Goal: Use online tool/utility: Use online tool/utility

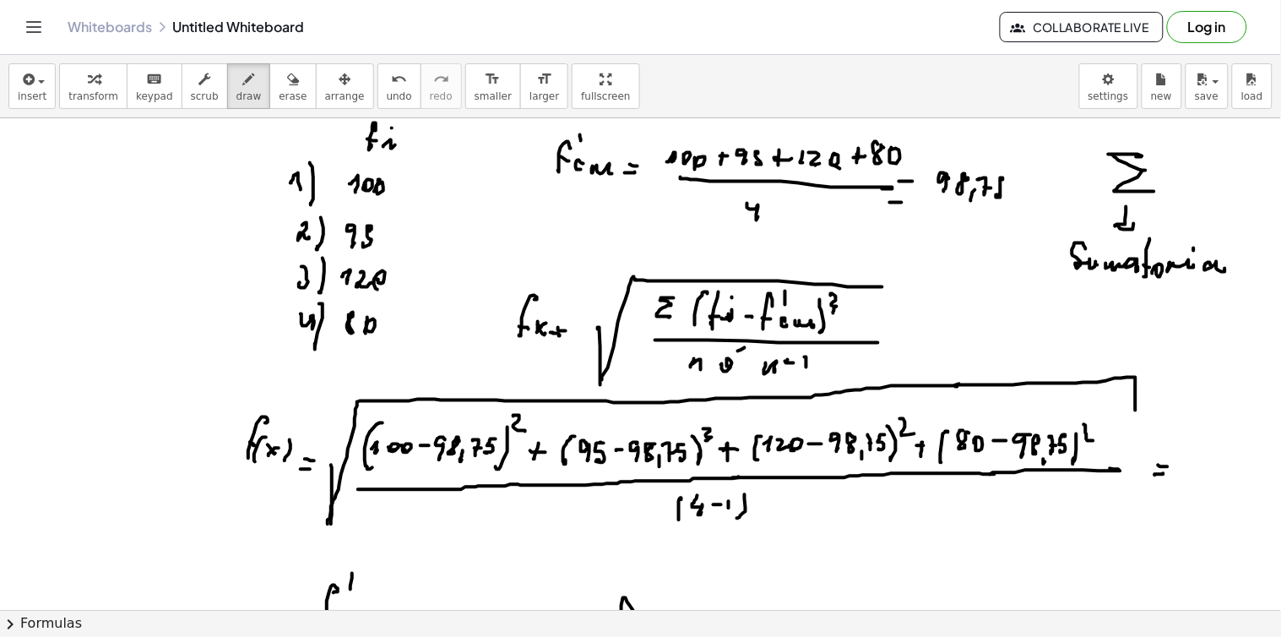
scroll to position [4213, 0]
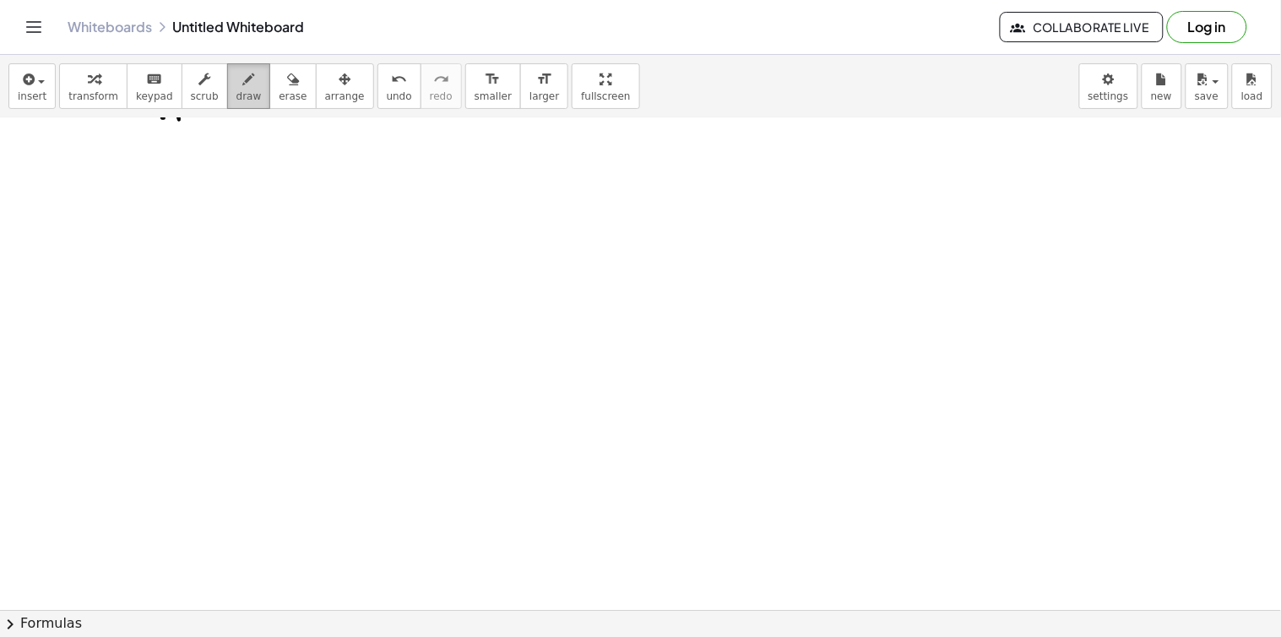
click at [236, 100] on span "draw" at bounding box center [248, 96] width 25 height 12
drag, startPoint x: 251, startPoint y: 230, endPoint x: 640, endPoint y: 220, distance: 389.3
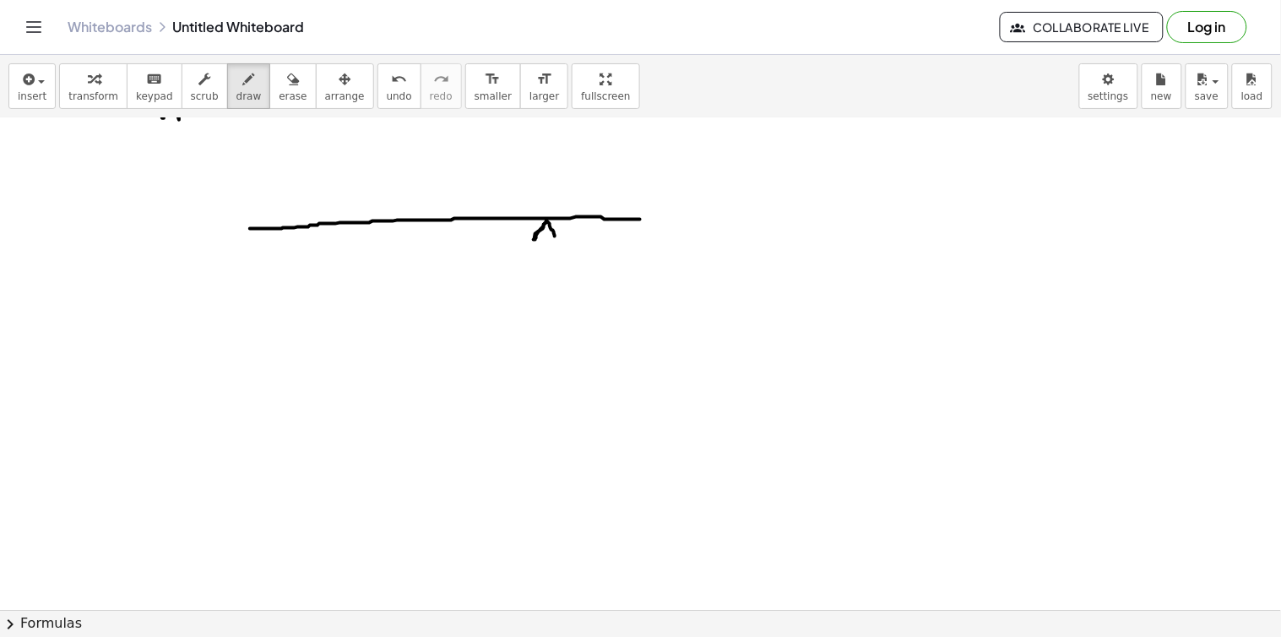
drag, startPoint x: 546, startPoint y: 223, endPoint x: 546, endPoint y: 240, distance: 16.9
drag, startPoint x: 535, startPoint y: 241, endPoint x: 495, endPoint y: 246, distance: 40.8
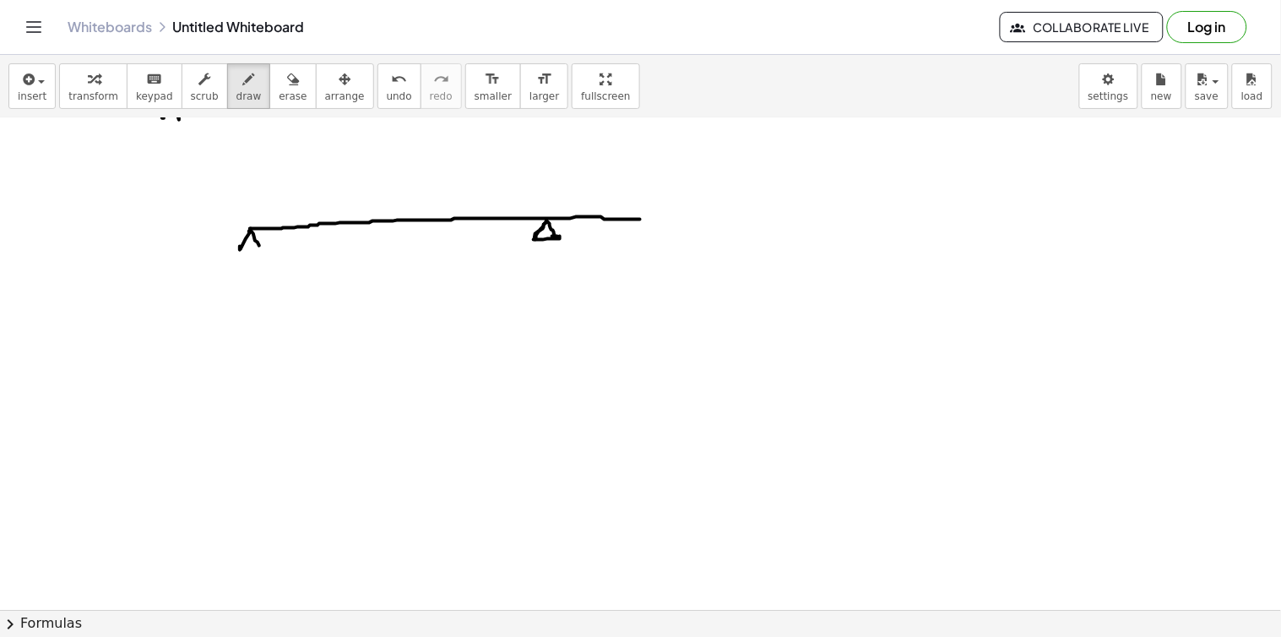
drag, startPoint x: 250, startPoint y: 232, endPoint x: 256, endPoint y: 248, distance: 17.1
drag, startPoint x: 246, startPoint y: 249, endPoint x: 263, endPoint y: 247, distance: 17.8
drag, startPoint x: 637, startPoint y: 173, endPoint x: 637, endPoint y: 209, distance: 36.3
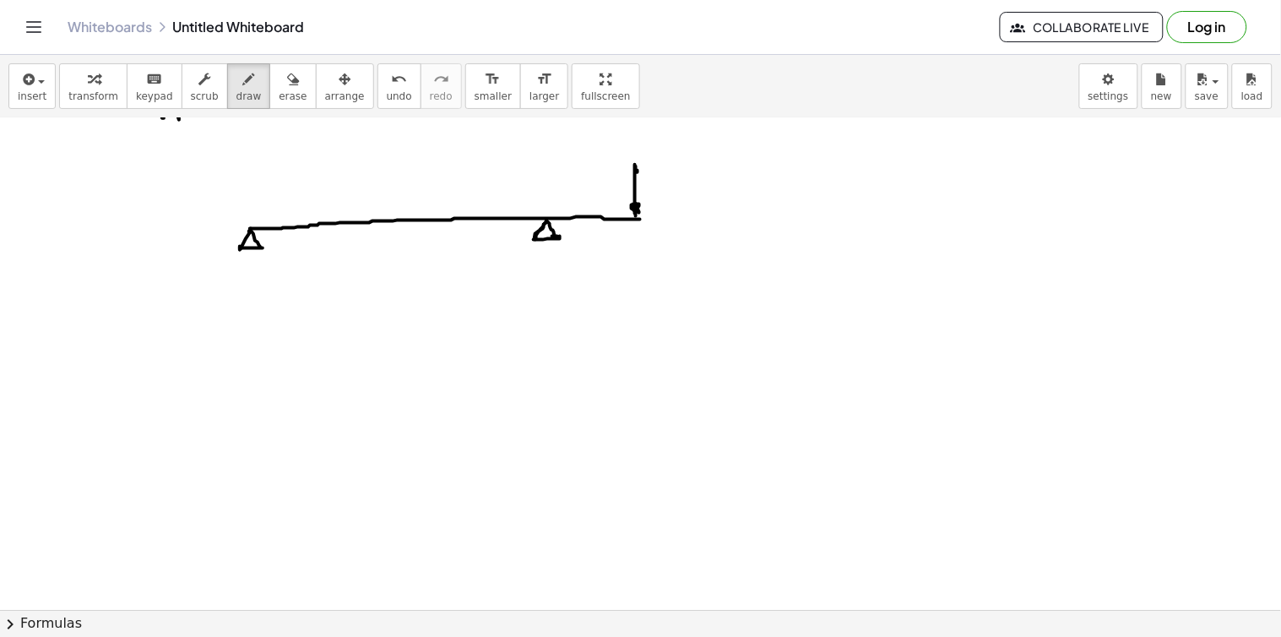
drag, startPoint x: 253, startPoint y: 201, endPoint x: 542, endPoint y: 189, distance: 289.0
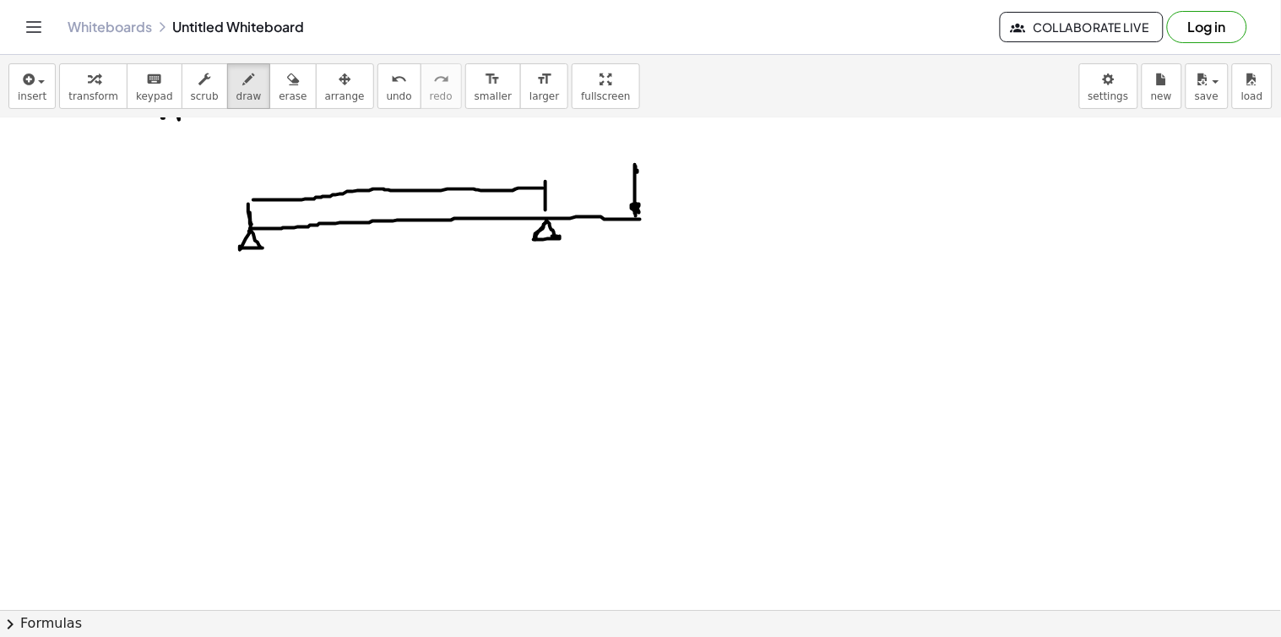
drag, startPoint x: 545, startPoint y: 182, endPoint x: 542, endPoint y: 216, distance: 33.9
drag, startPoint x: 346, startPoint y: 141, endPoint x: 343, endPoint y: 206, distance: 65.1
drag, startPoint x: 335, startPoint y: 204, endPoint x: 349, endPoint y: 214, distance: 16.9
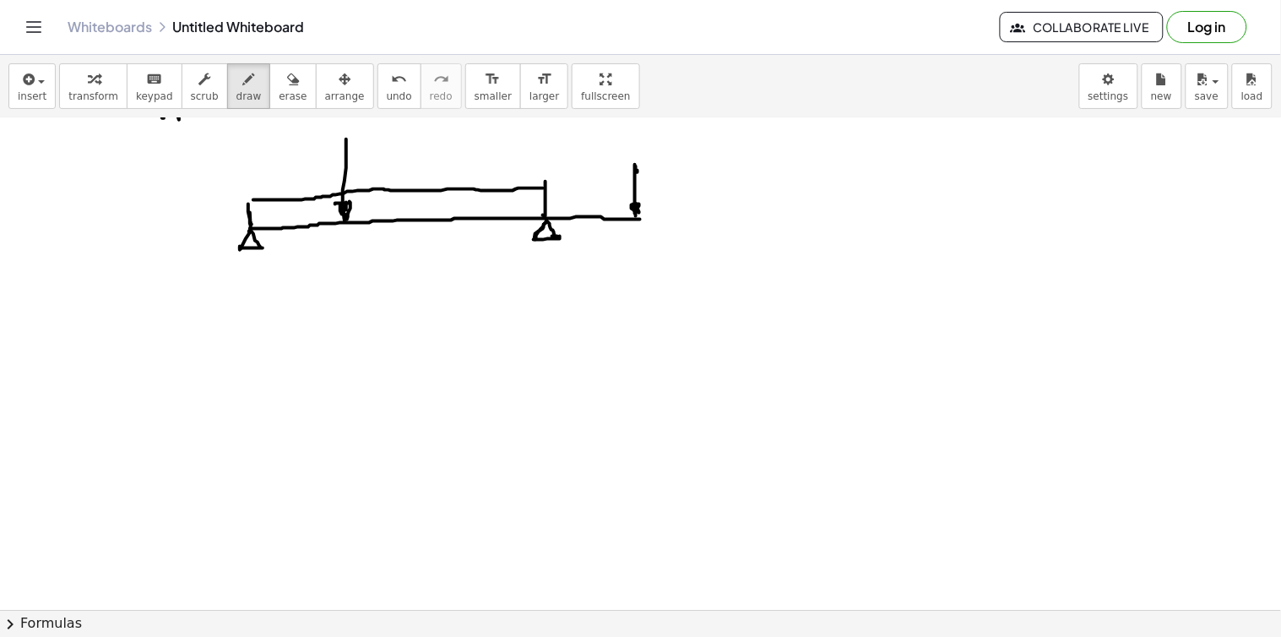
drag, startPoint x: 237, startPoint y: 254, endPoint x: 257, endPoint y: 250, distance: 20.7
drag, startPoint x: 236, startPoint y: 247, endPoint x: 251, endPoint y: 255, distance: 16.7
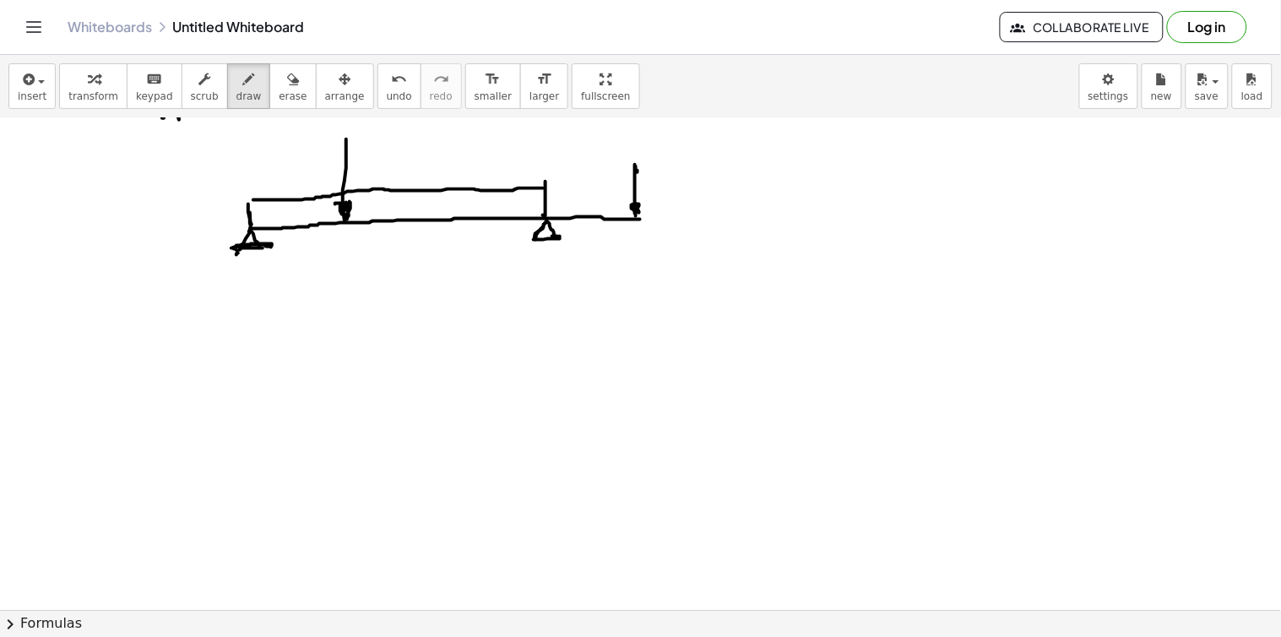
drag, startPoint x: 242, startPoint y: 257, endPoint x: 256, endPoint y: 248, distance: 16.4
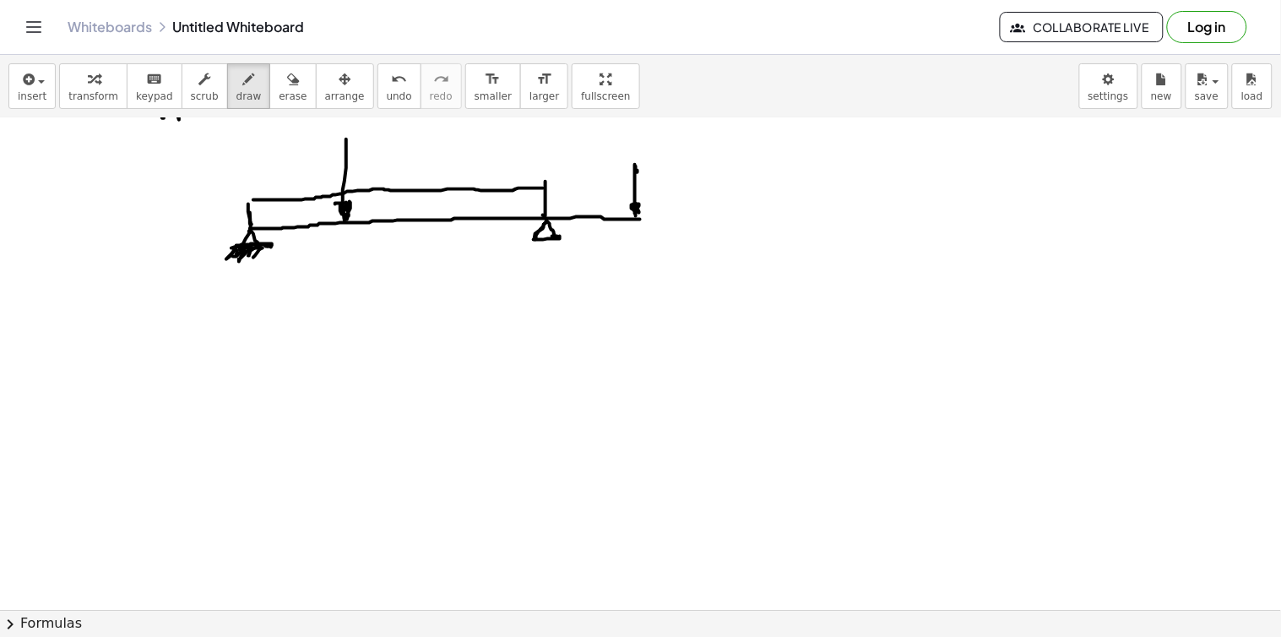
drag, startPoint x: 253, startPoint y: 258, endPoint x: 263, endPoint y: 250, distance: 13.2
drag, startPoint x: 528, startPoint y: 252, endPoint x: 555, endPoint y: 256, distance: 27.3
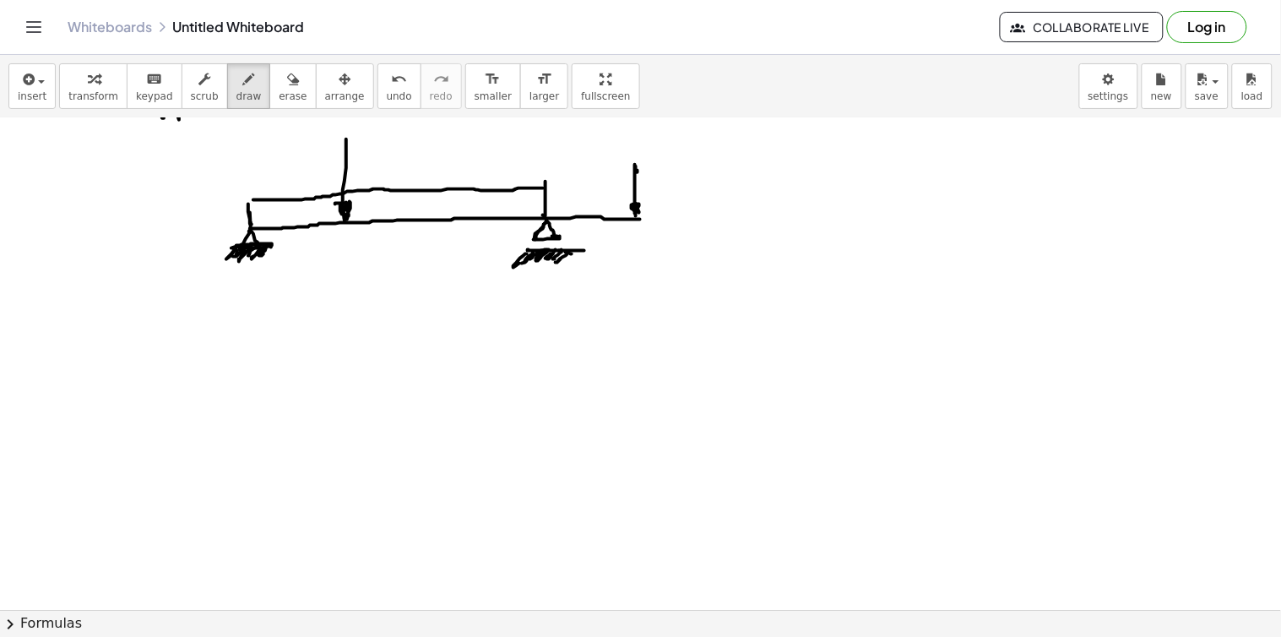
drag, startPoint x: 583, startPoint y: 250, endPoint x: 577, endPoint y: 262, distance: 13.6
drag, startPoint x: 775, startPoint y: 141, endPoint x: 798, endPoint y: 155, distance: 26.9
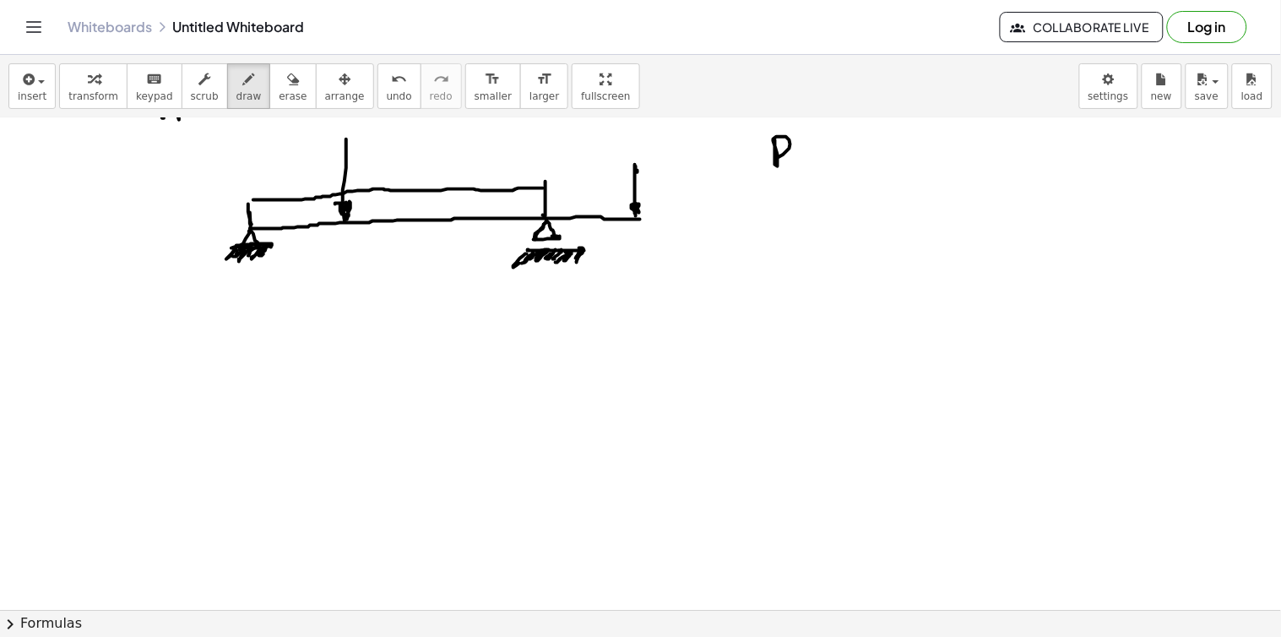
drag, startPoint x: 800, startPoint y: 150, endPoint x: 802, endPoint y: 160, distance: 10.3
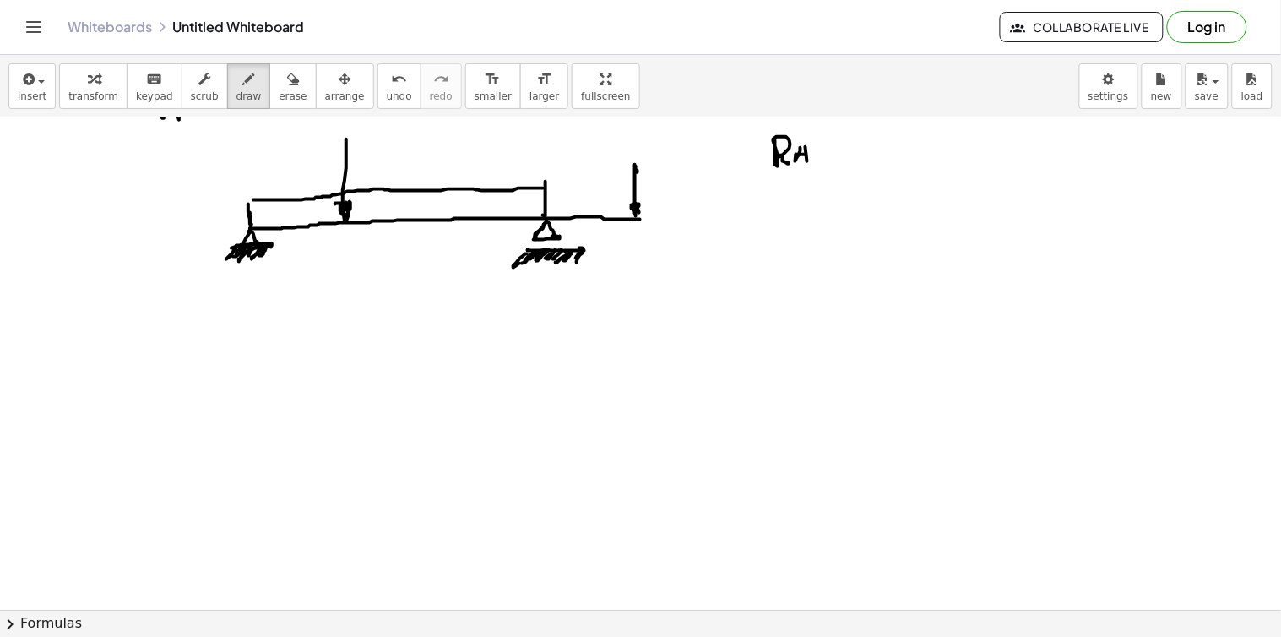
drag, startPoint x: 799, startPoint y: 156, endPoint x: 828, endPoint y: 163, distance: 29.5
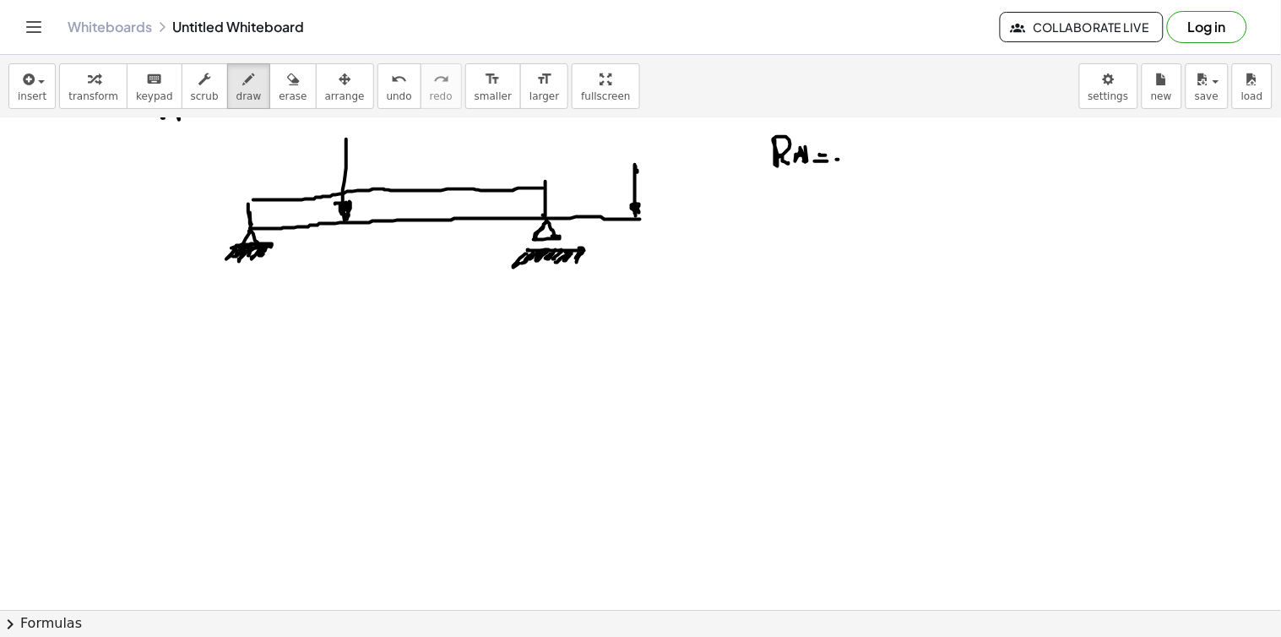
drag, startPoint x: 850, startPoint y: 149, endPoint x: 861, endPoint y: 163, distance: 18.1
drag, startPoint x: 875, startPoint y: 147, endPoint x: 882, endPoint y: 154, distance: 9.6
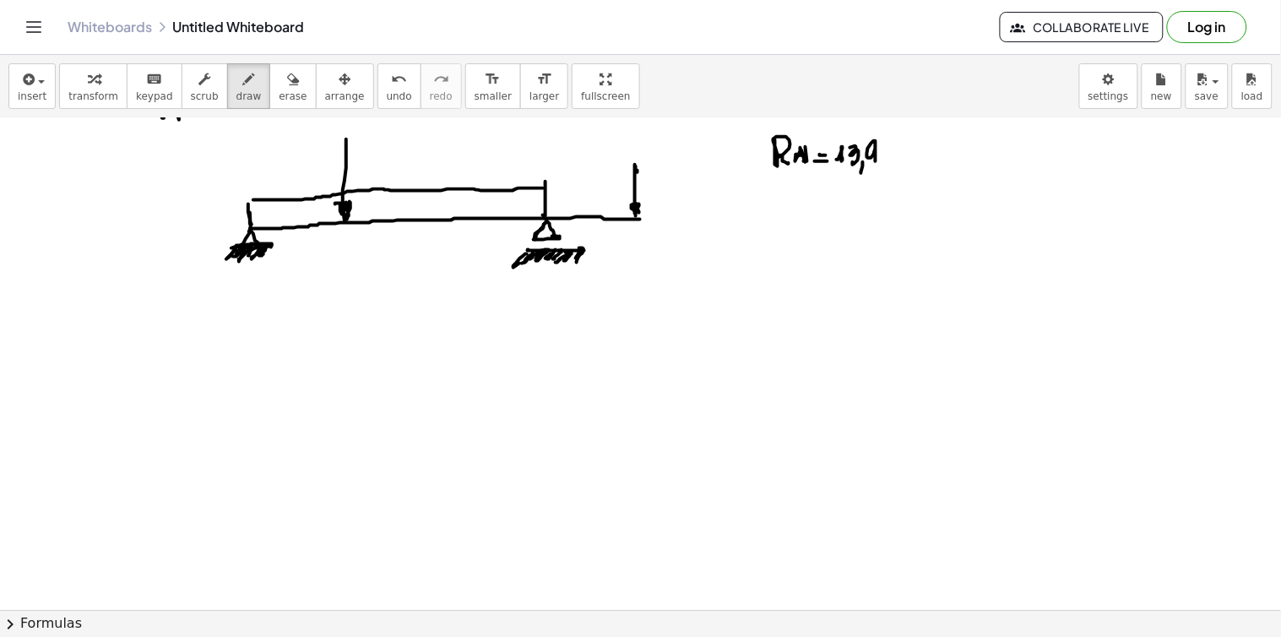
drag, startPoint x: 885, startPoint y: 152, endPoint x: 897, endPoint y: 161, distance: 15.0
drag, startPoint x: 898, startPoint y: 161, endPoint x: 926, endPoint y: 154, distance: 28.9
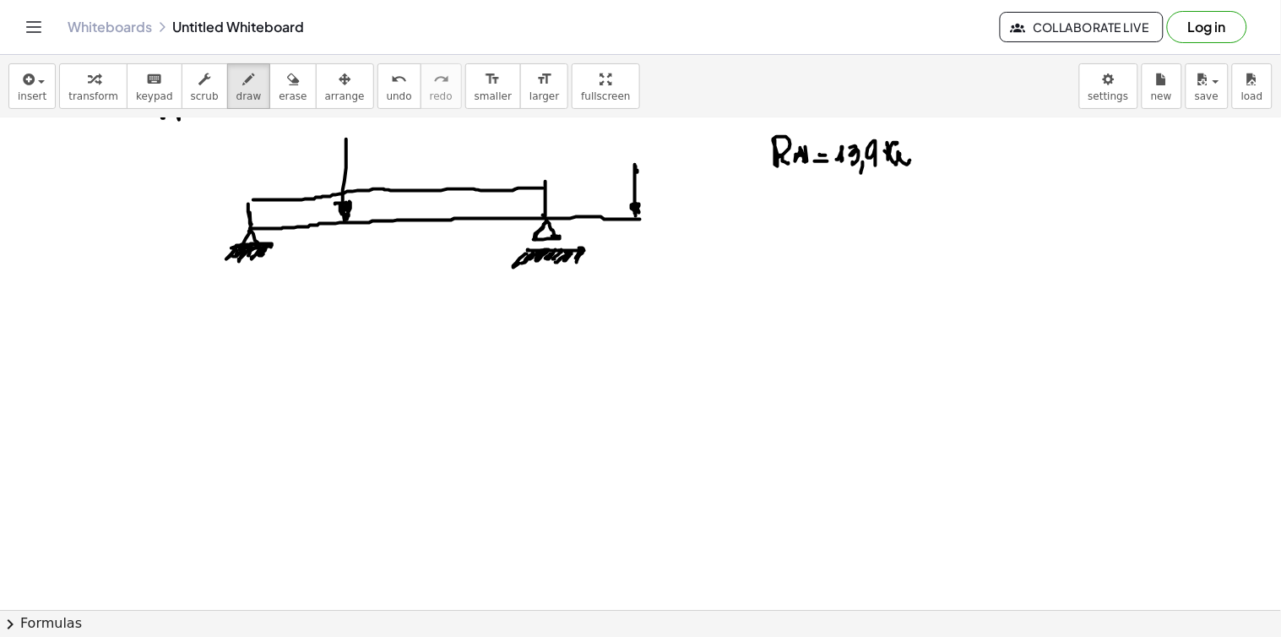
drag, startPoint x: 956, startPoint y: 140, endPoint x: 967, endPoint y: 155, distance: 18.7
drag, startPoint x: 973, startPoint y: 150, endPoint x: 972, endPoint y: 159, distance: 8.5
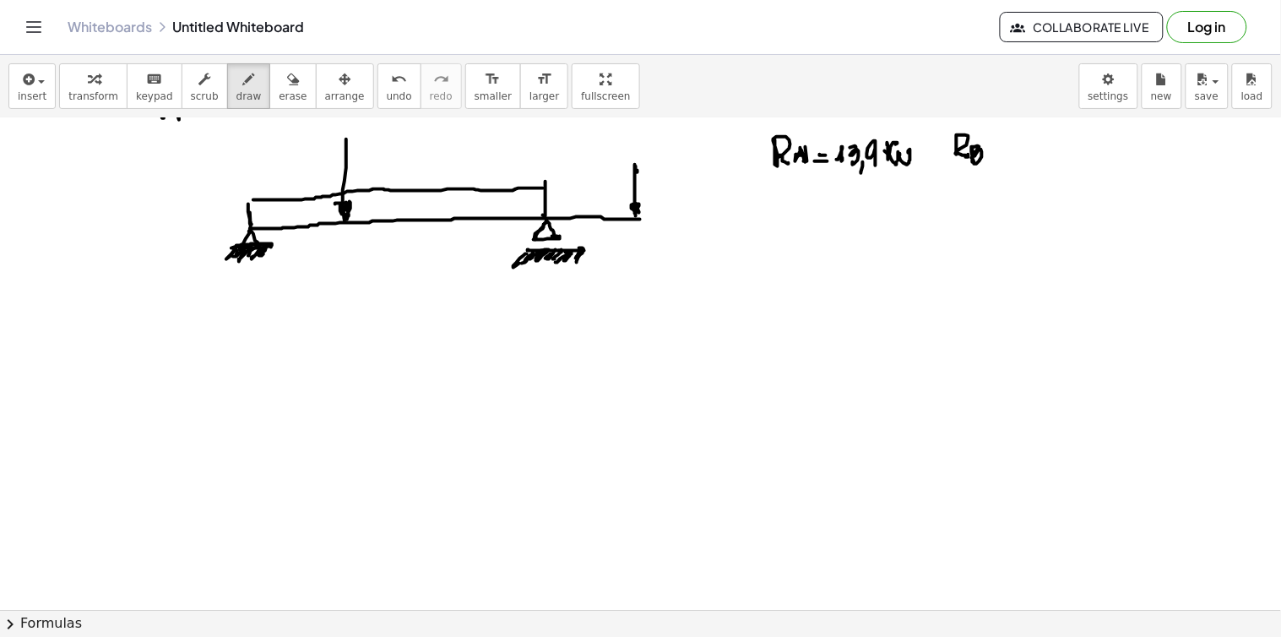
drag, startPoint x: 994, startPoint y: 153, endPoint x: 1030, endPoint y: 149, distance: 35.7
drag, startPoint x: 1025, startPoint y: 154, endPoint x: 1038, endPoint y: 150, distance: 13.9
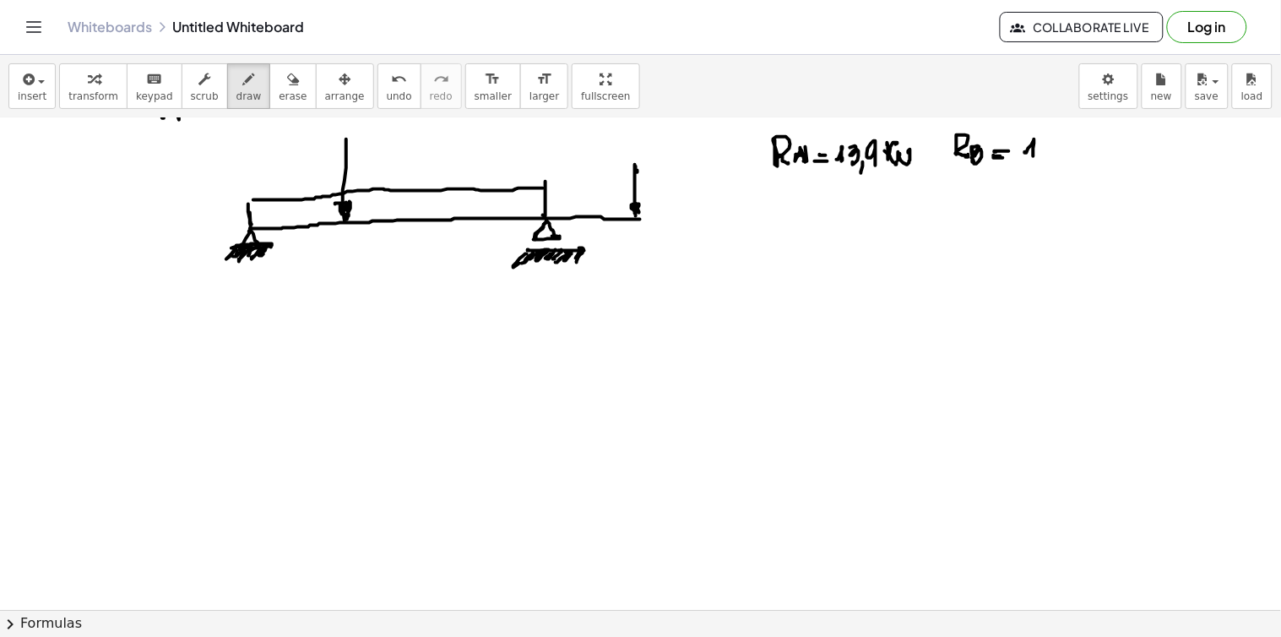
drag, startPoint x: 1047, startPoint y: 144, endPoint x: 1056, endPoint y: 155, distance: 15.0
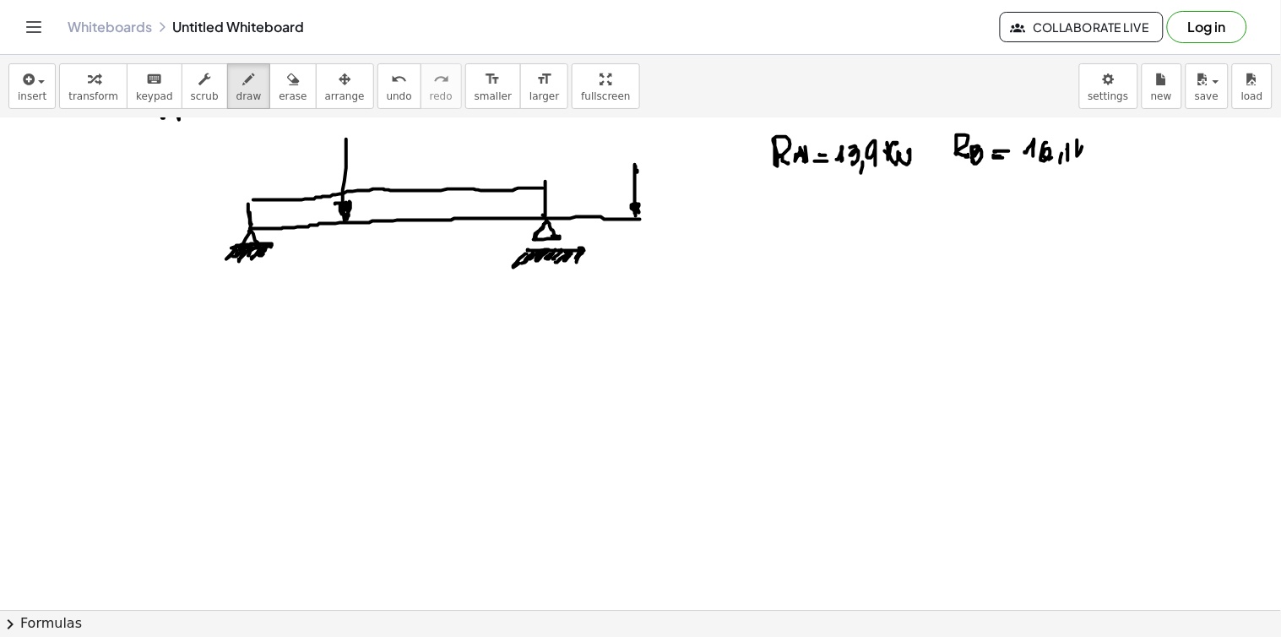
drag, startPoint x: 1077, startPoint y: 141, endPoint x: 1087, endPoint y: 147, distance: 11.0
drag, startPoint x: 1083, startPoint y: 148, endPoint x: 1094, endPoint y: 152, distance: 11.8
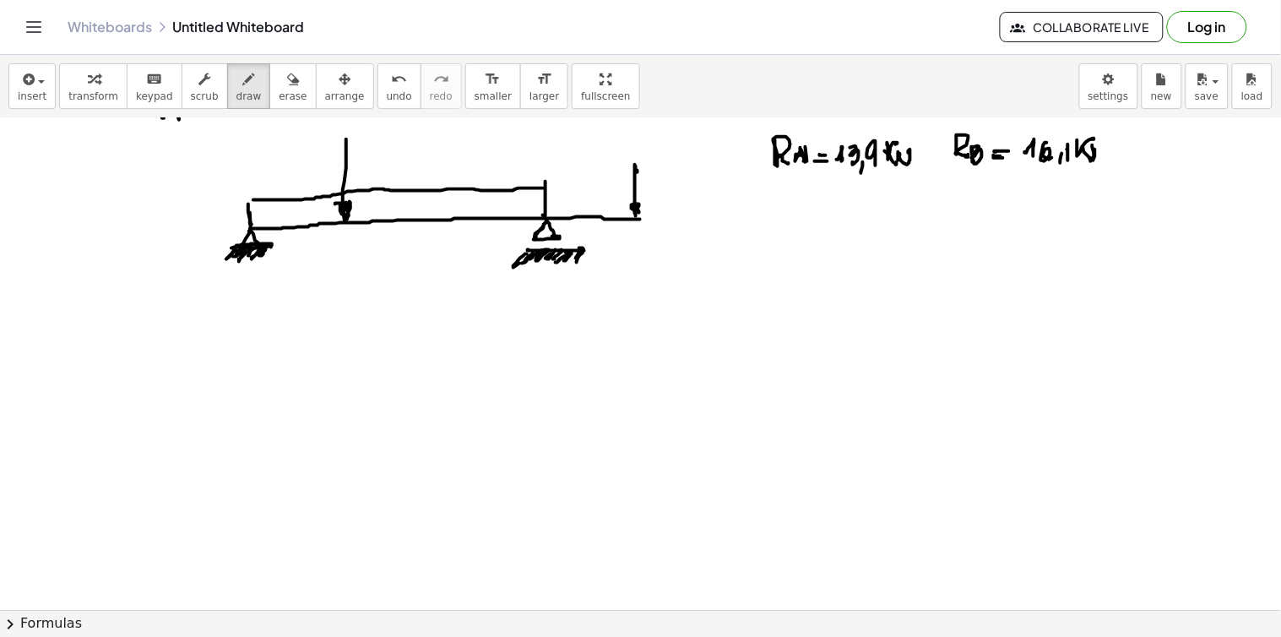
drag, startPoint x: 1092, startPoint y: 146, endPoint x: 1103, endPoint y: 158, distance: 15.6
drag, startPoint x: 1103, startPoint y: 147, endPoint x: 1100, endPoint y: 162, distance: 15.6
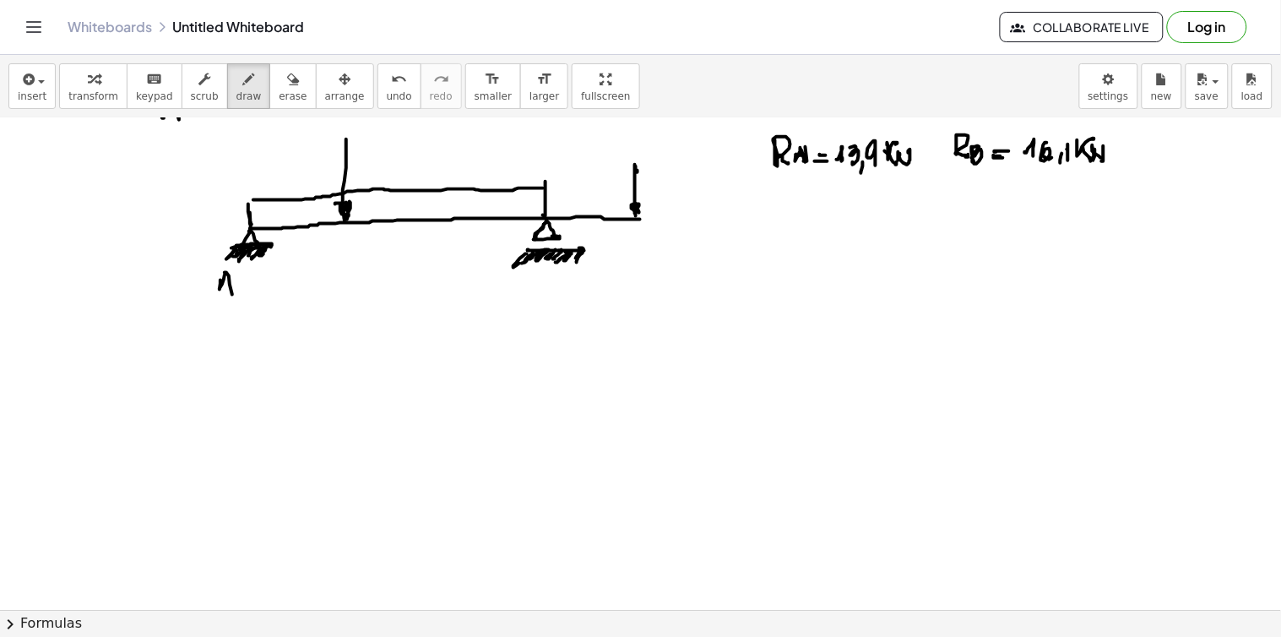
drag, startPoint x: 225, startPoint y: 274, endPoint x: 230, endPoint y: 285, distance: 12.9
drag, startPoint x: 230, startPoint y: 285, endPoint x: 241, endPoint y: 287, distance: 11.1
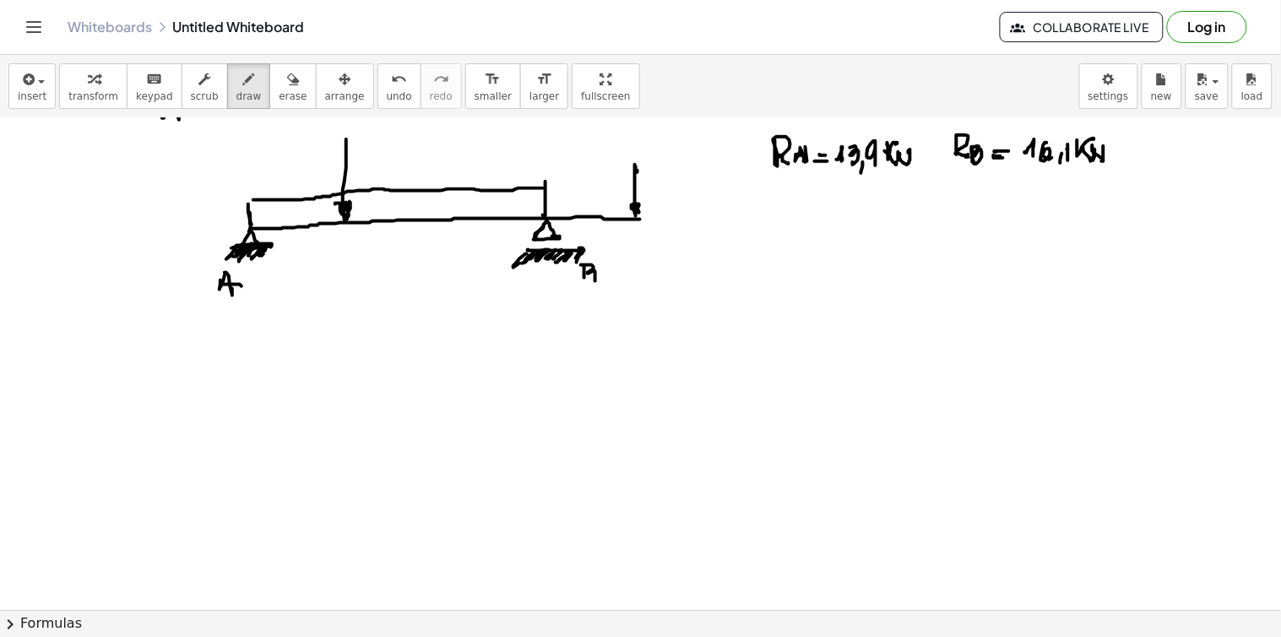
drag, startPoint x: 592, startPoint y: 266, endPoint x: 586, endPoint y: 282, distance: 17.1
drag, startPoint x: 353, startPoint y: 239, endPoint x: 357, endPoint y: 252, distance: 13.3
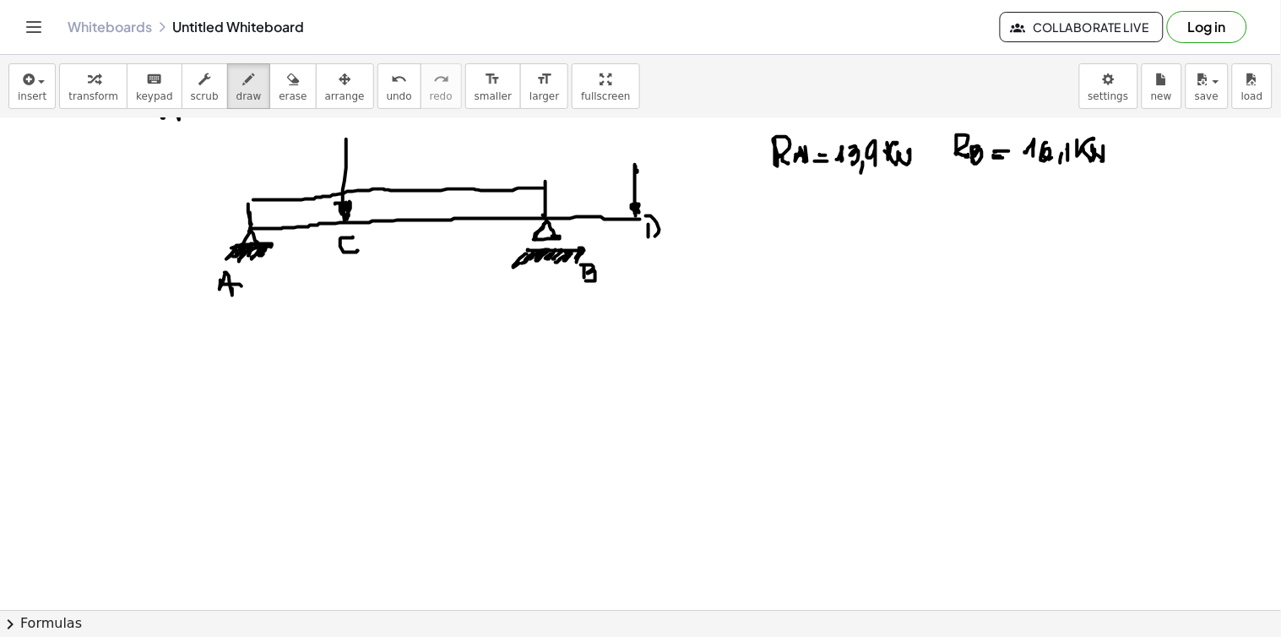
drag, startPoint x: 657, startPoint y: 224, endPoint x: 650, endPoint y: 238, distance: 15.9
drag, startPoint x: 257, startPoint y: 192, endPoint x: 247, endPoint y: 146, distance: 46.7
drag, startPoint x: 230, startPoint y: 133, endPoint x: 235, endPoint y: 144, distance: 11.8
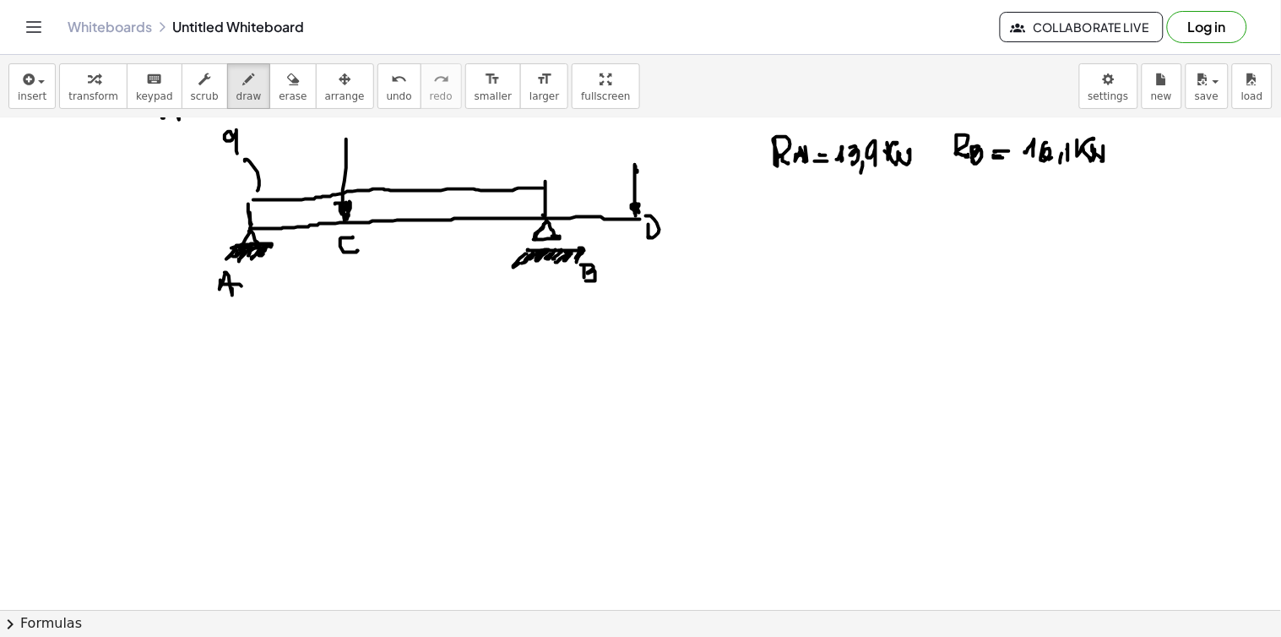
drag, startPoint x: 235, startPoint y: 144, endPoint x: 242, endPoint y: 148, distance: 8.7
drag, startPoint x: 257, startPoint y: 340, endPoint x: 256, endPoint y: 331, distance: 9.3
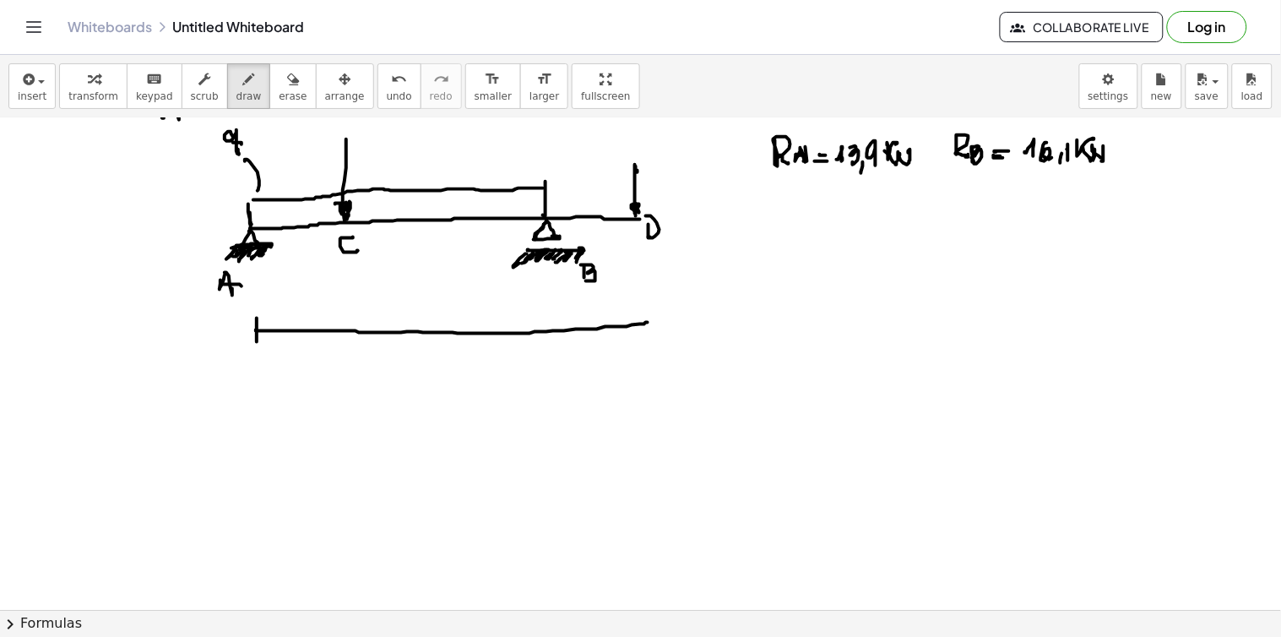
drag, startPoint x: 256, startPoint y: 331, endPoint x: 648, endPoint y: 323, distance: 391.8
drag, startPoint x: 656, startPoint y: 311, endPoint x: 650, endPoint y: 328, distance: 17.9
drag, startPoint x: 555, startPoint y: 322, endPoint x: 522, endPoint y: 336, distance: 35.9
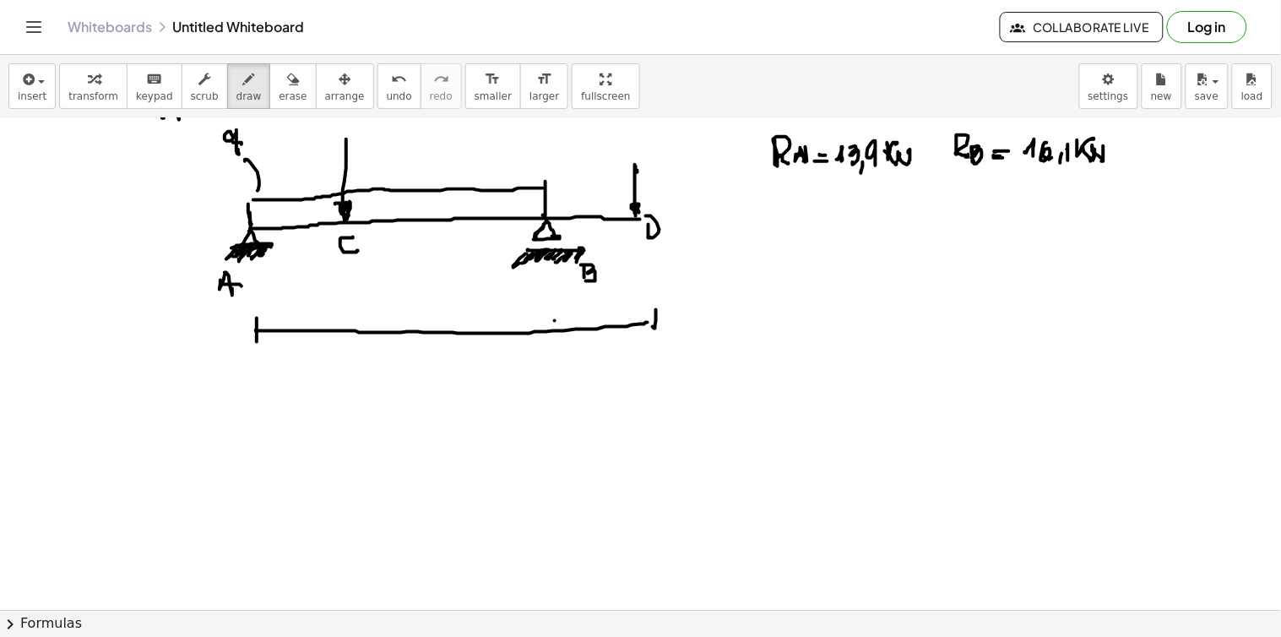
drag, startPoint x: 353, startPoint y: 340, endPoint x: 353, endPoint y: 328, distance: 12.7
drag, startPoint x: 350, startPoint y: 335, endPoint x: 331, endPoint y: 342, distance: 19.8
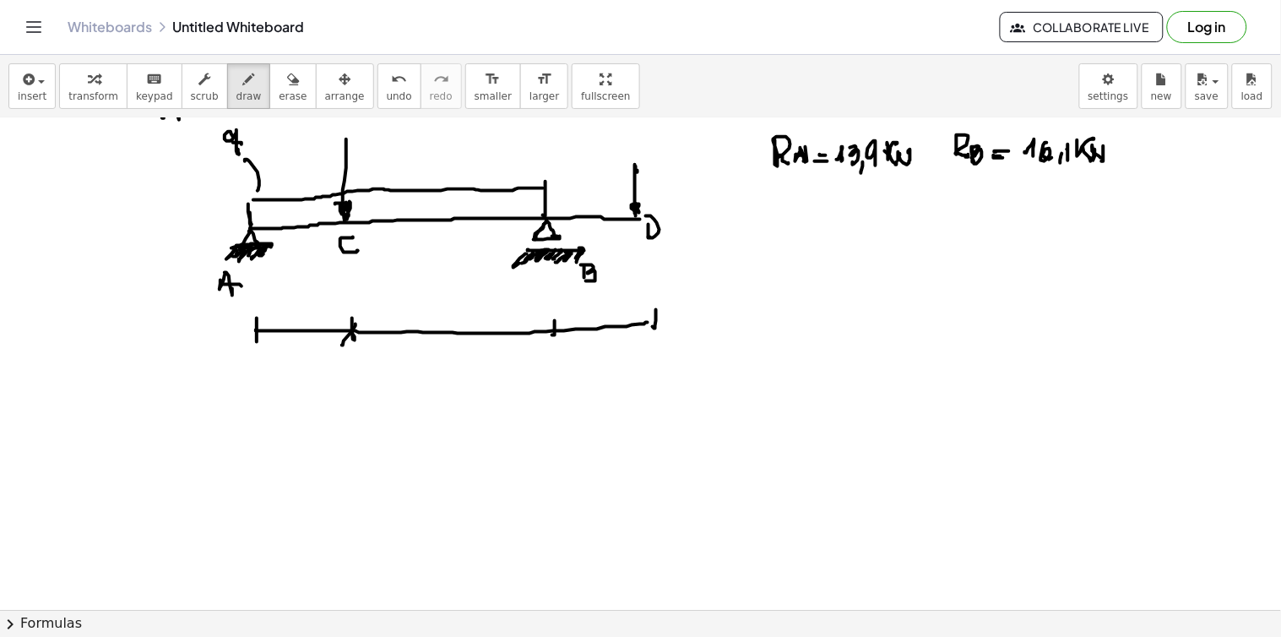
drag
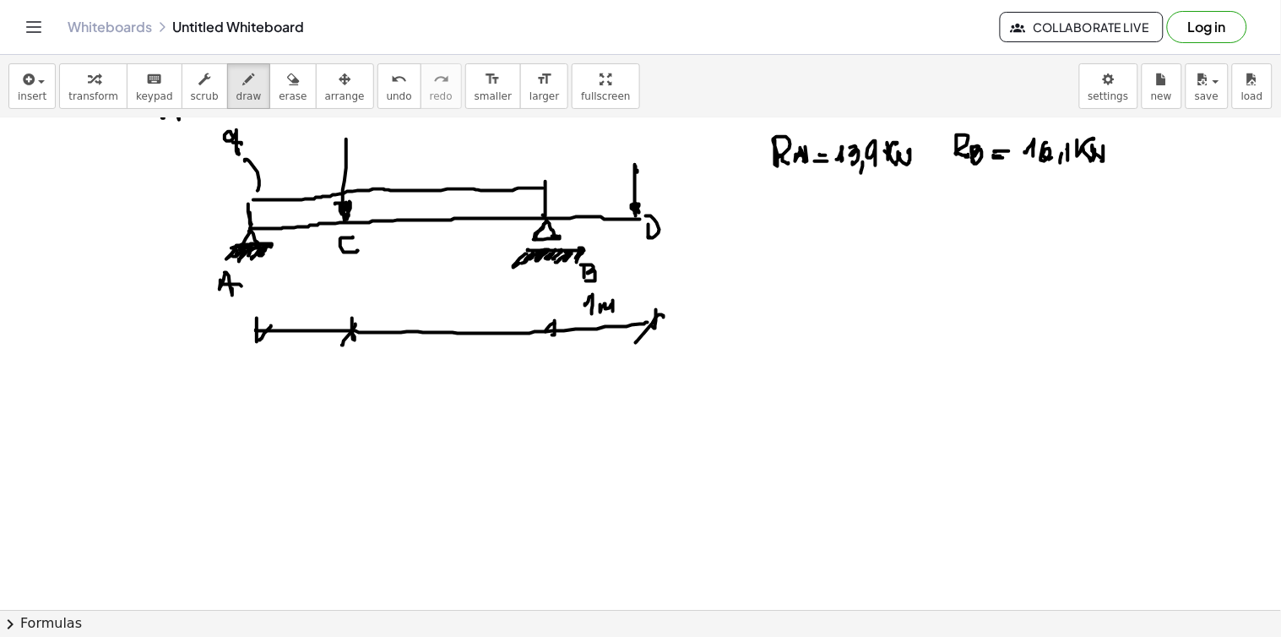
drag, startPoint x: 294, startPoint y: 300, endPoint x: 324, endPoint y: 308, distance: 31.5
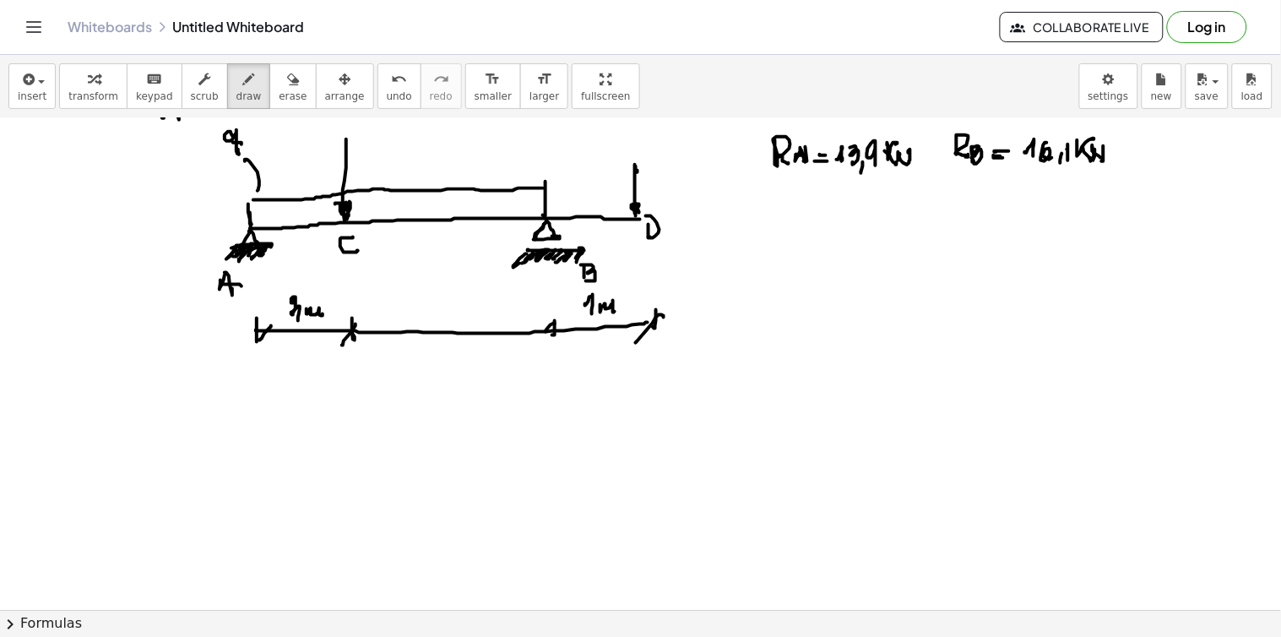
drag, startPoint x: 422, startPoint y: 298, endPoint x: 426, endPoint y: 312, distance: 15.0
drag, startPoint x: 436, startPoint y: 306, endPoint x: 447, endPoint y: 306, distance: 11.8
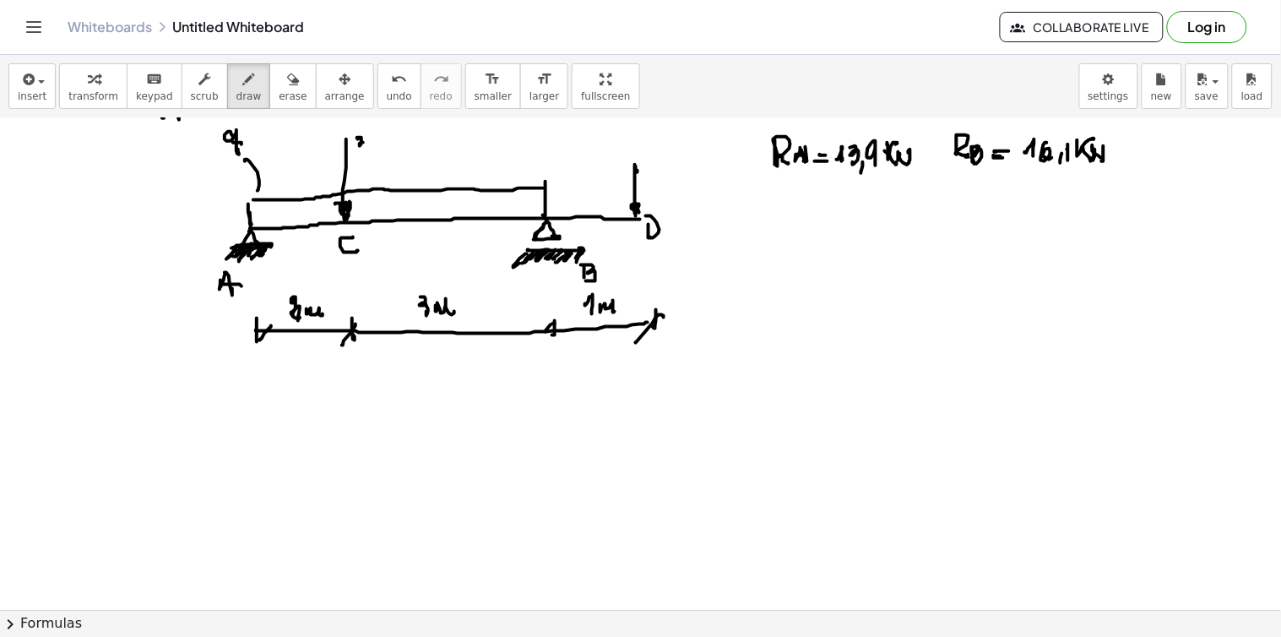
drag, startPoint x: 357, startPoint y: 139, endPoint x: 366, endPoint y: 153, distance: 15.9
drag, startPoint x: 373, startPoint y: 137, endPoint x: 381, endPoint y: 144, distance: 10.2
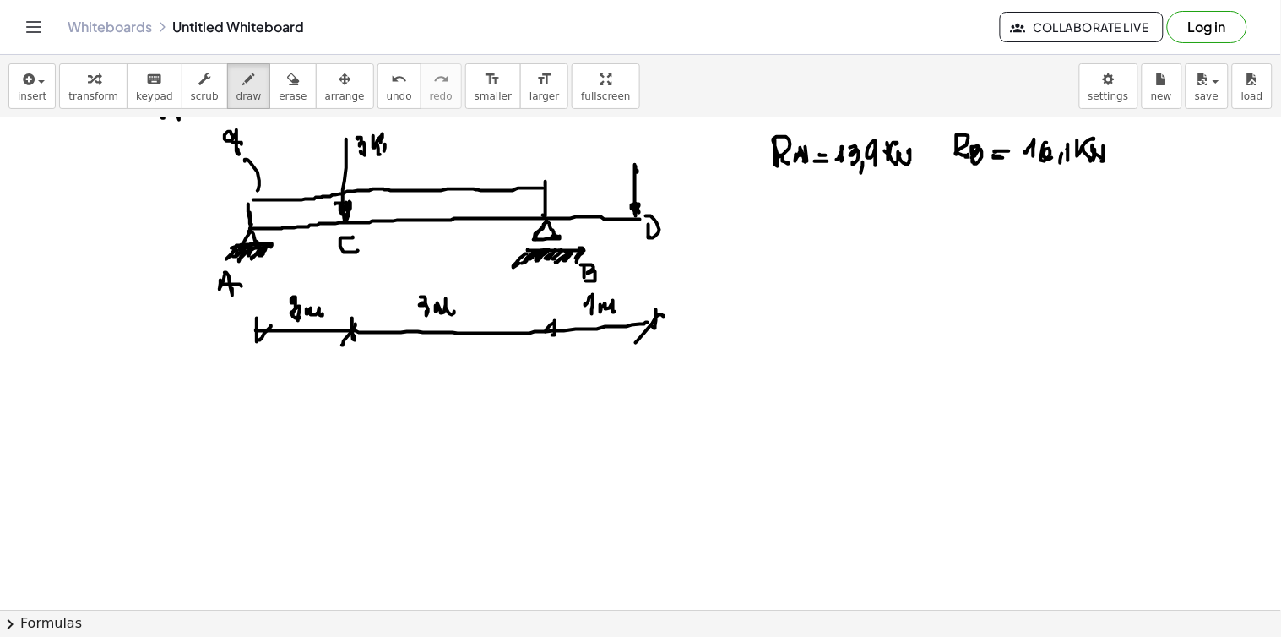
drag, startPoint x: 384, startPoint y: 152, endPoint x: 384, endPoint y: 142, distance: 10.1
drag, startPoint x: 384, startPoint y: 142, endPoint x: 397, endPoint y: 141, distance: 12.7
drag, startPoint x: 644, startPoint y: 149, endPoint x: 658, endPoint y: 156, distance: 15.9
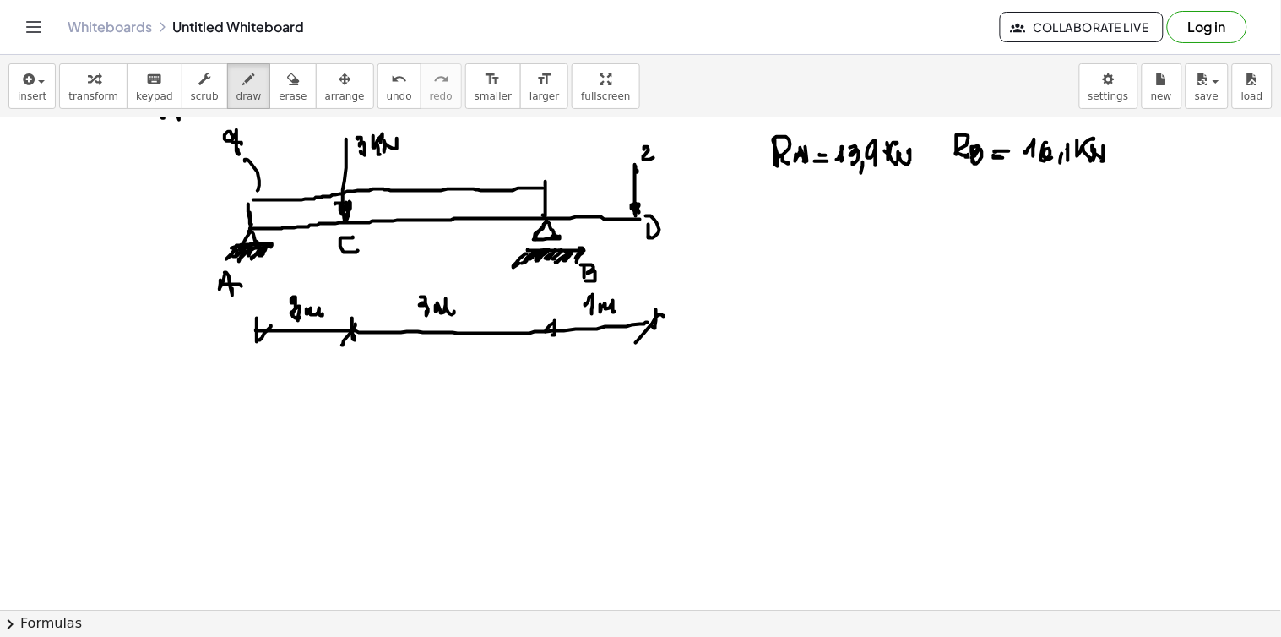
drag, startPoint x: 662, startPoint y: 139, endPoint x: 672, endPoint y: 140, distance: 10.2
drag, startPoint x: 664, startPoint y: 145, endPoint x: 668, endPoint y: 155, distance: 11.0
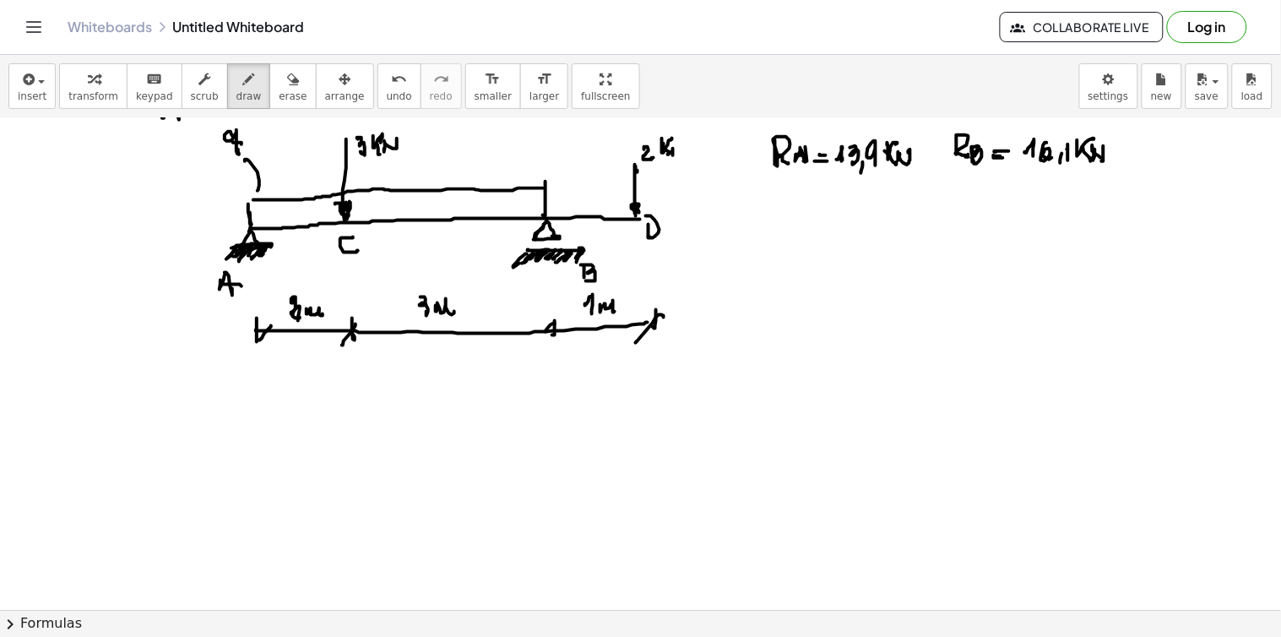
drag, startPoint x: 251, startPoint y: 129, endPoint x: 264, endPoint y: 133, distance: 14.2
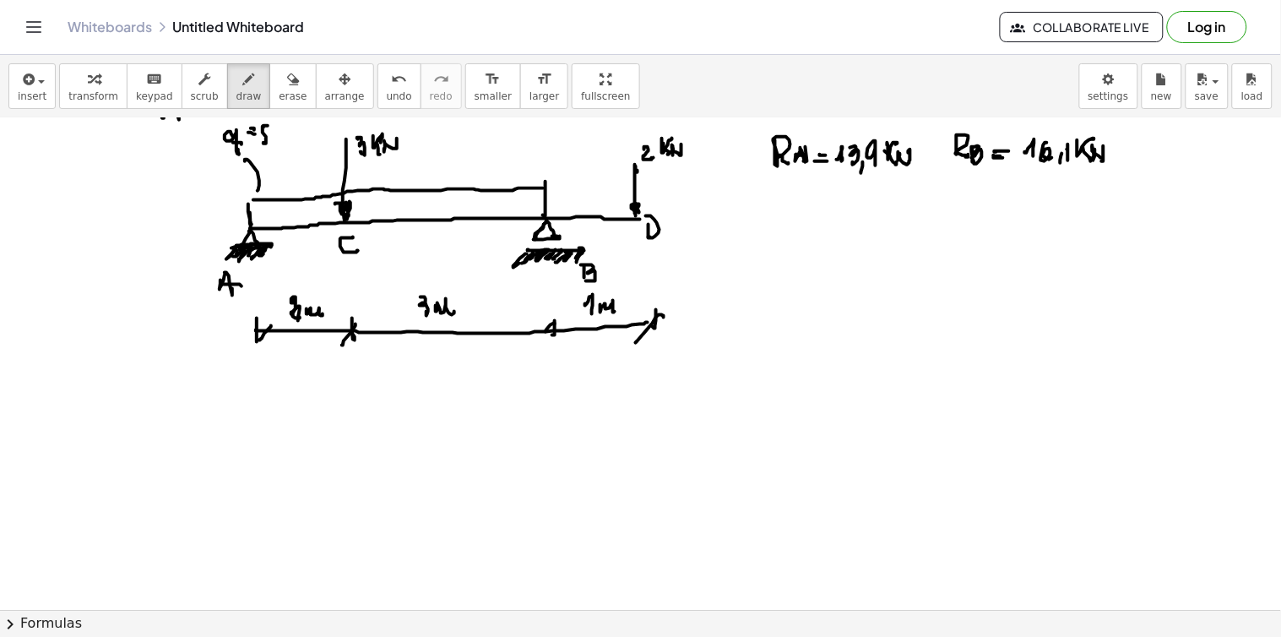
drag, startPoint x: 263, startPoint y: 128, endPoint x: 263, endPoint y: 144, distance: 15.2
drag, startPoint x: 274, startPoint y: 133, endPoint x: 283, endPoint y: 141, distance: 11.4
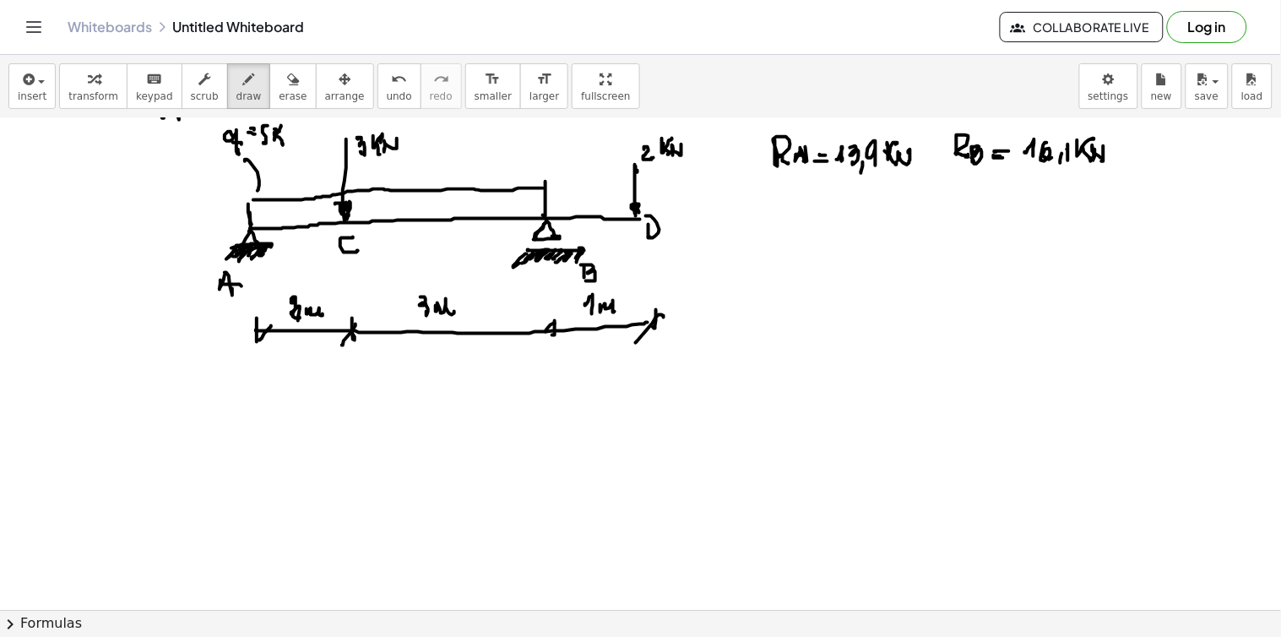
drag, startPoint x: 284, startPoint y: 144, endPoint x: 283, endPoint y: 135, distance: 8.5
drag, startPoint x: 283, startPoint y: 135, endPoint x: 290, endPoint y: 141, distance: 9.0
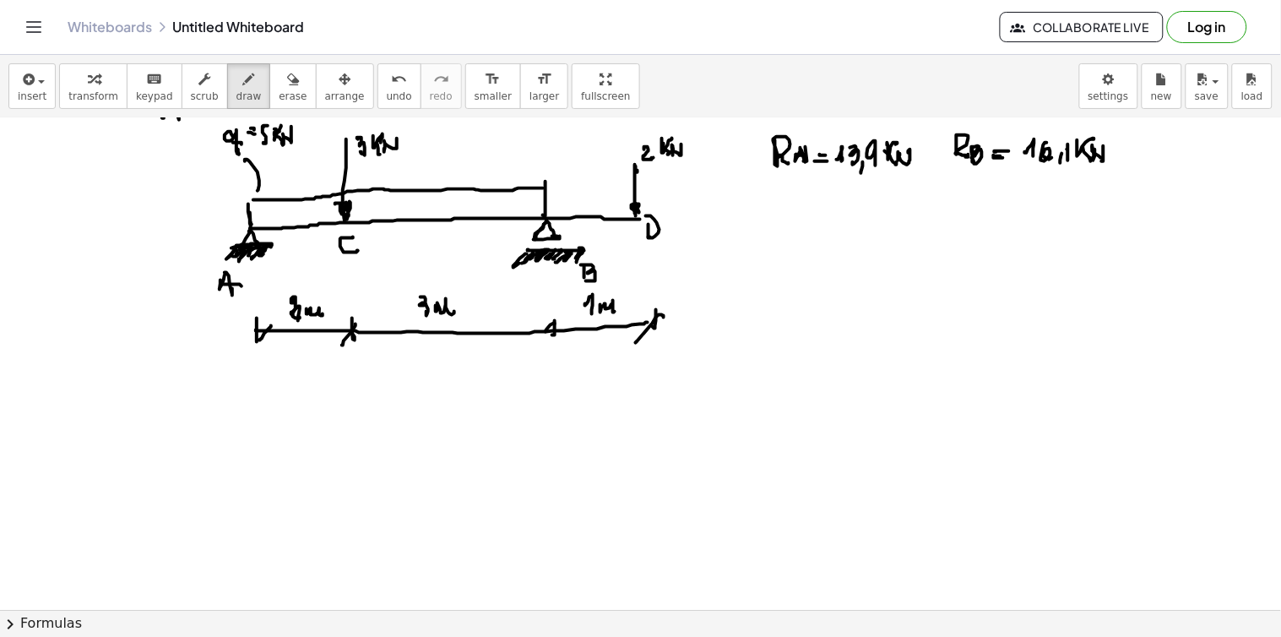
drag, startPoint x: 307, startPoint y: 148, endPoint x: 313, endPoint y: 177, distance: 30.1
drag, startPoint x: 302, startPoint y: 218, endPoint x: 298, endPoint y: 253, distance: 35.7
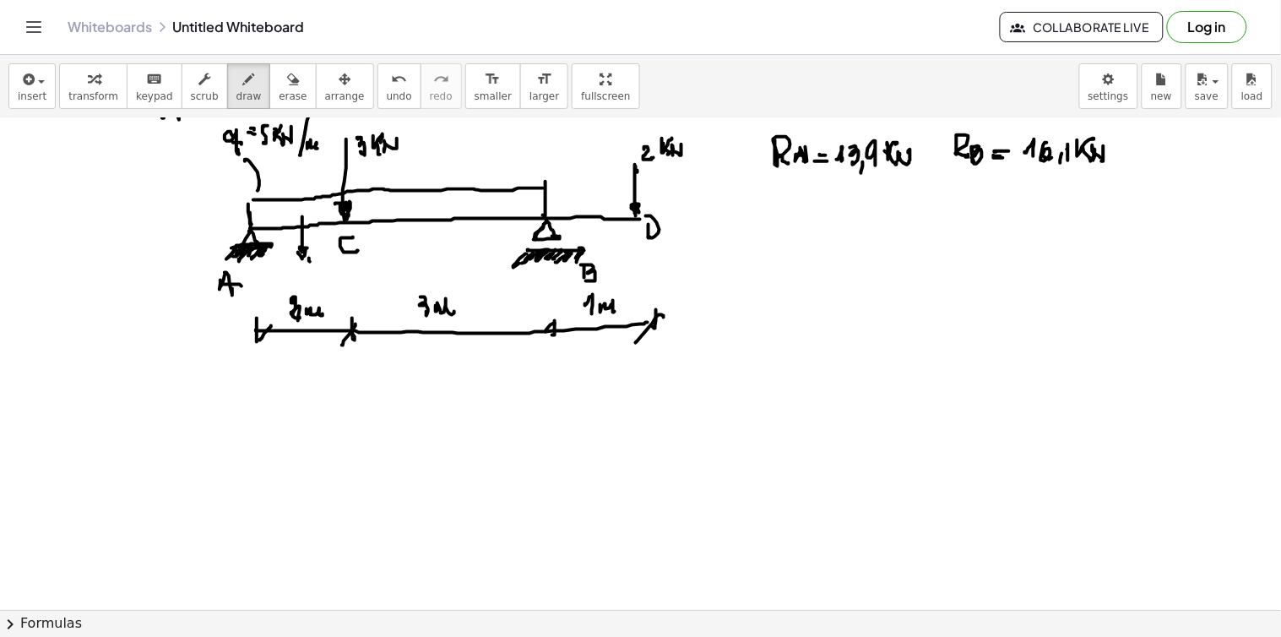
drag, startPoint x: 313, startPoint y: 264, endPoint x: 329, endPoint y: 270, distance: 17.1
drag, startPoint x: 449, startPoint y: 209, endPoint x: 442, endPoint y: 248, distance: 40.2
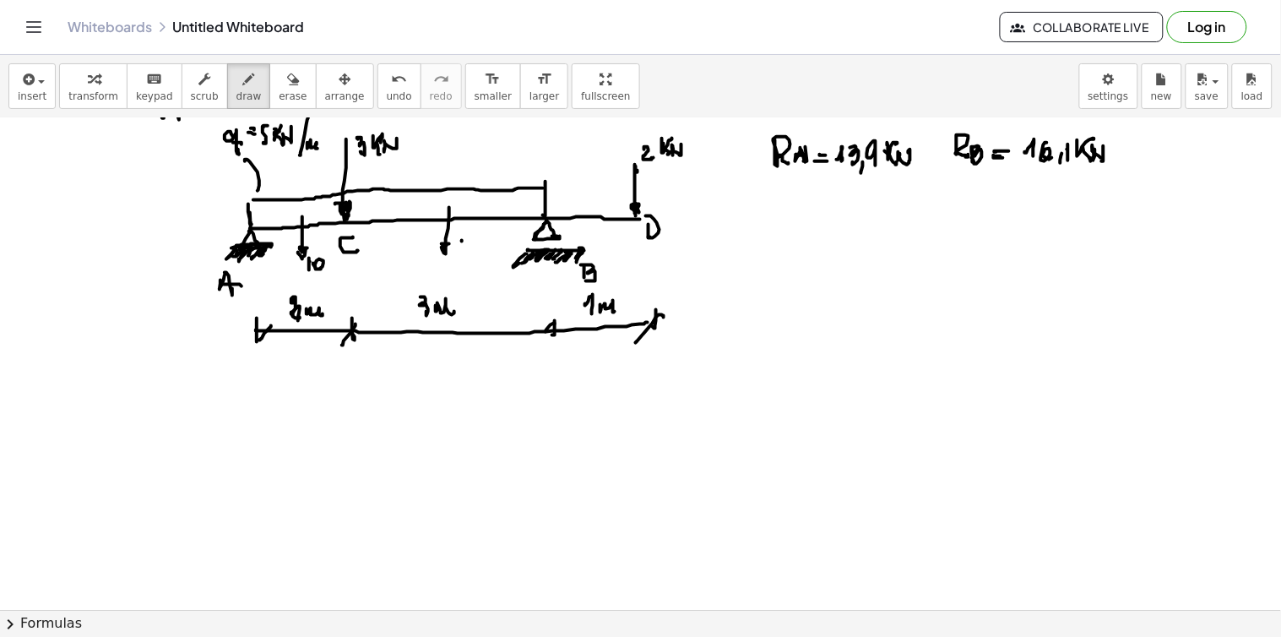
drag, startPoint x: 476, startPoint y: 239, endPoint x: 470, endPoint y: 250, distance: 12.5
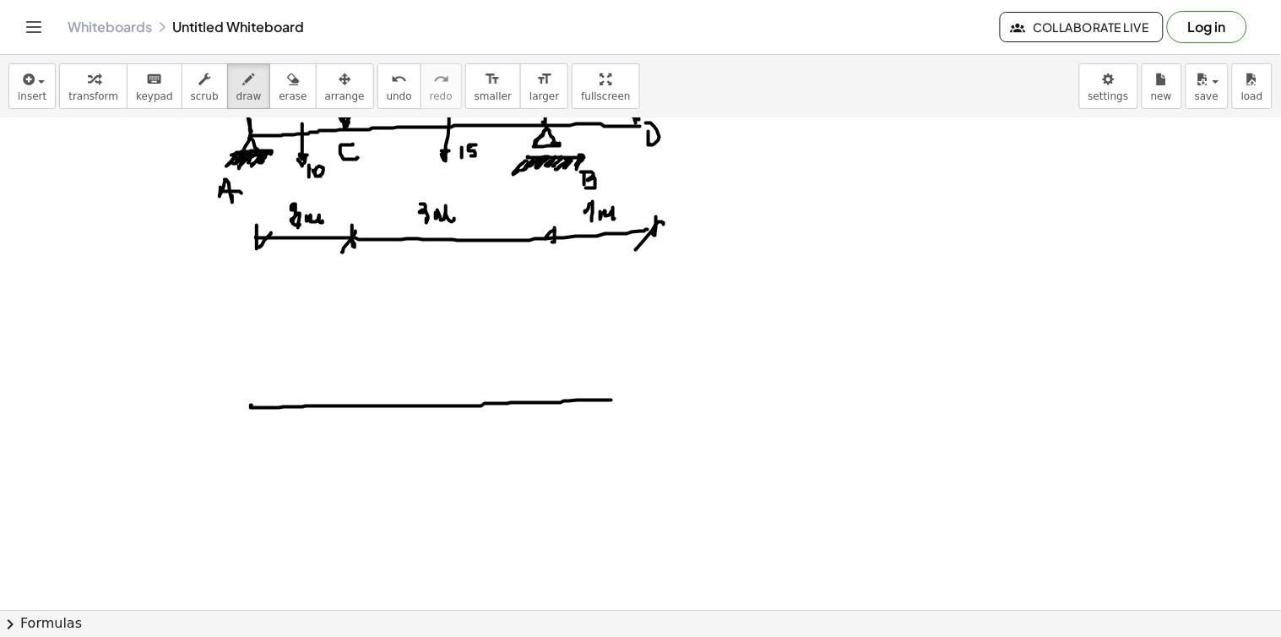
drag, startPoint x: 251, startPoint y: 406, endPoint x: 609, endPoint y: 397, distance: 358.1
drag, startPoint x: 614, startPoint y: 397, endPoint x: 622, endPoint y: 398, distance: 8.5
drag, startPoint x: 619, startPoint y: 398, endPoint x: 643, endPoint y: 398, distance: 24.5
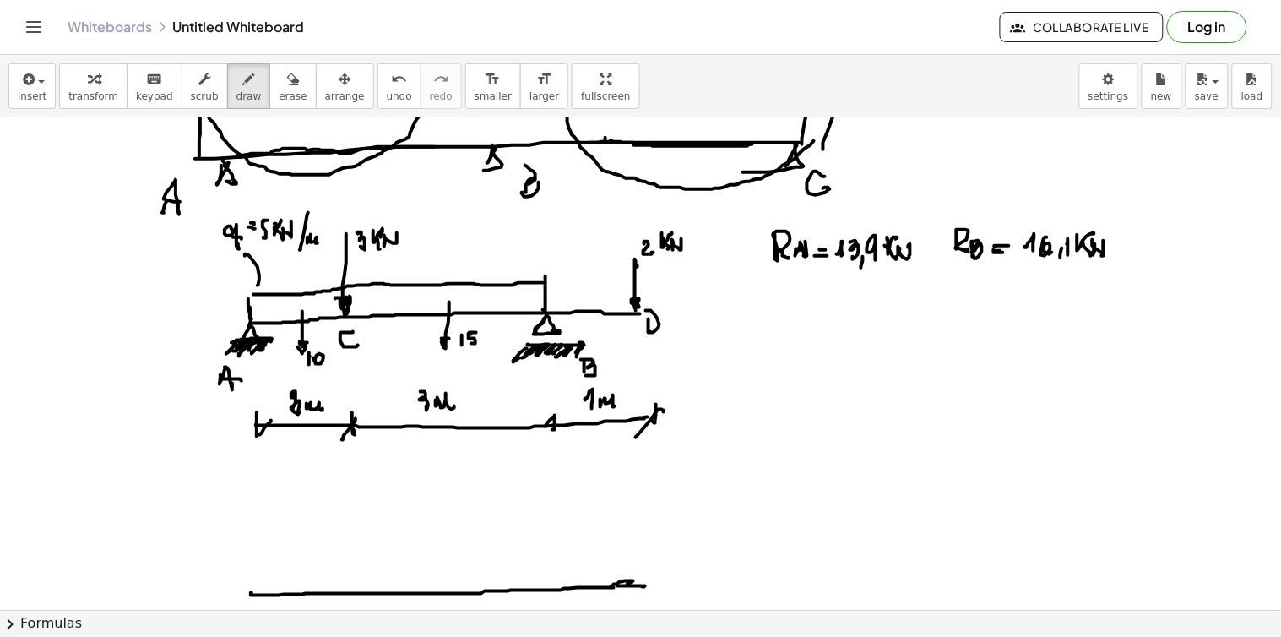
scroll to position [4213, 0]
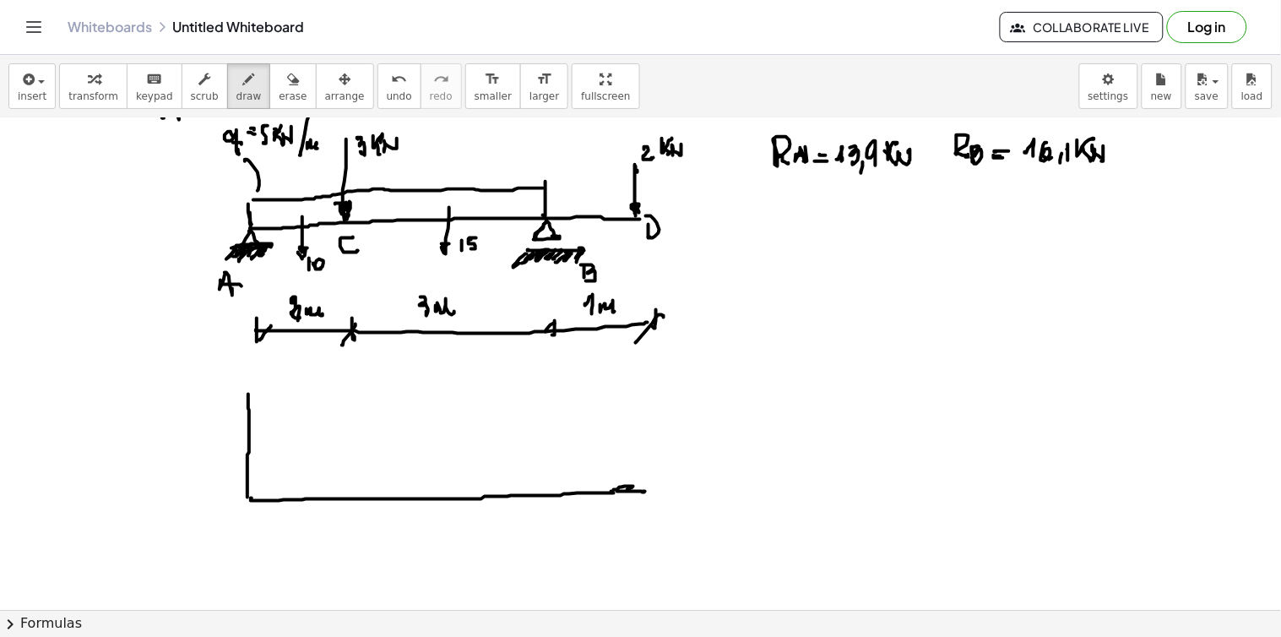
drag, startPoint x: 248, startPoint y: 399, endPoint x: 241, endPoint y: 487, distance: 88.1
drag, startPoint x: 248, startPoint y: 393, endPoint x: 339, endPoint y: 445, distance: 104.7
drag, startPoint x: 340, startPoint y: 442, endPoint x: 339, endPoint y: 481, distance: 38.8
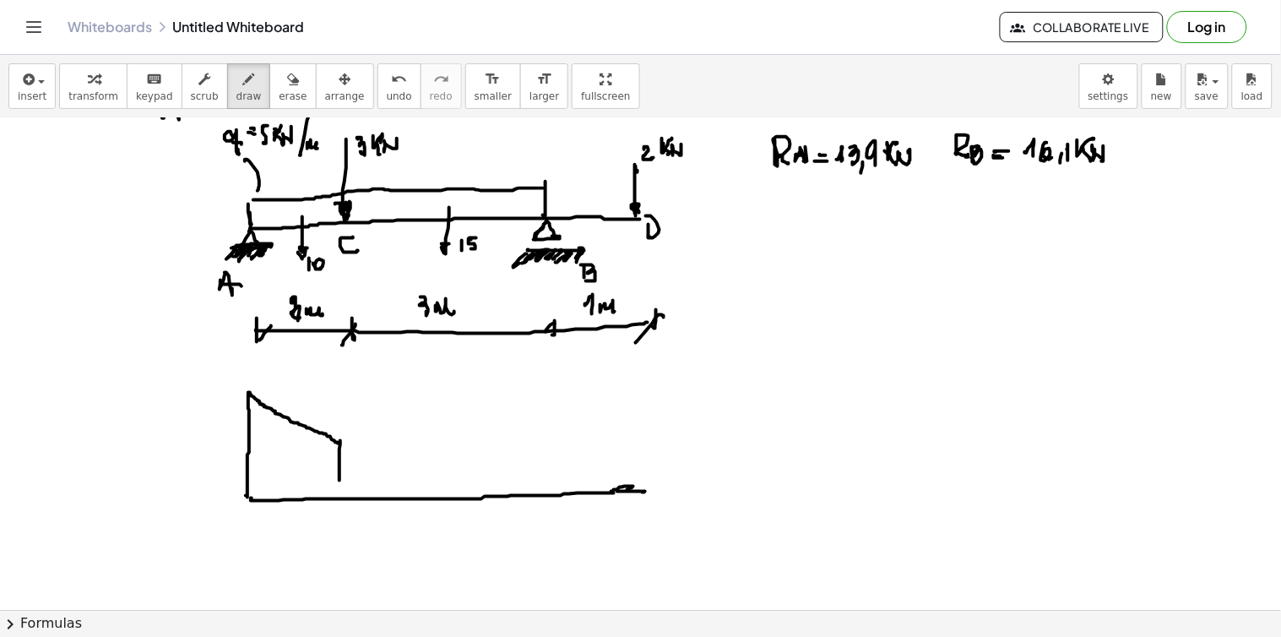
drag, startPoint x: 341, startPoint y: 482, endPoint x: 551, endPoint y: 549, distance: 220.5
drag, startPoint x: 549, startPoint y: 446, endPoint x: 550, endPoint y: 521, distance: 75.2
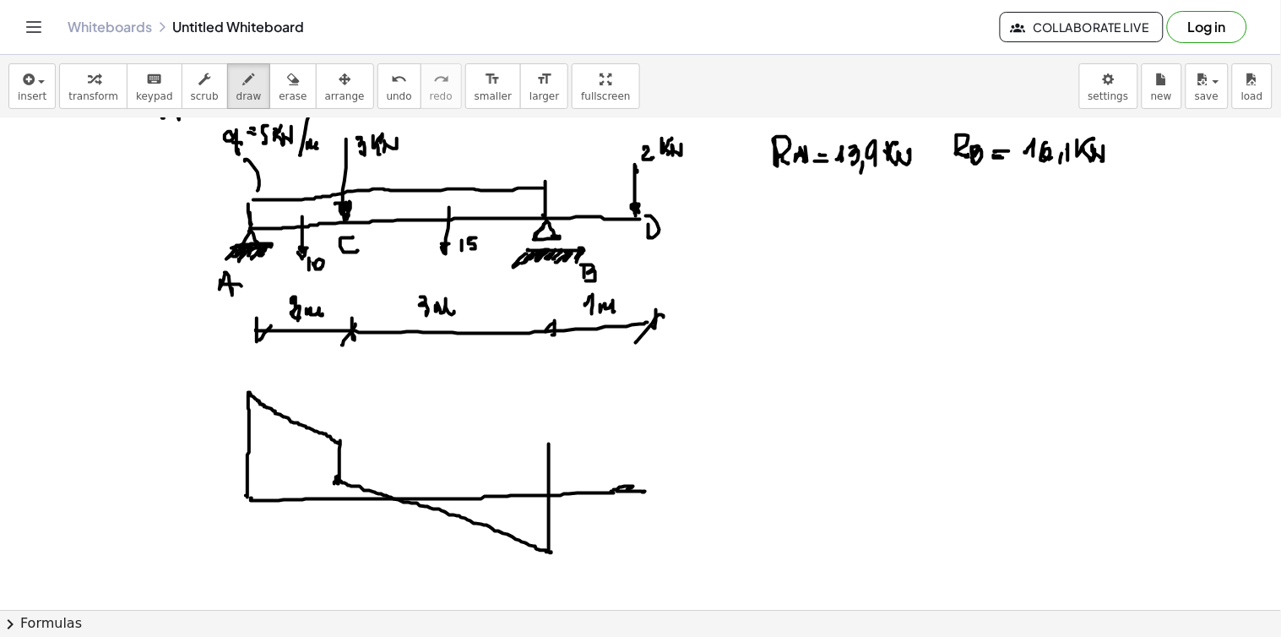
drag, startPoint x: 619, startPoint y: 433, endPoint x: 647, endPoint y: 431, distance: 28.0
drag, startPoint x: 647, startPoint y: 448, endPoint x: 642, endPoint y: 483, distance: 34.9
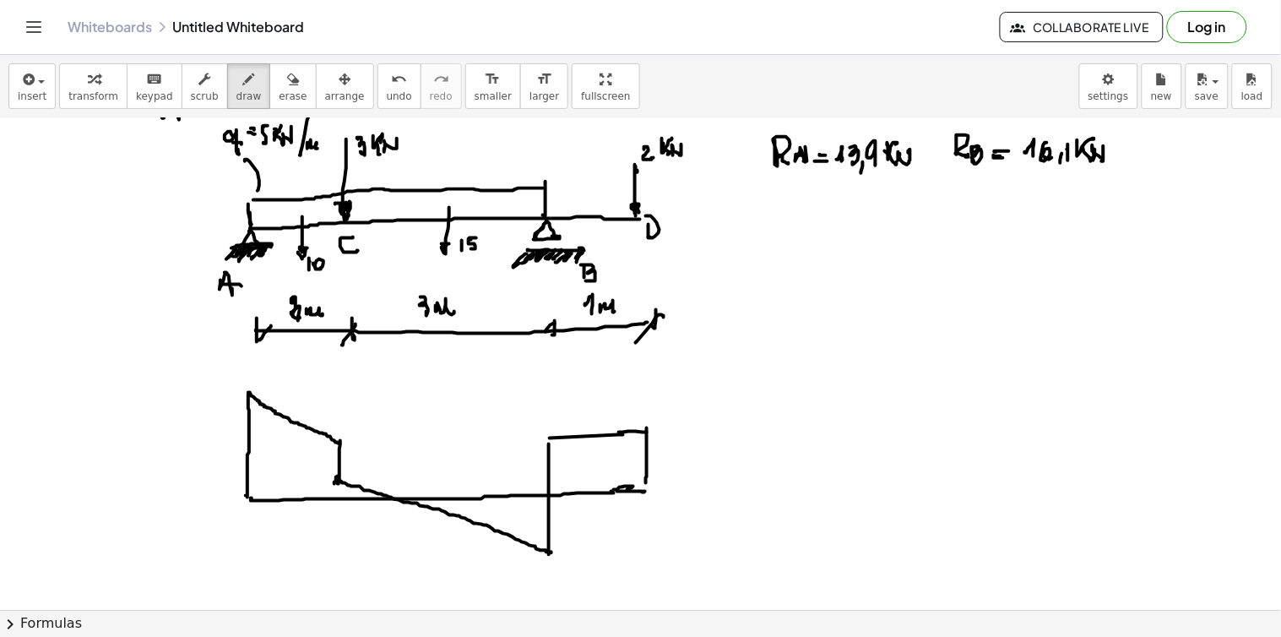
drag, startPoint x: 138, startPoint y: 398, endPoint x: 156, endPoint y: 387, distance: 21.6
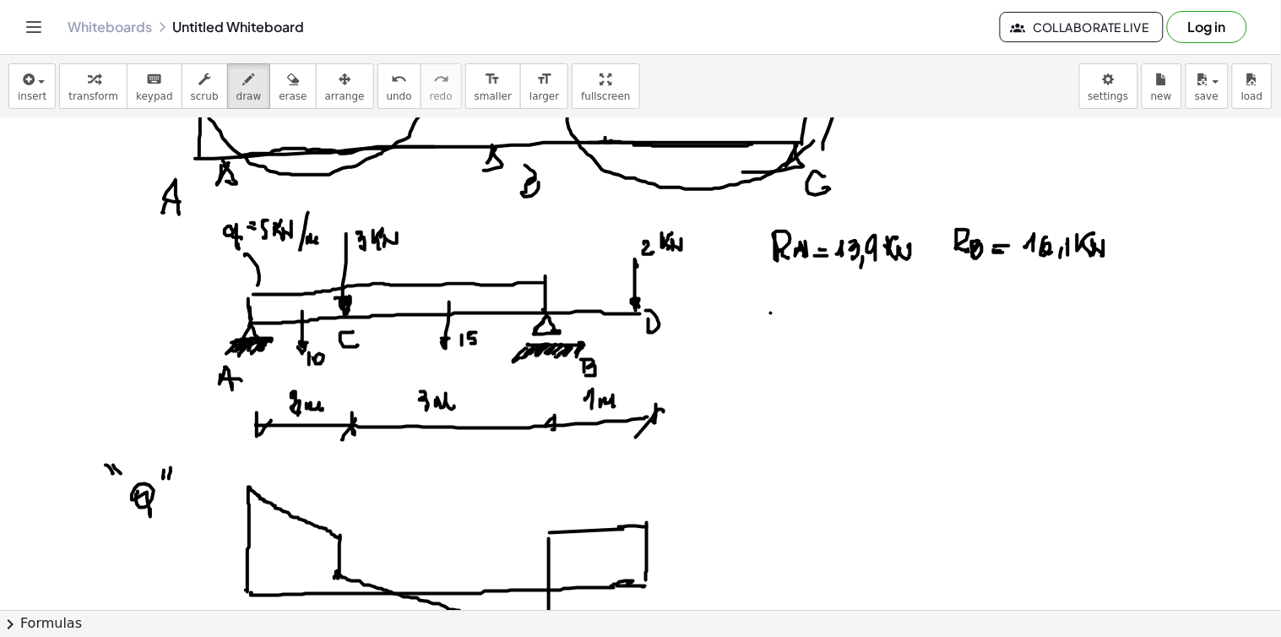
drag, startPoint x: 771, startPoint y: 313, endPoint x: 772, endPoint y: 322, distance: 8.5
drag, startPoint x: 772, startPoint y: 312, endPoint x: 782, endPoint y: 318, distance: 11.0
drag, startPoint x: 786, startPoint y: 314, endPoint x: 805, endPoint y: 315, distance: 19.4
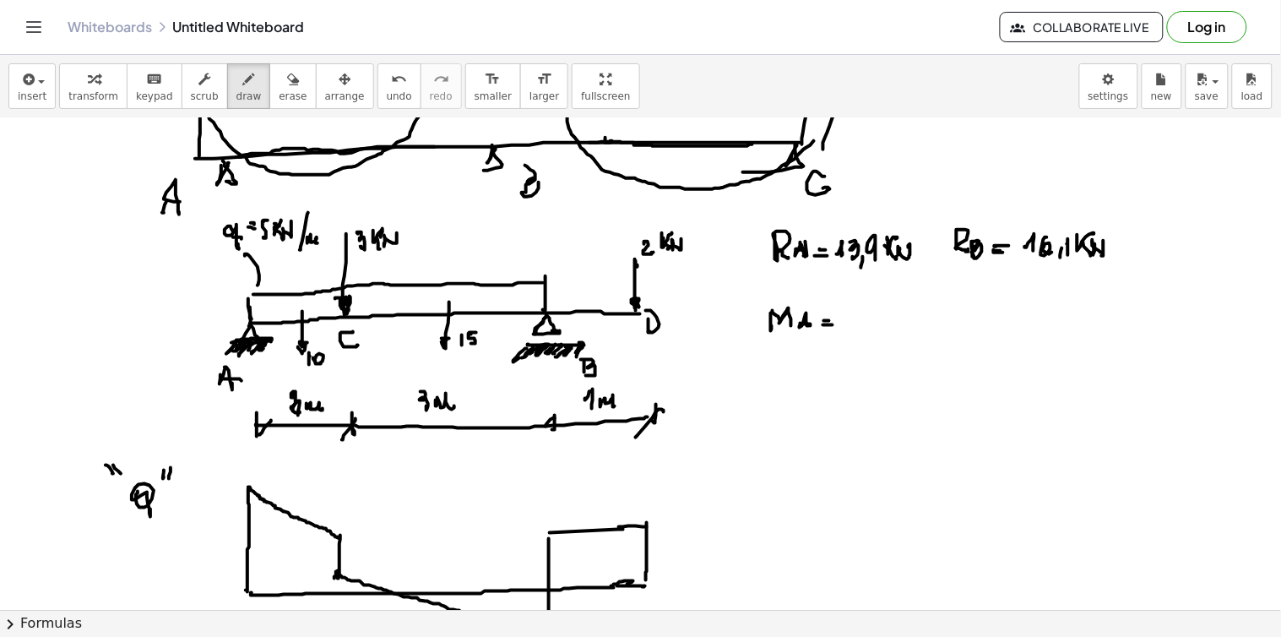
drag, startPoint x: 781, startPoint y: 360, endPoint x: 792, endPoint y: 371, distance: 15.5
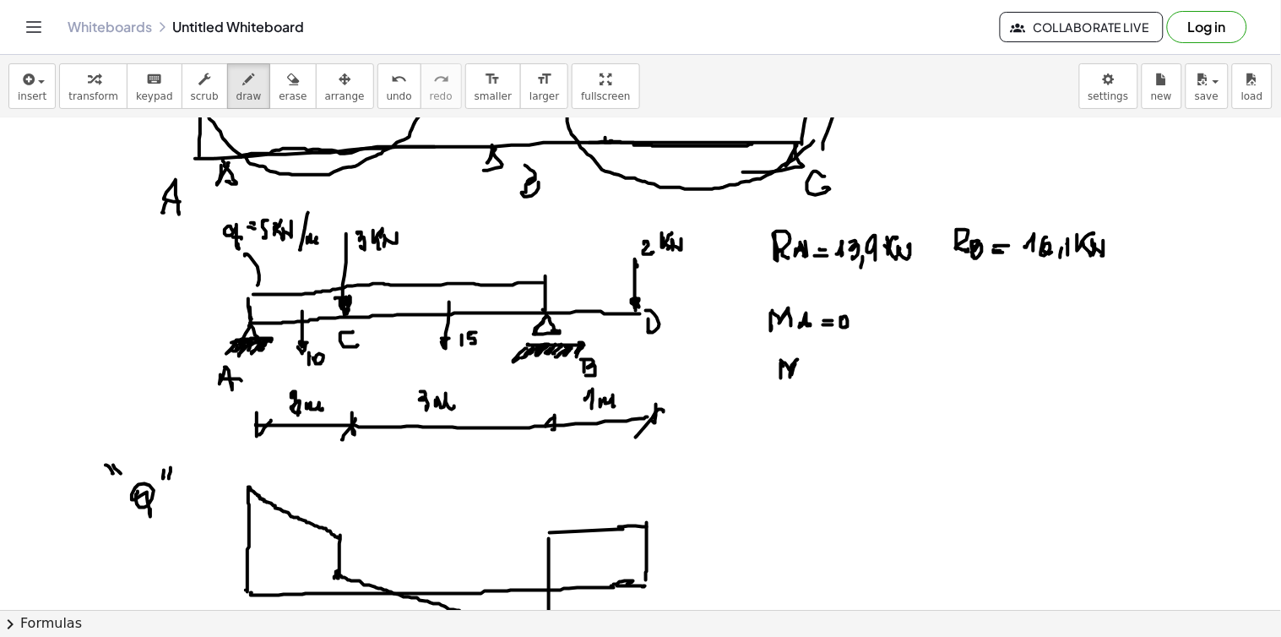
drag, startPoint x: 795, startPoint y: 363, endPoint x: 798, endPoint y: 380, distance: 17.1
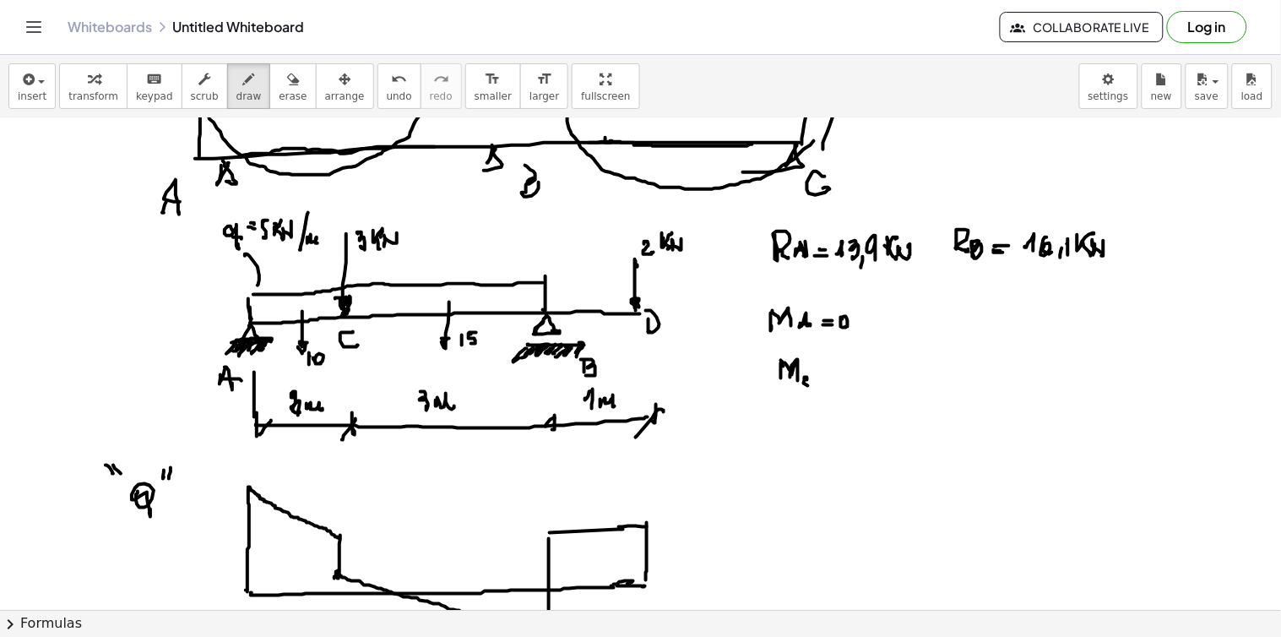
drag, startPoint x: 254, startPoint y: 372, endPoint x: 257, endPoint y: 415, distance: 42.3
drag, startPoint x: 254, startPoint y: 372, endPoint x: 250, endPoint y: 398, distance: 25.7
drag, startPoint x: 223, startPoint y: 410, endPoint x: 232, endPoint y: 417, distance: 11.5
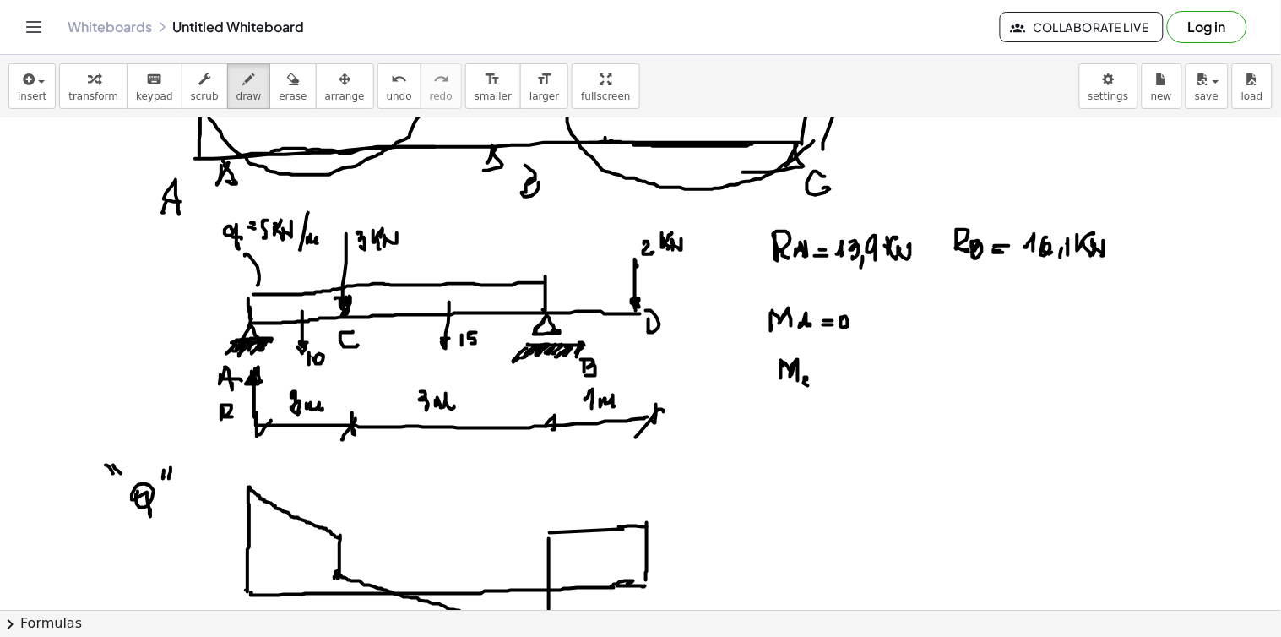
drag, startPoint x: 237, startPoint y: 417, endPoint x: 259, endPoint y: 416, distance: 22.0
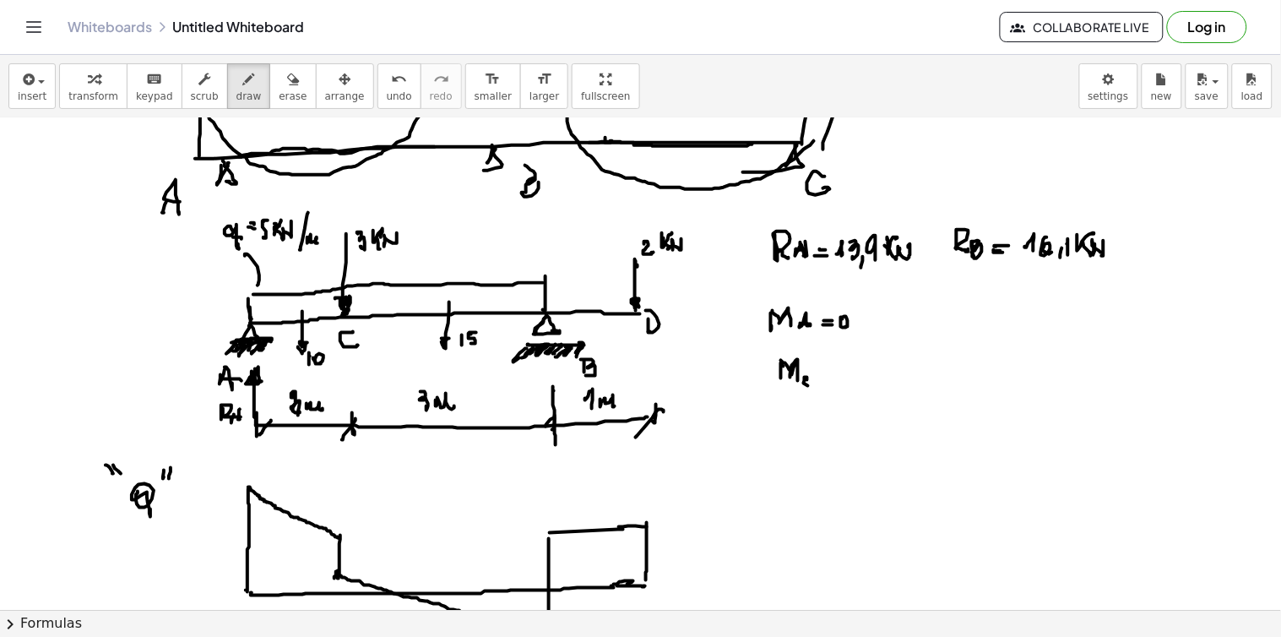
drag, startPoint x: 555, startPoint y: 377, endPoint x: 551, endPoint y: 388, distance: 12.3
drag, startPoint x: 522, startPoint y: 394, endPoint x: 534, endPoint y: 402, distance: 14.1
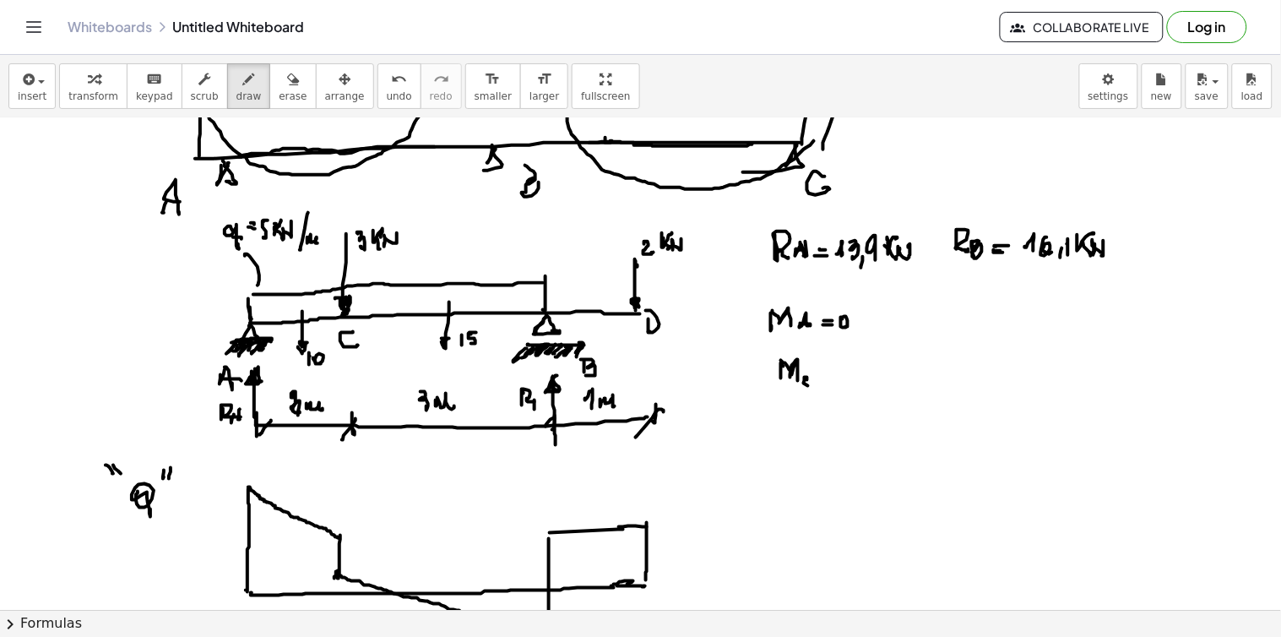
drag, startPoint x: 538, startPoint y: 398, endPoint x: 536, endPoint y: 409, distance: 11.1
drag, startPoint x: 781, startPoint y: 347, endPoint x: 814, endPoint y: 353, distance: 33.5
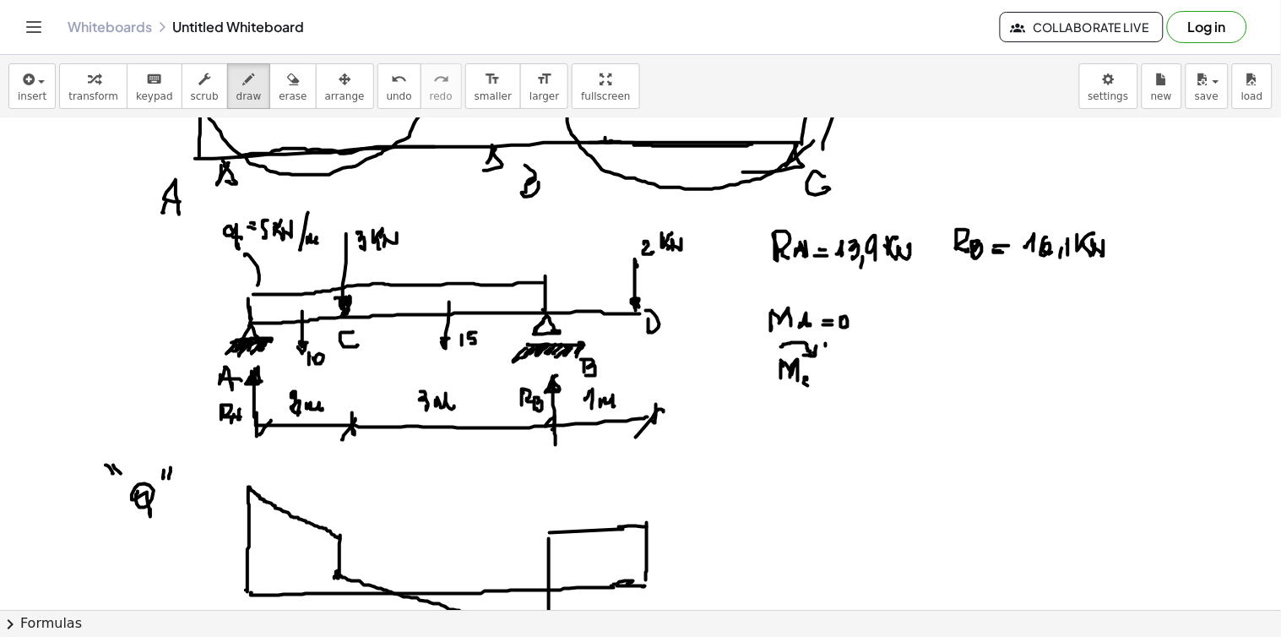
drag, startPoint x: 827, startPoint y: 349, endPoint x: 842, endPoint y: 360, distance: 18.6
drag, startPoint x: 825, startPoint y: 378, endPoint x: 836, endPoint y: 377, distance: 11.0
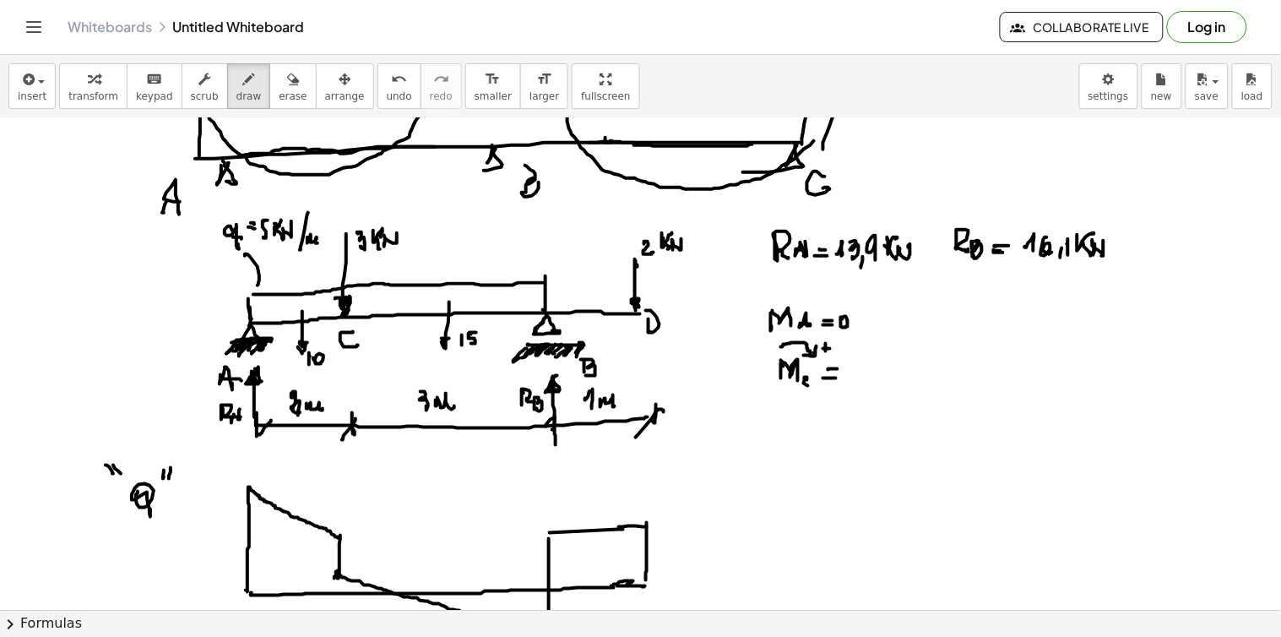
drag, startPoint x: 828, startPoint y: 370, endPoint x: 837, endPoint y: 369, distance: 8.5
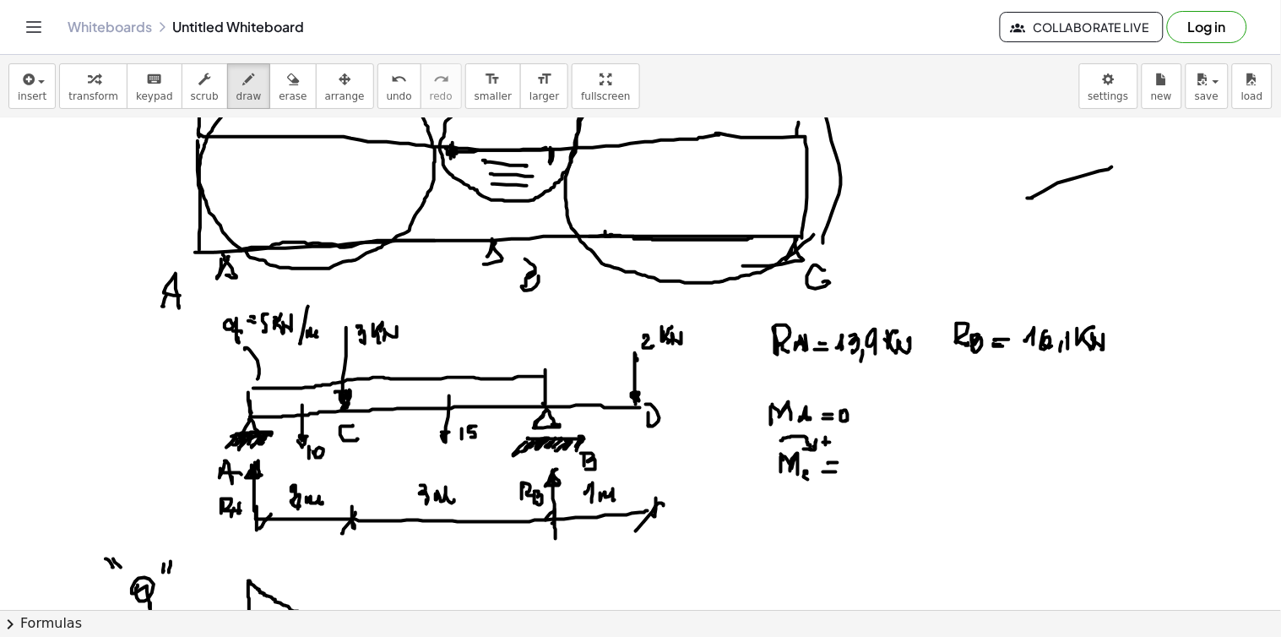
drag, startPoint x: 1031, startPoint y: 198, endPoint x: 1113, endPoint y: 163, distance: 89.2
drag, startPoint x: 1108, startPoint y: 158, endPoint x: 1111, endPoint y: 166, distance: 8.8
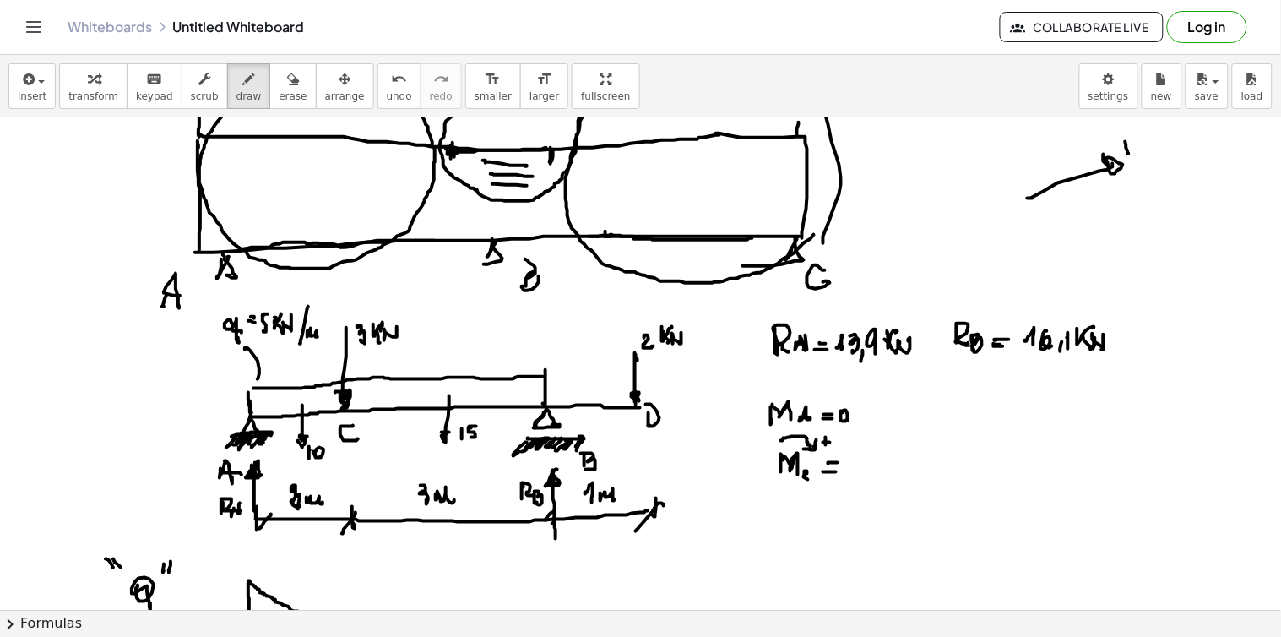
drag, startPoint x: 1113, startPoint y: 216, endPoint x: 1119, endPoint y: 224, distance: 10.2
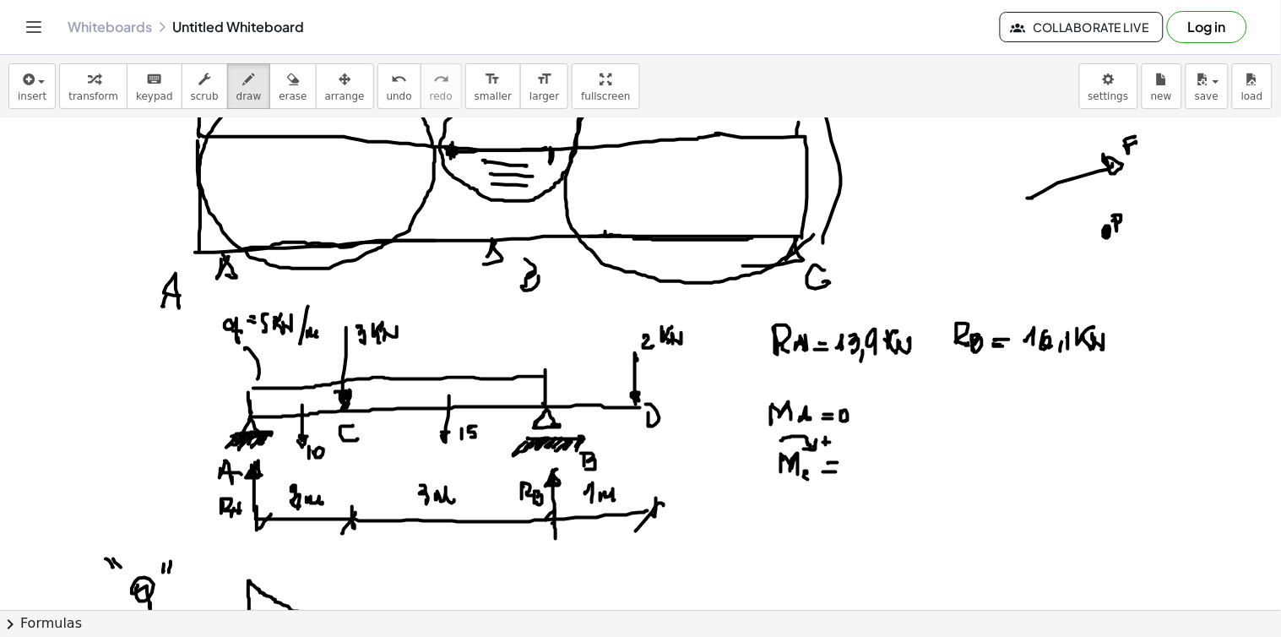
drag, startPoint x: 1087, startPoint y: 175, endPoint x: 1090, endPoint y: 186, distance: 11.5
drag, startPoint x: 1090, startPoint y: 186, endPoint x: 1094, endPoint y: 196, distance: 11.0
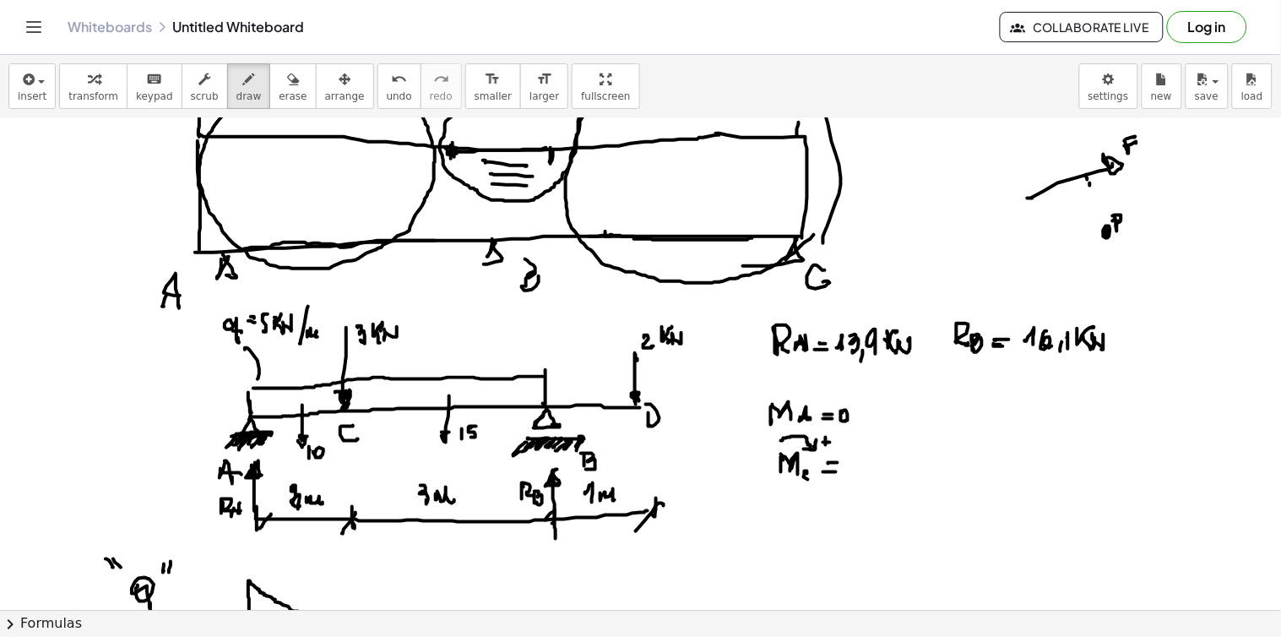
drag, startPoint x: 1095, startPoint y: 206, endPoint x: 1098, endPoint y: 216, distance: 10.7
drag, startPoint x: 1098, startPoint y: 216, endPoint x: 1102, endPoint y: 225, distance: 9.1
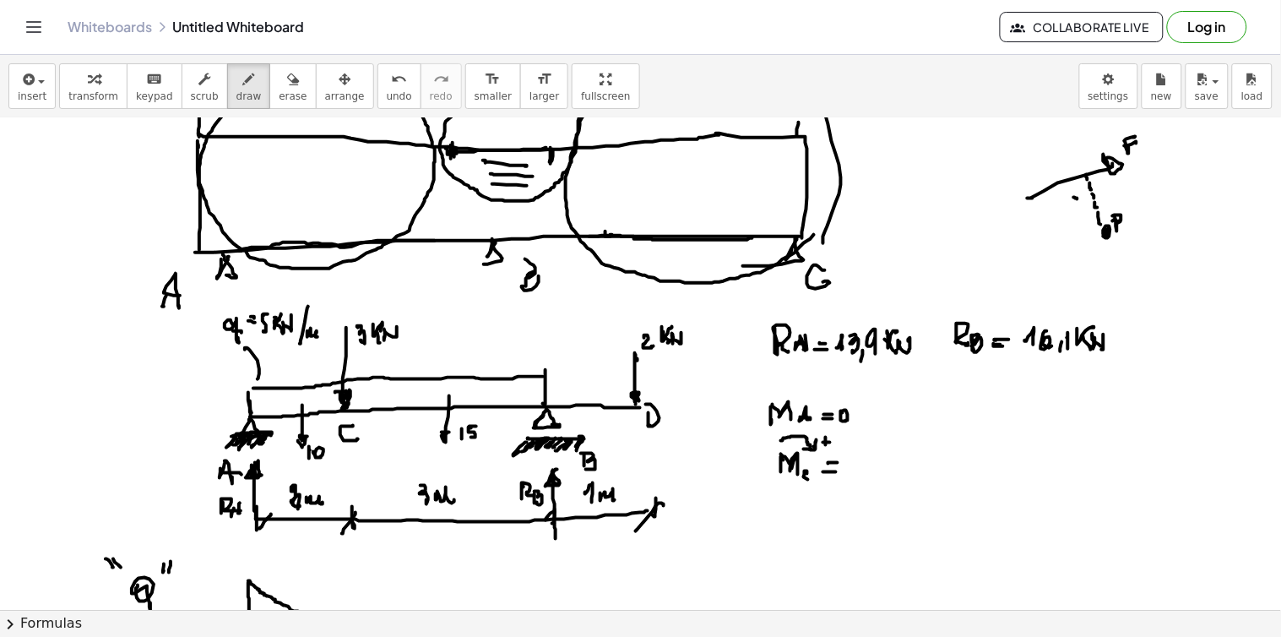
drag, startPoint x: 1078, startPoint y: 189, endPoint x: 1081, endPoint y: 205, distance: 16.4
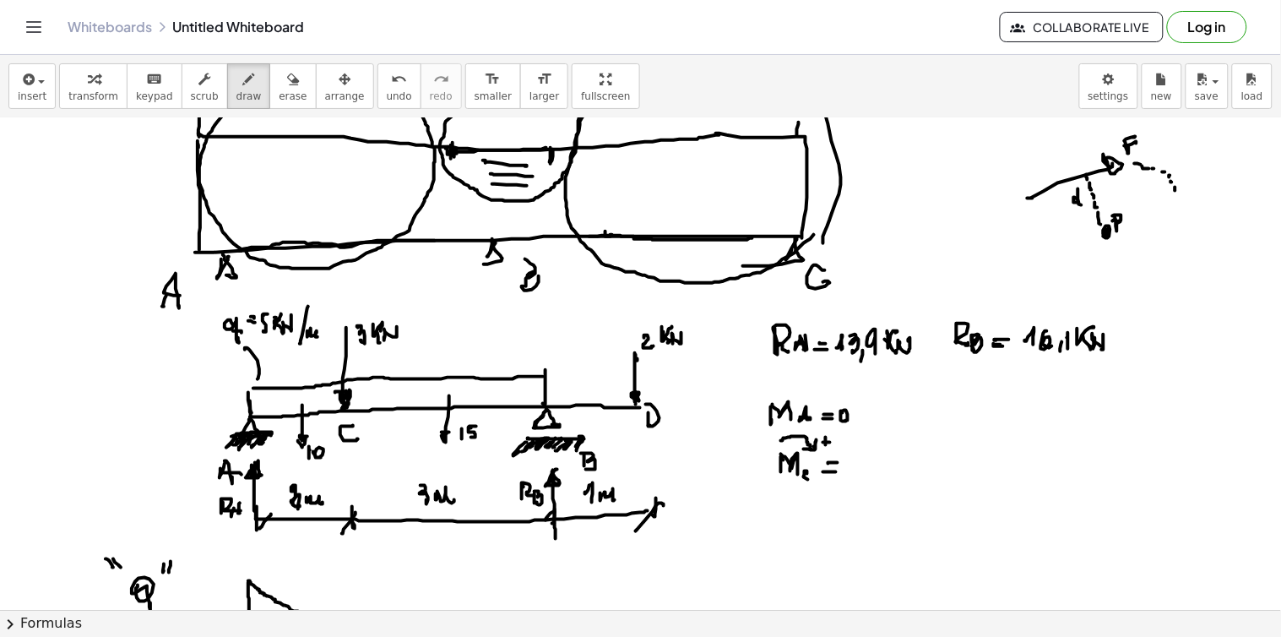
drag, startPoint x: 1171, startPoint y: 209, endPoint x: 1193, endPoint y: 203, distance: 23.0
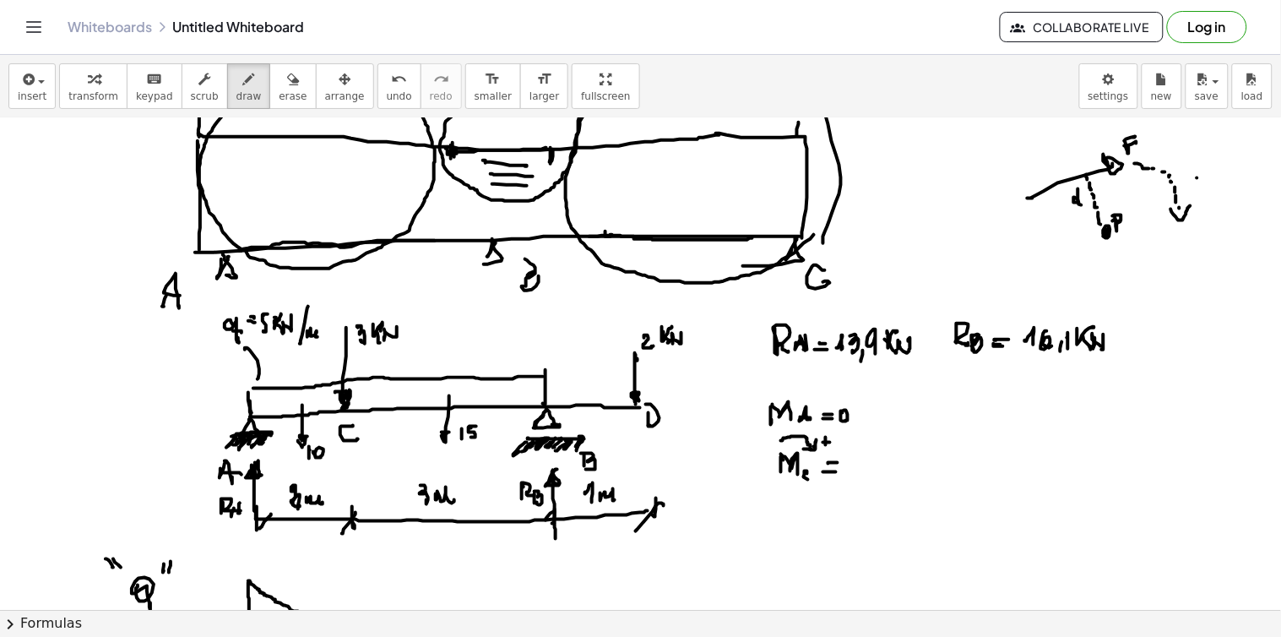
drag, startPoint x: 1058, startPoint y: 285, endPoint x: 1162, endPoint y: 288, distance: 103.9
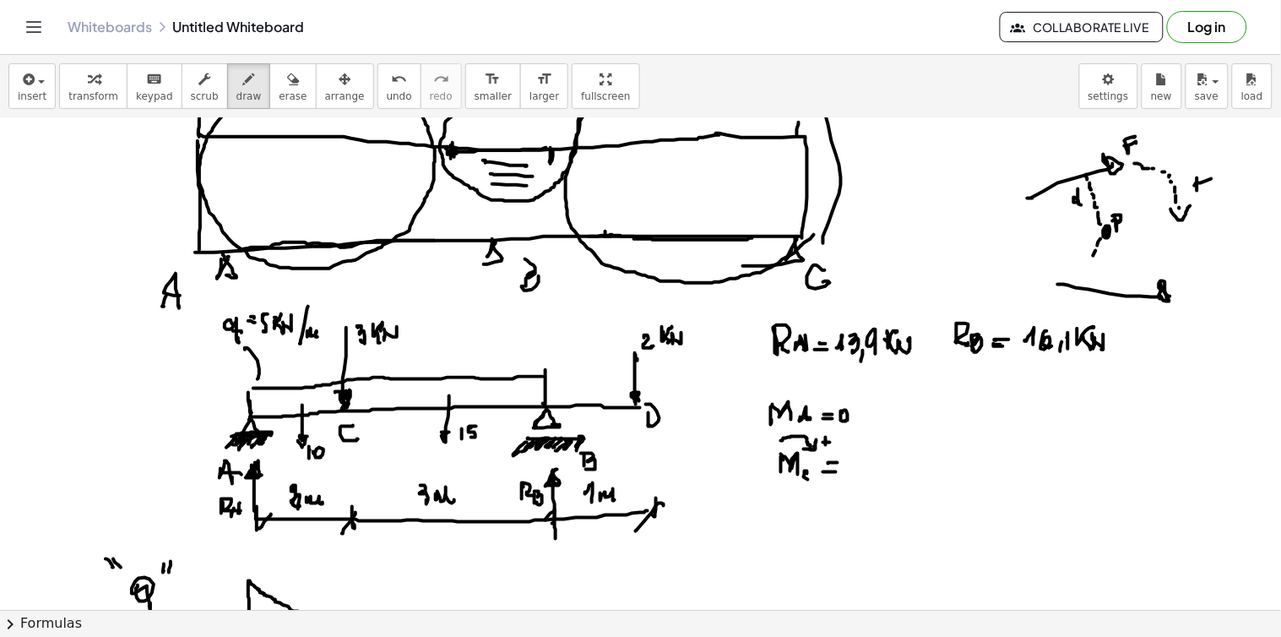
drag, startPoint x: 1173, startPoint y: 289, endPoint x: 1185, endPoint y: 282, distance: 13.6
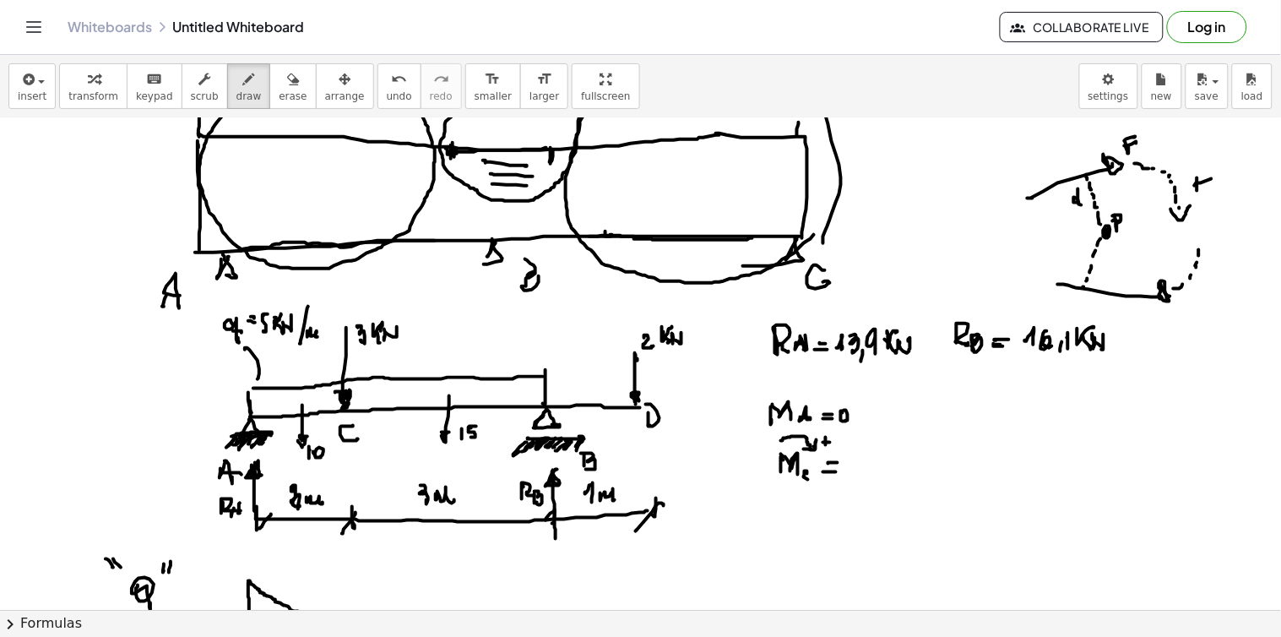
drag, startPoint x: 1195, startPoint y: 242, endPoint x: 1199, endPoint y: 232, distance: 11.0
drag, startPoint x: 1218, startPoint y: 268, endPoint x: 1227, endPoint y: 263, distance: 11.0
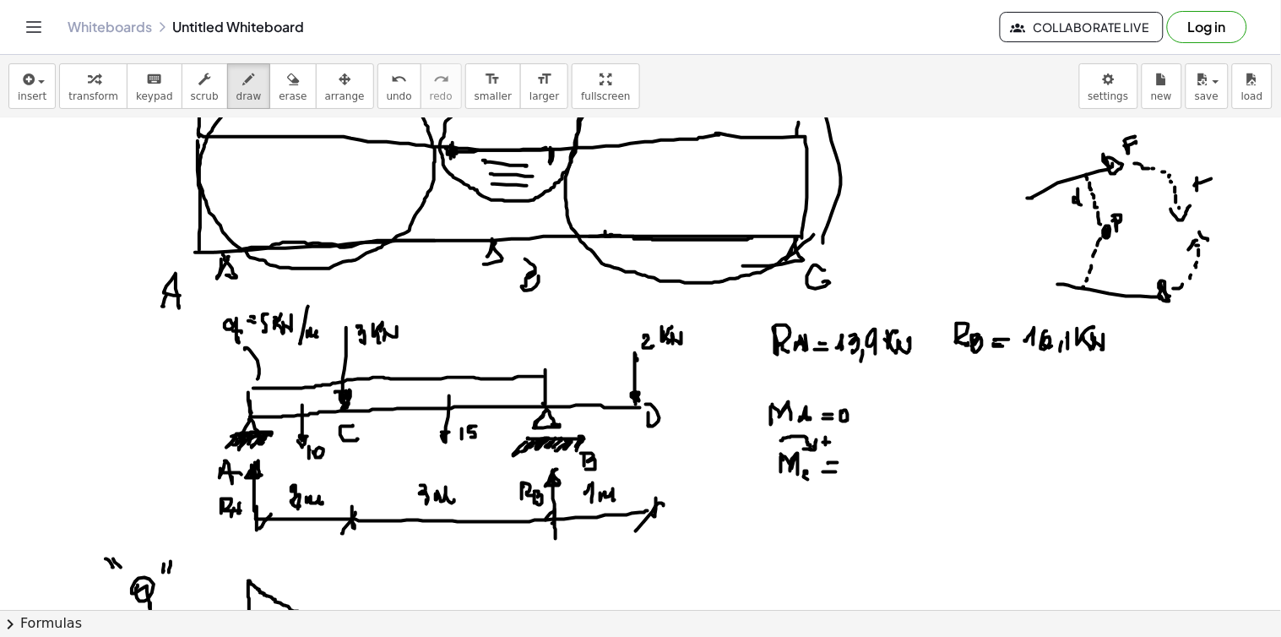
drag, startPoint x: 279, startPoint y: 393, endPoint x: 267, endPoint y: 403, distance: 15.0
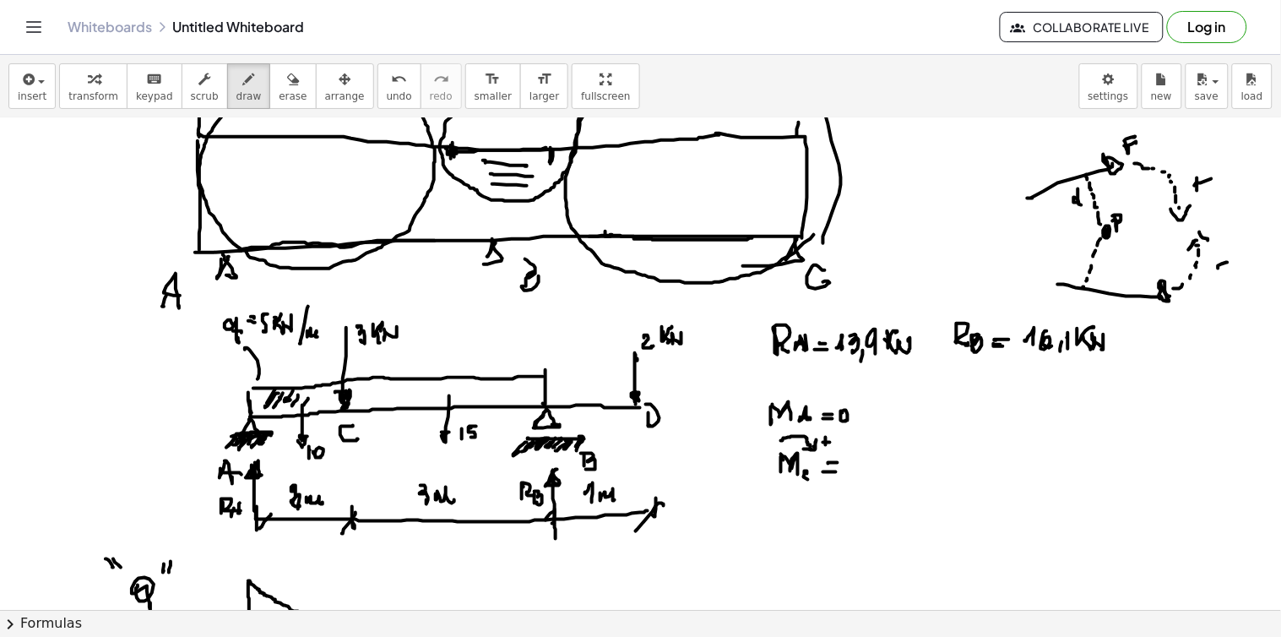
drag, startPoint x: 854, startPoint y: 456, endPoint x: 862, endPoint y: 469, distance: 15.5
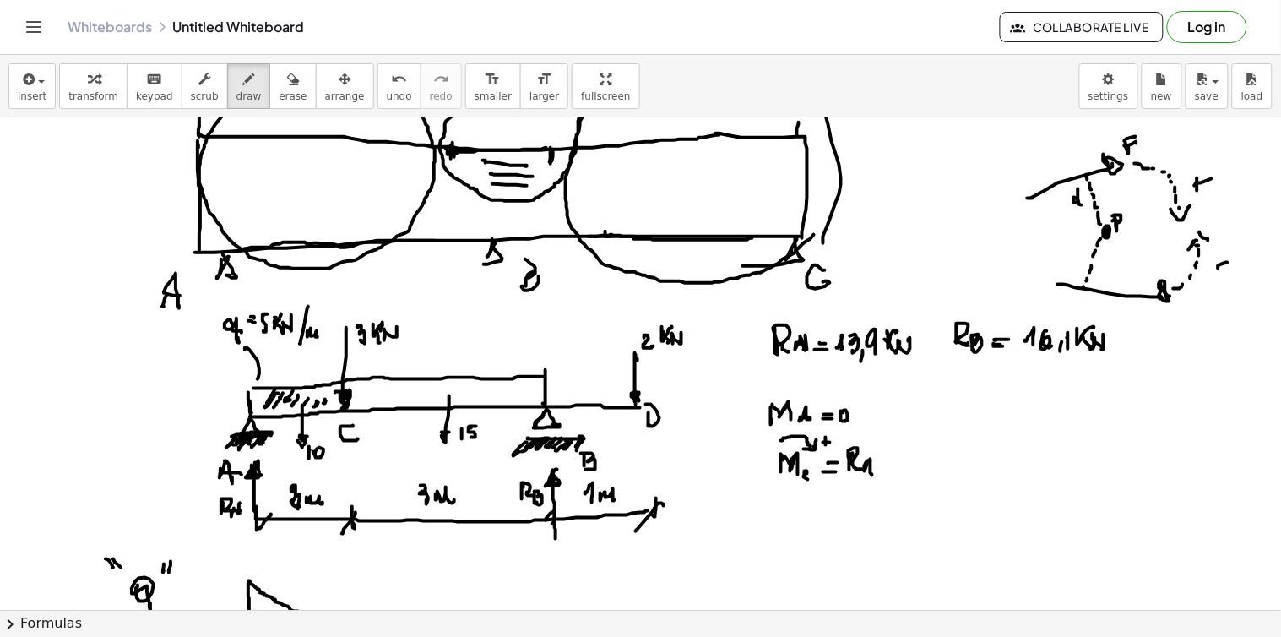
drag, startPoint x: 870, startPoint y: 468, endPoint x: 882, endPoint y: 466, distance: 12.8
drag, startPoint x: 897, startPoint y: 459, endPoint x: 896, endPoint y: 469, distance: 9.4
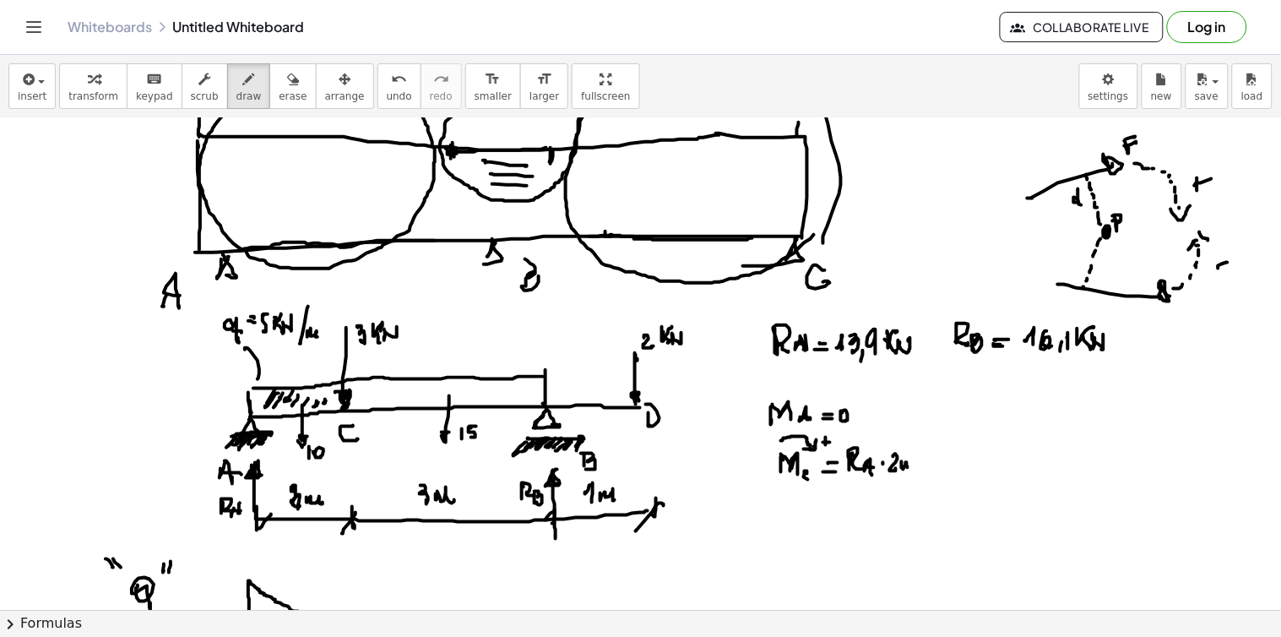
drag, startPoint x: 902, startPoint y: 462, endPoint x: 916, endPoint y: 468, distance: 15.5
drag, startPoint x: 932, startPoint y: 469, endPoint x: 940, endPoint y: 469, distance: 8.5
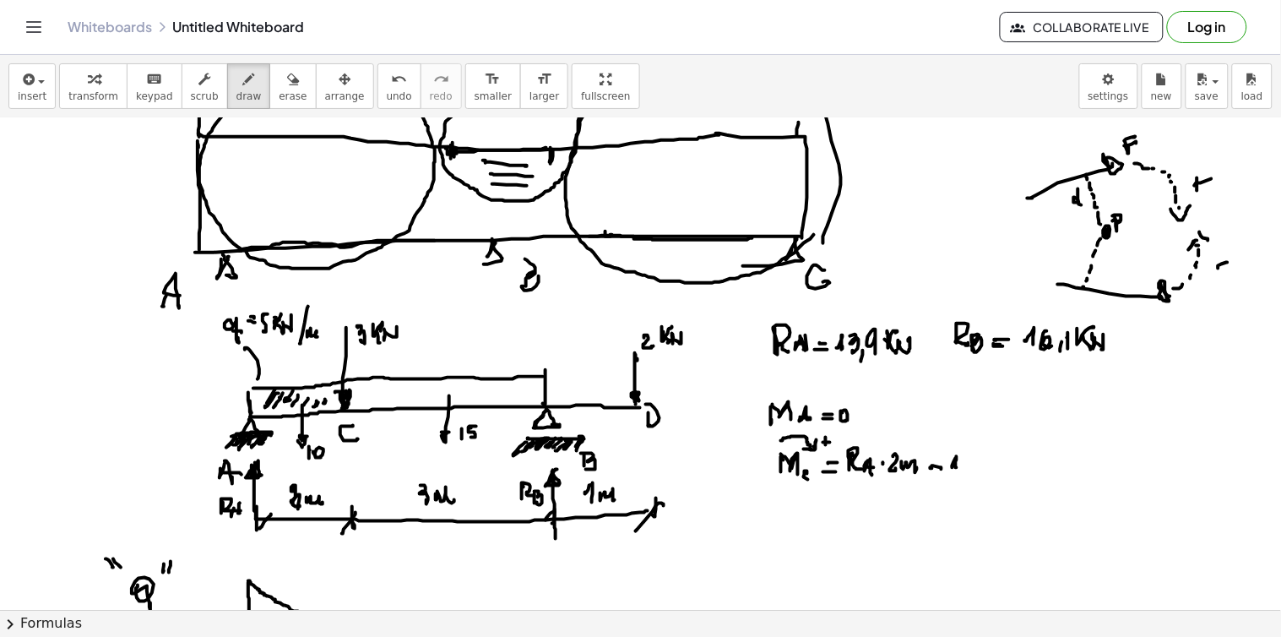
drag, startPoint x: 962, startPoint y: 460, endPoint x: 965, endPoint y: 473, distance: 12.9
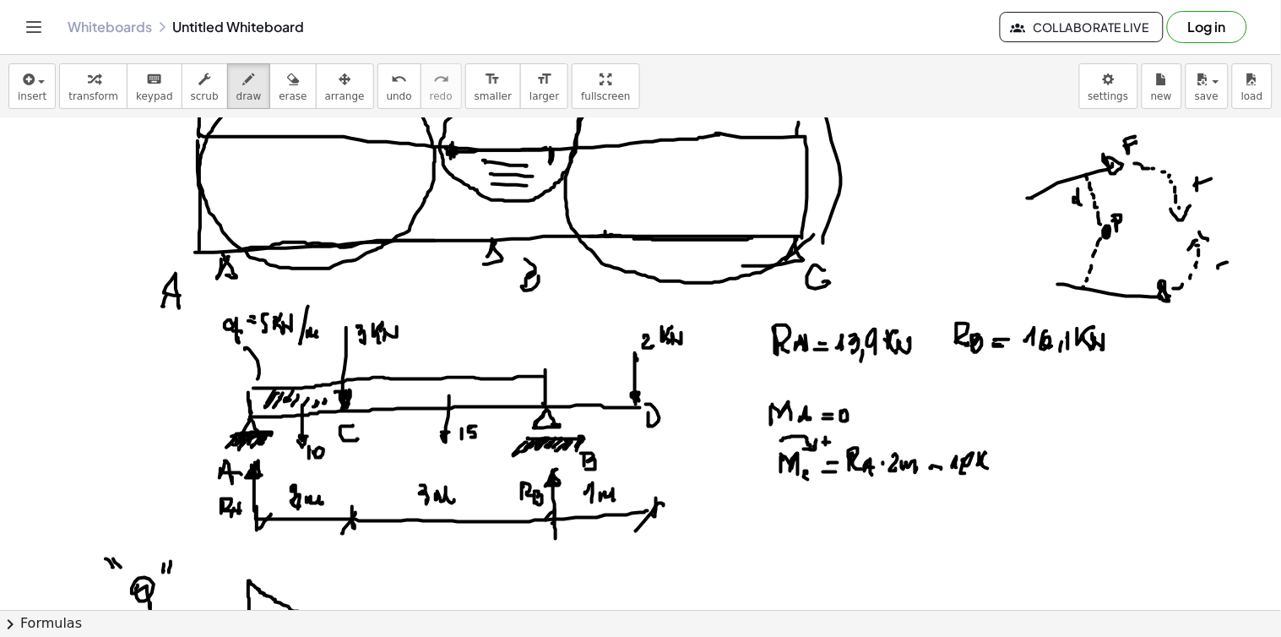
drag, startPoint x: 992, startPoint y: 462, endPoint x: 1005, endPoint y: 466, distance: 14.2
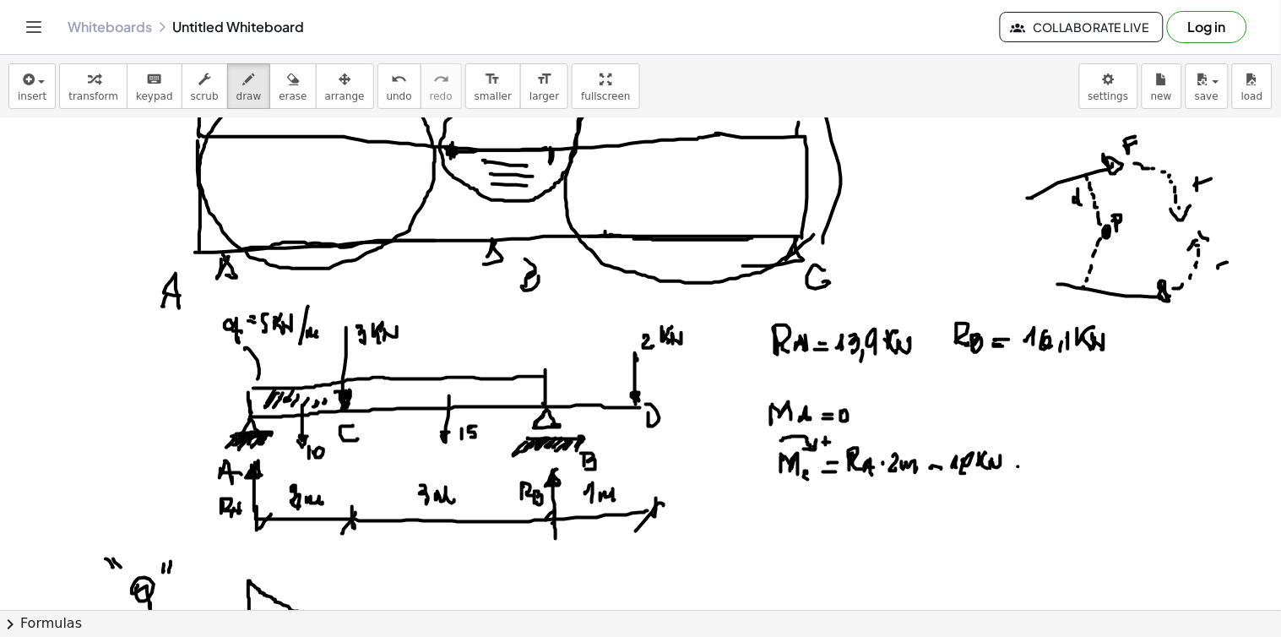
drag, startPoint x: 1041, startPoint y: 462, endPoint x: 1056, endPoint y: 467, distance: 16.0
drag, startPoint x: 1068, startPoint y: 465, endPoint x: 1077, endPoint y: 458, distance: 12.0
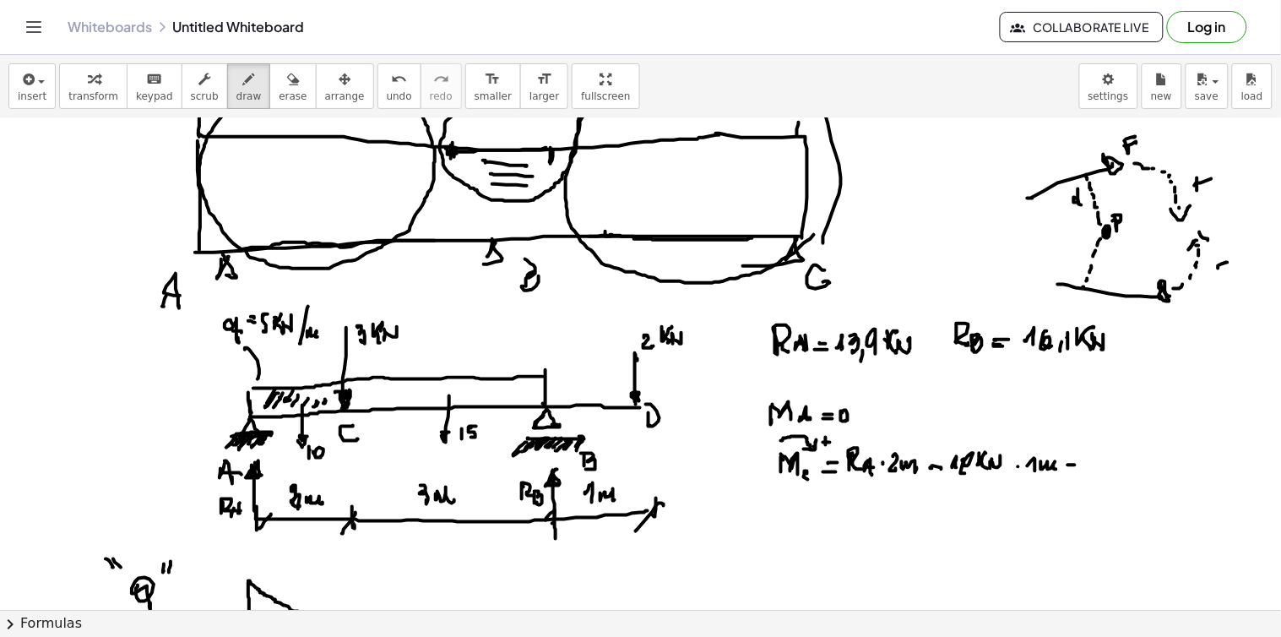
drag, startPoint x: 1103, startPoint y: 450, endPoint x: 1103, endPoint y: 463, distance: 12.7
drag, startPoint x: 1115, startPoint y: 448, endPoint x: 1118, endPoint y: 458, distance: 9.6
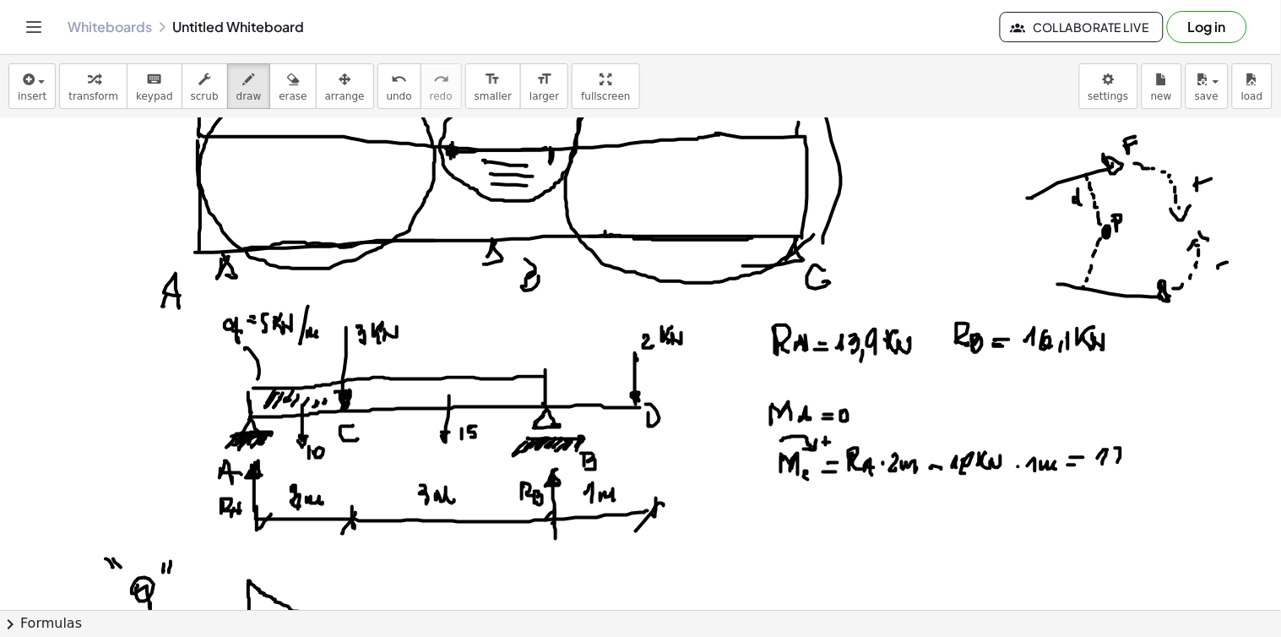
drag, startPoint x: 1136, startPoint y: 451, endPoint x: 1146, endPoint y: 452, distance: 10.3
drag, startPoint x: 1141, startPoint y: 457, endPoint x: 1170, endPoint y: 450, distance: 30.3
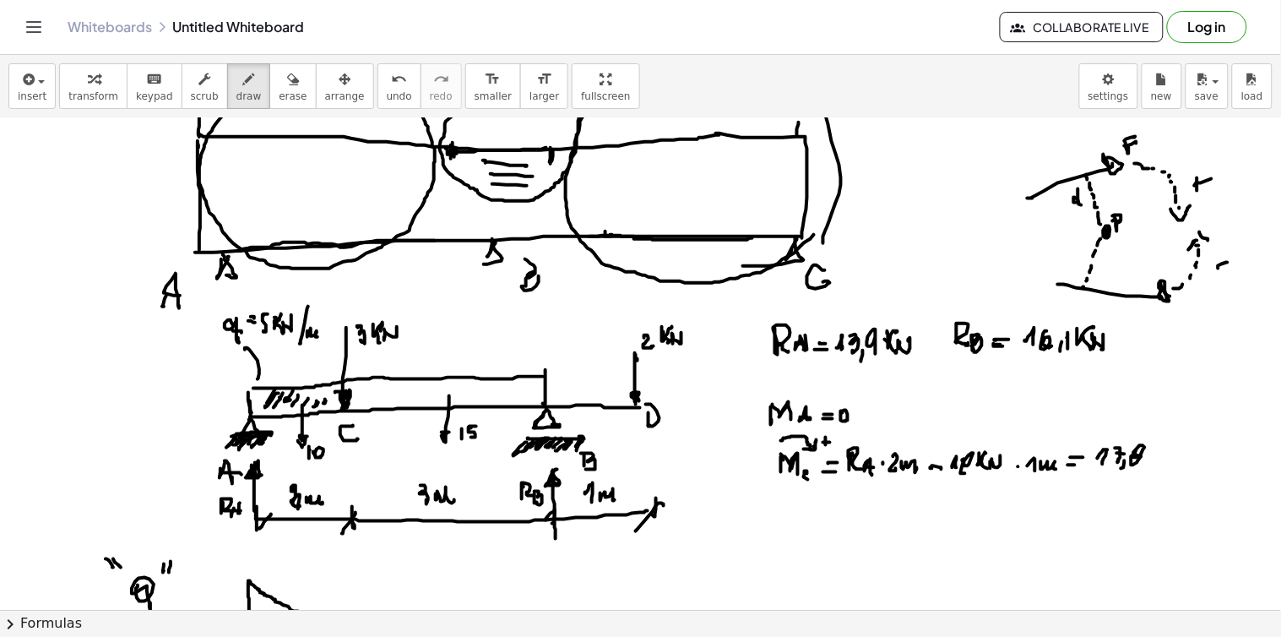
drag, startPoint x: 1165, startPoint y: 459, endPoint x: 1167, endPoint y: 450, distance: 9.4
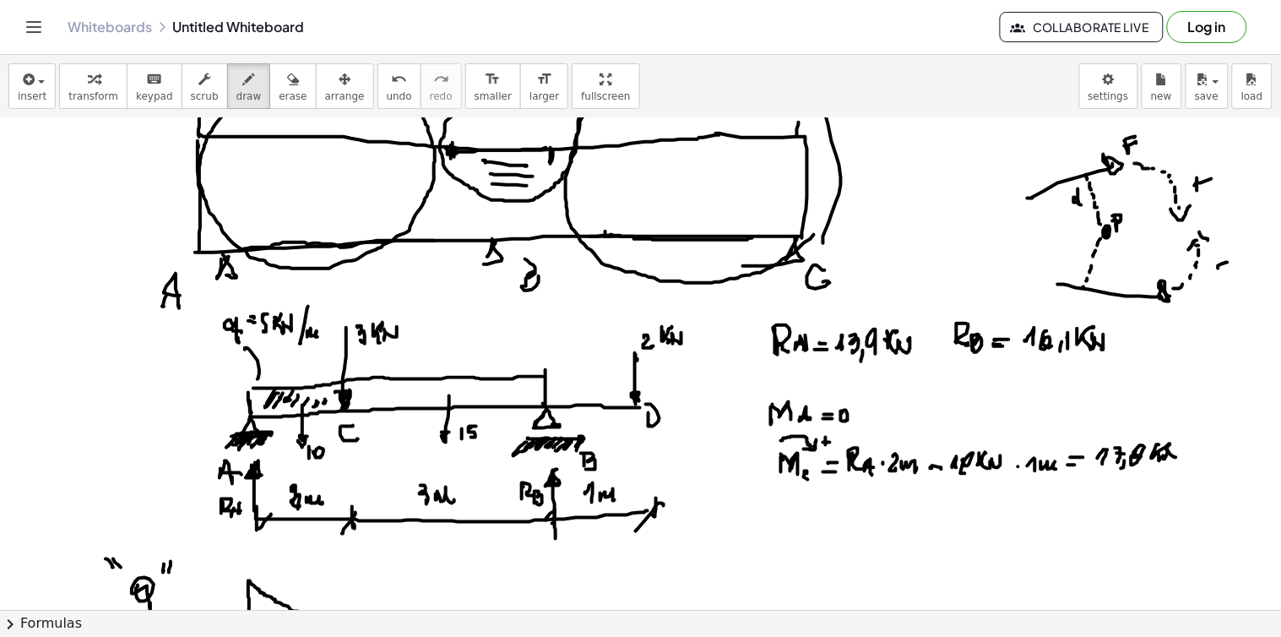
drag, startPoint x: 1167, startPoint y: 450, endPoint x: 1176, endPoint y: 458, distance: 12.0
drag, startPoint x: 1179, startPoint y: 450, endPoint x: 1176, endPoint y: 458, distance: 8.8
drag, startPoint x: 1183, startPoint y: 452, endPoint x: 1194, endPoint y: 459, distance: 12.9
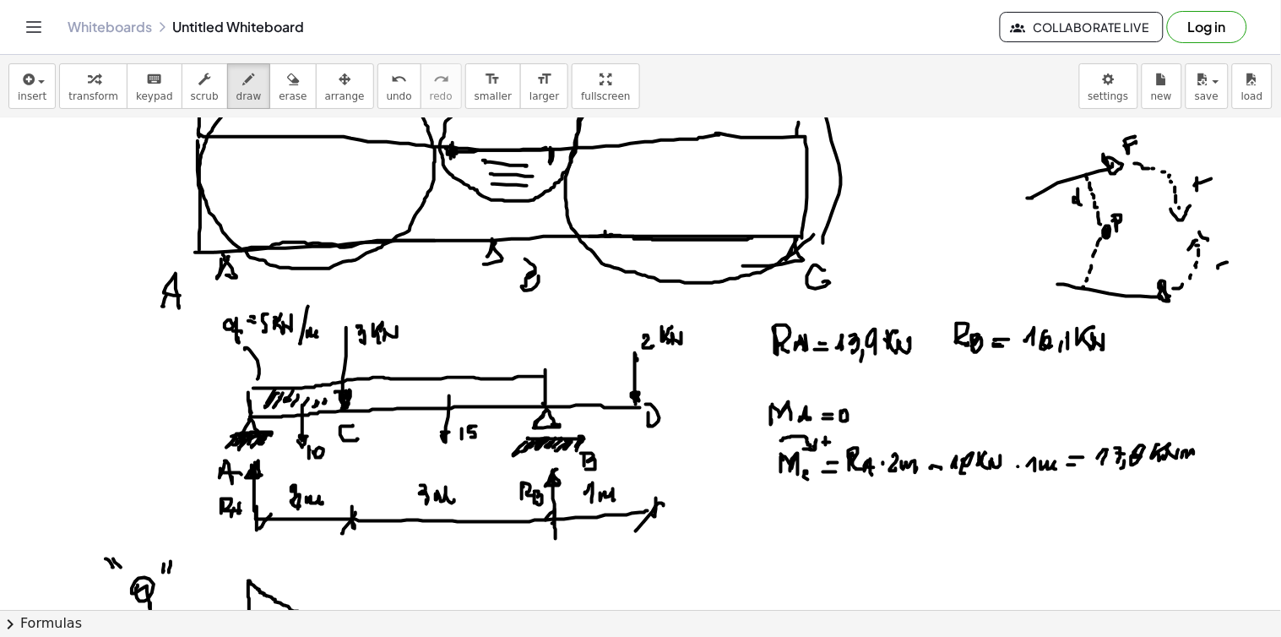
drag, startPoint x: 783, startPoint y: 515, endPoint x: 795, endPoint y: 520, distance: 13.6
drag, startPoint x: 798, startPoint y: 518, endPoint x: 799, endPoint y: 535, distance: 17.7
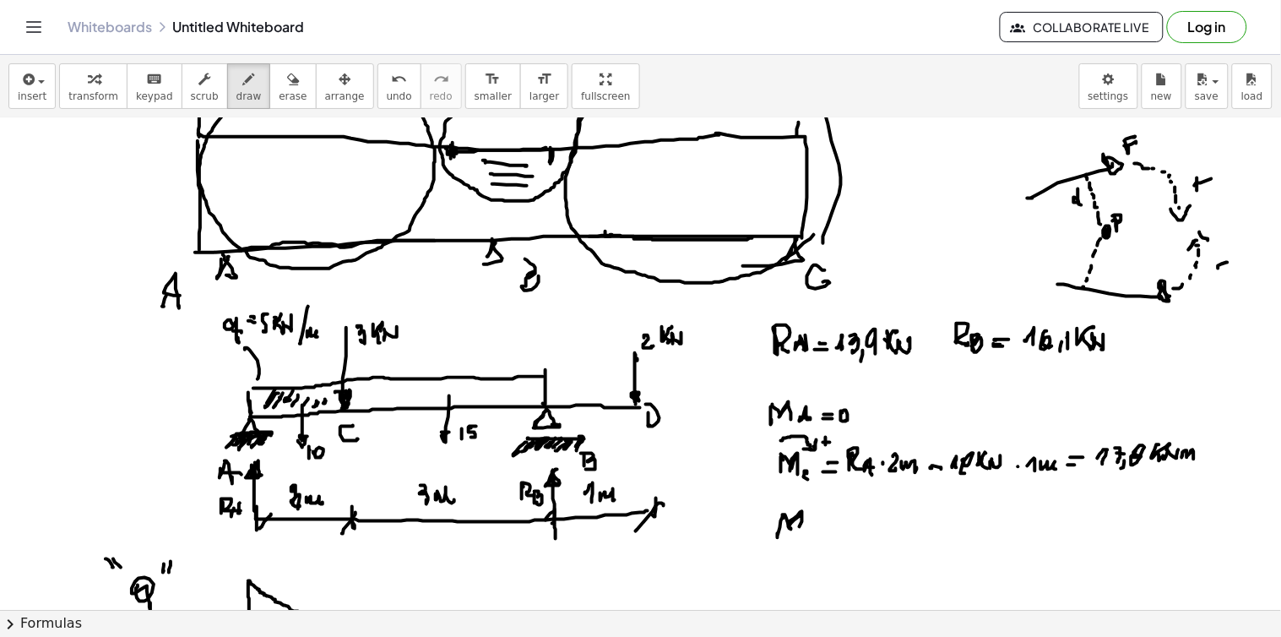
drag, startPoint x: 807, startPoint y: 528, endPoint x: 805, endPoint y: 540, distance: 12.1
drag, startPoint x: 809, startPoint y: 528, endPoint x: 819, endPoint y: 541, distance: 16.9
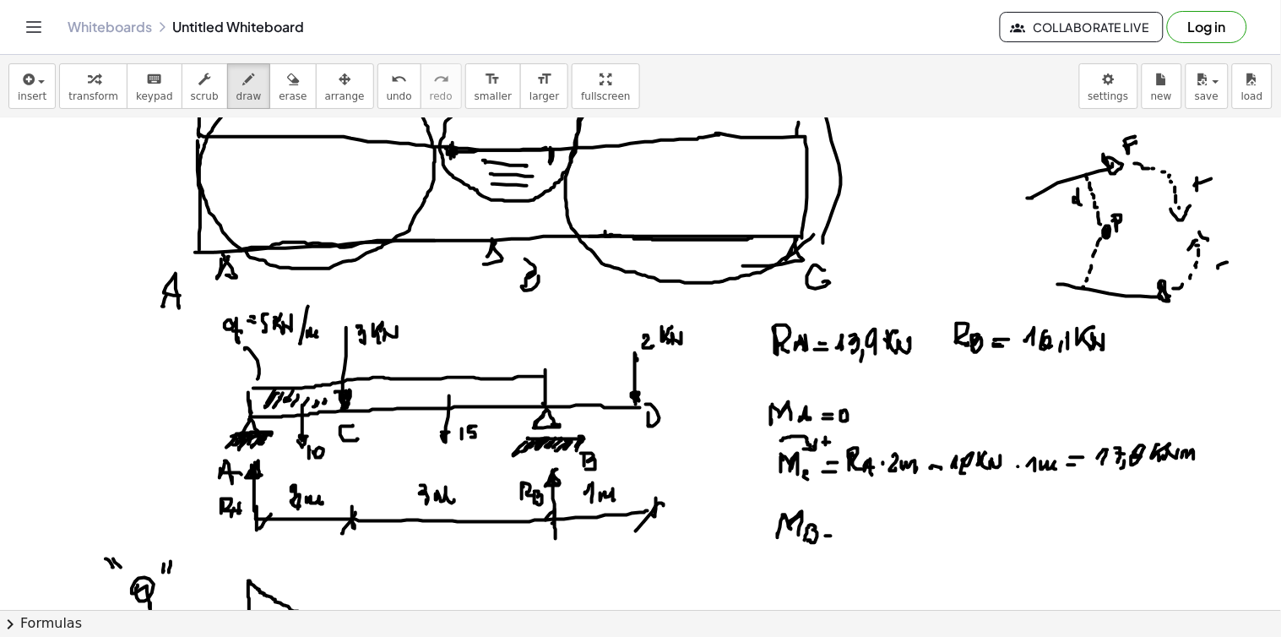
drag, startPoint x: 831, startPoint y: 530, endPoint x: 844, endPoint y: 528, distance: 13.6
drag, startPoint x: 788, startPoint y: 498, endPoint x: 767, endPoint y: 528, distance: 36.3
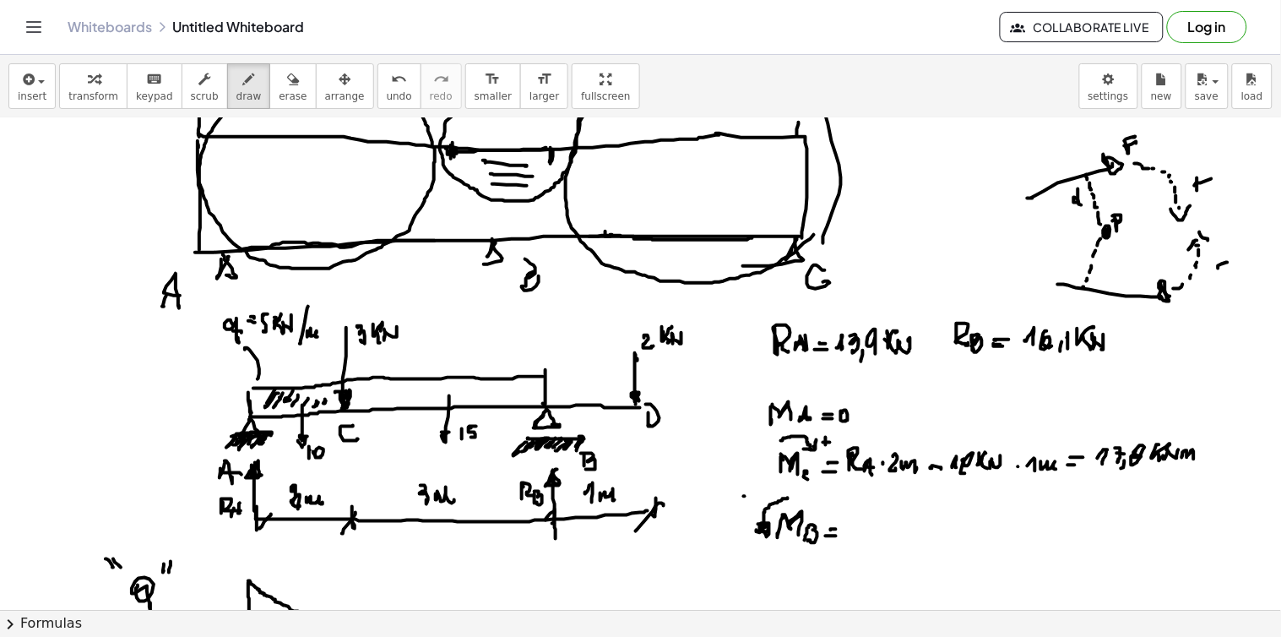
drag, startPoint x: 744, startPoint y: 496, endPoint x: 745, endPoint y: 507, distance: 10.2
drag, startPoint x: 855, startPoint y: 534, endPoint x: 870, endPoint y: 530, distance: 15.0
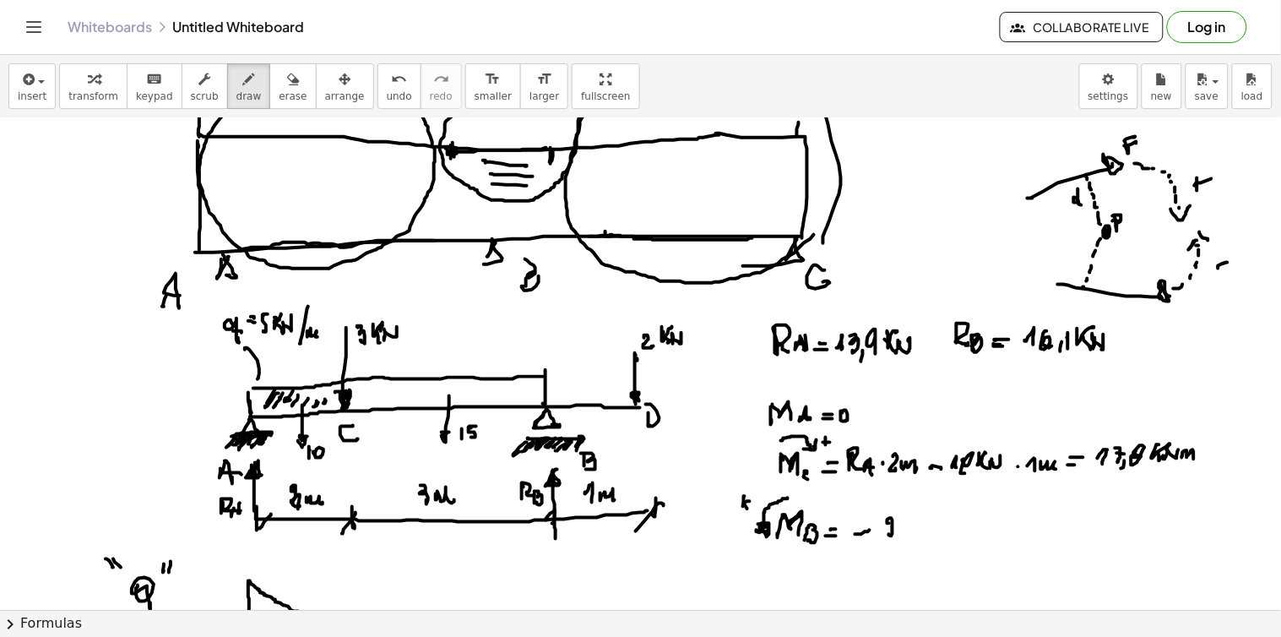
drag, startPoint x: 887, startPoint y: 522, endPoint x: 898, endPoint y: 534, distance: 16.8
drag, startPoint x: 908, startPoint y: 524, endPoint x: 921, endPoint y: 521, distance: 13.9
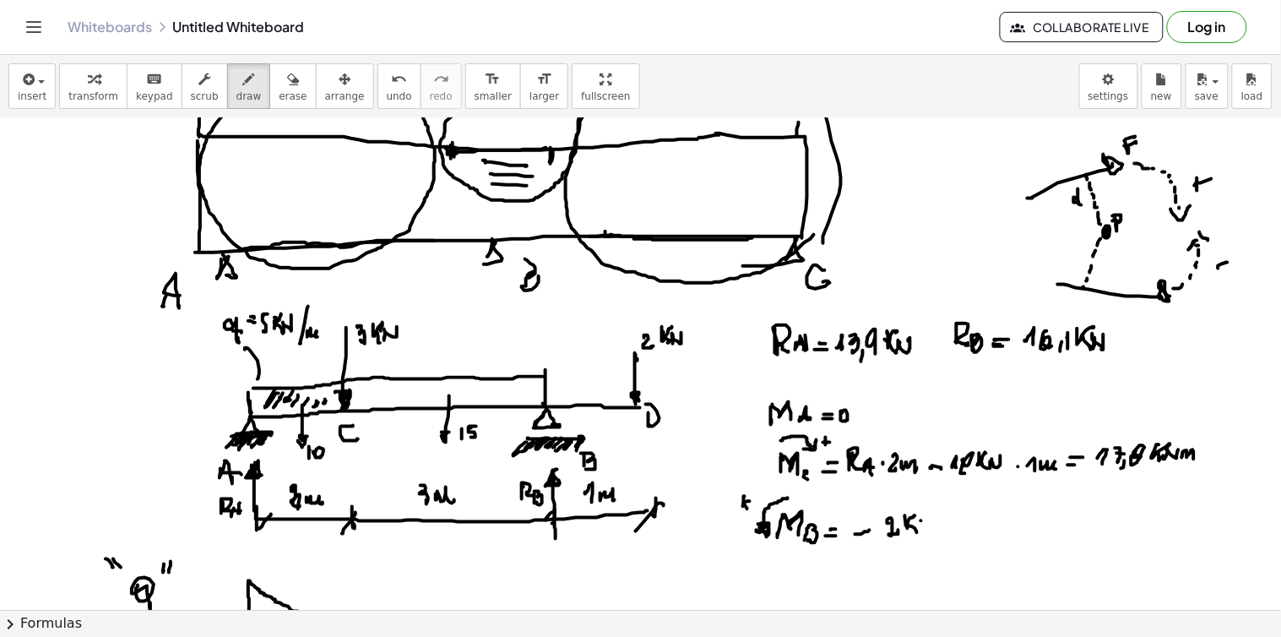
drag, startPoint x: 924, startPoint y: 521, endPoint x: 943, endPoint y: 521, distance: 19.4
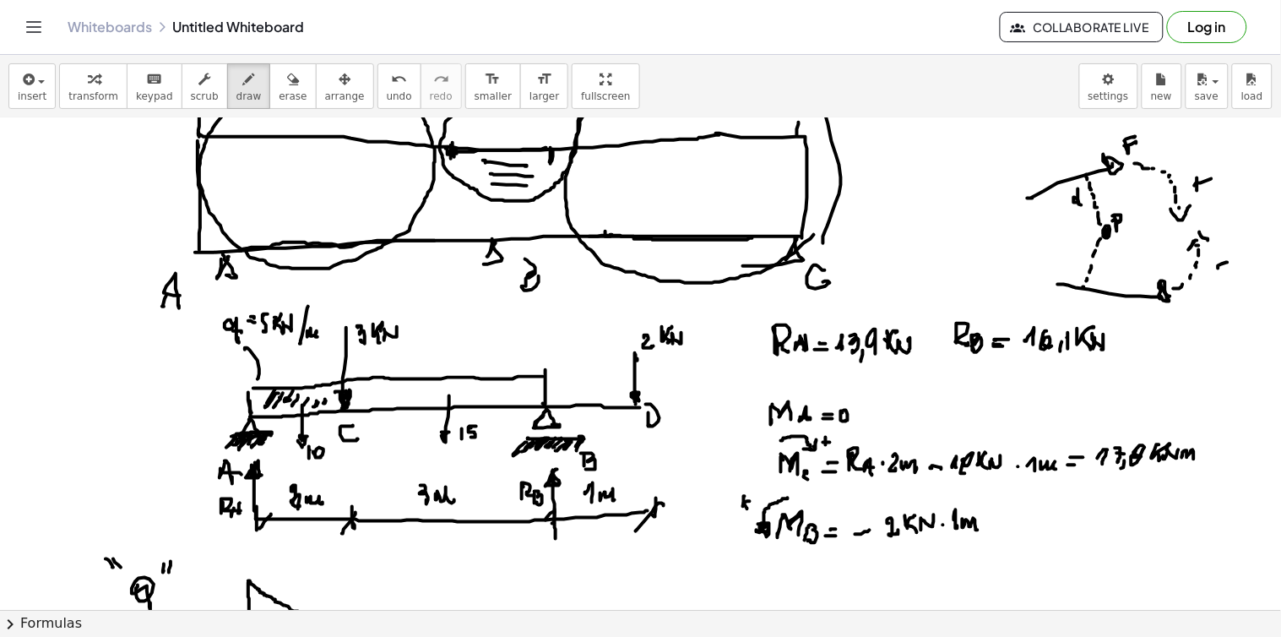
drag, startPoint x: 962, startPoint y: 523, endPoint x: 980, endPoint y: 521, distance: 17.9
drag, startPoint x: 1021, startPoint y: 522, endPoint x: 1039, endPoint y: 516, distance: 18.7
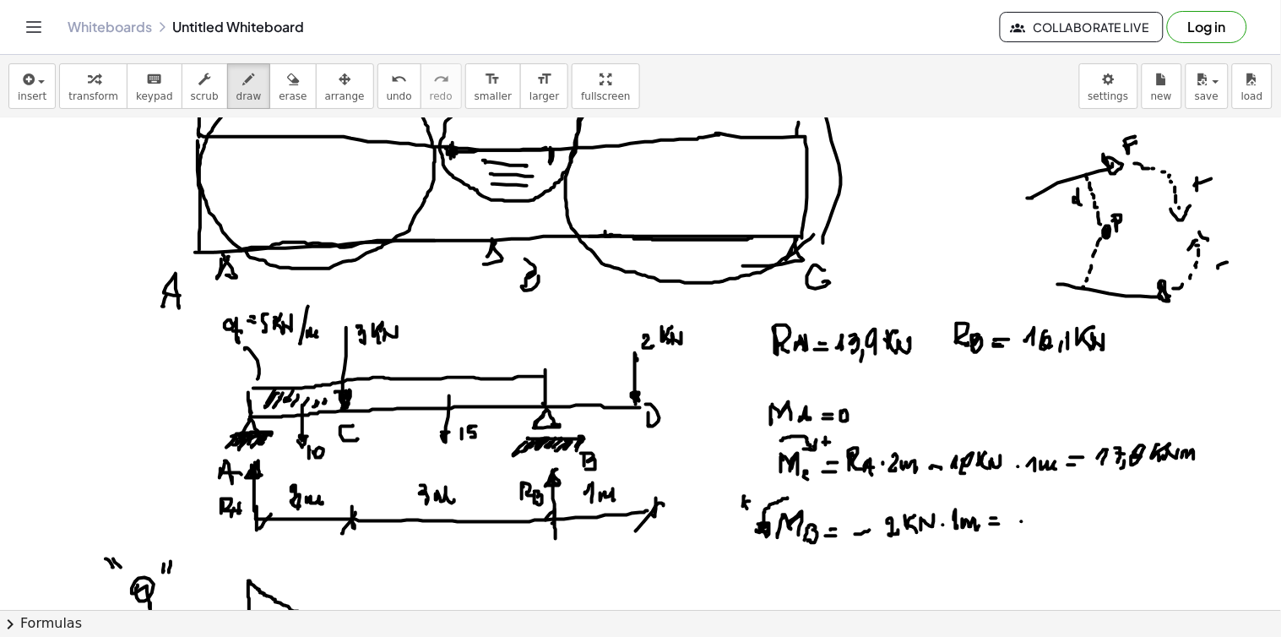
drag, startPoint x: 1039, startPoint y: 512, endPoint x: 1057, endPoint y: 509, distance: 17.9
drag, startPoint x: 1057, startPoint y: 509, endPoint x: 1066, endPoint y: 509, distance: 9.3
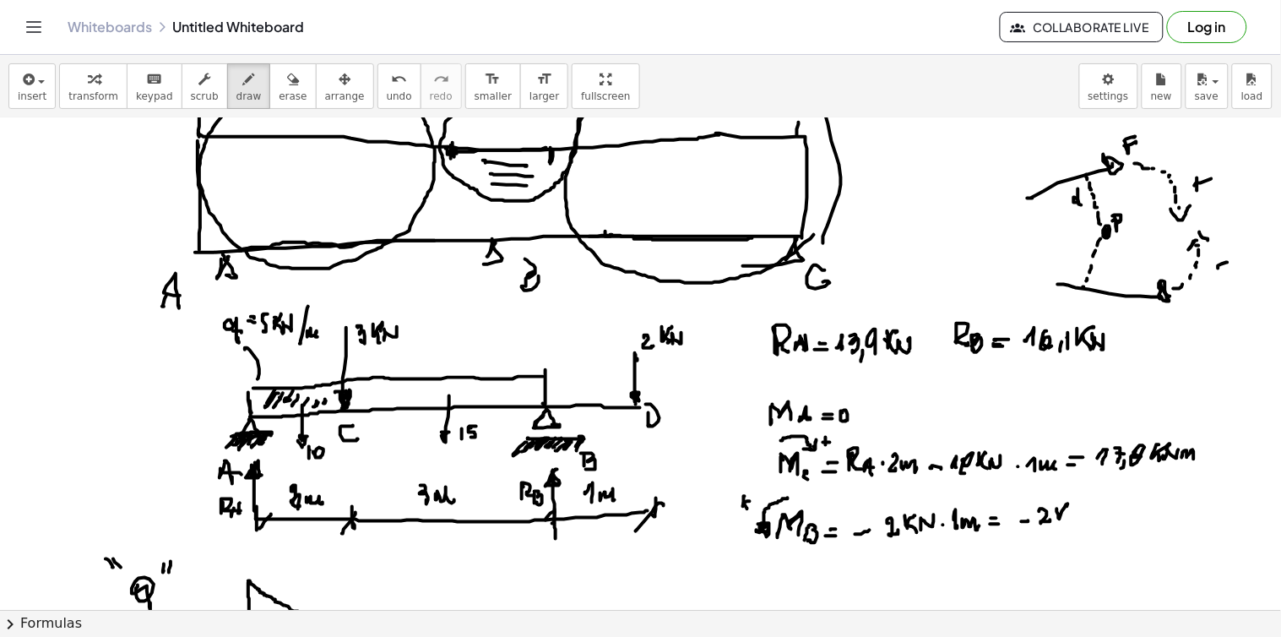
drag, startPoint x: 1062, startPoint y: 512, endPoint x: 1070, endPoint y: 519, distance: 10.8
drag, startPoint x: 1075, startPoint y: 513, endPoint x: 1087, endPoint y: 520, distance: 13.6
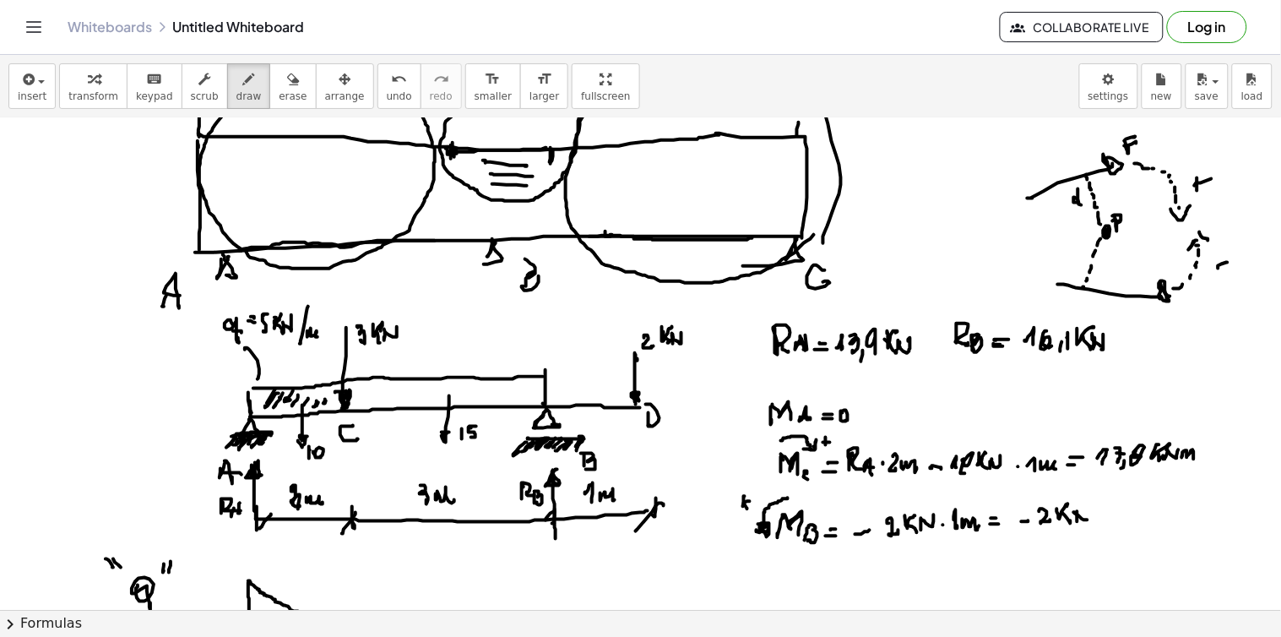
drag, startPoint x: 1084, startPoint y: 504, endPoint x: 1089, endPoint y: 518, distance: 15.2
drag, startPoint x: 1096, startPoint y: 510, endPoint x: 1108, endPoint y: 515, distance: 12.9
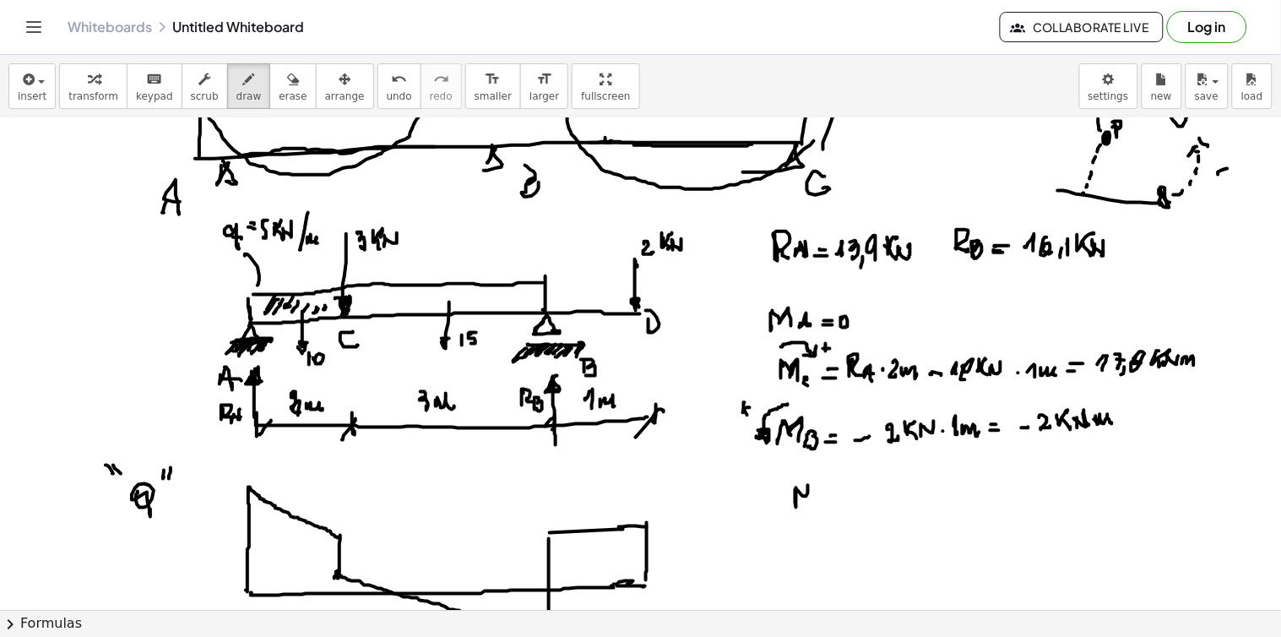
drag, startPoint x: 797, startPoint y: 490, endPoint x: 816, endPoint y: 500, distance: 21.9
drag, startPoint x: 820, startPoint y: 495, endPoint x: 832, endPoint y: 507, distance: 17.3
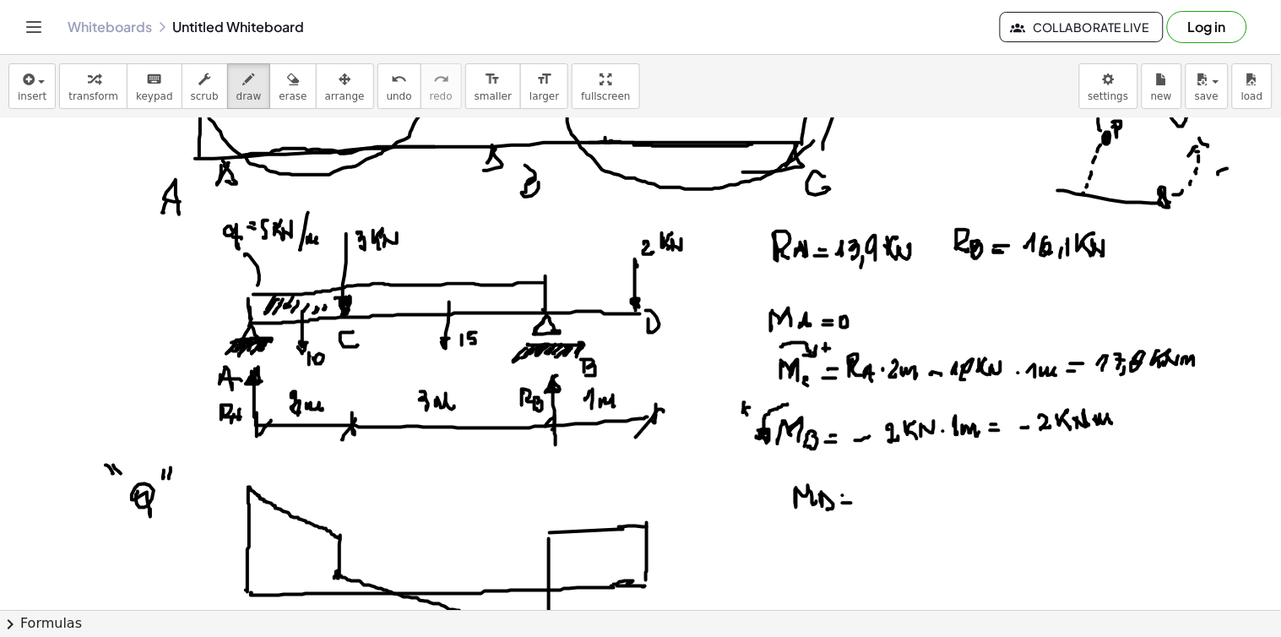
drag, startPoint x: 865, startPoint y: 496, endPoint x: 879, endPoint y: 505, distance: 15.9
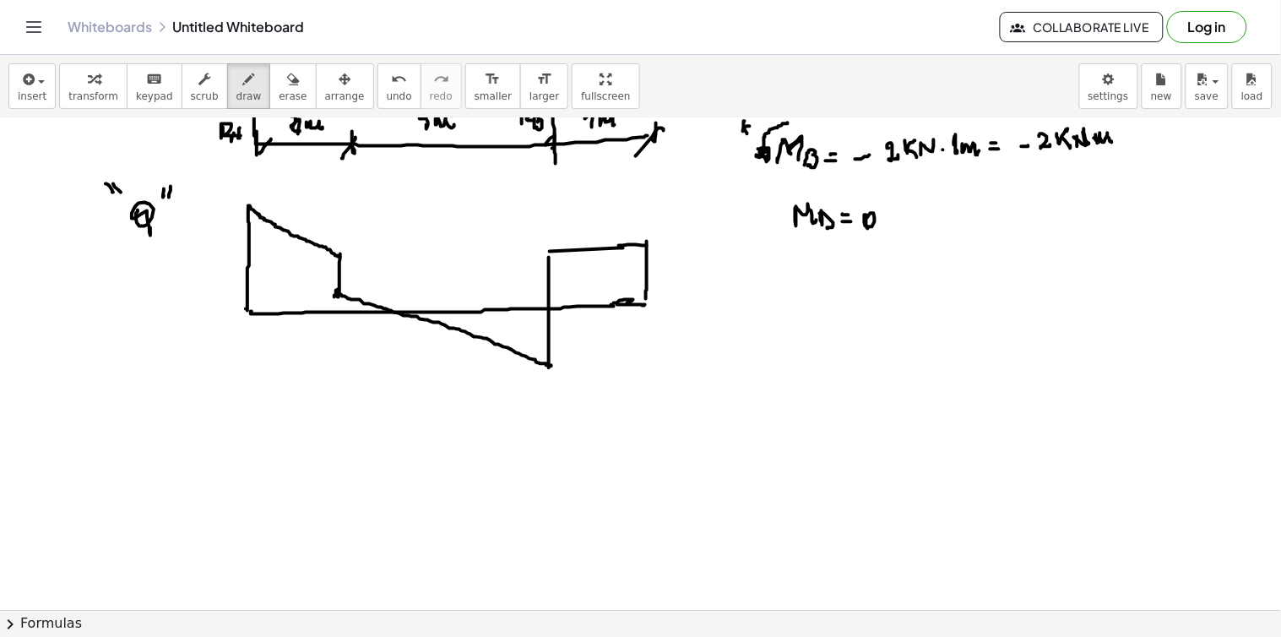
scroll to position [4421, 0]
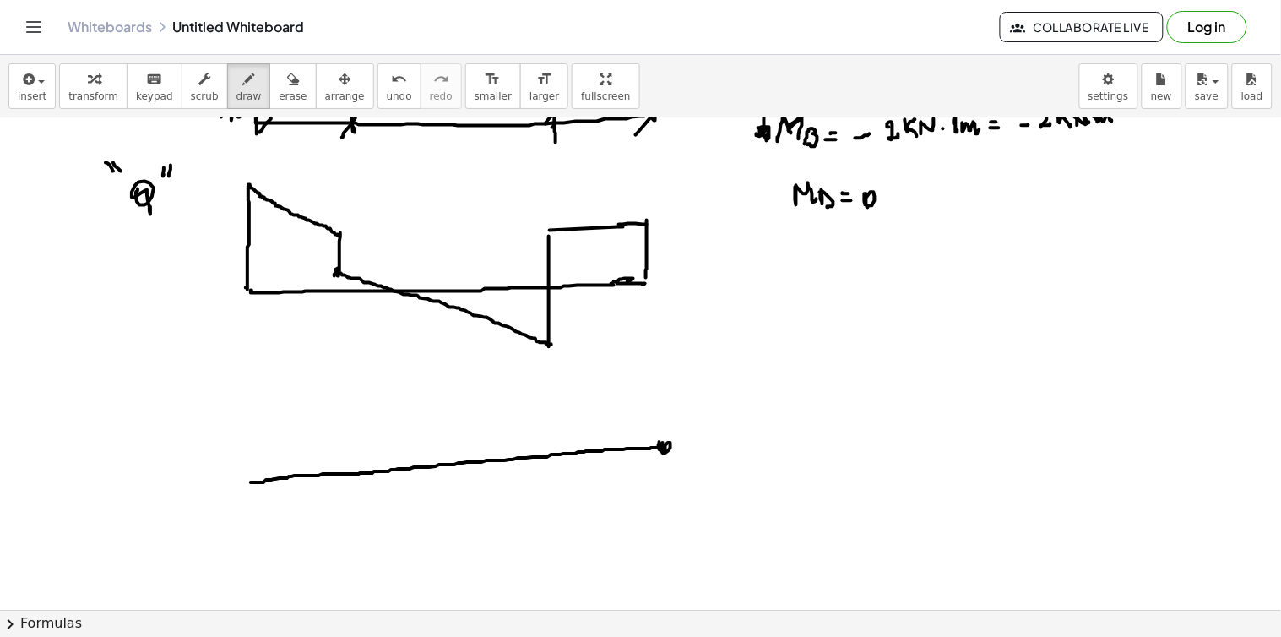
drag, startPoint x: 251, startPoint y: 482, endPoint x: 670, endPoint y: 449, distance: 420.9
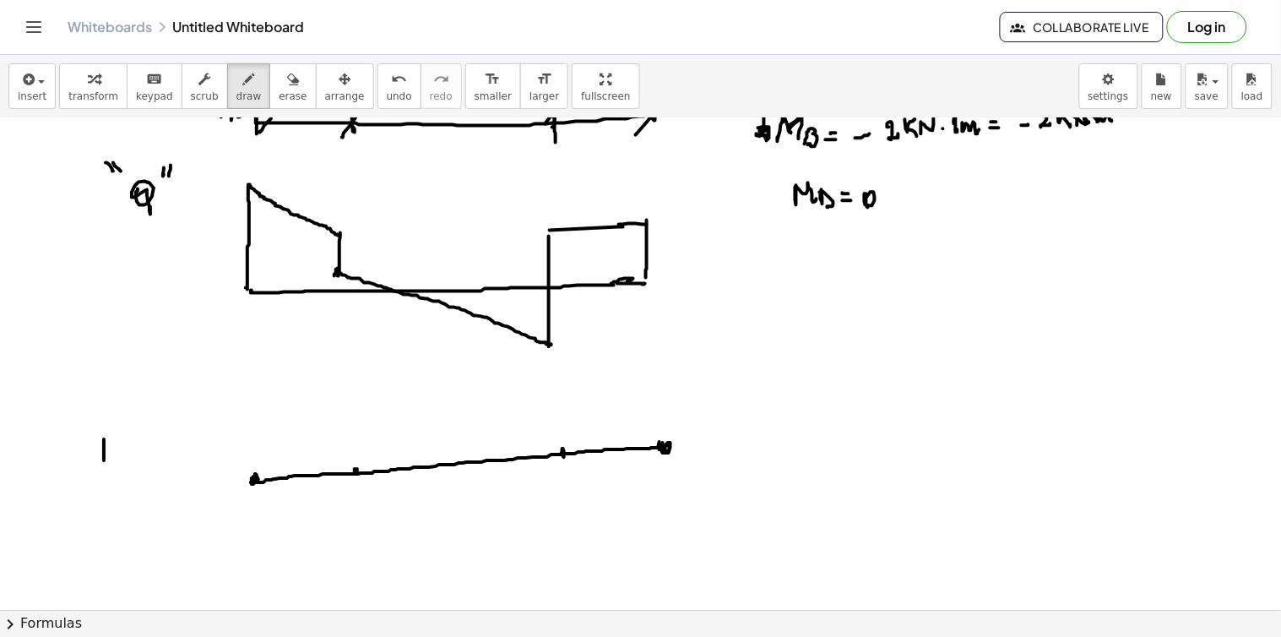
drag, startPoint x: 106, startPoint y: 431, endPoint x: 125, endPoint y: 431, distance: 19.4
drag, startPoint x: 130, startPoint y: 433, endPoint x: 137, endPoint y: 419, distance: 15.9
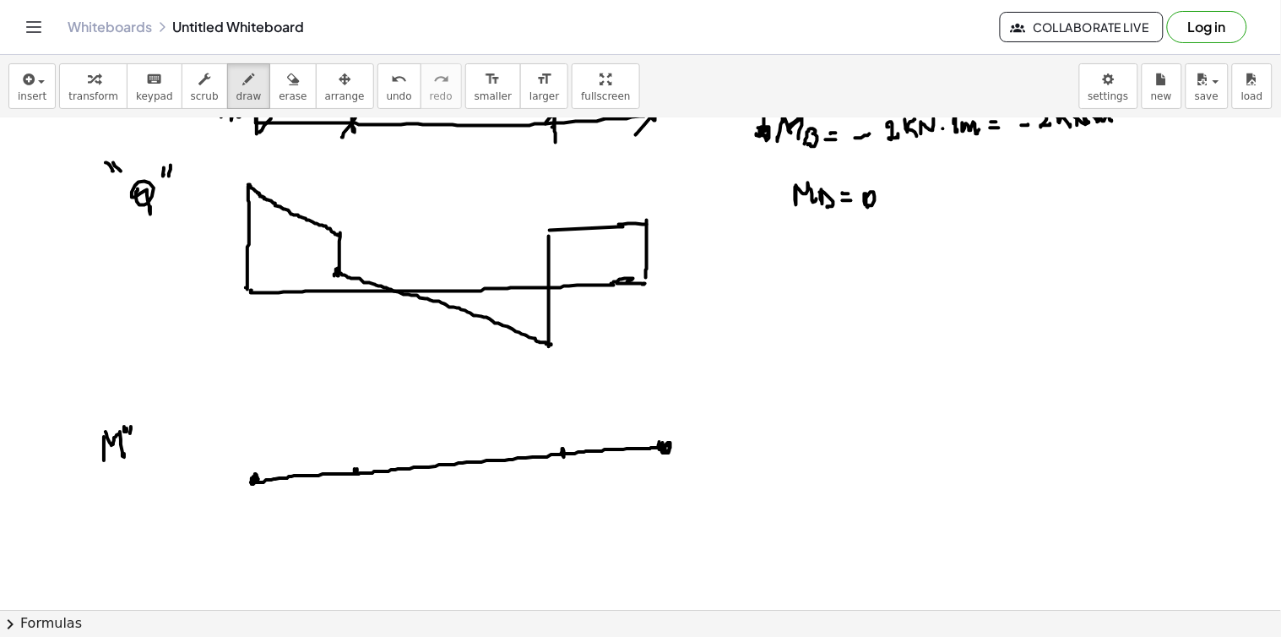
drag, startPoint x: 85, startPoint y: 435, endPoint x: 89, endPoint y: 426, distance: 9.4
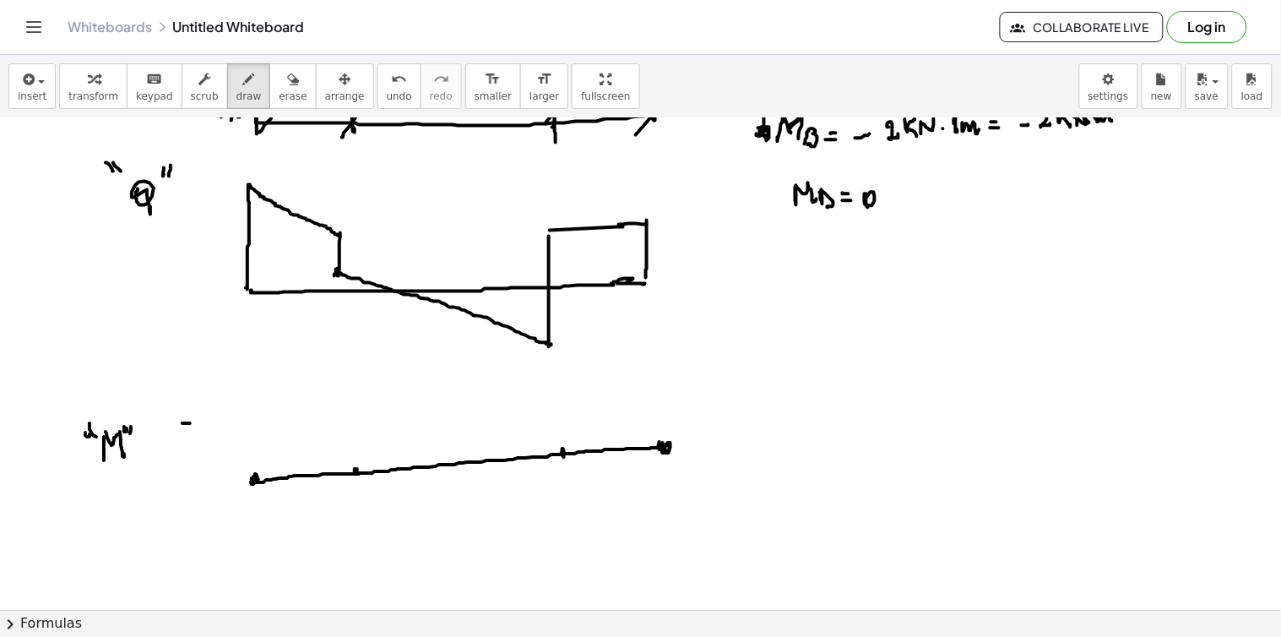
drag, startPoint x: 187, startPoint y: 518, endPoint x: 189, endPoint y: 532, distance: 13.6
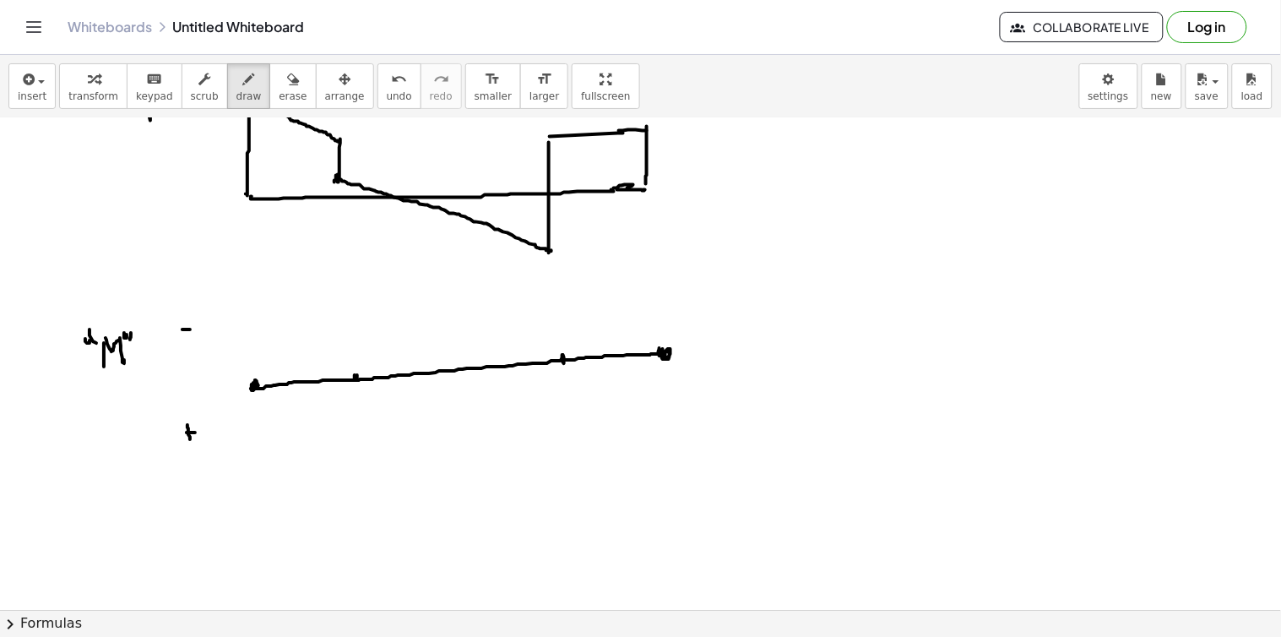
drag, startPoint x: 355, startPoint y: 377, endPoint x: 360, endPoint y: 395, distance: 19.0
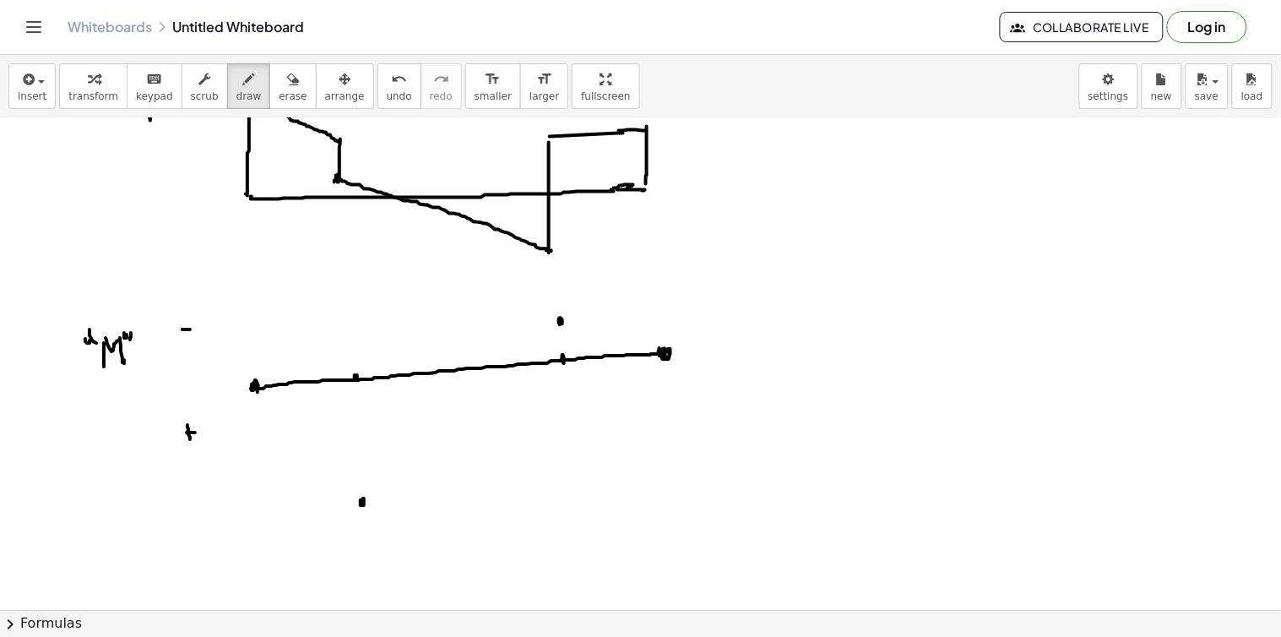
drag, startPoint x: 257, startPoint y: 389, endPoint x: 265, endPoint y: 395, distance: 10.3
drag, startPoint x: 271, startPoint y: 400, endPoint x: 279, endPoint y: 405, distance: 9.1
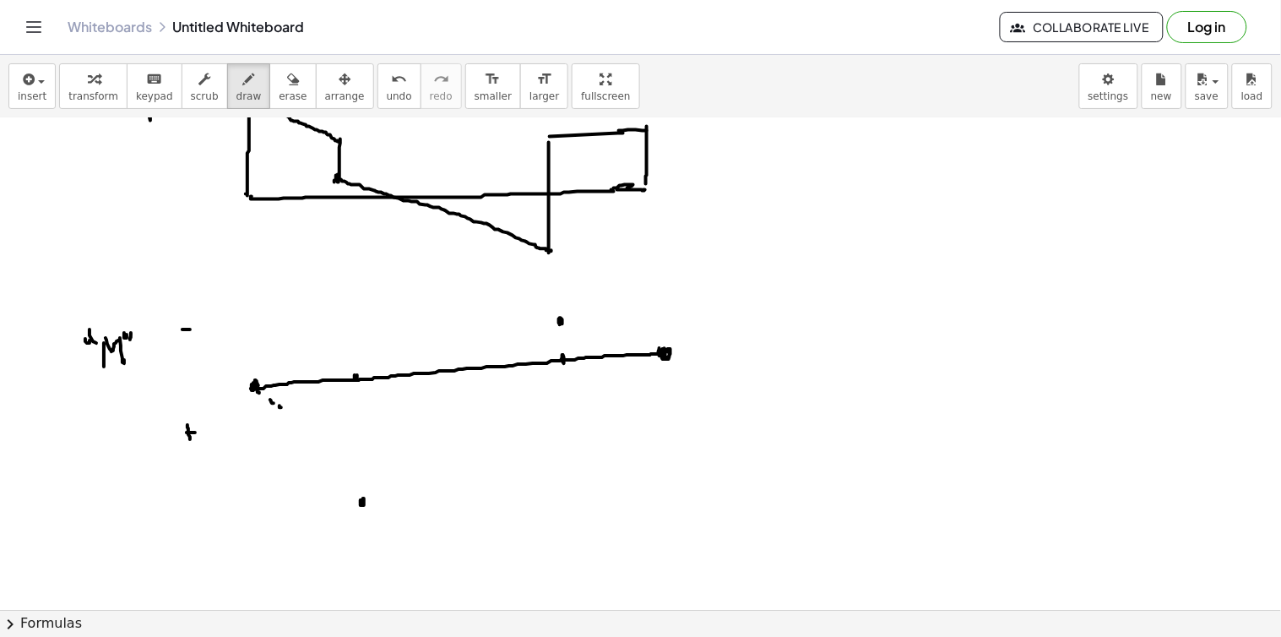
drag, startPoint x: 300, startPoint y: 428, endPoint x: 308, endPoint y: 433, distance: 9.8
drag, startPoint x: 308, startPoint y: 433, endPoint x: 318, endPoint y: 442, distance: 13.2
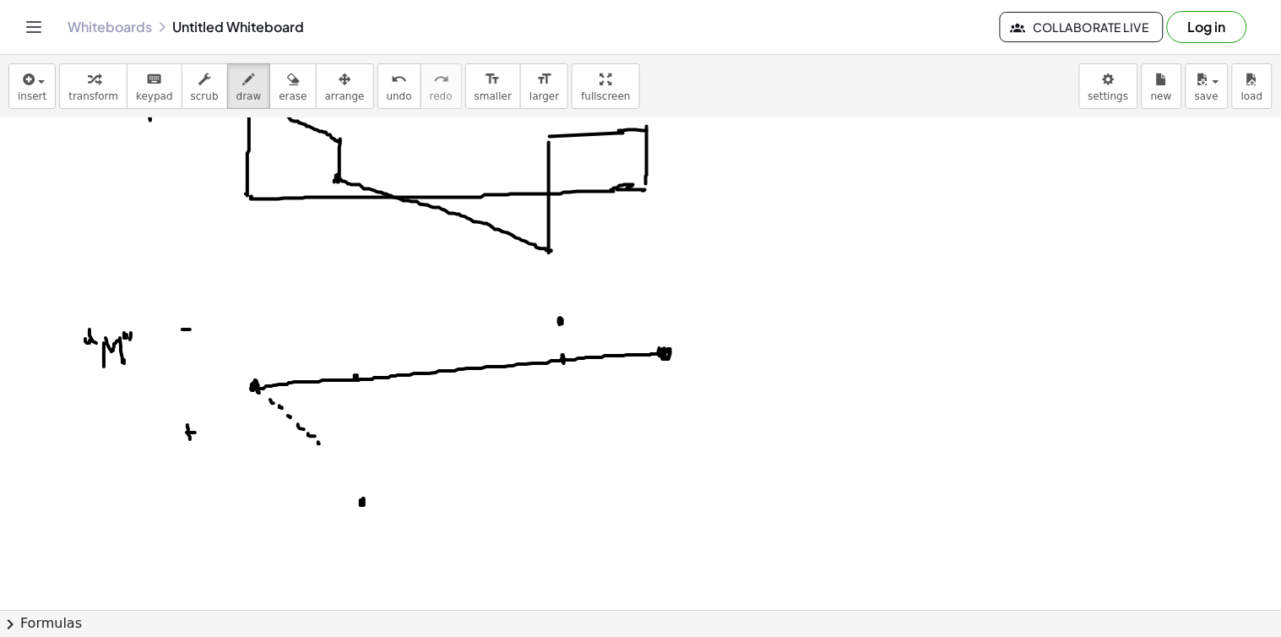
drag, startPoint x: 318, startPoint y: 442, endPoint x: 325, endPoint y: 449, distance: 10.2
drag, startPoint x: 332, startPoint y: 456, endPoint x: 342, endPoint y: 466, distance: 14.3
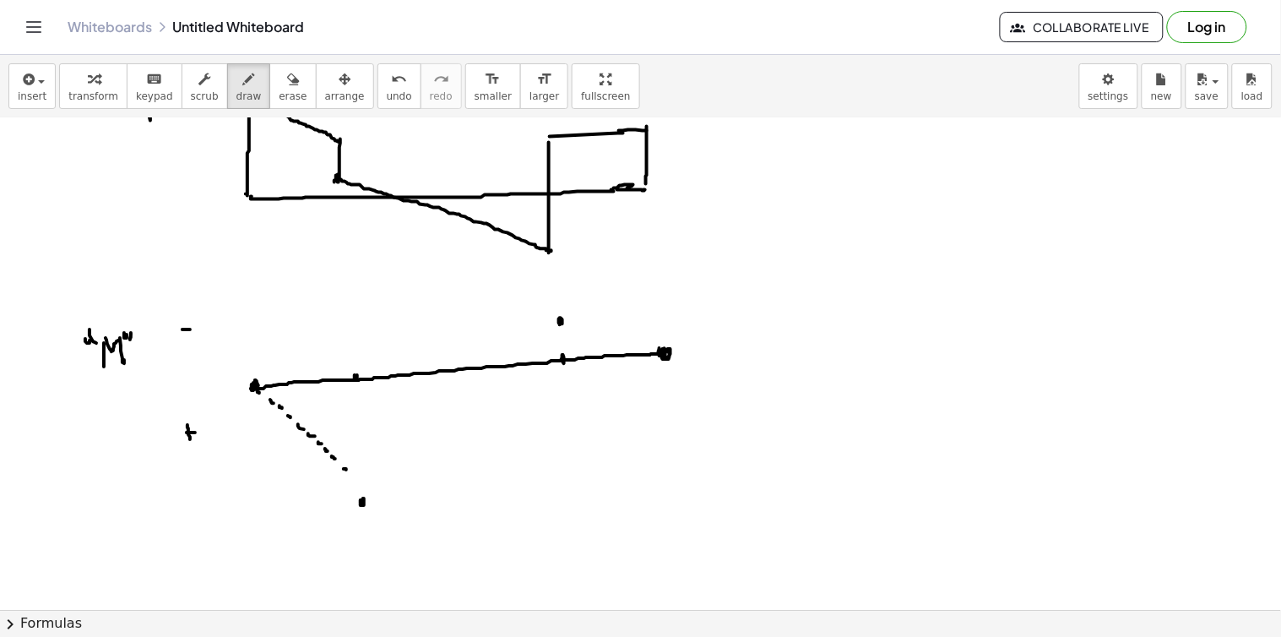
drag, startPoint x: 372, startPoint y: 490, endPoint x: 378, endPoint y: 482, distance: 9.6
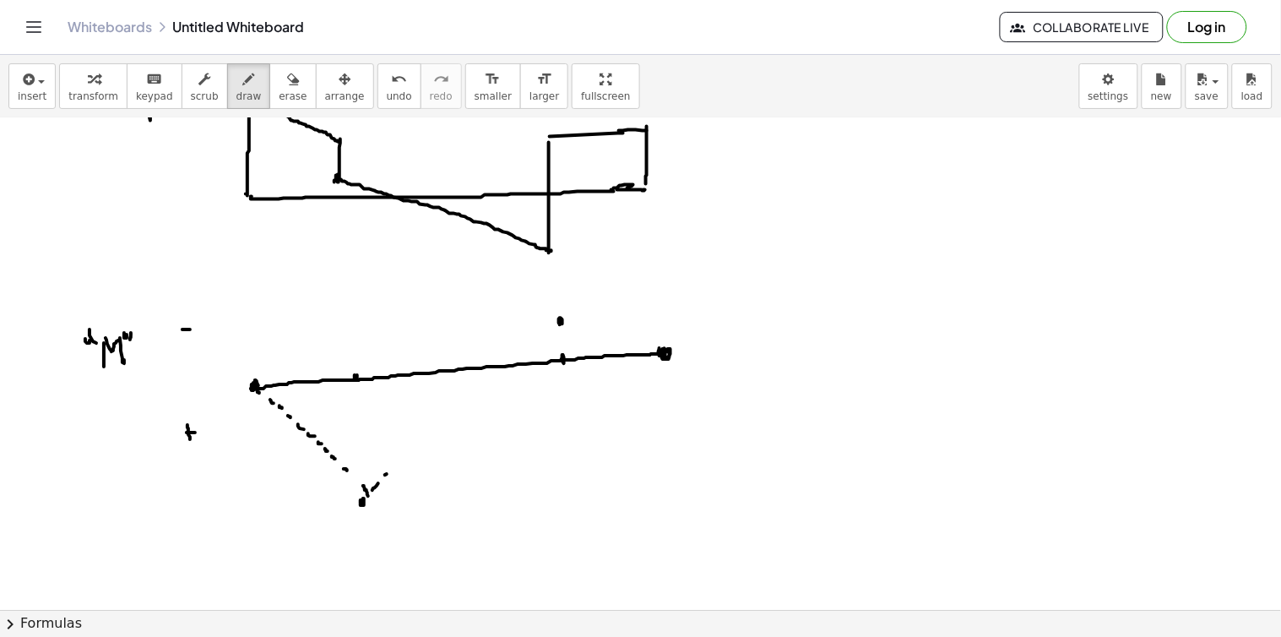
drag, startPoint x: 404, startPoint y: 458, endPoint x: 412, endPoint y: 449, distance: 11.9
drag, startPoint x: 412, startPoint y: 449, endPoint x: 425, endPoint y: 439, distance: 16.9
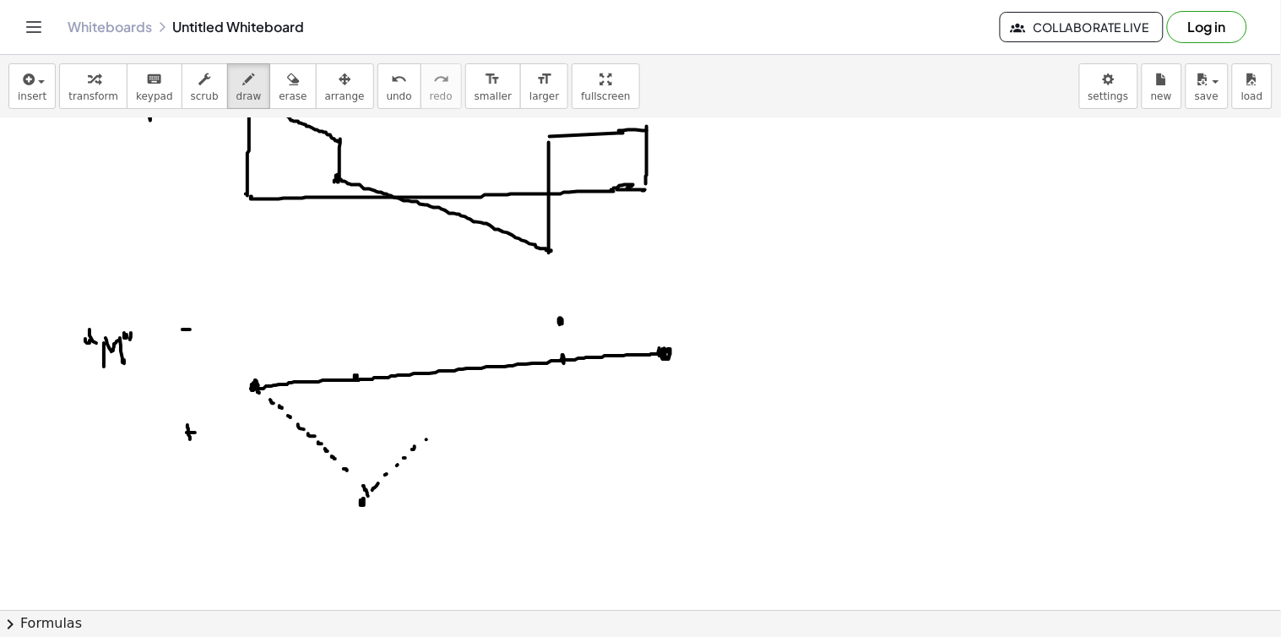
drag, startPoint x: 426, startPoint y: 439, endPoint x: 434, endPoint y: 432, distance: 10.2
drag, startPoint x: 459, startPoint y: 410, endPoint x: 469, endPoint y: 398, distance: 15.0
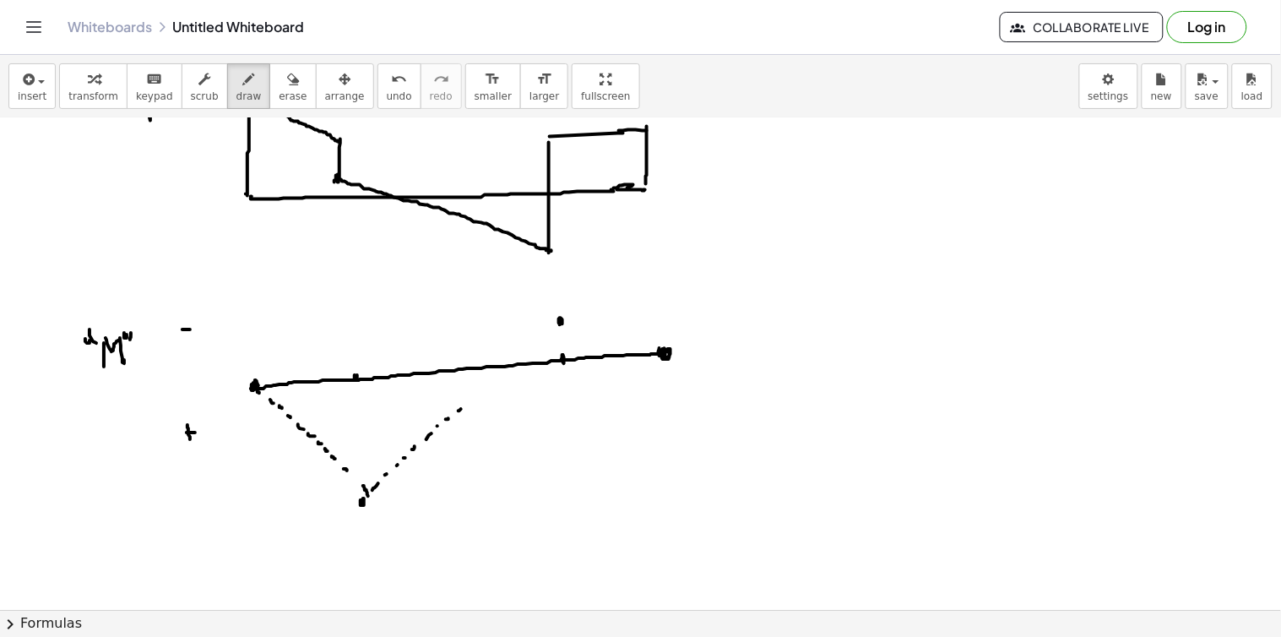
drag, startPoint x: 496, startPoint y: 376, endPoint x: 507, endPoint y: 367, distance: 13.8
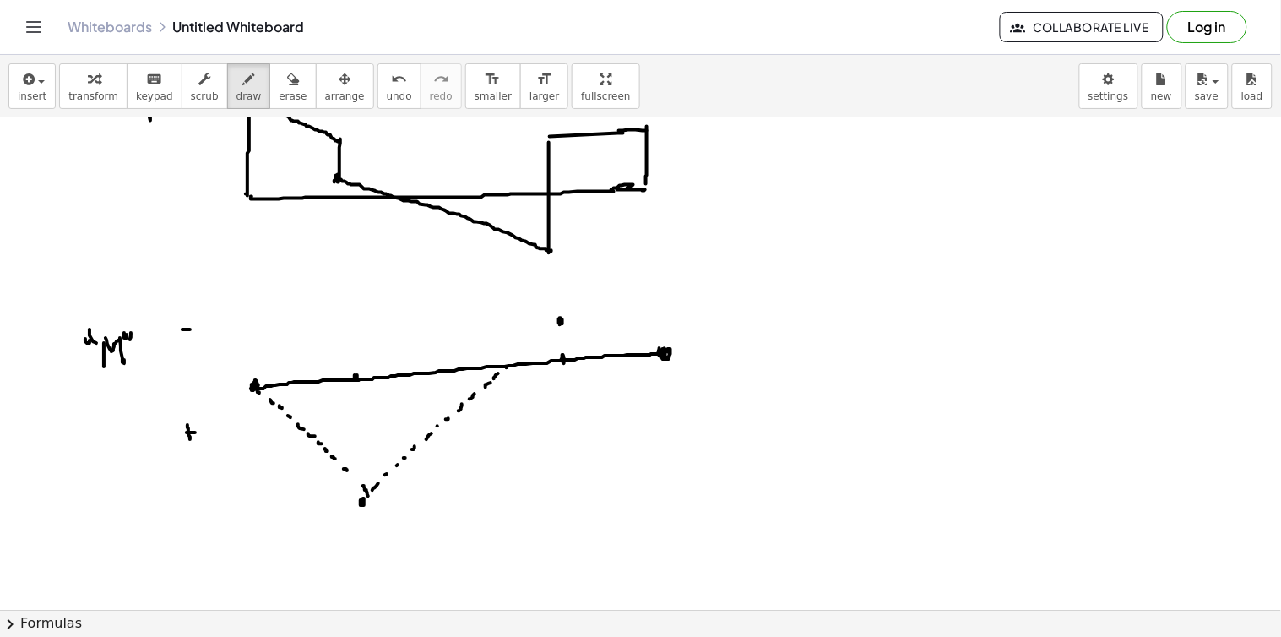
drag, startPoint x: 507, startPoint y: 367, endPoint x: 518, endPoint y: 355, distance: 16.1
drag, startPoint x: 518, startPoint y: 355, endPoint x: 522, endPoint y: 348, distance: 8.7
drag, startPoint x: 525, startPoint y: 347, endPoint x: 535, endPoint y: 339, distance: 13.2
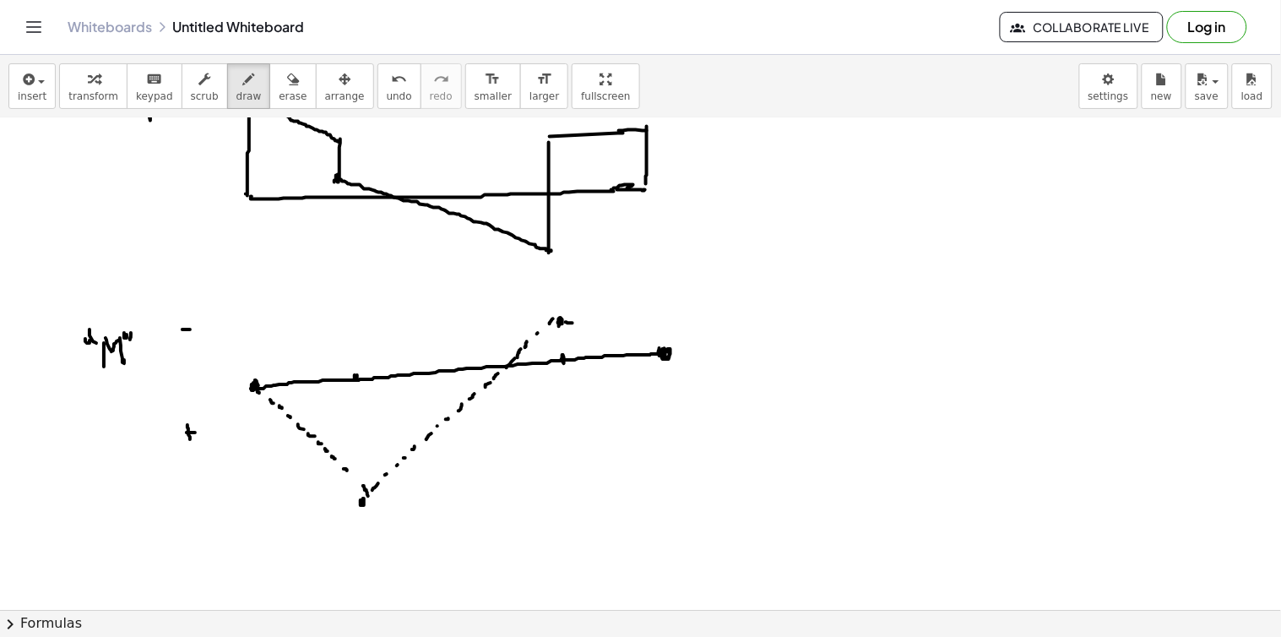
drag, startPoint x: 566, startPoint y: 322, endPoint x: 576, endPoint y: 322, distance: 10.2
drag, startPoint x: 610, startPoint y: 332, endPoint x: 620, endPoint y: 333, distance: 10.3
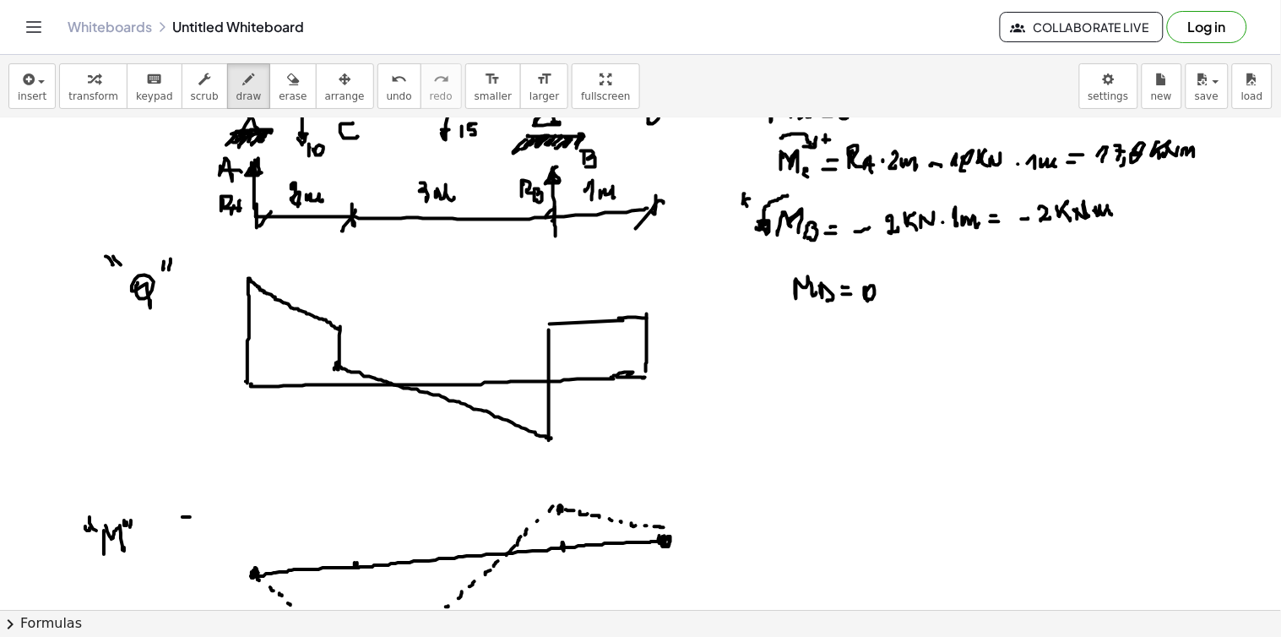
scroll to position [4140, 0]
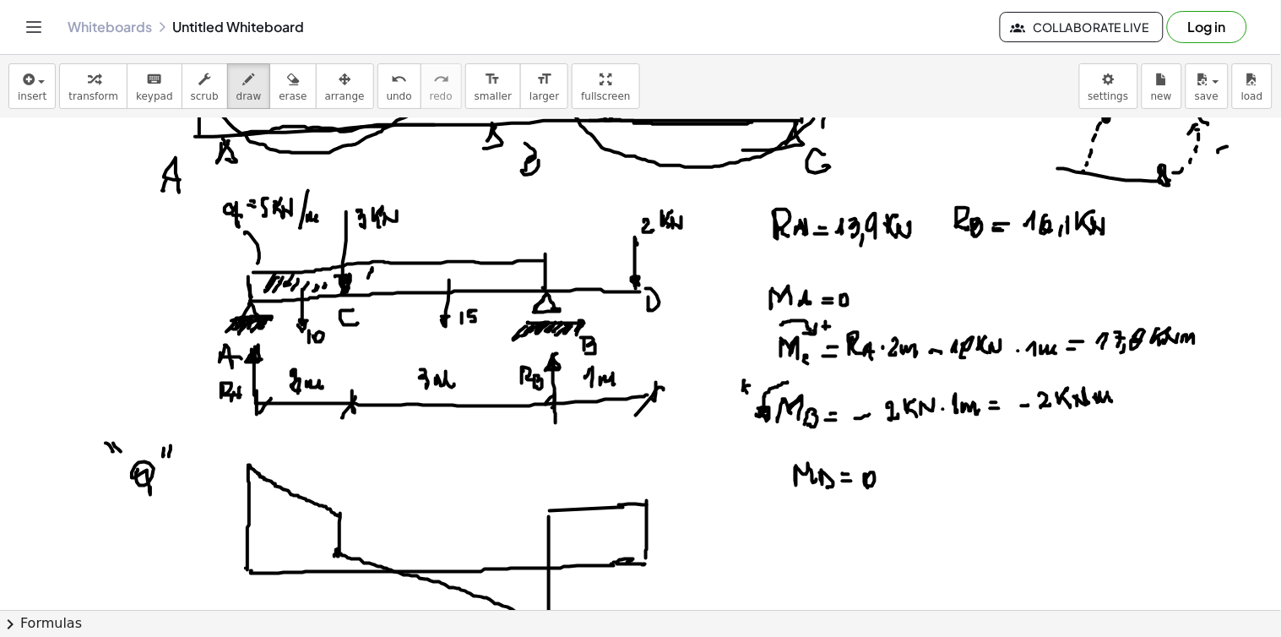
drag, startPoint x: 372, startPoint y: 268, endPoint x: 367, endPoint y: 281, distance: 13.6
drag, startPoint x: 384, startPoint y: 268, endPoint x: 382, endPoint y: 277, distance: 9.6
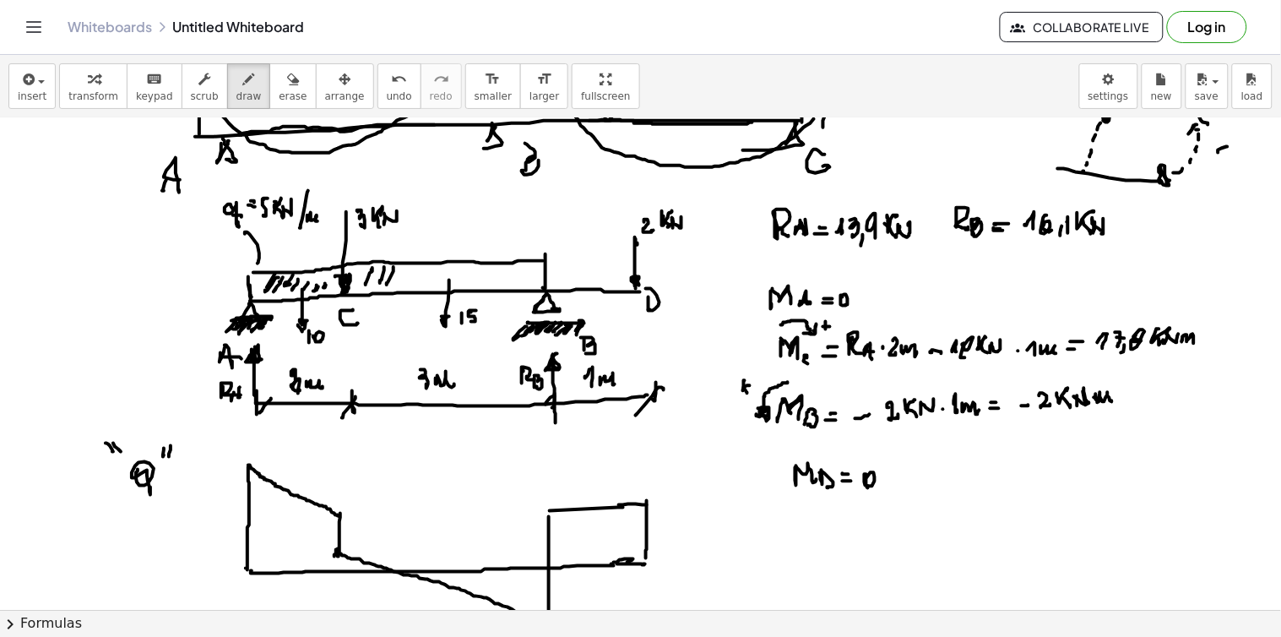
drag, startPoint x: 442, startPoint y: 271, endPoint x: 445, endPoint y: 263, distance: 9.1
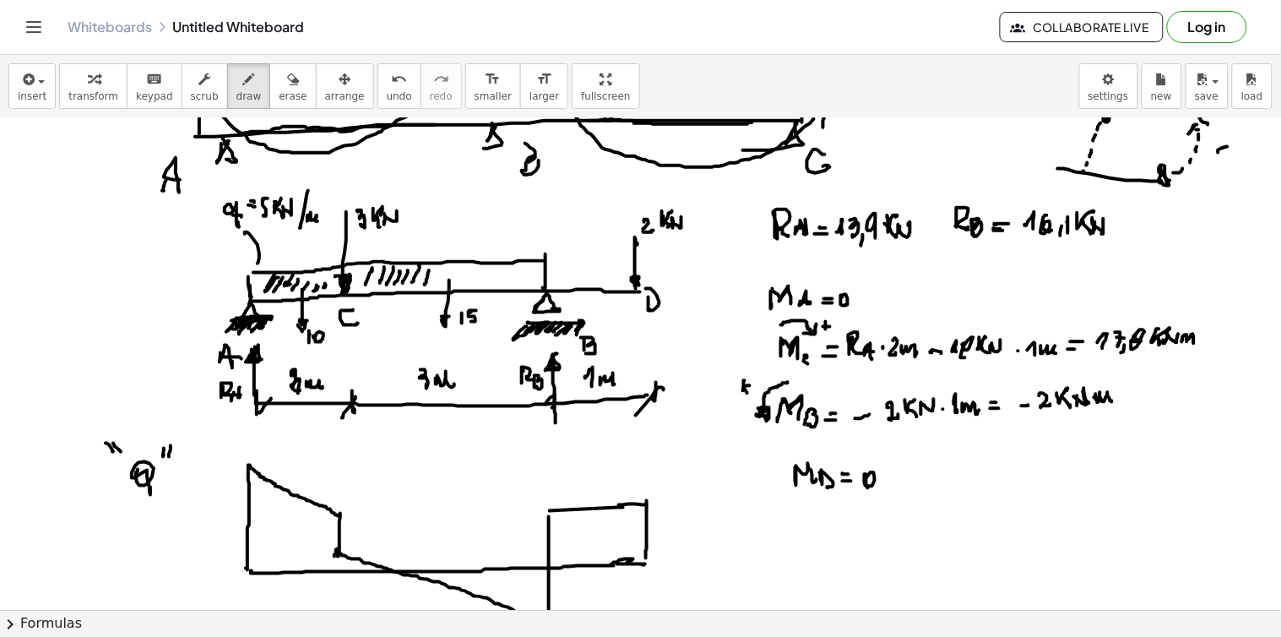
drag, startPoint x: 467, startPoint y: 268, endPoint x: 462, endPoint y: 280, distance: 13.6
drag, startPoint x: 485, startPoint y: 264, endPoint x: 480, endPoint y: 276, distance: 12.9
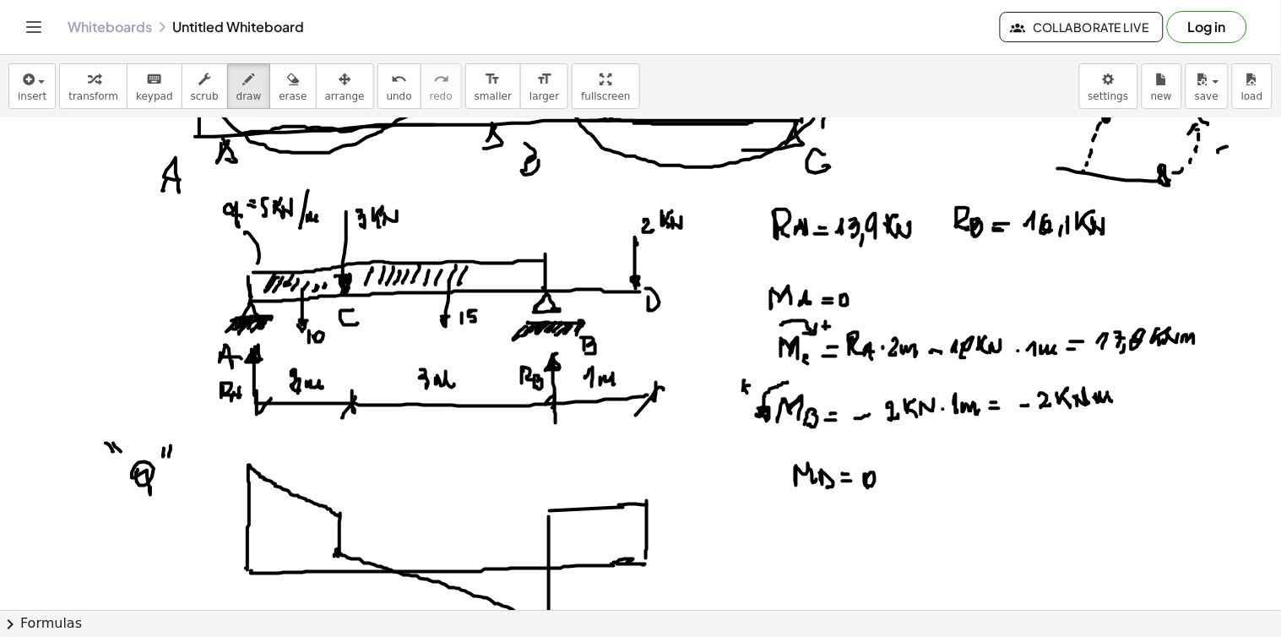
drag, startPoint x: 505, startPoint y: 274, endPoint x: 515, endPoint y: 265, distance: 13.2
drag, startPoint x: 521, startPoint y: 267, endPoint x: 513, endPoint y: 281, distance: 16.2
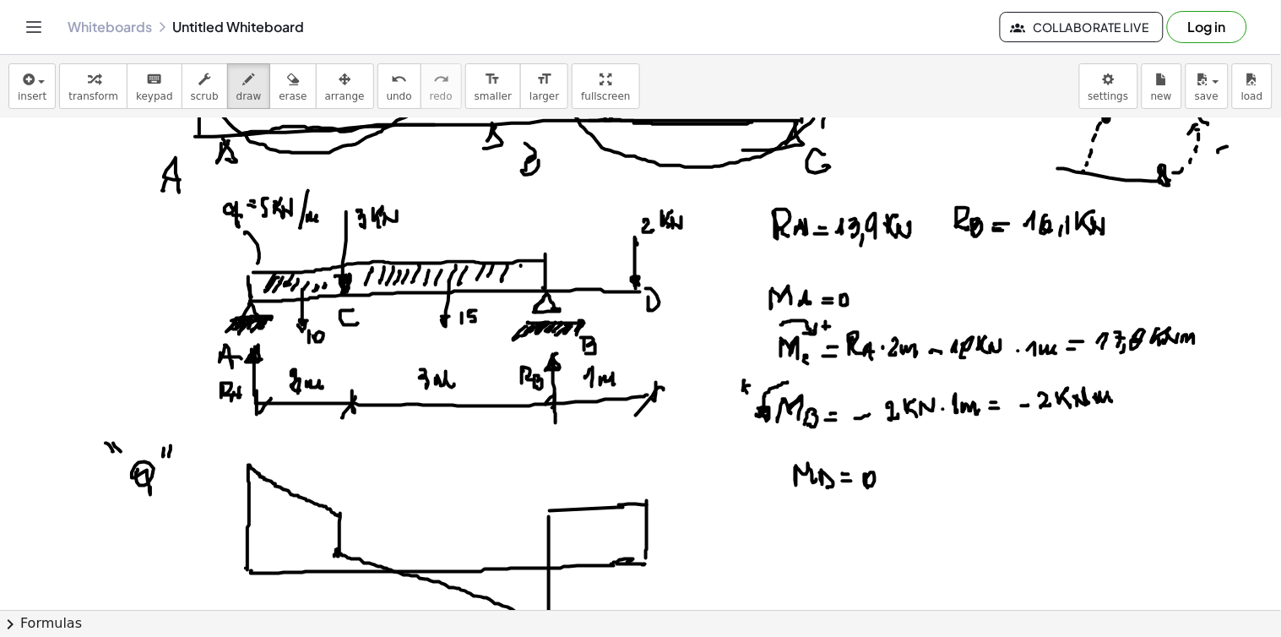
drag, startPoint x: 532, startPoint y: 265, endPoint x: 528, endPoint y: 274, distance: 9.9
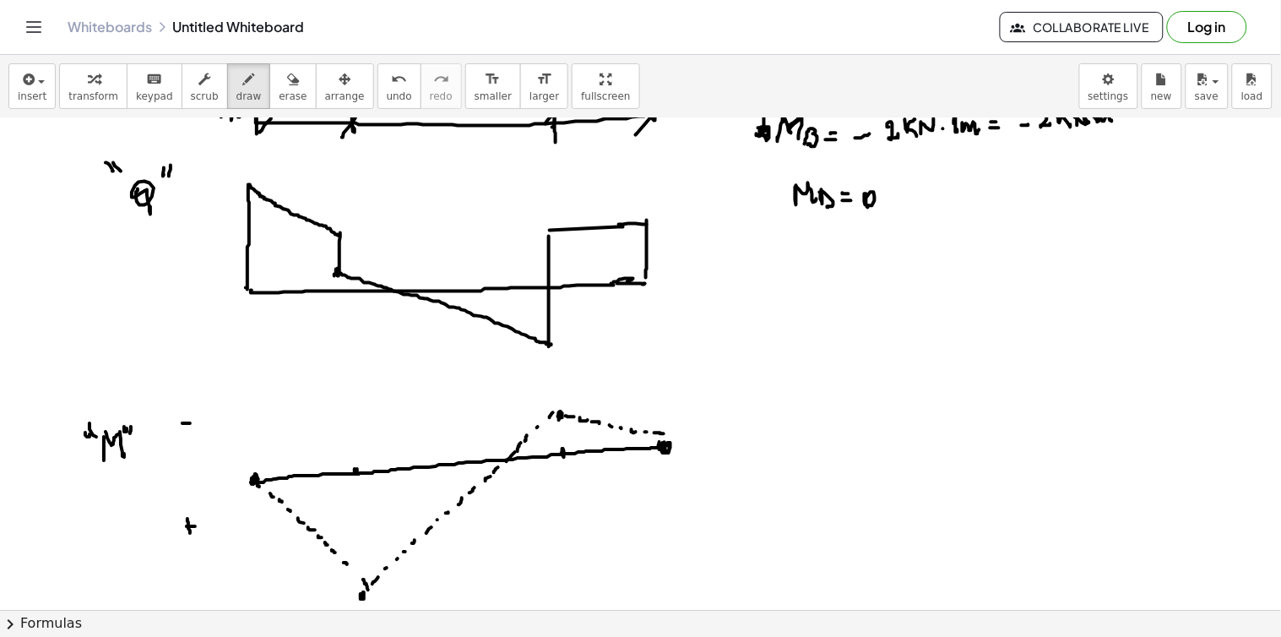
scroll to position [4515, 0]
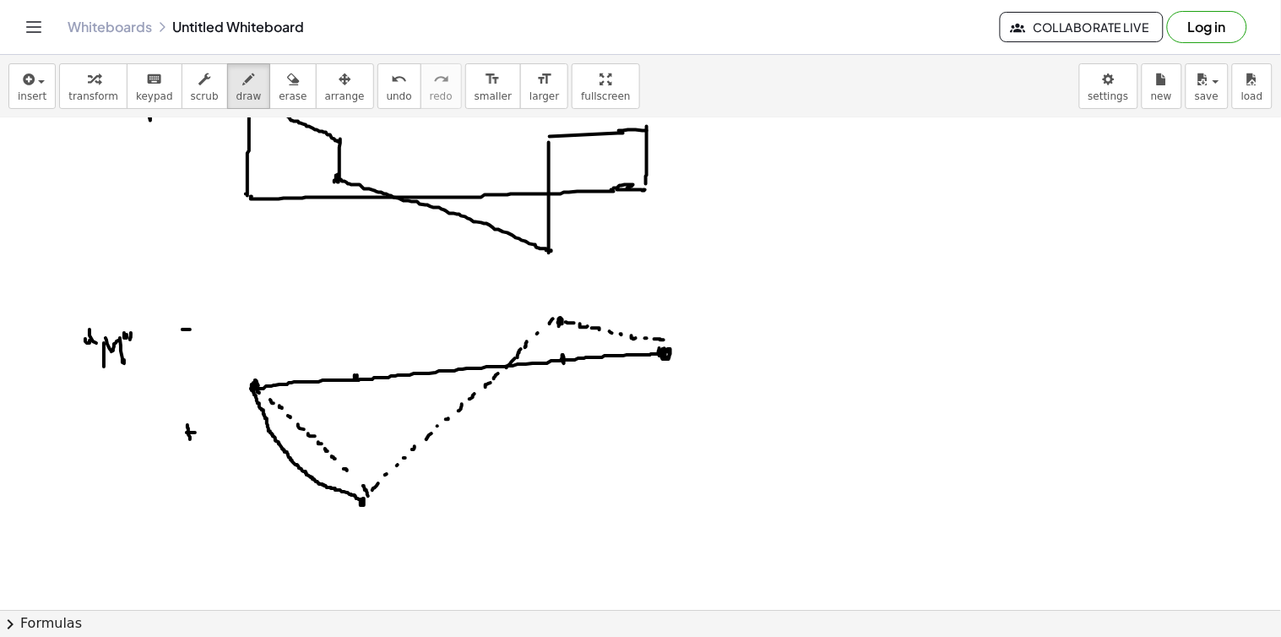
drag, startPoint x: 253, startPoint y: 390, endPoint x: 363, endPoint y: 501, distance: 156.4
drag, startPoint x: 366, startPoint y: 501, endPoint x: 545, endPoint y: 328, distance: 249.6
click at [387, 86] on div "undo" at bounding box center [399, 78] width 25 height 20
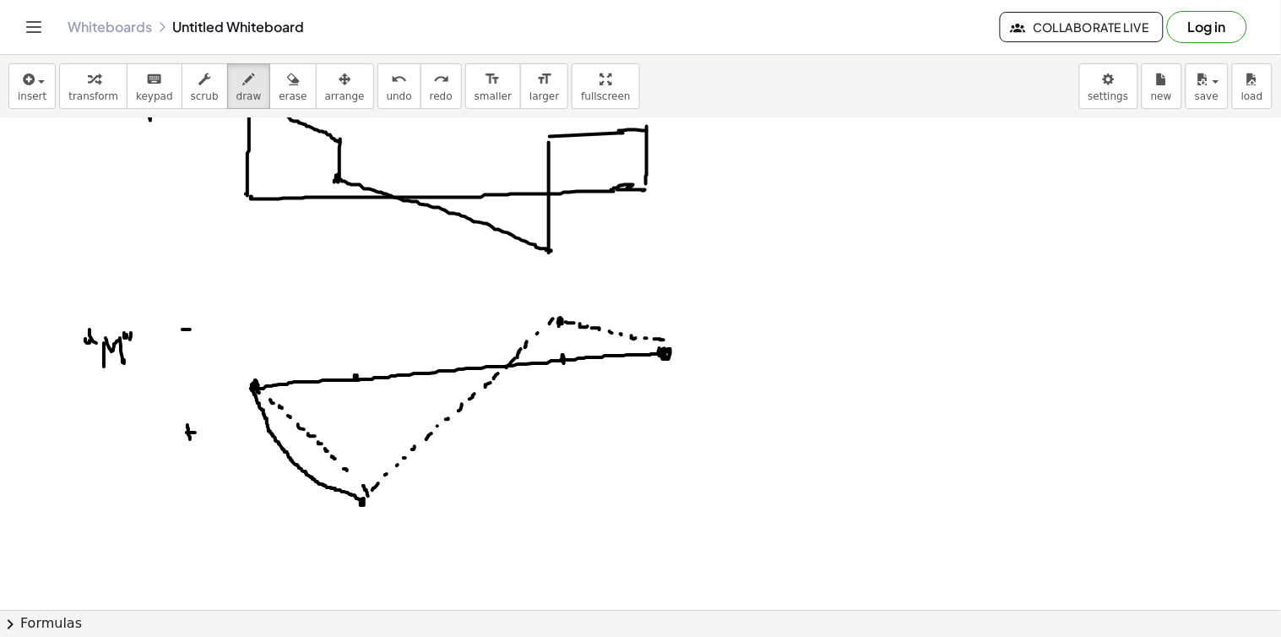
drag, startPoint x: 364, startPoint y: 501, endPoint x: 385, endPoint y: 495, distance: 22.2
drag, startPoint x: 372, startPoint y: 498, endPoint x: 550, endPoint y: 317, distance: 254.3
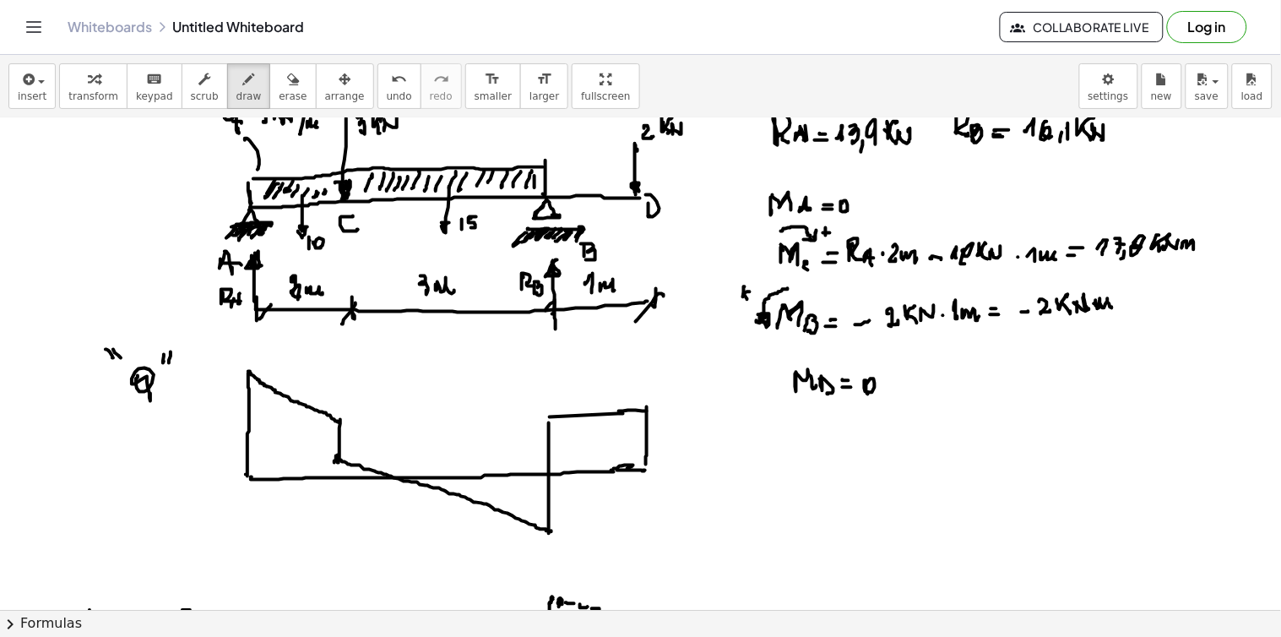
scroll to position [4327, 0]
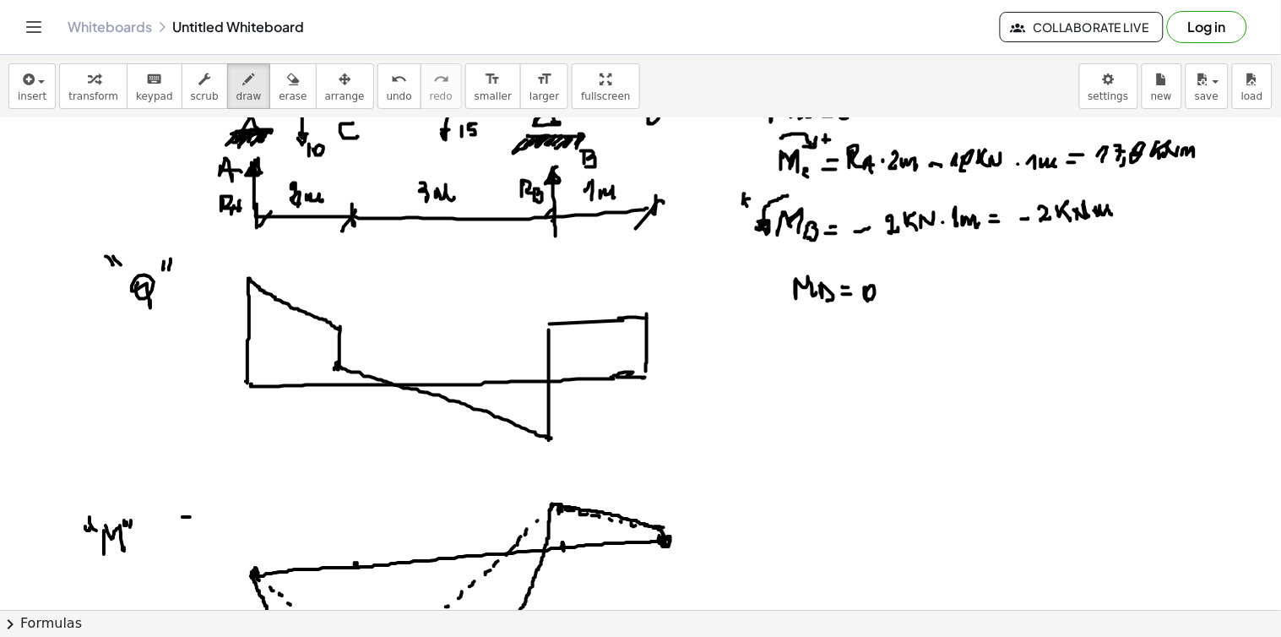
drag, startPoint x: 553, startPoint y: 504, endPoint x: 664, endPoint y: 534, distance: 114.5
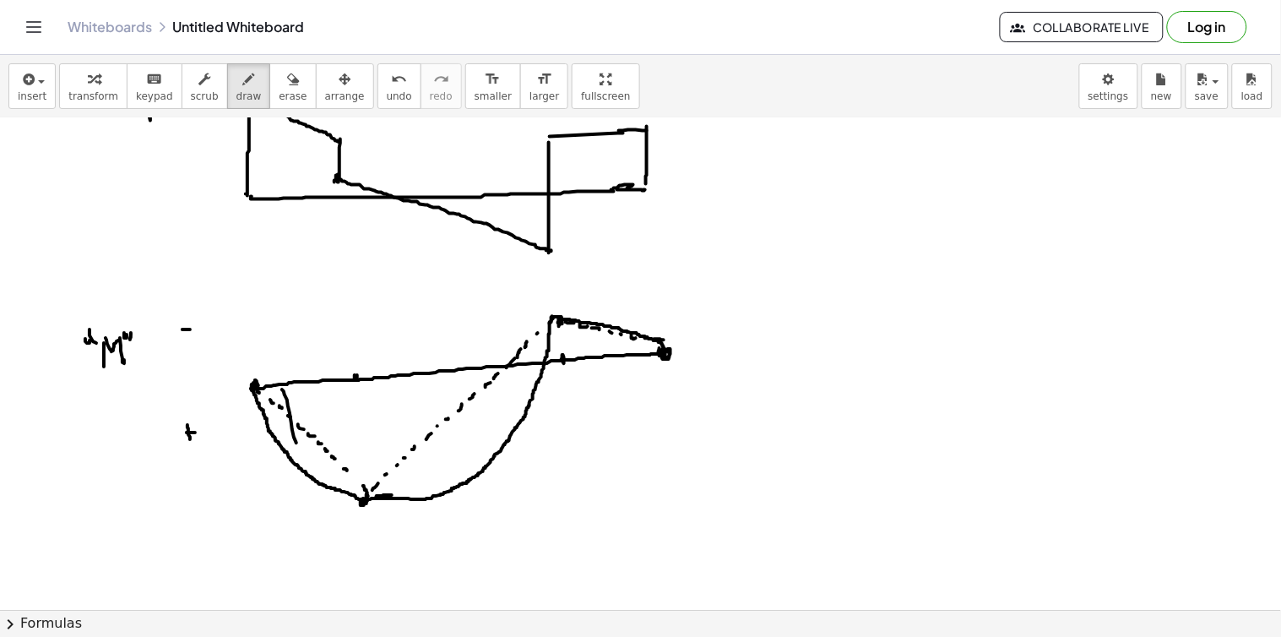
drag, startPoint x: 282, startPoint y: 389, endPoint x: 298, endPoint y: 434, distance: 47.5
drag, startPoint x: 310, startPoint y: 387, endPoint x: 325, endPoint y: 428, distance: 44.1
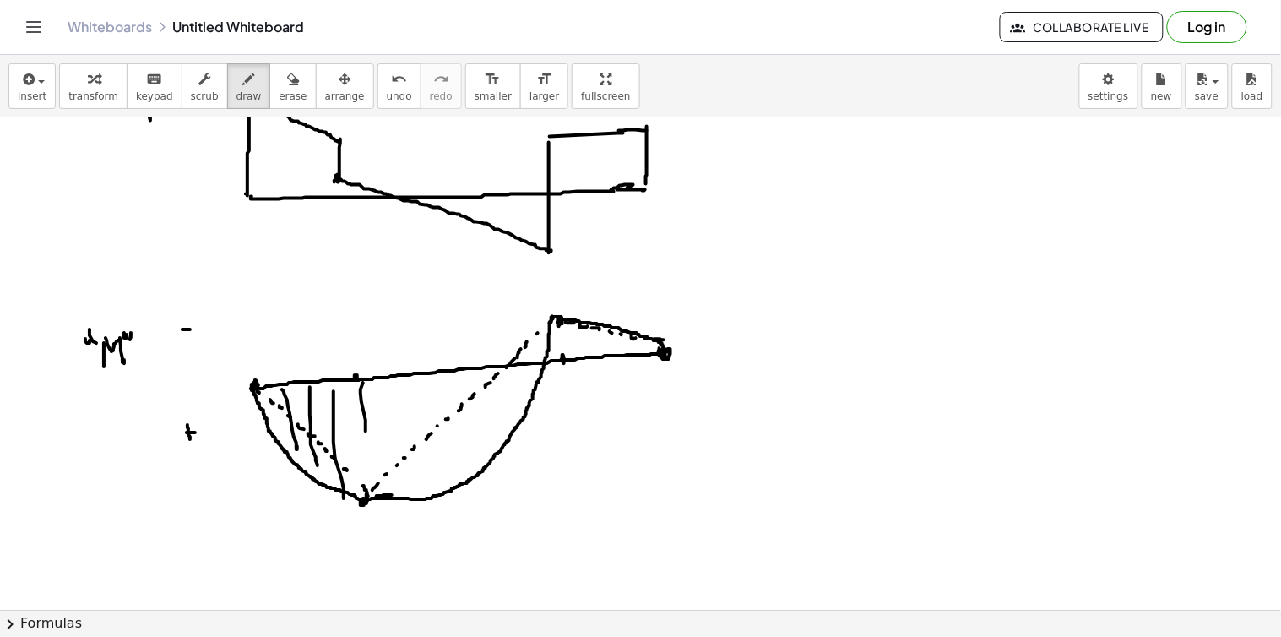
drag, startPoint x: 360, startPoint y: 389, endPoint x: 370, endPoint y: 478, distance: 89.1
drag, startPoint x: 394, startPoint y: 378, endPoint x: 436, endPoint y: 424, distance: 62.1
drag, startPoint x: 425, startPoint y: 395, endPoint x: 436, endPoint y: 428, distance: 35.0
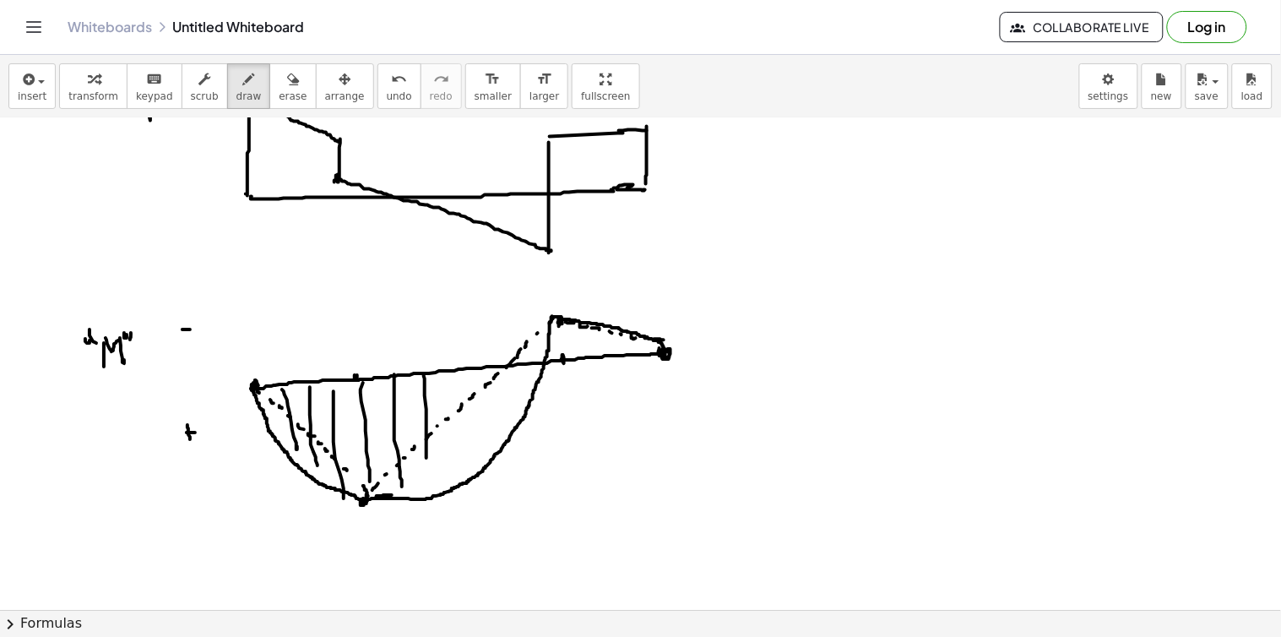
drag, startPoint x: 452, startPoint y: 387, endPoint x: 464, endPoint y: 436, distance: 51.2
drag, startPoint x: 477, startPoint y: 373, endPoint x: 483, endPoint y: 433, distance: 60.2
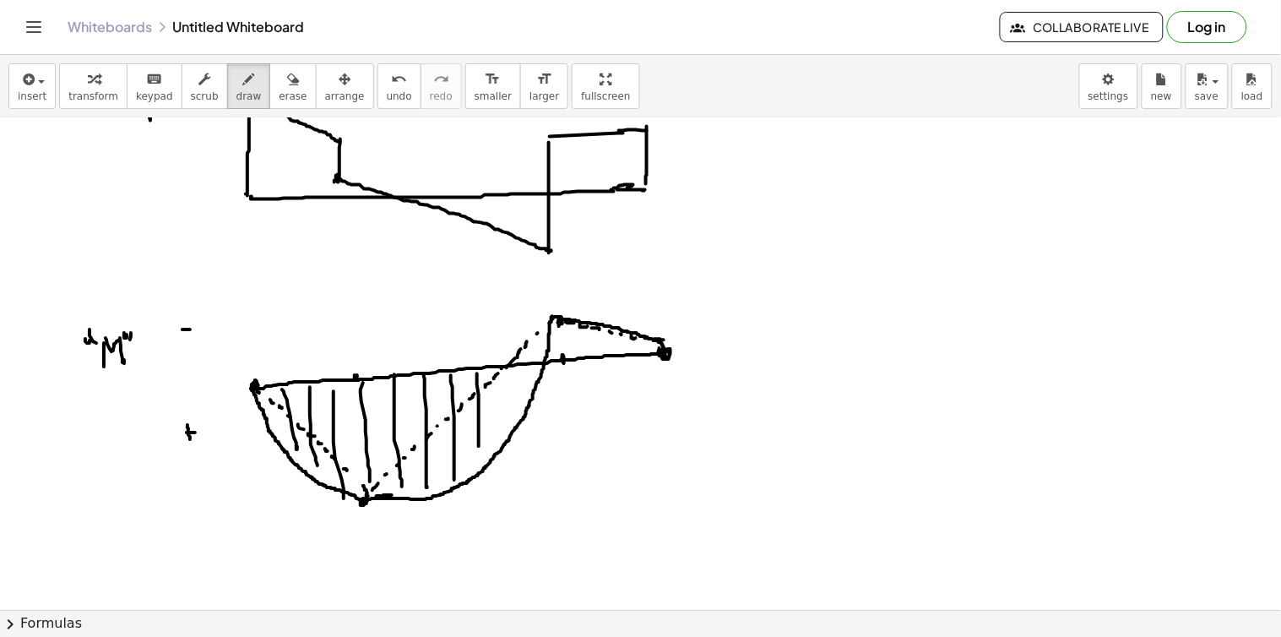
drag, startPoint x: 501, startPoint y: 368, endPoint x: 503, endPoint y: 434, distance: 65.9
drag, startPoint x: 526, startPoint y: 374, endPoint x: 532, endPoint y: 401, distance: 27.7
drag, startPoint x: 537, startPoint y: 378, endPoint x: 530, endPoint y: 409, distance: 31.1
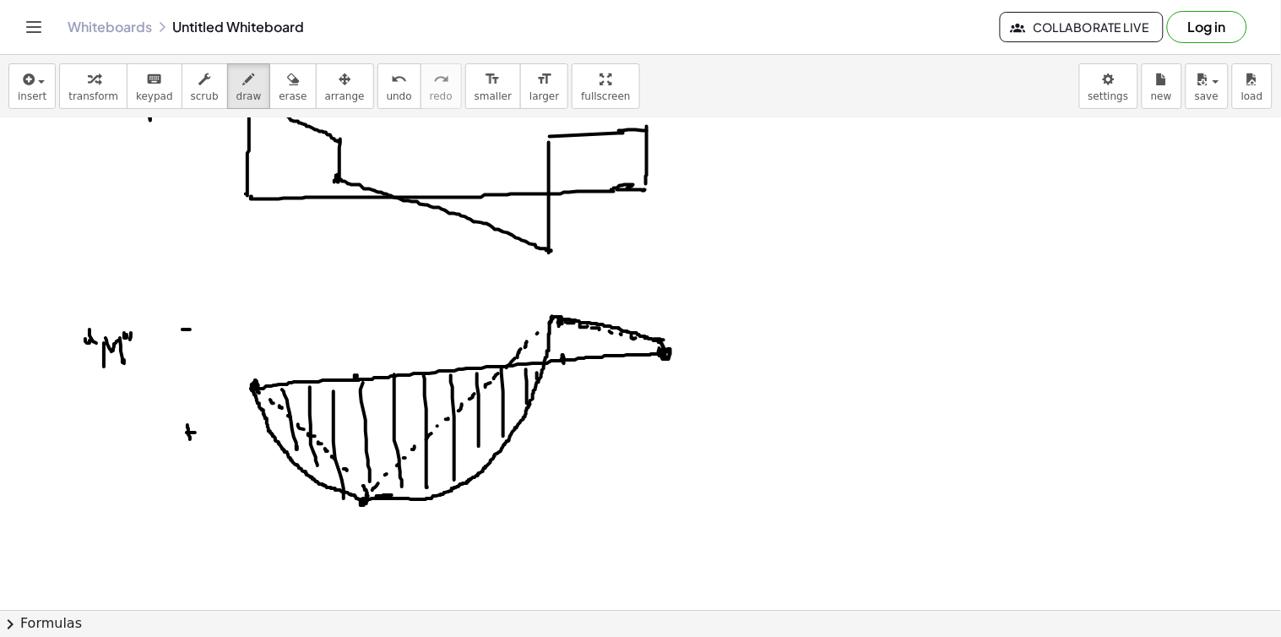
drag, startPoint x: 479, startPoint y: 442, endPoint x: 479, endPoint y: 458, distance: 15.2
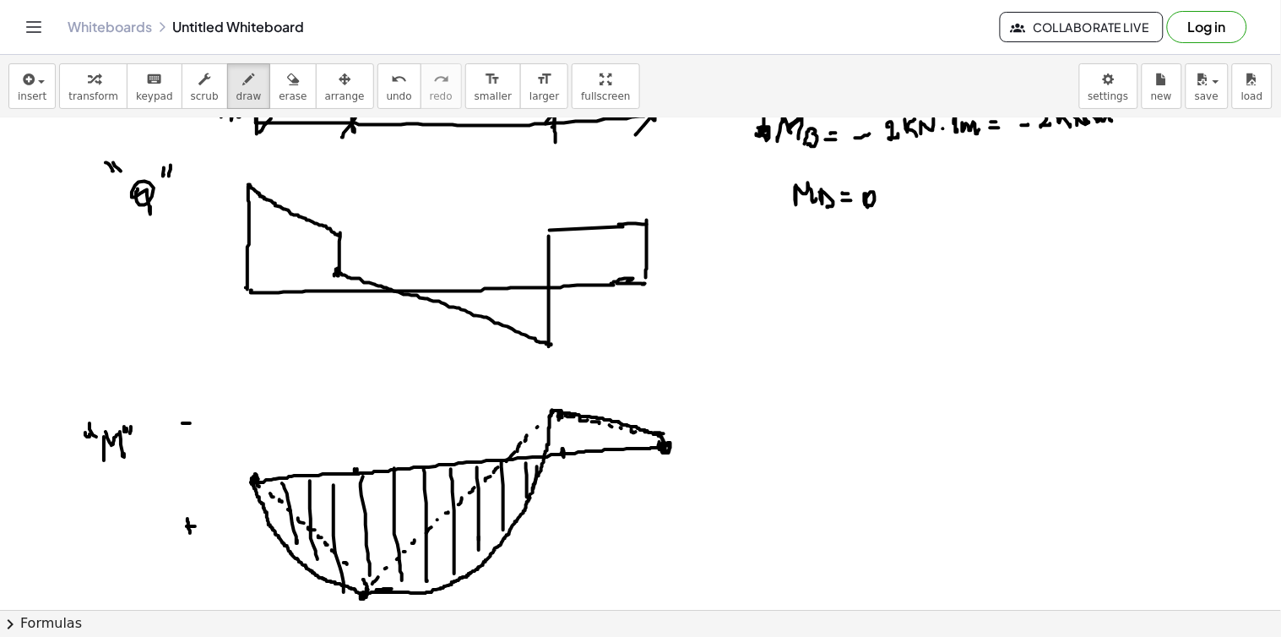
scroll to position [4327, 0]
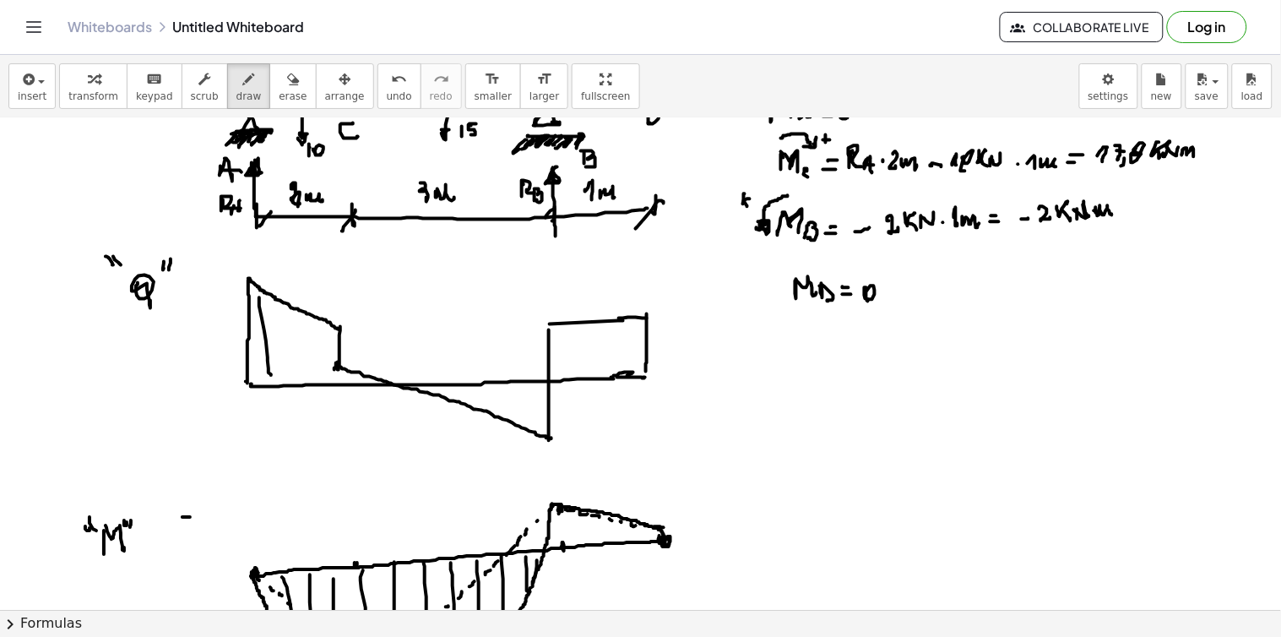
drag, startPoint x: 259, startPoint y: 297, endPoint x: 271, endPoint y: 375, distance: 78.6
drag, startPoint x: 279, startPoint y: 306, endPoint x: 283, endPoint y: 372, distance: 66.8
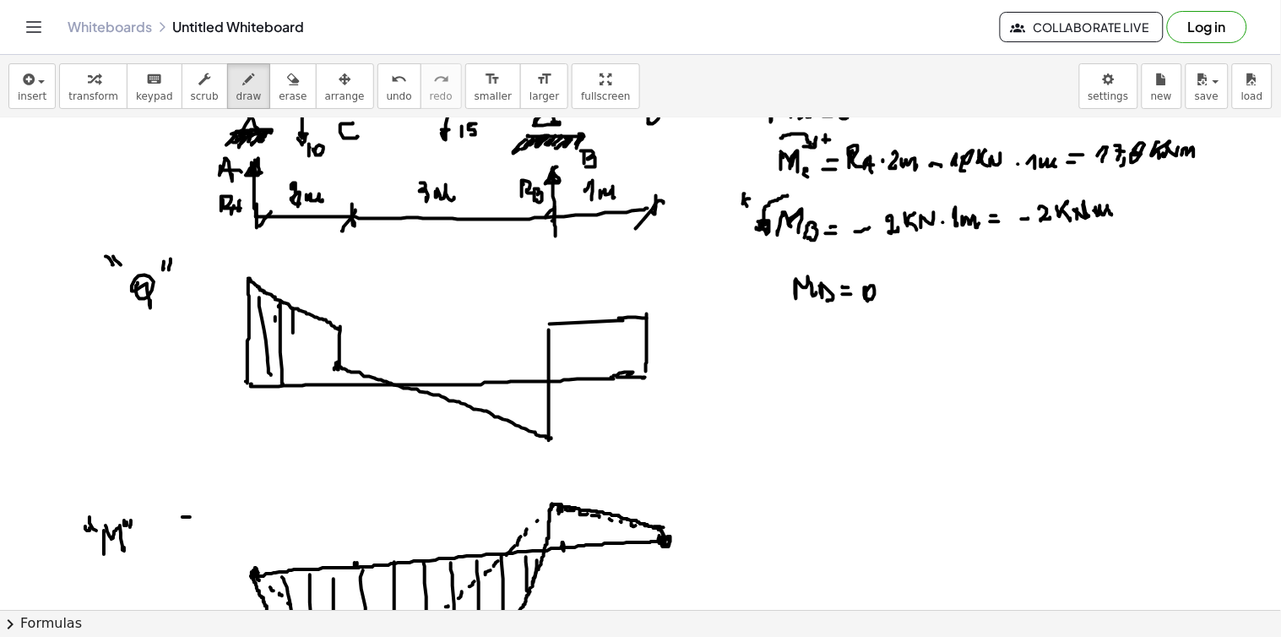
drag, startPoint x: 293, startPoint y: 308, endPoint x: 308, endPoint y: 349, distance: 43.3
drag, startPoint x: 309, startPoint y: 317, endPoint x: 316, endPoint y: 358, distance: 41.1
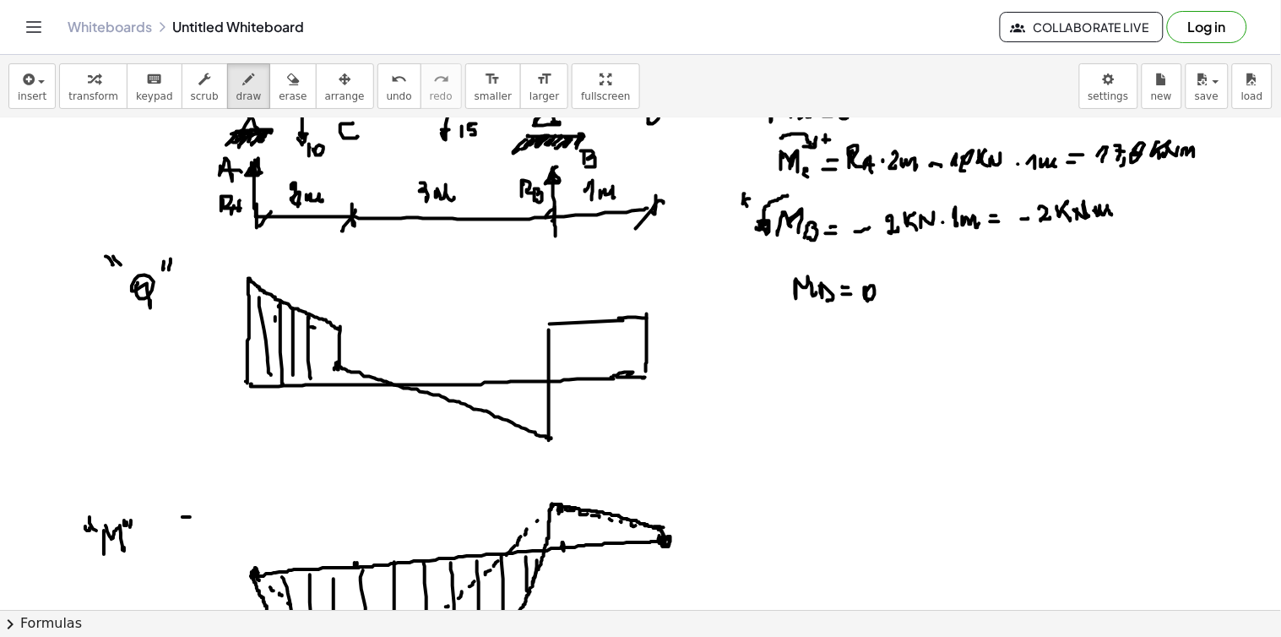
drag, startPoint x: 341, startPoint y: 376, endPoint x: 368, endPoint y: 370, distance: 27.7
drag, startPoint x: 458, startPoint y: 385, endPoint x: 470, endPoint y: 382, distance: 12.1
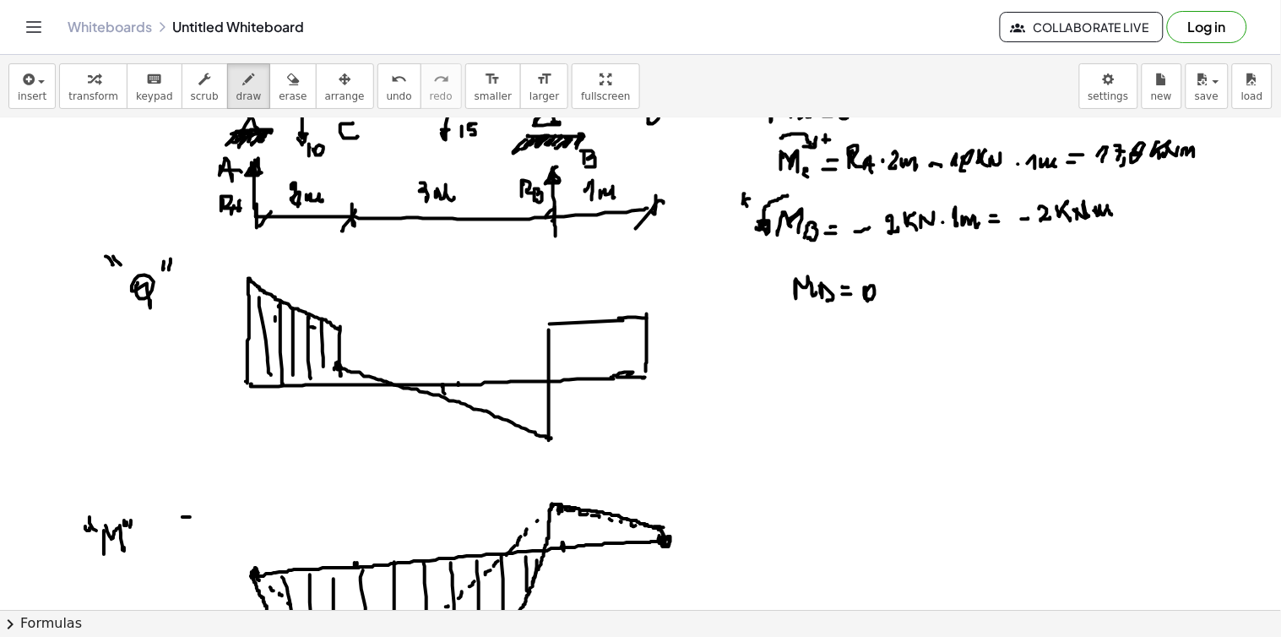
drag, startPoint x: 502, startPoint y: 377, endPoint x: 504, endPoint y: 412, distance: 34.7
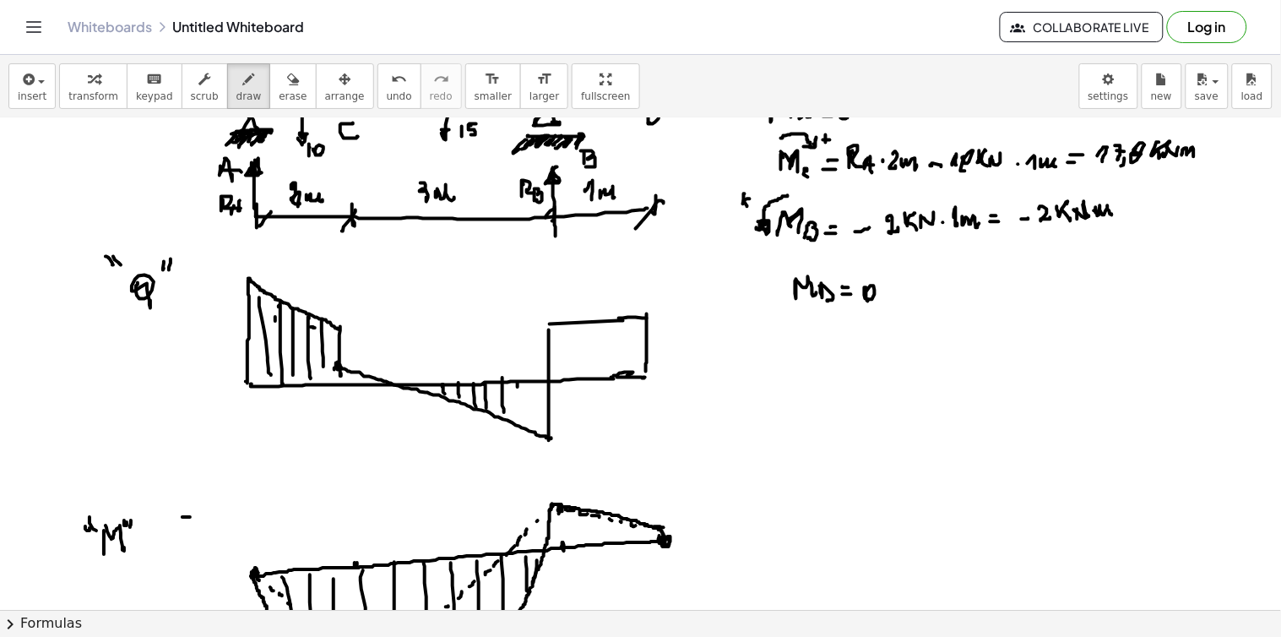
drag, startPoint x: 518, startPoint y: 387, endPoint x: 521, endPoint y: 410, distance: 23.9
drag, startPoint x: 534, startPoint y: 385, endPoint x: 540, endPoint y: 415, distance: 30.3
drag, startPoint x: 562, startPoint y: 326, endPoint x: 564, endPoint y: 366, distance: 39.7
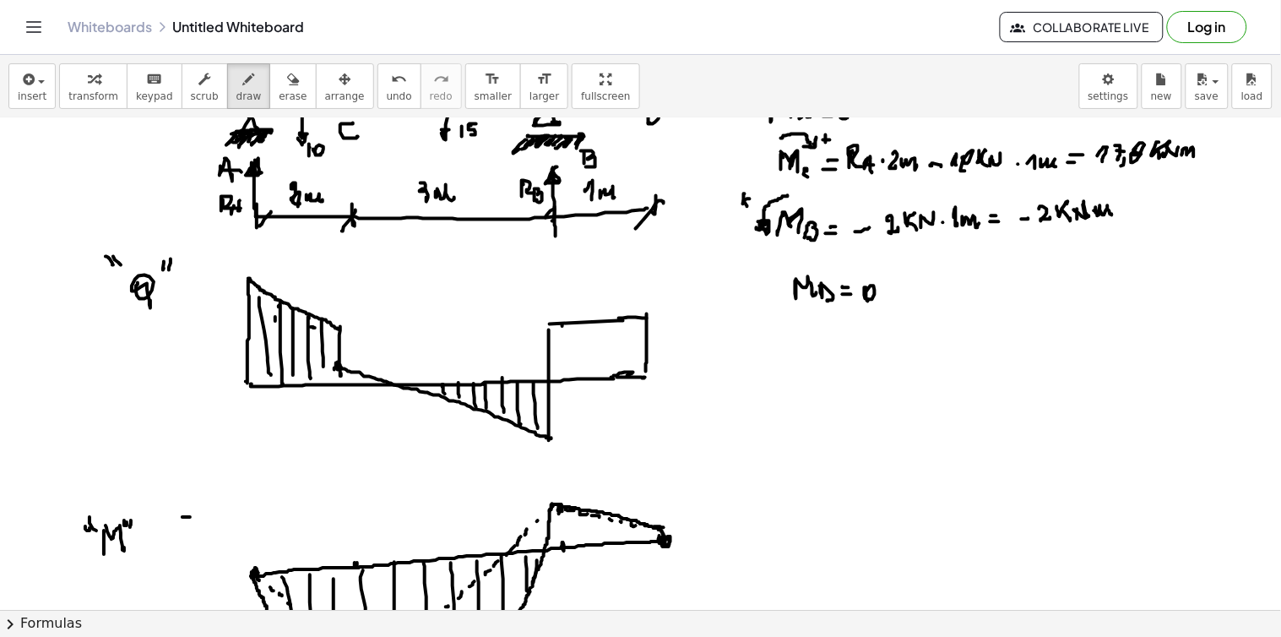
drag, startPoint x: 577, startPoint y: 324, endPoint x: 583, endPoint y: 366, distance: 42.6
drag, startPoint x: 602, startPoint y: 371, endPoint x: 618, endPoint y: 314, distance: 59.6
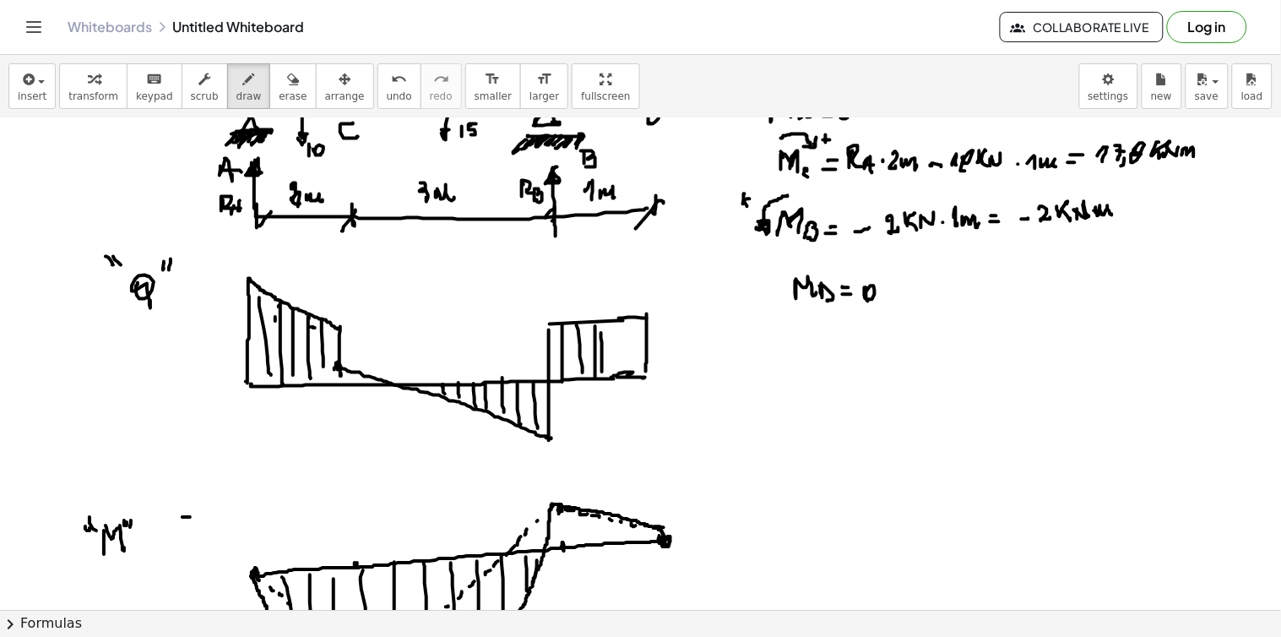
drag, startPoint x: 626, startPoint y: 322, endPoint x: 630, endPoint y: 355, distance: 33.2
drag, startPoint x: 638, startPoint y: 349, endPoint x: 637, endPoint y: 366, distance: 17.7
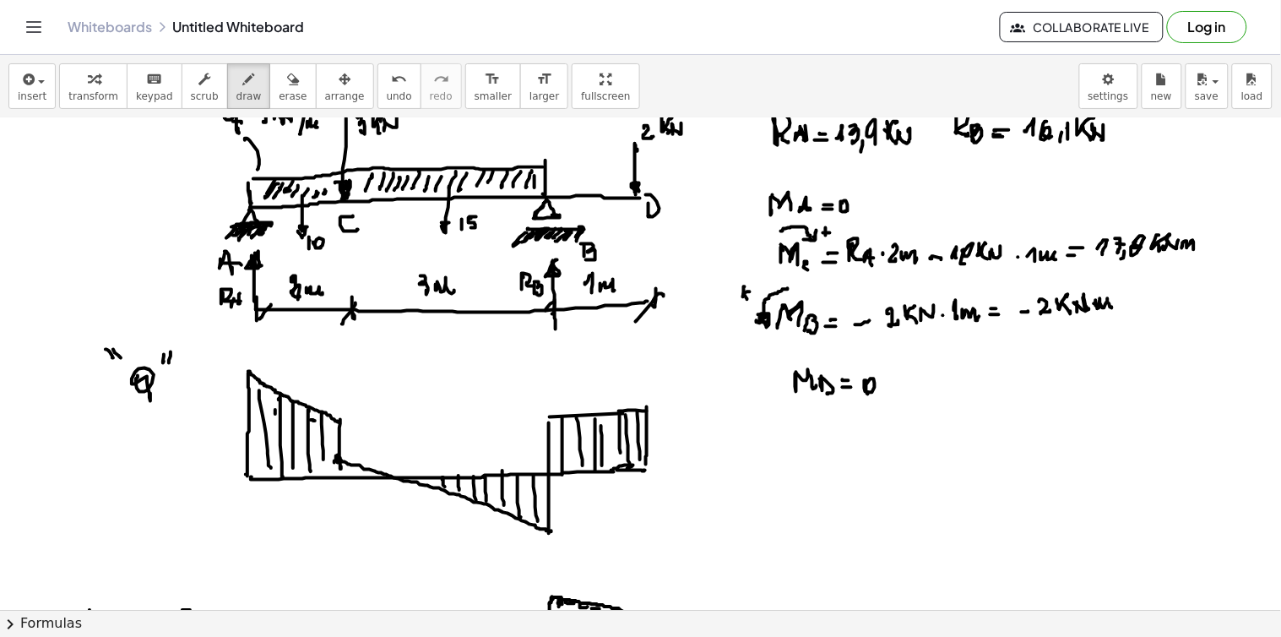
scroll to position [4140, 0]
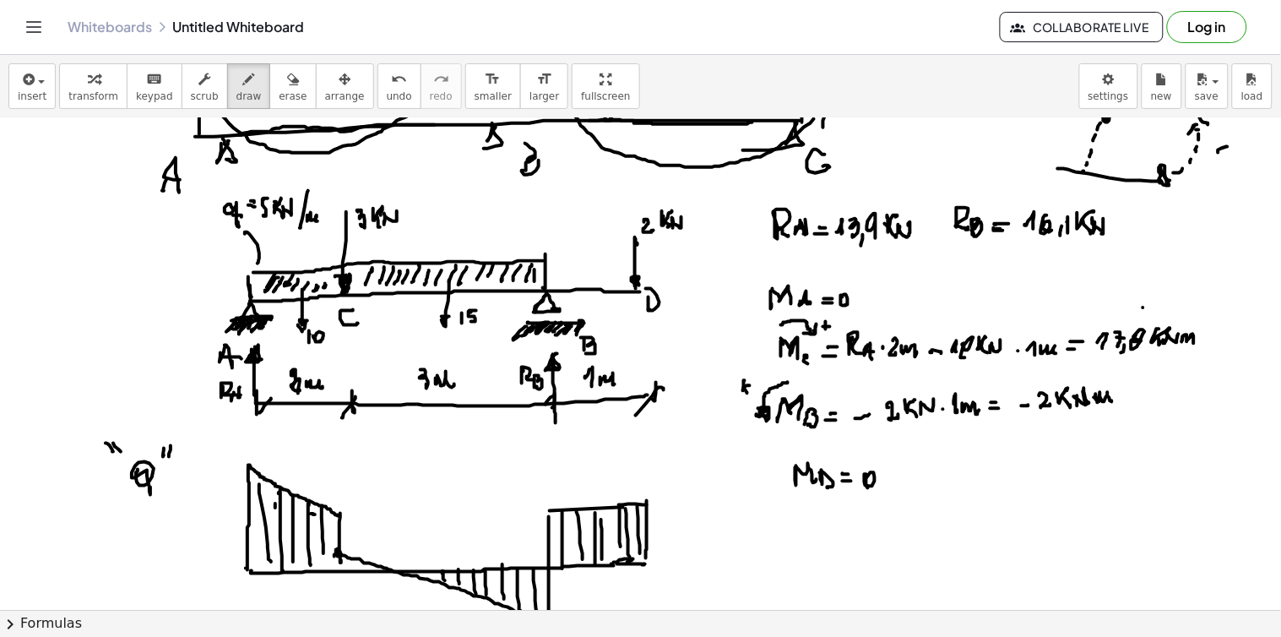
drag, startPoint x: 1143, startPoint y: 308, endPoint x: 1125, endPoint y: 308, distance: 17.7
drag, startPoint x: 1125, startPoint y: 308, endPoint x: 1104, endPoint y: 317, distance: 23.1
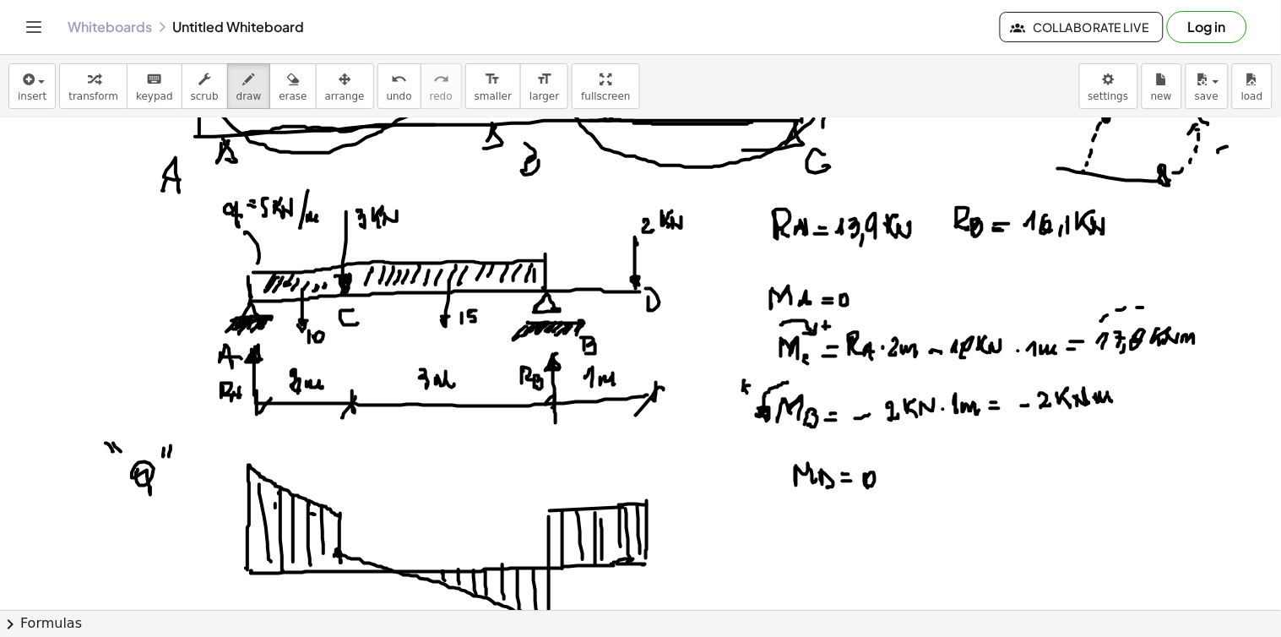
drag, startPoint x: 1092, startPoint y: 361, endPoint x: 1103, endPoint y: 366, distance: 11.8
drag, startPoint x: 1103, startPoint y: 366, endPoint x: 1124, endPoint y: 368, distance: 21.3
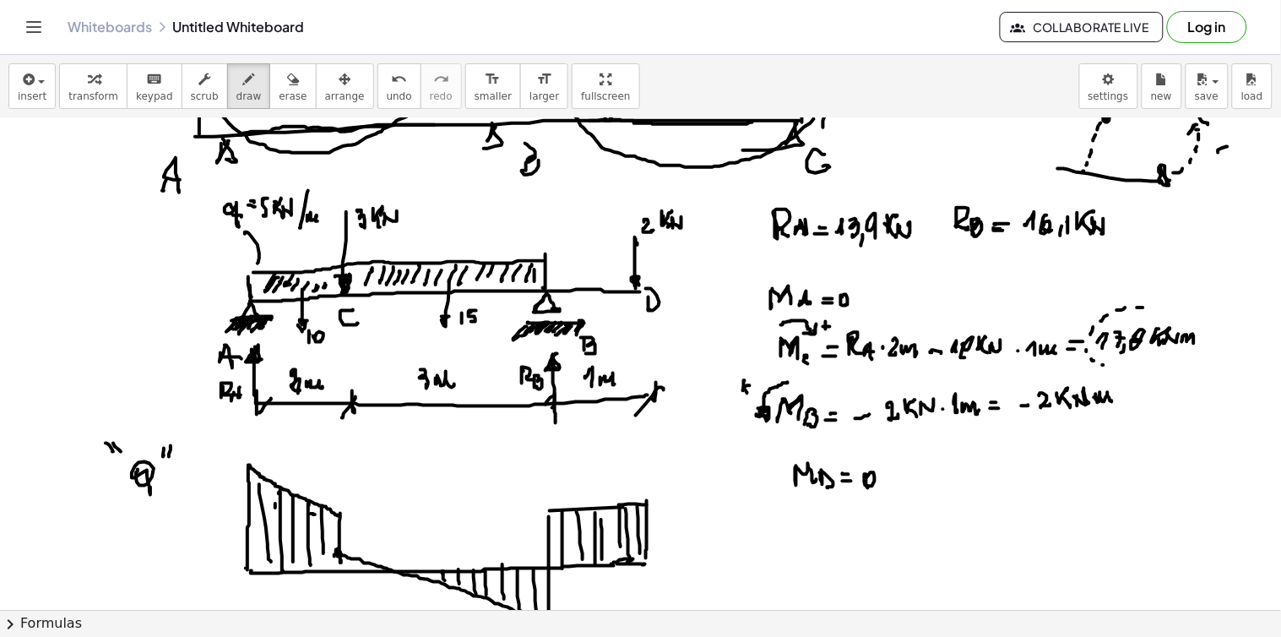
drag, startPoint x: 1124, startPoint y: 368, endPoint x: 1165, endPoint y: 369, distance: 40.5
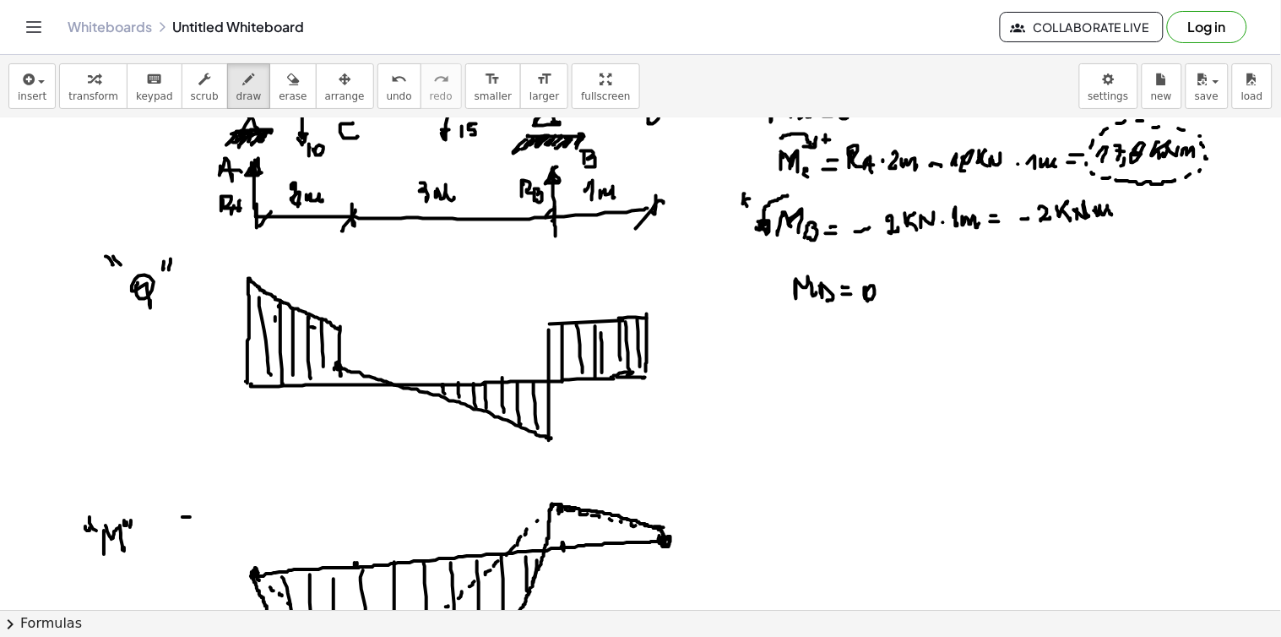
scroll to position [4421, 0]
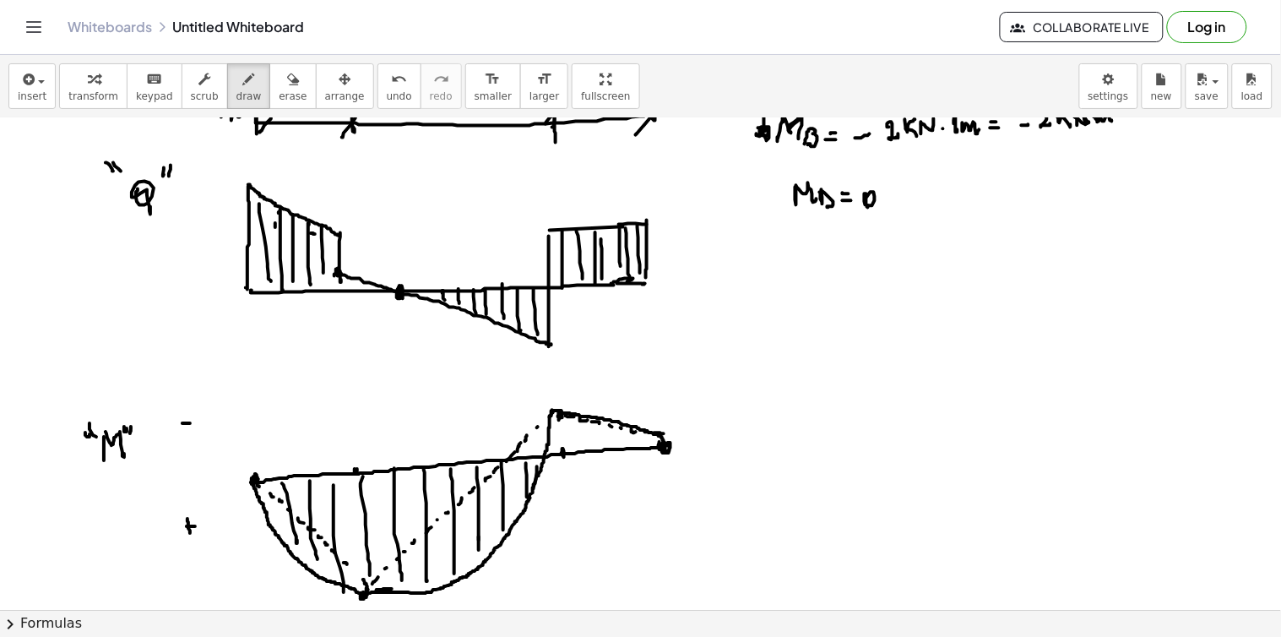
drag, startPoint x: 401, startPoint y: 305, endPoint x: 401, endPoint y: 315, distance: 10.1
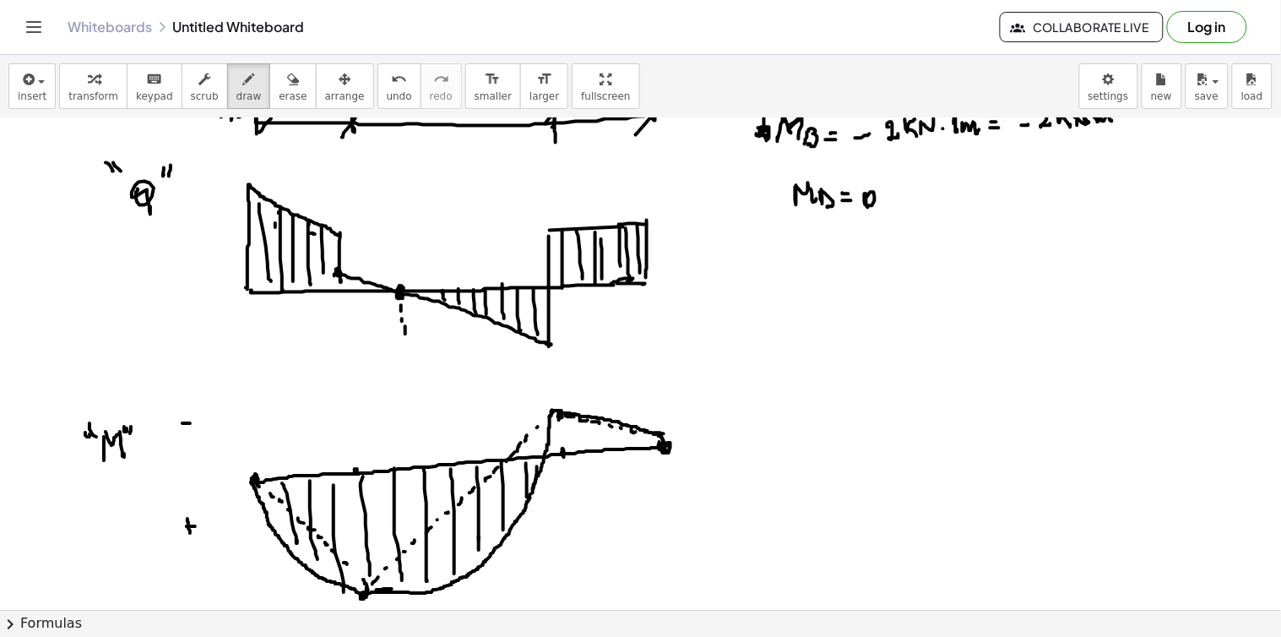
drag, startPoint x: 406, startPoint y: 346, endPoint x: 405, endPoint y: 360, distance: 14.4
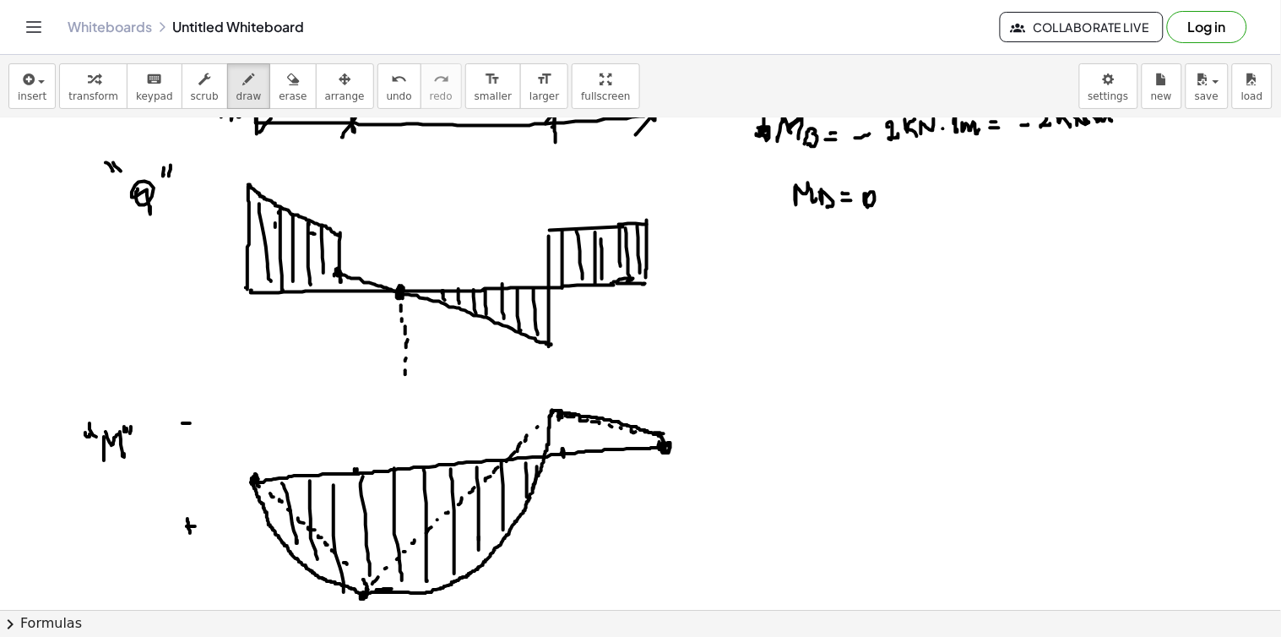
drag, startPoint x: 410, startPoint y: 427, endPoint x: 410, endPoint y: 449, distance: 21.9
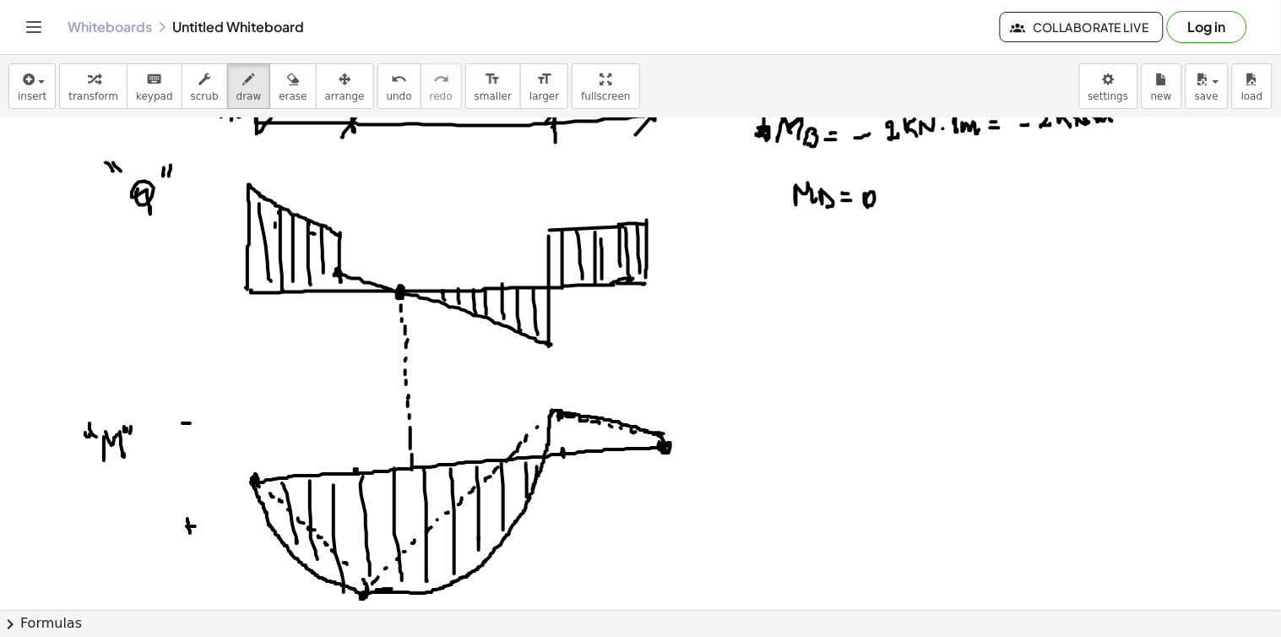
drag, startPoint x: 412, startPoint y: 469, endPoint x: 412, endPoint y: 479, distance: 9.3
drag, startPoint x: 414, startPoint y: 467, endPoint x: 419, endPoint y: 512, distance: 45.9
drag, startPoint x: 415, startPoint y: 479, endPoint x: 414, endPoint y: 494, distance: 15.3
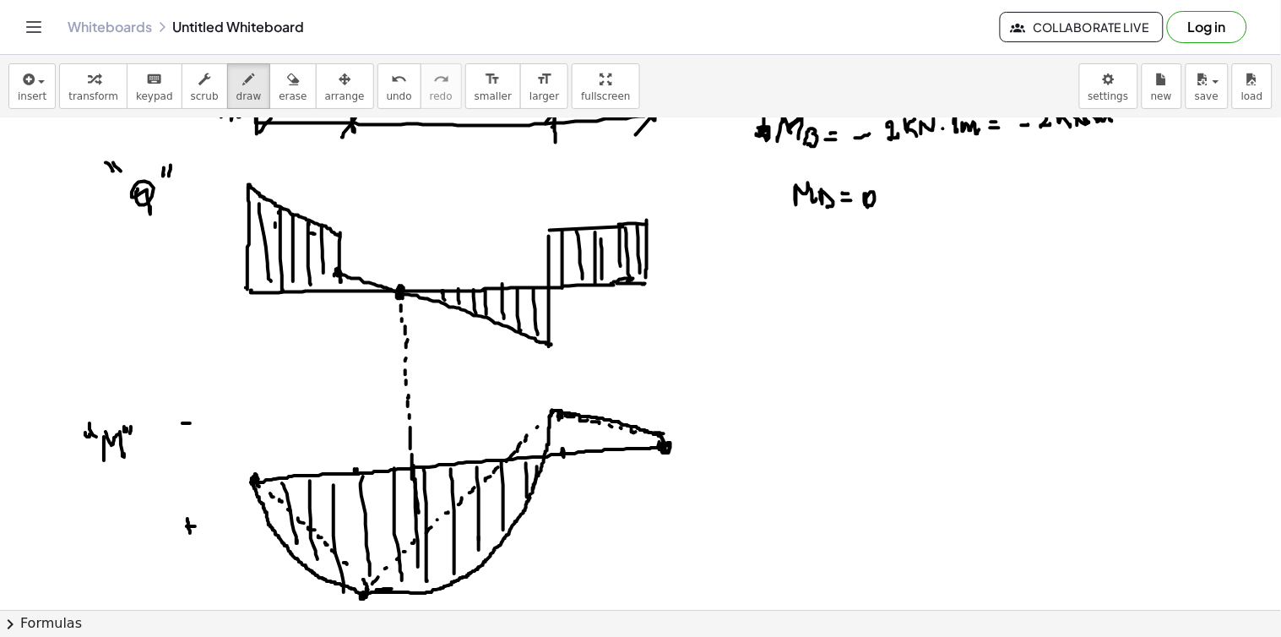
drag, startPoint x: 414, startPoint y: 485, endPoint x: 481, endPoint y: 577, distance: 114.8
drag, startPoint x: 498, startPoint y: 574, endPoint x: 500, endPoint y: 561, distance: 12.8
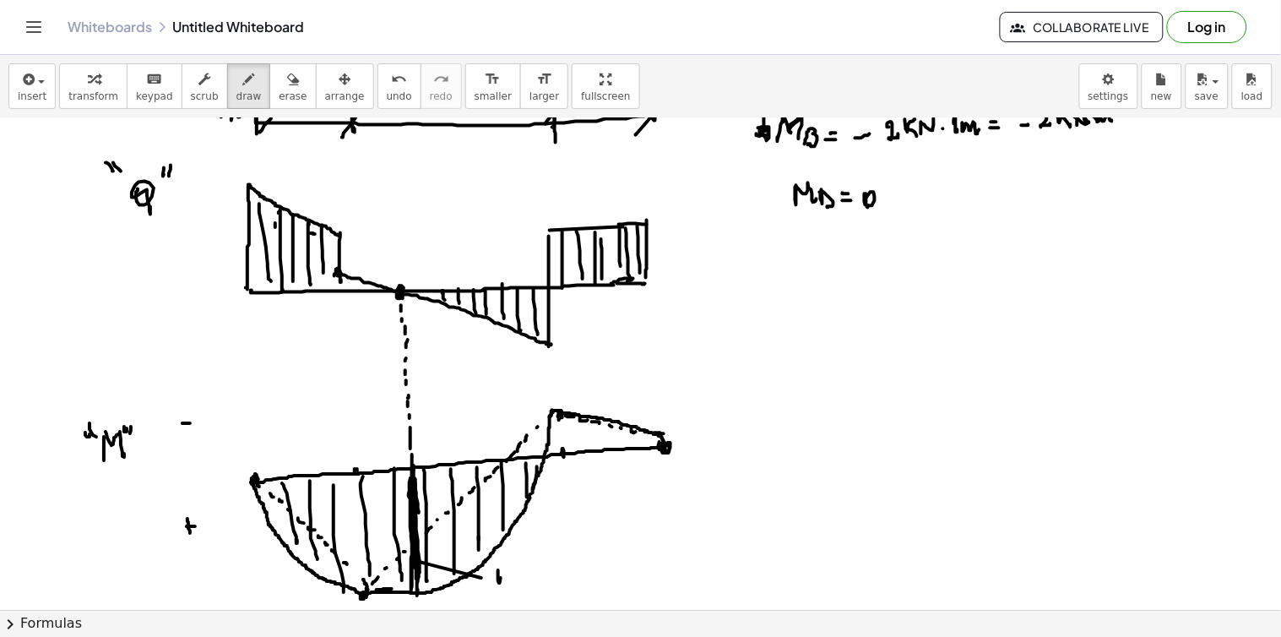
drag, startPoint x: 500, startPoint y: 561, endPoint x: 518, endPoint y: 571, distance: 20.0
drag, startPoint x: 520, startPoint y: 570, endPoint x: 538, endPoint y: 571, distance: 17.7
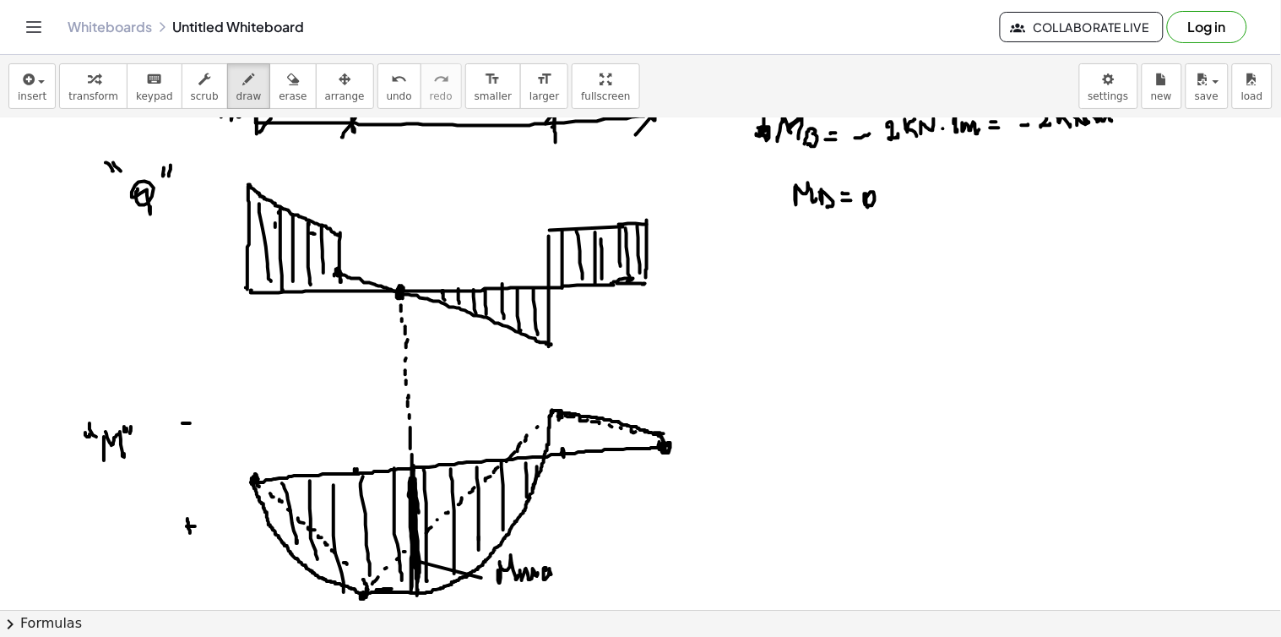
drag, startPoint x: 546, startPoint y: 570, endPoint x: 567, endPoint y: 564, distance: 21.9
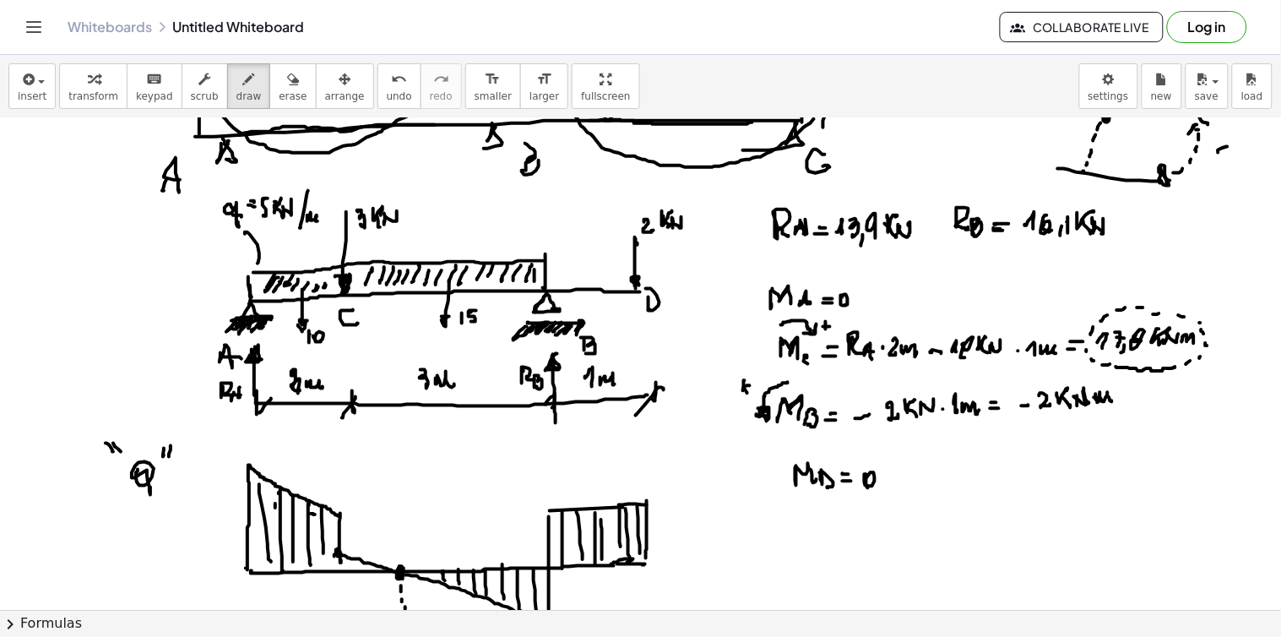
scroll to position [4234, 0]
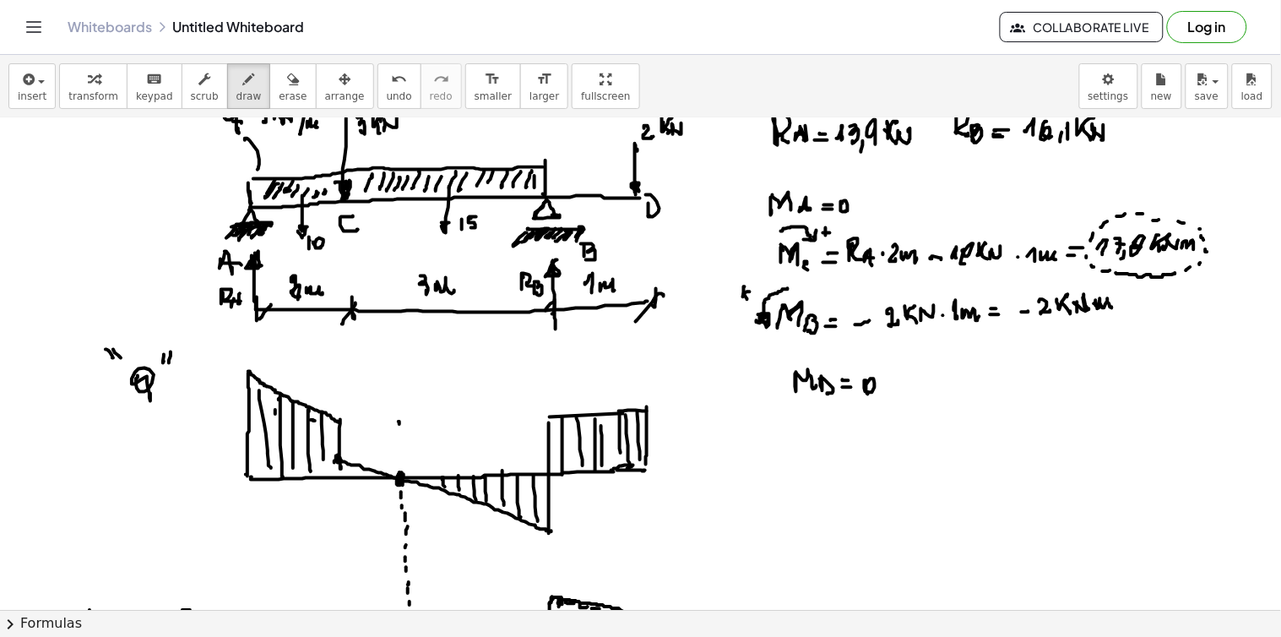
drag, startPoint x: 398, startPoint y: 422, endPoint x: 398, endPoint y: 409, distance: 12.7
drag, startPoint x: 395, startPoint y: 285, endPoint x: 398, endPoint y: 271, distance: 14.6
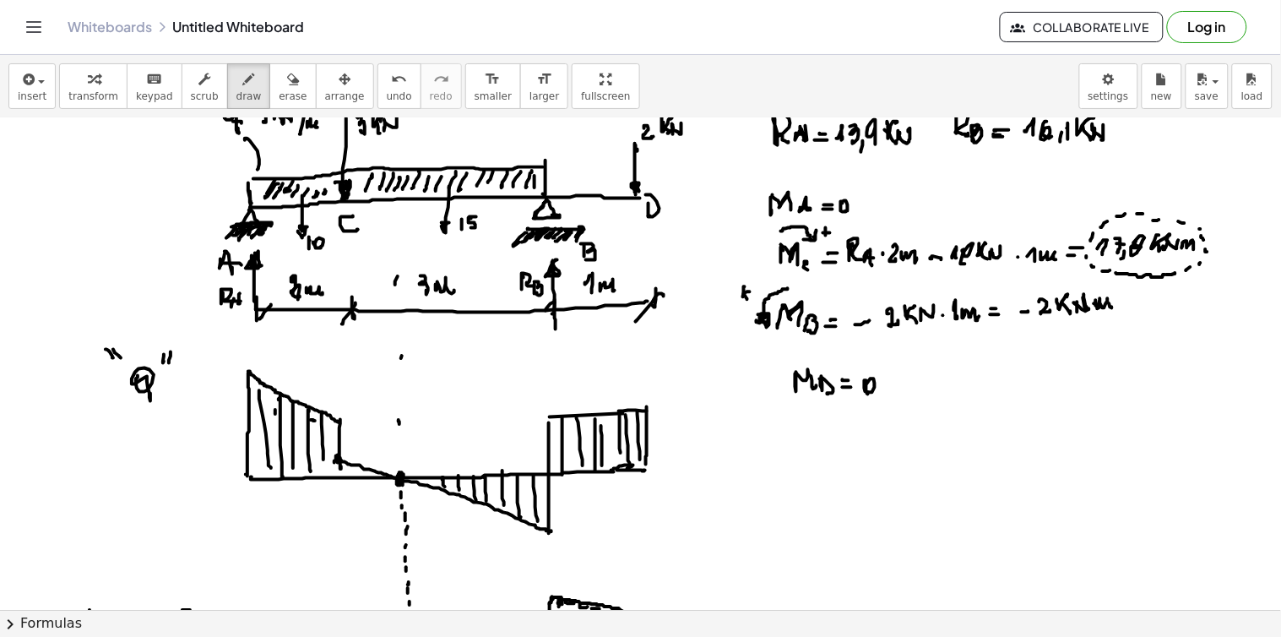
drag, startPoint x: 398, startPoint y: 152, endPoint x: 398, endPoint y: 186, distance: 33.8
drag, startPoint x: 409, startPoint y: 141, endPoint x: 412, endPoint y: 180, distance: 38.9
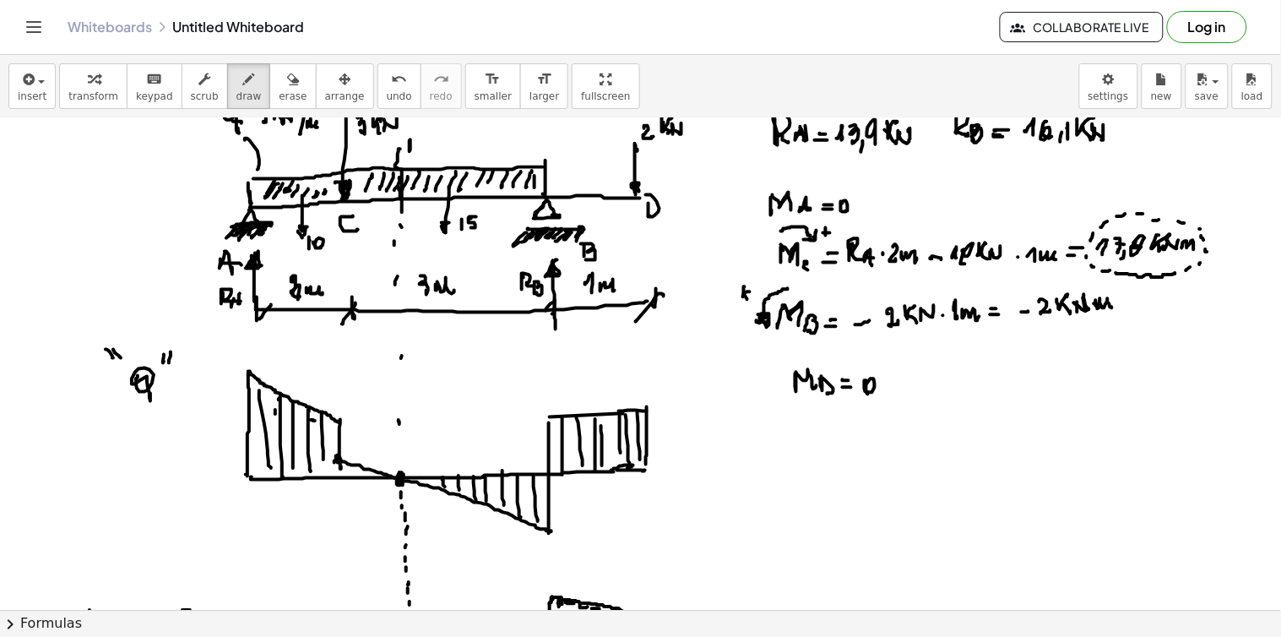
drag, startPoint x: 409, startPoint y: 212, endPoint x: 402, endPoint y: 235, distance: 24.0
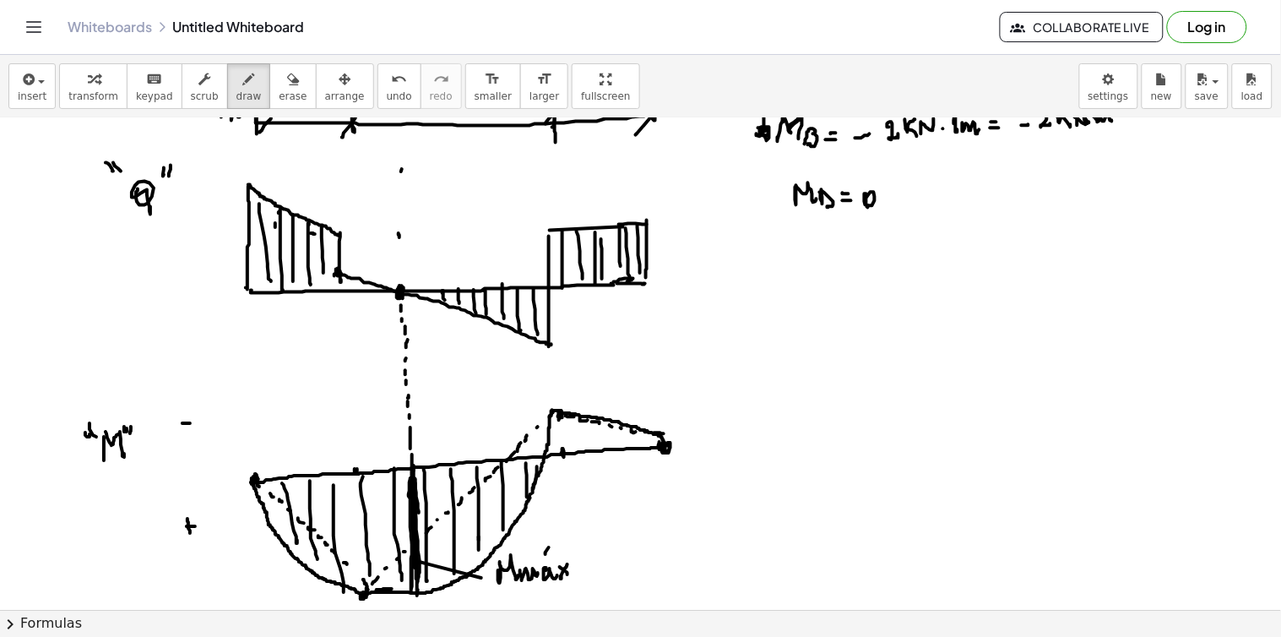
scroll to position [4515, 0]
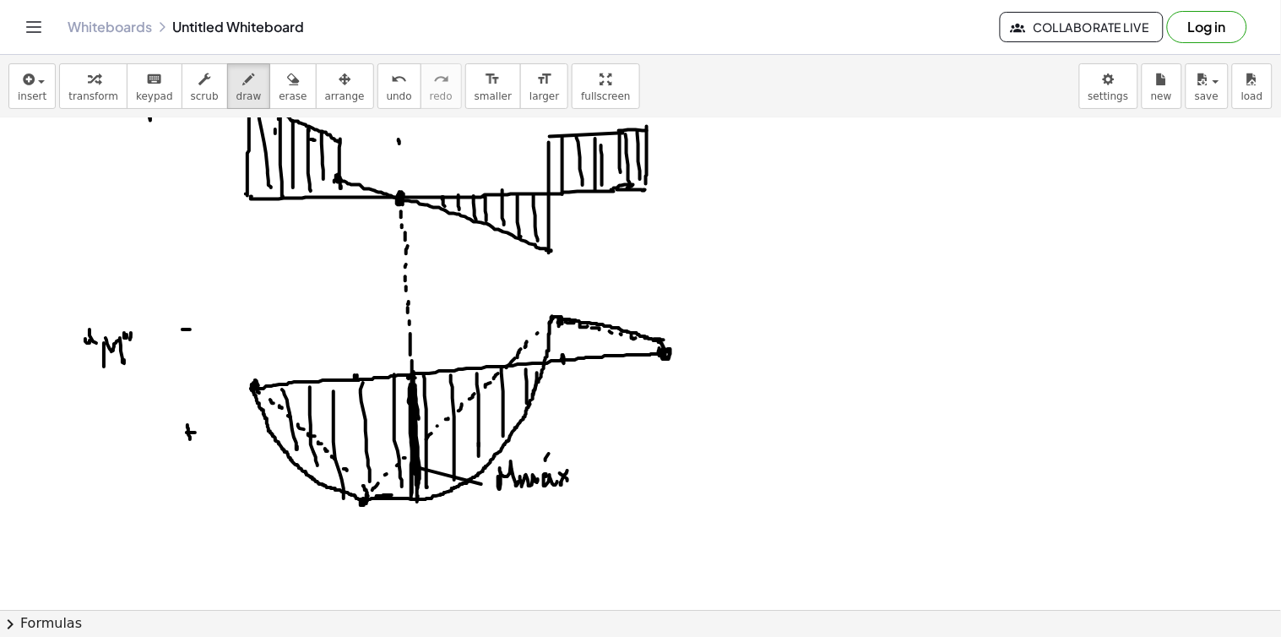
drag, startPoint x: 412, startPoint y: 498, endPoint x: 414, endPoint y: 440, distance: 58.3
drag, startPoint x: 559, startPoint y: 322, endPoint x: 566, endPoint y: 339, distance: 19.0
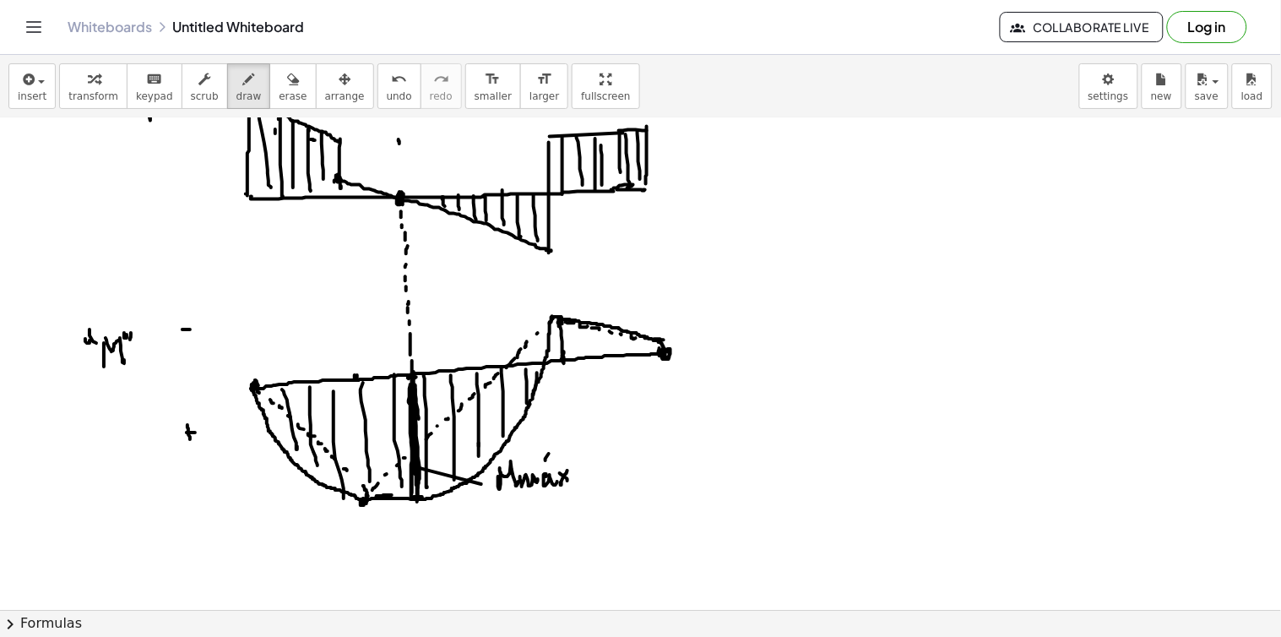
drag, startPoint x: 570, startPoint y: 321, endPoint x: 572, endPoint y: 352, distance: 31.3
drag, startPoint x: 579, startPoint y: 319, endPoint x: 583, endPoint y: 351, distance: 32.3
drag, startPoint x: 591, startPoint y: 324, endPoint x: 593, endPoint y: 349, distance: 24.6
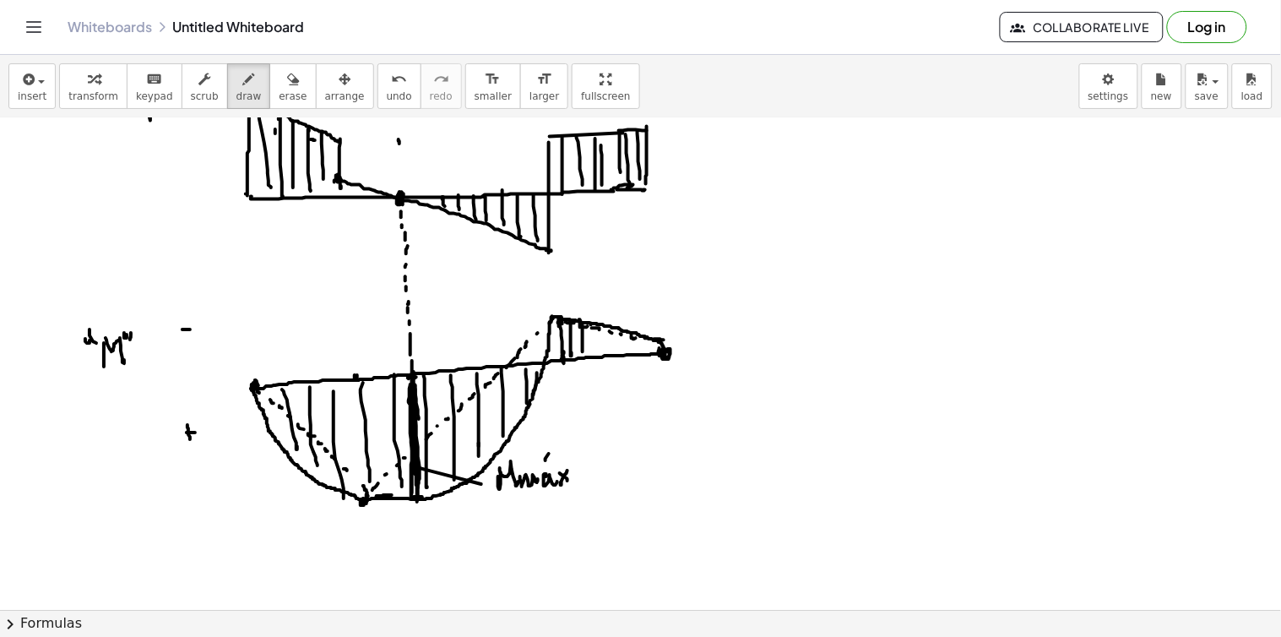
drag, startPoint x: 606, startPoint y: 329, endPoint x: 615, endPoint y: 333, distance: 9.4
drag, startPoint x: 615, startPoint y: 332, endPoint x: 616, endPoint y: 344, distance: 12.8
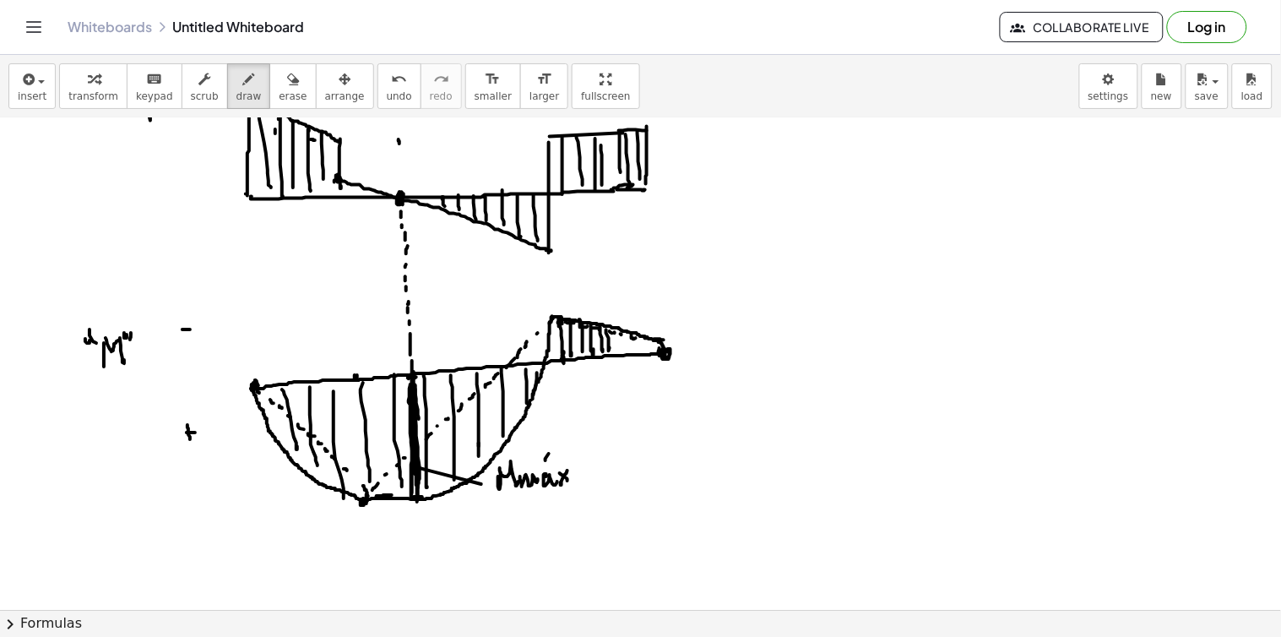
drag, startPoint x: 621, startPoint y: 339, endPoint x: 631, endPoint y: 338, distance: 9.4
drag, startPoint x: 863, startPoint y: 194, endPoint x: 1014, endPoint y: 165, distance: 154.0
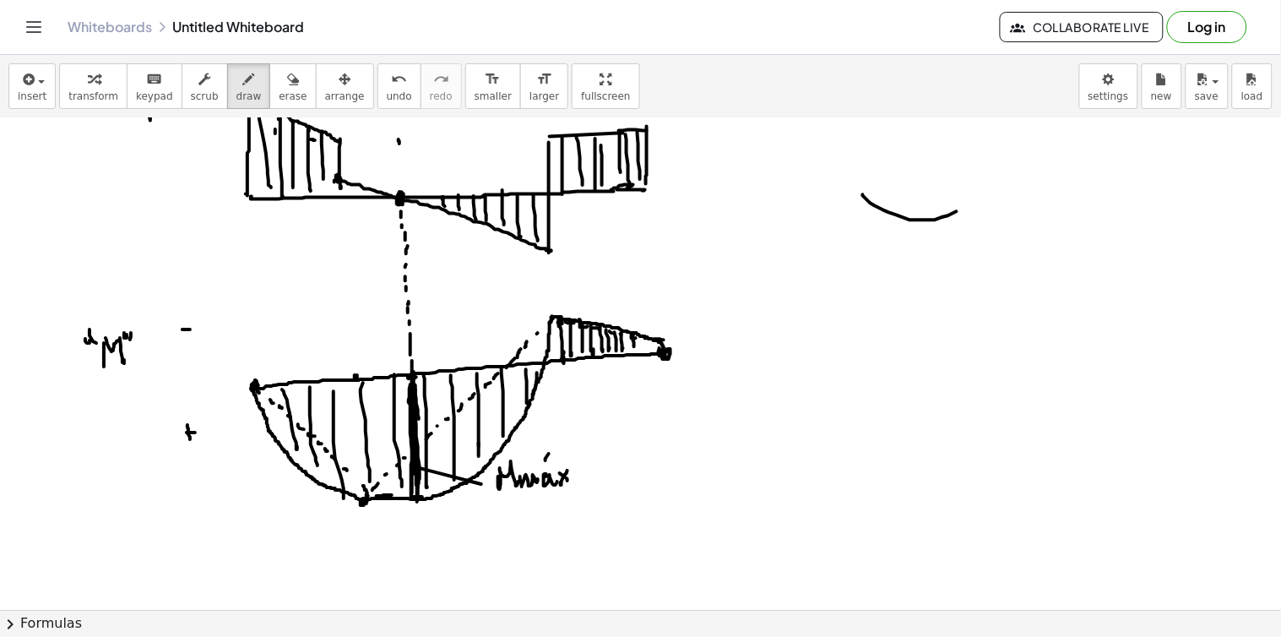
drag, startPoint x: 863, startPoint y: 197, endPoint x: 1010, endPoint y: 172, distance: 148.9
drag, startPoint x: 929, startPoint y: 230, endPoint x: 935, endPoint y: 263, distance: 34.4
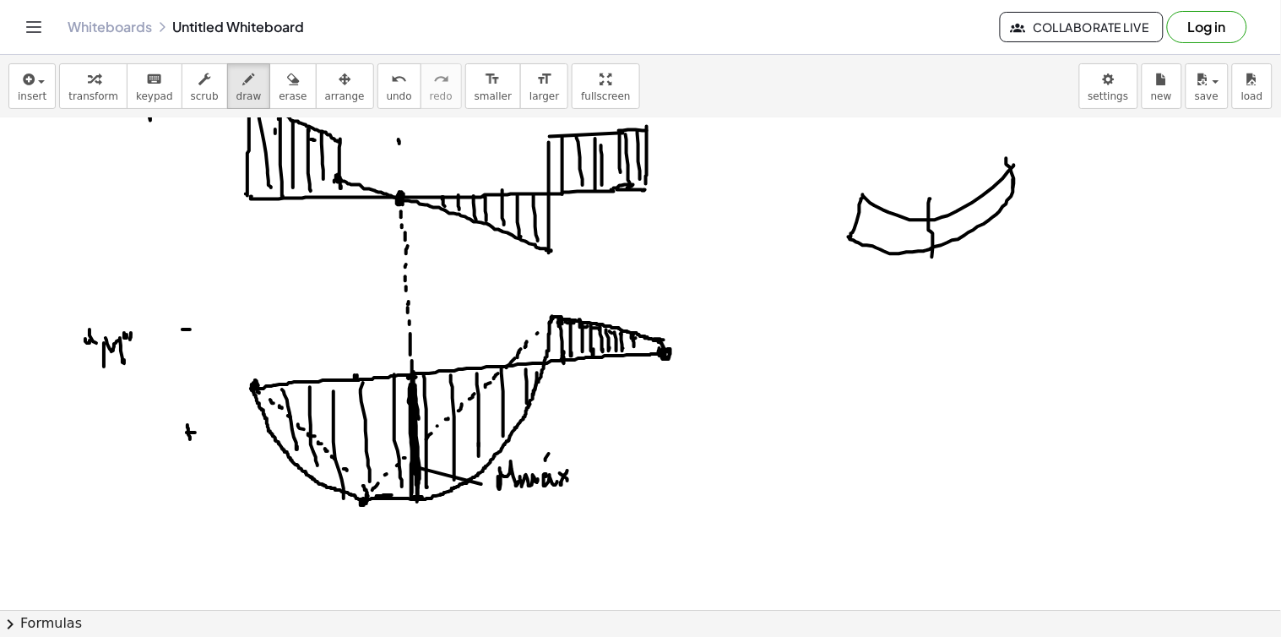
drag, startPoint x: 862, startPoint y: 174, endPoint x: 882, endPoint y: 169, distance: 20.9
drag, startPoint x: 1017, startPoint y: 139, endPoint x: 1035, endPoint y: 169, distance: 34.5
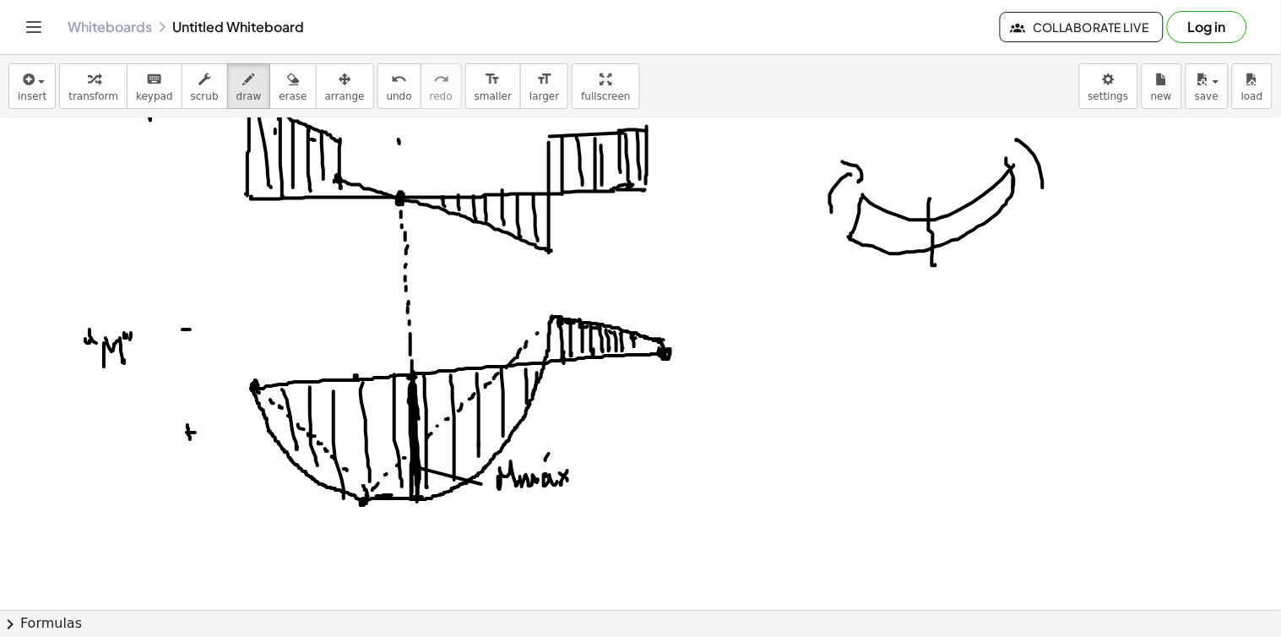
drag, startPoint x: 1016, startPoint y: 140, endPoint x: 1031, endPoint y: 140, distance: 14.4
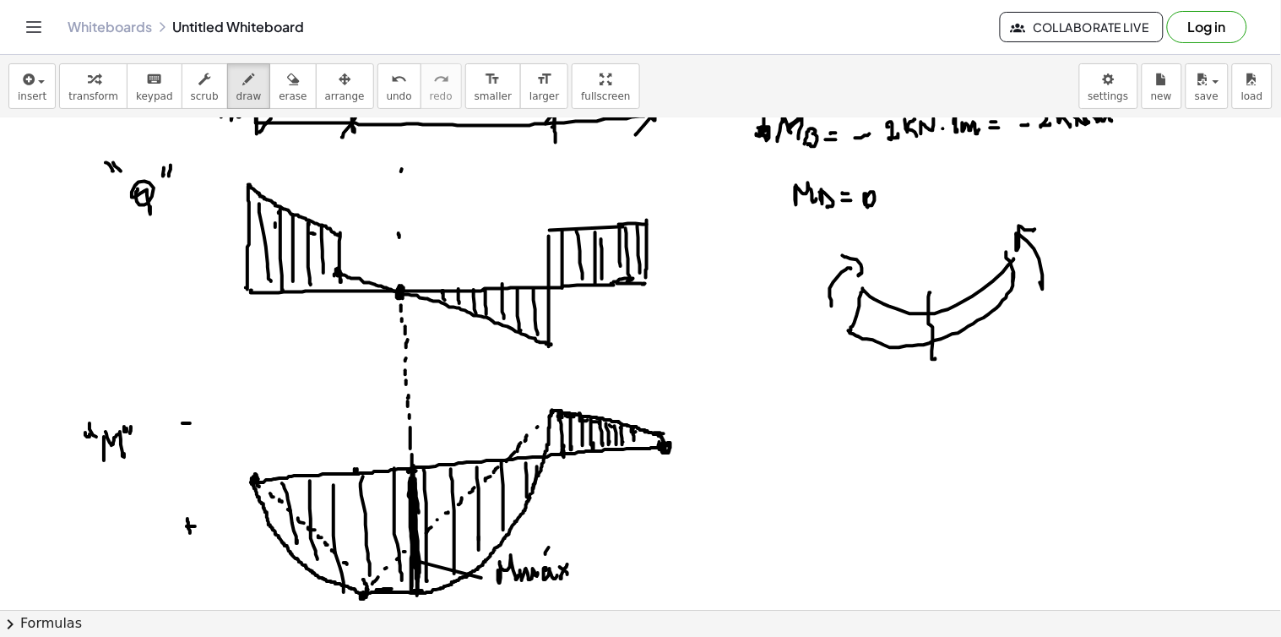
scroll to position [4327, 0]
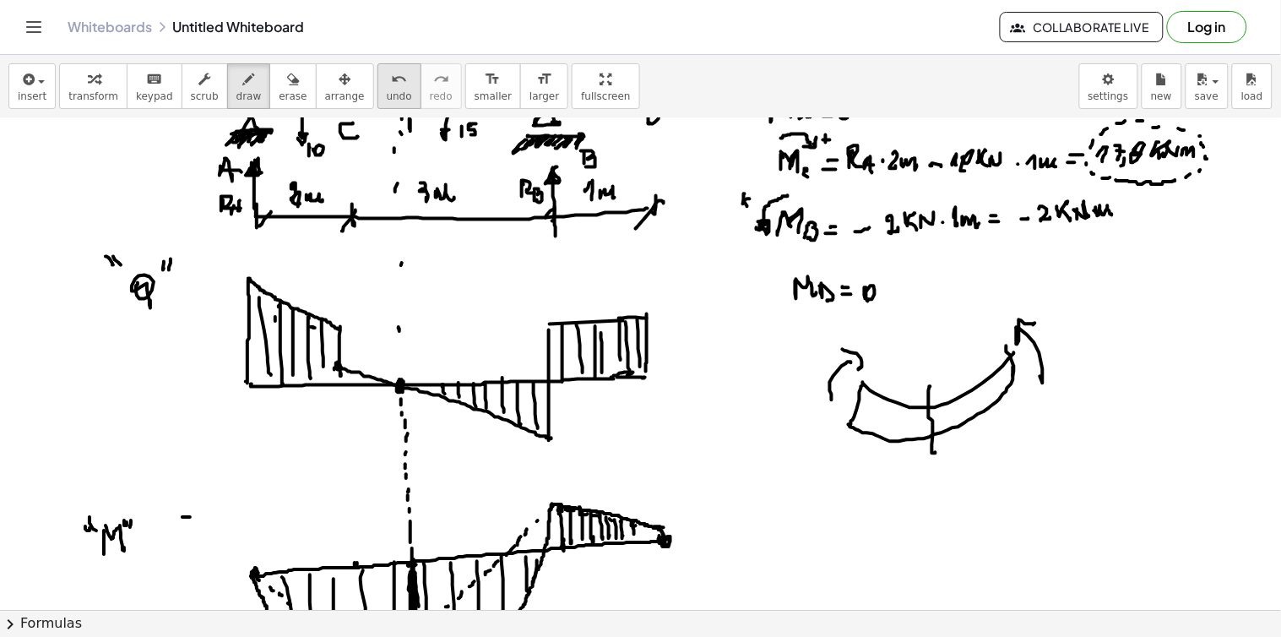
click at [387, 90] on span "undo" at bounding box center [399, 96] width 25 height 12
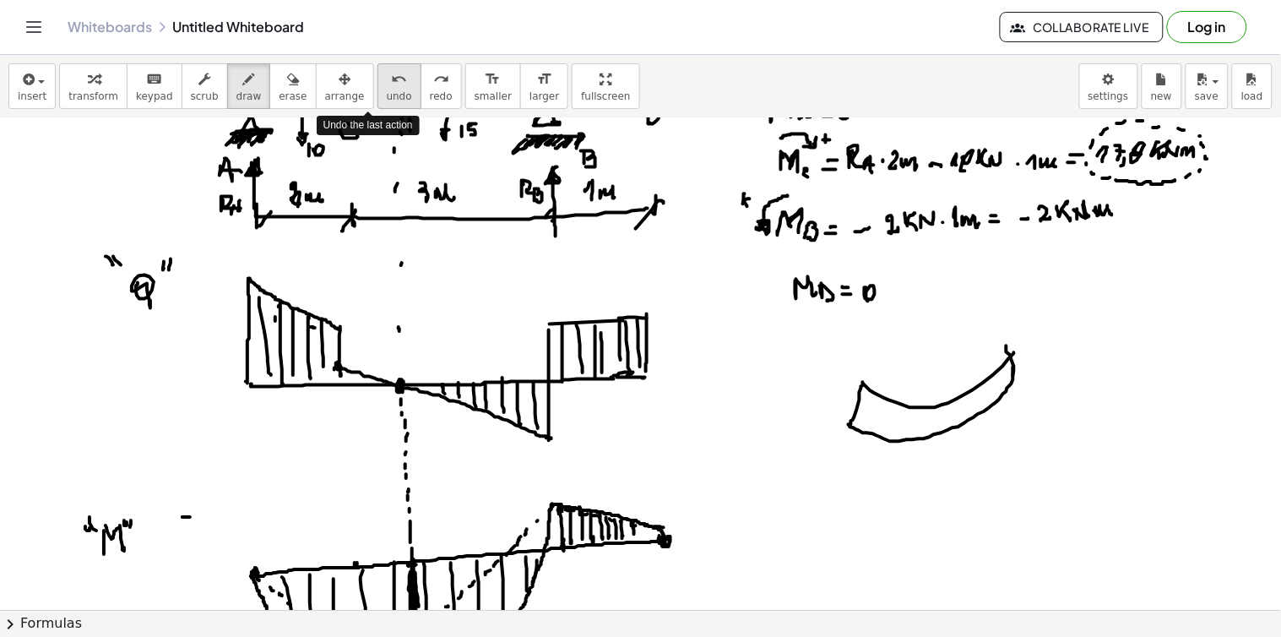
click at [387, 90] on span "undo" at bounding box center [399, 96] width 25 height 12
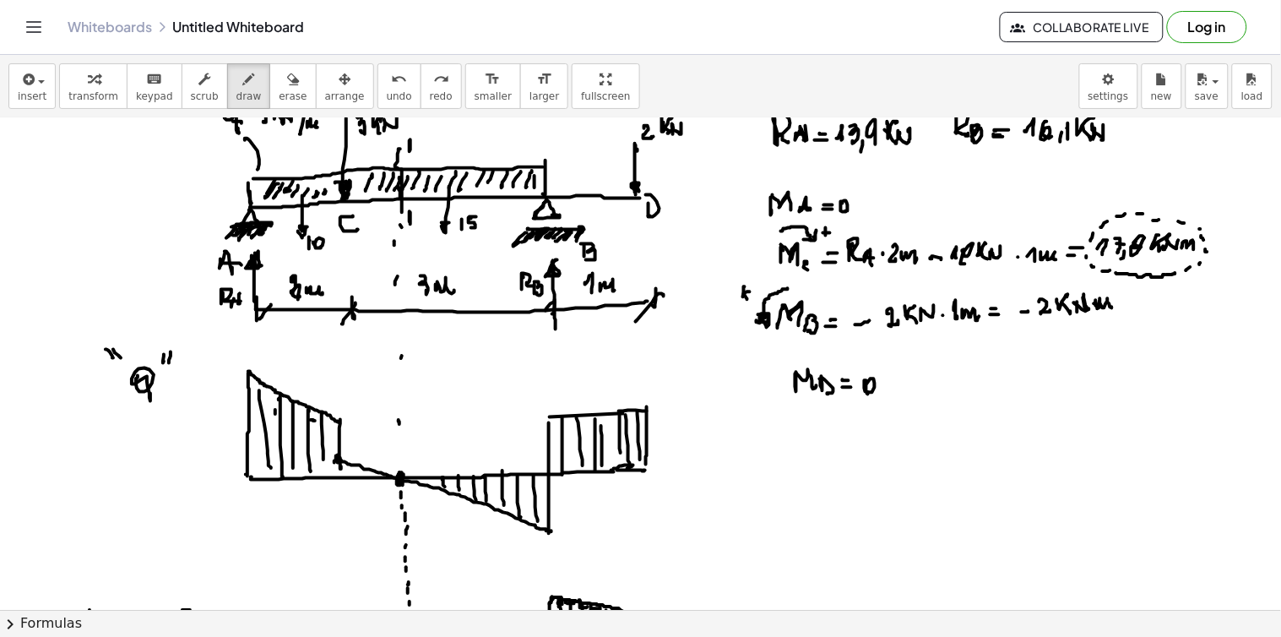
scroll to position [4140, 0]
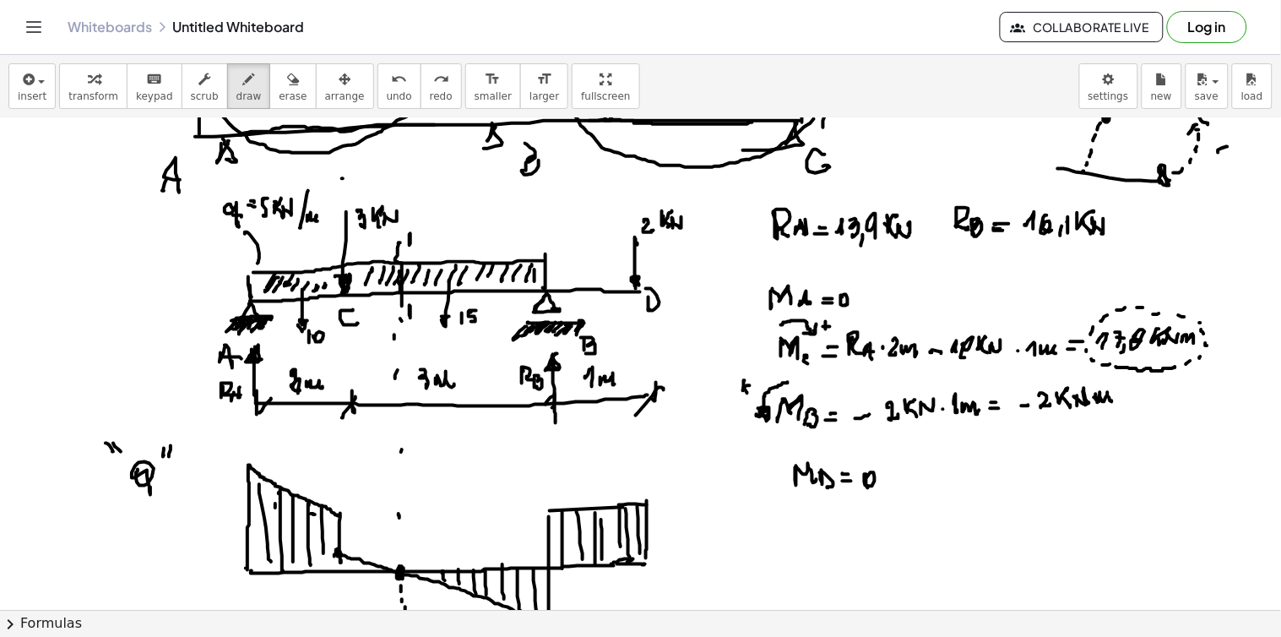
drag, startPoint x: 350, startPoint y: 179, endPoint x: 400, endPoint y: 169, distance: 50.8
drag, startPoint x: 400, startPoint y: 160, endPoint x: 402, endPoint y: 184, distance: 23.7
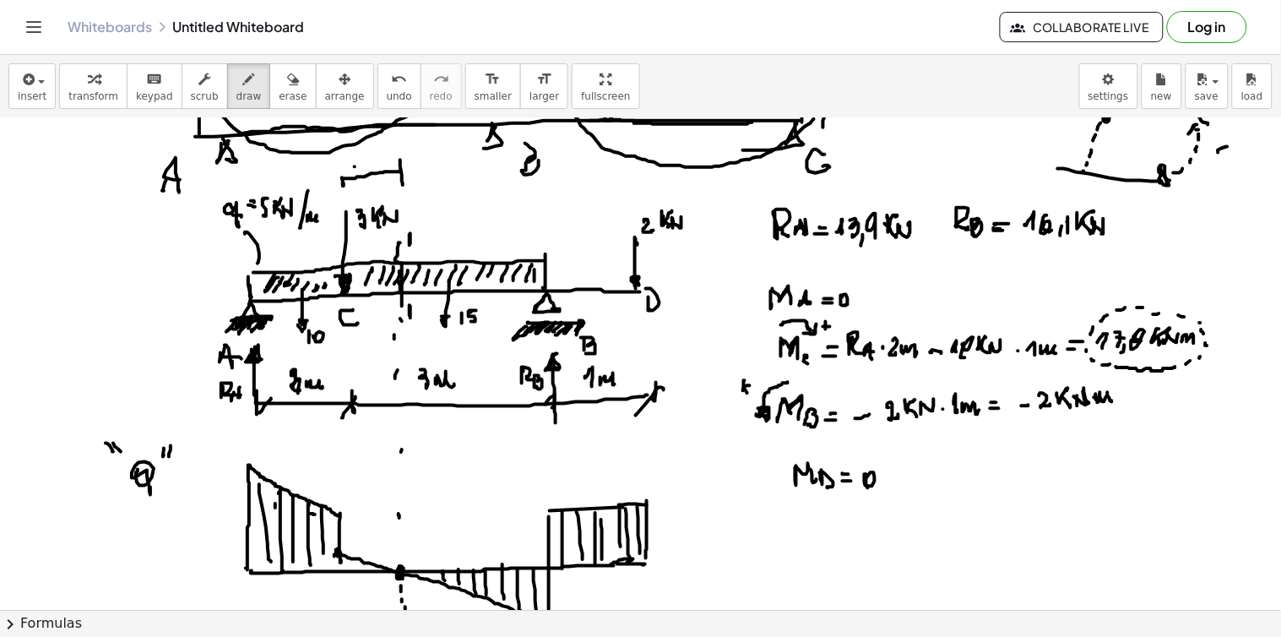
drag, startPoint x: 355, startPoint y: 167, endPoint x: 346, endPoint y: 184, distance: 18.9
drag, startPoint x: 372, startPoint y: 154, endPoint x: 368, endPoint y: 165, distance: 12.6
drag, startPoint x: 365, startPoint y: 155, endPoint x: 375, endPoint y: 165, distance: 13.7
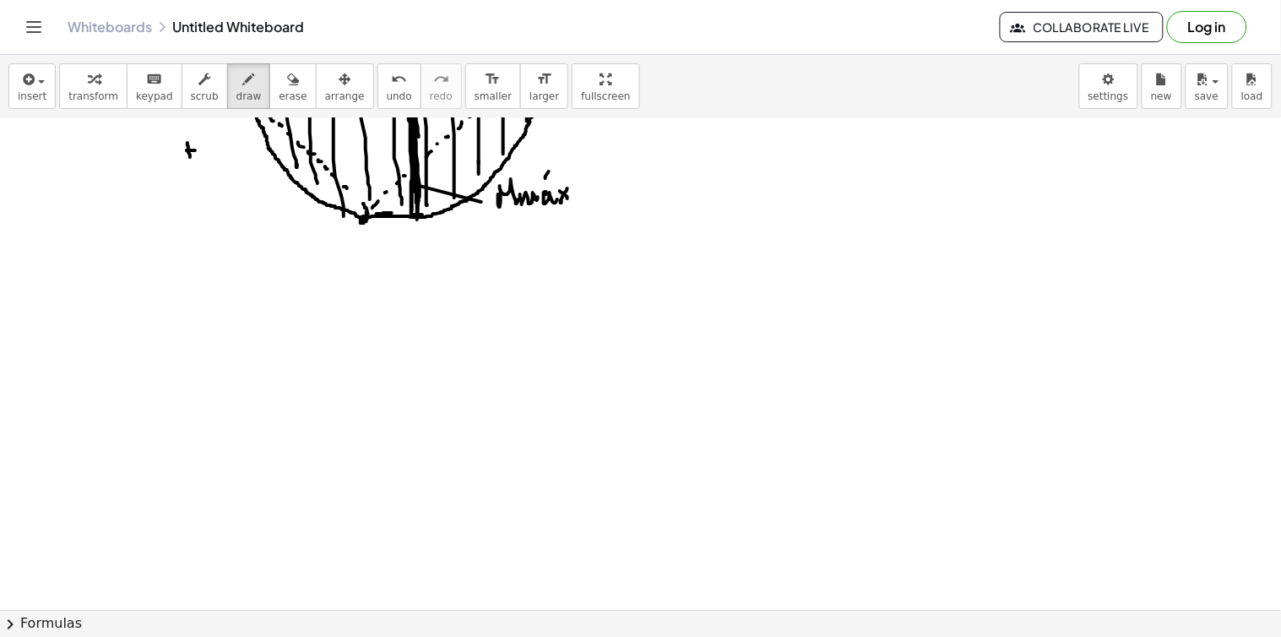
scroll to position [5007, 0]
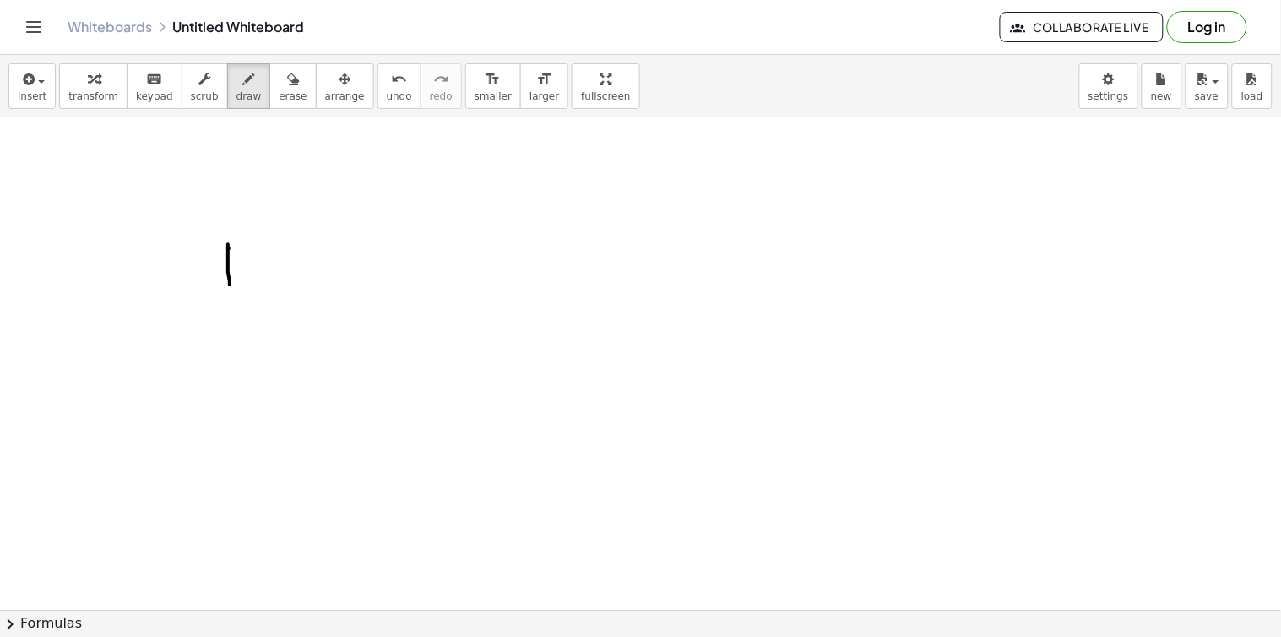
drag, startPoint x: 229, startPoint y: 248, endPoint x: 229, endPoint y: 289, distance: 40.5
drag, startPoint x: 232, startPoint y: 289, endPoint x: 713, endPoint y: 247, distance: 482.1
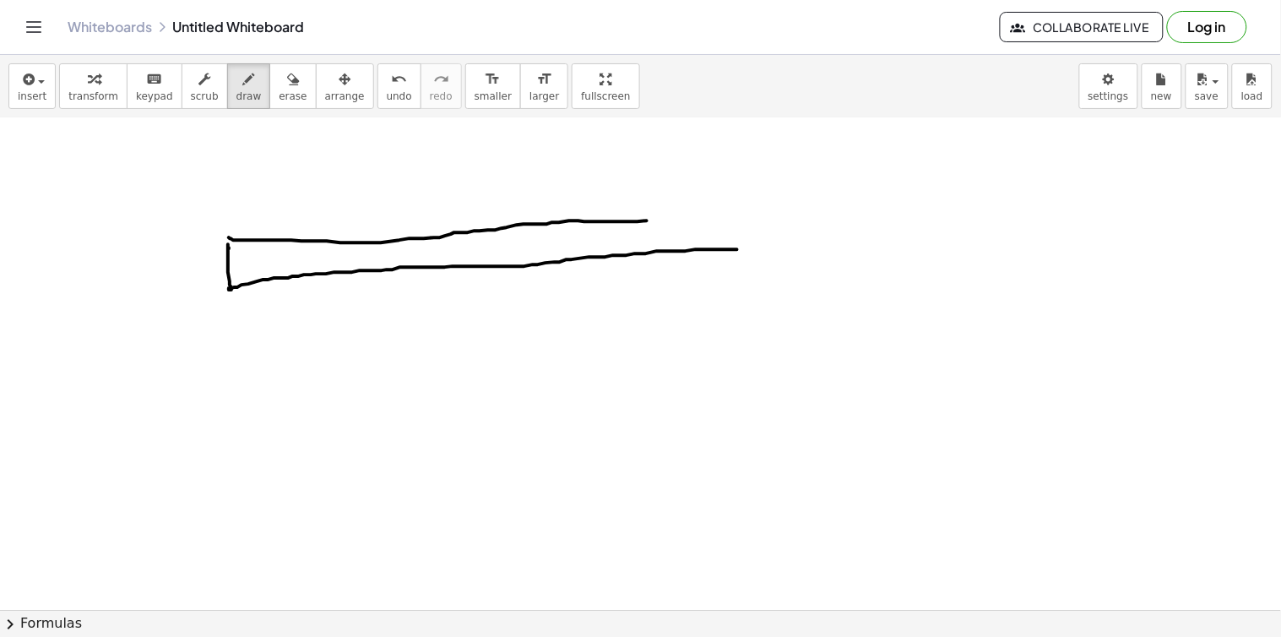
drag, startPoint x: 229, startPoint y: 238, endPoint x: 704, endPoint y: 215, distance: 475.8
drag, startPoint x: 235, startPoint y: 293, endPoint x: 233, endPoint y: 309, distance: 16.1
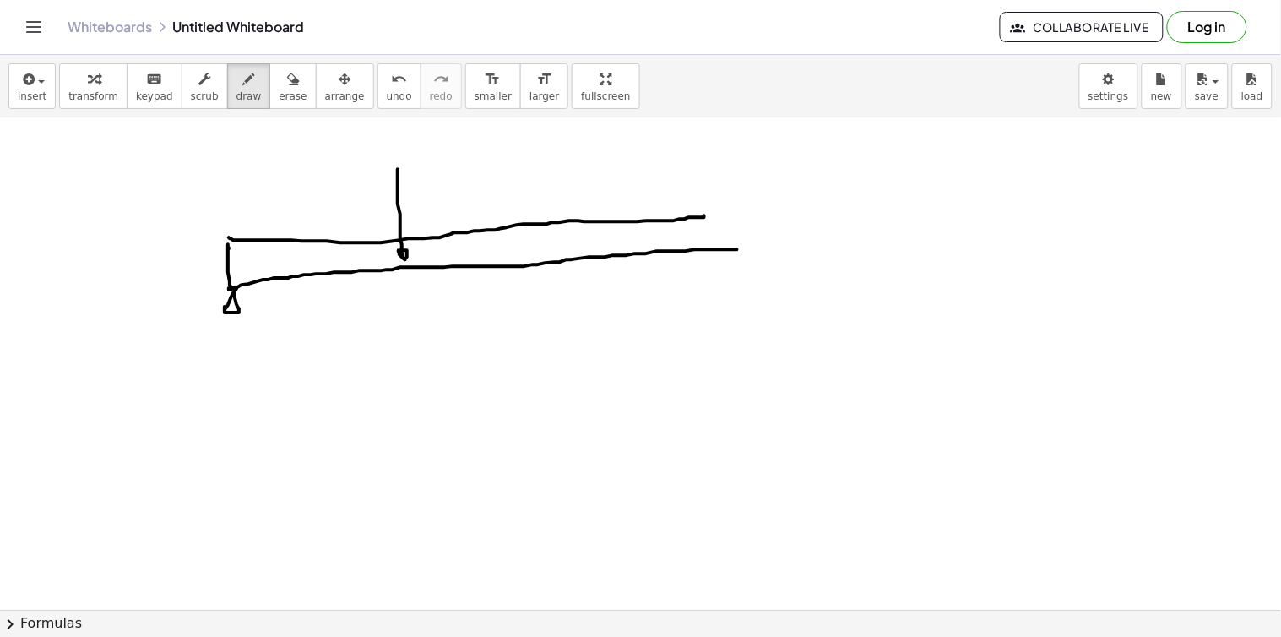
drag, startPoint x: 398, startPoint y: 170, endPoint x: 412, endPoint y: 228, distance: 60.0
drag, startPoint x: 407, startPoint y: 189, endPoint x: 503, endPoint y: 191, distance: 96.3
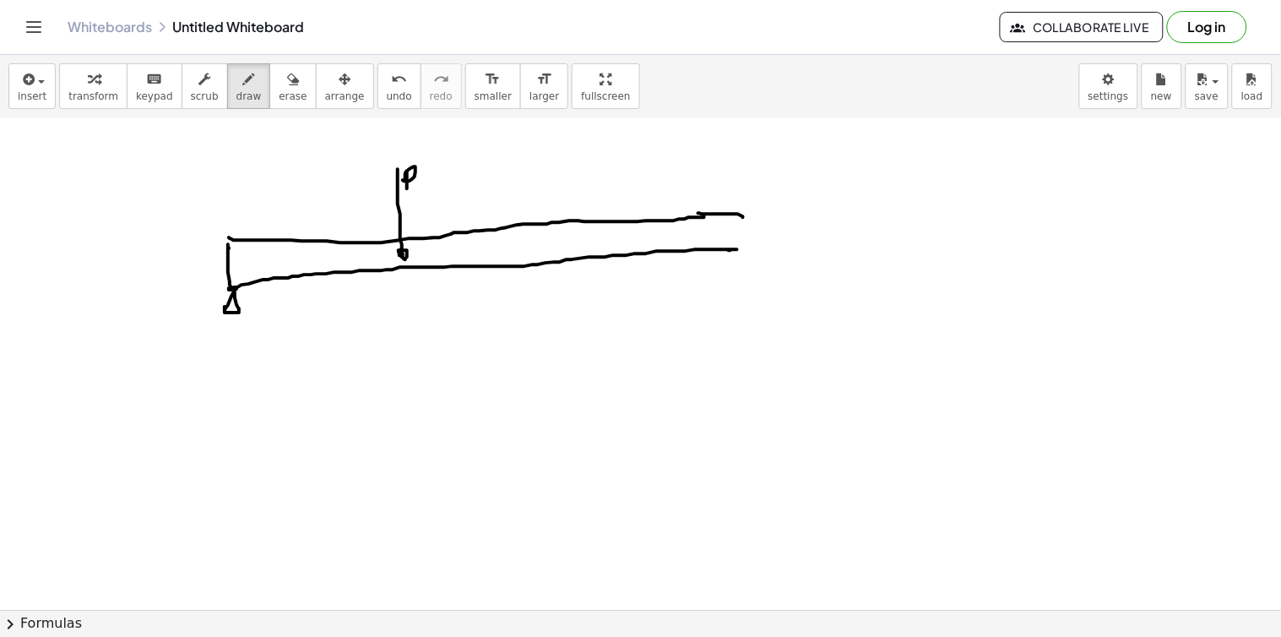
drag, startPoint x: 740, startPoint y: 216, endPoint x: 739, endPoint y: 248, distance: 32.1
drag, startPoint x: 737, startPoint y: 250, endPoint x: 734, endPoint y: 265, distance: 15.4
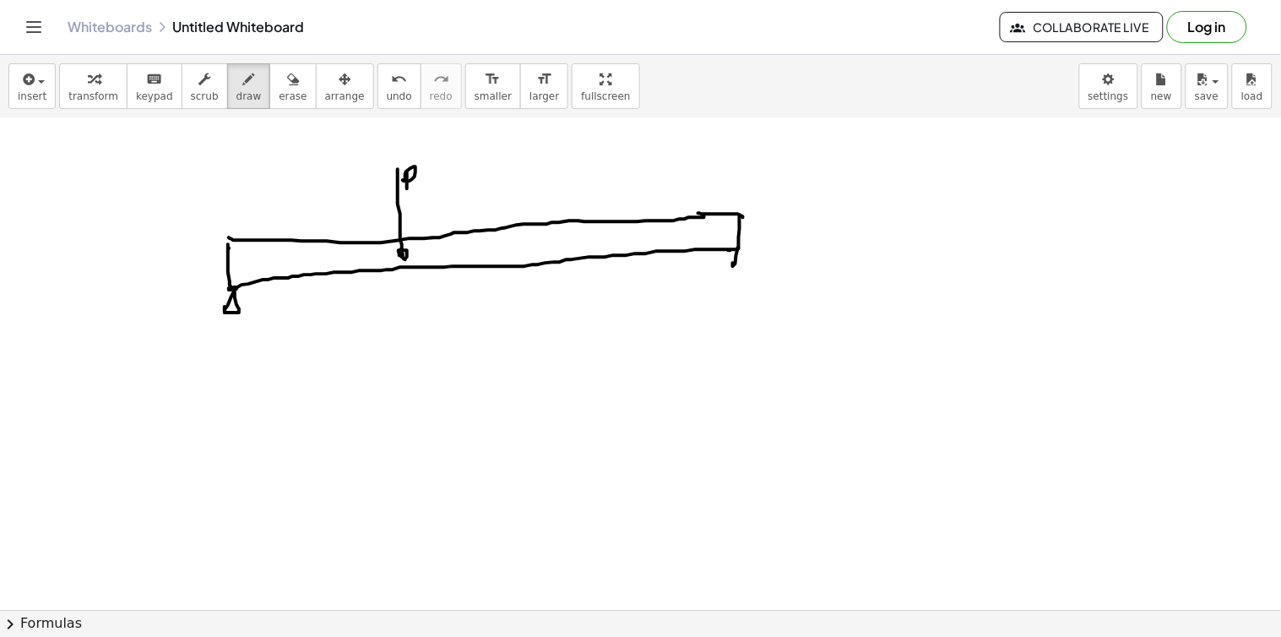
drag, startPoint x: 739, startPoint y: 247, endPoint x: 856, endPoint y: 246, distance: 117.3
drag, startPoint x: 859, startPoint y: 207, endPoint x: 848, endPoint y: 247, distance: 41.4
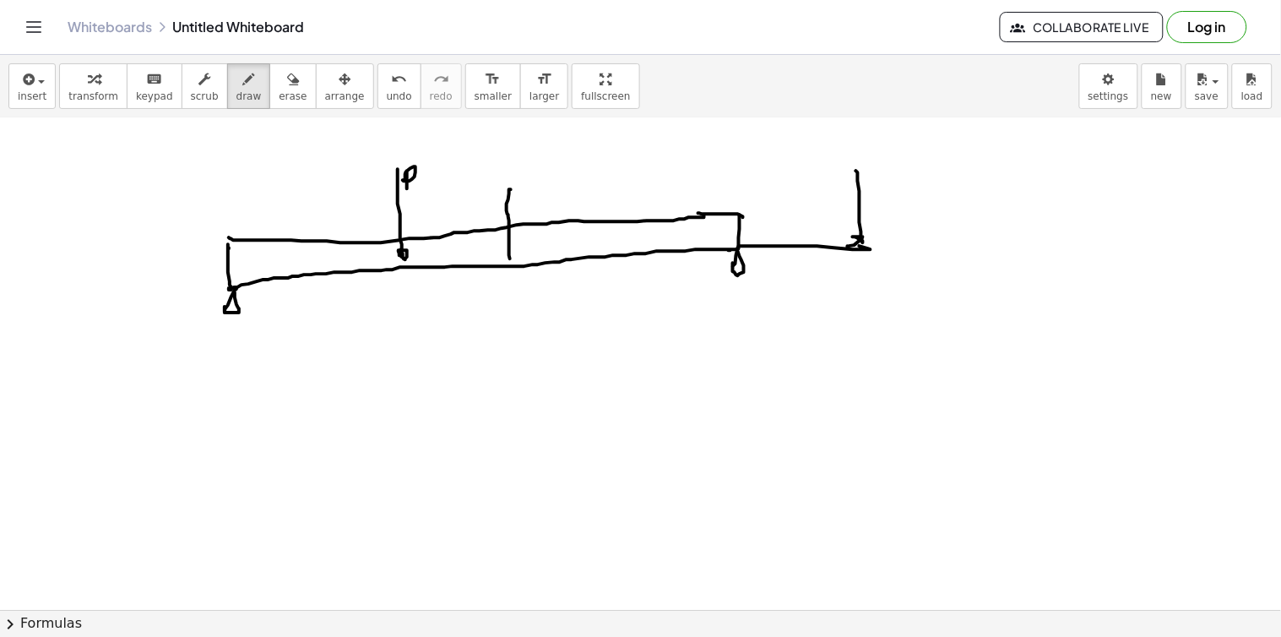
drag, startPoint x: 511, startPoint y: 190, endPoint x: 512, endPoint y: 277, distance: 87.0
drag, startPoint x: 522, startPoint y: 183, endPoint x: 523, endPoint y: 245, distance: 61.7
drag, startPoint x: 528, startPoint y: 283, endPoint x: 528, endPoint y: 293, distance: 10.1
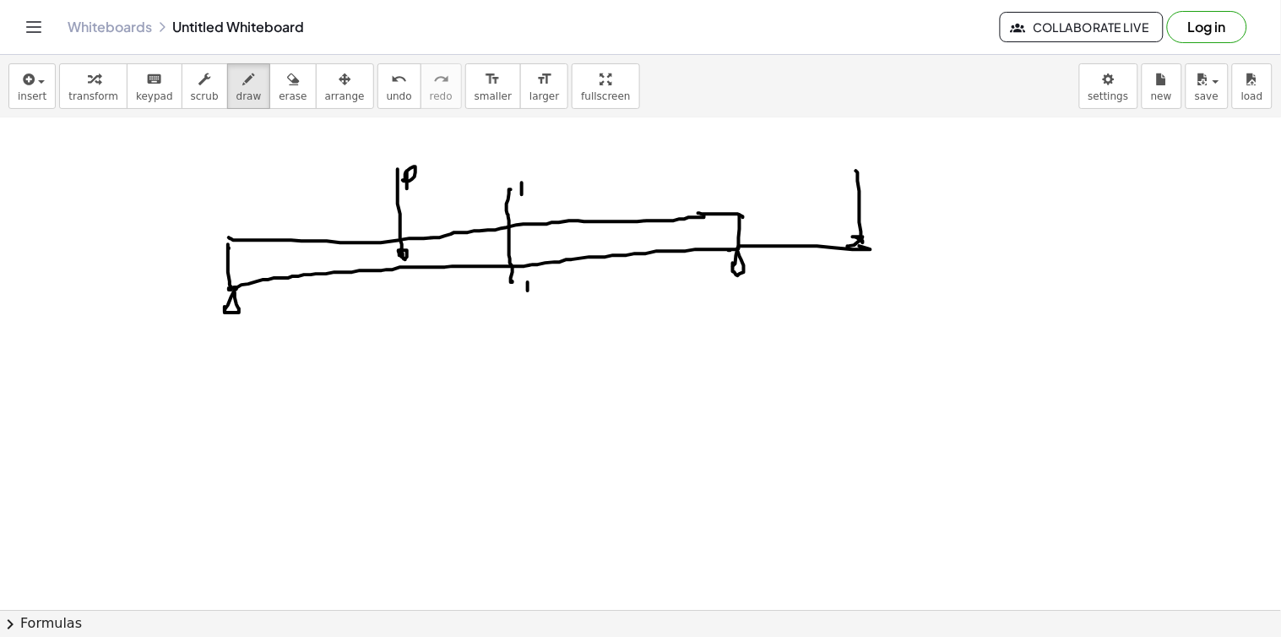
drag, startPoint x: 266, startPoint y: 263, endPoint x: 287, endPoint y: 255, distance: 22.4
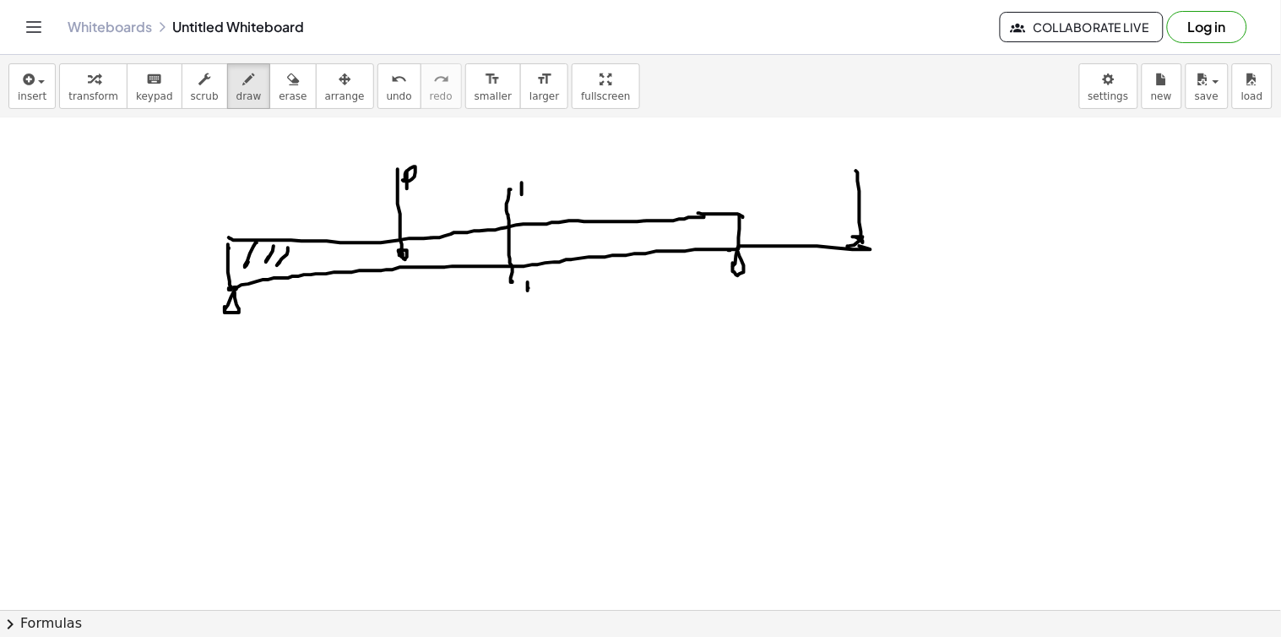
drag, startPoint x: 322, startPoint y: 259, endPoint x: 328, endPoint y: 251, distance: 9.8
drag, startPoint x: 344, startPoint y: 253, endPoint x: 360, endPoint y: 246, distance: 18.5
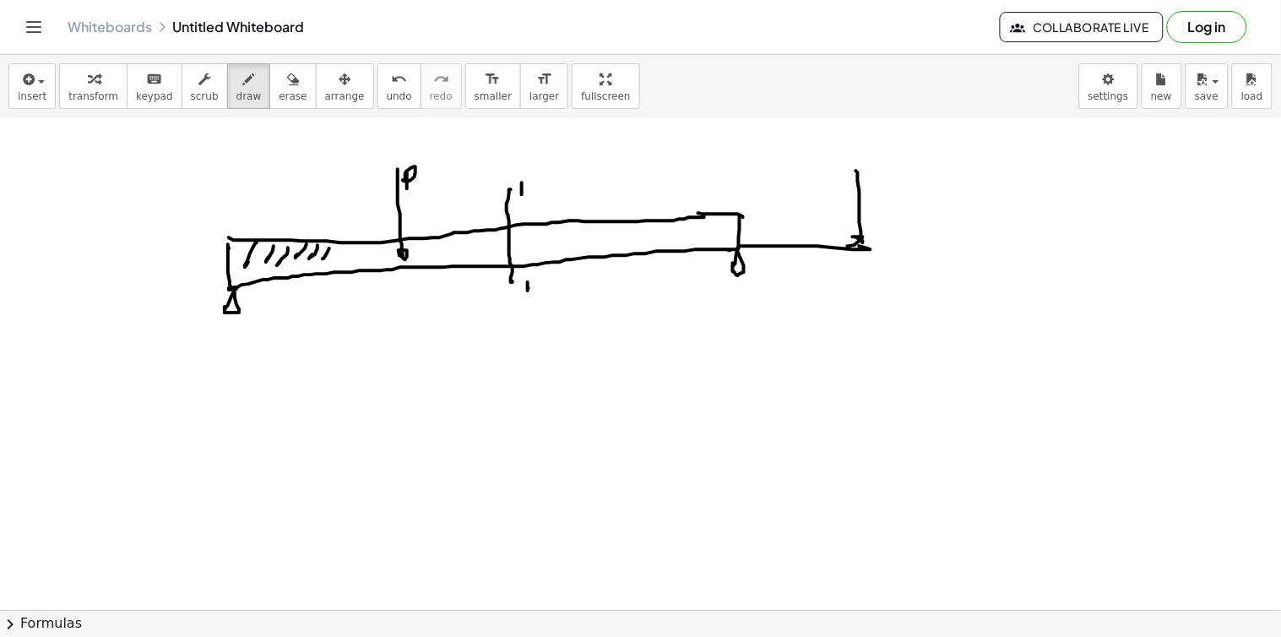
drag, startPoint x: 360, startPoint y: 246, endPoint x: 376, endPoint y: 254, distance: 17.4
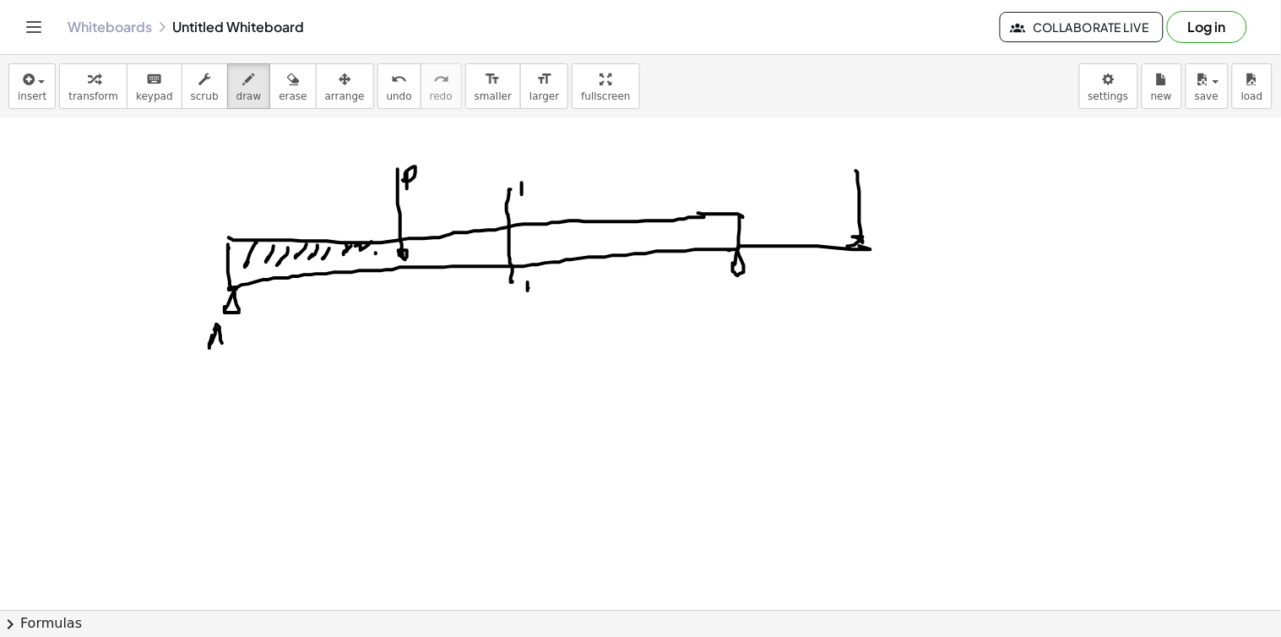
drag, startPoint x: 216, startPoint y: 325, endPoint x: 225, endPoint y: 338, distance: 15.7
drag, startPoint x: 409, startPoint y: 289, endPoint x: 410, endPoint y: 301, distance: 11.8
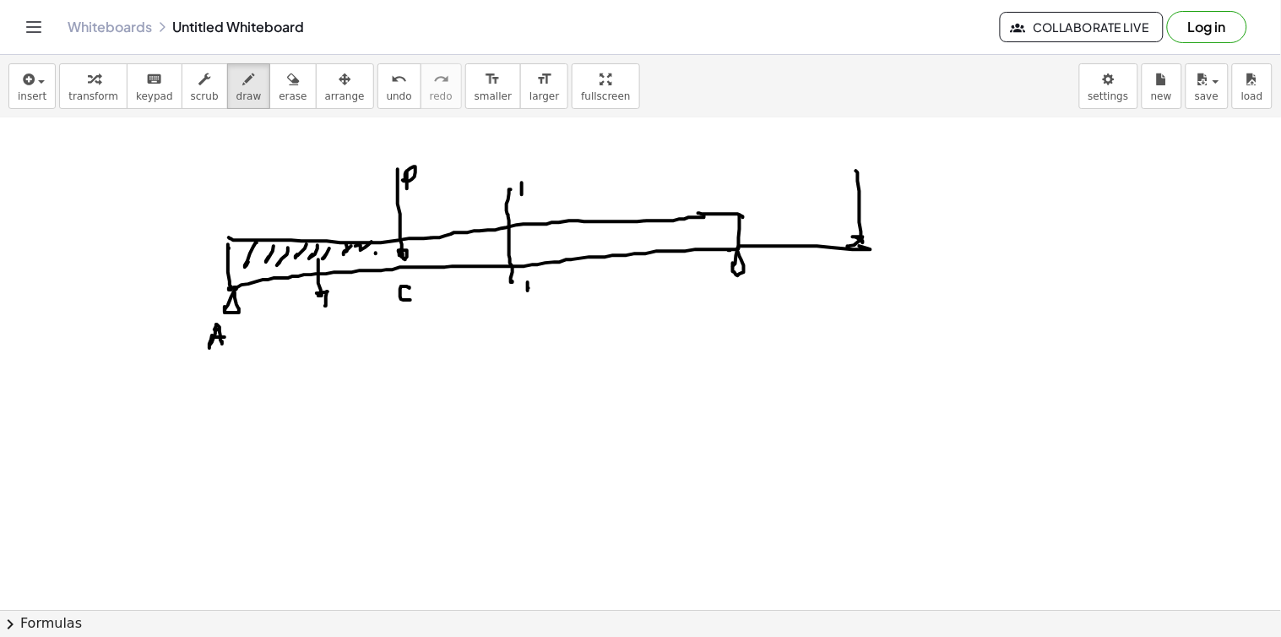
drag, startPoint x: 318, startPoint y: 260, endPoint x: 321, endPoint y: 306, distance: 46.5
drag, startPoint x: 301, startPoint y: 304, endPoint x: 306, endPoint y: 313, distance: 10.6
drag, startPoint x: 309, startPoint y: 310, endPoint x: 332, endPoint y: 313, distance: 23.0
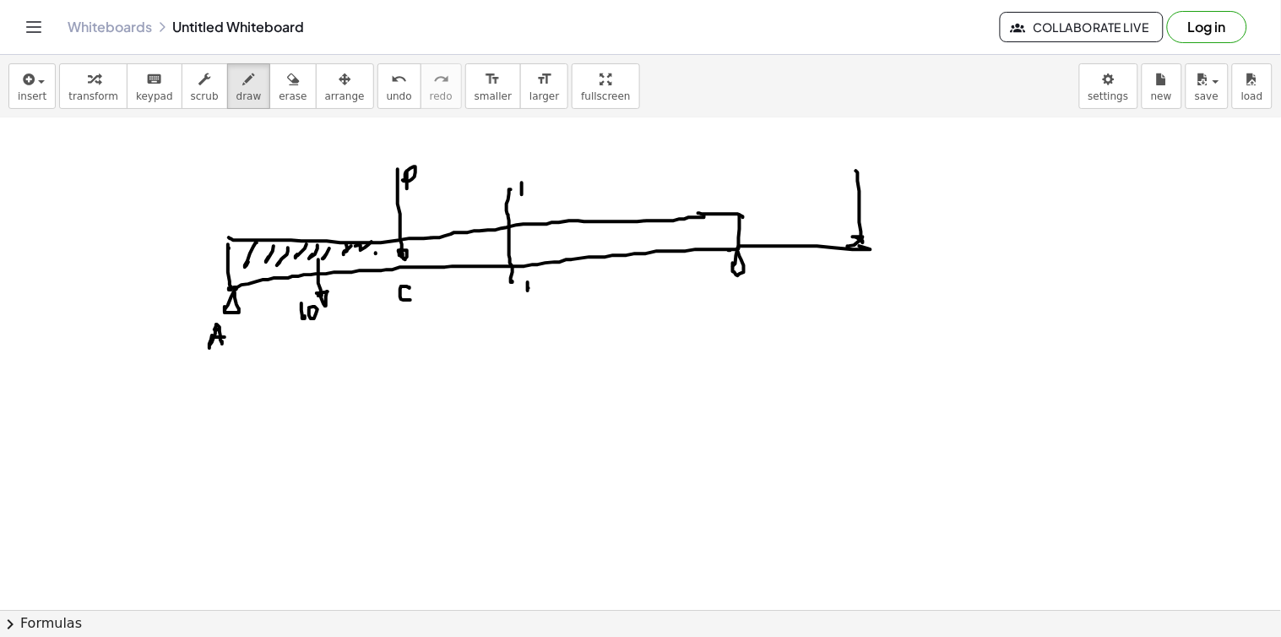
drag, startPoint x: 410, startPoint y: 138, endPoint x: 411, endPoint y: 149, distance: 11.0
drag, startPoint x: 415, startPoint y: 147, endPoint x: 512, endPoint y: 148, distance: 97.1
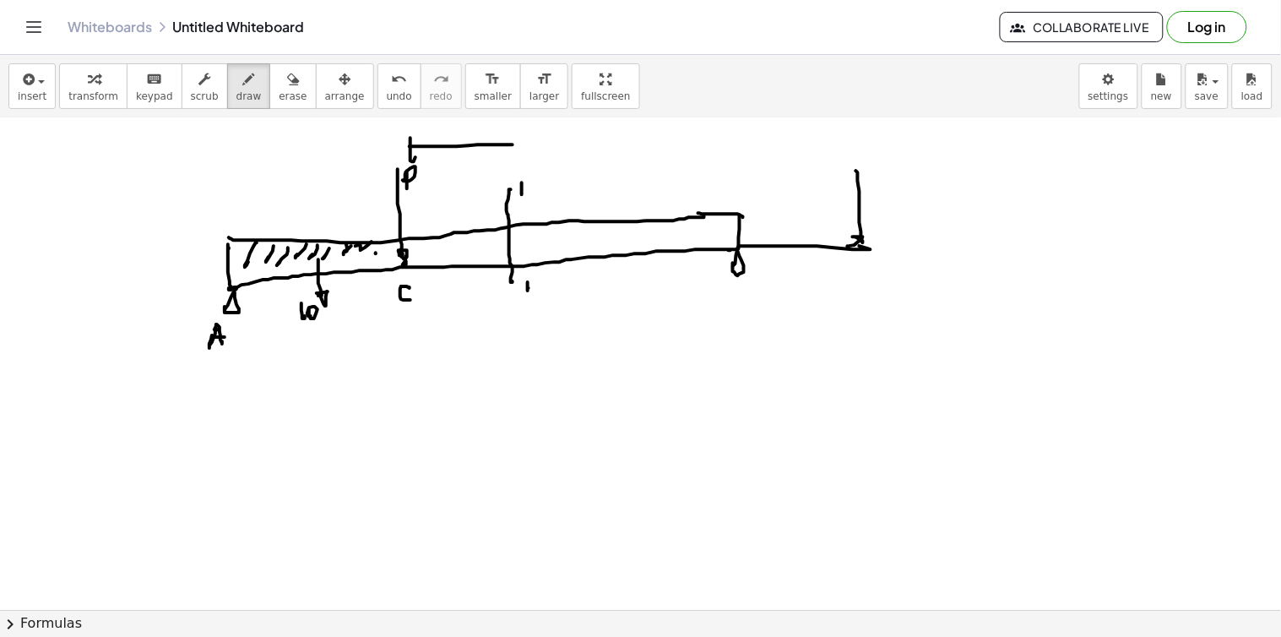
drag, startPoint x: 512, startPoint y: 138, endPoint x: 507, endPoint y: 152, distance: 15.2
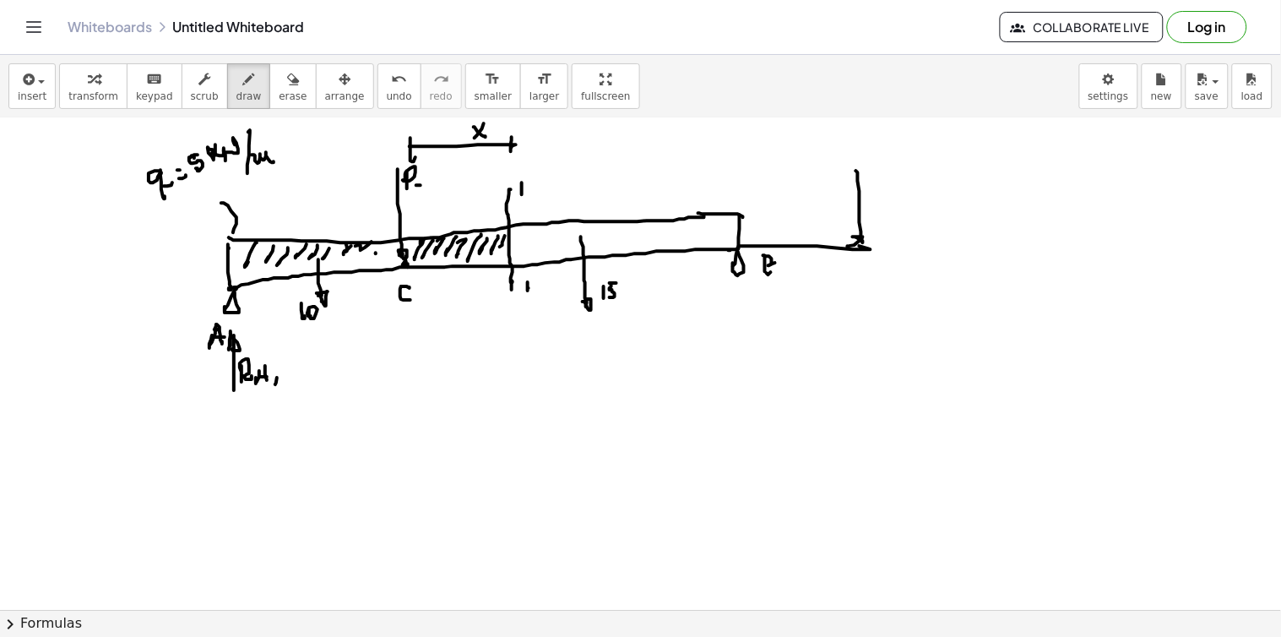
drag, startPoint x: 419, startPoint y: 181, endPoint x: 428, endPoint y: 183, distance: 9.6
drag, startPoint x: 435, startPoint y: 170, endPoint x: 439, endPoint y: 183, distance: 14.2
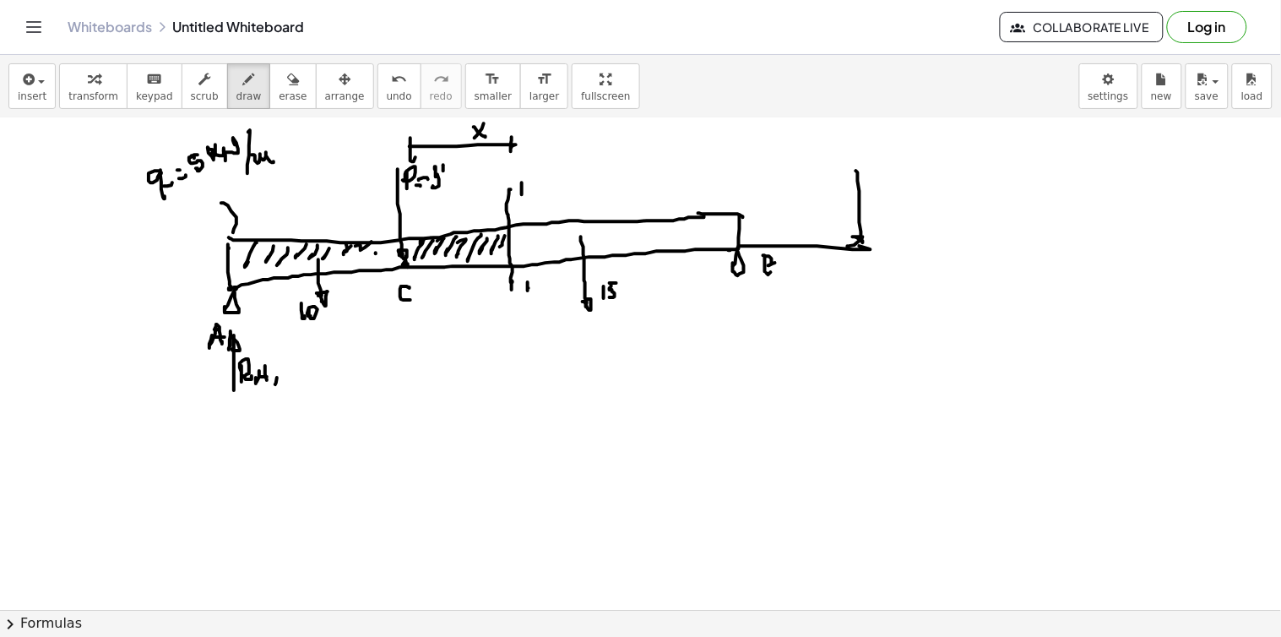
drag, startPoint x: 443, startPoint y: 165, endPoint x: 448, endPoint y: 173, distance: 9.1
drag, startPoint x: 450, startPoint y: 180, endPoint x: 448, endPoint y: 171, distance: 8.6
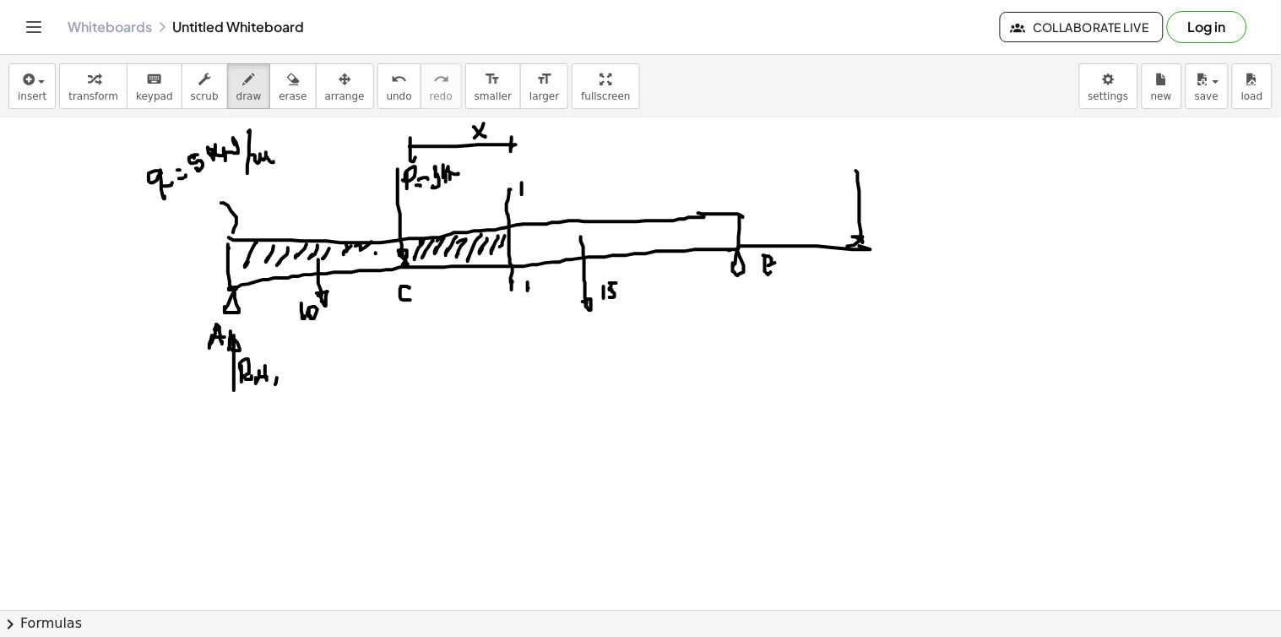
drag, startPoint x: 448, startPoint y: 171, endPoint x: 458, endPoint y: 171, distance: 10.2
drag, startPoint x: 397, startPoint y: 242, endPoint x: 401, endPoint y: 257, distance: 15.8
drag, startPoint x: 419, startPoint y: 237, endPoint x: 496, endPoint y: 236, distance: 76.8
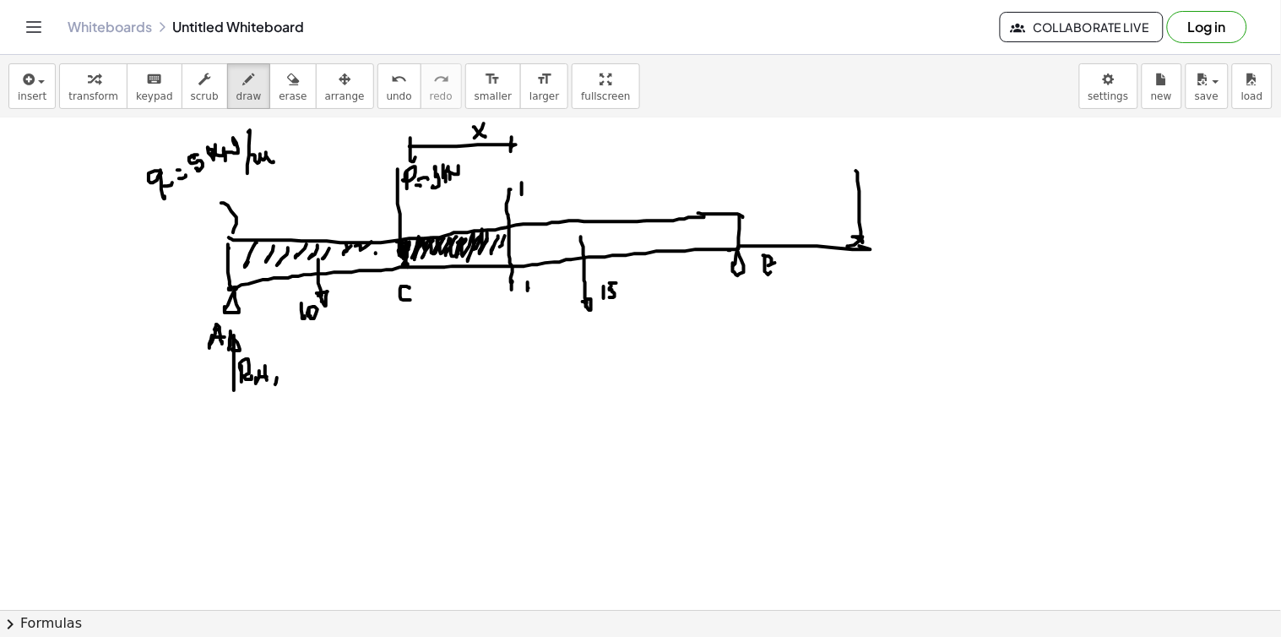
drag, startPoint x: 496, startPoint y: 251, endPoint x: 501, endPoint y: 239, distance: 13.2
drag, startPoint x: 456, startPoint y: 266, endPoint x: 462, endPoint y: 299, distance: 33.5
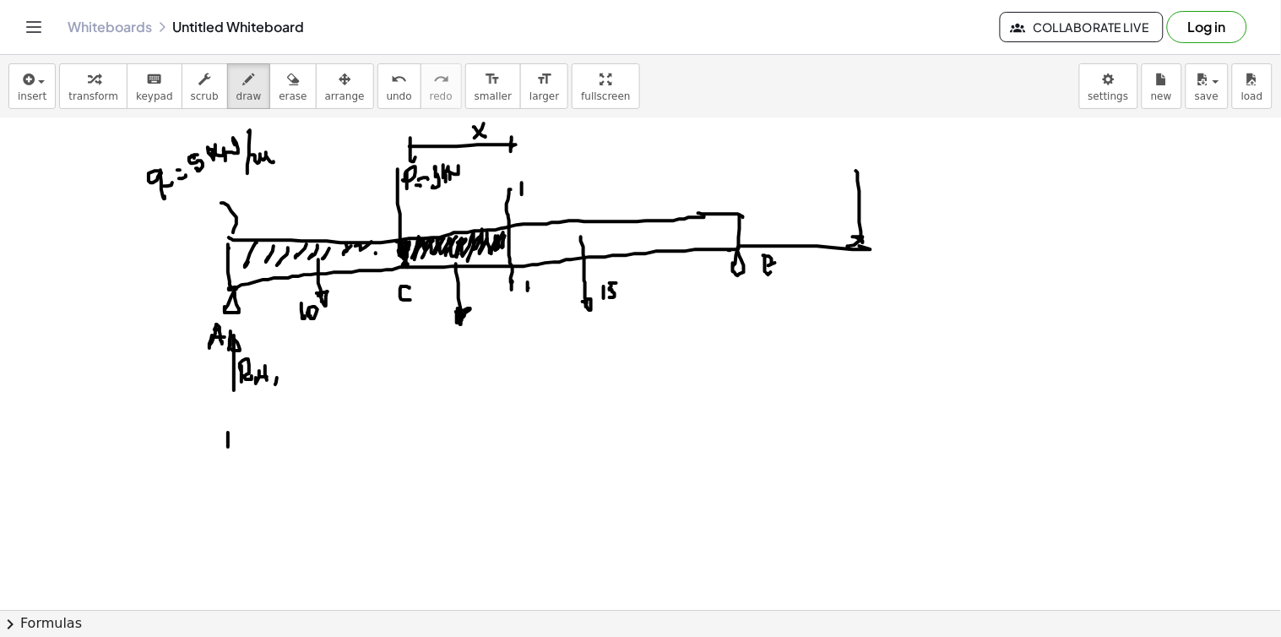
drag, startPoint x: 228, startPoint y: 433, endPoint x: 228, endPoint y: 454, distance: 21.1
drag, startPoint x: 228, startPoint y: 448, endPoint x: 406, endPoint y: 437, distance: 178.5
drag, startPoint x: 405, startPoint y: 422, endPoint x: 403, endPoint y: 435, distance: 12.9
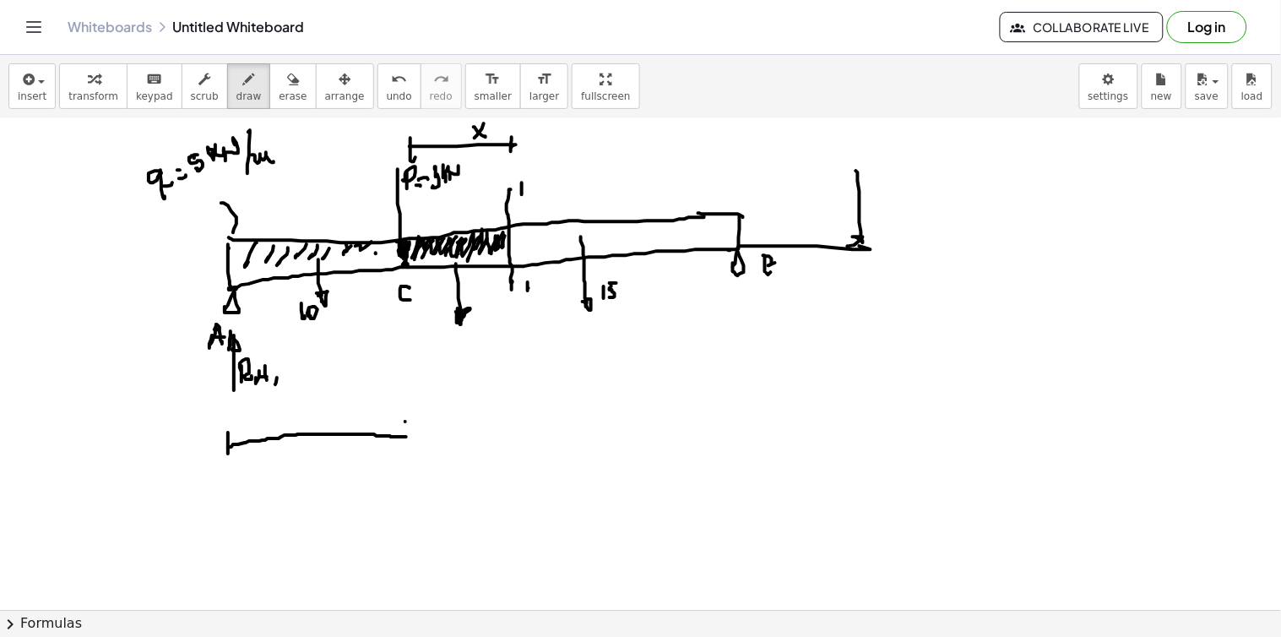
drag, startPoint x: 326, startPoint y: 403, endPoint x: 342, endPoint y: 415, distance: 20.4
drag, startPoint x: 348, startPoint y: 409, endPoint x: 365, endPoint y: 416, distance: 18.5
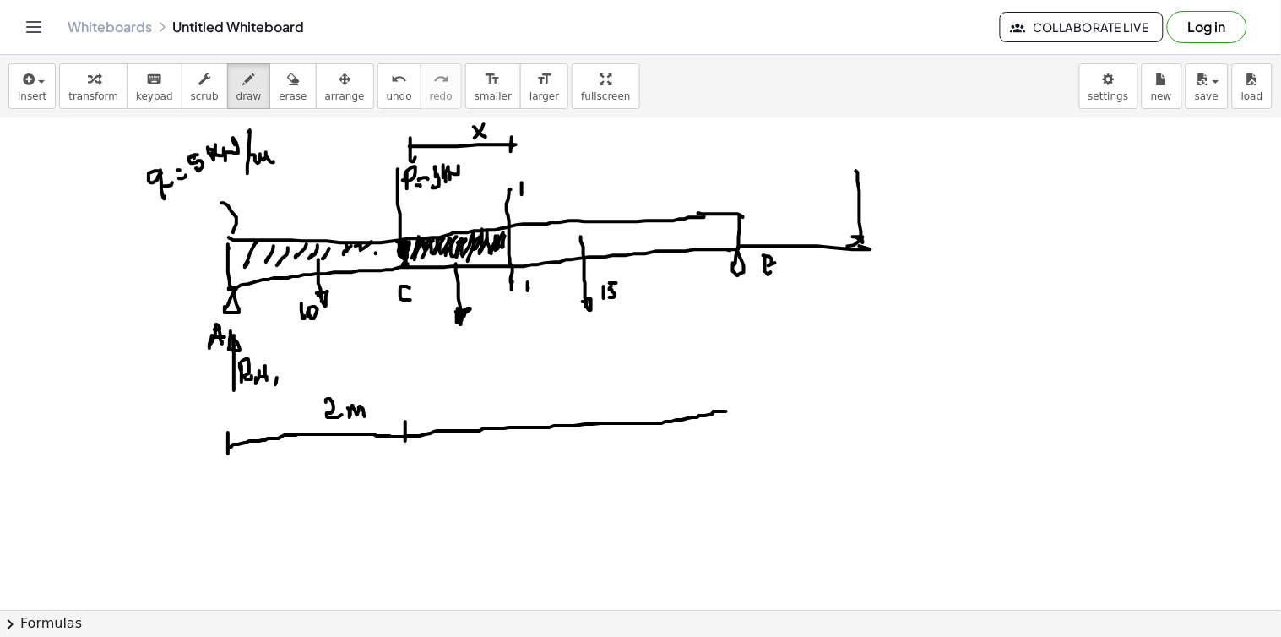
drag, startPoint x: 407, startPoint y: 436, endPoint x: 723, endPoint y: 404, distance: 317.4
drag, startPoint x: 727, startPoint y: 398, endPoint x: 726, endPoint y: 420, distance: 22.8
drag, startPoint x: 577, startPoint y: 386, endPoint x: 588, endPoint y: 407, distance: 23.8
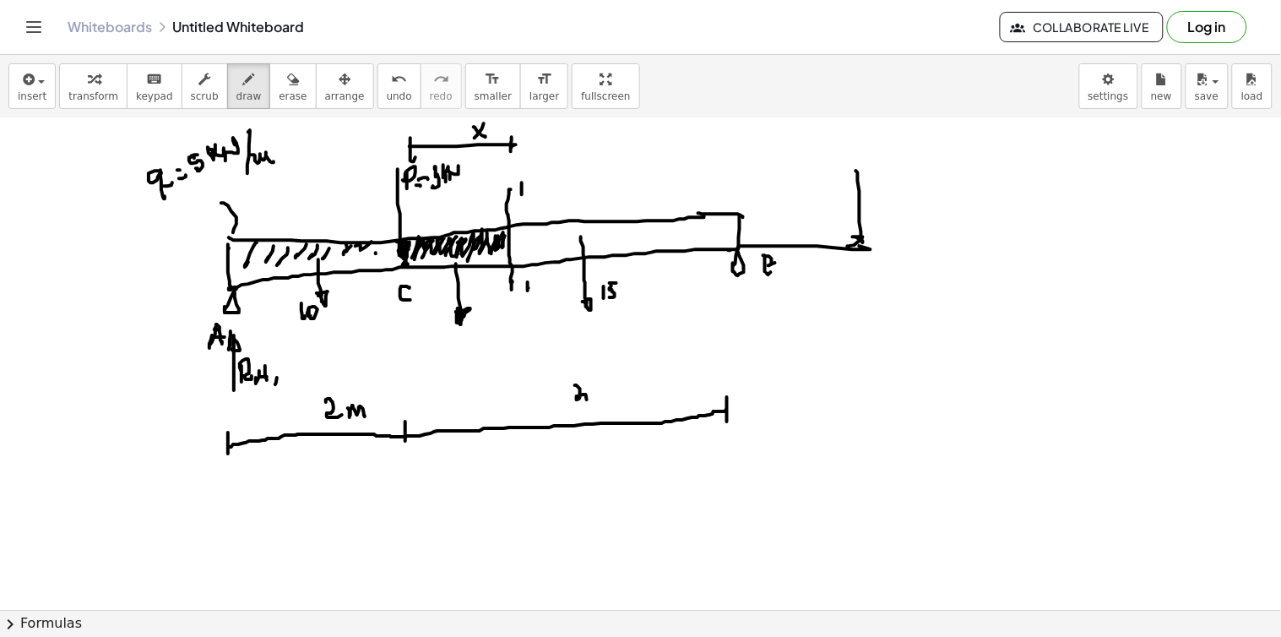
drag, startPoint x: 595, startPoint y: 401, endPoint x: 608, endPoint y: 407, distance: 14.0
drag, startPoint x: 727, startPoint y: 411, endPoint x: 883, endPoint y: 407, distance: 156.2
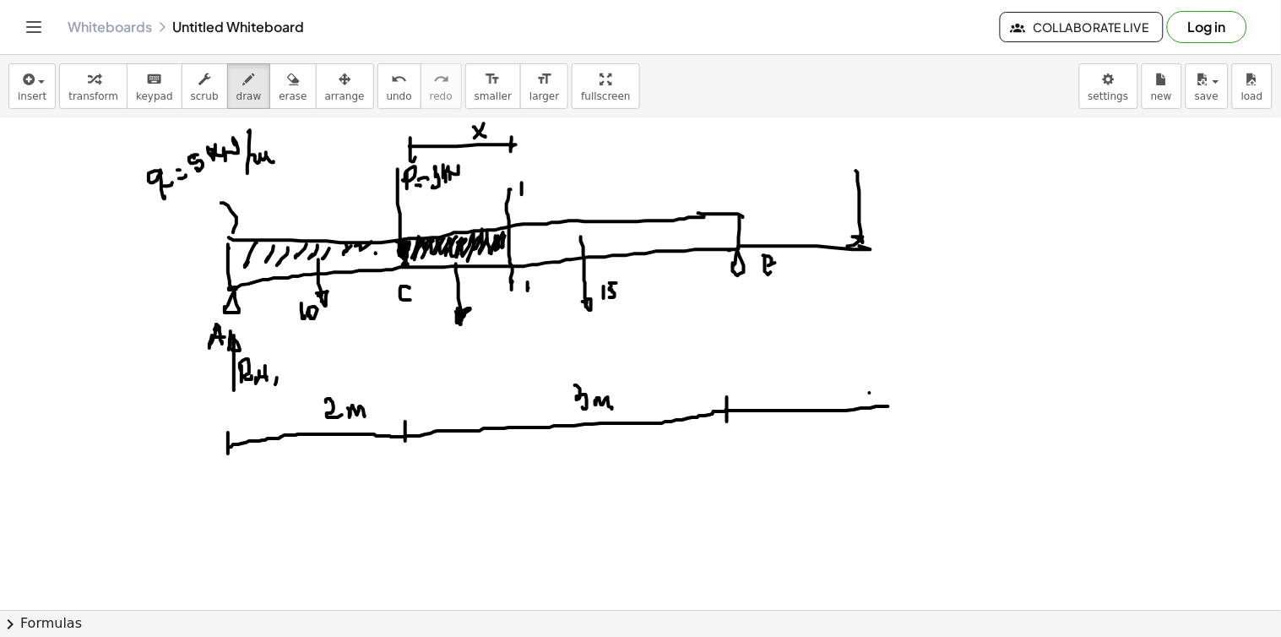
drag, startPoint x: 870, startPoint y: 393, endPoint x: 870, endPoint y: 424, distance: 30.4
drag, startPoint x: 783, startPoint y: 391, endPoint x: 795, endPoint y: 391, distance: 12.7
drag, startPoint x: 797, startPoint y: 387, endPoint x: 808, endPoint y: 397, distance: 14.9
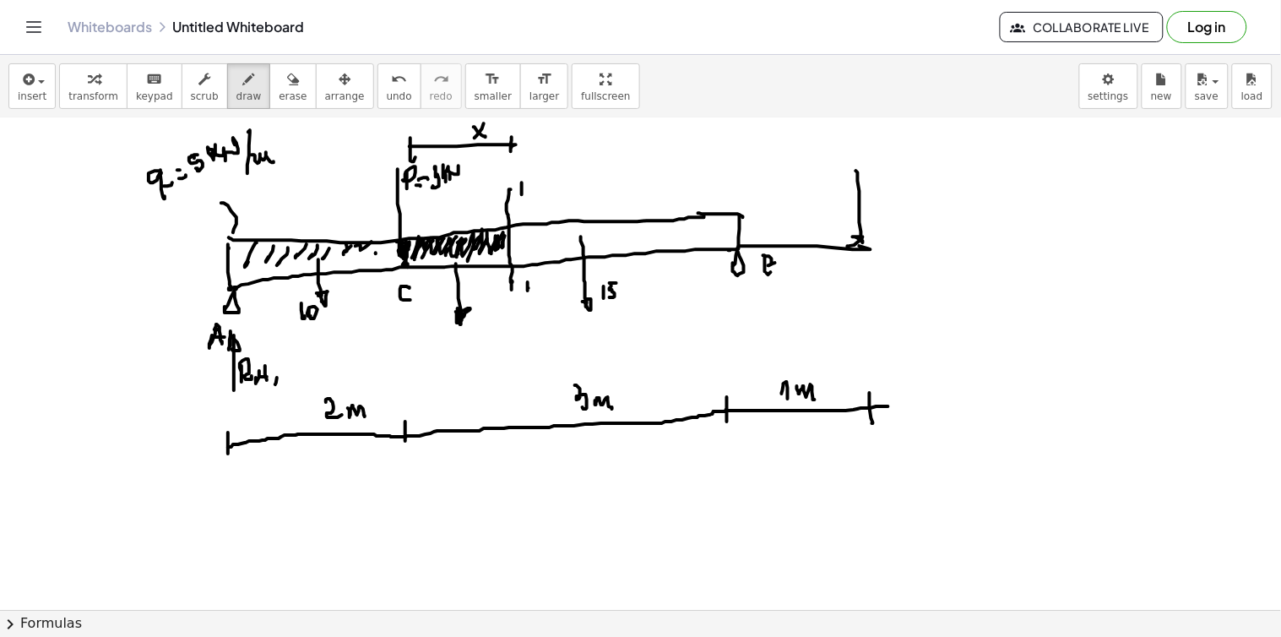
drag, startPoint x: 949, startPoint y: 192, endPoint x: 1144, endPoint y: 181, distance: 195.3
drag, startPoint x: 947, startPoint y: 190, endPoint x: 1157, endPoint y: 184, distance: 210.3
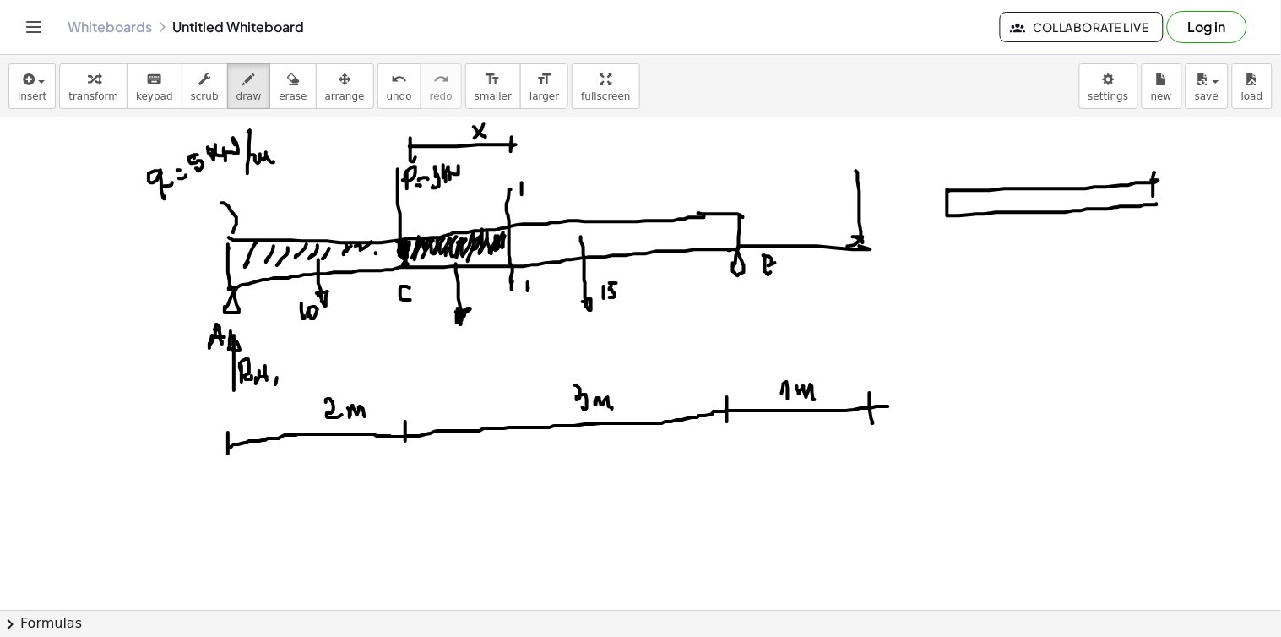
drag, startPoint x: 1154, startPoint y: 173, endPoint x: 1153, endPoint y: 198, distance: 25.3
drag, startPoint x: 1146, startPoint y: 209, endPoint x: 1092, endPoint y: 226, distance: 56.1
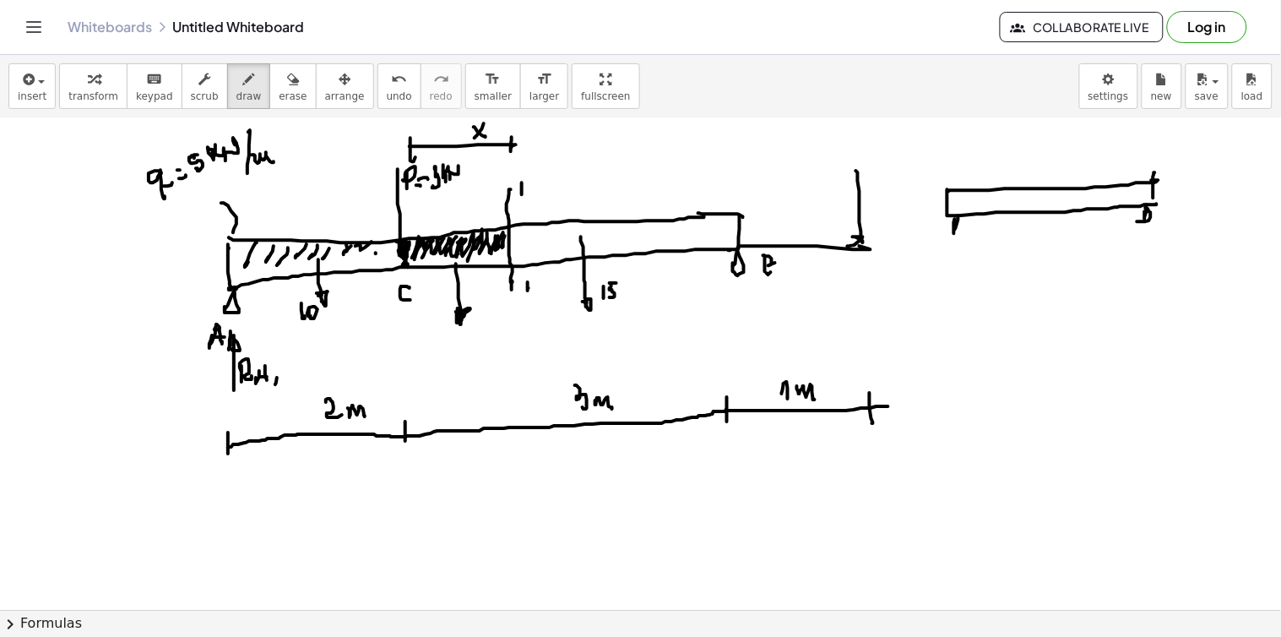
drag, startPoint x: 950, startPoint y: 187, endPoint x: 948, endPoint y: 165, distance: 21.2
drag, startPoint x: 940, startPoint y: 138, endPoint x: 941, endPoint y: 149, distance: 11.0
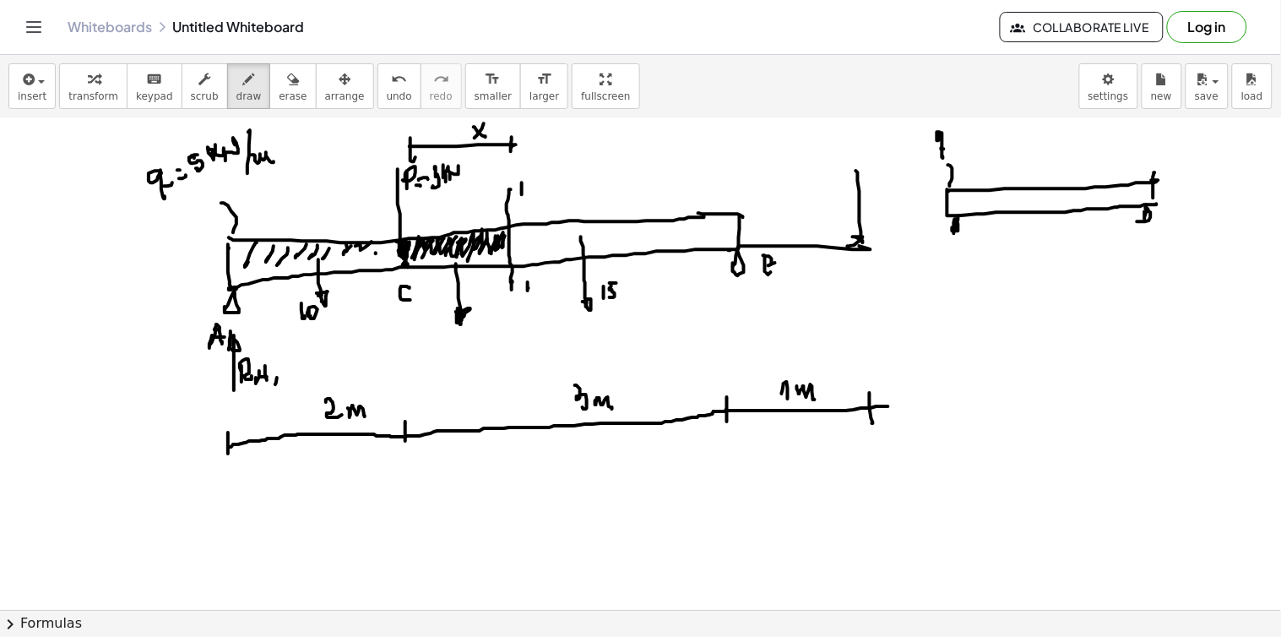
drag, startPoint x: 941, startPoint y: 149, endPoint x: 956, endPoint y: 145, distance: 15.6
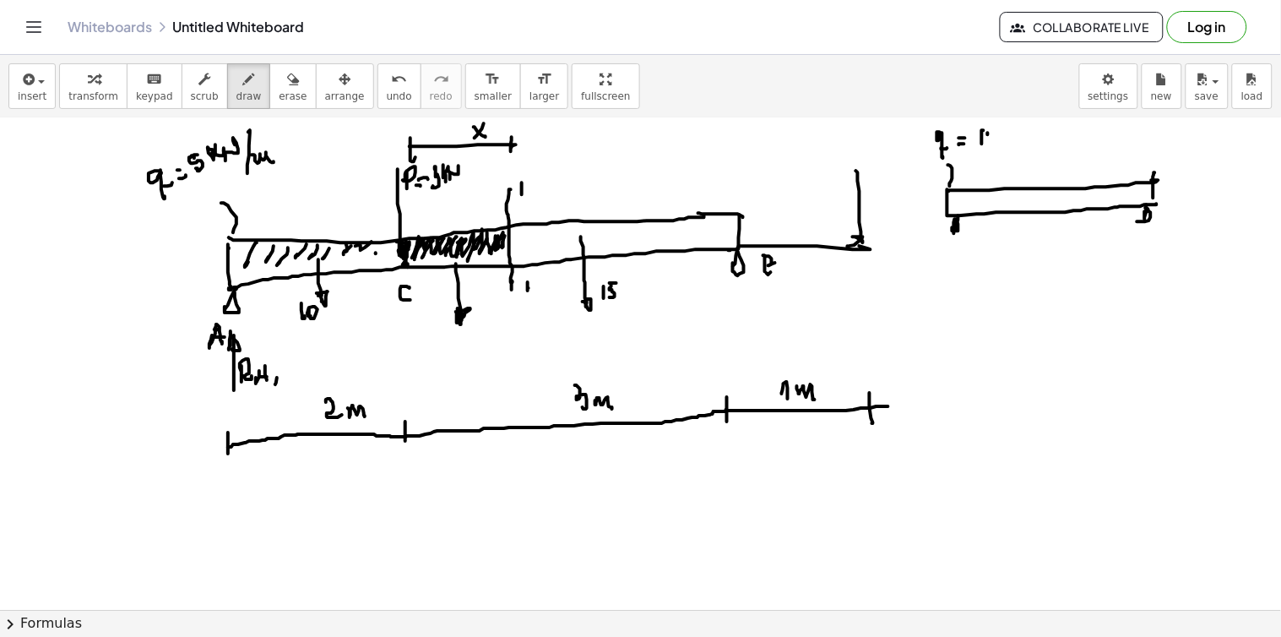
drag, startPoint x: 988, startPoint y: 135, endPoint x: 999, endPoint y: 132, distance: 11.5
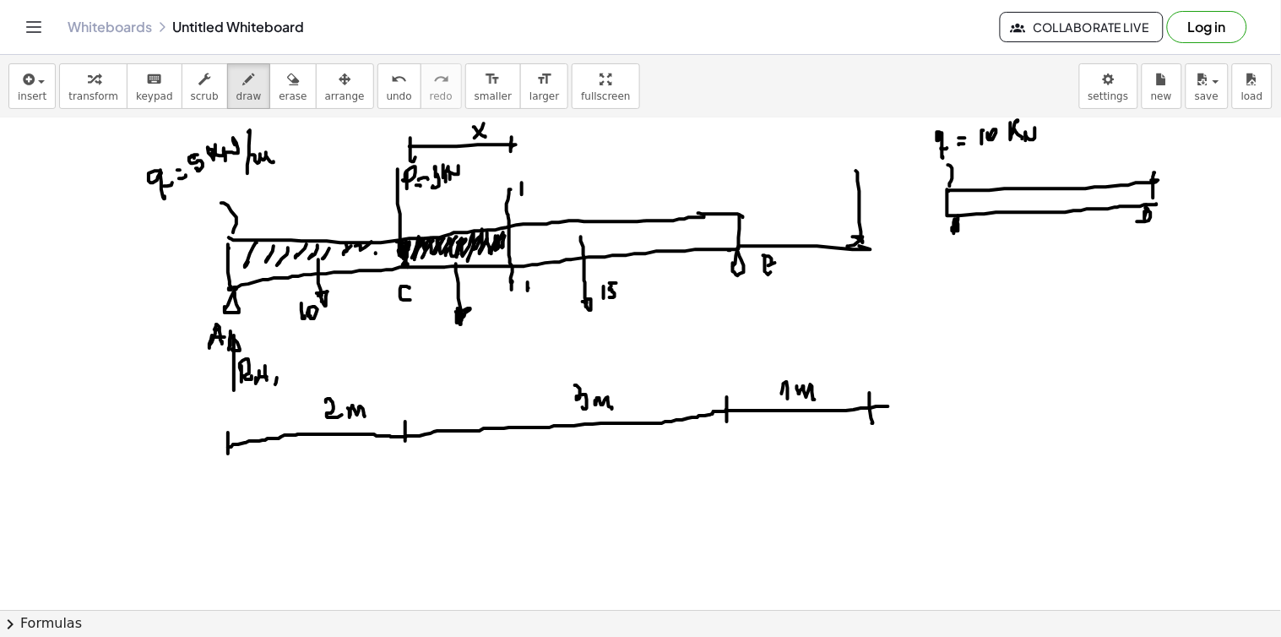
drag, startPoint x: 1033, startPoint y: 140, endPoint x: 1035, endPoint y: 132, distance: 8.6
drag, startPoint x: 1047, startPoint y: 119, endPoint x: 1065, endPoint y: 141, distance: 28.8
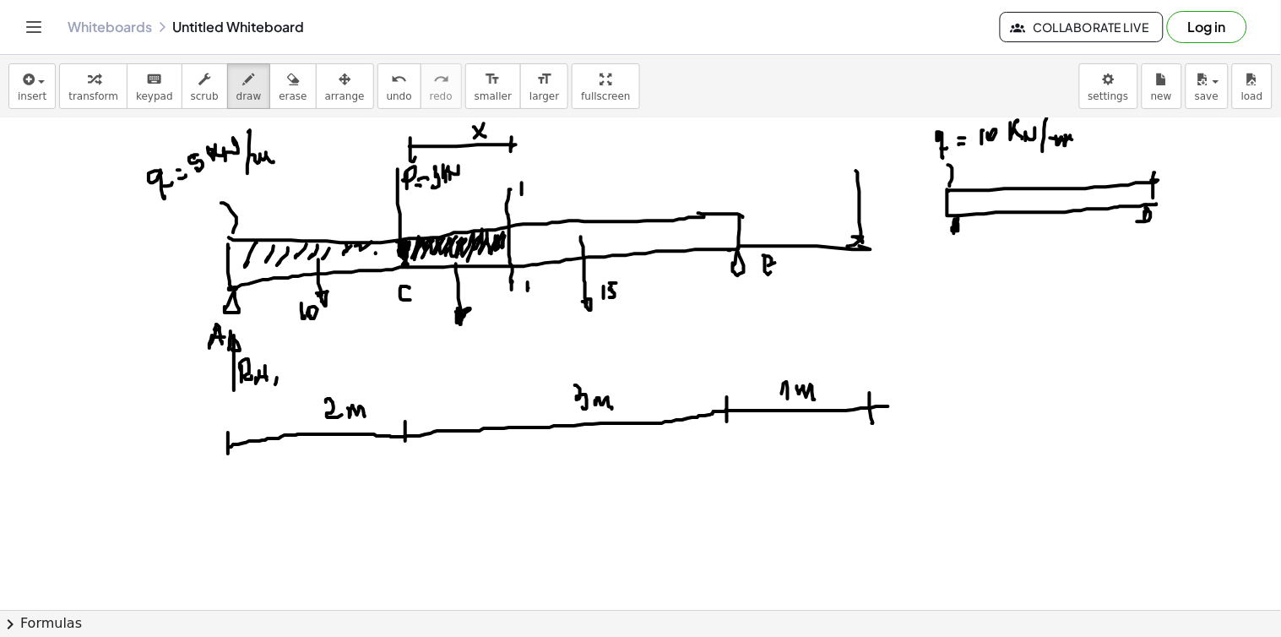
drag, startPoint x: 1056, startPoint y: 138, endPoint x: 1079, endPoint y: 166, distance: 36.7
drag, startPoint x: 969, startPoint y: 306, endPoint x: 973, endPoint y: 326, distance: 20.5
drag, startPoint x: 1000, startPoint y: 324, endPoint x: 1166, endPoint y: 311, distance: 166.0
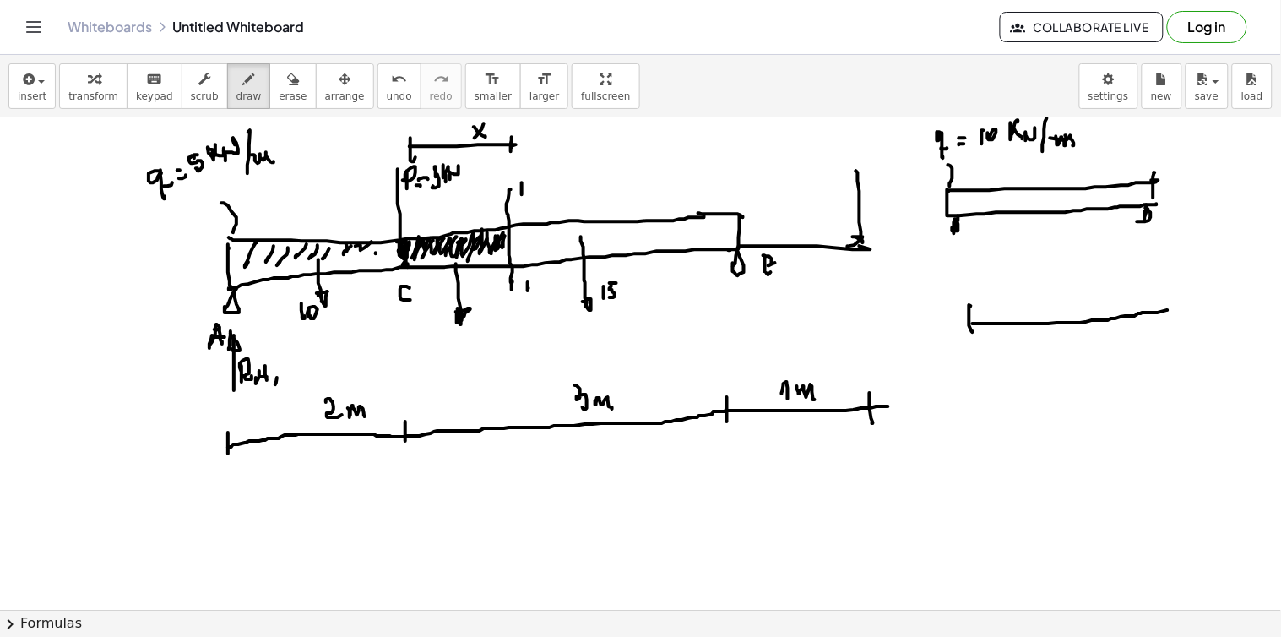
drag, startPoint x: 1159, startPoint y: 296, endPoint x: 1159, endPoint y: 321, distance: 24.5
drag, startPoint x: 1069, startPoint y: 292, endPoint x: 1083, endPoint y: 301, distance: 16.7
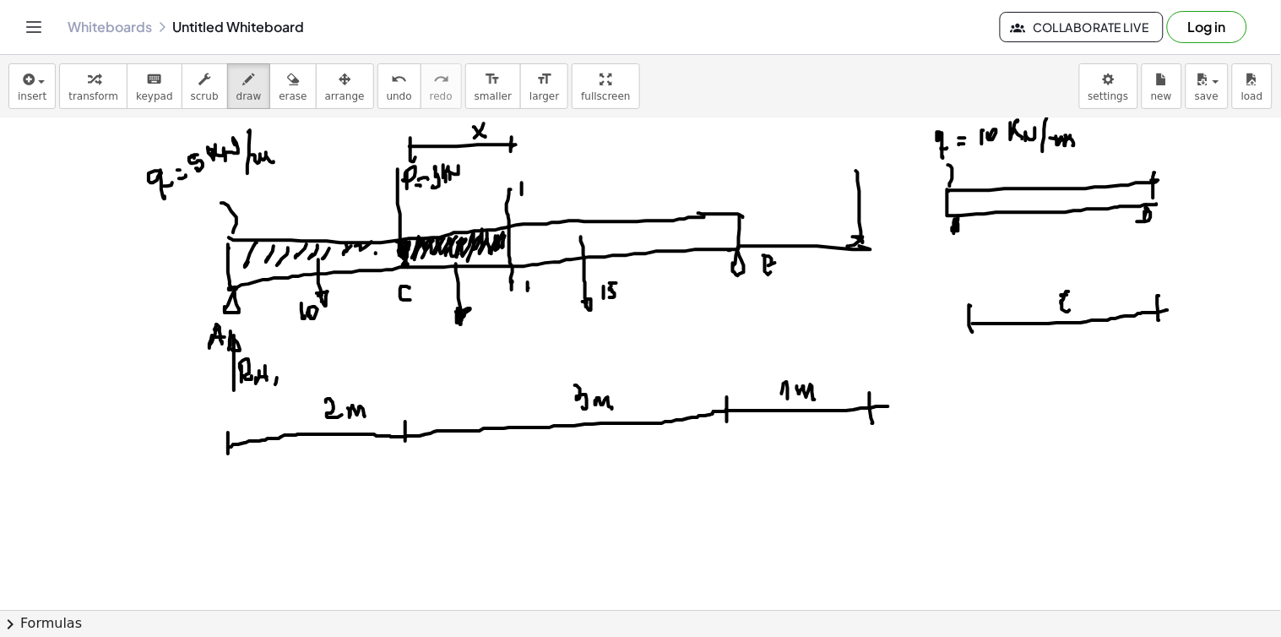
drag, startPoint x: 1087, startPoint y: 304, endPoint x: 1104, endPoint y: 300, distance: 18.2
drag, startPoint x: 980, startPoint y: 129, endPoint x: 985, endPoint y: 139, distance: 11.3
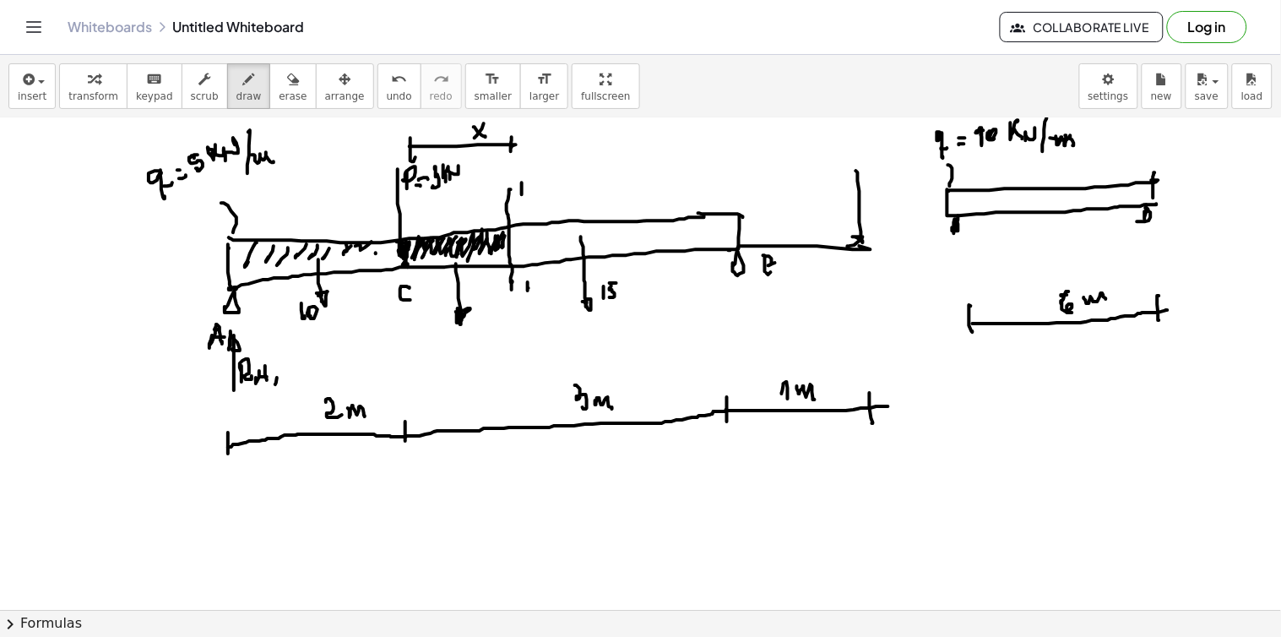
drag, startPoint x: 1062, startPoint y: 206, endPoint x: 1066, endPoint y: 239, distance: 33.2
drag, startPoint x: 1083, startPoint y: 235, endPoint x: 1093, endPoint y: 246, distance: 14.9
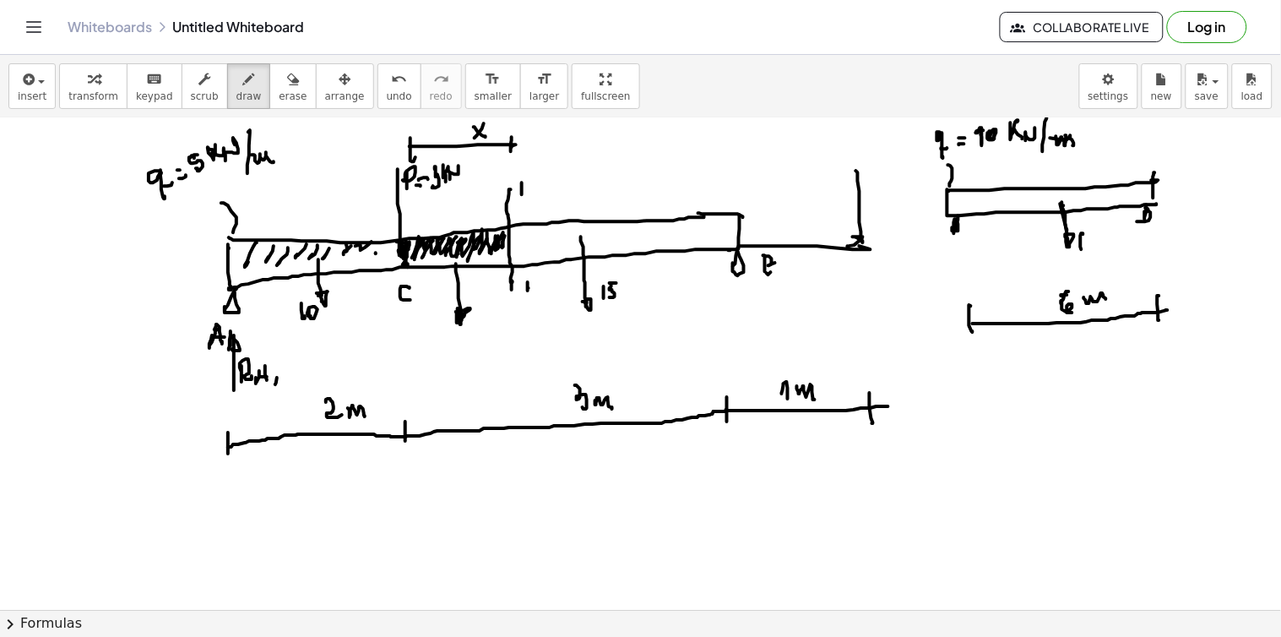
drag, startPoint x: 1093, startPoint y: 245, endPoint x: 1111, endPoint y: 251, distance: 18.7
drag, startPoint x: 1020, startPoint y: 191, endPoint x: 1023, endPoint y: 216, distance: 25.6
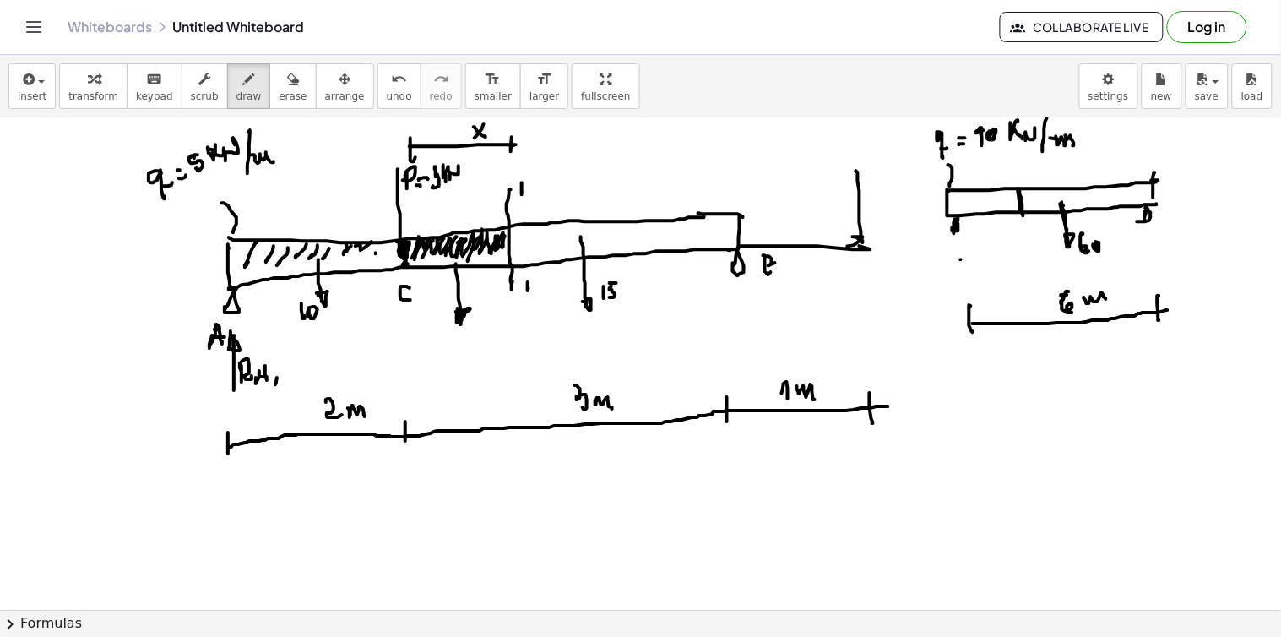
drag, startPoint x: 961, startPoint y: 260, endPoint x: 964, endPoint y: 272, distance: 12.3
drag, startPoint x: 988, startPoint y: 266, endPoint x: 1027, endPoint y: 265, distance: 38.8
drag, startPoint x: 1026, startPoint y: 253, endPoint x: 1026, endPoint y: 277, distance: 23.6
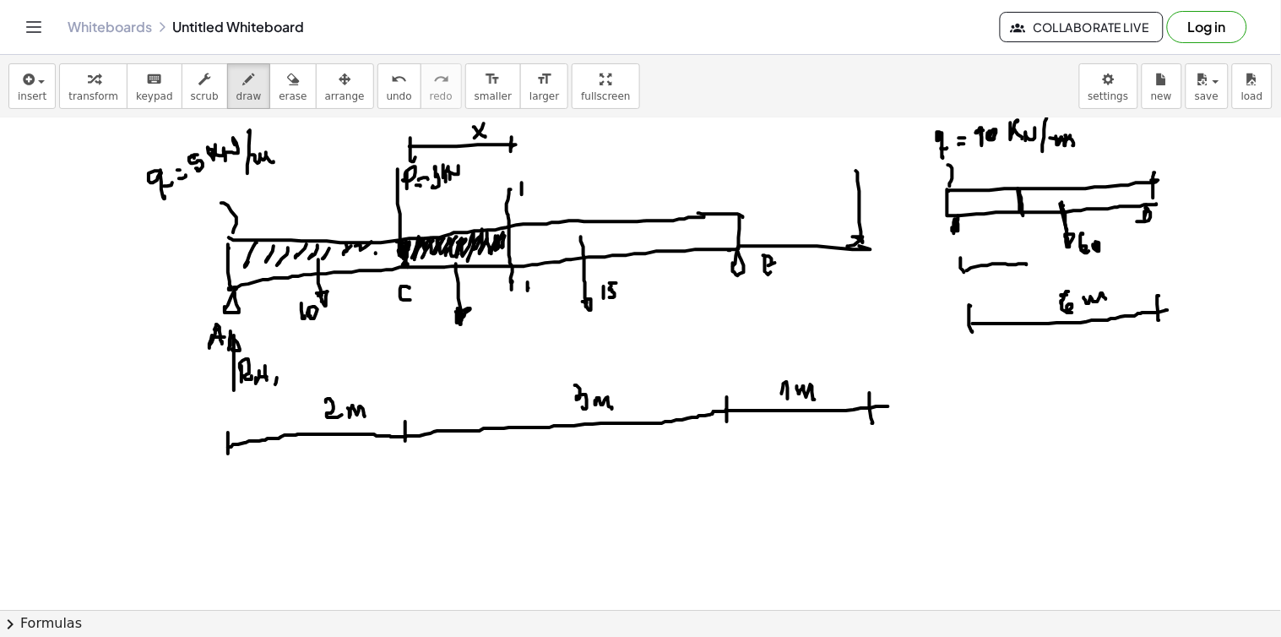
drag, startPoint x: 1001, startPoint y: 276, endPoint x: 1010, endPoint y: 294, distance: 19.6
drag, startPoint x: 1016, startPoint y: 291, endPoint x: 1027, endPoint y: 288, distance: 11.5
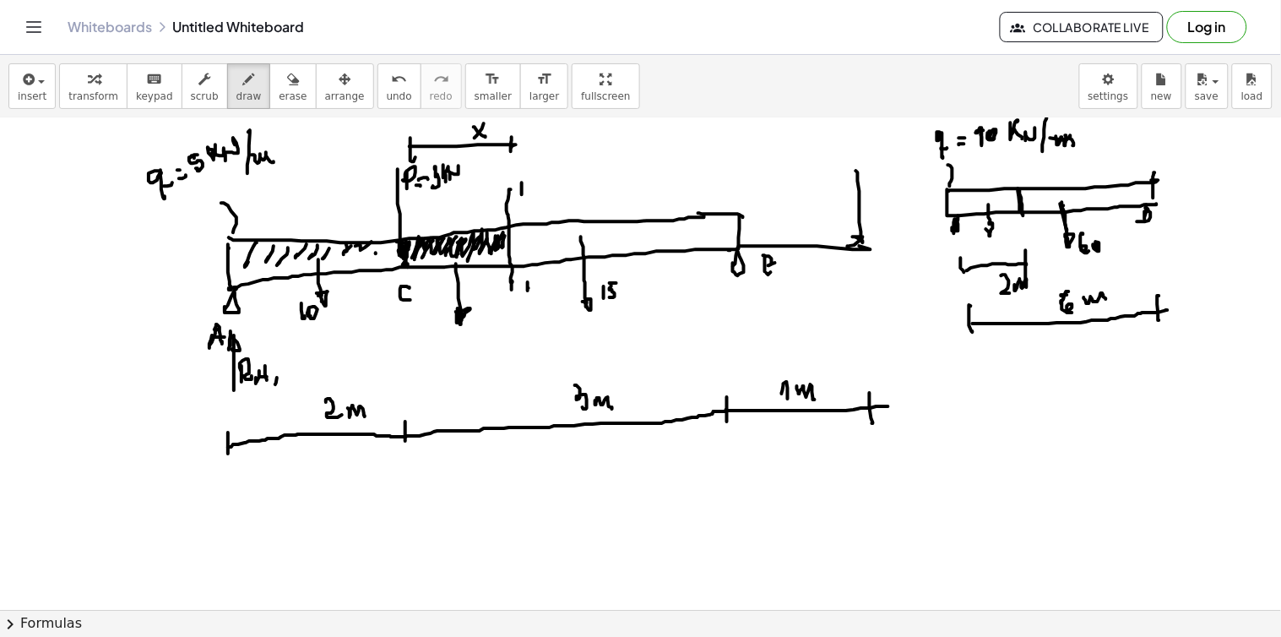
drag, startPoint x: 989, startPoint y: 205, endPoint x: 999, endPoint y: 230, distance: 27.3
drag, startPoint x: 1001, startPoint y: 225, endPoint x: 1011, endPoint y: 232, distance: 11.5
drag, startPoint x: 1011, startPoint y: 232, endPoint x: 1031, endPoint y: 240, distance: 21.6
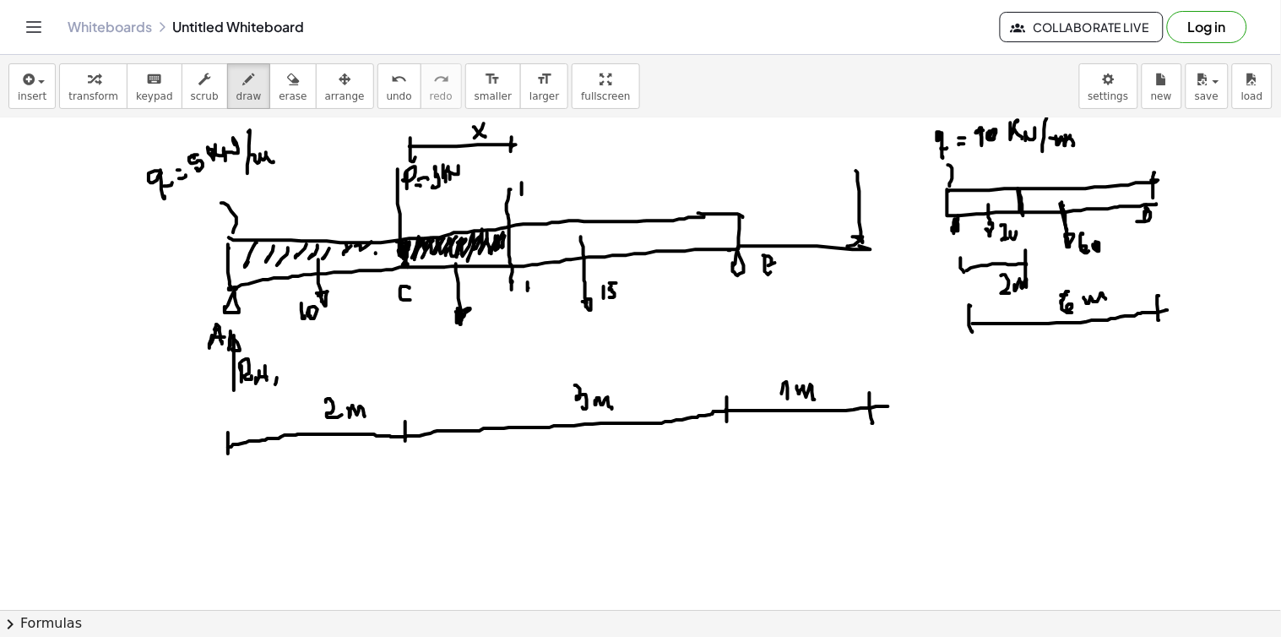
drag, startPoint x: 1038, startPoint y: 194, endPoint x: 1043, endPoint y: 211, distance: 17.4
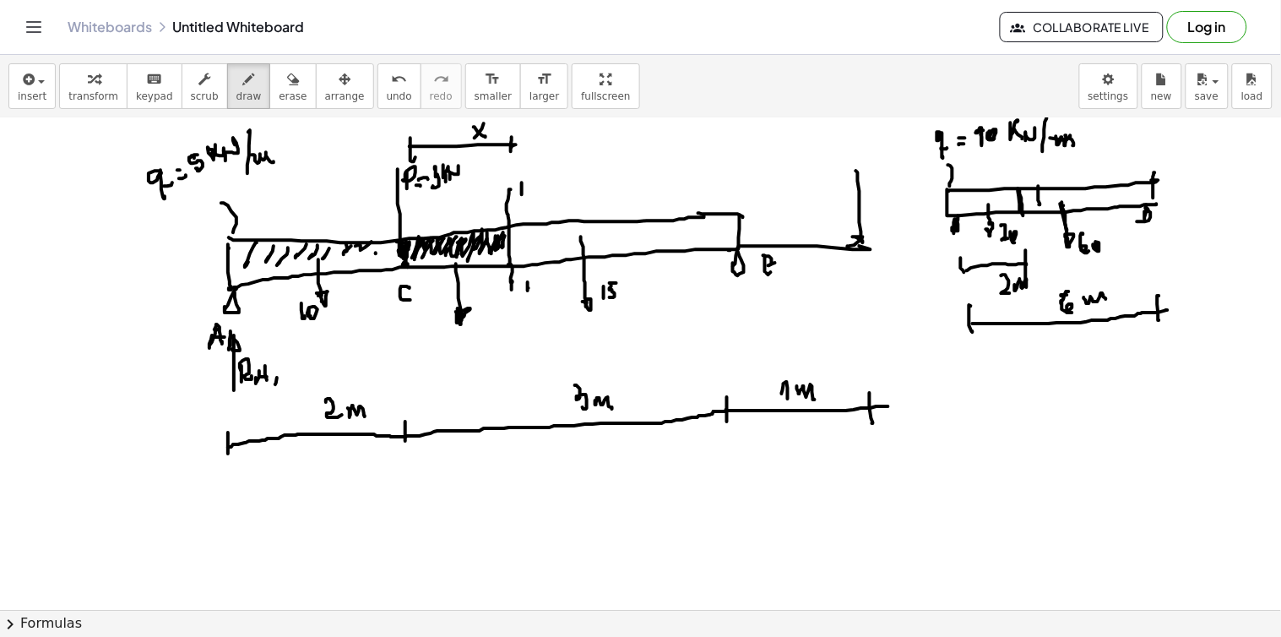
drag, startPoint x: 237, startPoint y: 123, endPoint x: 211, endPoint y: 133, distance: 28.1
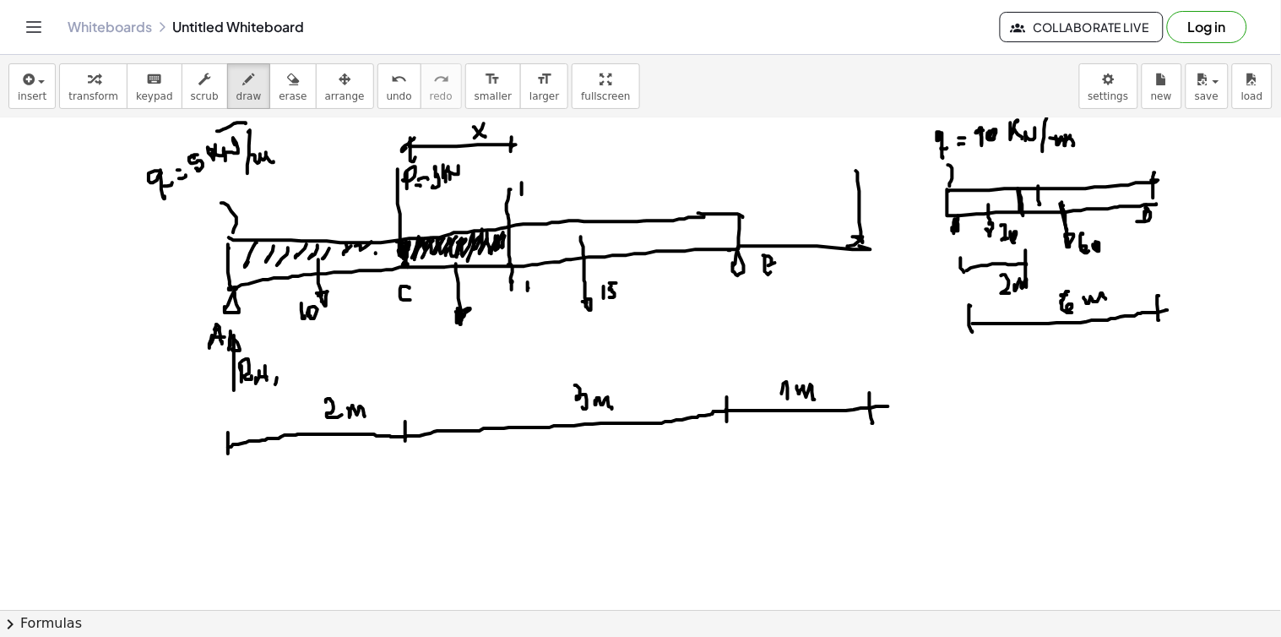
drag, startPoint x: 474, startPoint y: 324, endPoint x: 477, endPoint y: 347, distance: 23.0
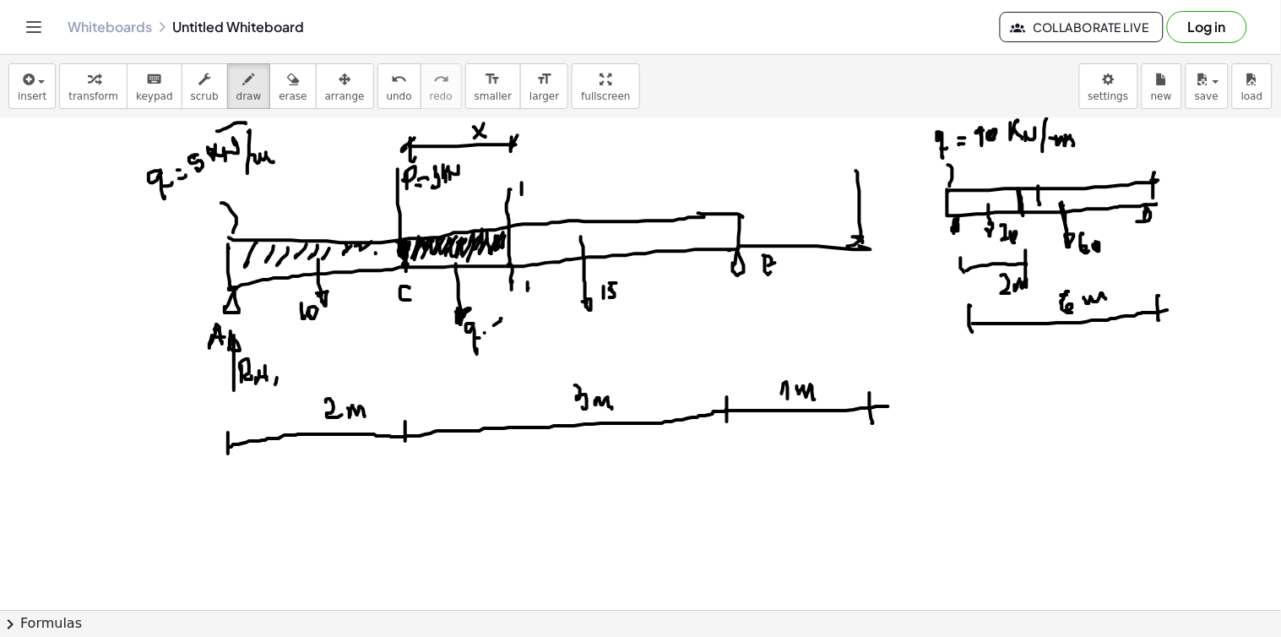
drag, startPoint x: 501, startPoint y: 319, endPoint x: 491, endPoint y: 326, distance: 12.2
drag, startPoint x: 491, startPoint y: 322, endPoint x: 501, endPoint y: 333, distance: 14.9
drag, startPoint x: 263, startPoint y: 510, endPoint x: 268, endPoint y: 543, distance: 33.3
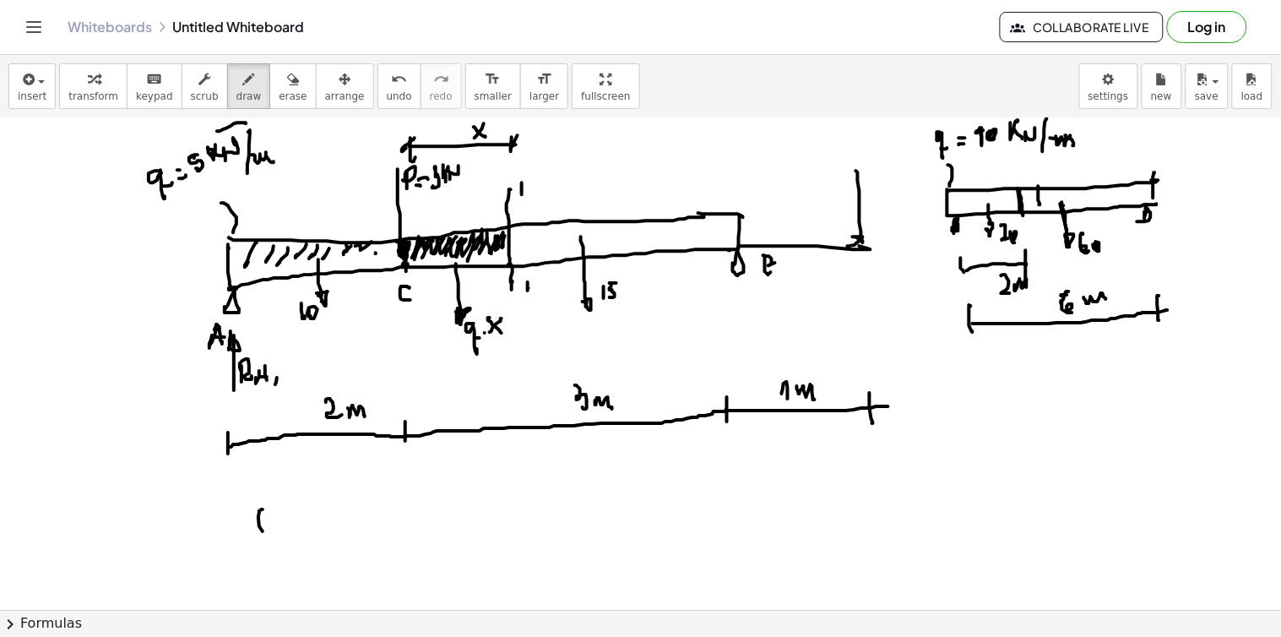
drag, startPoint x: 289, startPoint y: 492, endPoint x: 288, endPoint y: 512, distance: 20.3
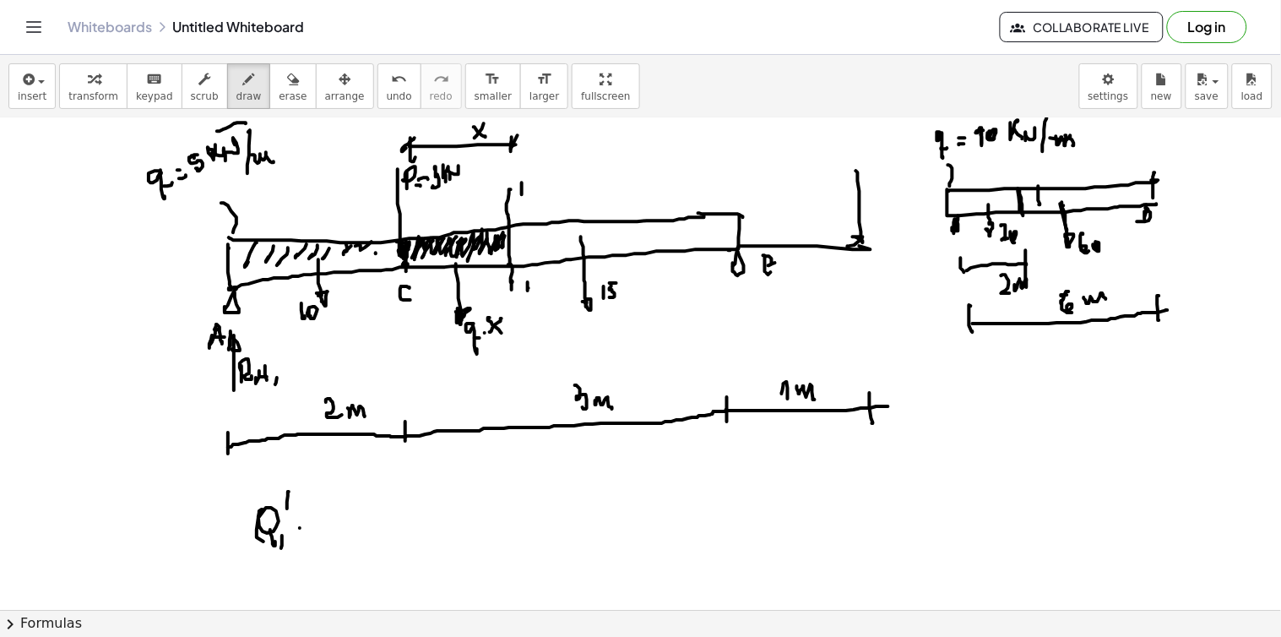
drag, startPoint x: 300, startPoint y: 528, endPoint x: 308, endPoint y: 523, distance: 9.8
drag, startPoint x: 305, startPoint y: 522, endPoint x: 327, endPoint y: 519, distance: 22.1
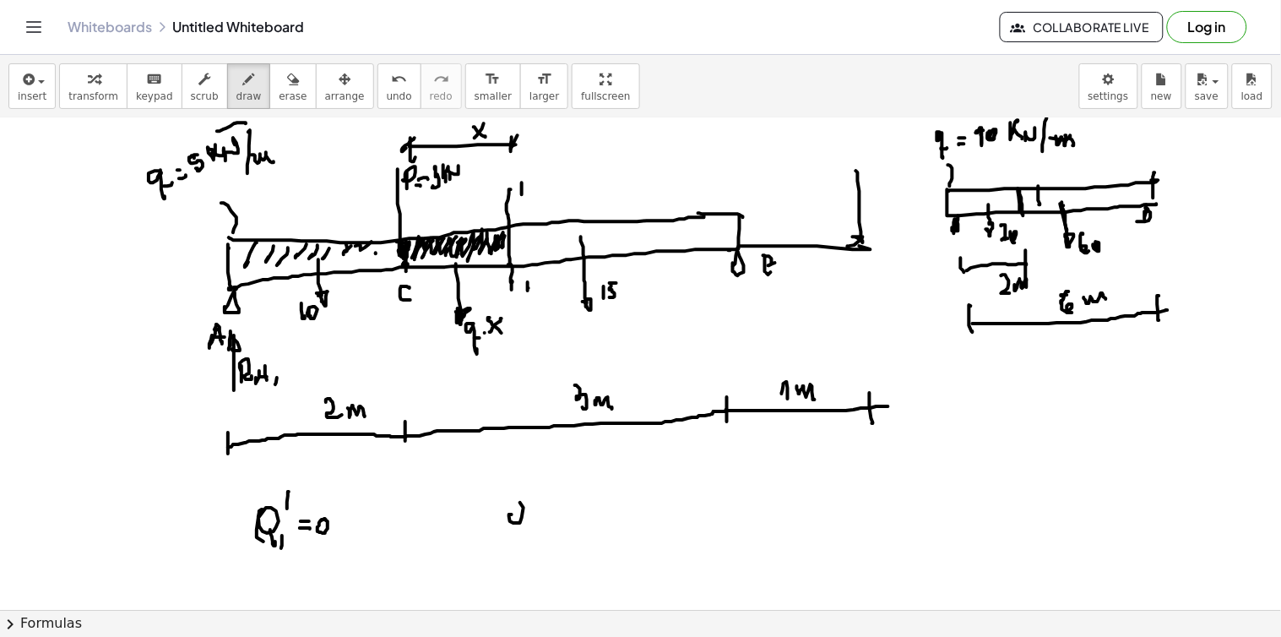
drag, startPoint x: 512, startPoint y: 515, endPoint x: 524, endPoint y: 519, distance: 13.3
drag, startPoint x: 532, startPoint y: 484, endPoint x: 533, endPoint y: 496, distance: 12.7
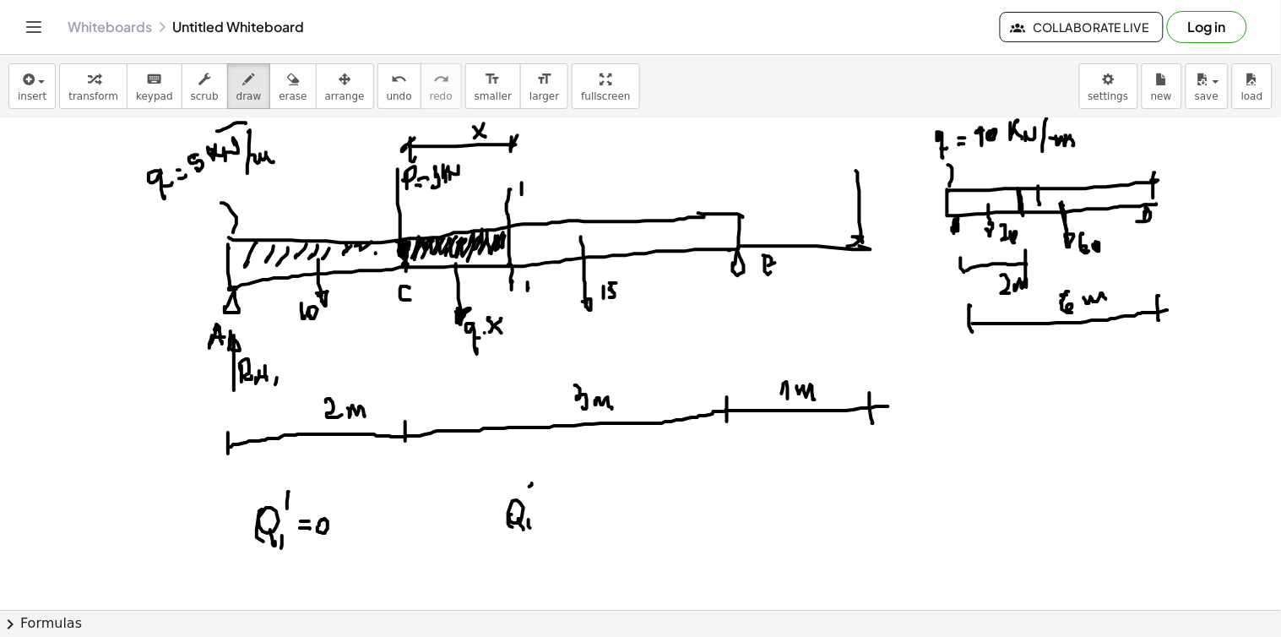
drag, startPoint x: 543, startPoint y: 519, endPoint x: 554, endPoint y: 519, distance: 11.0
drag, startPoint x: 572, startPoint y: 500, endPoint x: 586, endPoint y: 512, distance: 17.9
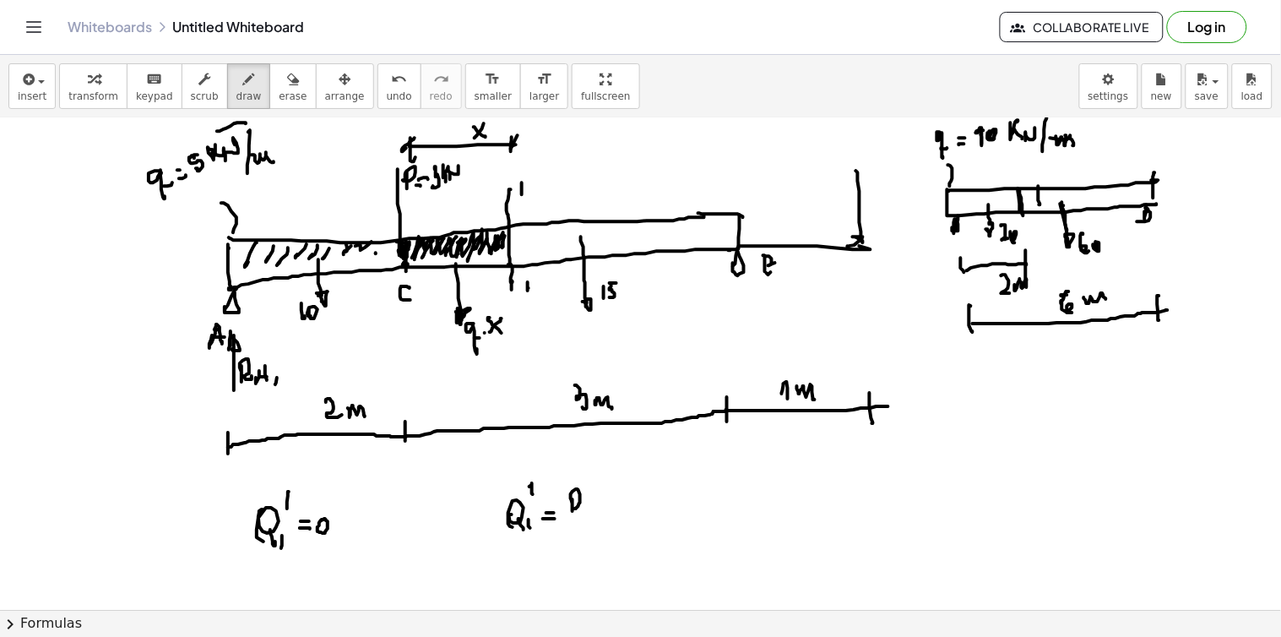
drag, startPoint x: 611, startPoint y: 509, endPoint x: 623, endPoint y: 507, distance: 11.9
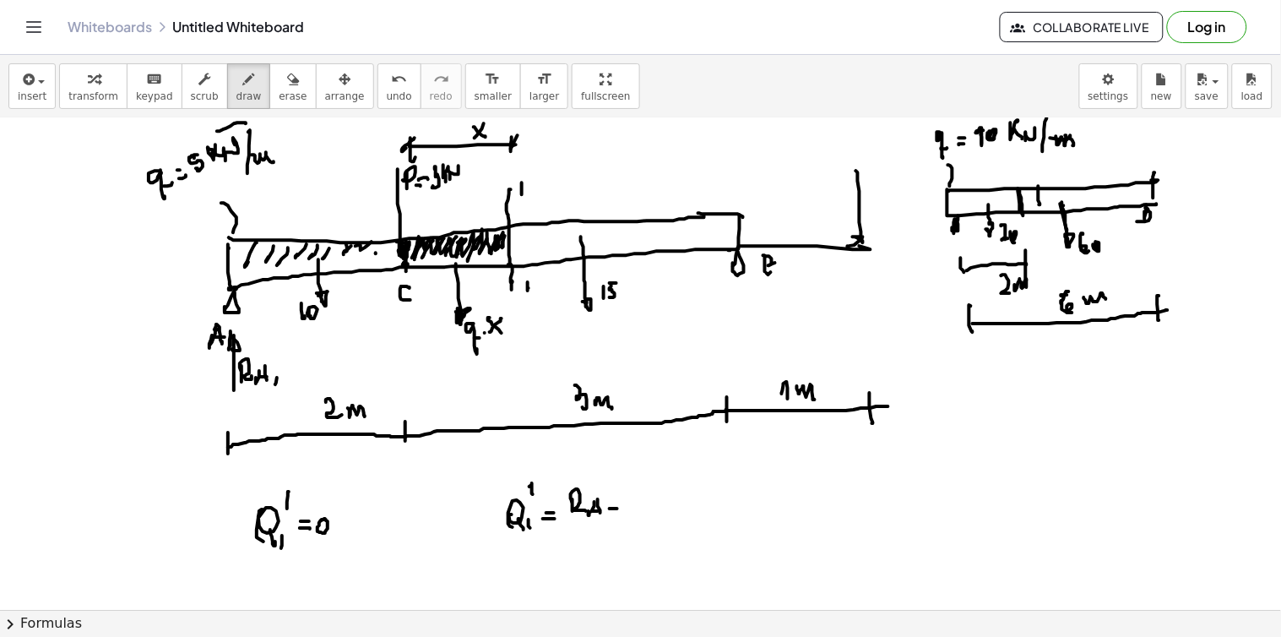
drag, startPoint x: 638, startPoint y: 509, endPoint x: 654, endPoint y: 503, distance: 17.1
drag, startPoint x: 655, startPoint y: 515, endPoint x: 664, endPoint y: 500, distance: 17.8
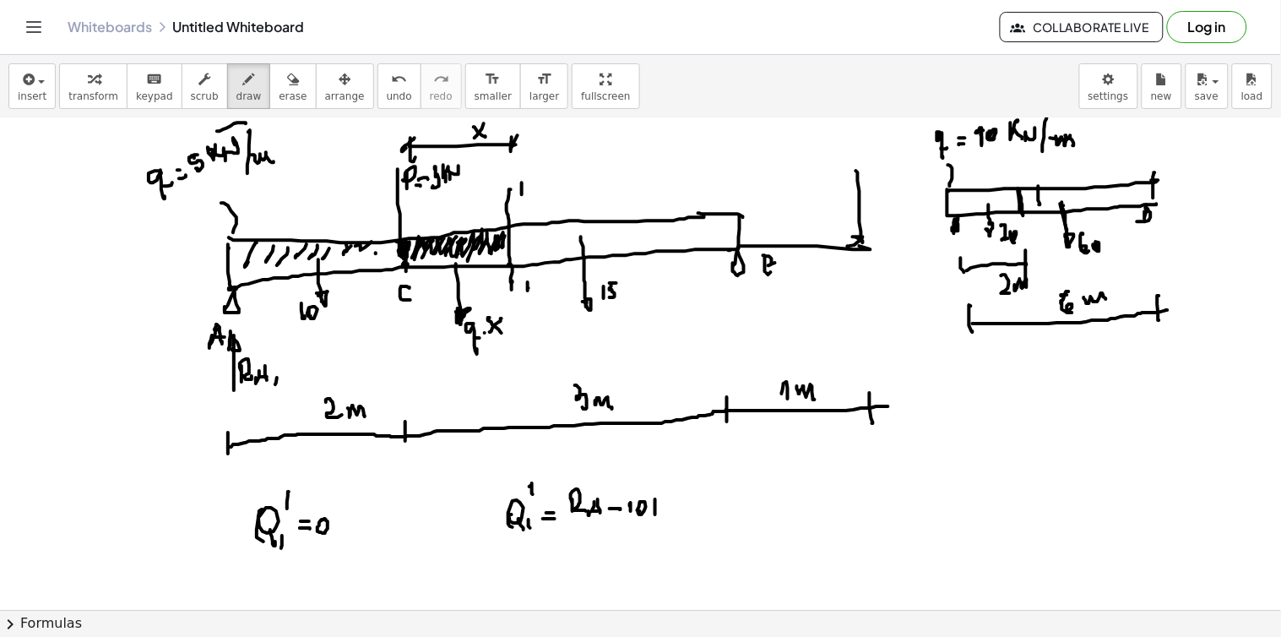
drag, startPoint x: 658, startPoint y: 504, endPoint x: 664, endPoint y: 512, distance: 10.3
drag, startPoint x: 671, startPoint y: 507, endPoint x: 680, endPoint y: 502, distance: 10.2
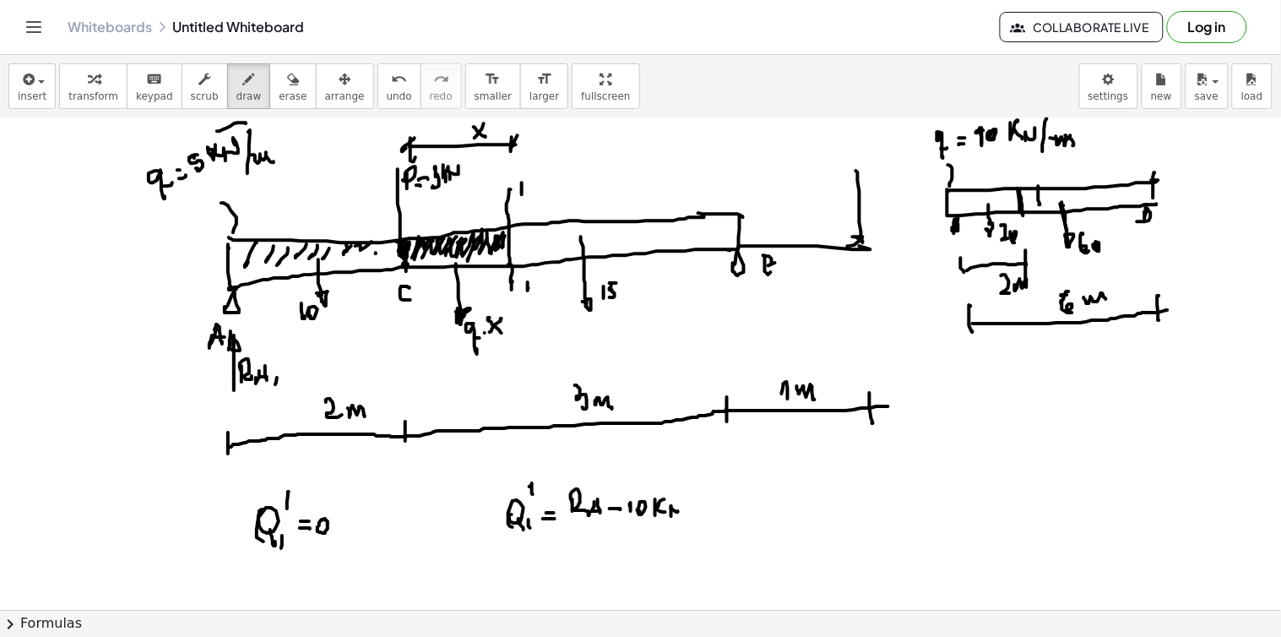
drag, startPoint x: 712, startPoint y: 498, endPoint x: 726, endPoint y: 504, distance: 15.5
drag, startPoint x: 727, startPoint y: 501, endPoint x: 736, endPoint y: 499, distance: 9.6
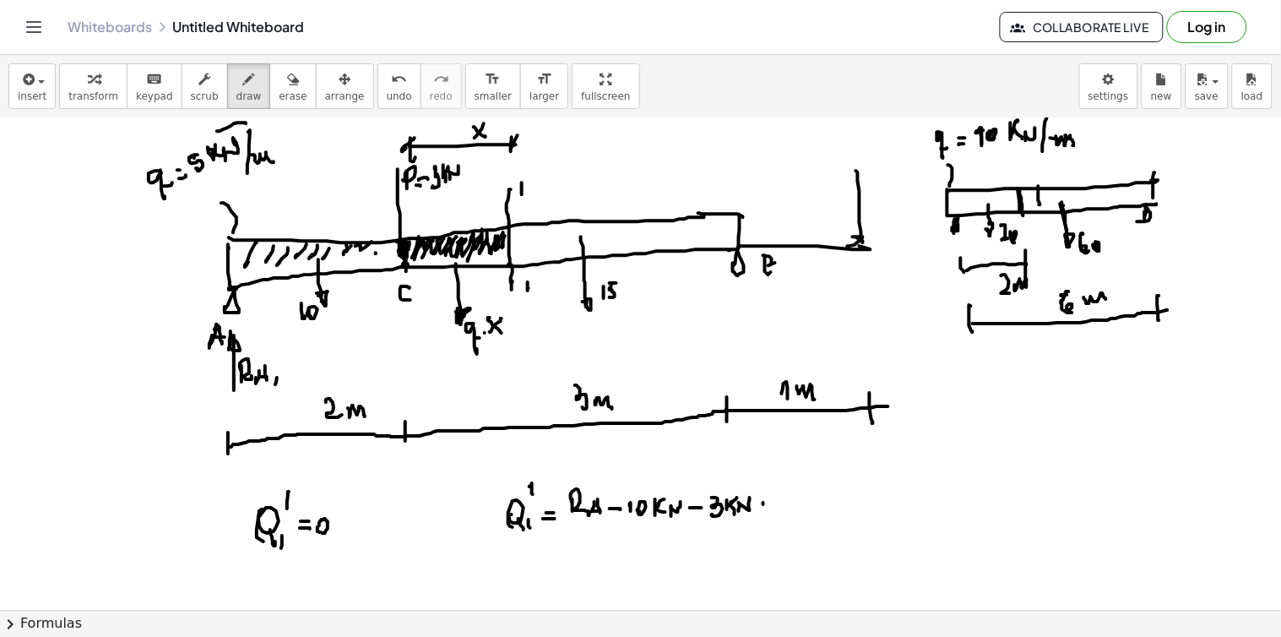
drag, startPoint x: 789, startPoint y: 496, endPoint x: 791, endPoint y: 521, distance: 25.4
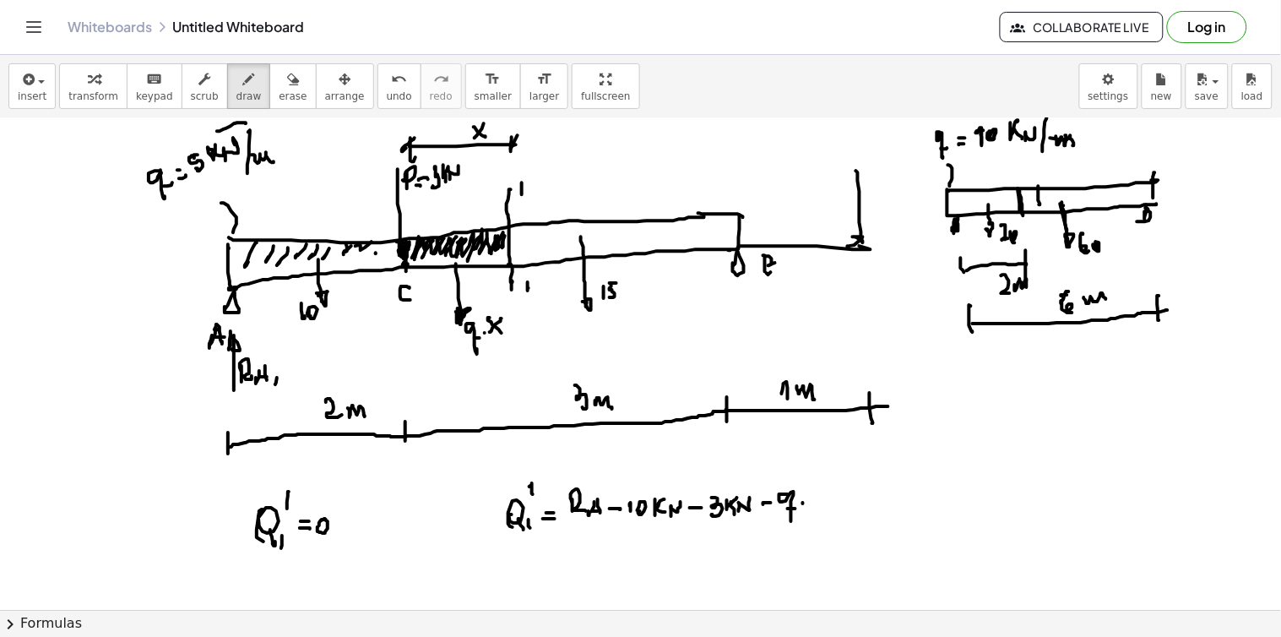
drag, startPoint x: 823, startPoint y: 496, endPoint x: 815, endPoint y: 505, distance: 12.6
drag, startPoint x: 816, startPoint y: 495, endPoint x: 827, endPoint y: 505, distance: 15.6
drag, startPoint x: 840, startPoint y: 503, endPoint x: 850, endPoint y: 503, distance: 10.1
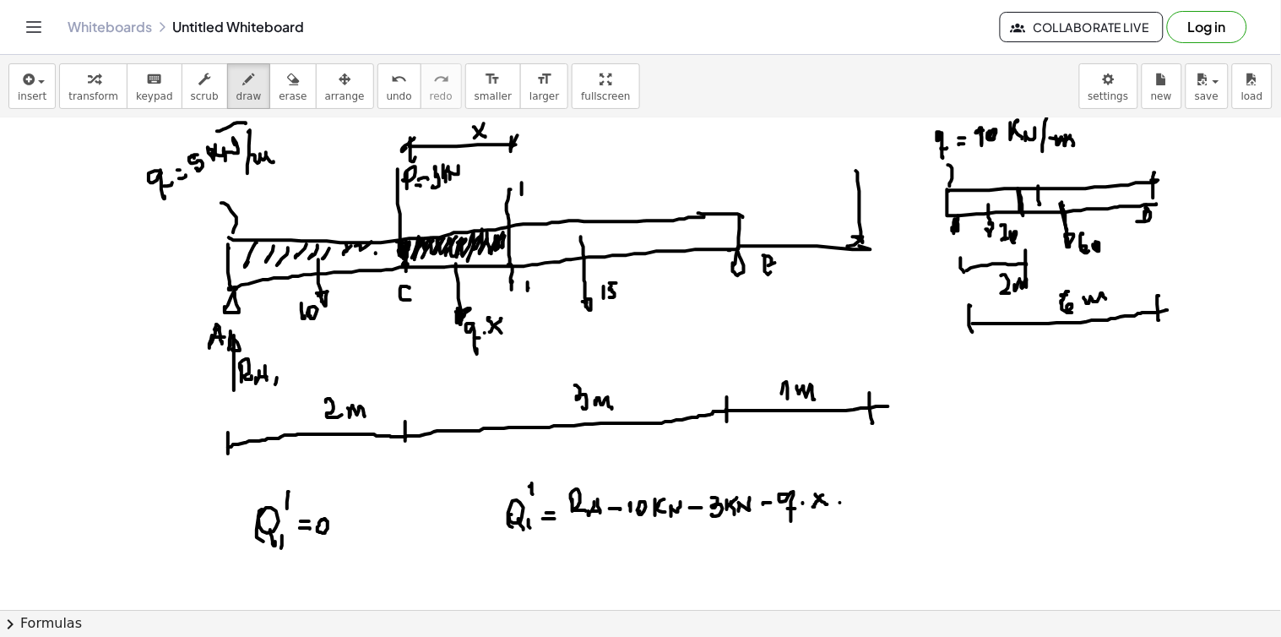
drag, startPoint x: 843, startPoint y: 494, endPoint x: 857, endPoint y: 496, distance: 14.6
drag, startPoint x: 1032, startPoint y: 400, endPoint x: 1060, endPoint y: 406, distance: 28.5
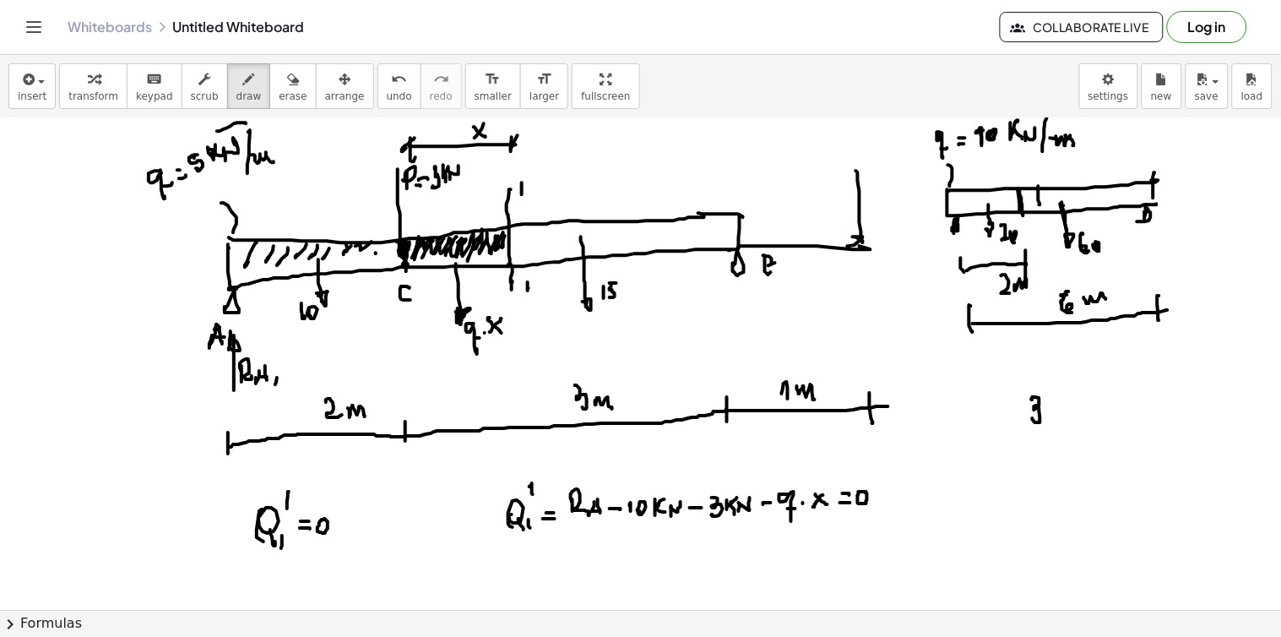
drag, startPoint x: 1060, startPoint y: 406, endPoint x: 1050, endPoint y: 404, distance: 10.4
drag, startPoint x: 1050, startPoint y: 404, endPoint x: 1061, endPoint y: 415, distance: 16.1
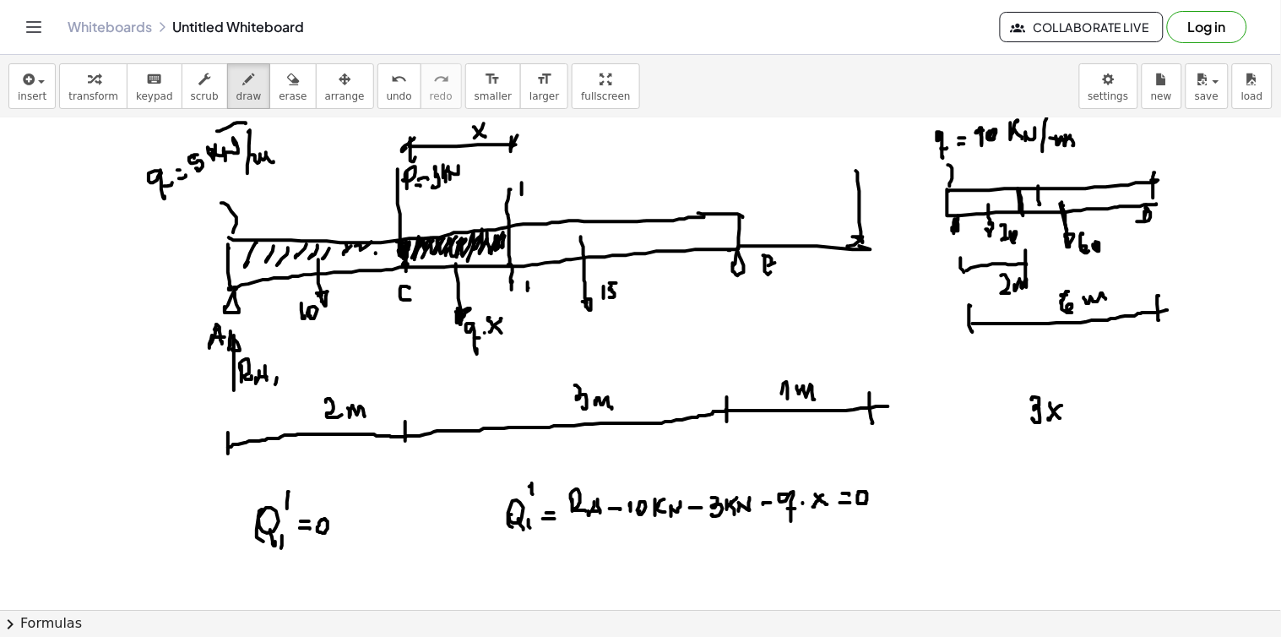
drag, startPoint x: 1094, startPoint y: 403, endPoint x: 1096, endPoint y: 418, distance: 15.3
drag, startPoint x: 1126, startPoint y: 408, endPoint x: 1134, endPoint y: 422, distance: 16.2
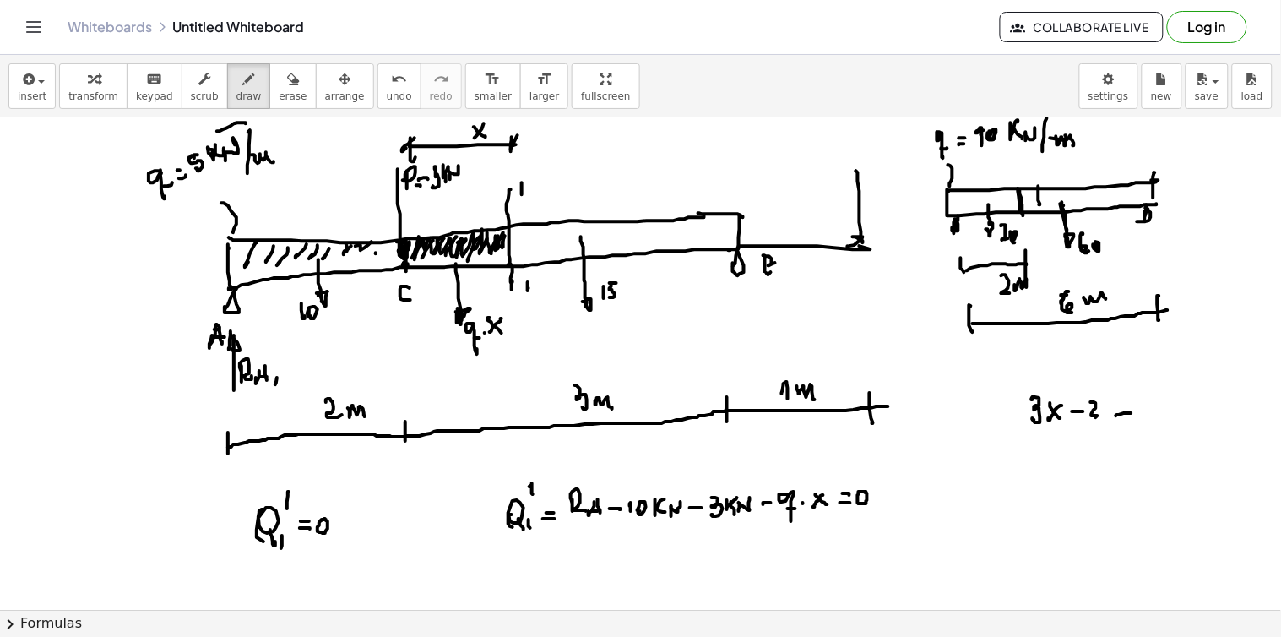
drag, startPoint x: 1151, startPoint y: 397, endPoint x: 1157, endPoint y: 416, distance: 20.3
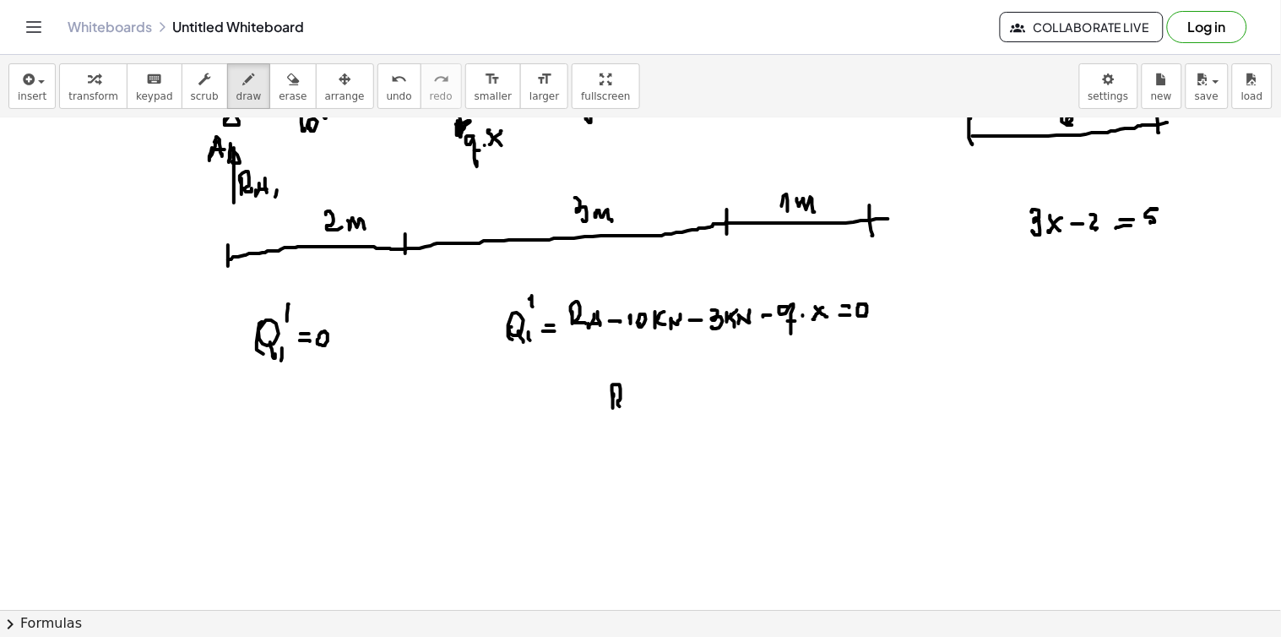
drag, startPoint x: 614, startPoint y: 394, endPoint x: 631, endPoint y: 398, distance: 17.2
drag, startPoint x: 638, startPoint y: 393, endPoint x: 640, endPoint y: 406, distance: 13.6
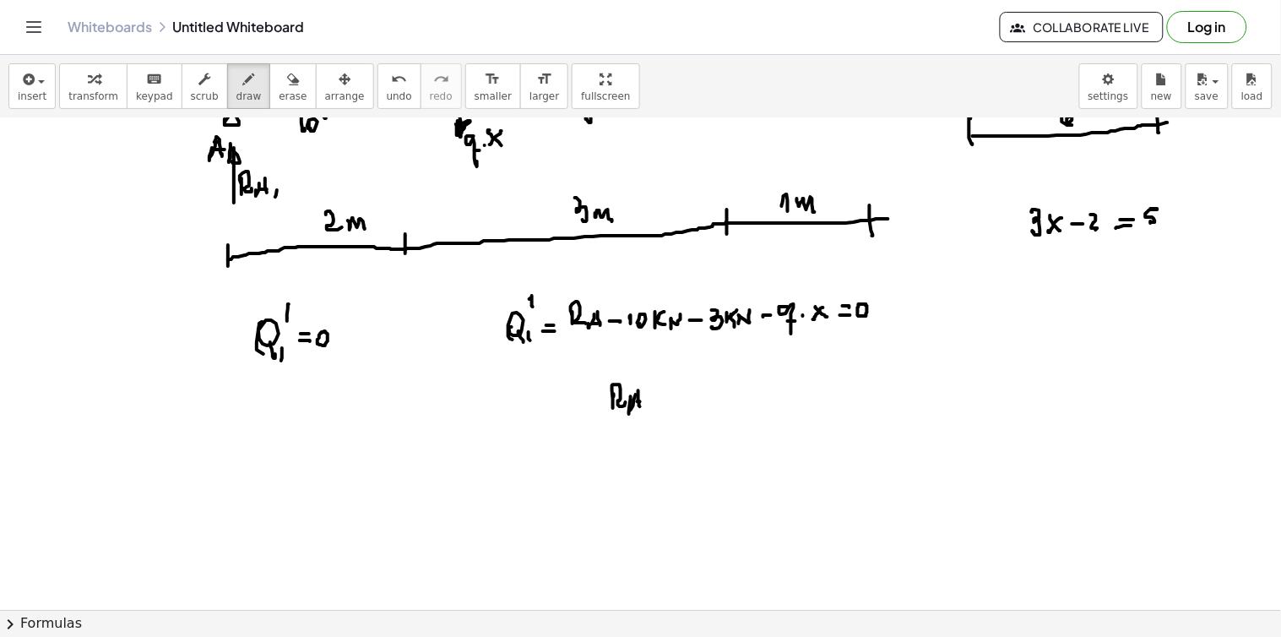
drag, startPoint x: 656, startPoint y: 403, endPoint x: 678, endPoint y: 399, distance: 22.2
drag, startPoint x: 687, startPoint y: 398, endPoint x: 703, endPoint y: 390, distance: 18.1
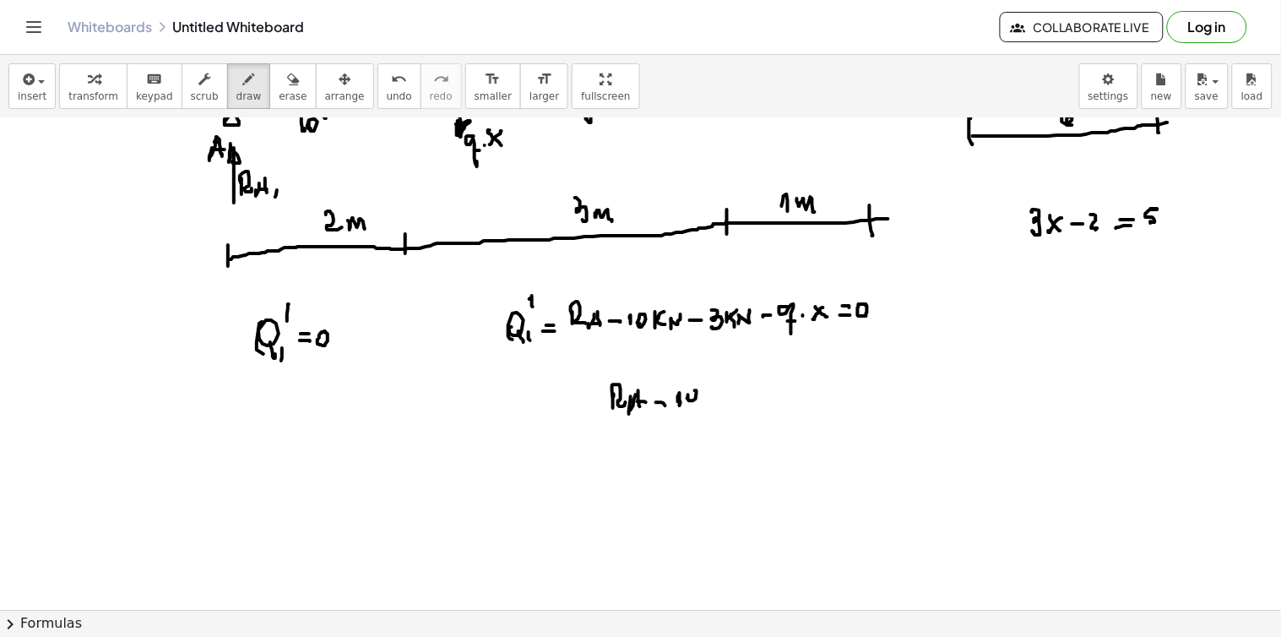
drag, startPoint x: 712, startPoint y: 400, endPoint x: 726, endPoint y: 399, distance: 14.4
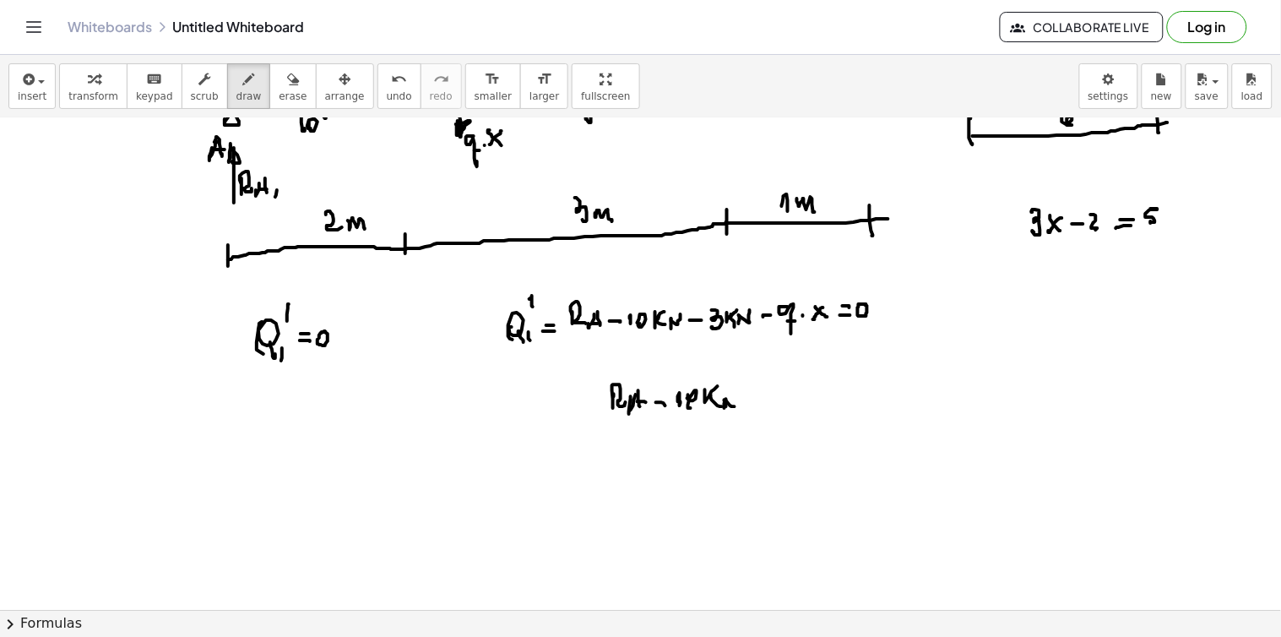
drag, startPoint x: 724, startPoint y: 400, endPoint x: 739, endPoint y: 398, distance: 14.5
drag, startPoint x: 758, startPoint y: 395, endPoint x: 770, endPoint y: 397, distance: 11.9
drag, startPoint x: 780, startPoint y: 391, endPoint x: 777, endPoint y: 402, distance: 11.5
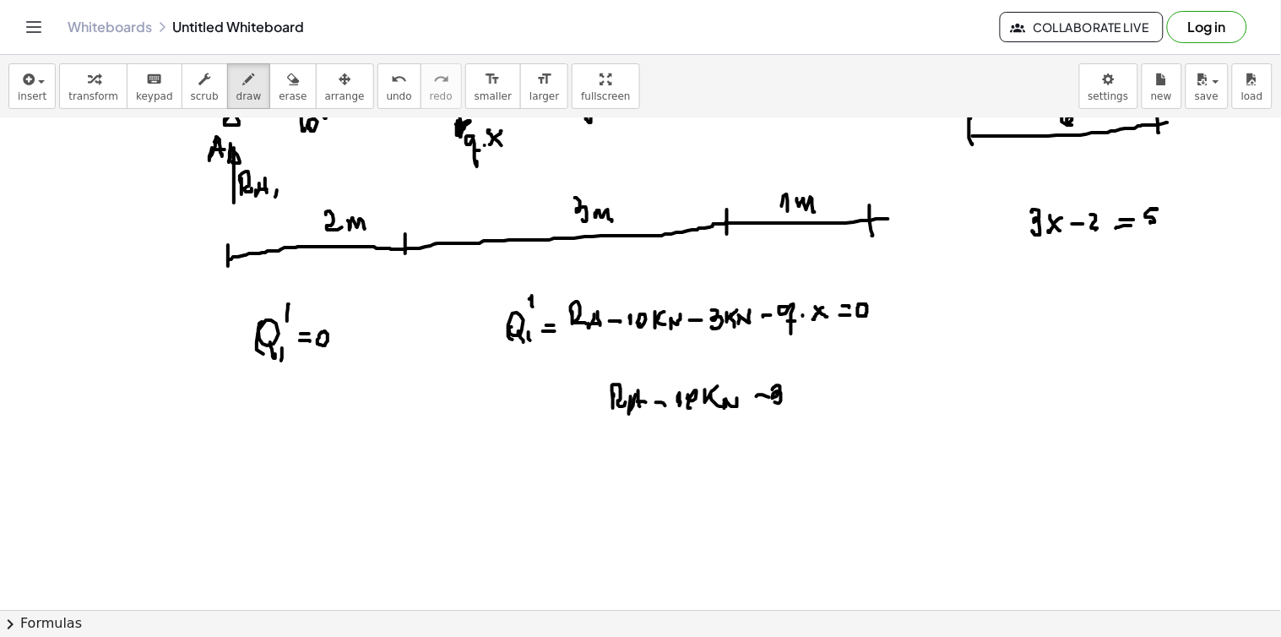
drag, startPoint x: 792, startPoint y: 386, endPoint x: 802, endPoint y: 388, distance: 10.4
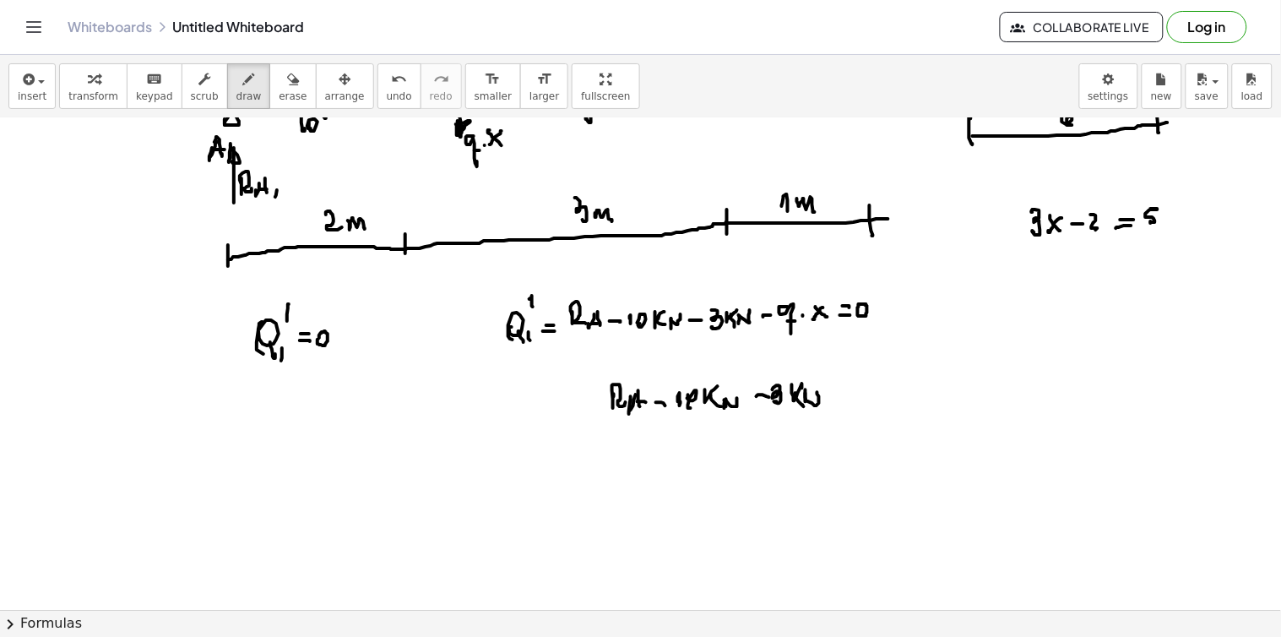
drag, startPoint x: 805, startPoint y: 390, endPoint x: 823, endPoint y: 398, distance: 19.3
drag, startPoint x: 832, startPoint y: 401, endPoint x: 836, endPoint y: 391, distance: 11.0
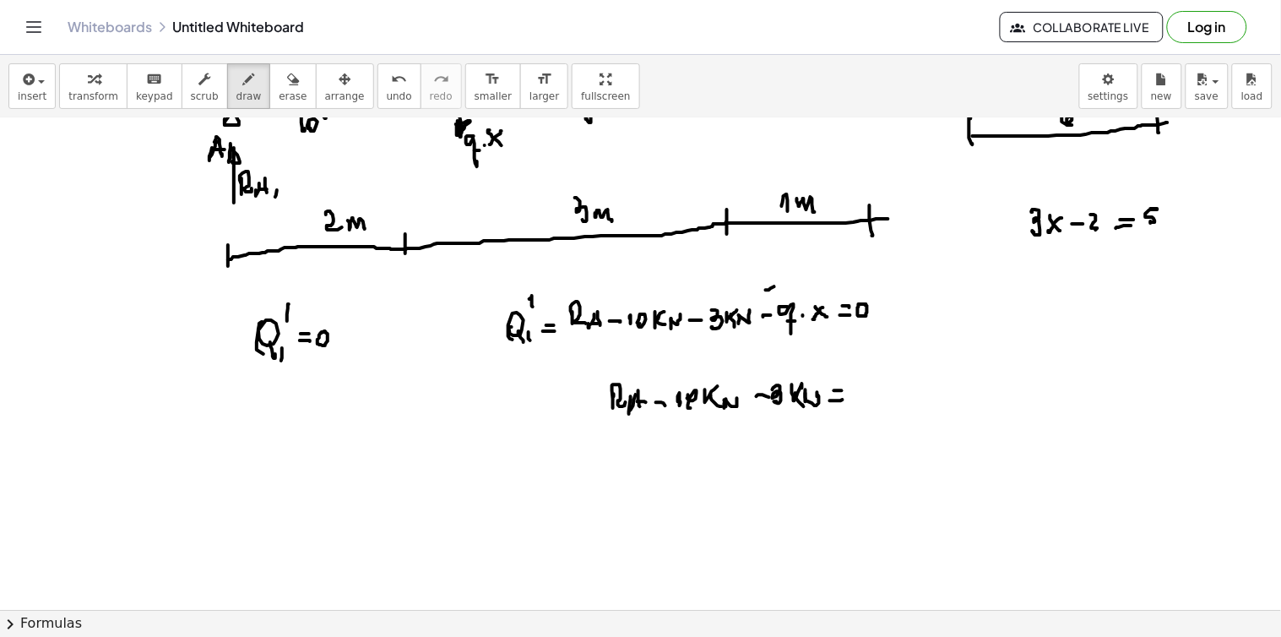
drag, startPoint x: 766, startPoint y: 290, endPoint x: 822, endPoint y: 285, distance: 56.9
drag, startPoint x: 811, startPoint y: 248, endPoint x: 821, endPoint y: 264, distance: 18.5
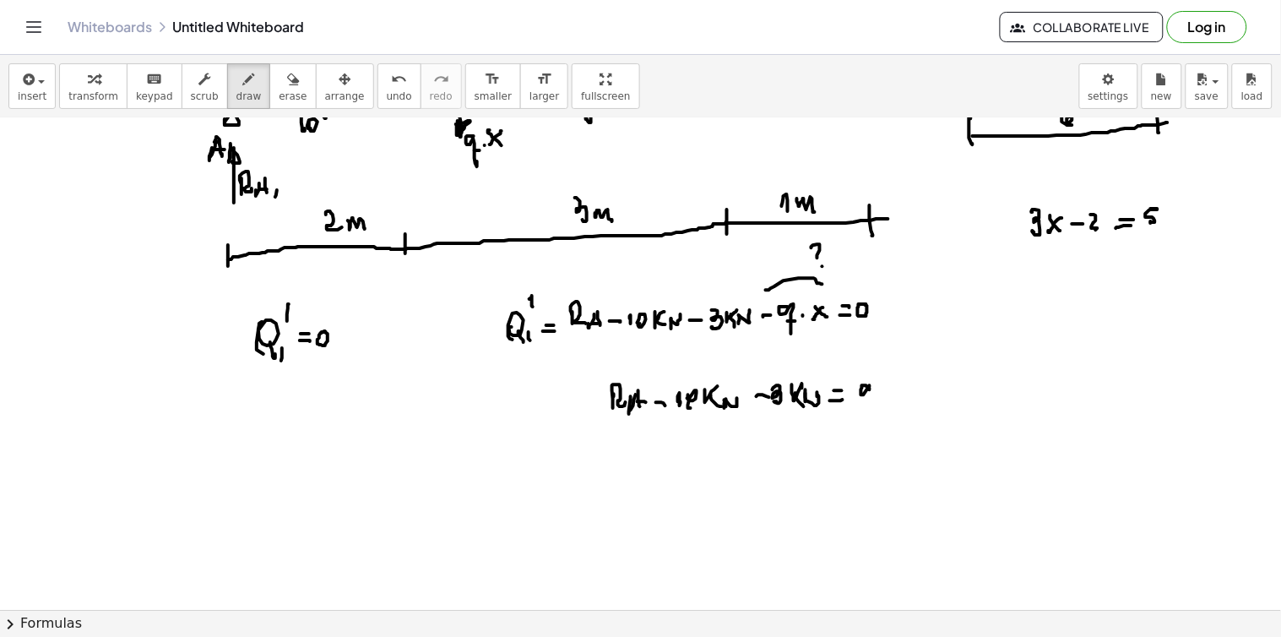
drag, startPoint x: 870, startPoint y: 389, endPoint x: 867, endPoint y: 409, distance: 19.6
drag, startPoint x: 906, startPoint y: 387, endPoint x: 895, endPoint y: 393, distance: 12.9
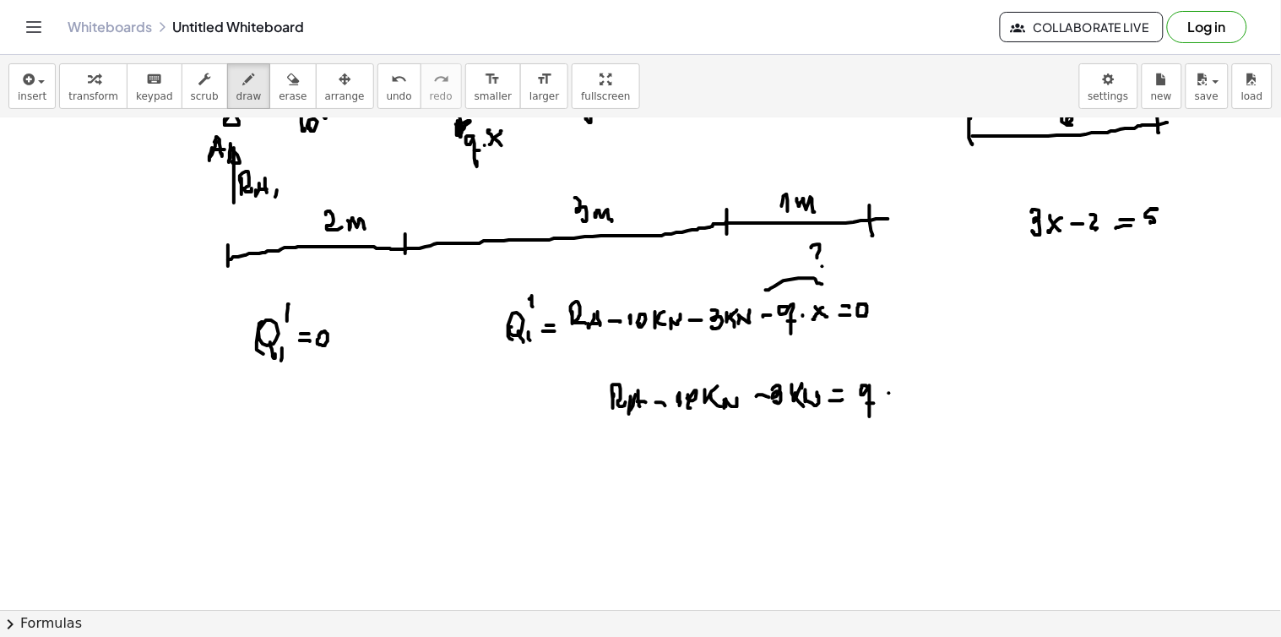
drag, startPoint x: 898, startPoint y: 391, endPoint x: 909, endPoint y: 402, distance: 15.5
drag, startPoint x: 653, startPoint y: 399, endPoint x: 637, endPoint y: 401, distance: 15.3
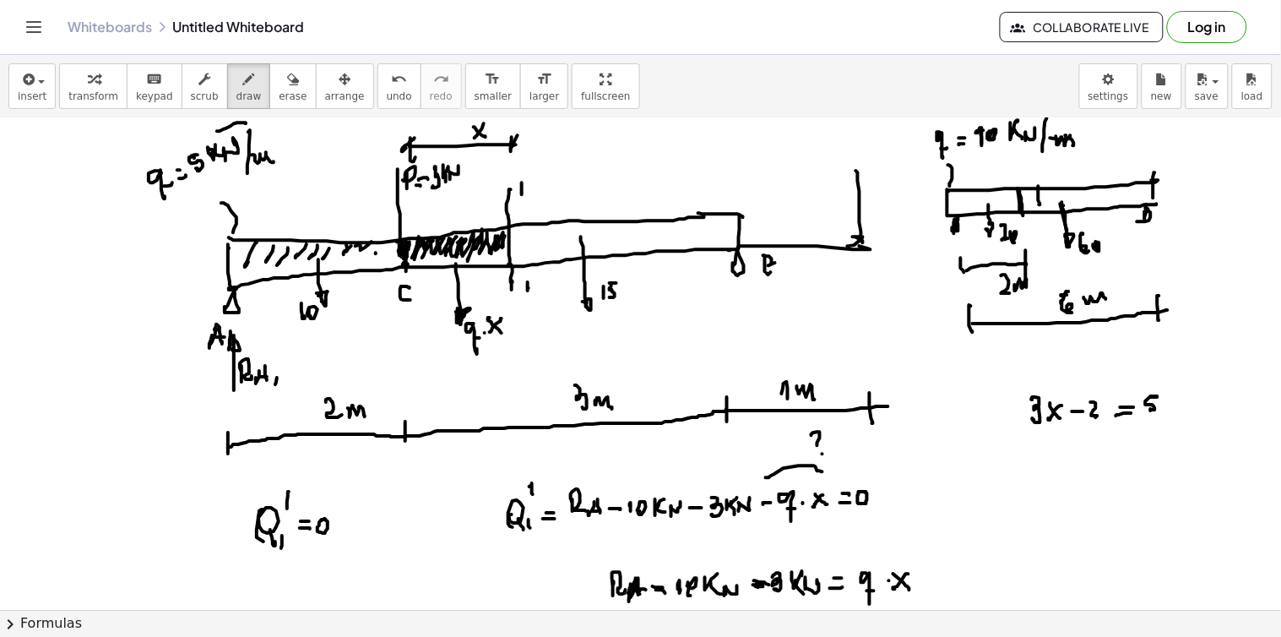
scroll to position [5101, 0]
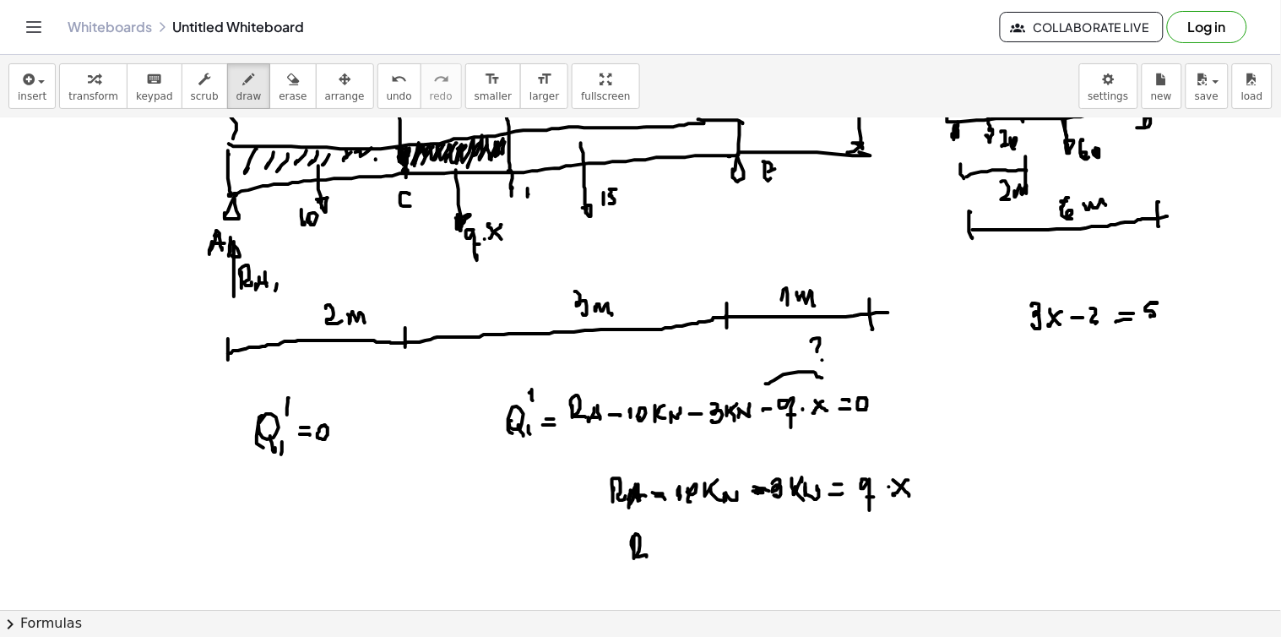
drag, startPoint x: 634, startPoint y: 537, endPoint x: 652, endPoint y: 550, distance: 22.3
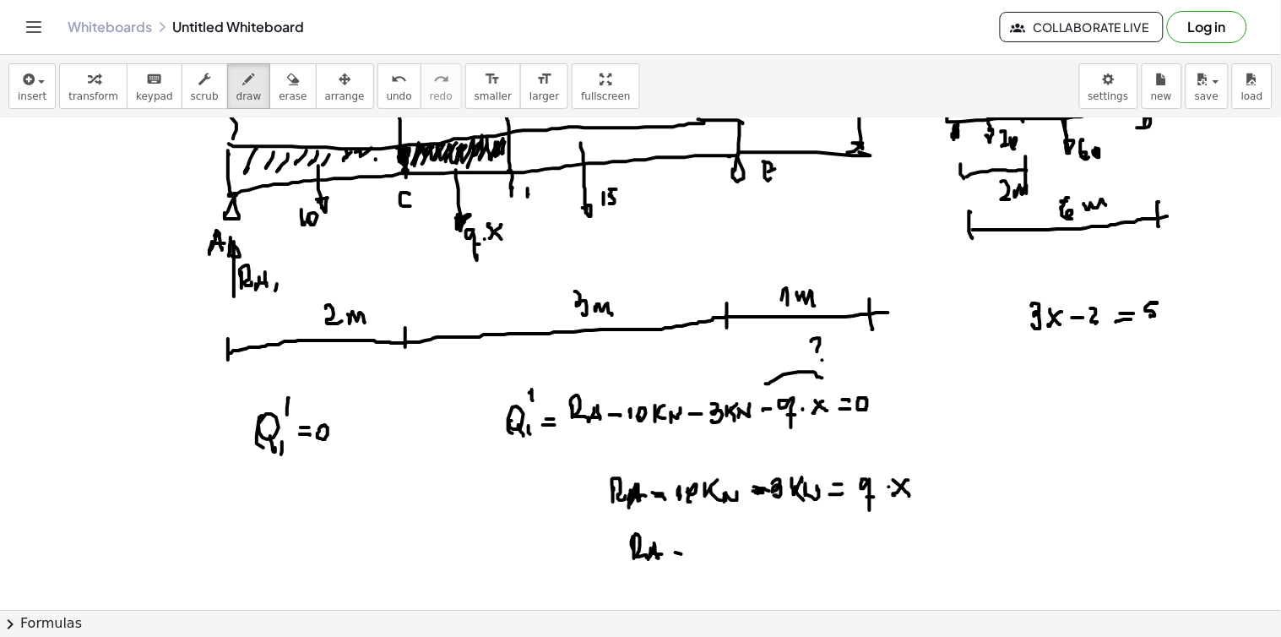
drag, startPoint x: 681, startPoint y: 555, endPoint x: 689, endPoint y: 550, distance: 9.1
drag, startPoint x: 690, startPoint y: 545, endPoint x: 699, endPoint y: 550, distance: 10.6
drag, startPoint x: 699, startPoint y: 550, endPoint x: 710, endPoint y: 552, distance: 11.1
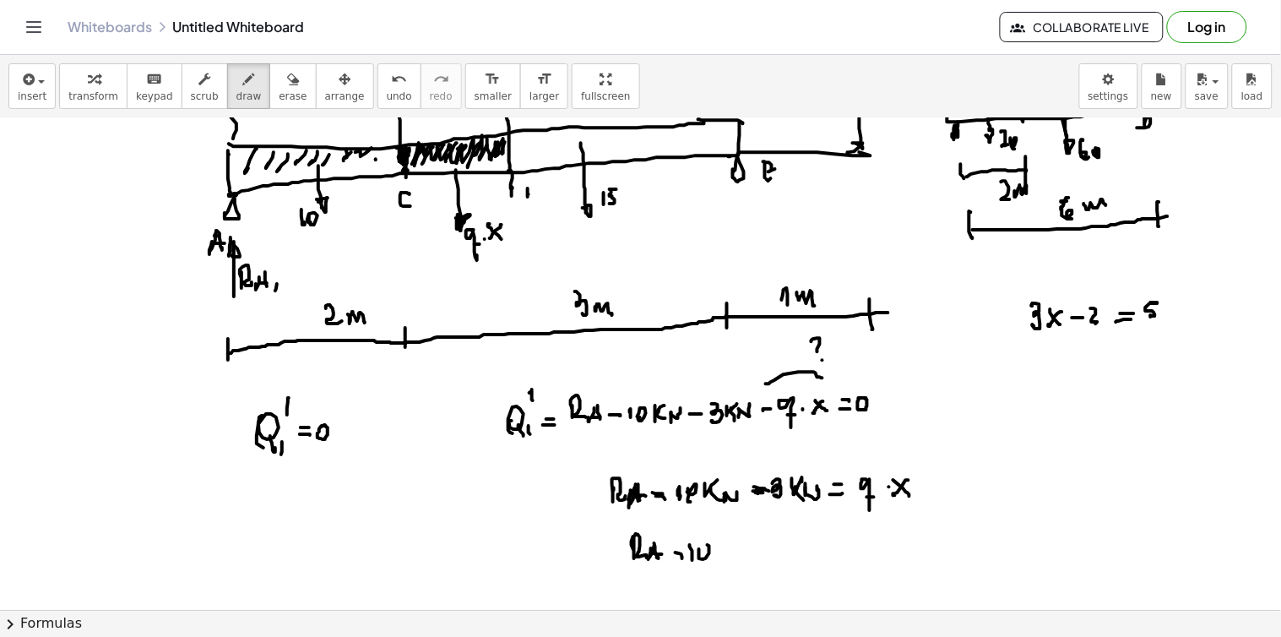
drag, startPoint x: 723, startPoint y: 554, endPoint x: 734, endPoint y: 555, distance: 11.0
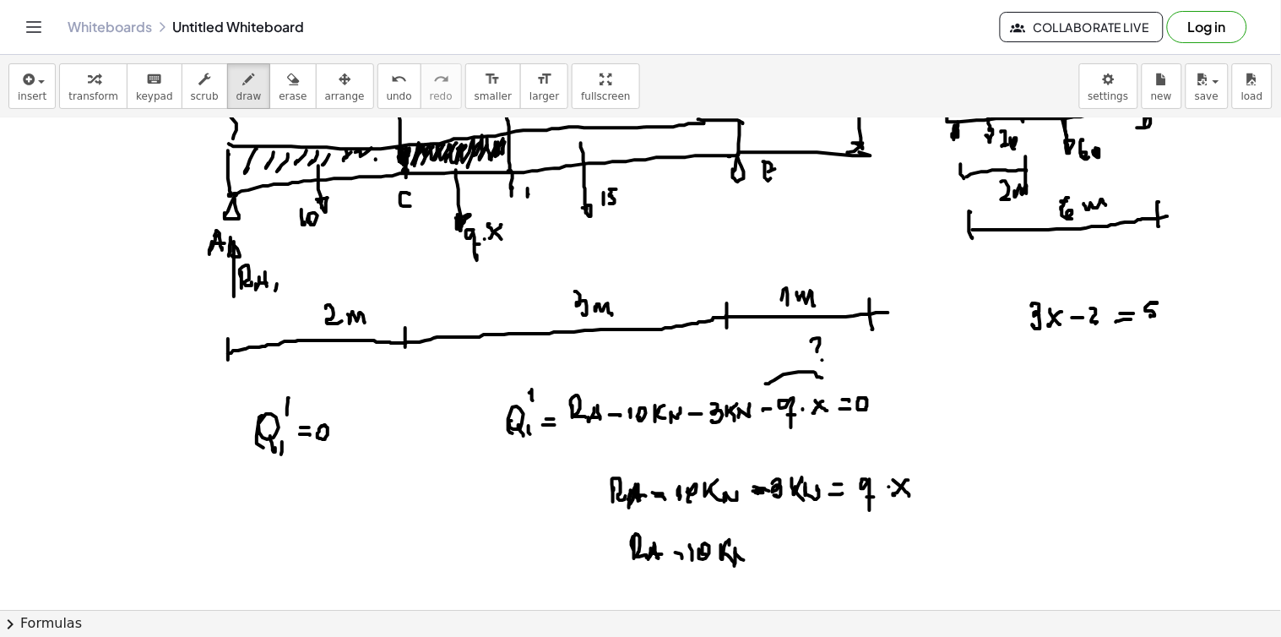
drag, startPoint x: 744, startPoint y: 561, endPoint x: 749, endPoint y: 550, distance: 12.1
drag, startPoint x: 755, startPoint y: 553, endPoint x: 773, endPoint y: 553, distance: 18.6
drag, startPoint x: 785, startPoint y: 540, endPoint x: 799, endPoint y: 550, distance: 17.6
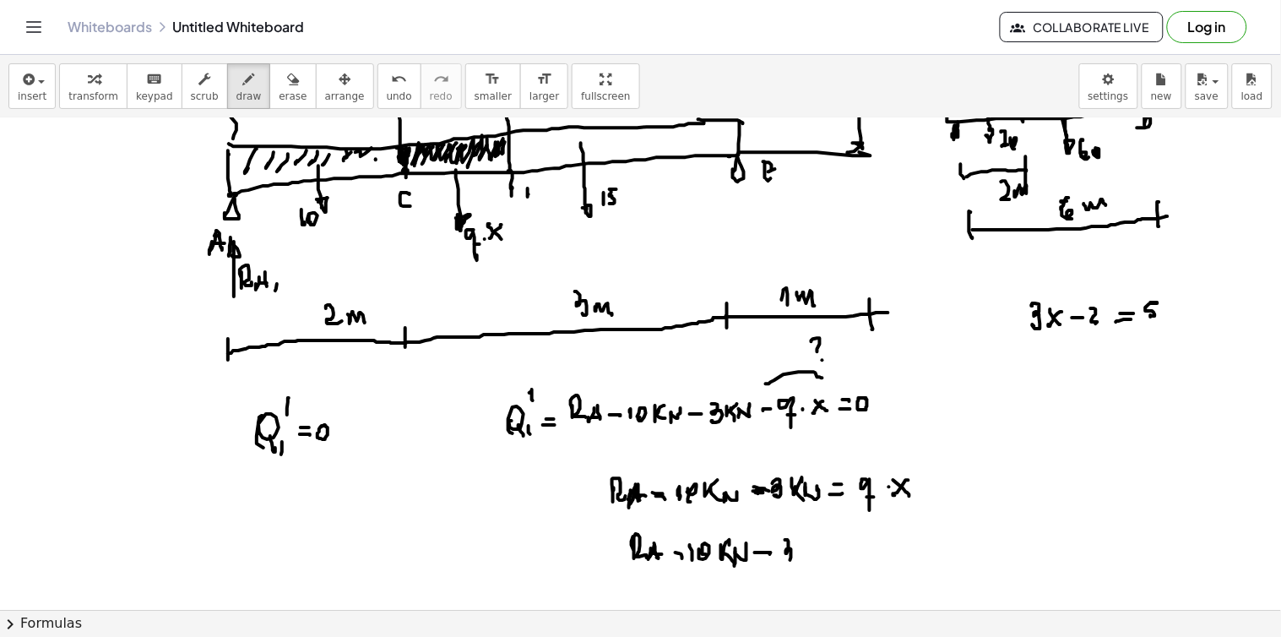
drag, startPoint x: 800, startPoint y: 551, endPoint x: 808, endPoint y: 560, distance: 11.4
drag, startPoint x: 815, startPoint y: 559, endPoint x: 822, endPoint y: 553, distance: 9.6
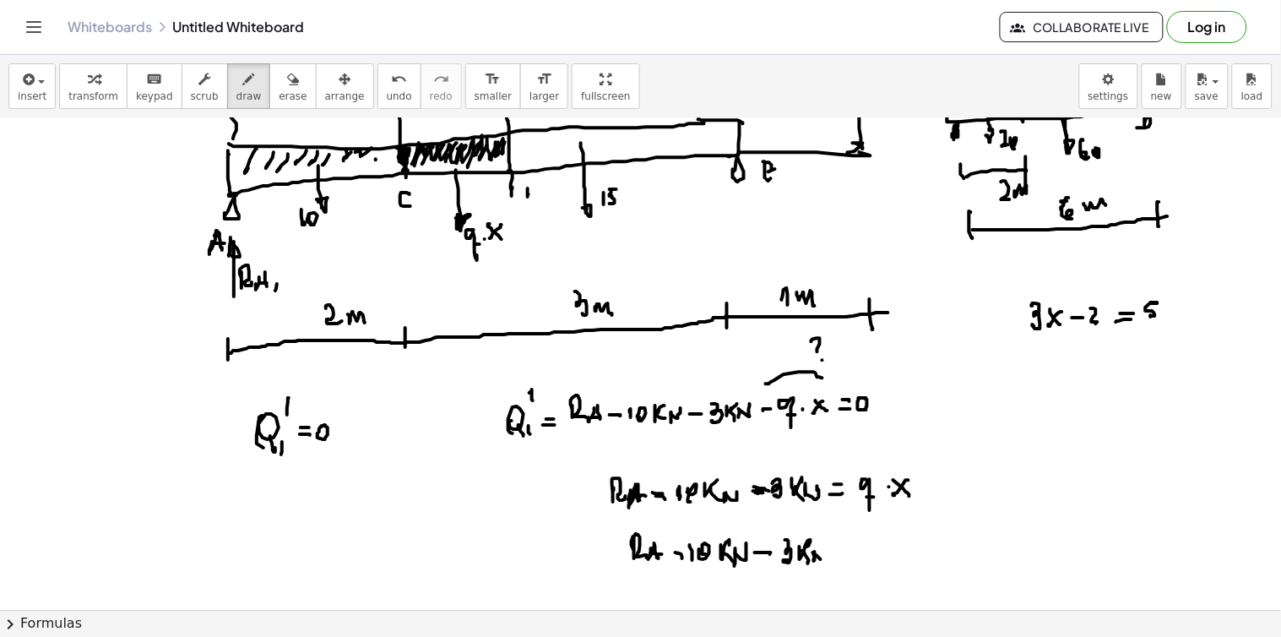
drag, startPoint x: 650, startPoint y: 569, endPoint x: 816, endPoint y: 571, distance: 165.5
drag, startPoint x: 745, startPoint y: 584, endPoint x: 745, endPoint y: 604, distance: 20.3
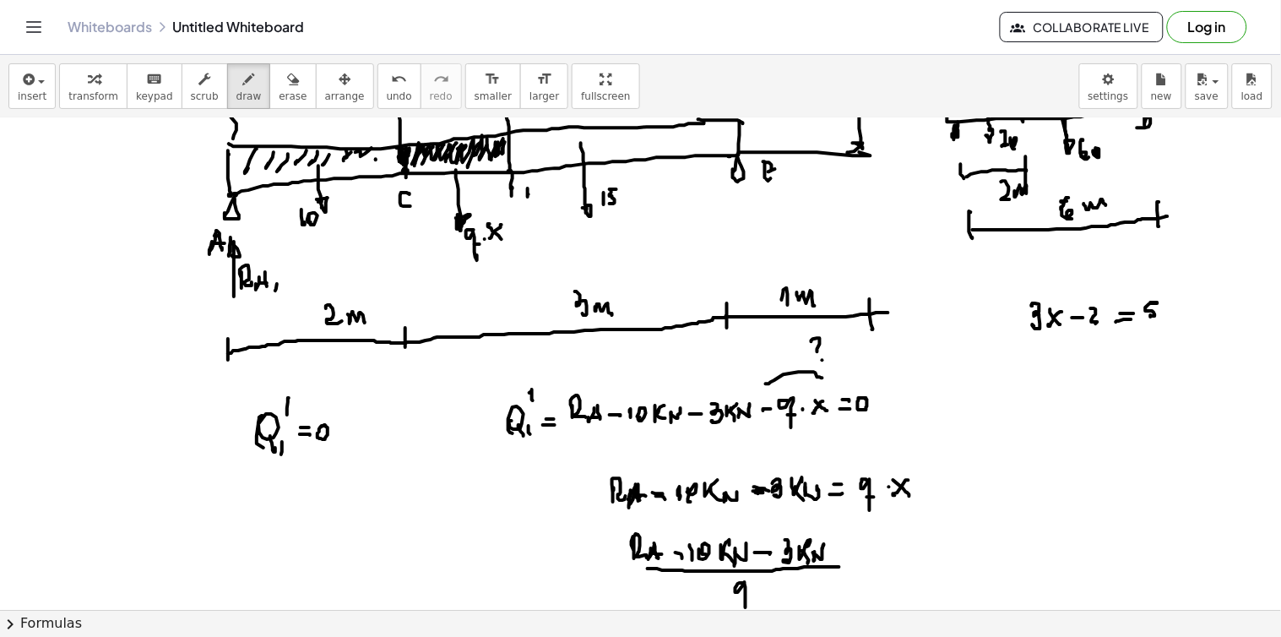
drag, startPoint x: 616, startPoint y: 577, endPoint x: 628, endPoint y: 578, distance: 11.9
drag, startPoint x: 583, startPoint y: 580, endPoint x: 583, endPoint y: 569, distance: 11.0
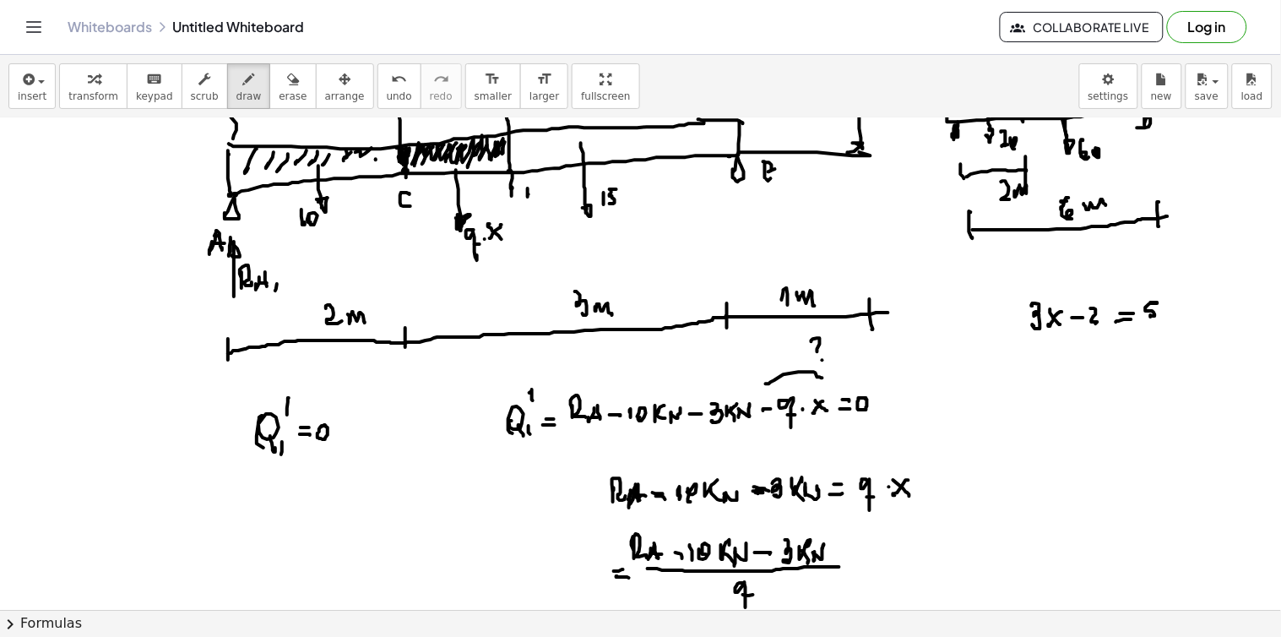
drag, startPoint x: 586, startPoint y: 566, endPoint x: 604, endPoint y: 572, distance: 19.5
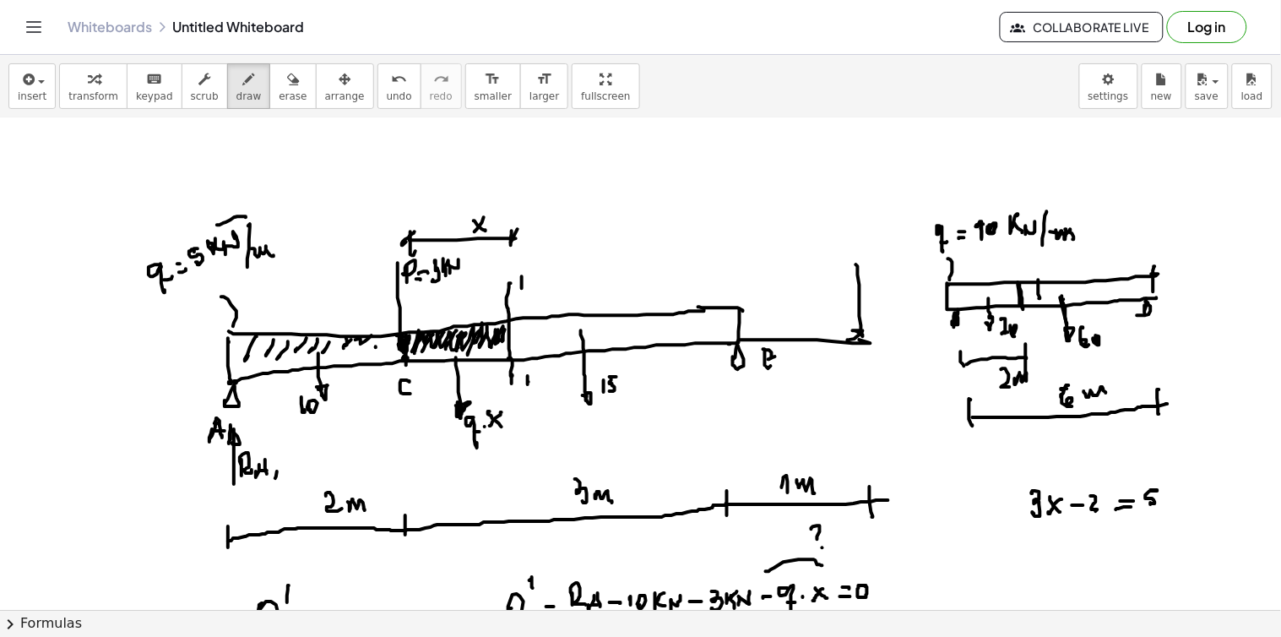
scroll to position [5194, 0]
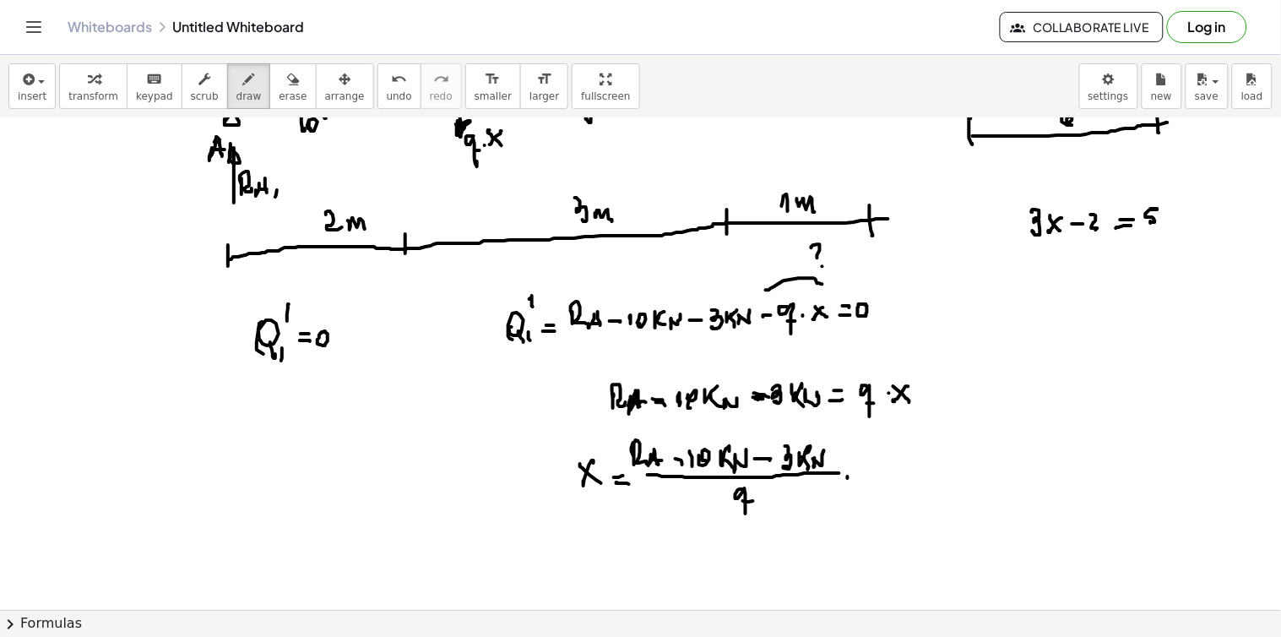
drag, startPoint x: 848, startPoint y: 479, endPoint x: 859, endPoint y: 474, distance: 12.6
drag, startPoint x: 848, startPoint y: 468, endPoint x: 870, endPoint y: 469, distance: 22.0
drag, startPoint x: 873, startPoint y: 452, endPoint x: 873, endPoint y: 463, distance: 10.1
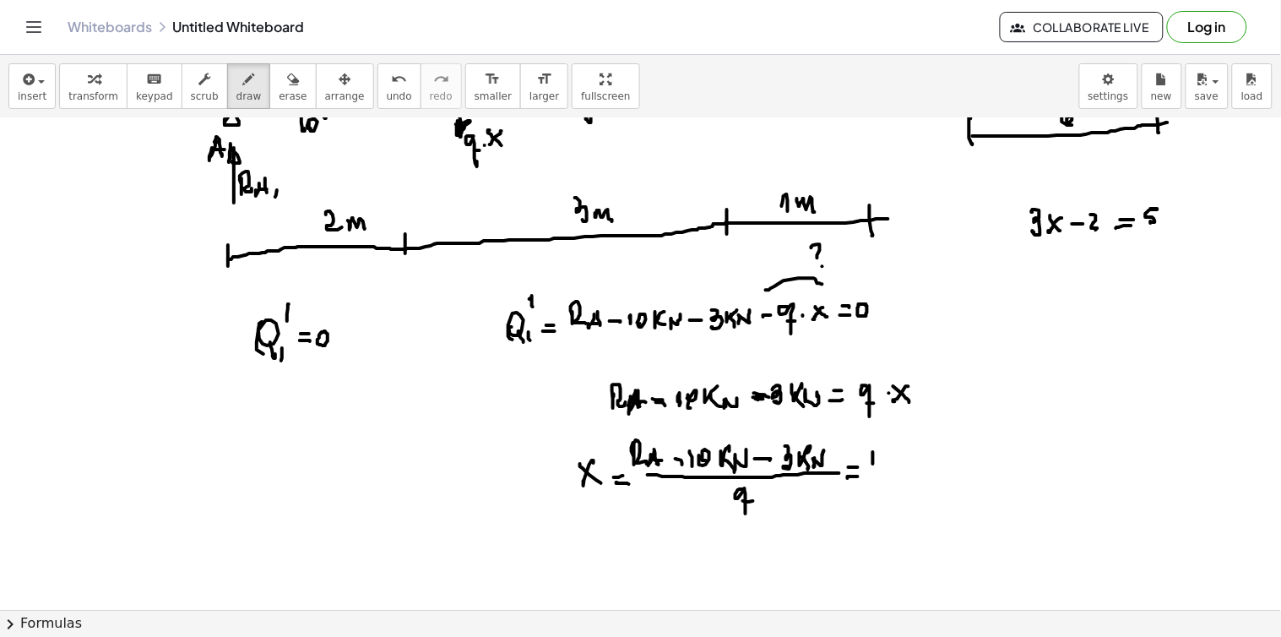
drag, startPoint x: 887, startPoint y: 452, endPoint x: 891, endPoint y: 463, distance: 11.0
drag, startPoint x: 898, startPoint y: 450, endPoint x: 904, endPoint y: 464, distance: 15.5
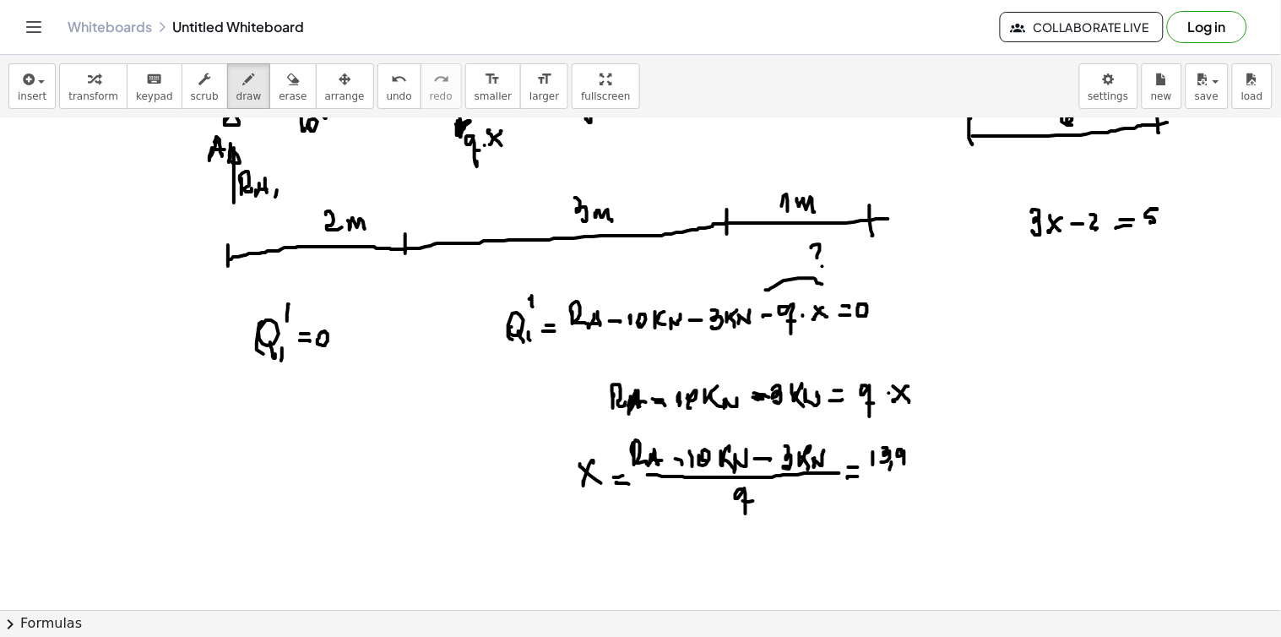
drag, startPoint x: 914, startPoint y: 448, endPoint x: 923, endPoint y: 450, distance: 8.6
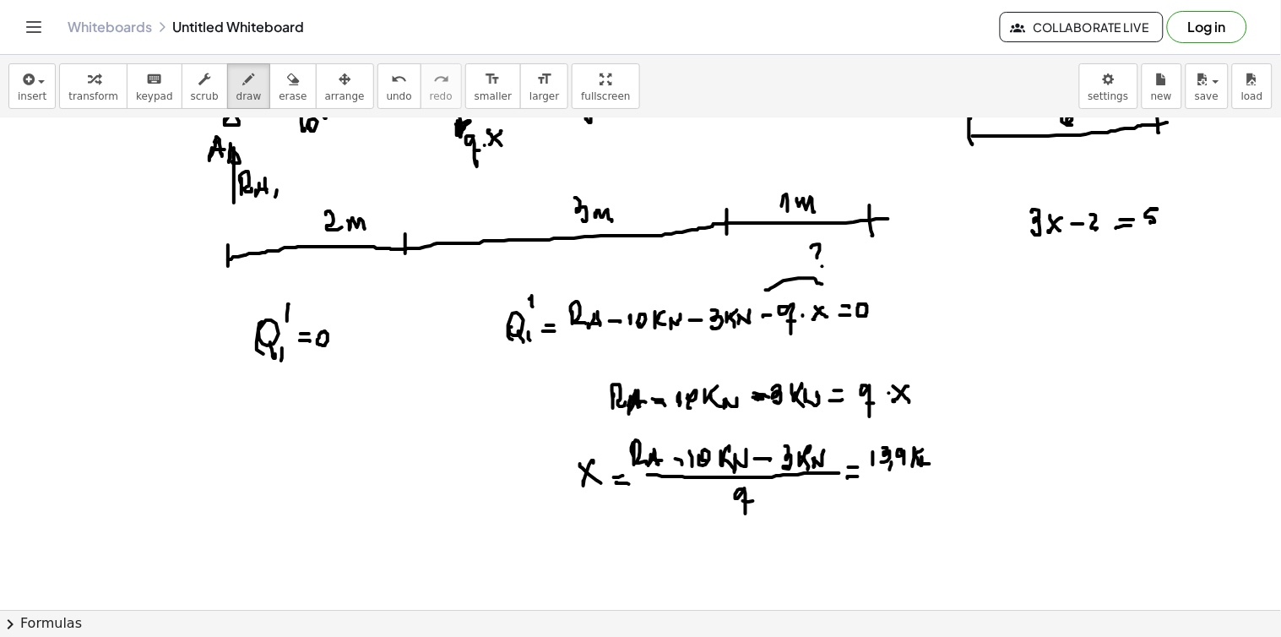
drag, startPoint x: 922, startPoint y: 458, endPoint x: 935, endPoint y: 458, distance: 12.7
drag, startPoint x: 968, startPoint y: 452, endPoint x: 975, endPoint y: 458, distance: 9.0
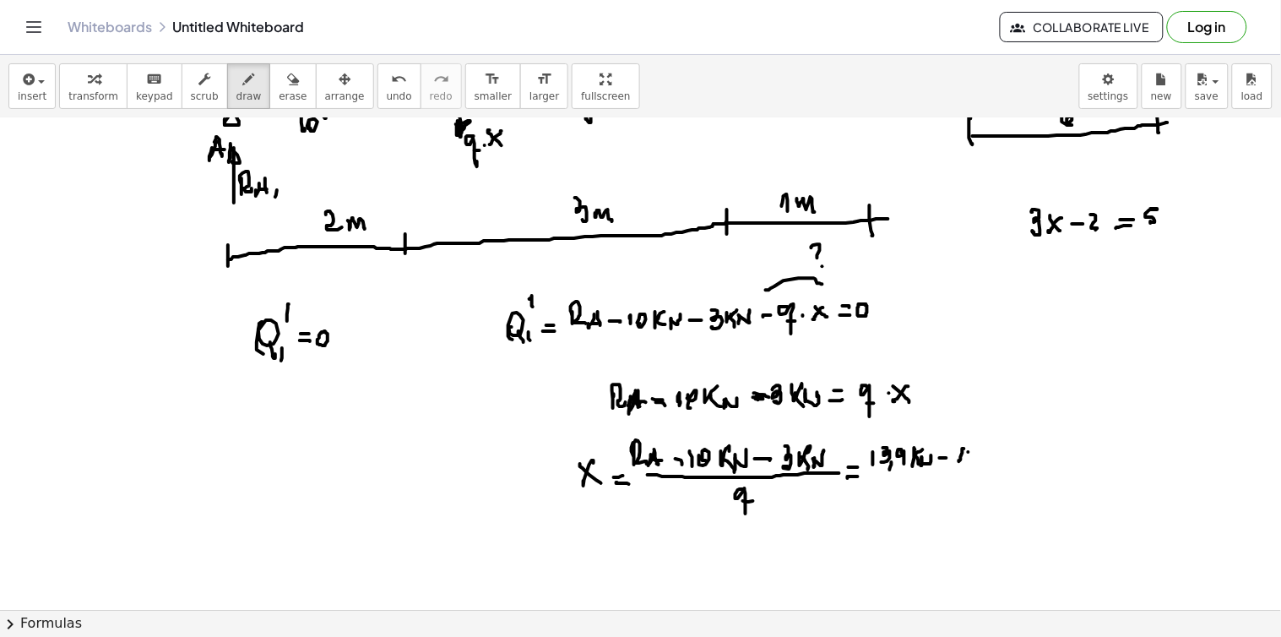
drag, startPoint x: 985, startPoint y: 458, endPoint x: 992, endPoint y: 448, distance: 12.2
drag, startPoint x: 988, startPoint y: 451, endPoint x: 997, endPoint y: 452, distance: 9.4
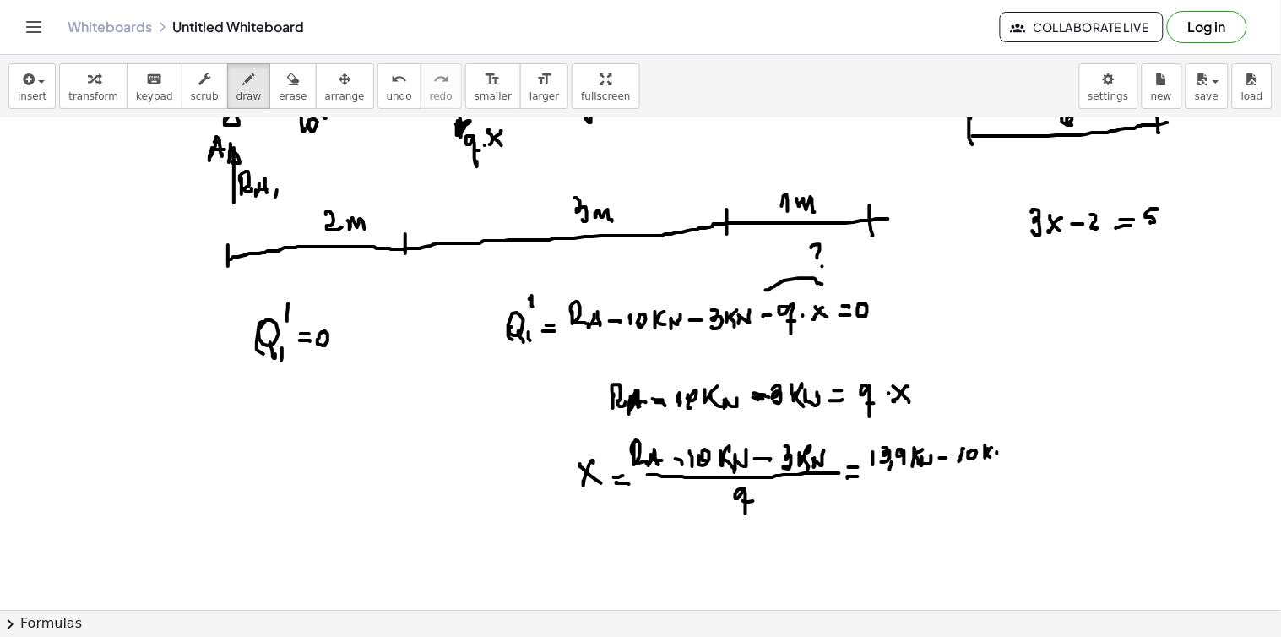
drag, startPoint x: 994, startPoint y: 452, endPoint x: 1005, endPoint y: 449, distance: 10.7
drag, startPoint x: 1038, startPoint y: 444, endPoint x: 1056, endPoint y: 458, distance: 22.3
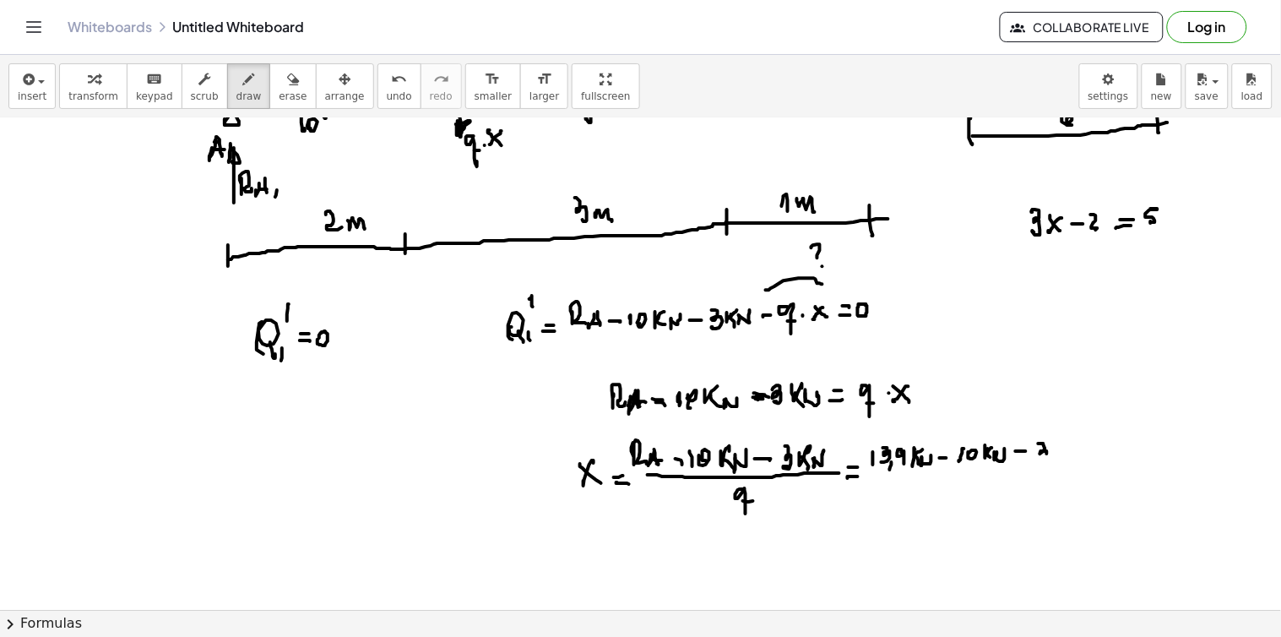
drag, startPoint x: 1056, startPoint y: 445, endPoint x: 1064, endPoint y: 453, distance: 11.4
drag, startPoint x: 1058, startPoint y: 453, endPoint x: 1068, endPoint y: 461, distance: 12.7
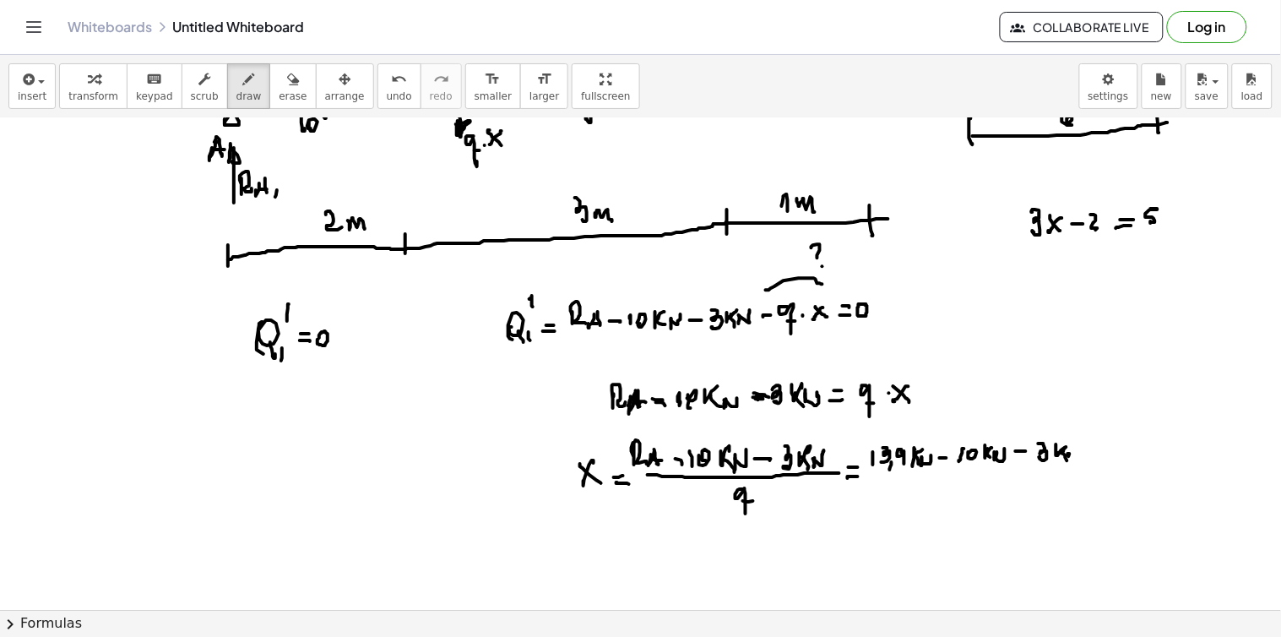
drag, startPoint x: 1070, startPoint y: 452, endPoint x: 1081, endPoint y: 453, distance: 11.0
drag, startPoint x: 881, startPoint y: 479, endPoint x: 1072, endPoint y: 468, distance: 191.1
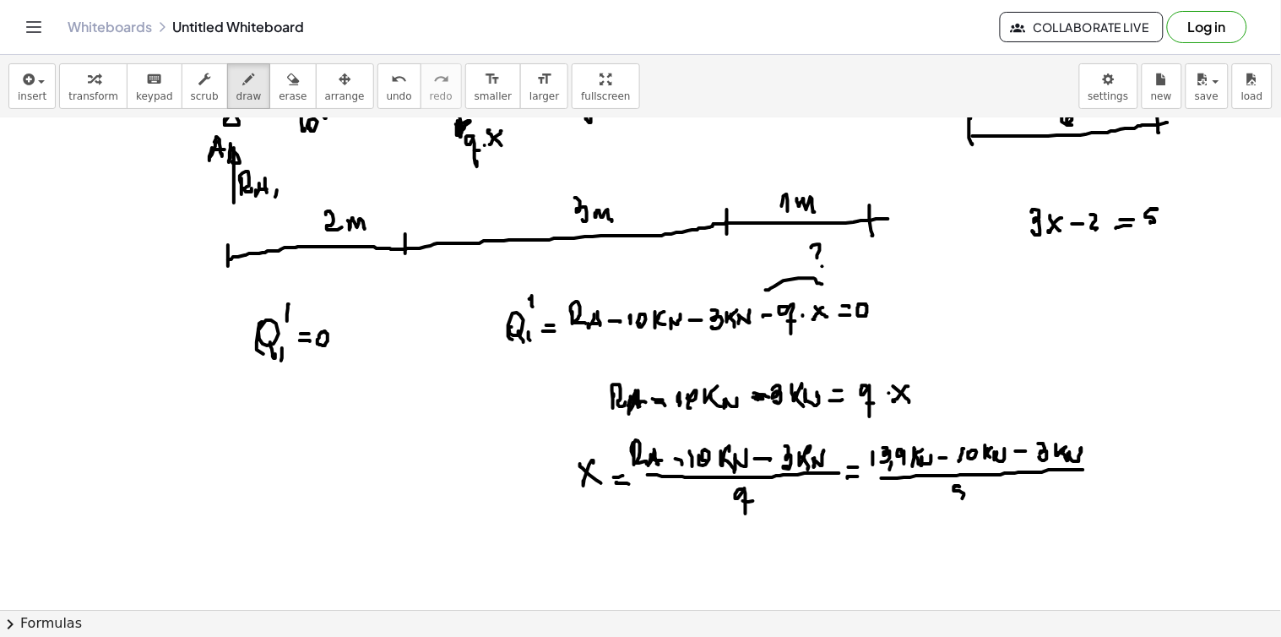
drag, startPoint x: 955, startPoint y: 486, endPoint x: 967, endPoint y: 496, distance: 16.2
drag, startPoint x: 978, startPoint y: 501, endPoint x: 984, endPoint y: 493, distance: 9.6
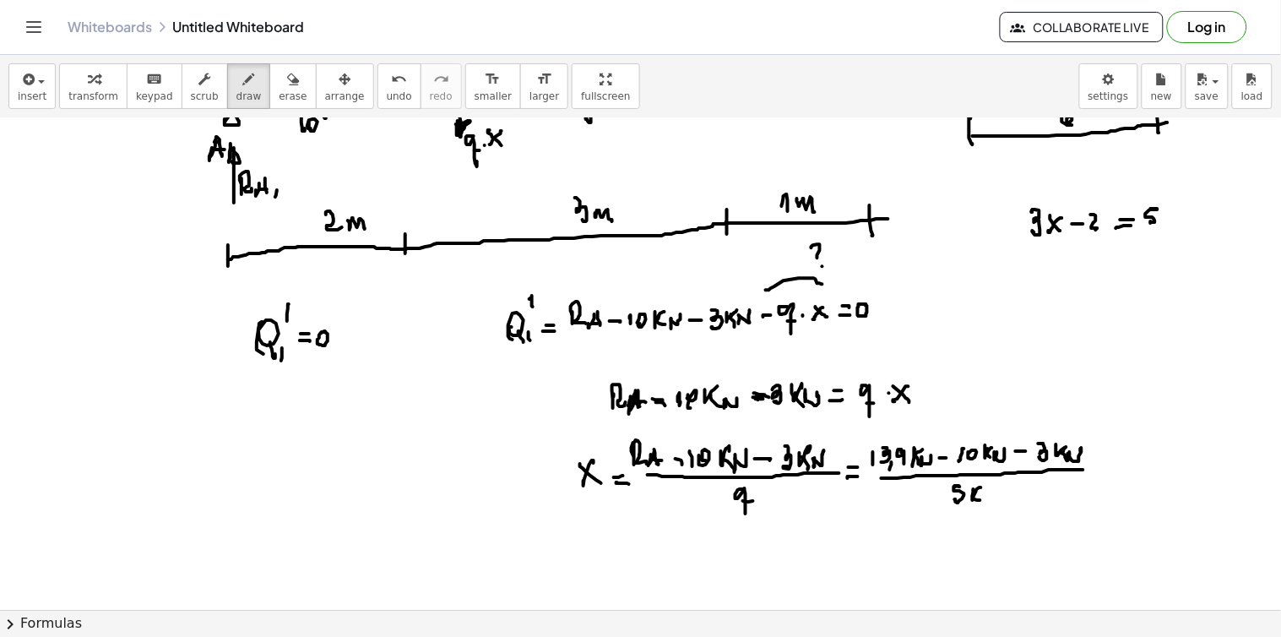
drag, startPoint x: 984, startPoint y: 492, endPoint x: 991, endPoint y: 499, distance: 10.2
drag, startPoint x: 1005, startPoint y: 486, endPoint x: 994, endPoint y: 512, distance: 27.6
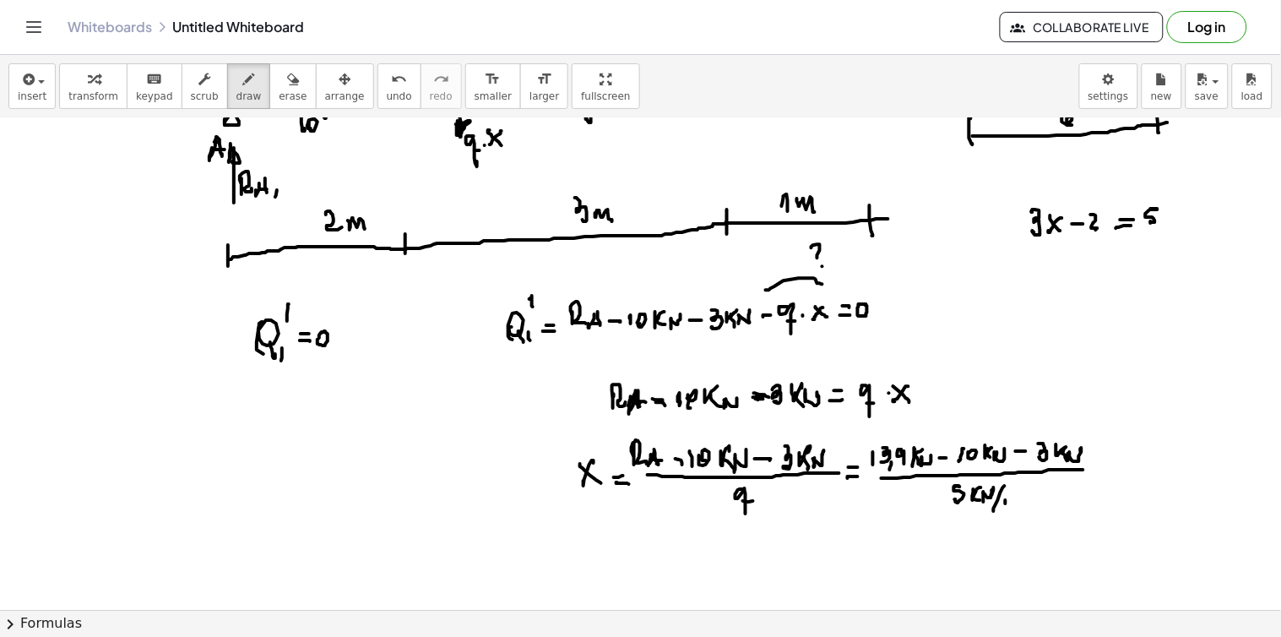
drag, startPoint x: 1005, startPoint y: 504, endPoint x: 1017, endPoint y: 496, distance: 14.5
drag, startPoint x: 1017, startPoint y: 496, endPoint x: 1082, endPoint y: 483, distance: 66.2
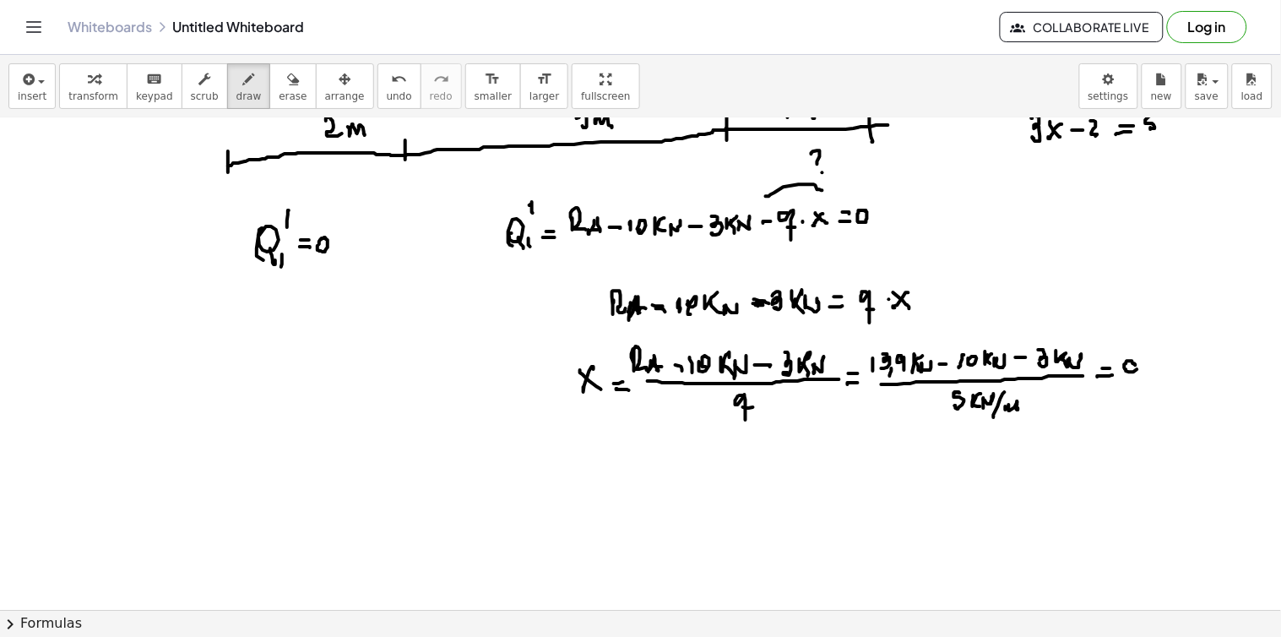
drag, startPoint x: 1145, startPoint y: 371, endPoint x: 1143, endPoint y: 381, distance: 9.4
drag, startPoint x: 1163, startPoint y: 355, endPoint x: 1175, endPoint y: 358, distance: 12.1
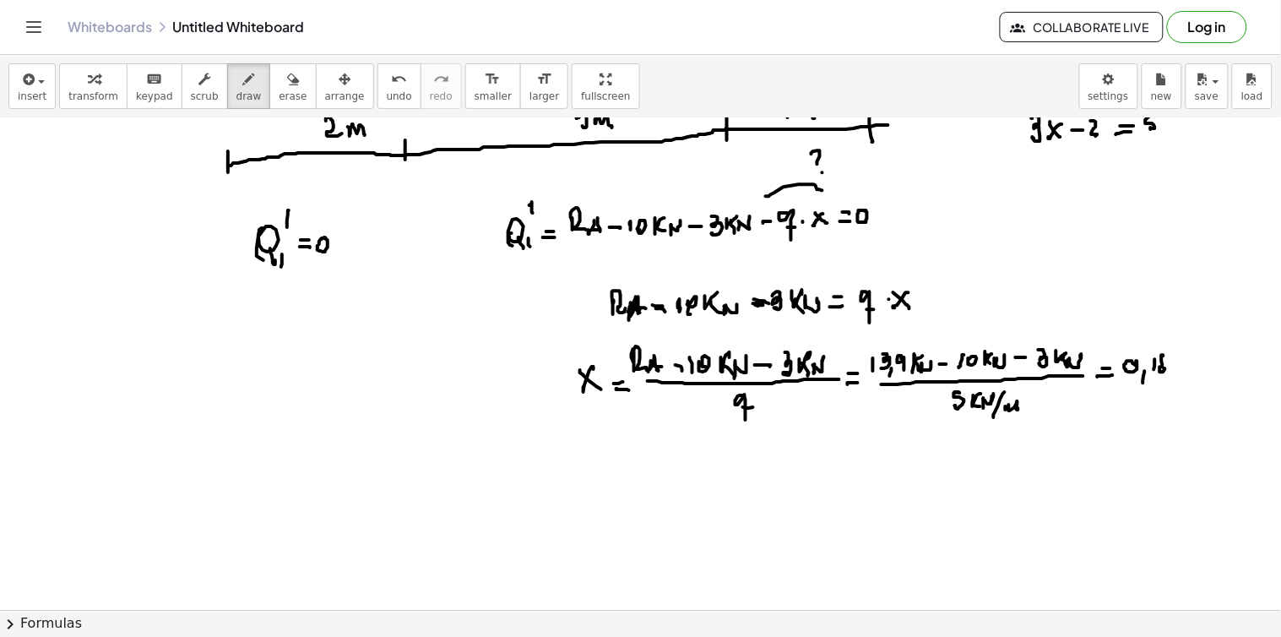
drag, startPoint x: 1173, startPoint y: 363, endPoint x: 1185, endPoint y: 365, distance: 11.9
drag, startPoint x: 1132, startPoint y: 334, endPoint x: 1167, endPoint y: 339, distance: 34.9
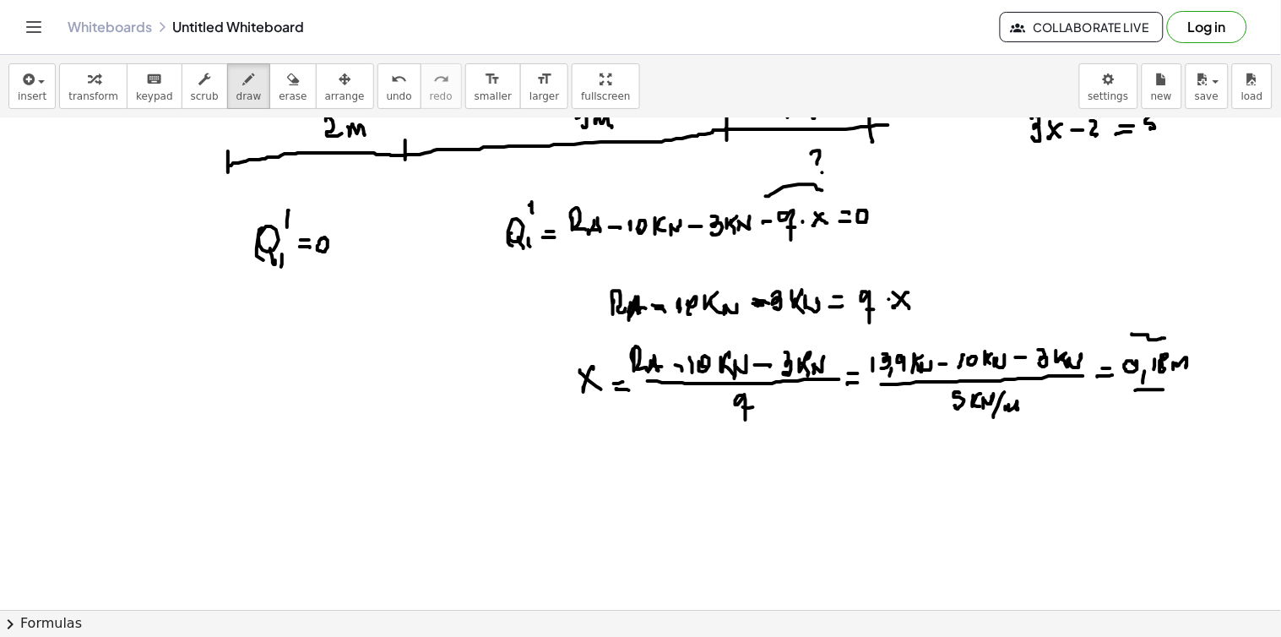
drag, startPoint x: 1138, startPoint y: 390, endPoint x: 1165, endPoint y: 390, distance: 27.0
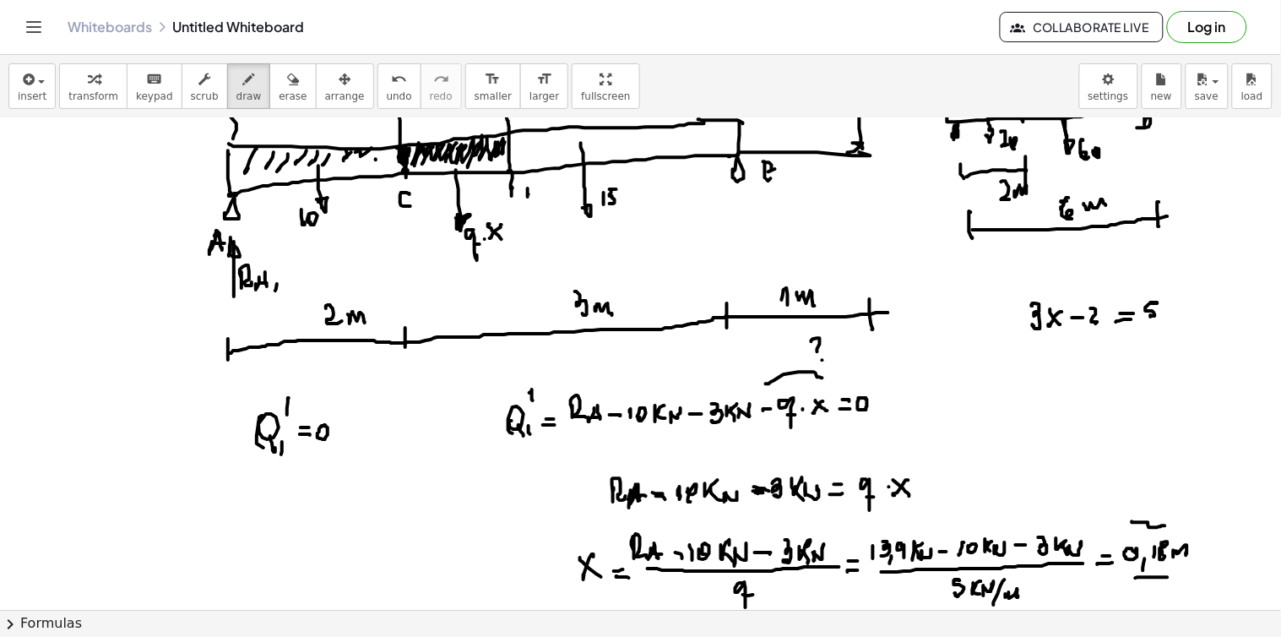
scroll to position [5007, 0]
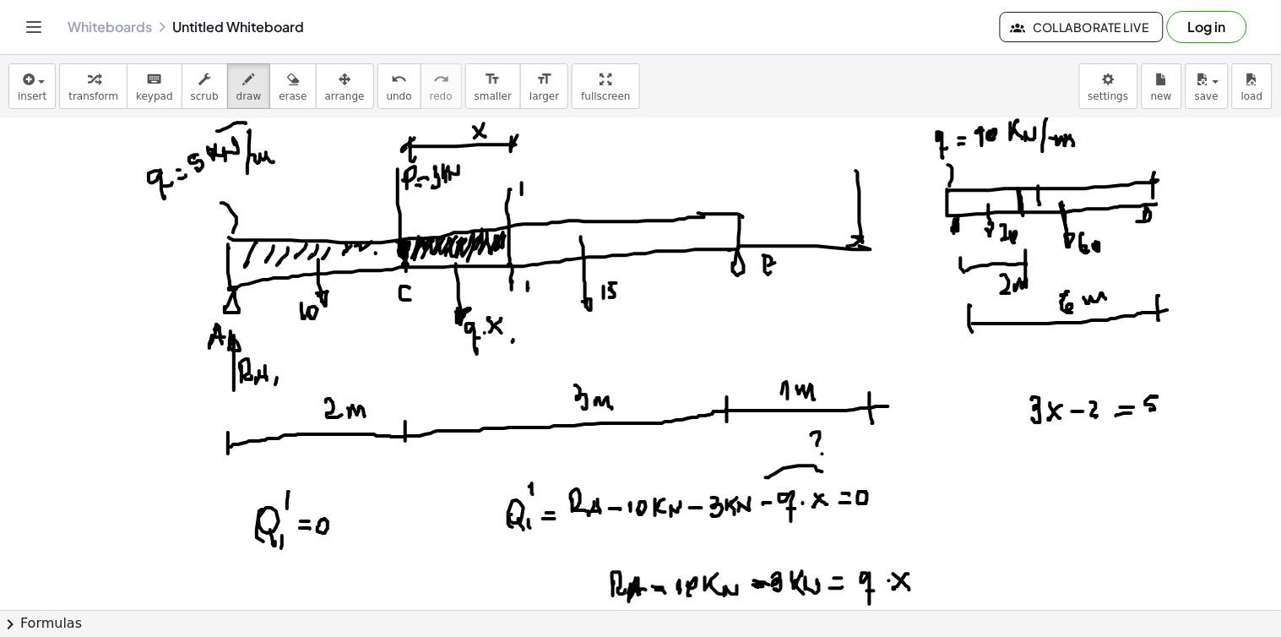
drag, startPoint x: 512, startPoint y: 343, endPoint x: 521, endPoint y: 339, distance: 9.1
drag, startPoint x: 518, startPoint y: 331, endPoint x: 540, endPoint y: 332, distance: 22.8
drag, startPoint x: 537, startPoint y: 324, endPoint x: 536, endPoint y: 341, distance: 16.9
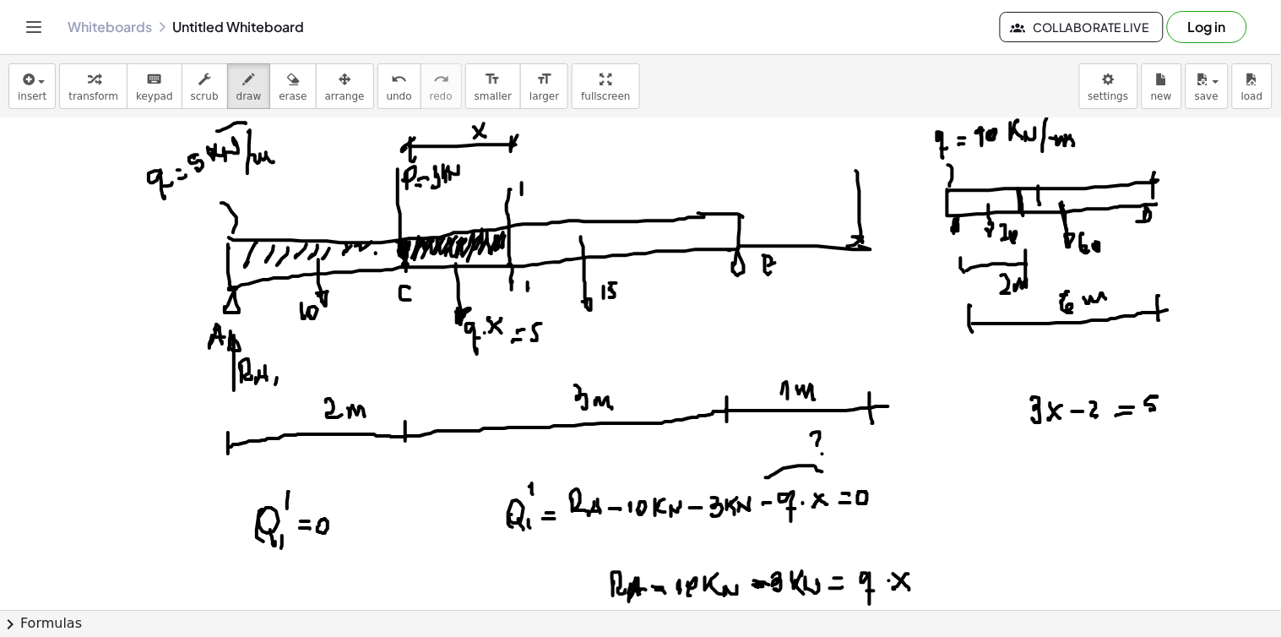
drag, startPoint x: 571, startPoint y: 328, endPoint x: 568, endPoint y: 340, distance: 12.9
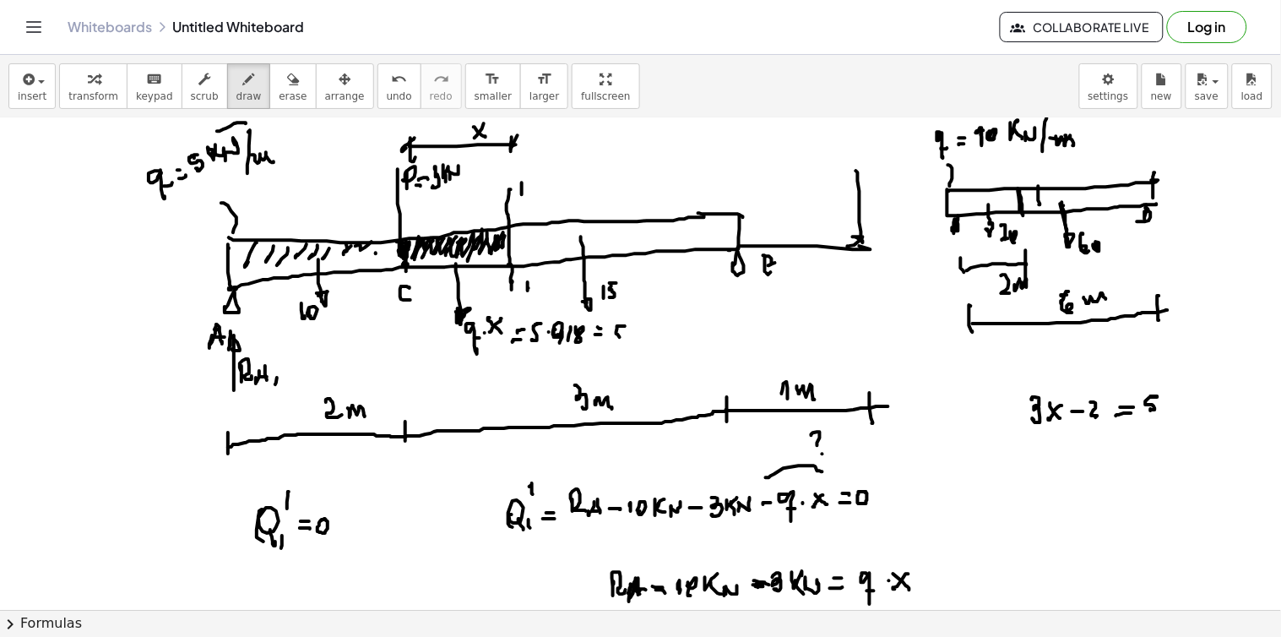
drag, startPoint x: 625, startPoint y: 327, endPoint x: 631, endPoint y: 334, distance: 9.6
drag, startPoint x: 646, startPoint y: 326, endPoint x: 643, endPoint y: 339, distance: 13.7
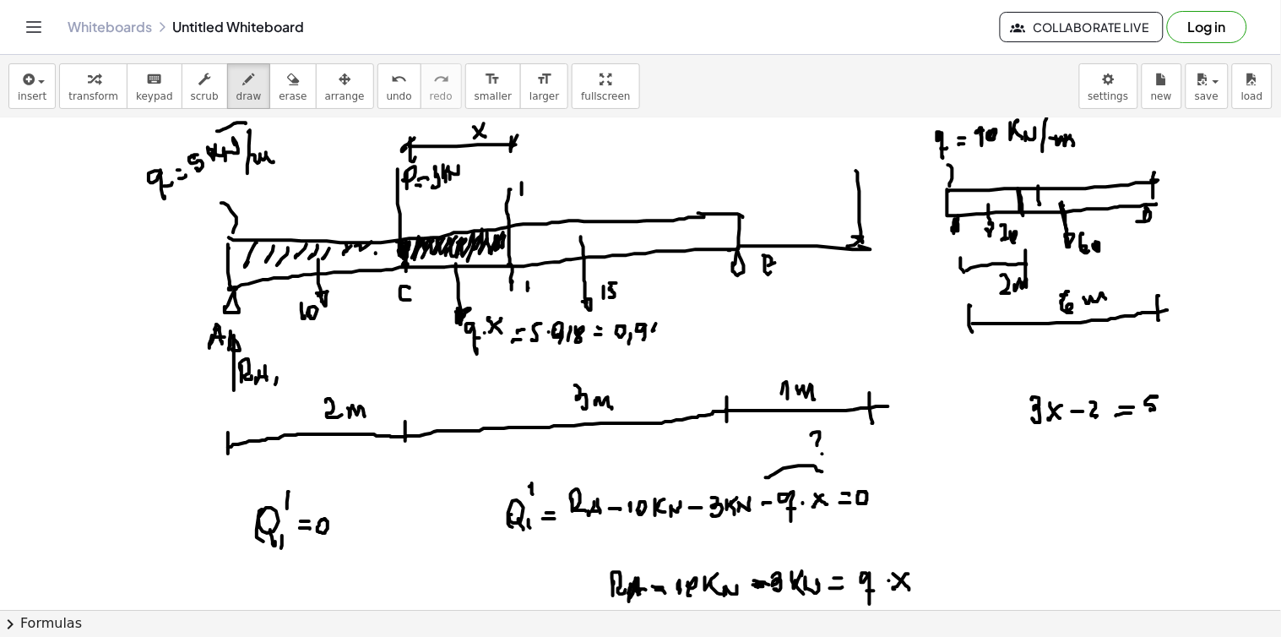
drag, startPoint x: 669, startPoint y: 327, endPoint x: 682, endPoint y: 331, distance: 14.2
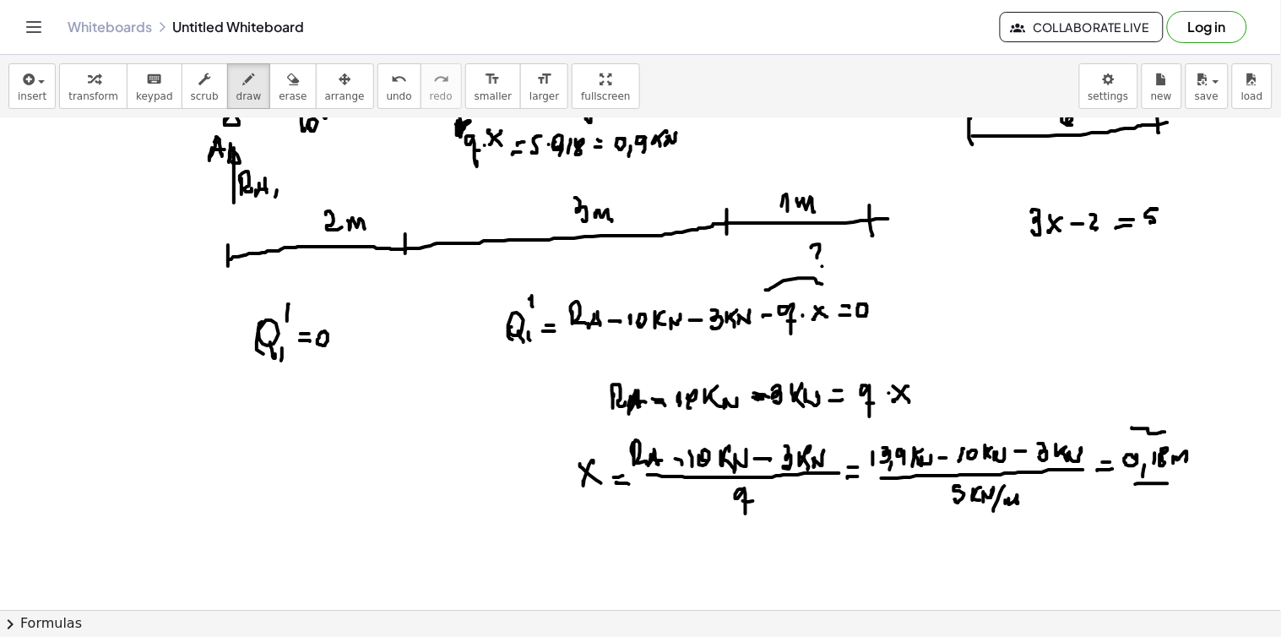
scroll to position [5288, 0]
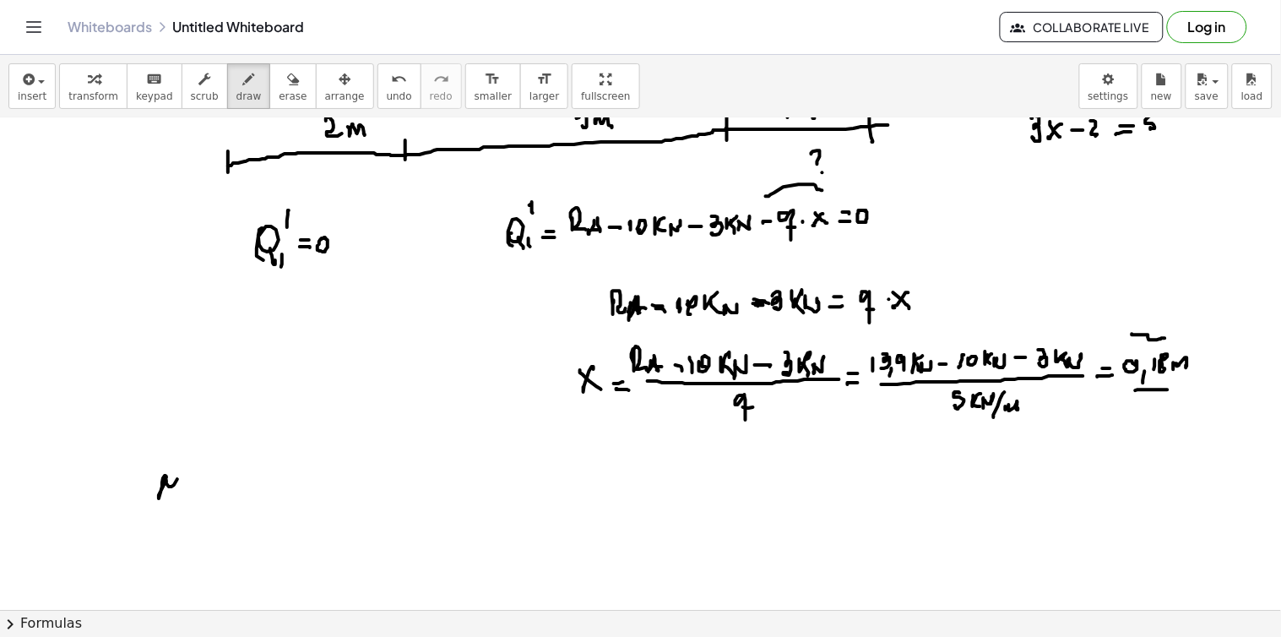
drag, startPoint x: 166, startPoint y: 477, endPoint x: 177, endPoint y: 496, distance: 21.6
drag, startPoint x: 183, startPoint y: 493, endPoint x: 189, endPoint y: 485, distance: 9.6
drag, startPoint x: 192, startPoint y: 469, endPoint x: 190, endPoint y: 492, distance: 23.7
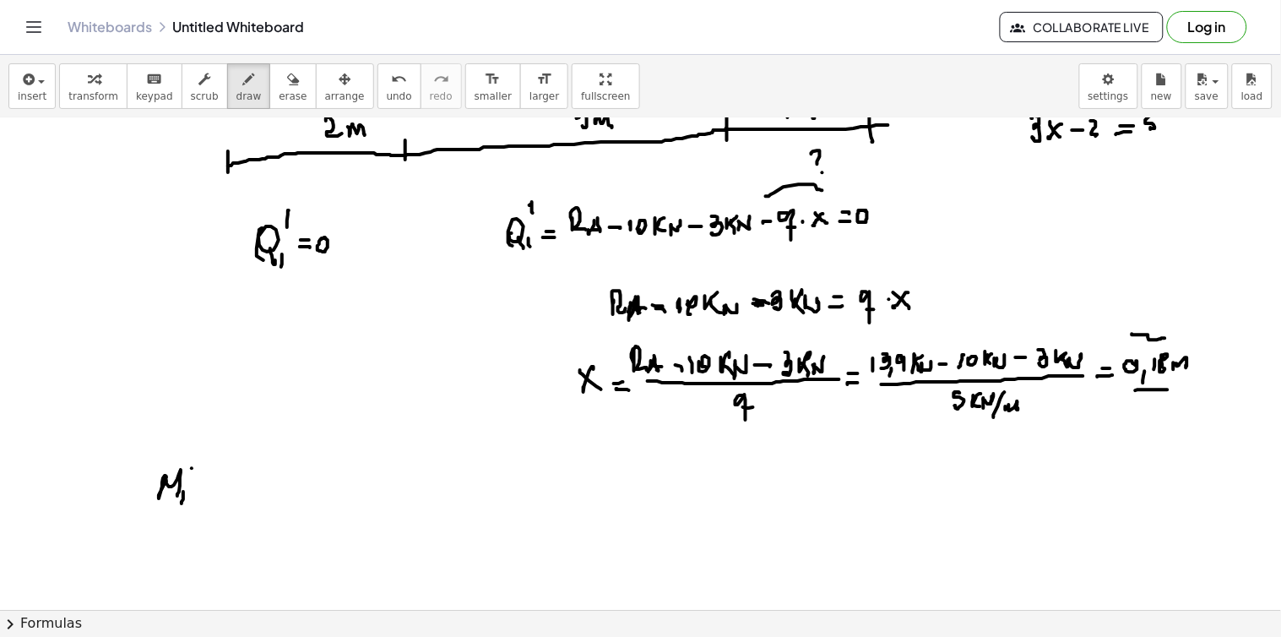
drag, startPoint x: 184, startPoint y: 496, endPoint x: 200, endPoint y: 503, distance: 17.4
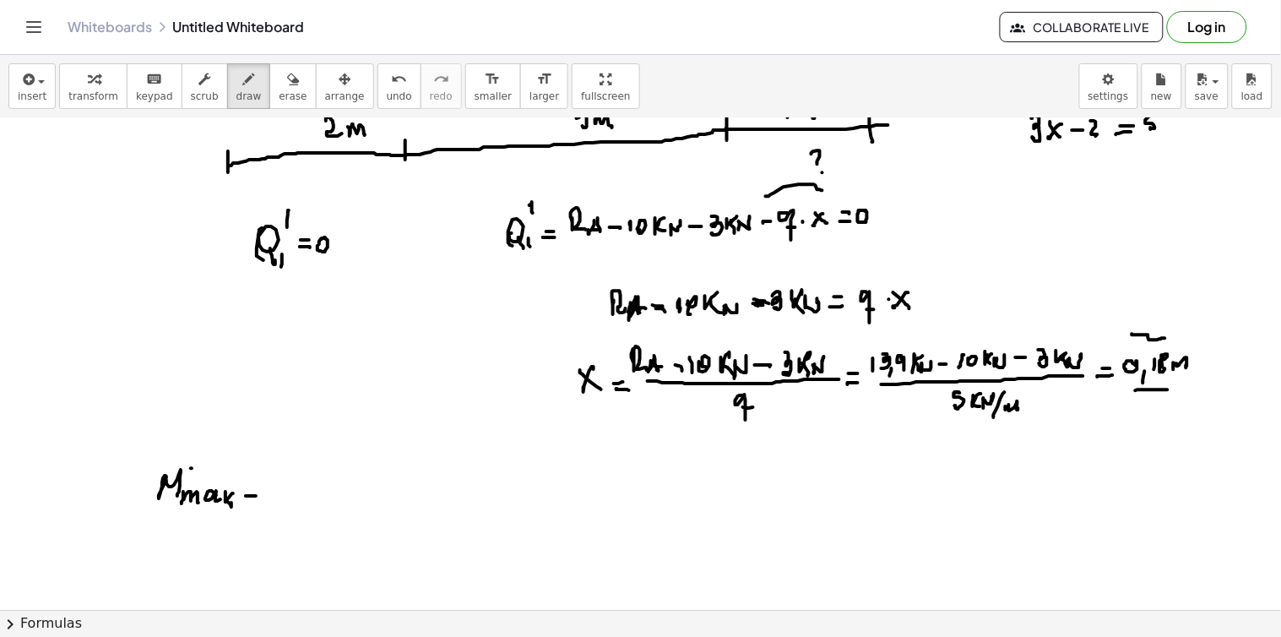
drag, startPoint x: 251, startPoint y: 496, endPoint x: 254, endPoint y: 488, distance: 9.1
drag, startPoint x: 289, startPoint y: 474, endPoint x: 301, endPoint y: 486, distance: 17.3
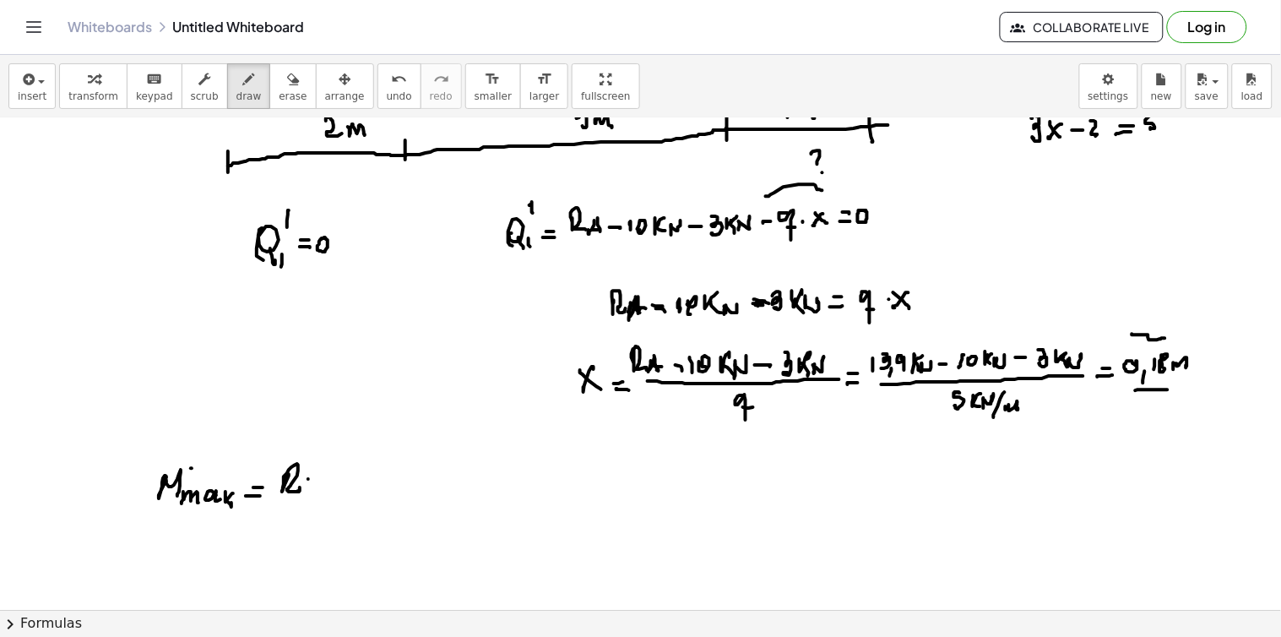
drag, startPoint x: 308, startPoint y: 478, endPoint x: 307, endPoint y: 490, distance: 12.7
drag, startPoint x: 302, startPoint y: 485, endPoint x: 317, endPoint y: 488, distance: 15.6
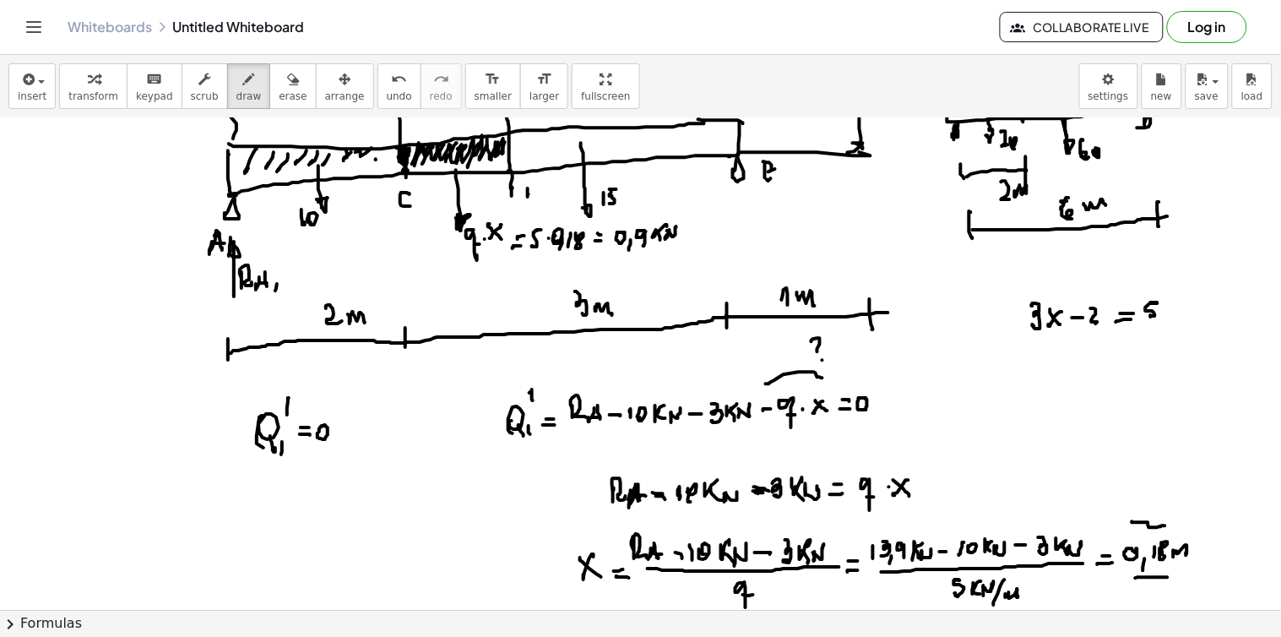
scroll to position [5007, 0]
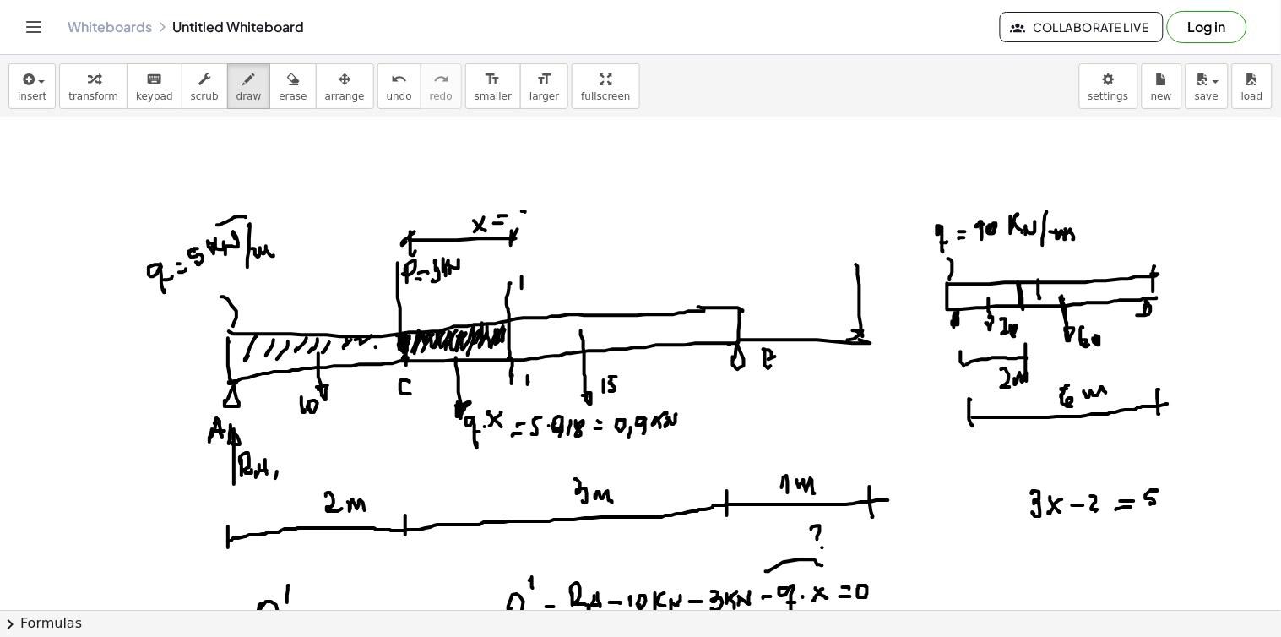
drag, startPoint x: 545, startPoint y: 209, endPoint x: 561, endPoint y: 214, distance: 17.1
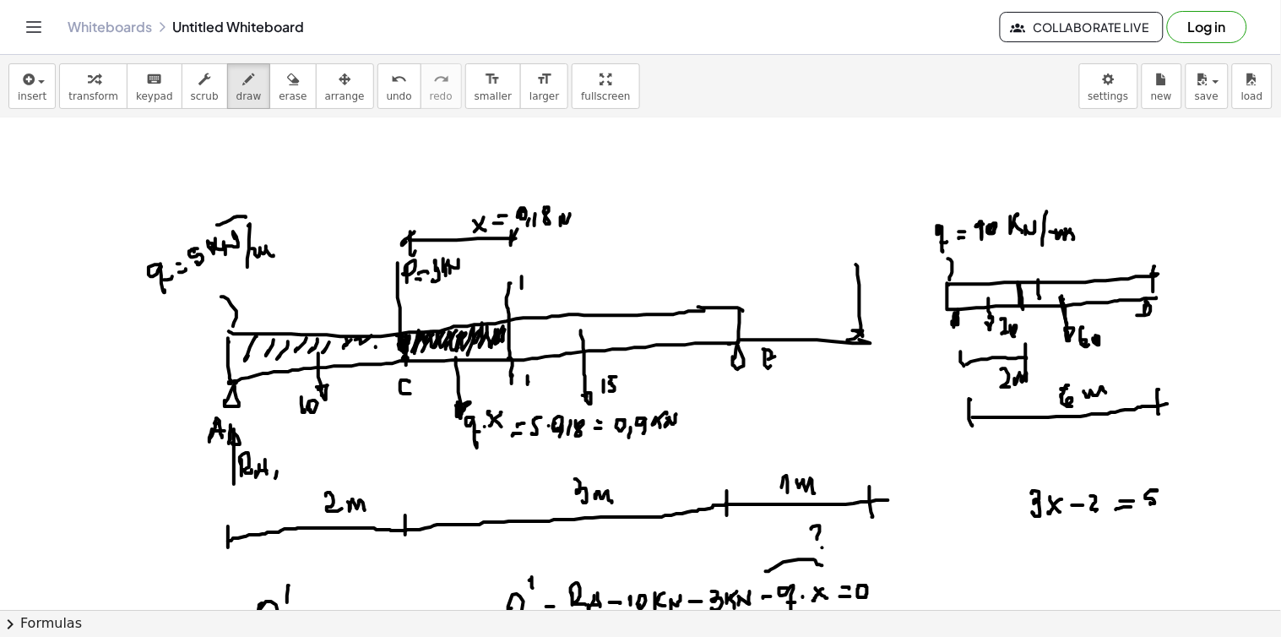
drag, startPoint x: 561, startPoint y: 218, endPoint x: 572, endPoint y: 222, distance: 11.8
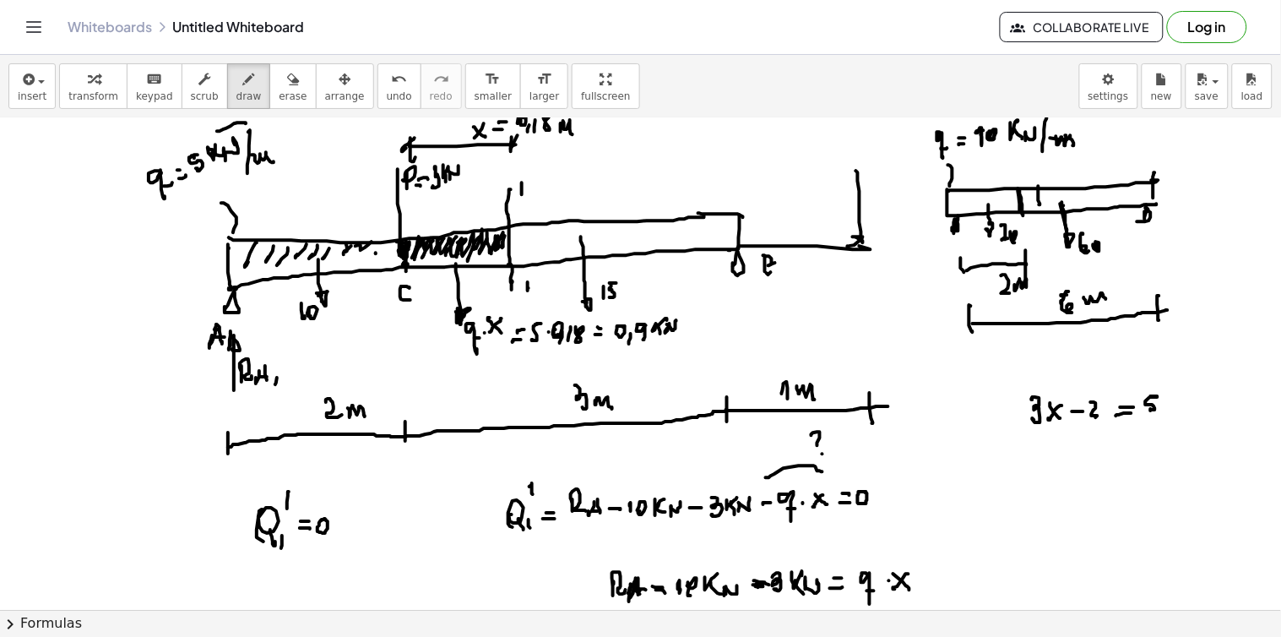
scroll to position [5288, 0]
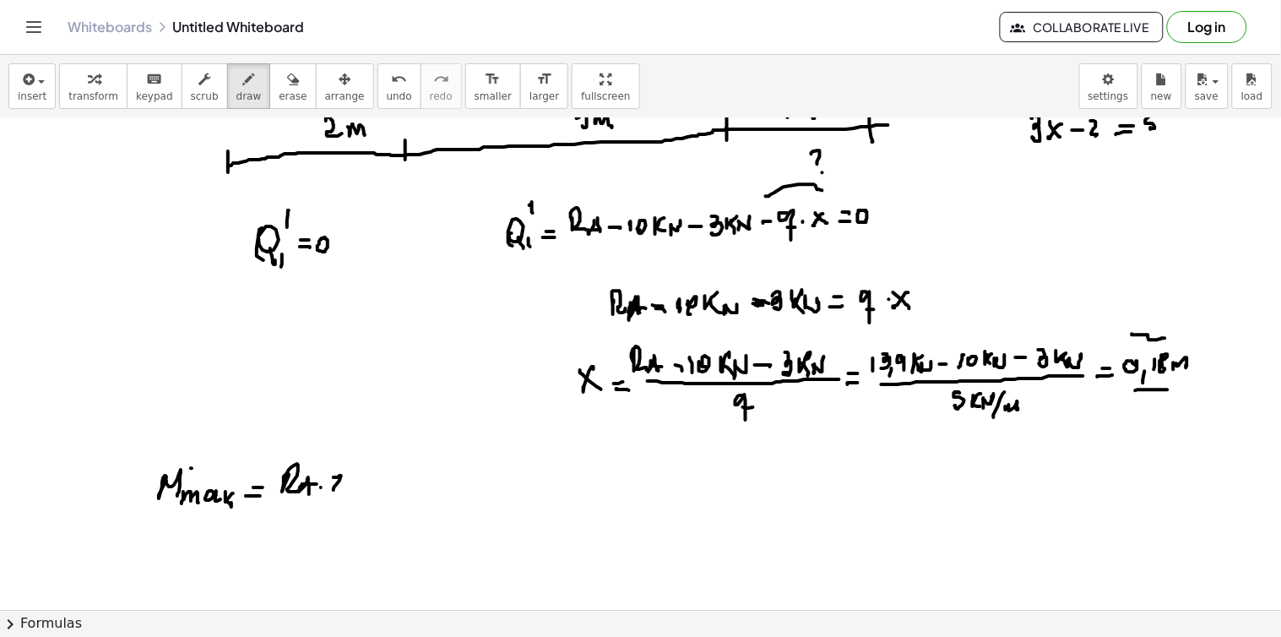
drag, startPoint x: 333, startPoint y: 478, endPoint x: 343, endPoint y: 485, distance: 12.0
drag, startPoint x: 369, startPoint y: 477, endPoint x: 383, endPoint y: 476, distance: 14.4
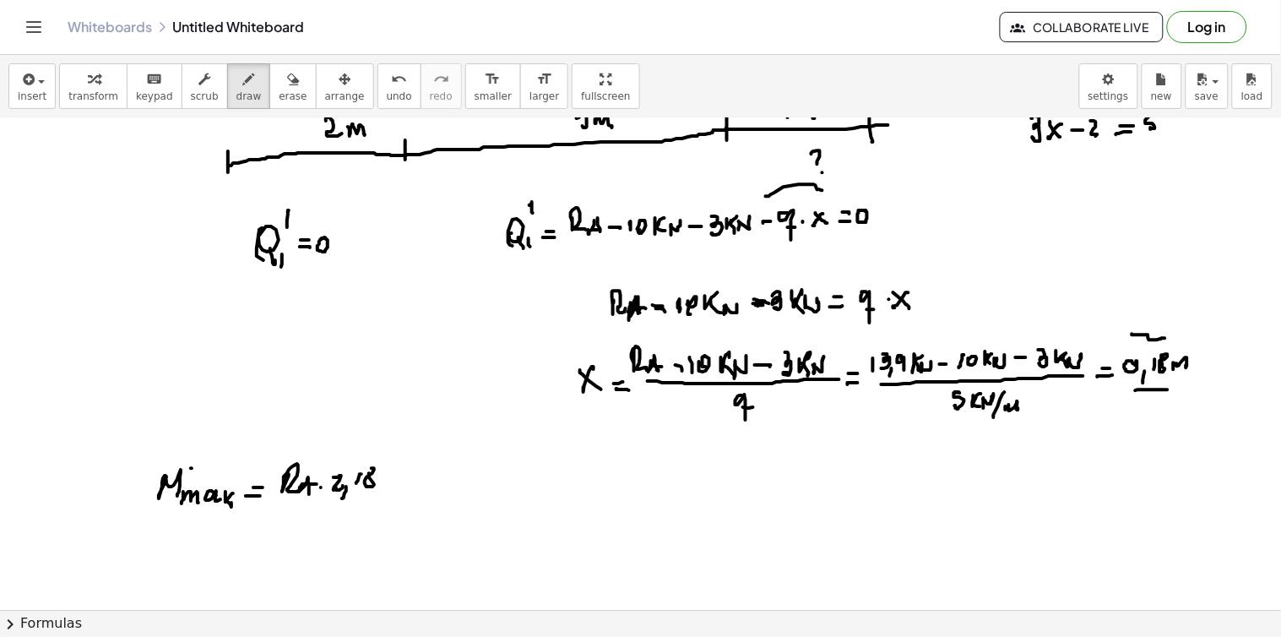
drag, startPoint x: 382, startPoint y: 477, endPoint x: 397, endPoint y: 490, distance: 19.8
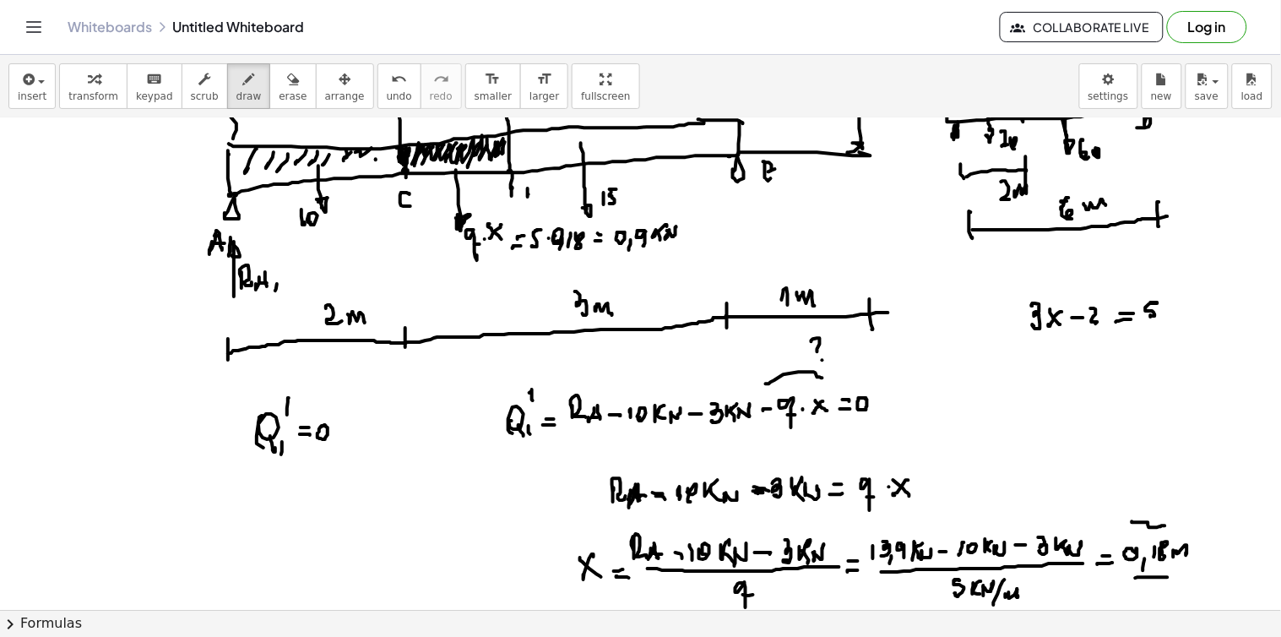
scroll to position [5382, 0]
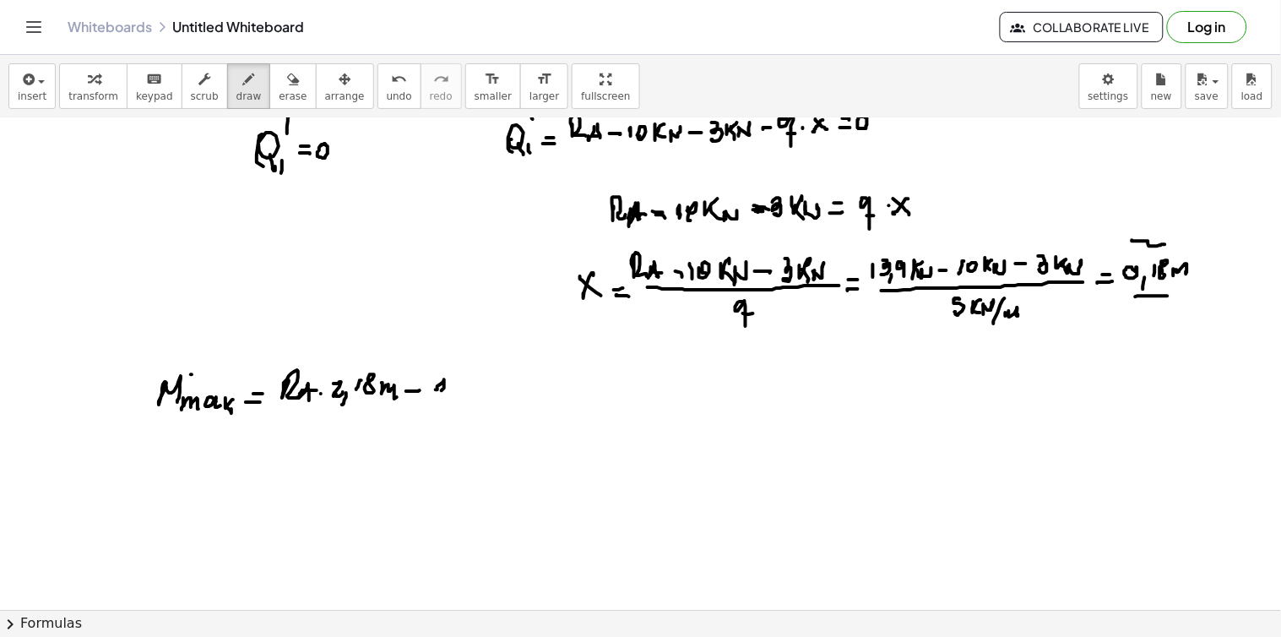
drag, startPoint x: 450, startPoint y: 382, endPoint x: 466, endPoint y: 377, distance: 16.6
drag, startPoint x: 466, startPoint y: 377, endPoint x: 474, endPoint y: 380, distance: 8.8
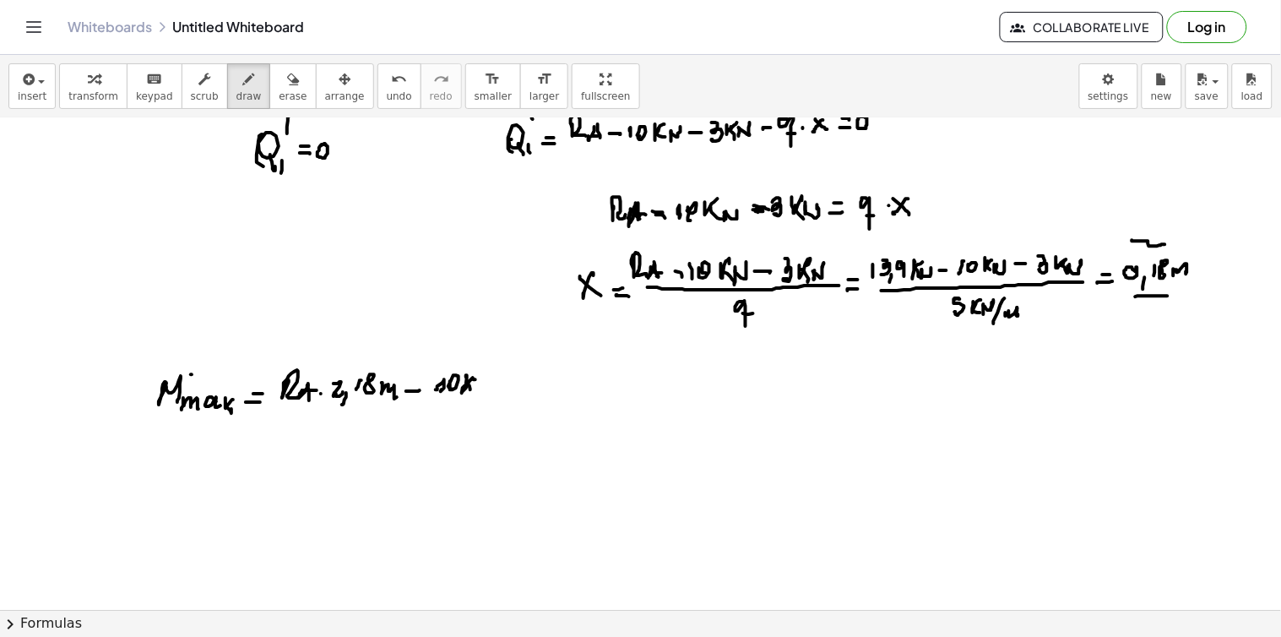
drag, startPoint x: 469, startPoint y: 386, endPoint x: 479, endPoint y: 382, distance: 9.9
drag, startPoint x: 482, startPoint y: 393, endPoint x: 490, endPoint y: 383, distance: 12.7
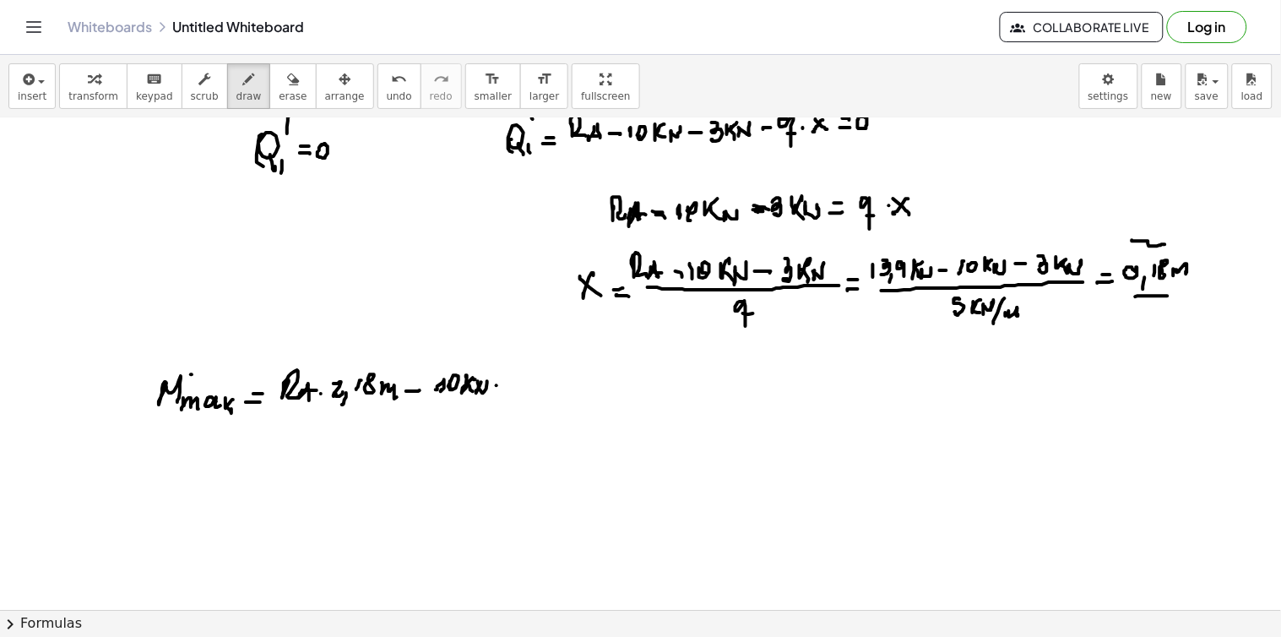
drag, startPoint x: 511, startPoint y: 386, endPoint x: 522, endPoint y: 387, distance: 11.0
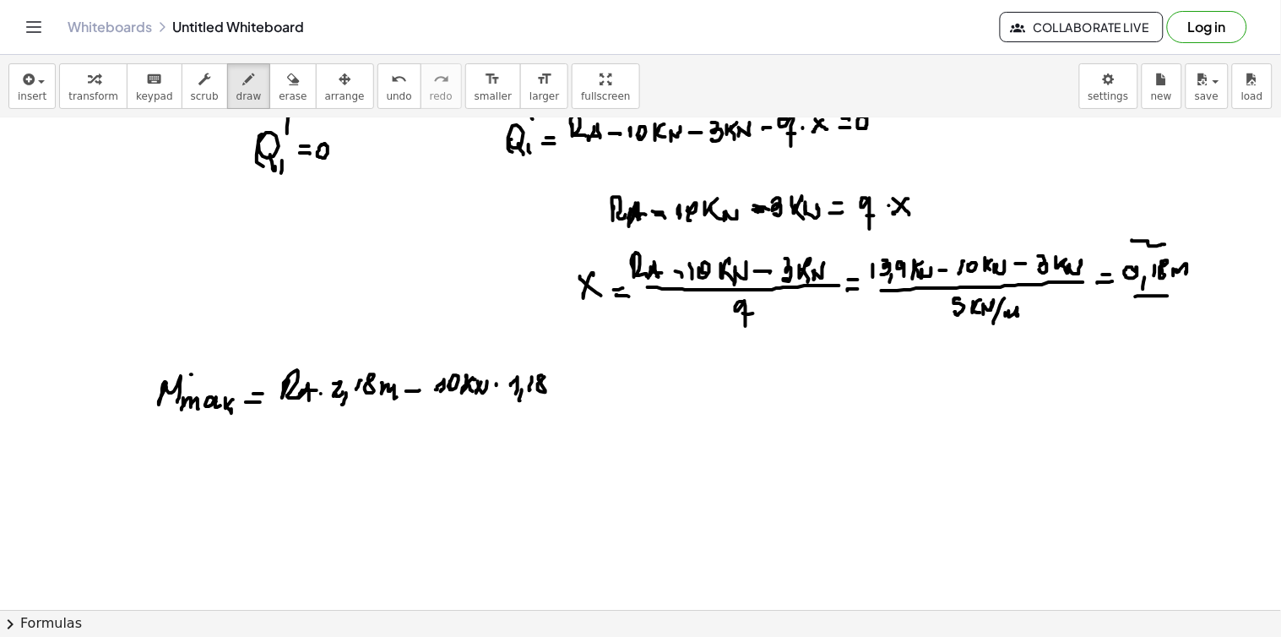
drag, startPoint x: 541, startPoint y: 376, endPoint x: 560, endPoint y: 382, distance: 19.8
drag, startPoint x: 555, startPoint y: 383, endPoint x: 569, endPoint y: 383, distance: 13.5
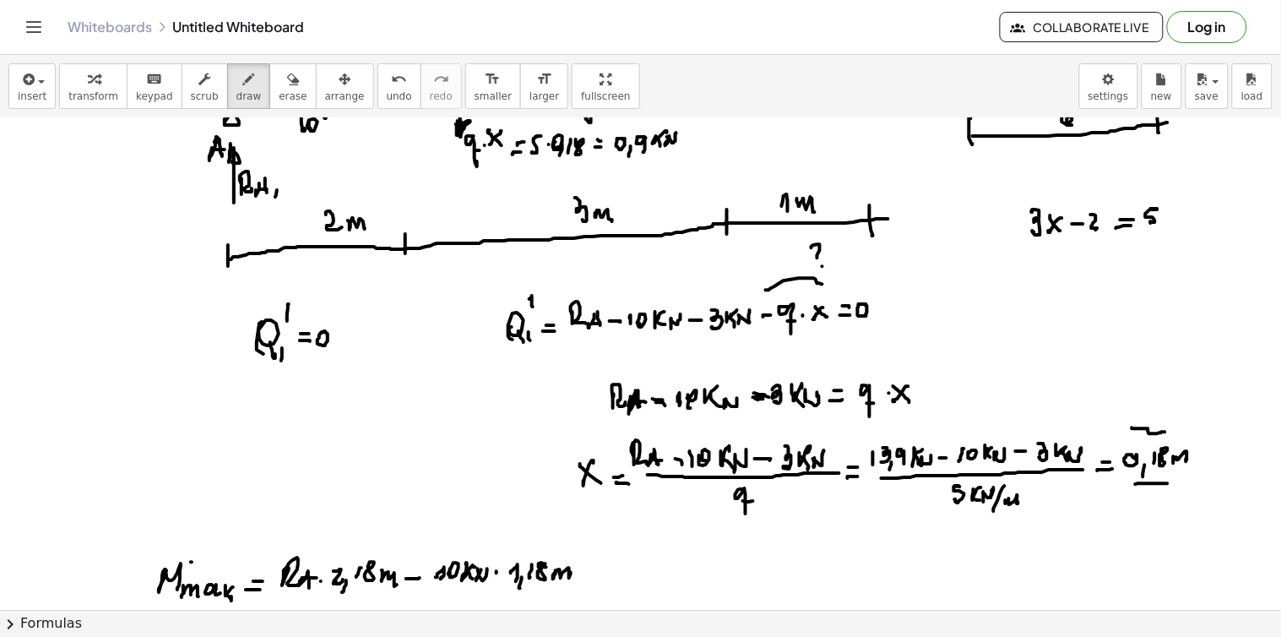
scroll to position [5288, 0]
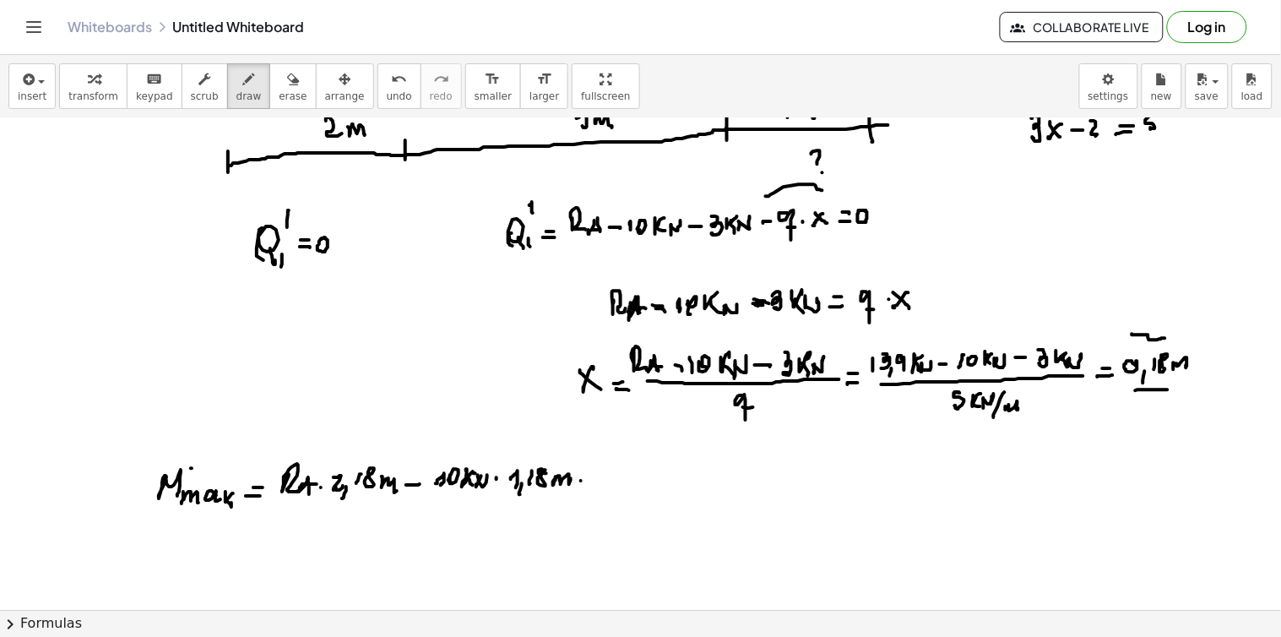
drag, startPoint x: 581, startPoint y: 481, endPoint x: 589, endPoint y: 482, distance: 8.5
drag, startPoint x: 599, startPoint y: 470, endPoint x: 598, endPoint y: 481, distance: 11.1
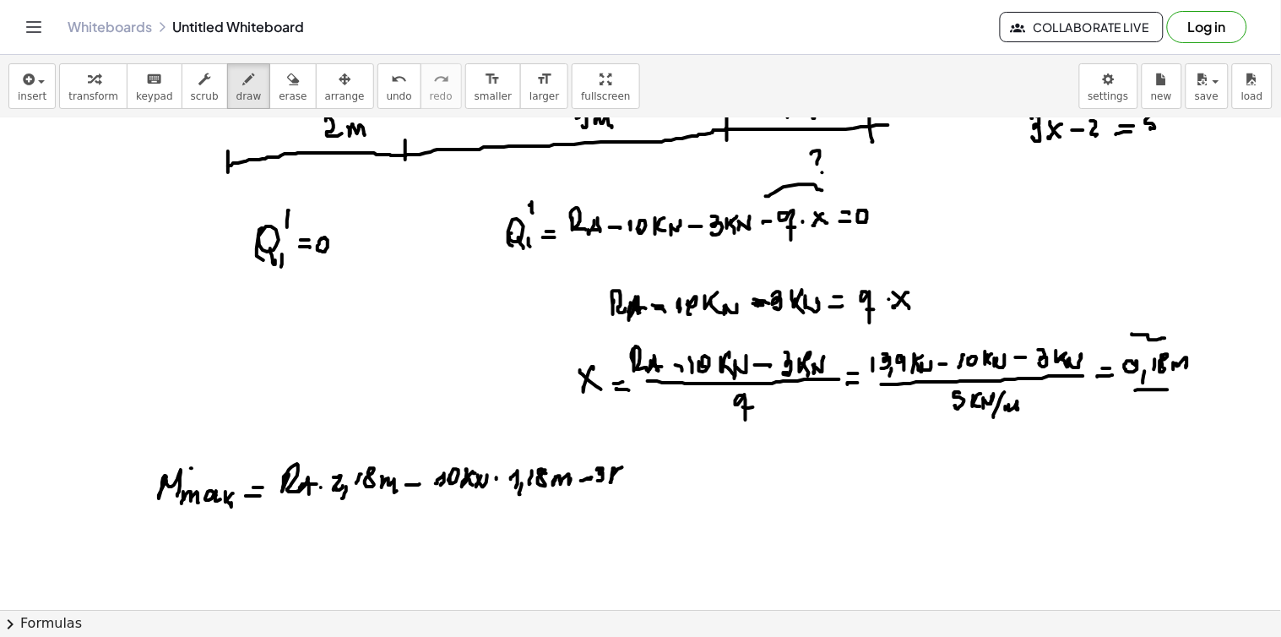
drag, startPoint x: 629, startPoint y: 480, endPoint x: 639, endPoint y: 478, distance: 10.3
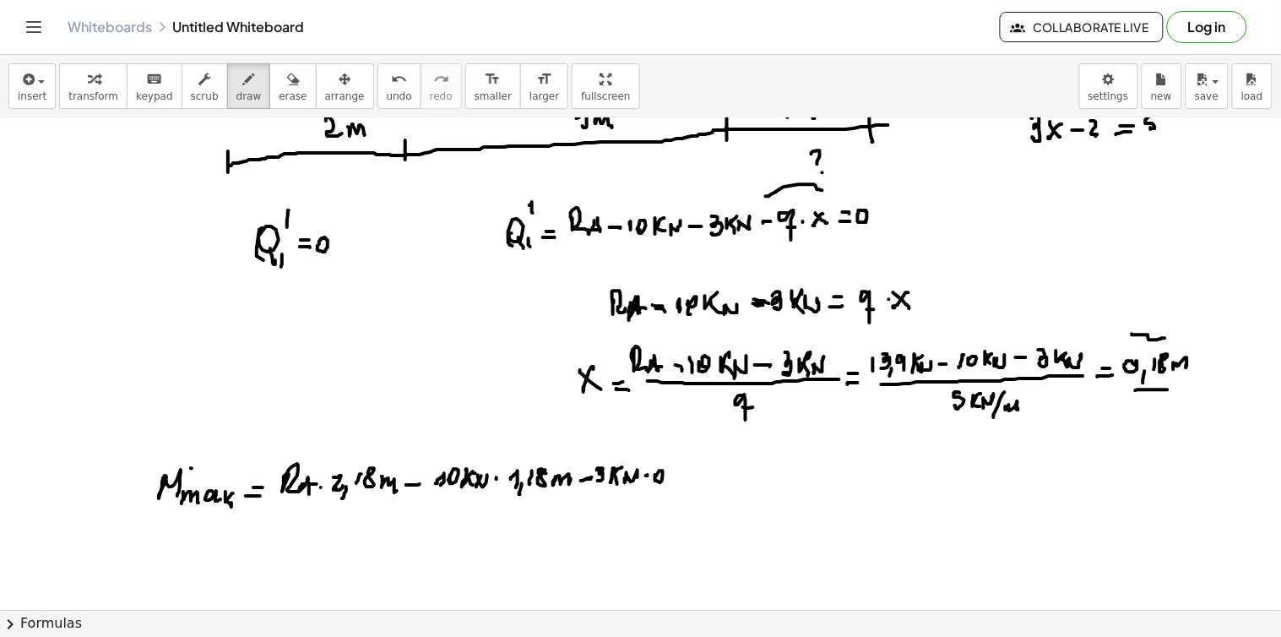
drag, startPoint x: 656, startPoint y: 475, endPoint x: 669, endPoint y: 474, distance: 12.7
drag, startPoint x: 667, startPoint y: 485, endPoint x: 678, endPoint y: 470, distance: 18.1
drag, startPoint x: 679, startPoint y: 469, endPoint x: 688, endPoint y: 469, distance: 9.3
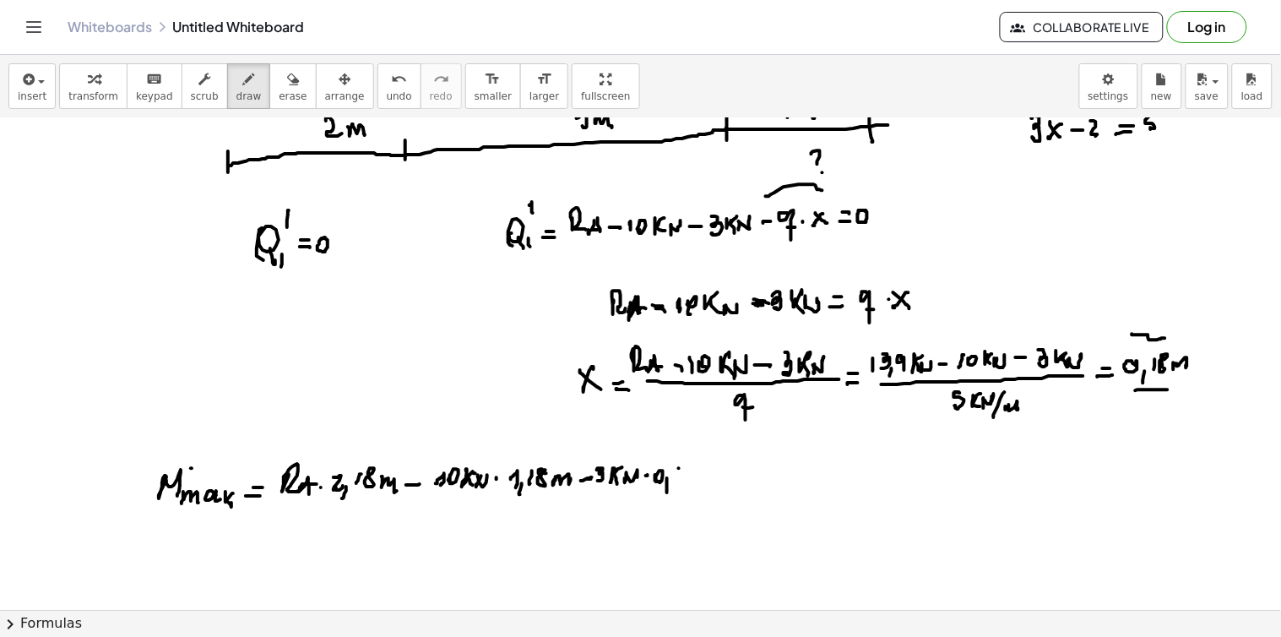
drag, startPoint x: 688, startPoint y: 469, endPoint x: 701, endPoint y: 471, distance: 12.9
drag, startPoint x: 701, startPoint y: 473, endPoint x: 713, endPoint y: 476, distance: 13.1
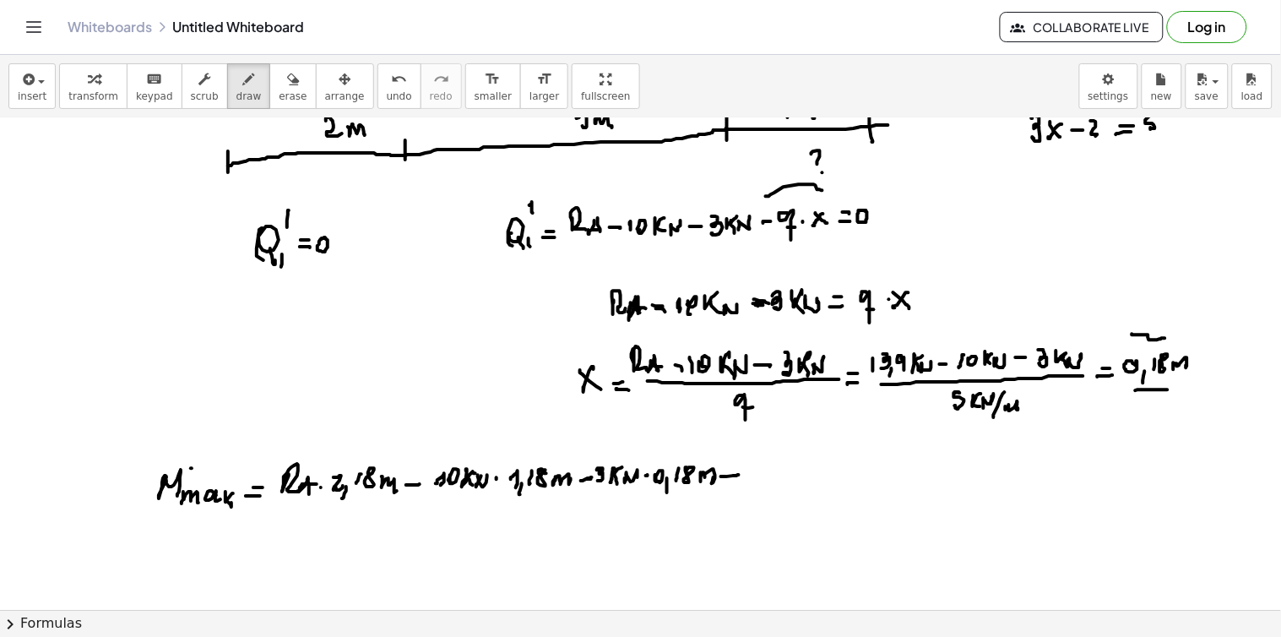
drag, startPoint x: 723, startPoint y: 477, endPoint x: 737, endPoint y: 476, distance: 14.4
drag, startPoint x: 755, startPoint y: 471, endPoint x: 764, endPoint y: 478, distance: 11.5
drag, startPoint x: 764, startPoint y: 478, endPoint x: 772, endPoint y: 471, distance: 10.2
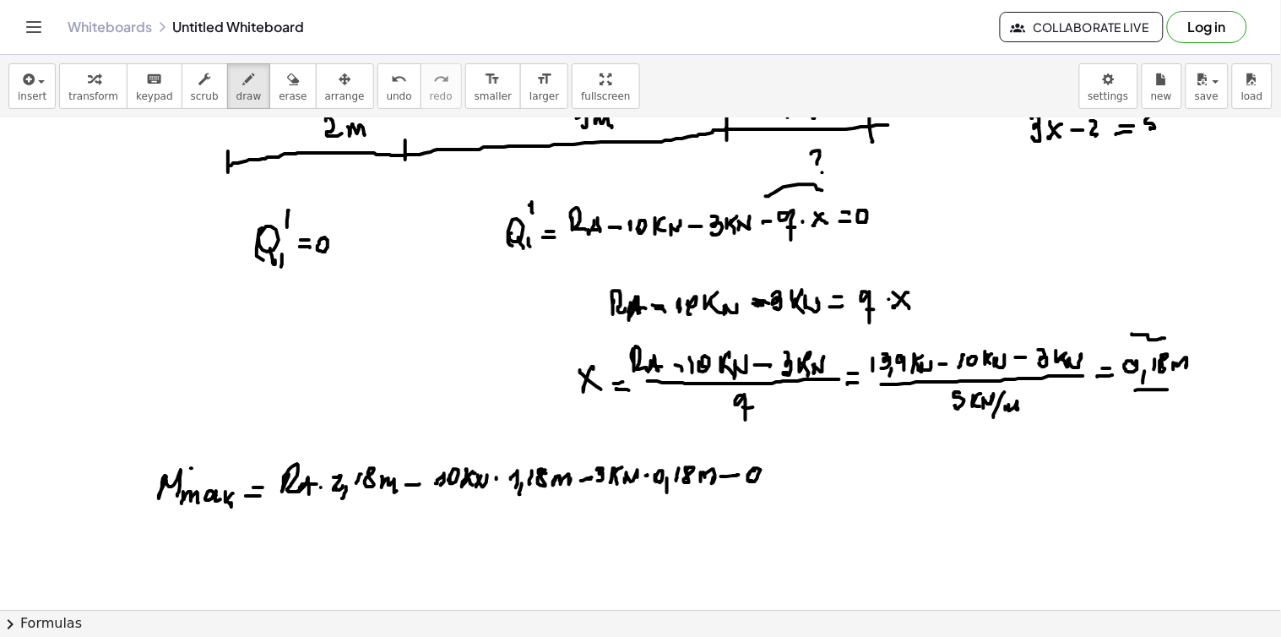
drag, startPoint x: 782, startPoint y: 468, endPoint x: 790, endPoint y: 469, distance: 8.5
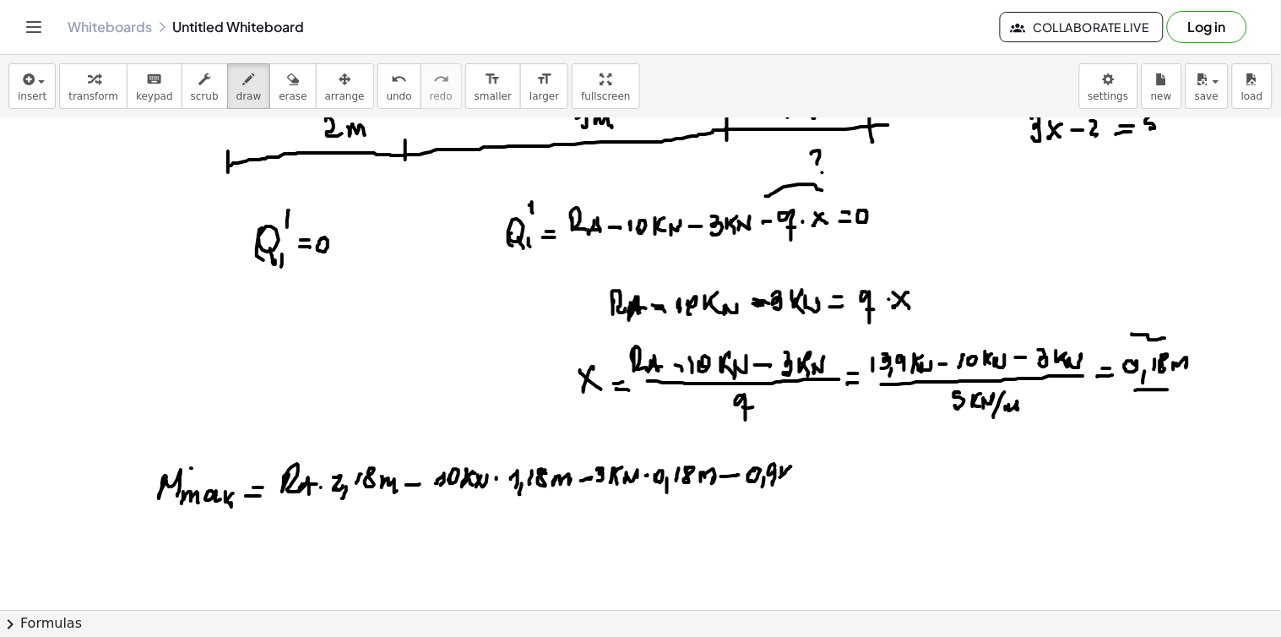
drag, startPoint x: 787, startPoint y: 480, endPoint x: 794, endPoint y: 473, distance: 10.2
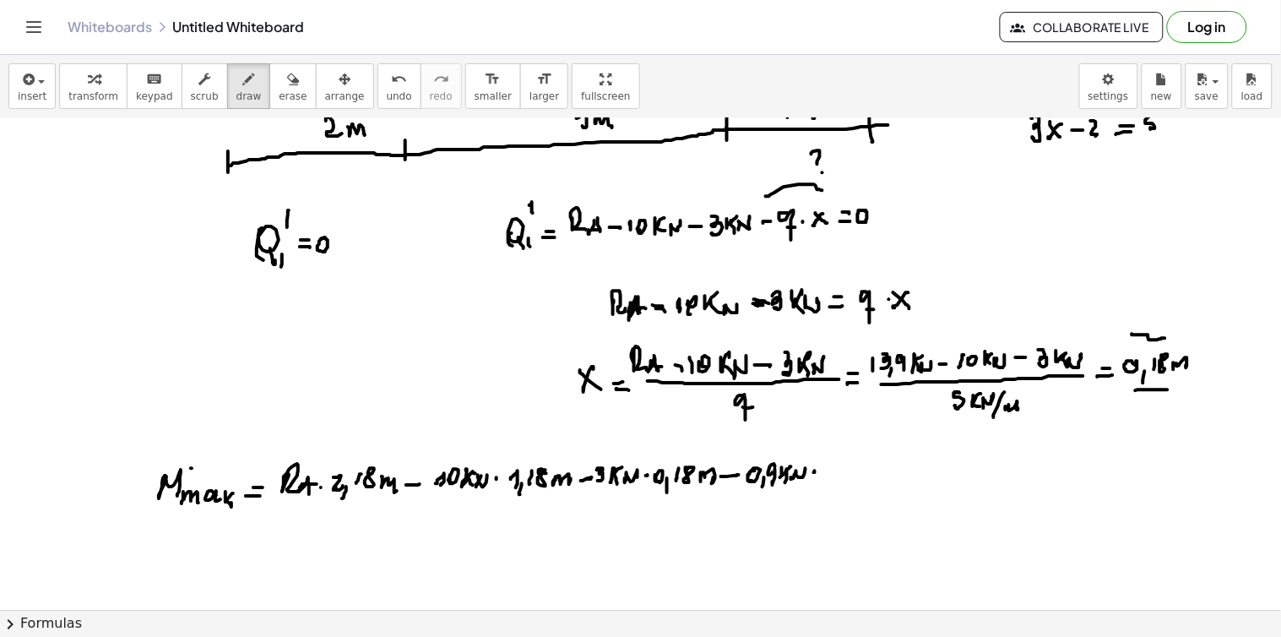
scroll to position [5382, 0]
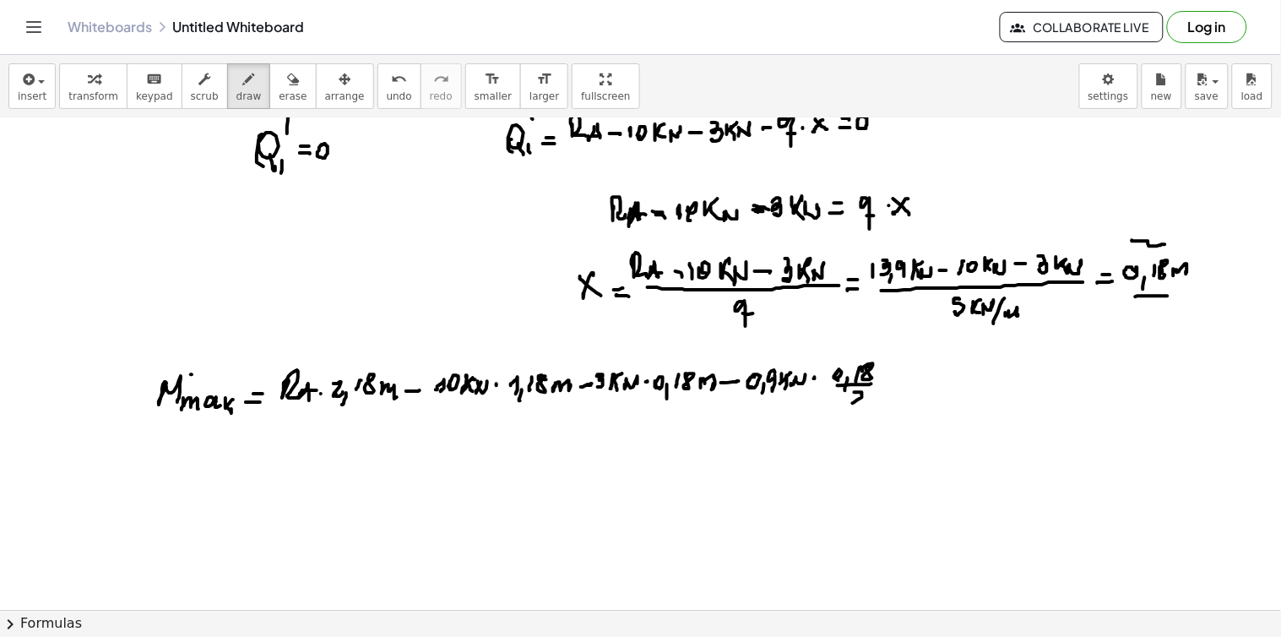
drag, startPoint x: 854, startPoint y: 403, endPoint x: 864, endPoint y: 405, distance: 9.6
drag, startPoint x: 889, startPoint y: 383, endPoint x: 898, endPoint y: 374, distance: 13.1
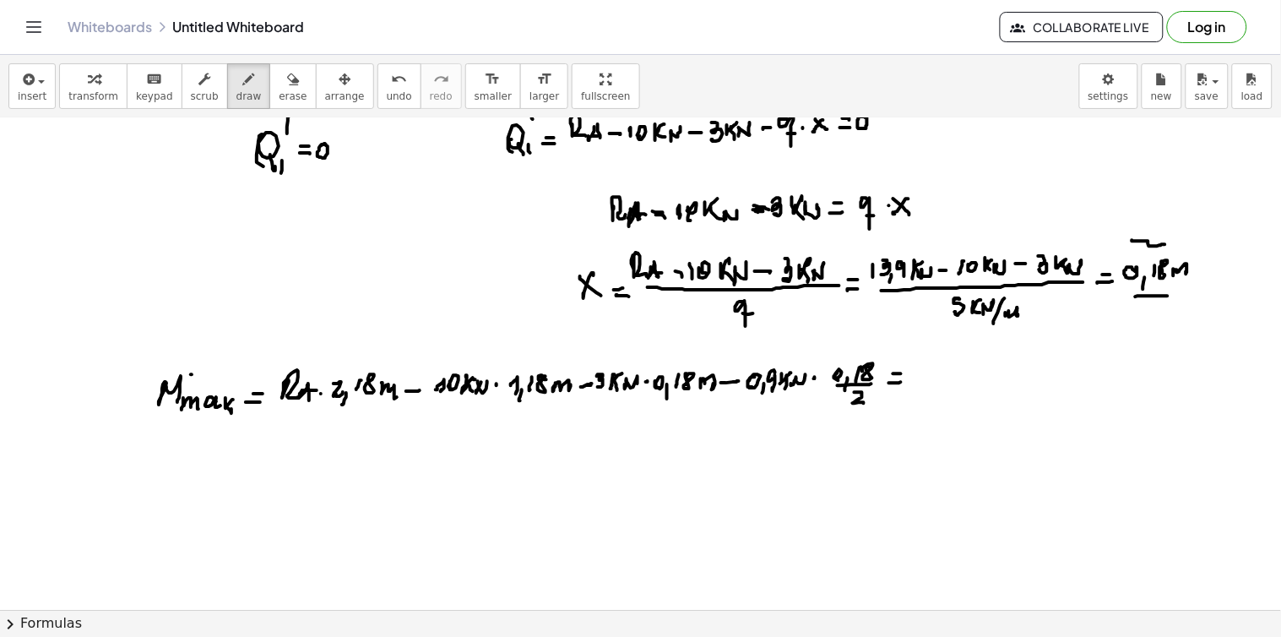
drag, startPoint x: 935, startPoint y: 371, endPoint x: 935, endPoint y: 387, distance: 15.2
drag, startPoint x: 939, startPoint y: 380, endPoint x: 949, endPoint y: 381, distance: 10.2
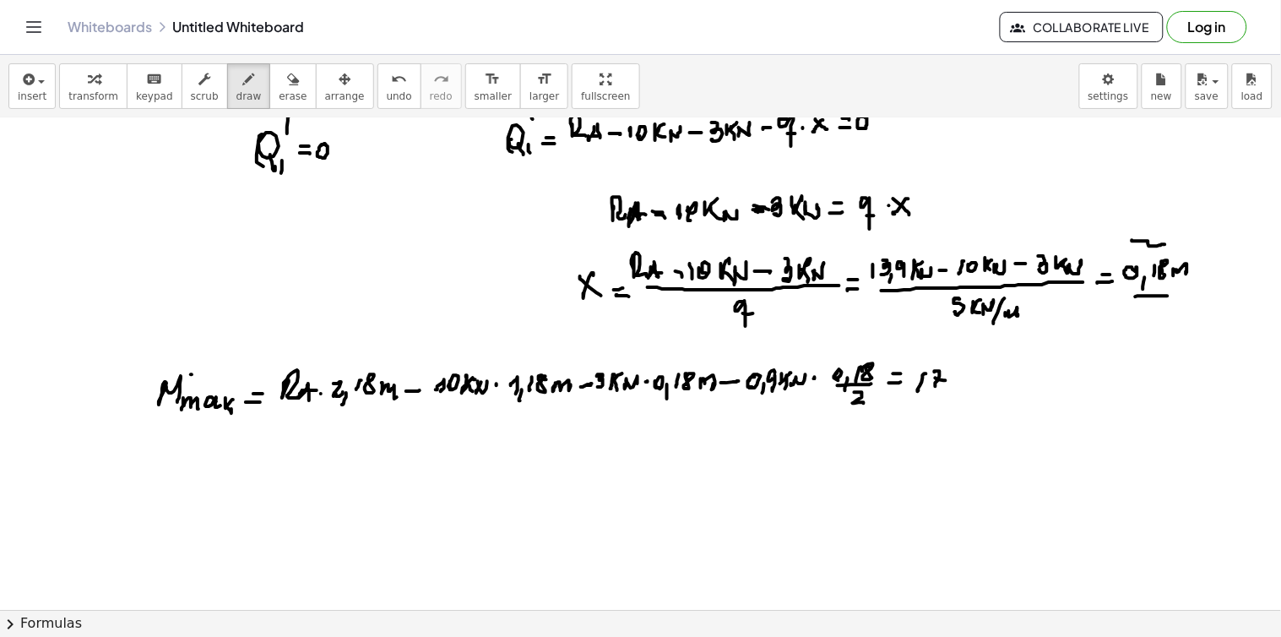
drag, startPoint x: 980, startPoint y: 369, endPoint x: 997, endPoint y: 367, distance: 17.0
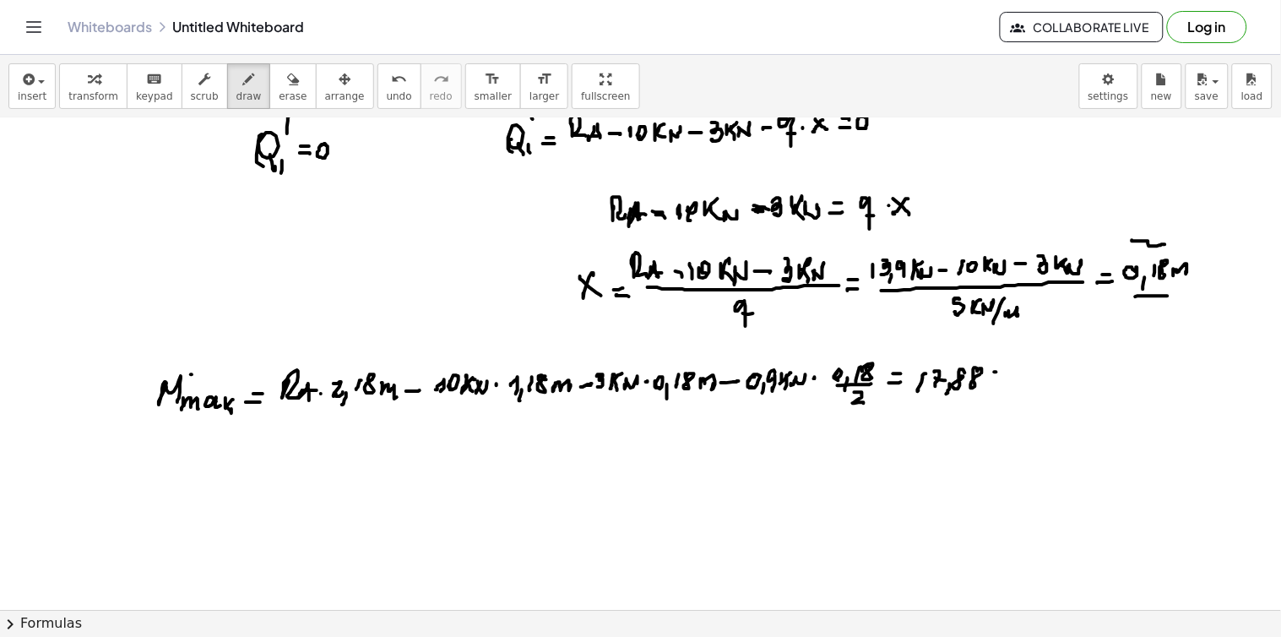
drag, startPoint x: 1006, startPoint y: 377, endPoint x: 1019, endPoint y: 380, distance: 12.9
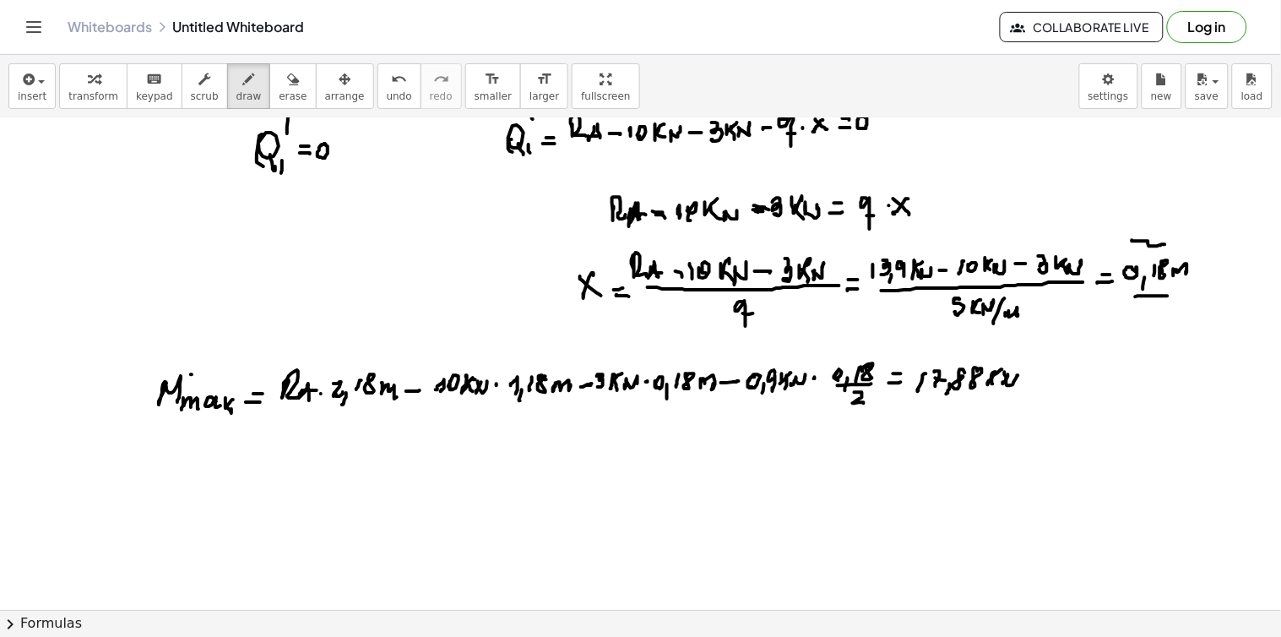
drag, startPoint x: 1023, startPoint y: 386, endPoint x: 1032, endPoint y: 377, distance: 12.6
drag, startPoint x: 1037, startPoint y: 382, endPoint x: 1032, endPoint y: 374, distance: 9.8
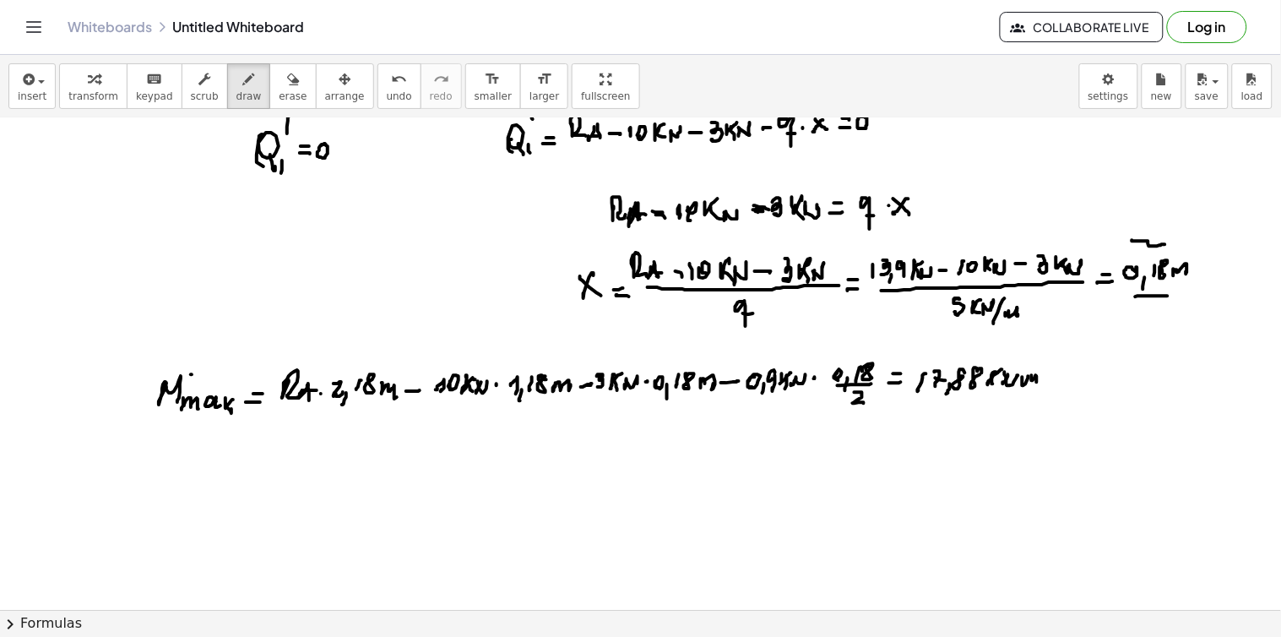
drag, startPoint x: 959, startPoint y: 347, endPoint x: 998, endPoint y: 348, distance: 38.8
drag, startPoint x: 951, startPoint y: 412, endPoint x: 1000, endPoint y: 414, distance: 48.1
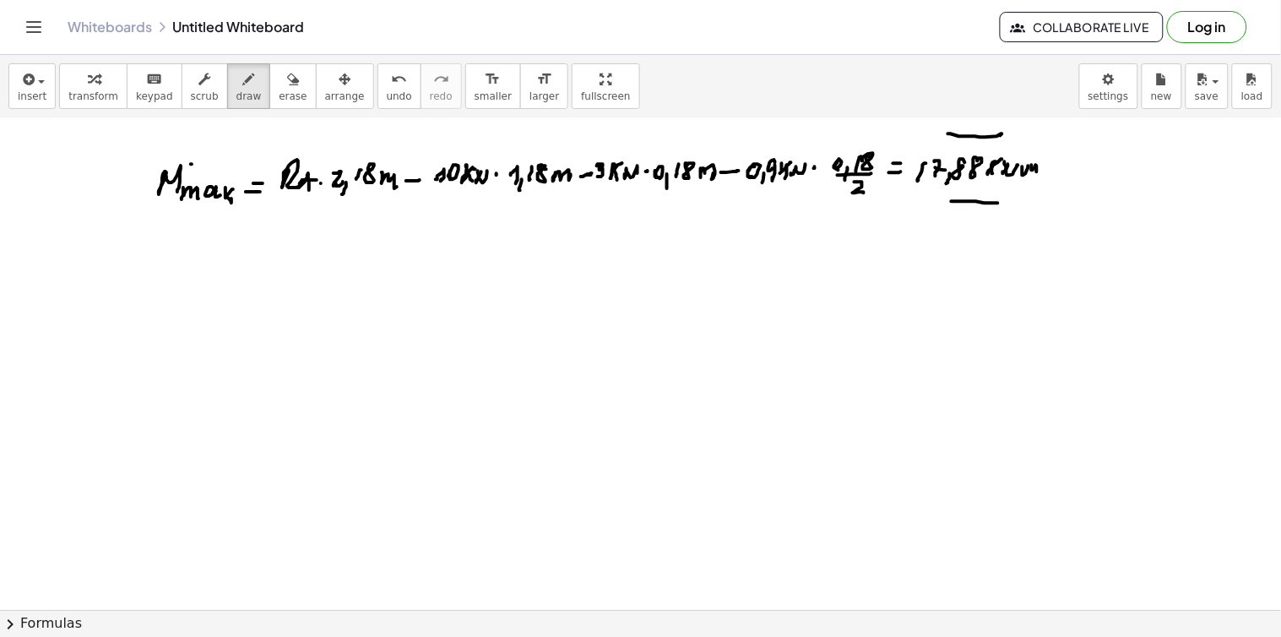
scroll to position [5779, 0]
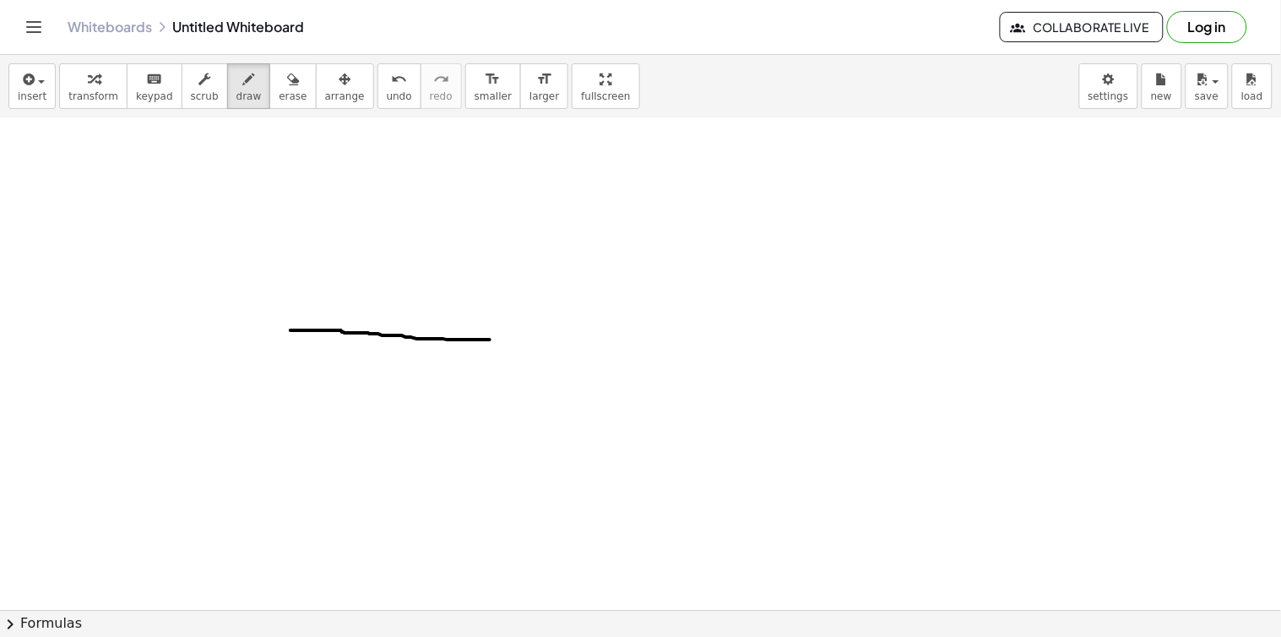
drag, startPoint x: 290, startPoint y: 331, endPoint x: 490, endPoint y: 339, distance: 199.4
click at [382, 89] on button "undo undo" at bounding box center [399, 86] width 44 height 46
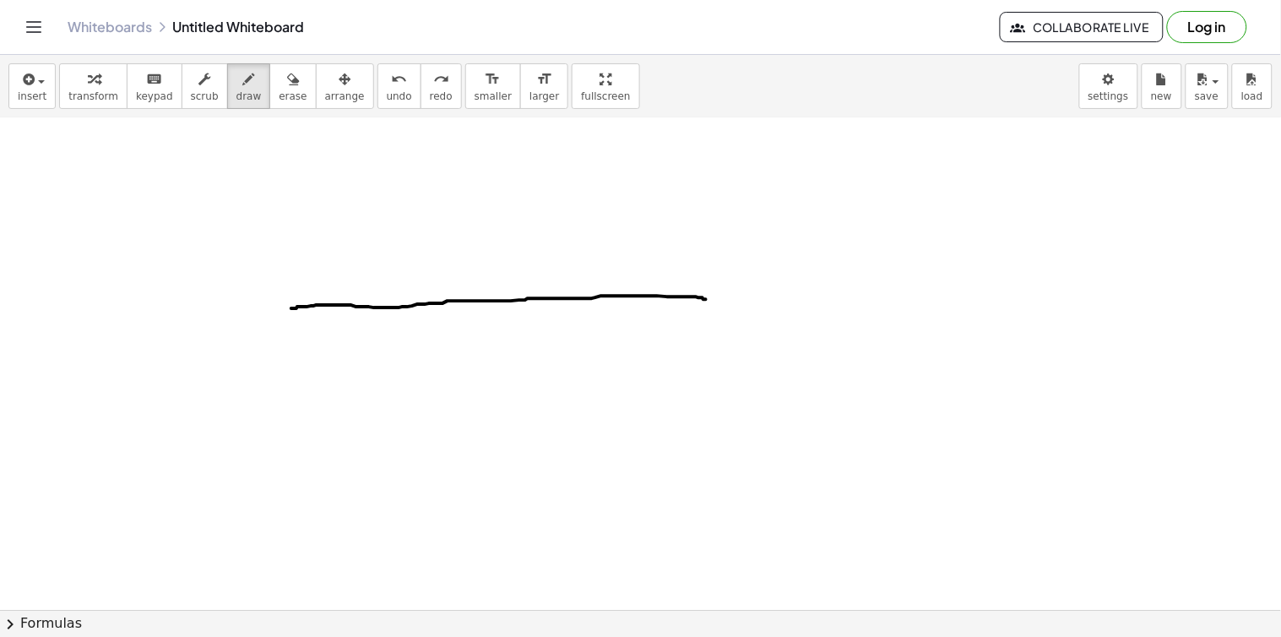
drag, startPoint x: 291, startPoint y: 309, endPoint x: 680, endPoint y: 292, distance: 389.5
drag, startPoint x: 292, startPoint y: 313, endPoint x: 304, endPoint y: 331, distance: 21.3
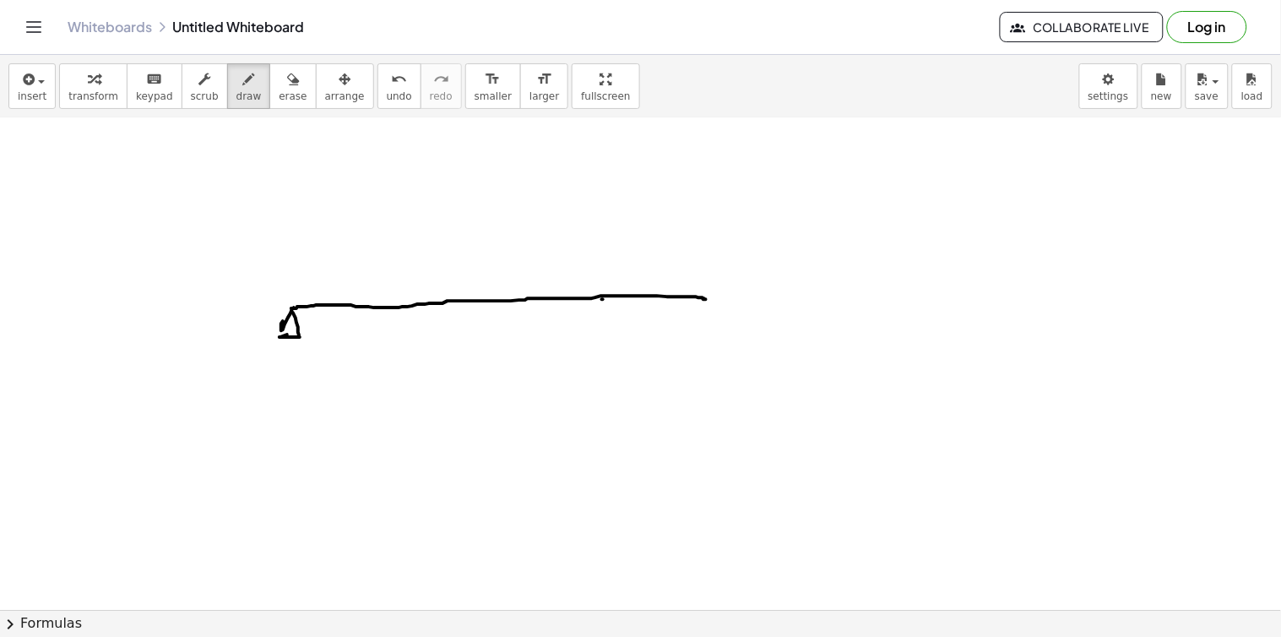
drag, startPoint x: 597, startPoint y: 300, endPoint x: 601, endPoint y: 316, distance: 16.6
drag, startPoint x: 389, startPoint y: 243, endPoint x: 410, endPoint y: 290, distance: 51.8
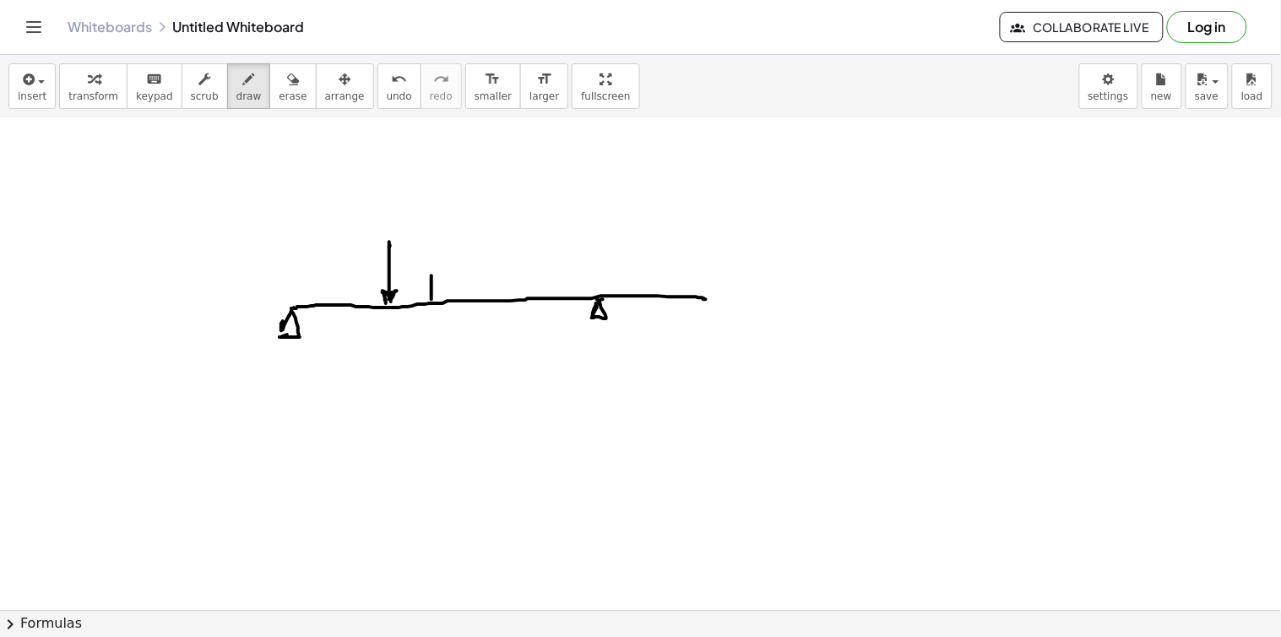
drag, startPoint x: 433, startPoint y: 274, endPoint x: 579, endPoint y: 293, distance: 147.3
drag, startPoint x: 277, startPoint y: 338, endPoint x: 301, endPoint y: 338, distance: 23.6
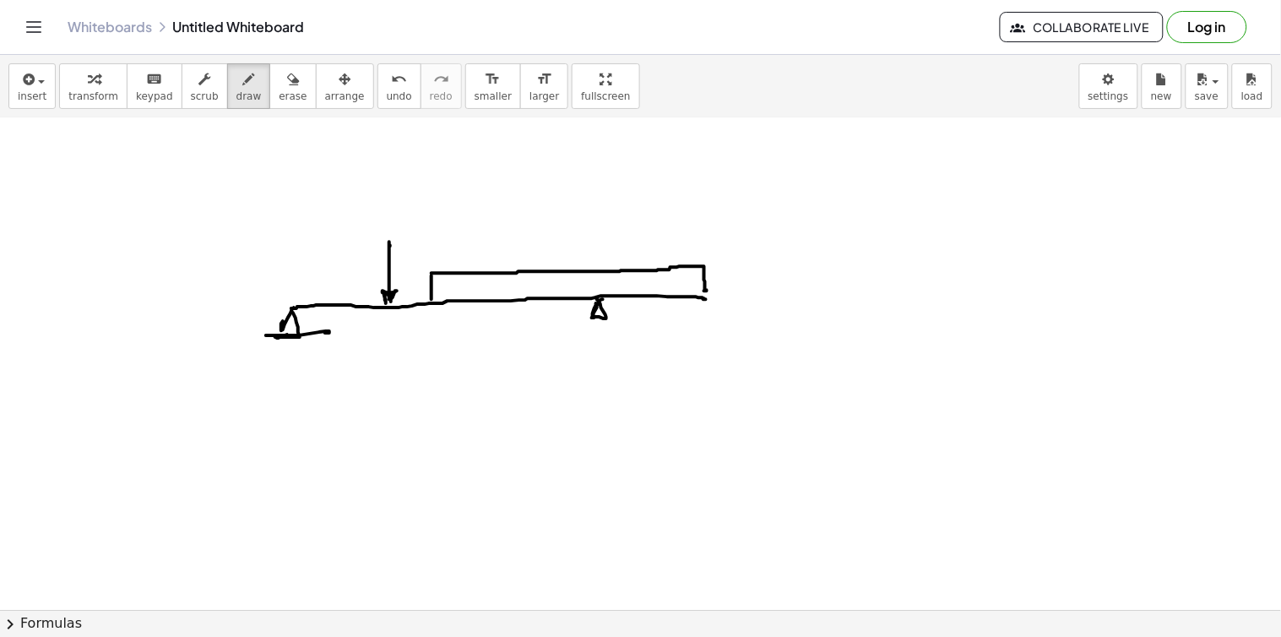
drag, startPoint x: 276, startPoint y: 349, endPoint x: 290, endPoint y: 344, distance: 14.4
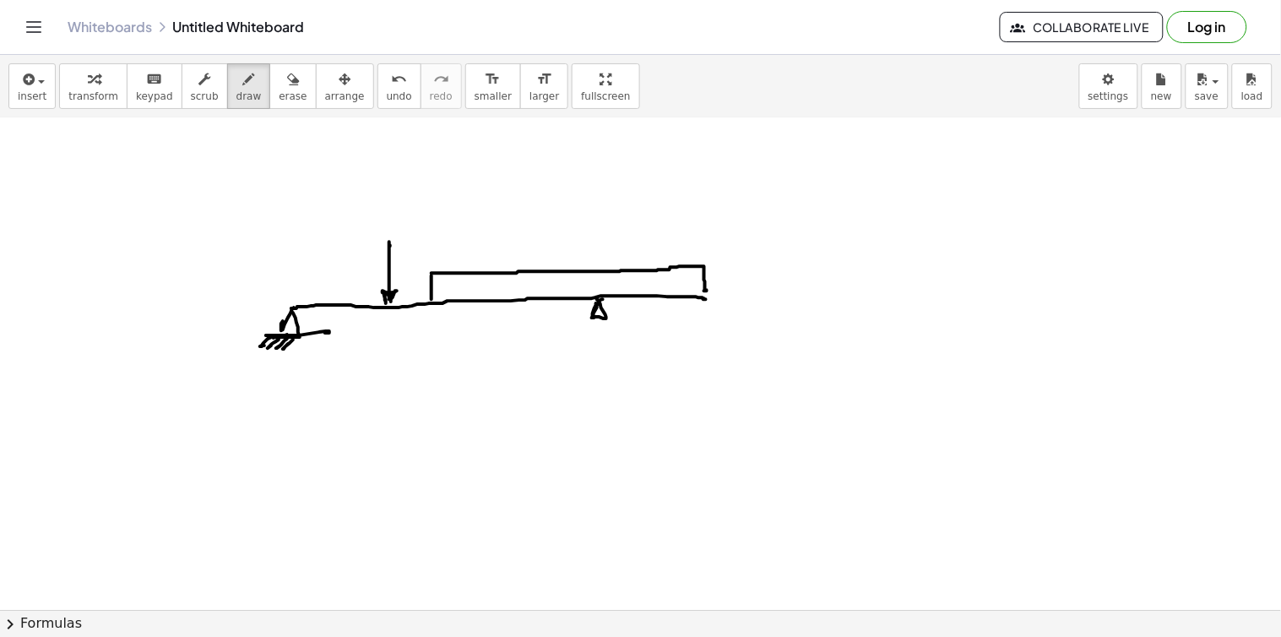
drag, startPoint x: 309, startPoint y: 343, endPoint x: 317, endPoint y: 335, distance: 10.7
drag, startPoint x: 578, startPoint y: 328, endPoint x: 586, endPoint y: 334, distance: 10.2
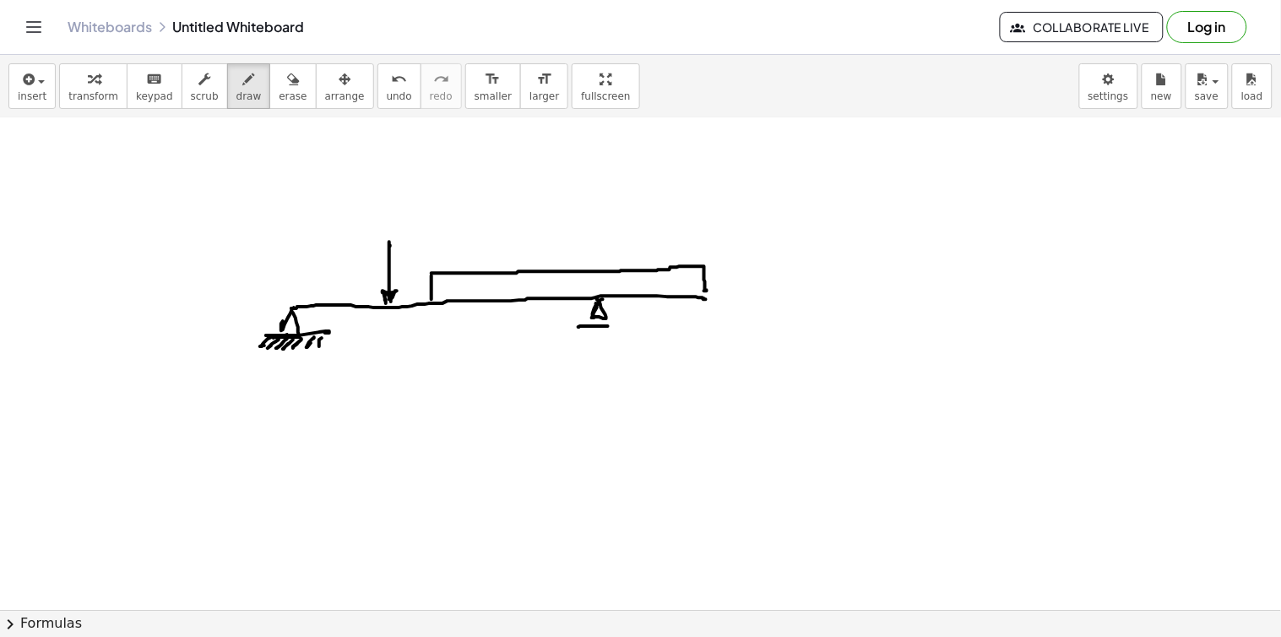
drag, startPoint x: 603, startPoint y: 330, endPoint x: 612, endPoint y: 323, distance: 11.5
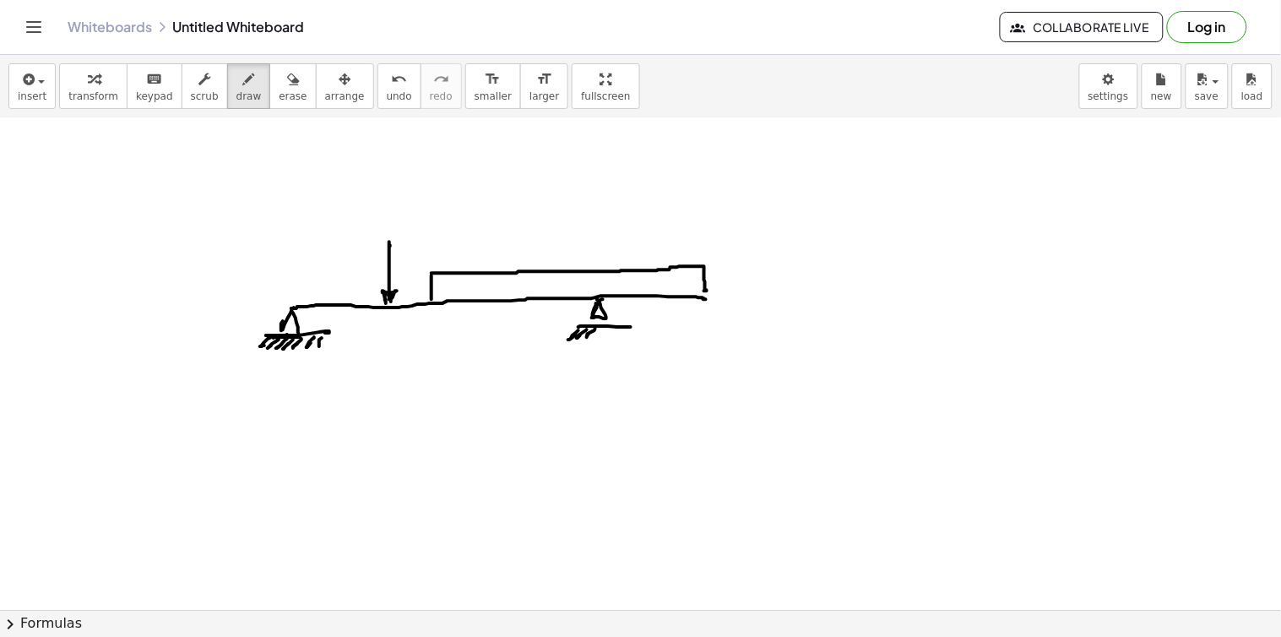
drag, startPoint x: 608, startPoint y: 336, endPoint x: 618, endPoint y: 335, distance: 10.2
drag, startPoint x: 618, startPoint y: 335, endPoint x: 626, endPoint y: 332, distance: 9.1
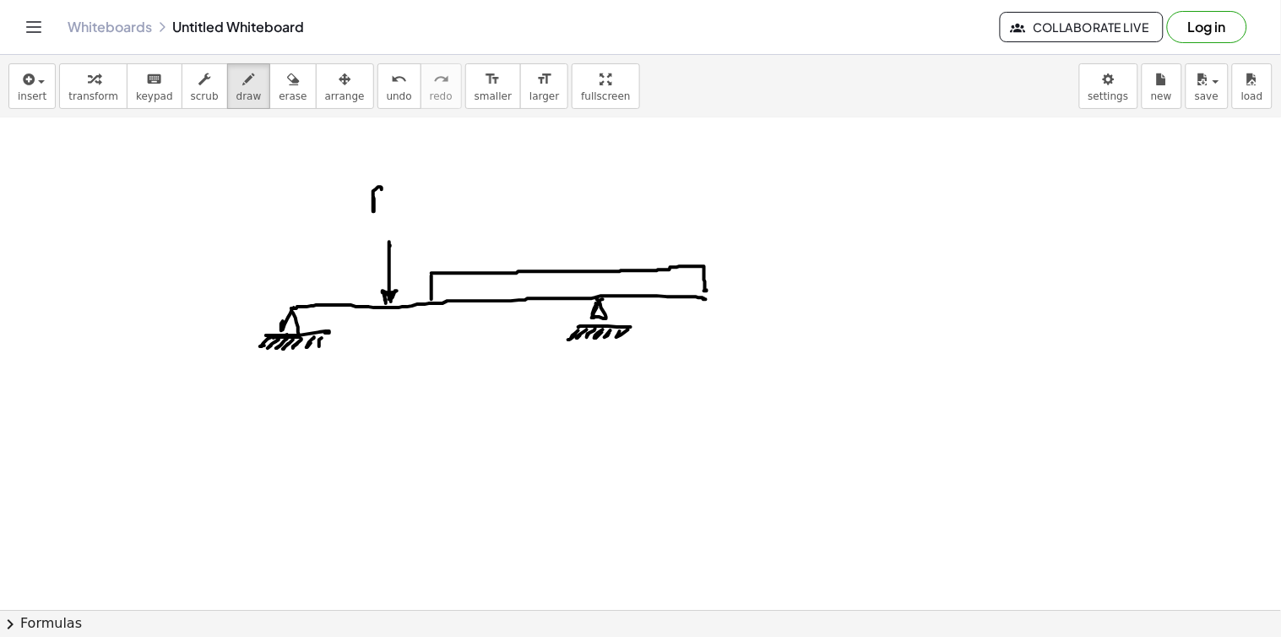
drag, startPoint x: 373, startPoint y: 198, endPoint x: 385, endPoint y: 206, distance: 14.1
drag, startPoint x: 401, startPoint y: 200, endPoint x: 409, endPoint y: 198, distance: 8.8
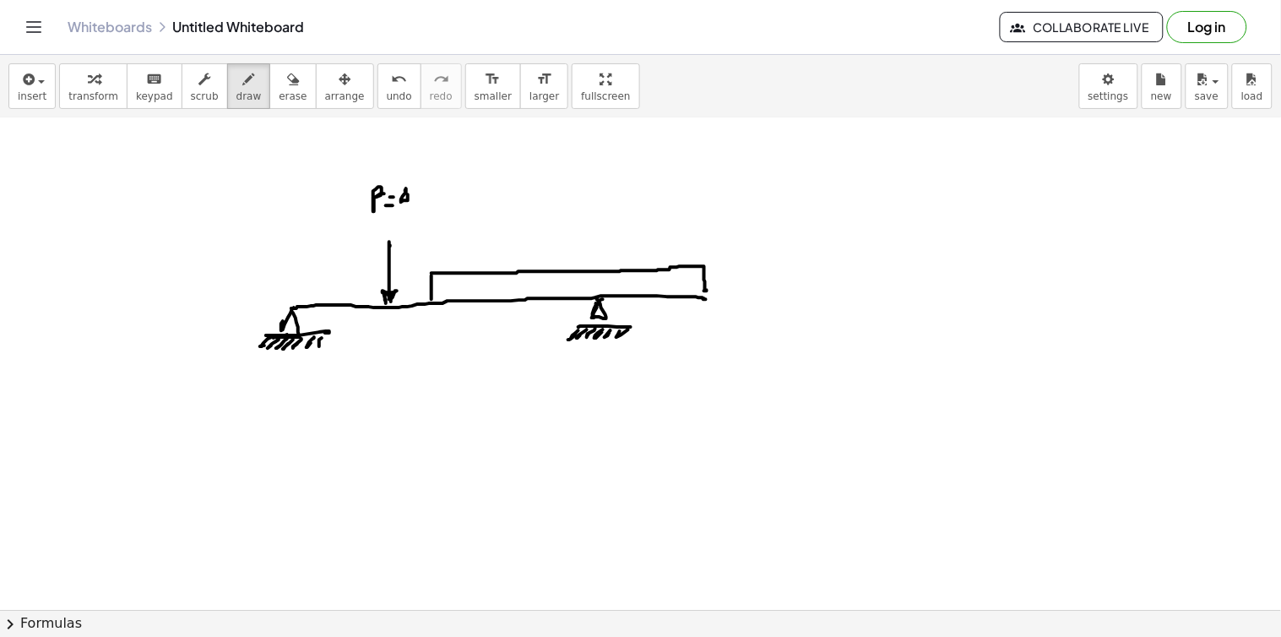
drag, startPoint x: 419, startPoint y: 197, endPoint x: 431, endPoint y: 195, distance: 11.9
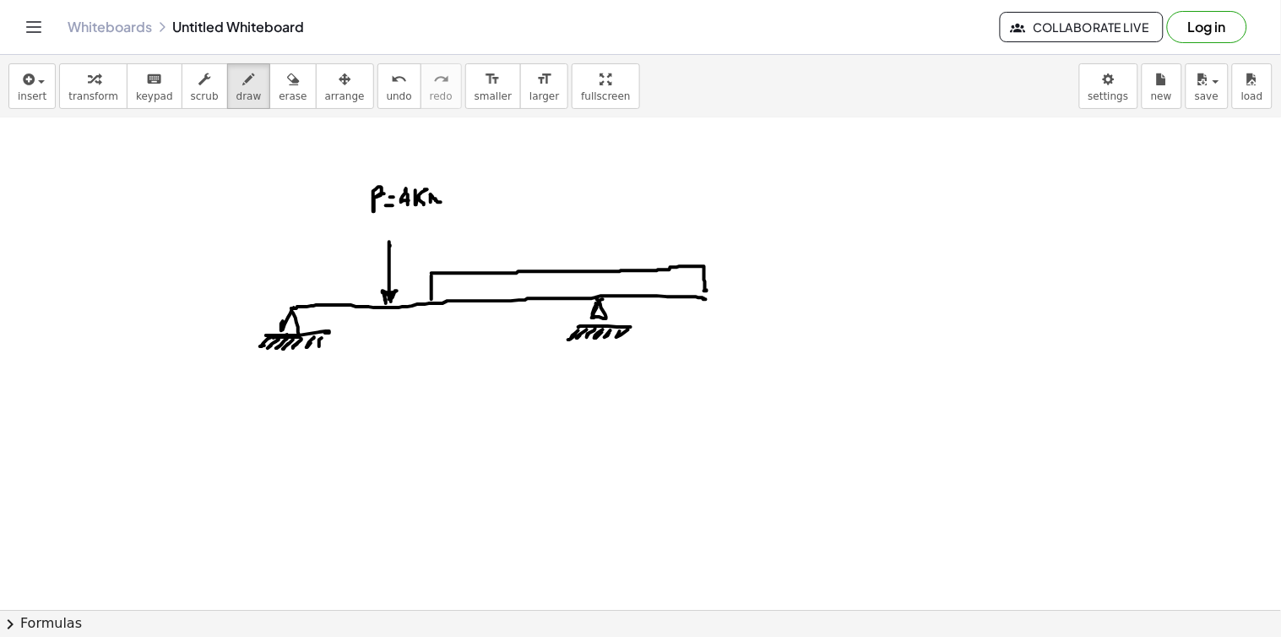
drag, startPoint x: 431, startPoint y: 195, endPoint x: 441, endPoint y: 203, distance: 12.7
drag, startPoint x: 445, startPoint y: 189, endPoint x: 447, endPoint y: 203, distance: 14.6
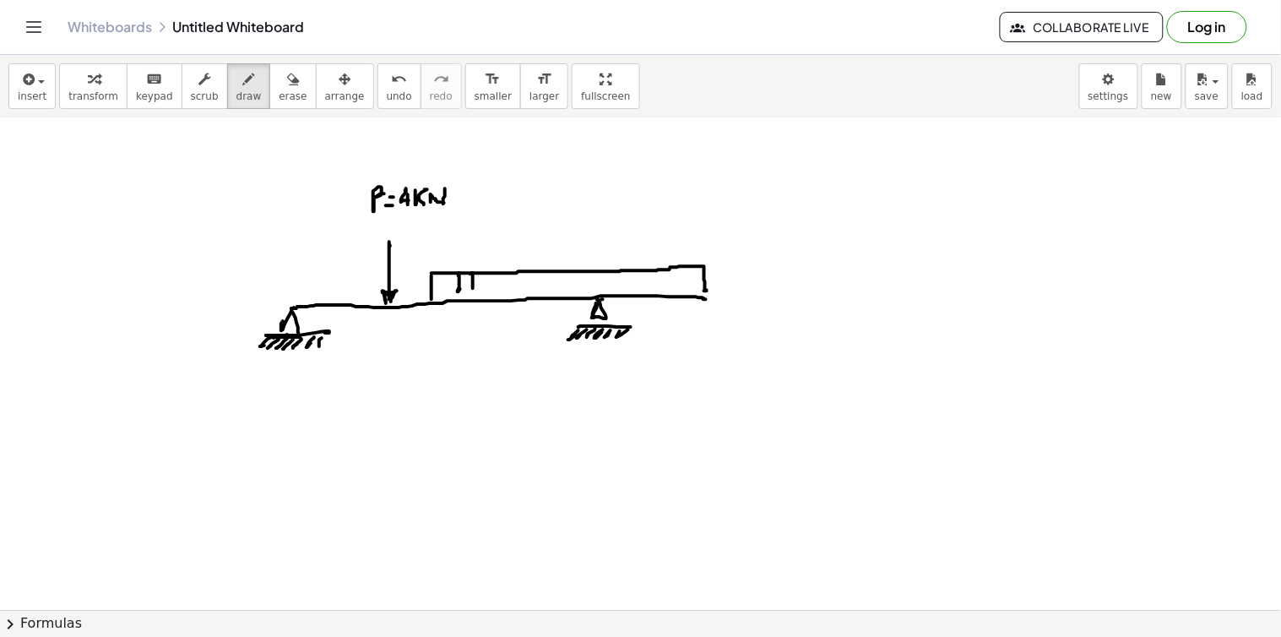
drag, startPoint x: 512, startPoint y: 287, endPoint x: 519, endPoint y: 279, distance: 10.7
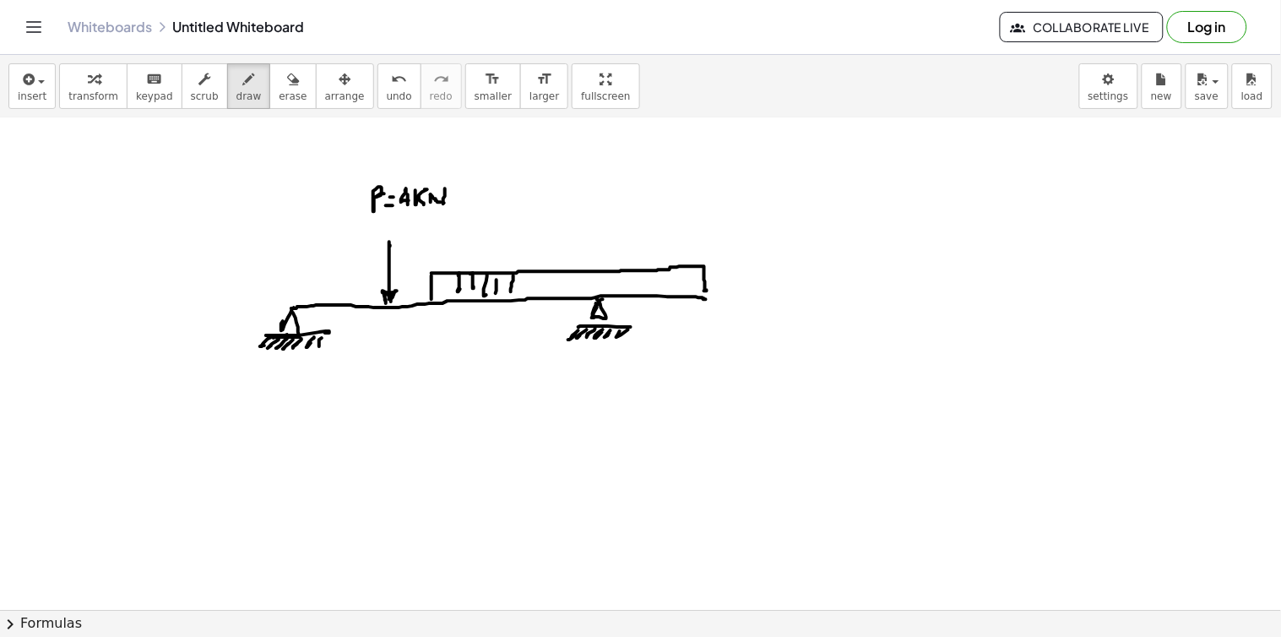
drag, startPoint x: 522, startPoint y: 291, endPoint x: 530, endPoint y: 279, distance: 14.5
drag, startPoint x: 545, startPoint y: 285, endPoint x: 554, endPoint y: 279, distance: 10.3
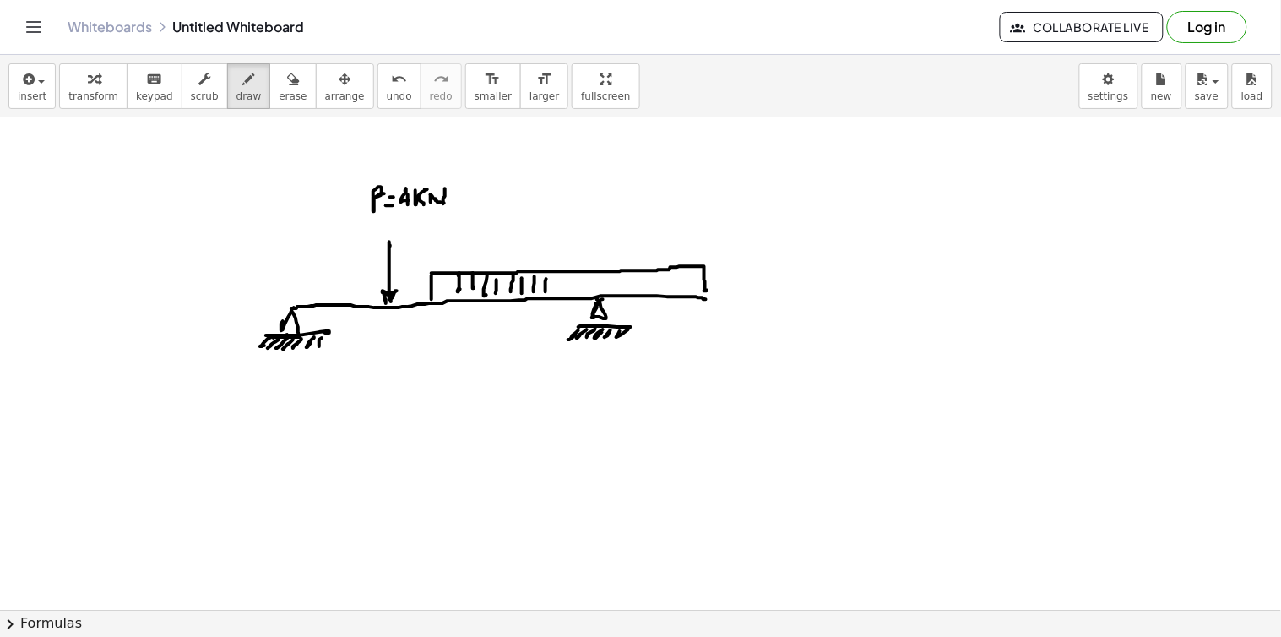
drag, startPoint x: 597, startPoint y: 279, endPoint x: 598, endPoint y: 289, distance: 10.2
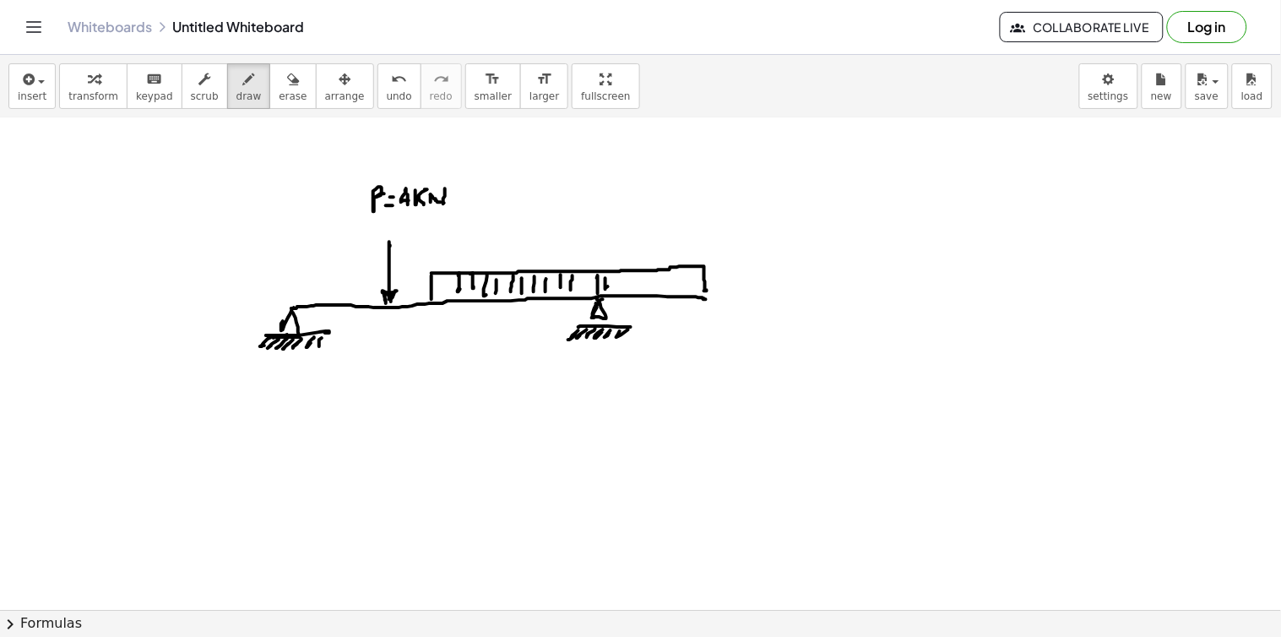
drag, startPoint x: 623, startPoint y: 283, endPoint x: 631, endPoint y: 275, distance: 10.7
drag, startPoint x: 633, startPoint y: 294, endPoint x: 646, endPoint y: 277, distance: 21.1
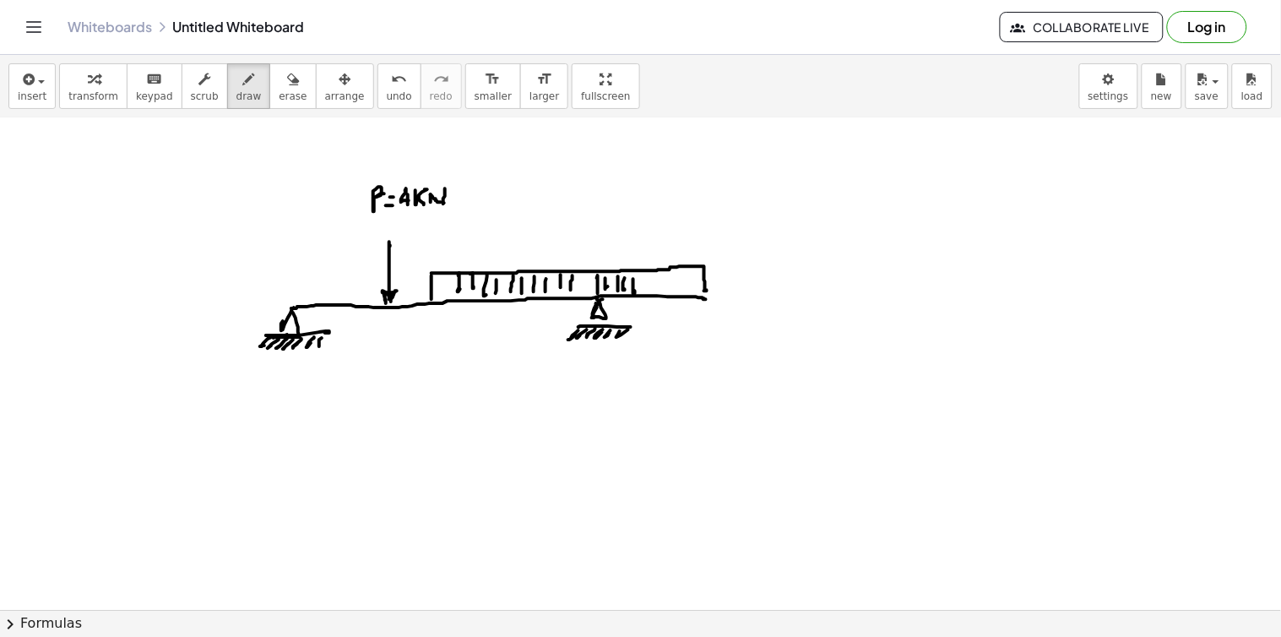
drag, startPoint x: 646, startPoint y: 280, endPoint x: 656, endPoint y: 272, distance: 13.2
drag, startPoint x: 663, startPoint y: 282, endPoint x: 671, endPoint y: 280, distance: 8.6
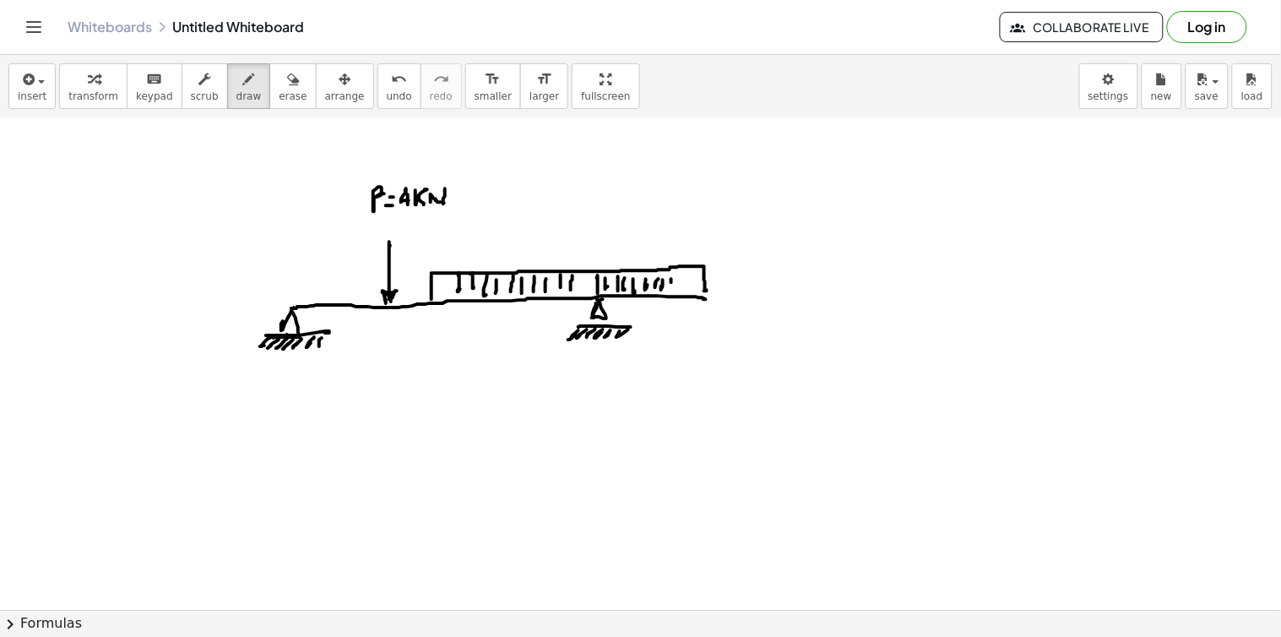
drag, startPoint x: 671, startPoint y: 280, endPoint x: 679, endPoint y: 274, distance: 10.2
drag, startPoint x: 701, startPoint y: 259, endPoint x: 741, endPoint y: 230, distance: 50.2
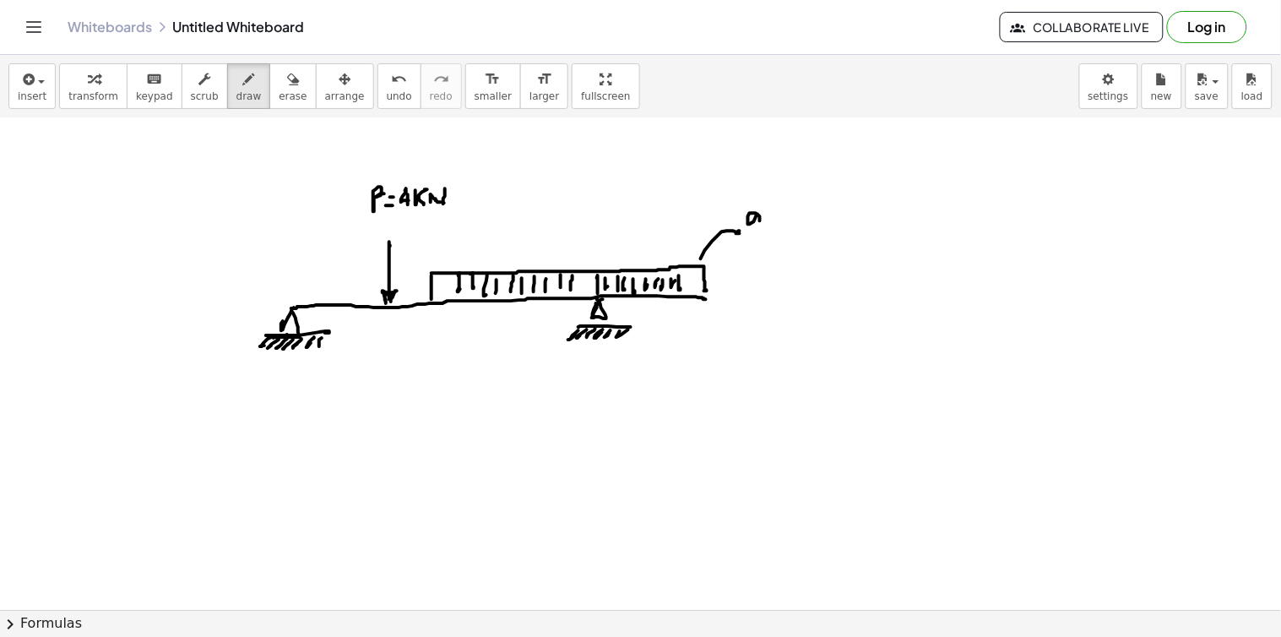
drag, startPoint x: 760, startPoint y: 221, endPoint x: 760, endPoint y: 234, distance: 12.7
drag, startPoint x: 761, startPoint y: 234, endPoint x: 774, endPoint y: 230, distance: 13.9
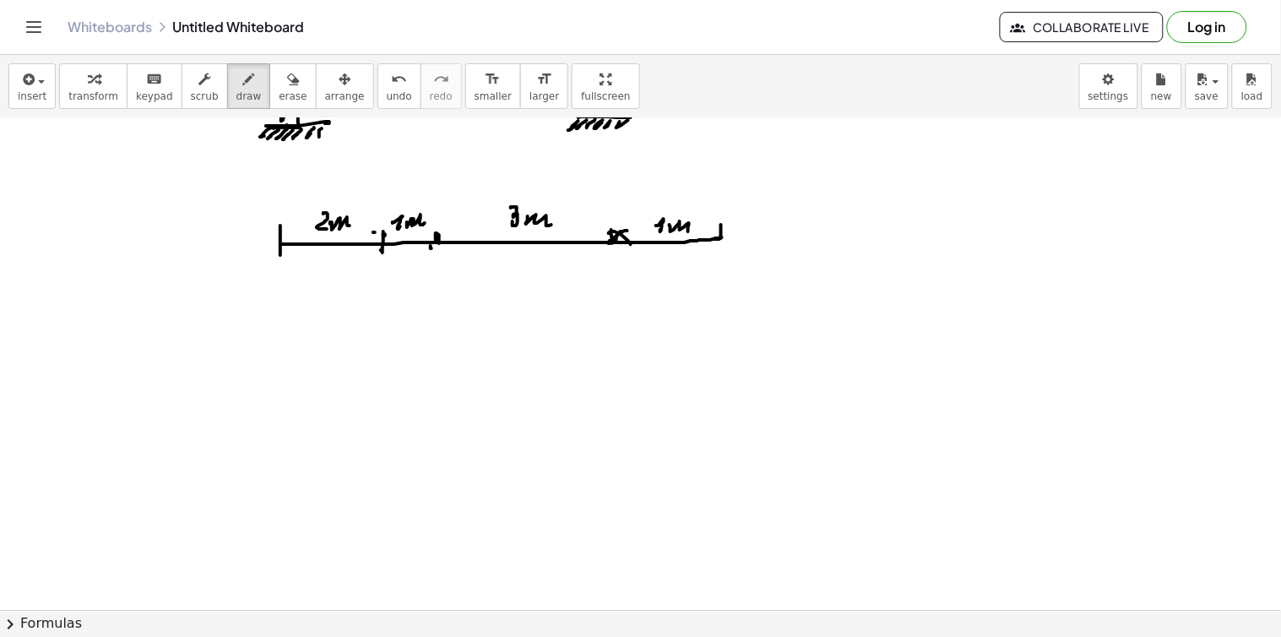
scroll to position [6271, 0]
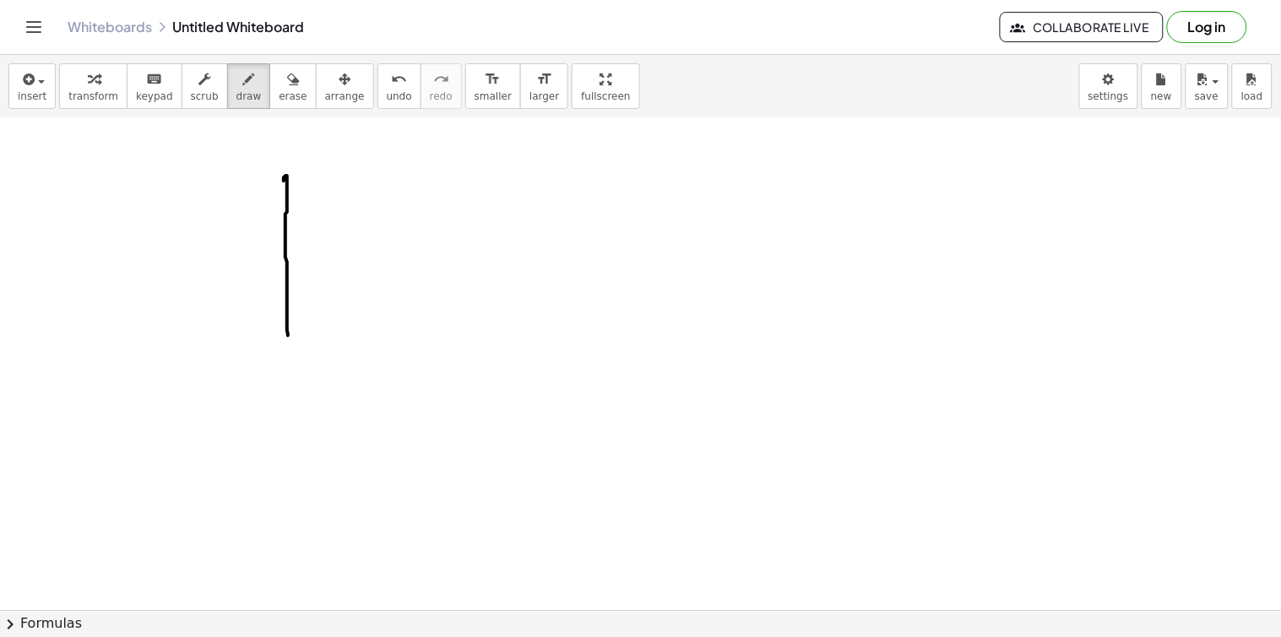
drag, startPoint x: 284, startPoint y: 181, endPoint x: 288, endPoint y: 340, distance: 159.6
drag, startPoint x: 290, startPoint y: 341, endPoint x: 522, endPoint y: 333, distance: 231.4
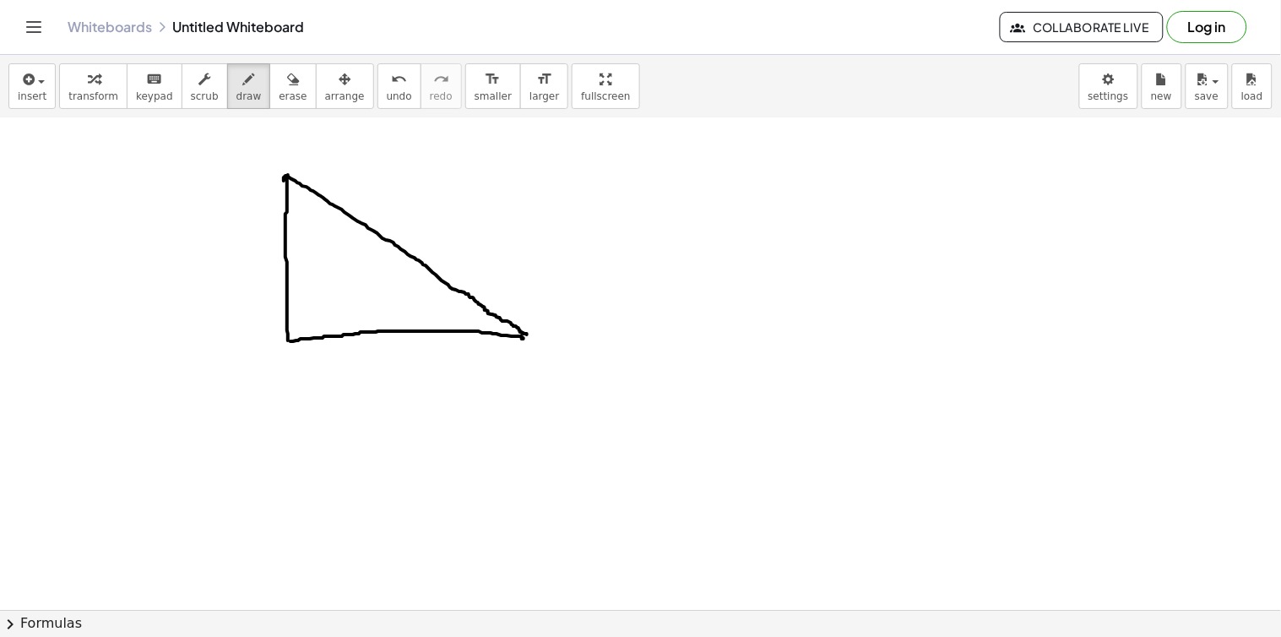
drag, startPoint x: 288, startPoint y: 175, endPoint x: 527, endPoint y: 330, distance: 285.0
drag, startPoint x: 368, startPoint y: 348, endPoint x: 406, endPoint y: 339, distance: 39.1
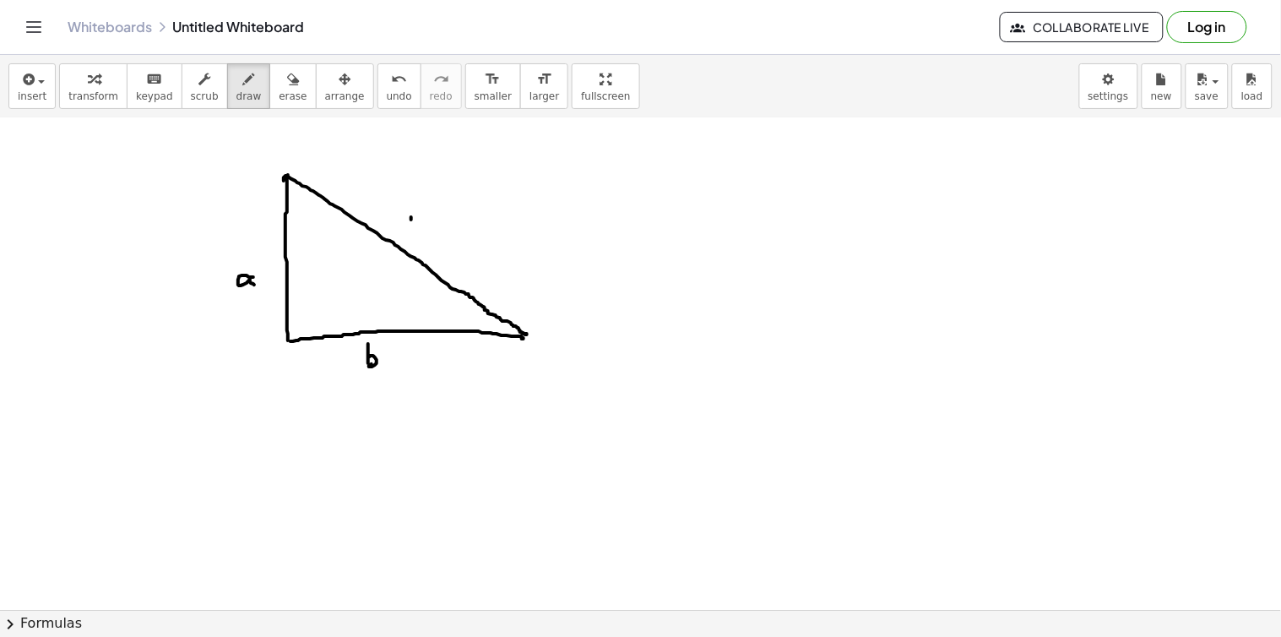
drag, startPoint x: 411, startPoint y: 217, endPoint x: 409, endPoint y: 226, distance: 9.4
drag, startPoint x: 283, startPoint y: 198, endPoint x: 308, endPoint y: 192, distance: 26.0
drag, startPoint x: 333, startPoint y: 166, endPoint x: 401, endPoint y: 214, distance: 83.6
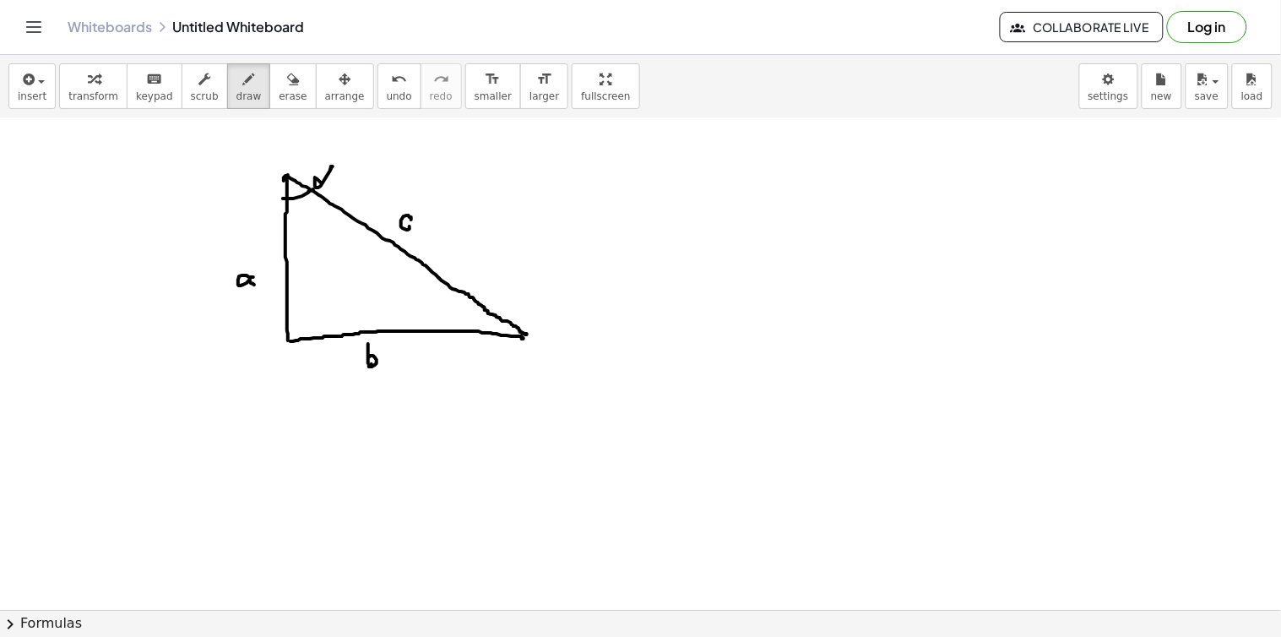
drag, startPoint x: 501, startPoint y: 317, endPoint x: 500, endPoint y: 328, distance: 10.2
drag, startPoint x: 521, startPoint y: 292, endPoint x: 520, endPoint y: 304, distance: 11.8
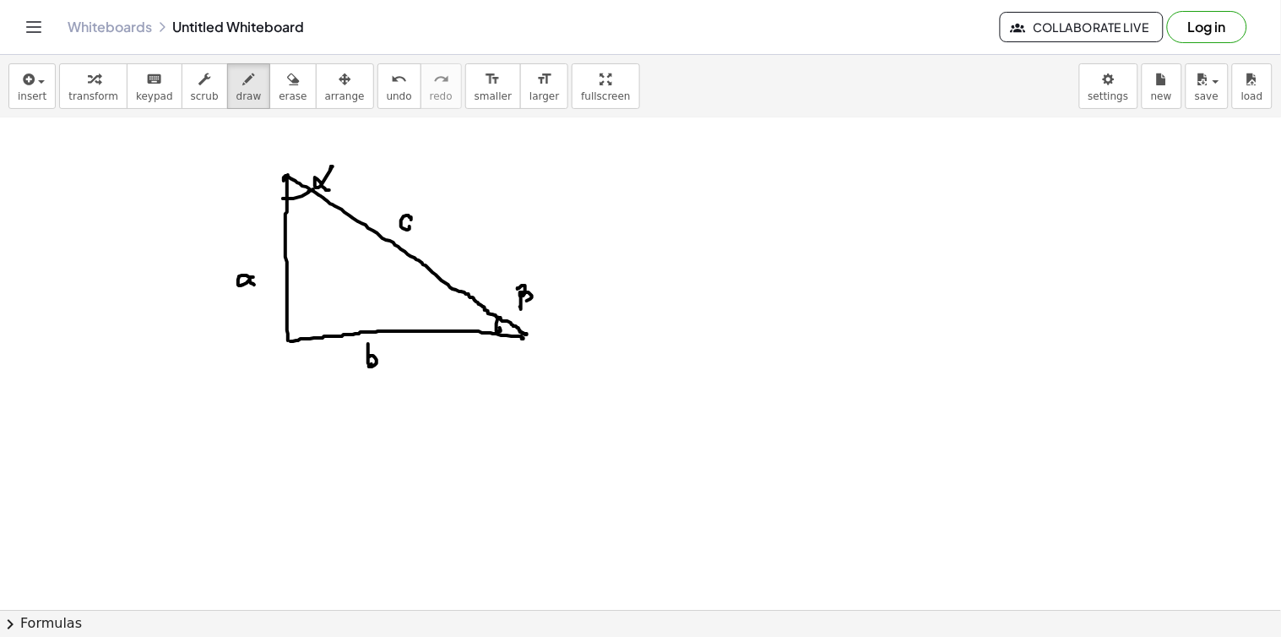
drag, startPoint x: 518, startPoint y: 288, endPoint x: 528, endPoint y: 301, distance: 16.2
drag, startPoint x: 587, startPoint y: 160, endPoint x: 583, endPoint y: 145, distance: 15.6
drag, startPoint x: 605, startPoint y: 154, endPoint x: 593, endPoint y: 162, distance: 14.5
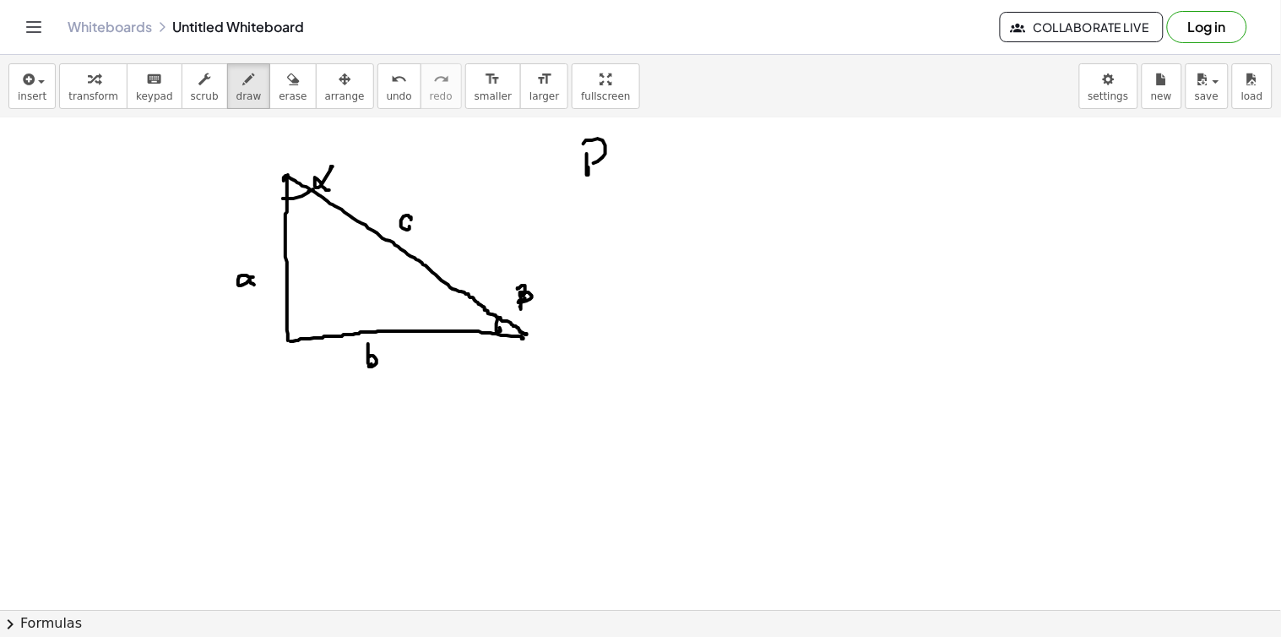
drag, startPoint x: 621, startPoint y: 136, endPoint x: 620, endPoint y: 174, distance: 38.0
drag, startPoint x: 619, startPoint y: 166, endPoint x: 643, endPoint y: 162, distance: 24.8
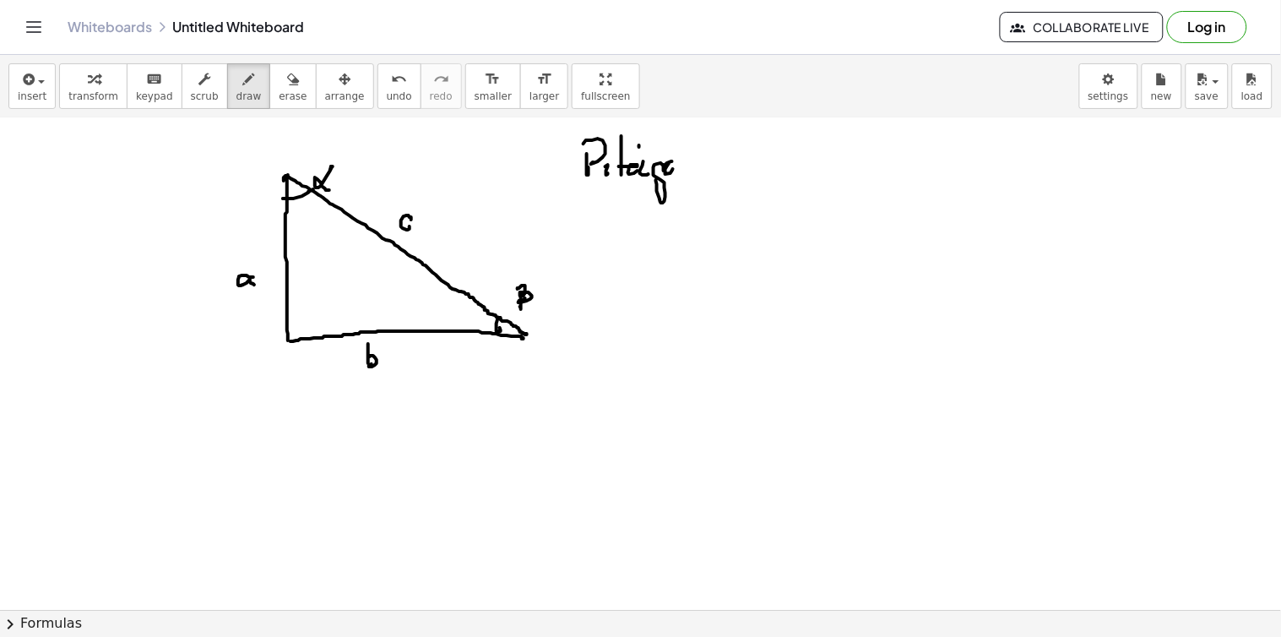
drag, startPoint x: 677, startPoint y: 174, endPoint x: 702, endPoint y: 163, distance: 27.6
drag, startPoint x: 713, startPoint y: 173, endPoint x: 695, endPoint y: 176, distance: 17.9
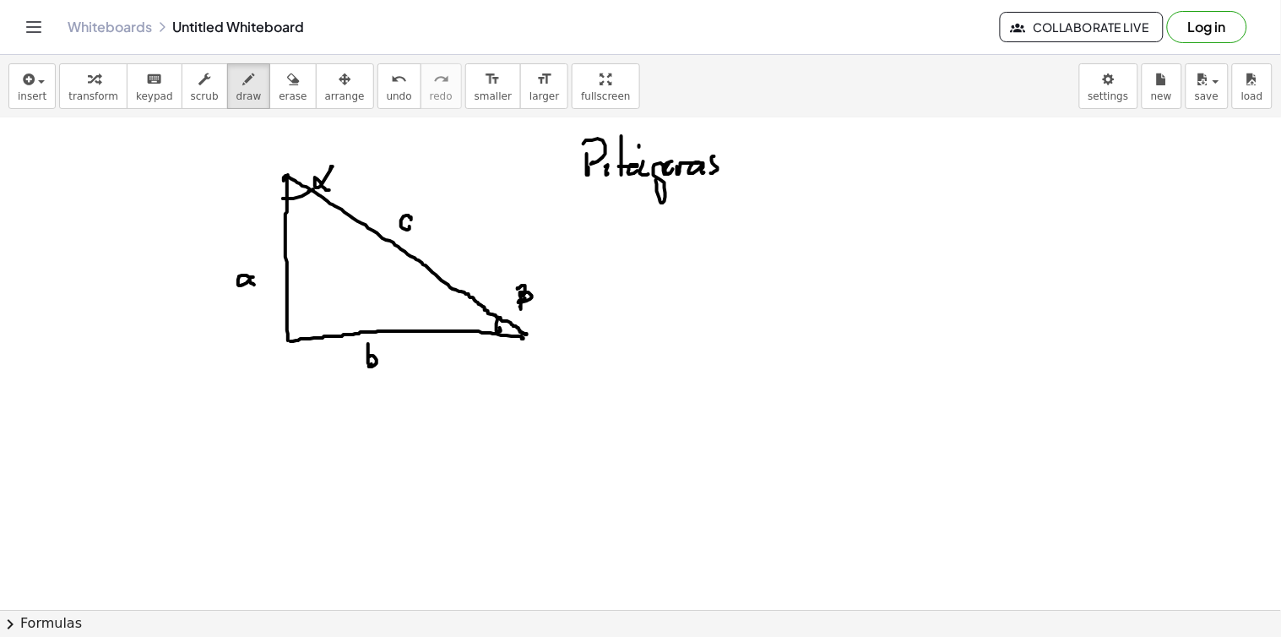
drag, startPoint x: 652, startPoint y: 254, endPoint x: 661, endPoint y: 257, distance: 9.9
drag, startPoint x: 667, startPoint y: 240, endPoint x: 669, endPoint y: 248, distance: 8.8
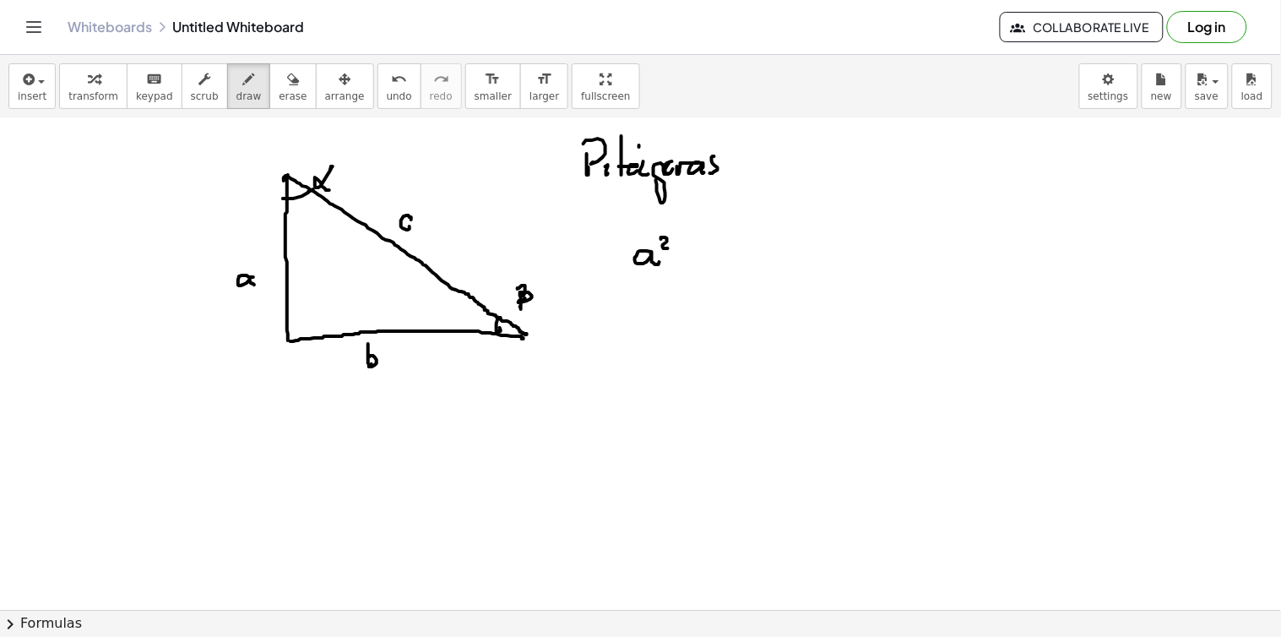
drag, startPoint x: 687, startPoint y: 255, endPoint x: 701, endPoint y: 253, distance: 13.6
drag, startPoint x: 705, startPoint y: 234, endPoint x: 711, endPoint y: 257, distance: 23.5
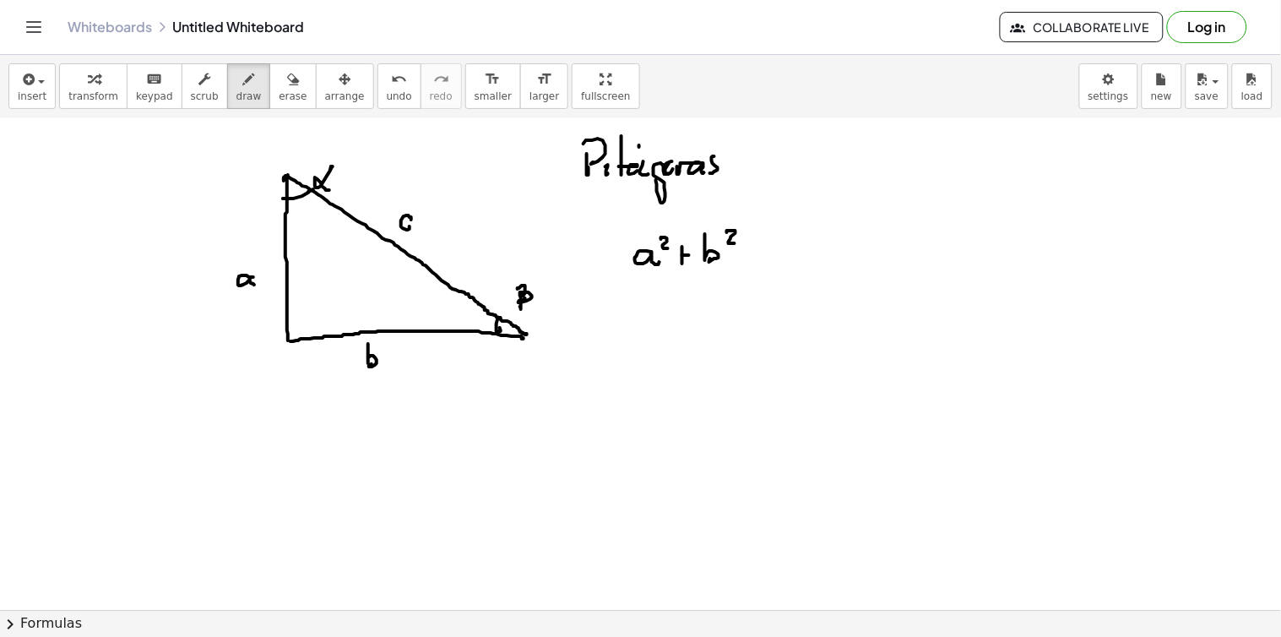
drag, startPoint x: 749, startPoint y: 263, endPoint x: 764, endPoint y: 260, distance: 15.4
drag, startPoint x: 791, startPoint y: 250, endPoint x: 796, endPoint y: 258, distance: 9.8
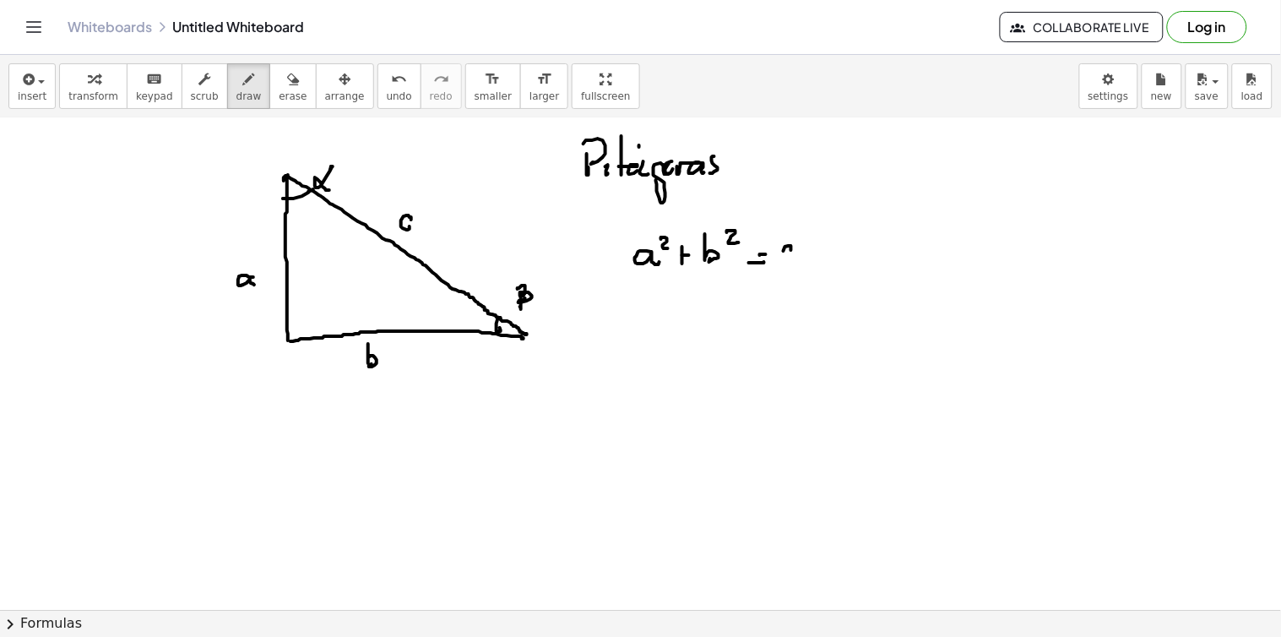
drag, startPoint x: 613, startPoint y: 223, endPoint x: 612, endPoint y: 274, distance: 50.7
drag, startPoint x: 611, startPoint y: 213, endPoint x: 805, endPoint y: 267, distance: 201.5
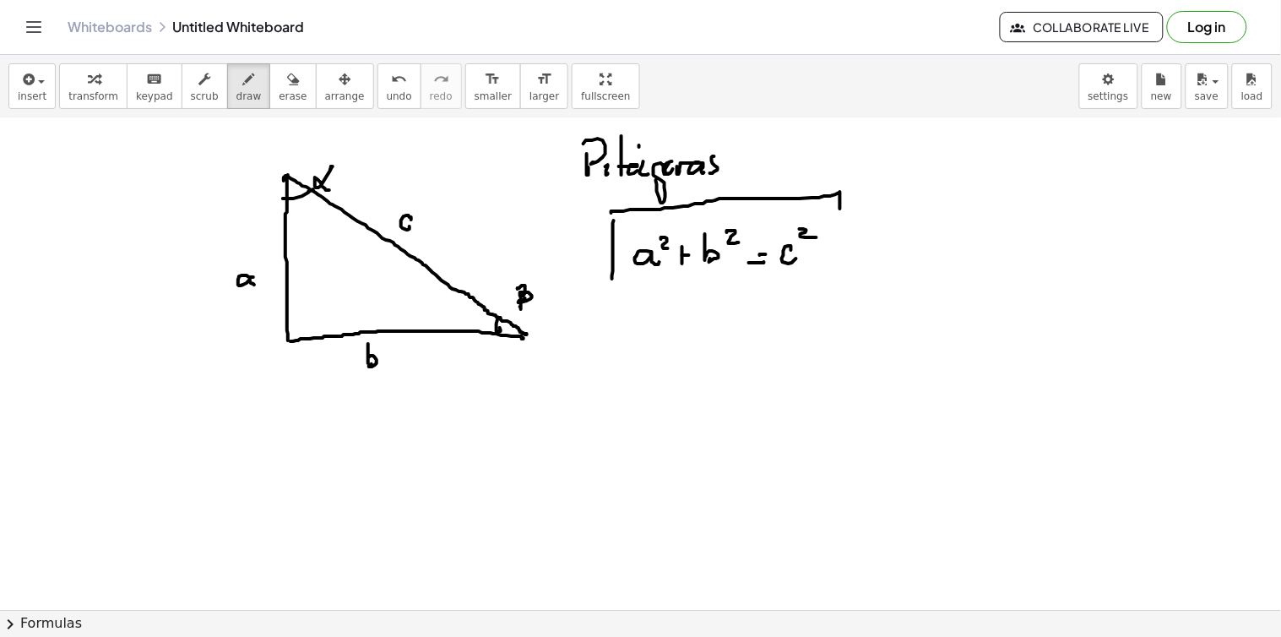
drag, startPoint x: 619, startPoint y: 283, endPoint x: 837, endPoint y: 275, distance: 217.9
drag, startPoint x: 921, startPoint y: 212, endPoint x: 922, endPoint y: 199, distance: 12.7
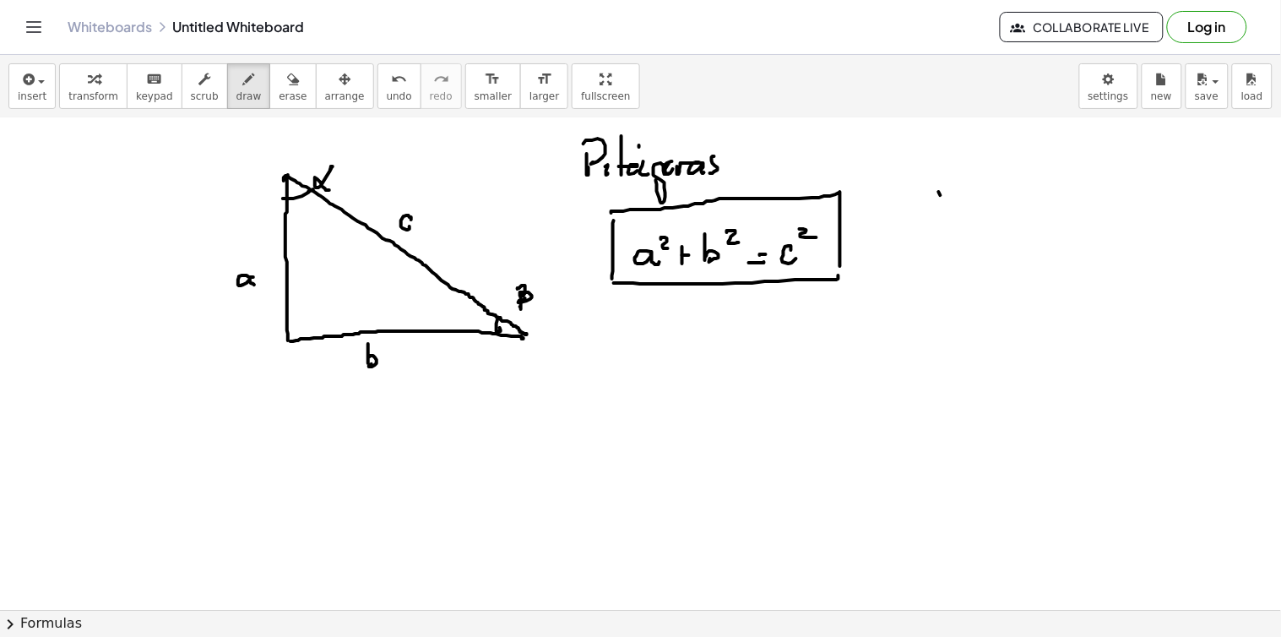
drag, startPoint x: 937, startPoint y: 219, endPoint x: 924, endPoint y: 225, distance: 14.0
drag, startPoint x: 948, startPoint y: 219, endPoint x: 959, endPoint y: 183, distance: 37.9
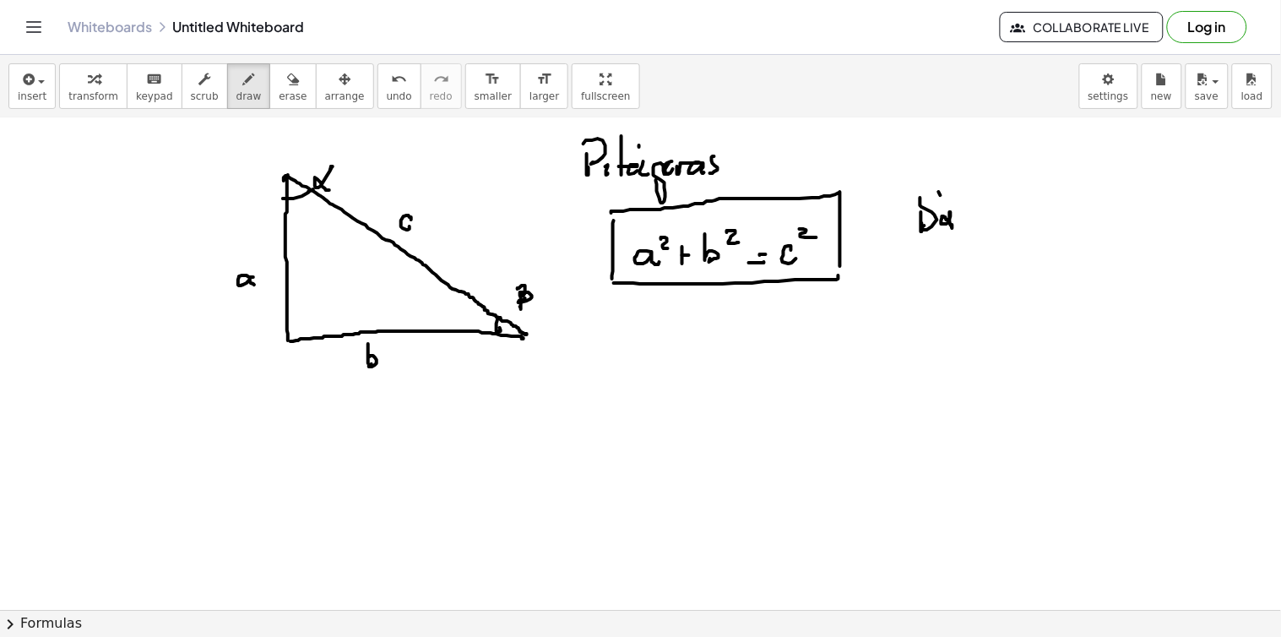
drag, startPoint x: 962, startPoint y: 245, endPoint x: 958, endPoint y: 228, distance: 17.4
drag, startPoint x: 961, startPoint y: 226, endPoint x: 981, endPoint y: 224, distance: 20.4
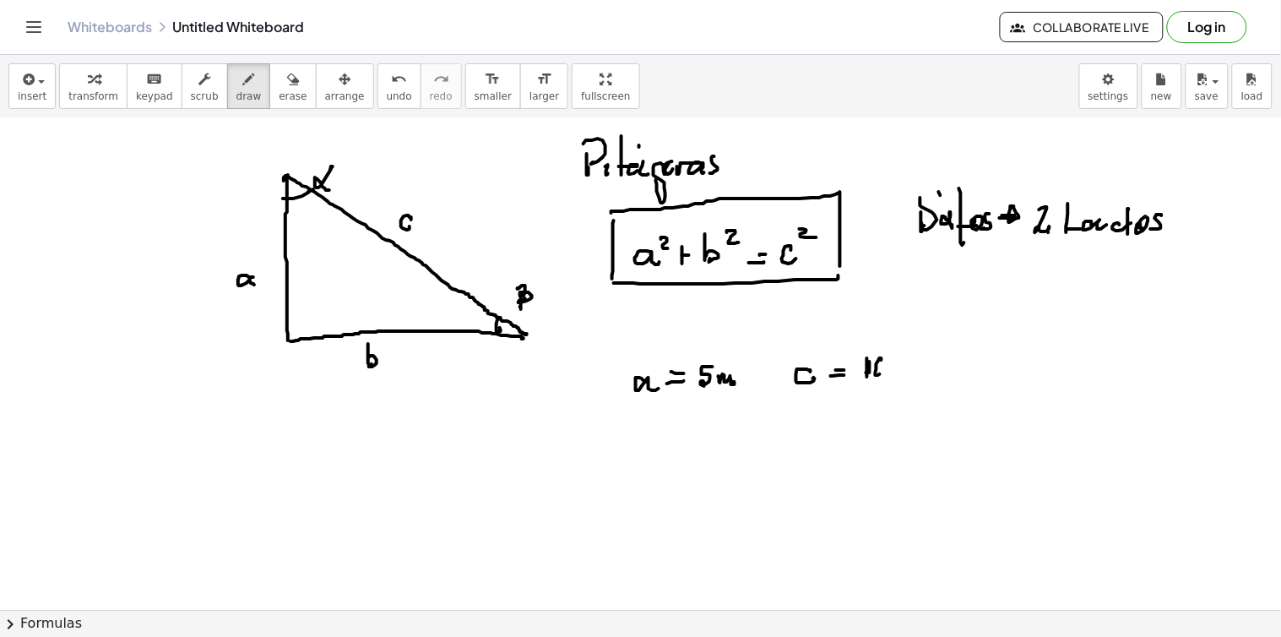
drag, startPoint x: 673, startPoint y: 253, endPoint x: 686, endPoint y: 253, distance: 12.7
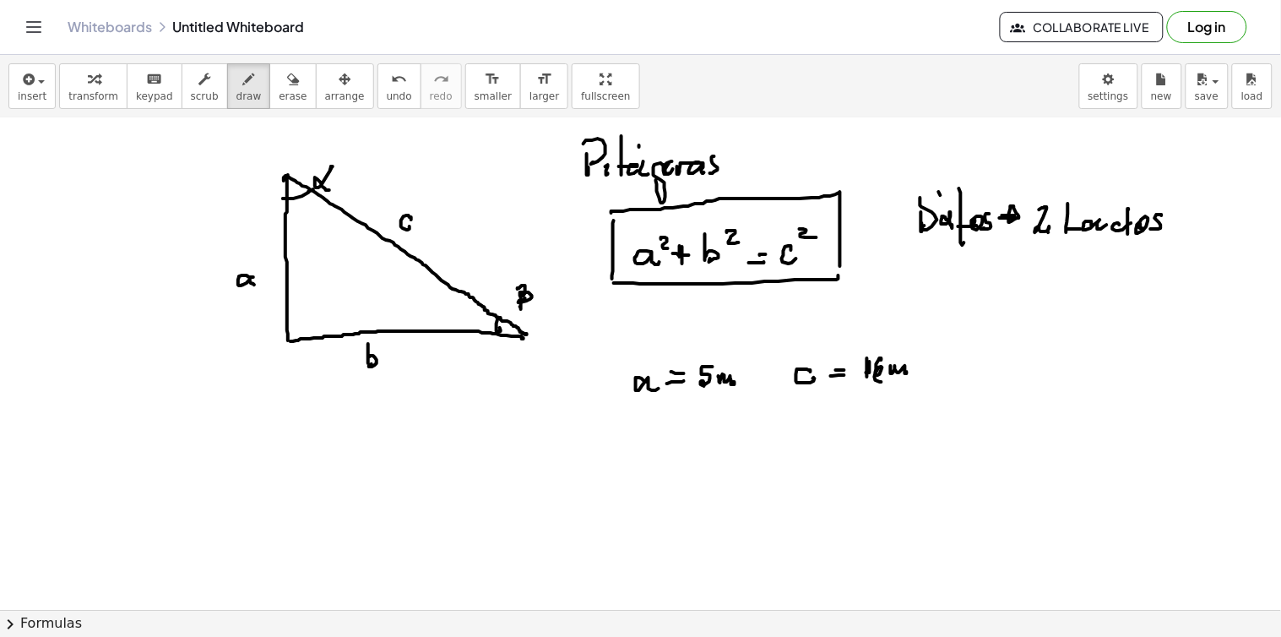
drag, startPoint x: 655, startPoint y: 442, endPoint x: 665, endPoint y: 459, distance: 20.4
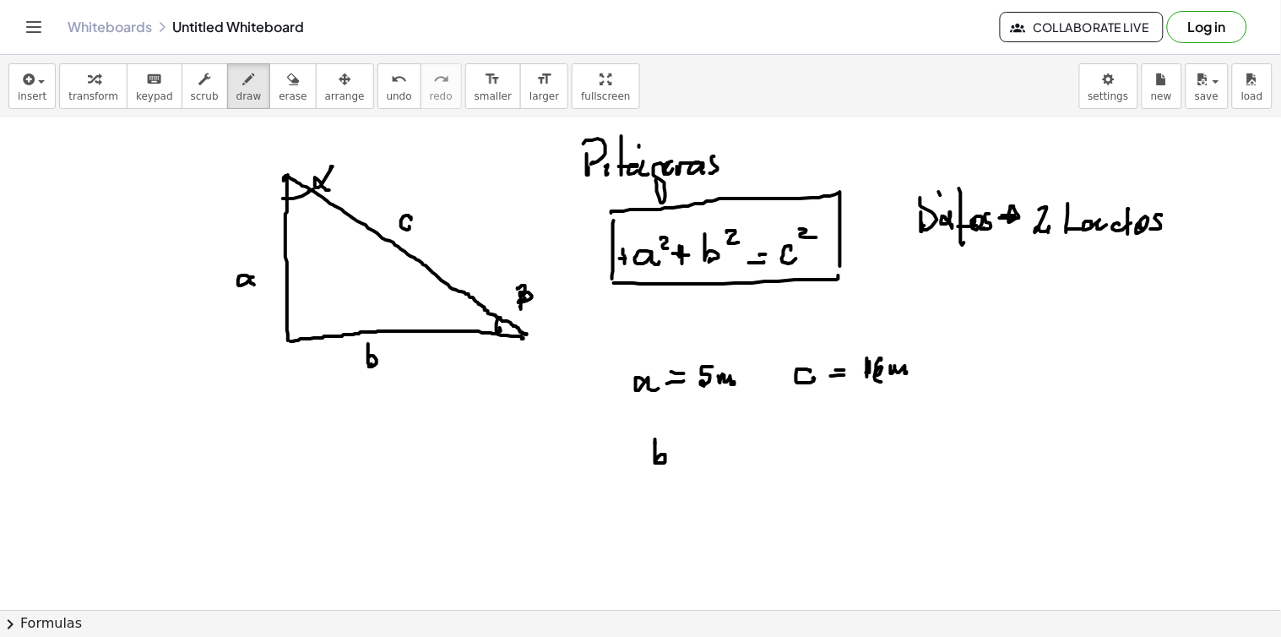
drag, startPoint x: 672, startPoint y: 440, endPoint x: 679, endPoint y: 451, distance: 12.9
drag, startPoint x: 690, startPoint y: 458, endPoint x: 701, endPoint y: 456, distance: 11.1
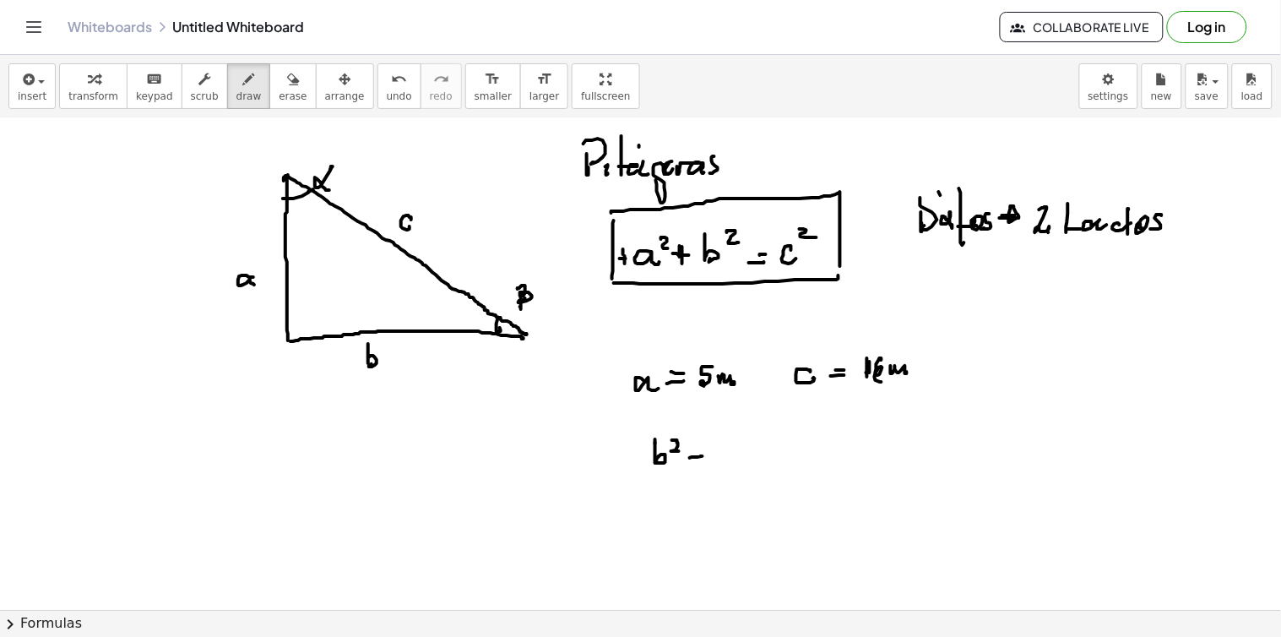
drag, startPoint x: 696, startPoint y: 451, endPoint x: 745, endPoint y: 448, distance: 49.9
drag, startPoint x: 736, startPoint y: 444, endPoint x: 739, endPoint y: 457, distance: 12.9
drag, startPoint x: 746, startPoint y: 428, endPoint x: 754, endPoint y: 437, distance: 12.0
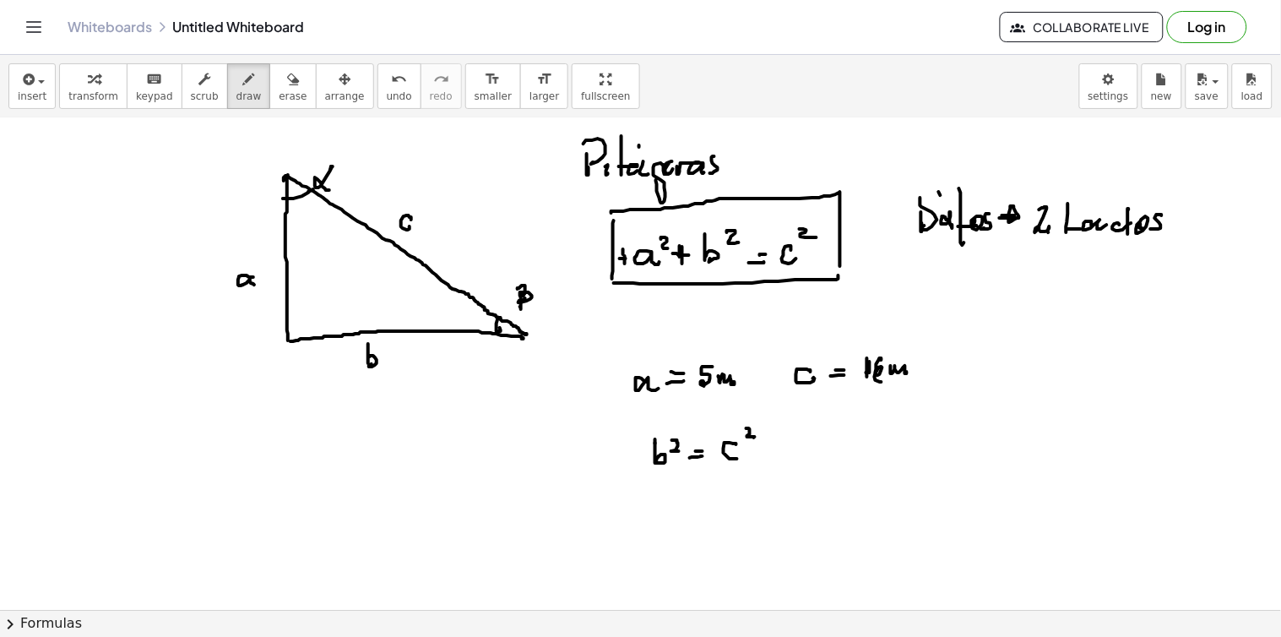
drag, startPoint x: 762, startPoint y: 453, endPoint x: 775, endPoint y: 452, distance: 12.7
drag, startPoint x: 794, startPoint y: 447, endPoint x: 811, endPoint y: 437, distance: 19.7
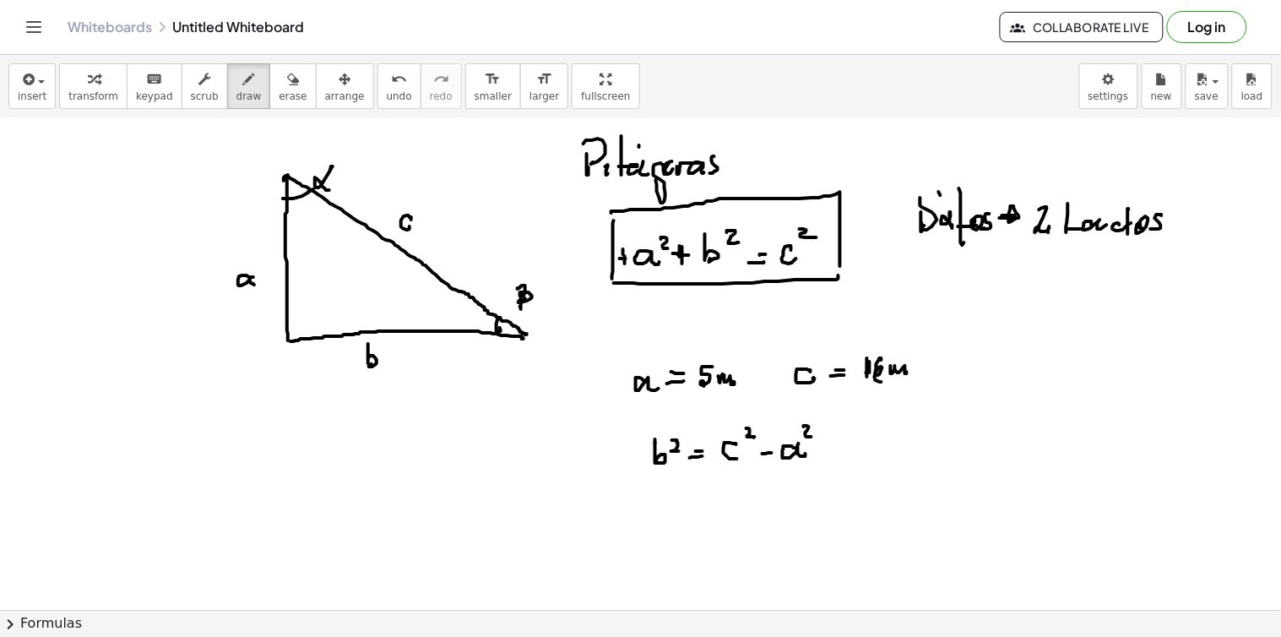
drag, startPoint x: 804, startPoint y: 426, endPoint x: 794, endPoint y: 449, distance: 24.9
drag, startPoint x: 626, startPoint y: 461, endPoint x: 685, endPoint y: 419, distance: 71.9
drag, startPoint x: 616, startPoint y: 433, endPoint x: 625, endPoint y: 442, distance: 12.6
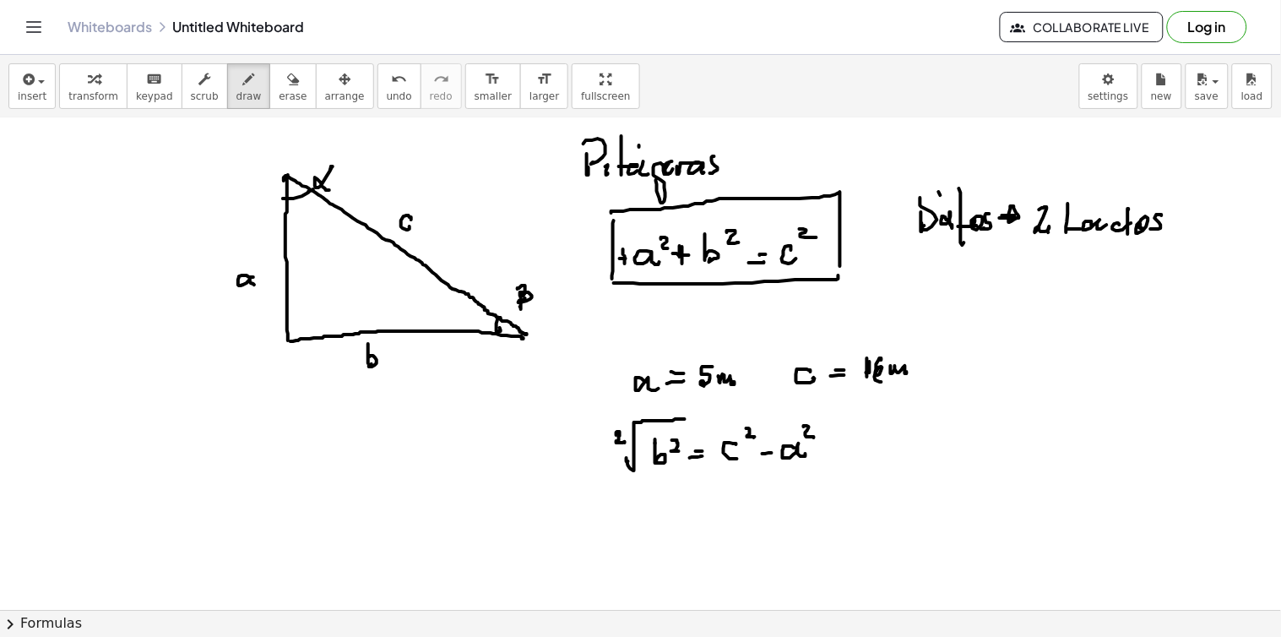
drag, startPoint x: 654, startPoint y: 416, endPoint x: 621, endPoint y: 458, distance: 53.5
drag, startPoint x: 96, startPoint y: 417, endPoint x: 116, endPoint y: 428, distance: 22.3
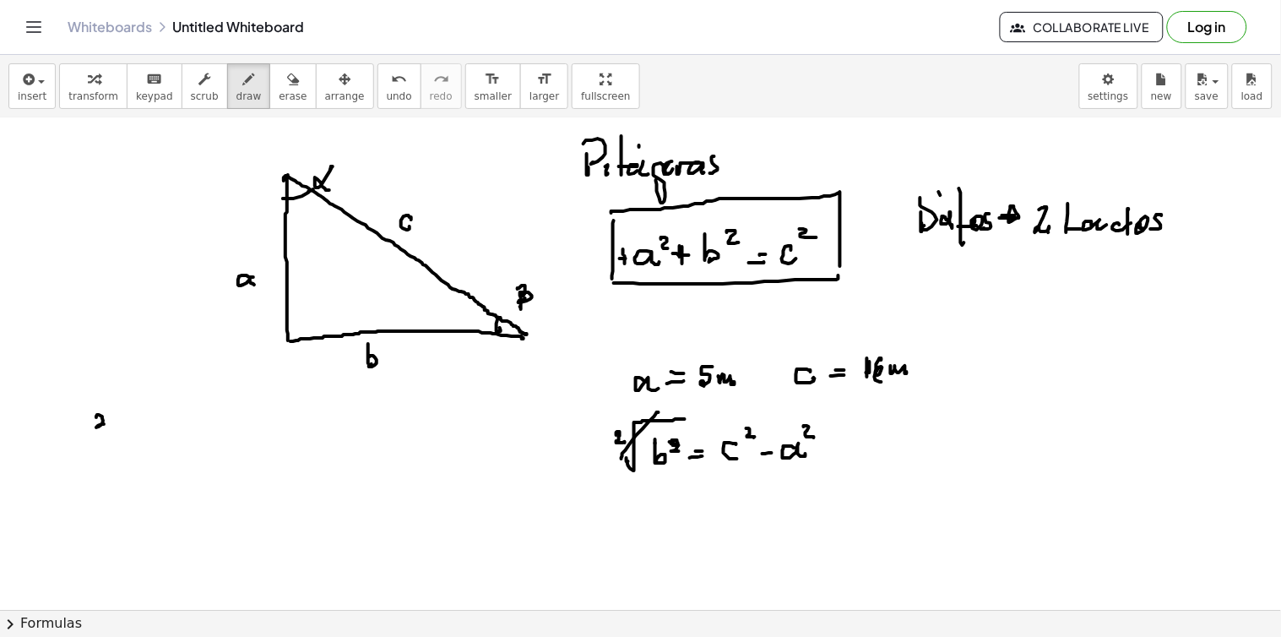
drag, startPoint x: 114, startPoint y: 436, endPoint x: 115, endPoint y: 422, distance: 13.5
drag, startPoint x: 122, startPoint y: 419, endPoint x: 131, endPoint y: 431, distance: 15.0
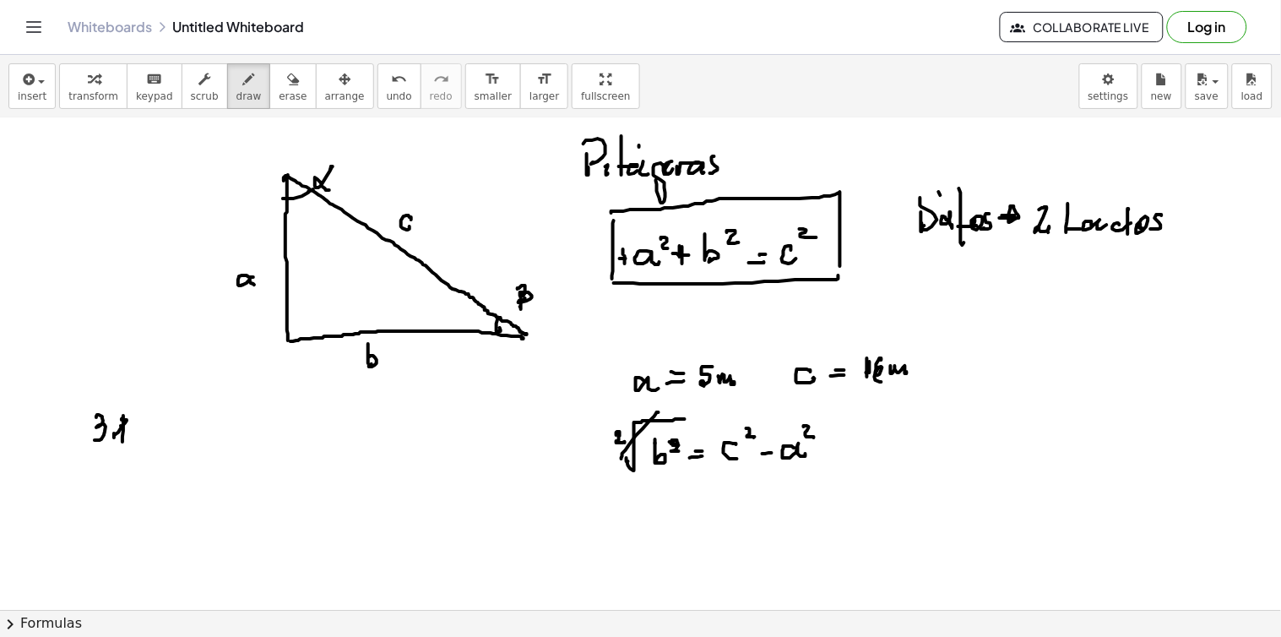
drag, startPoint x: 148, startPoint y: 431, endPoint x: 201, endPoint y: 432, distance: 53.2
drag, startPoint x: 196, startPoint y: 431, endPoint x: 208, endPoint y: 427, distance: 12.6
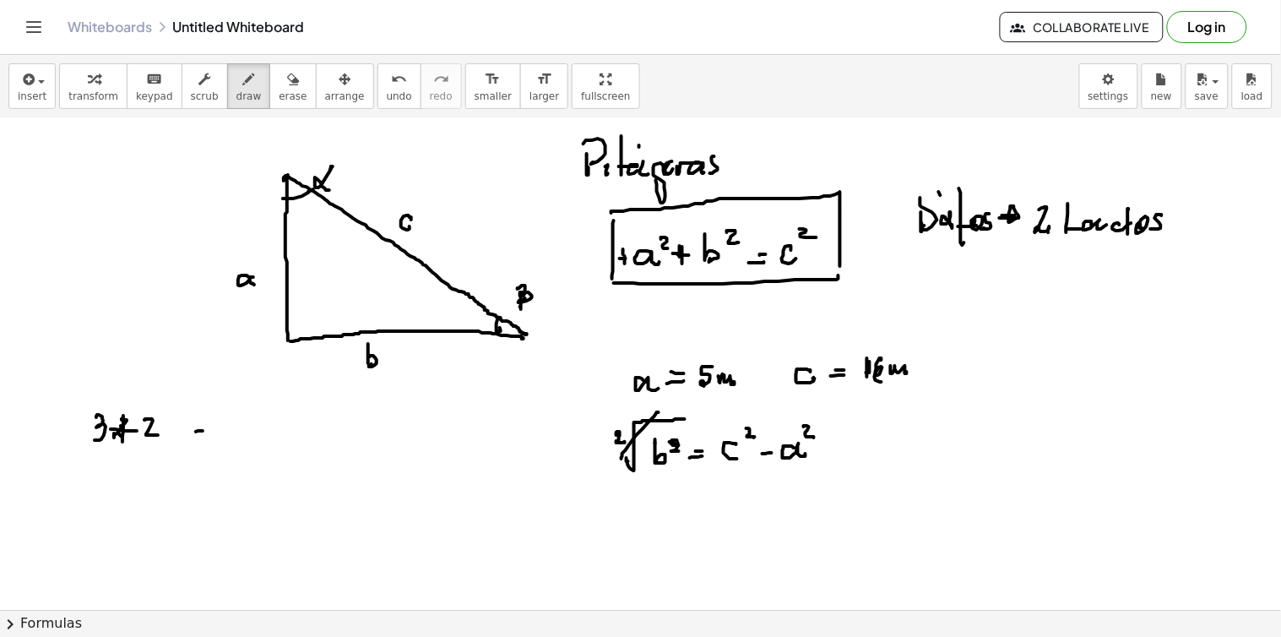
drag, startPoint x: 201, startPoint y: 420, endPoint x: 266, endPoint y: 411, distance: 65.7
drag, startPoint x: 236, startPoint y: 420, endPoint x: 250, endPoint y: 433, distance: 19.1
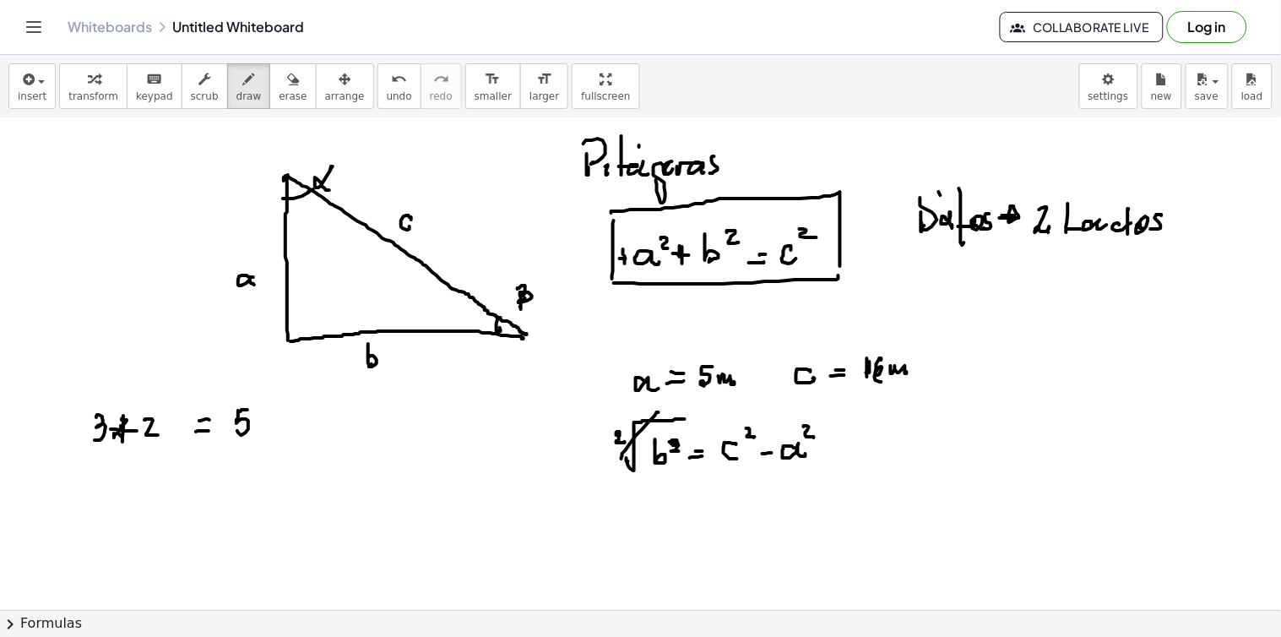
drag, startPoint x: 96, startPoint y: 450, endPoint x: 155, endPoint y: 451, distance: 59.1
drag, startPoint x: 129, startPoint y: 462, endPoint x: 145, endPoint y: 470, distance: 18.1
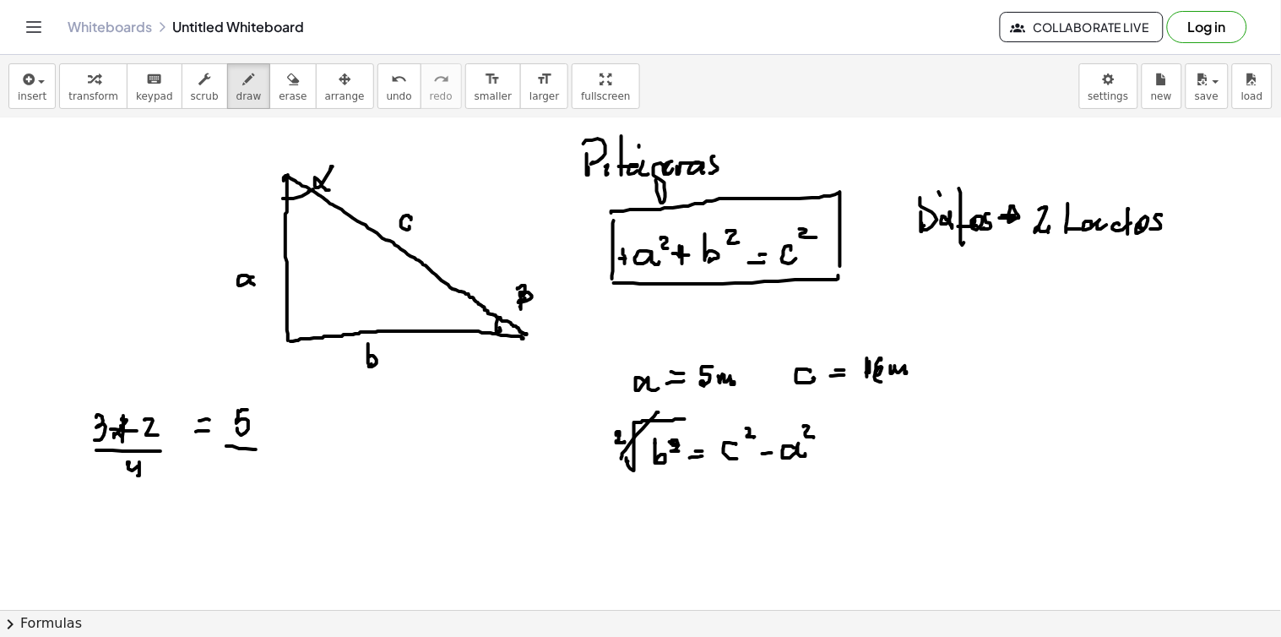
drag, startPoint x: 226, startPoint y: 446, endPoint x: 241, endPoint y: 459, distance: 20.3
drag, startPoint x: 241, startPoint y: 459, endPoint x: 249, endPoint y: 475, distance: 17.7
drag, startPoint x: 284, startPoint y: 424, endPoint x: 284, endPoint y: 441, distance: 16.9
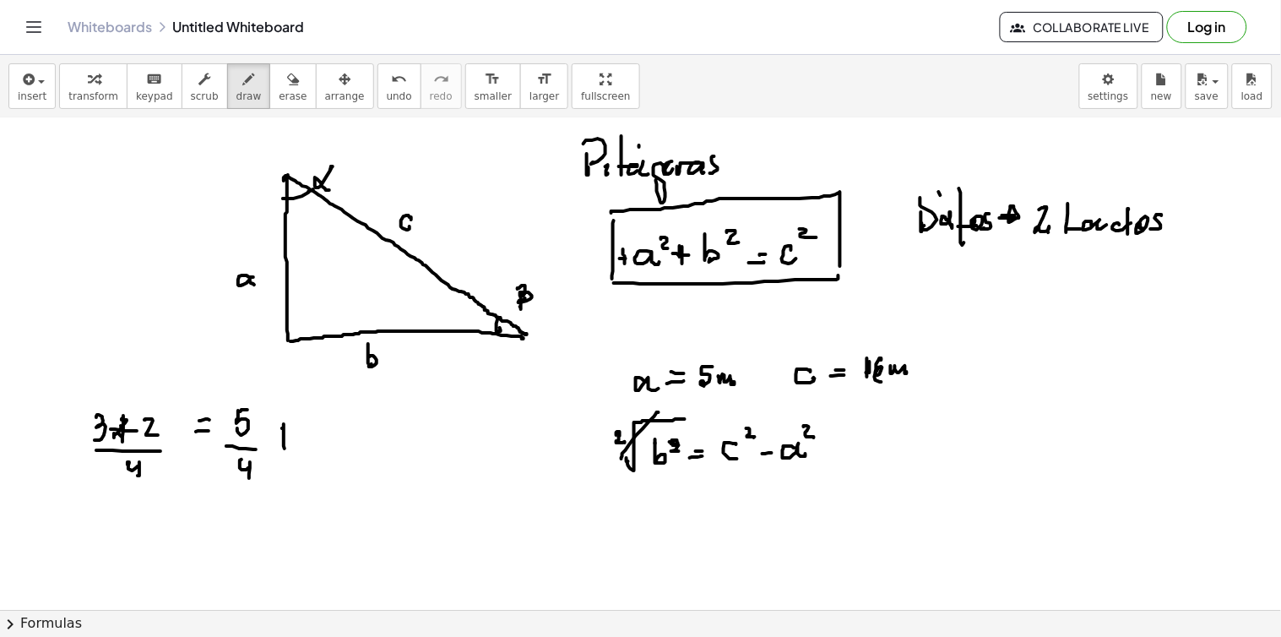
drag, startPoint x: 307, startPoint y: 426, endPoint x: 198, endPoint y: 458, distance: 113.3
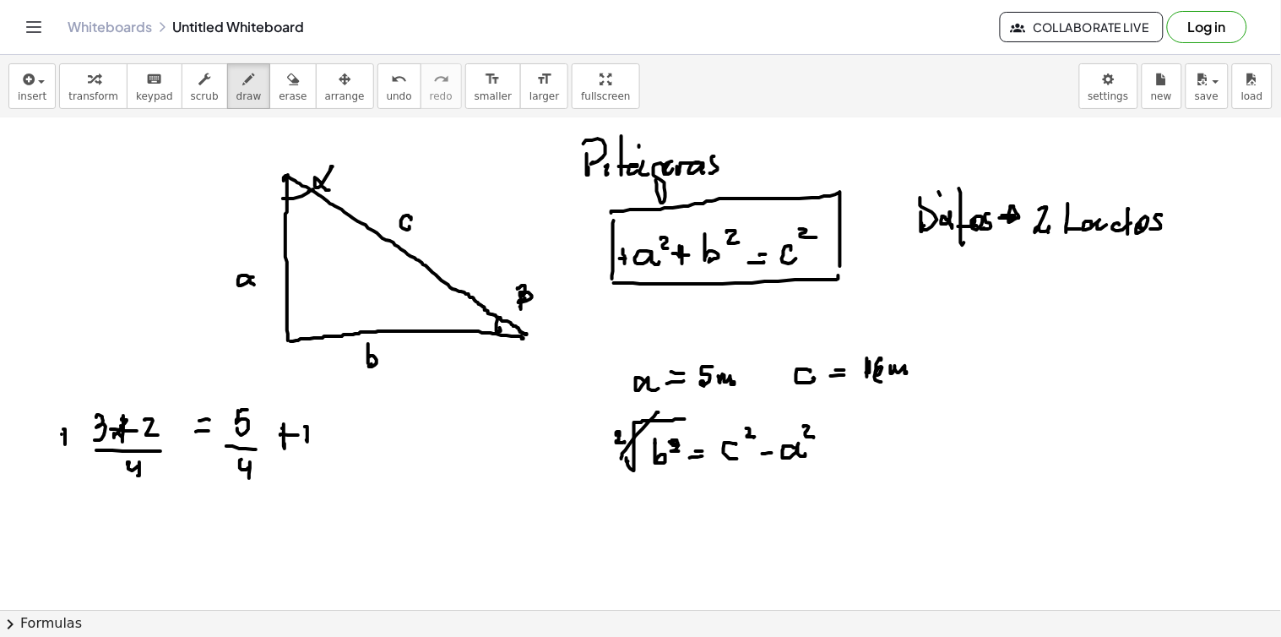
drag, startPoint x: 62, startPoint y: 434, endPoint x: 77, endPoint y: 436, distance: 15.3
drag, startPoint x: 46, startPoint y: 432, endPoint x: 54, endPoint y: 451, distance: 20.1
drag, startPoint x: 306, startPoint y: 471, endPoint x: 326, endPoint y: 467, distance: 19.9
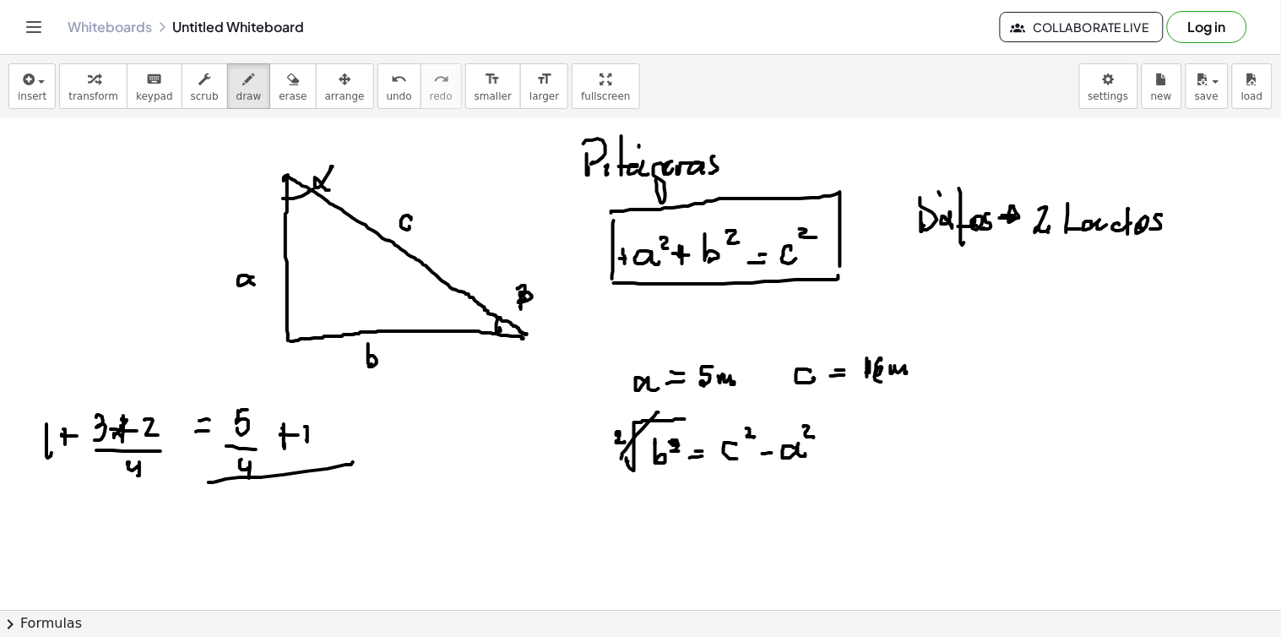
drag, startPoint x: 290, startPoint y: 486, endPoint x: 301, endPoint y: 488, distance: 11.9
drag, startPoint x: 74, startPoint y: 494, endPoint x: 133, endPoint y: 502, distance: 58.9
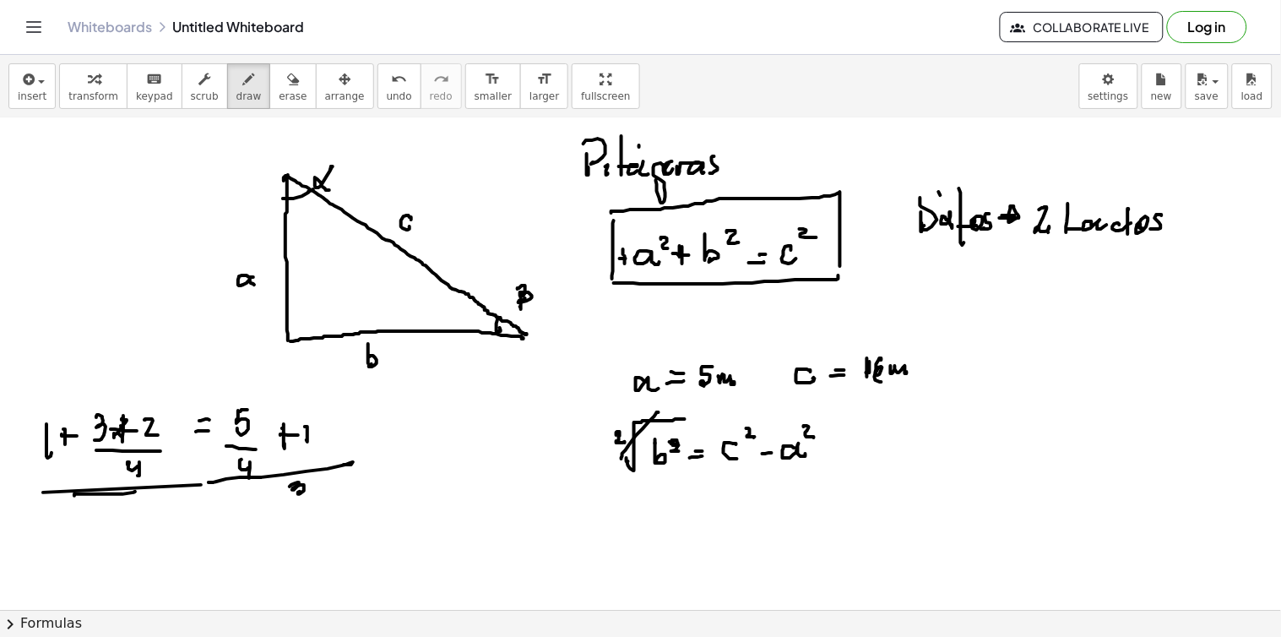
drag, startPoint x: 671, startPoint y: 434, endPoint x: 671, endPoint y: 446, distance: 11.8
drag, startPoint x: 713, startPoint y: 458, endPoint x: 854, endPoint y: 409, distance: 148.7
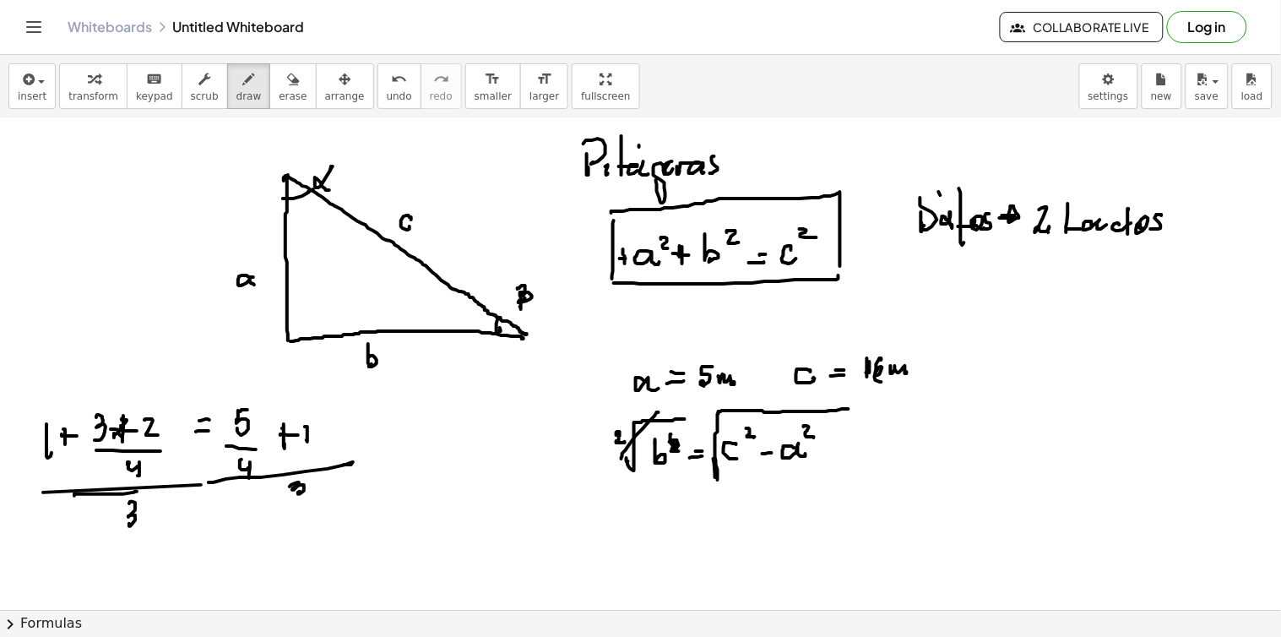
drag, startPoint x: 879, startPoint y: 449, endPoint x: 900, endPoint y: 449, distance: 21.1
drag, startPoint x: 885, startPoint y: 456, endPoint x: 905, endPoint y: 452, distance: 20.5
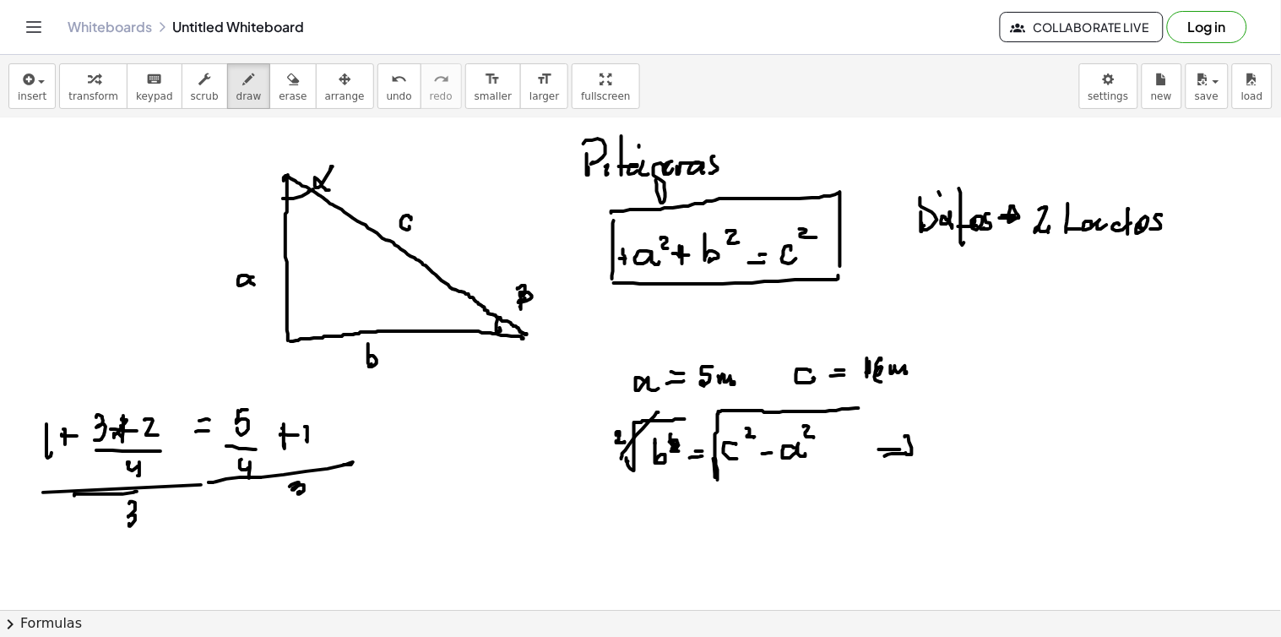
drag, startPoint x: 905, startPoint y: 436, endPoint x: 946, endPoint y: 442, distance: 41.8
drag, startPoint x: 947, startPoint y: 426, endPoint x: 971, endPoint y: 437, distance: 26.1
drag, startPoint x: 974, startPoint y: 439, endPoint x: 981, endPoint y: 427, distance: 13.6
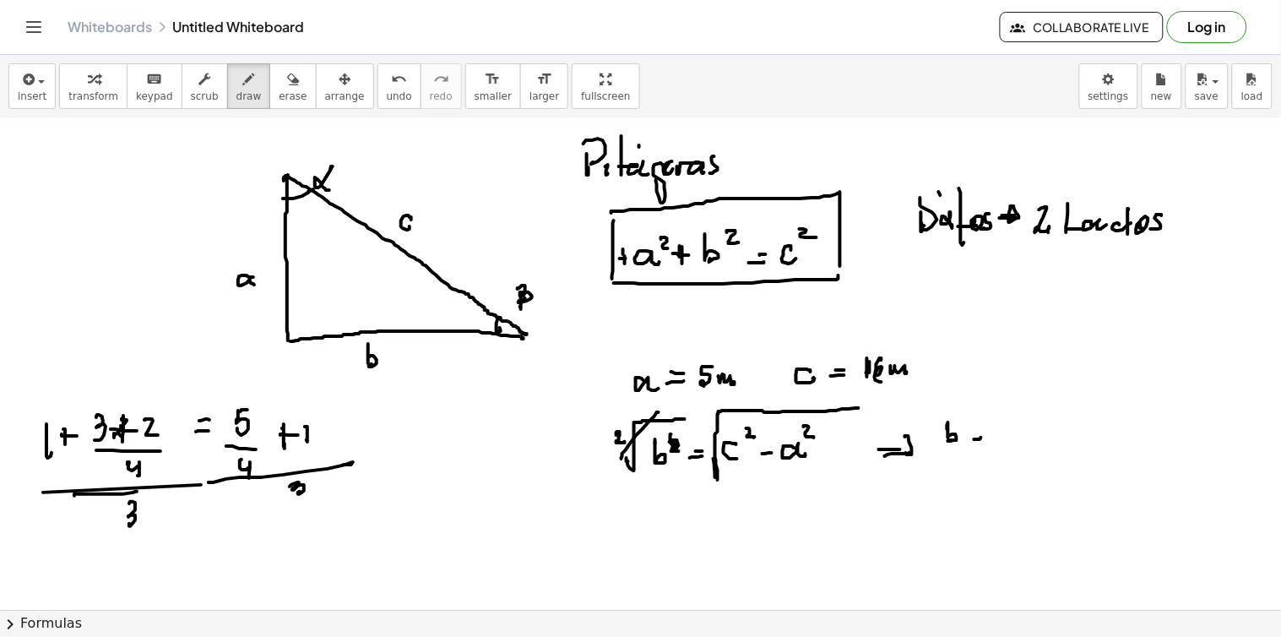
drag, startPoint x: 1005, startPoint y: 434, endPoint x: 1081, endPoint y: 419, distance: 77.5
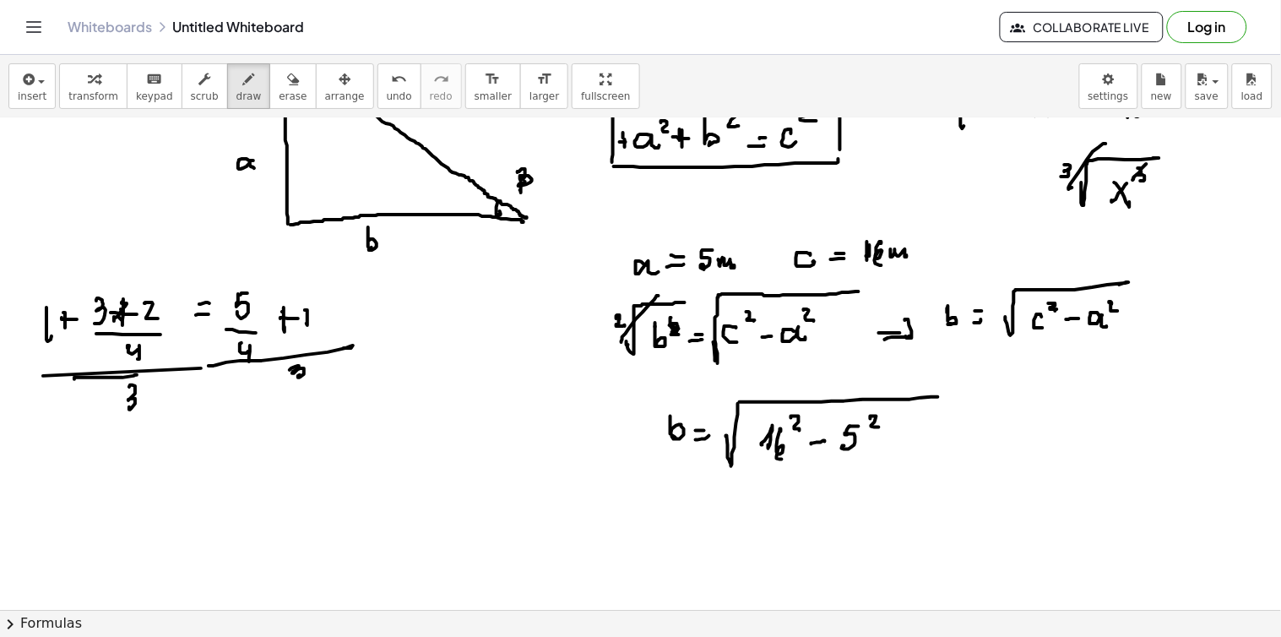
drag, startPoint x: 998, startPoint y: 429, endPoint x: 994, endPoint y: 447, distance: 18.9
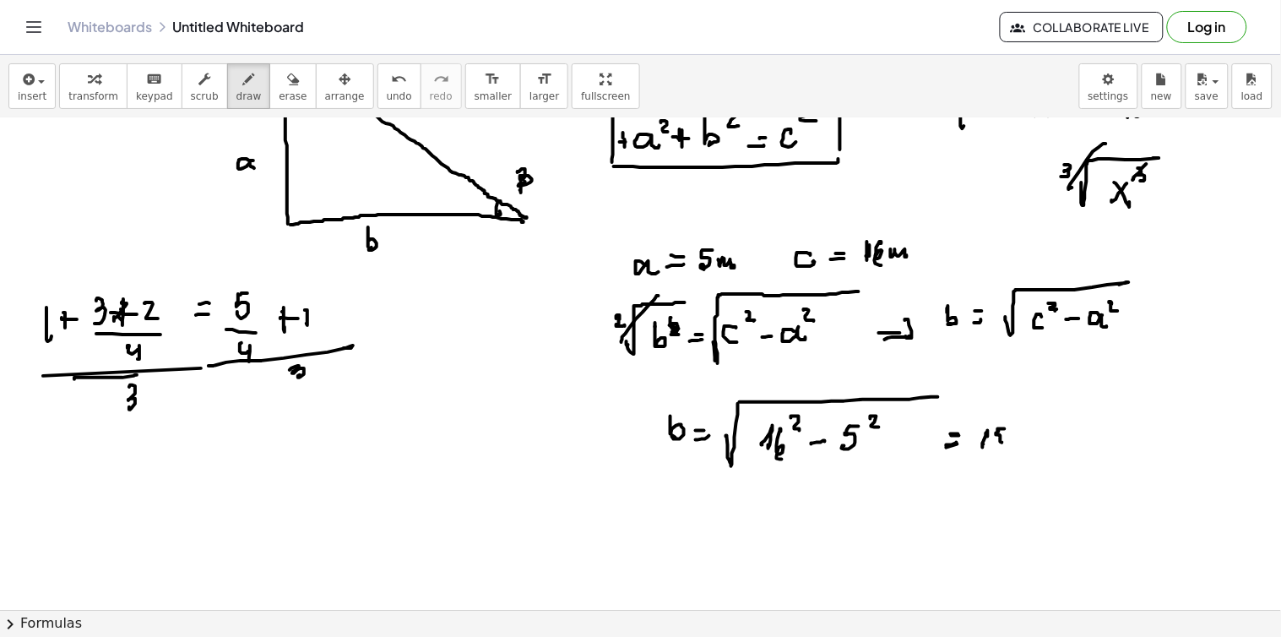
drag, startPoint x: 1017, startPoint y: 431, endPoint x: 1024, endPoint y: 443, distance: 13.6
drag, startPoint x: 1031, startPoint y: 434, endPoint x: 1035, endPoint y: 445, distance: 11.8
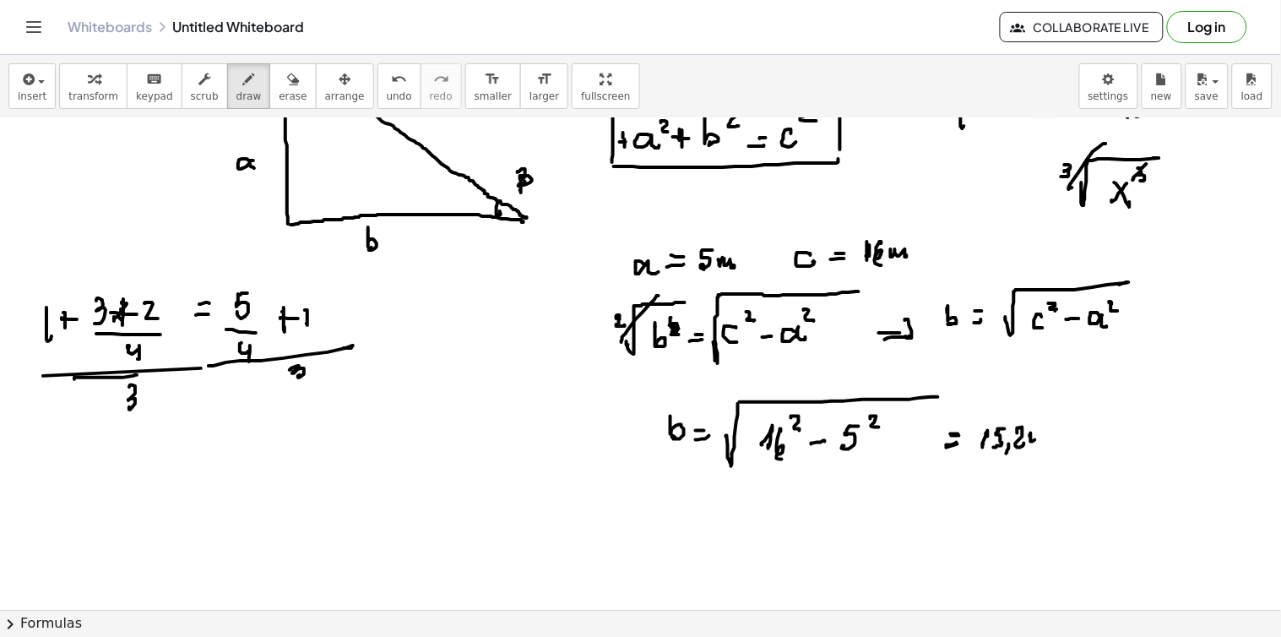
drag, startPoint x: 1047, startPoint y: 435, endPoint x: 1044, endPoint y: 449, distance: 14.6
drag, startPoint x: 99, startPoint y: 479, endPoint x: 205, endPoint y: 441, distance: 113.0
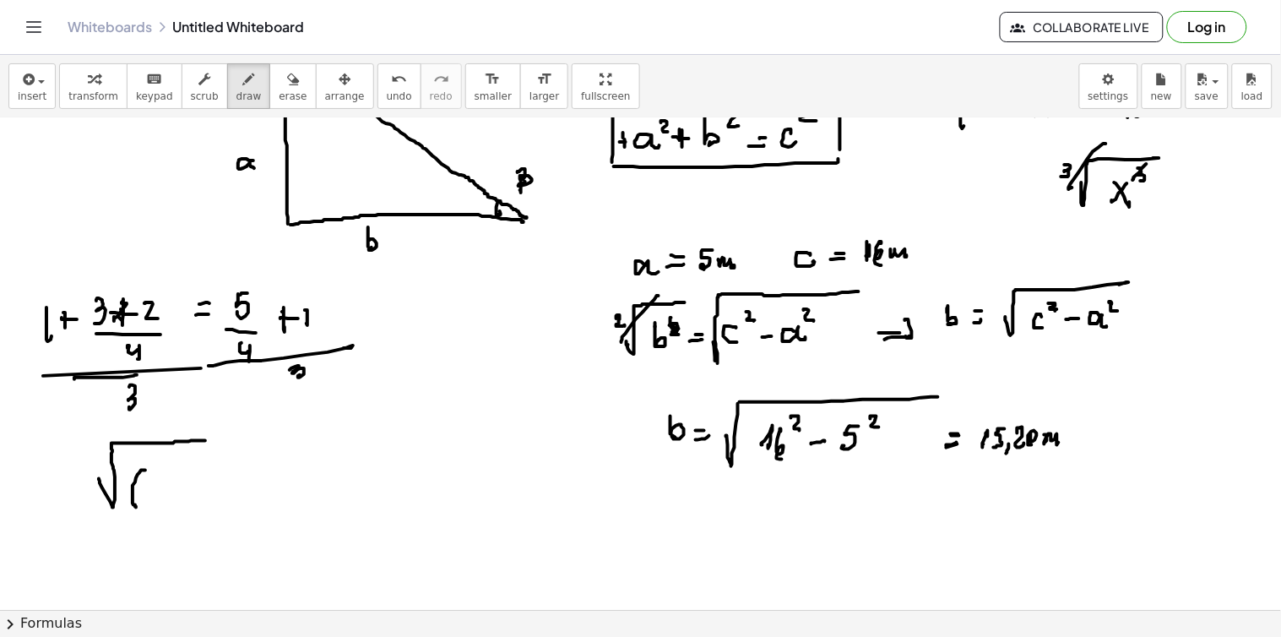
drag, startPoint x: 145, startPoint y: 470, endPoint x: 136, endPoint y: 504, distance: 35.0
drag, startPoint x: 147, startPoint y: 490, endPoint x: 163, endPoint y: 480, distance: 19.4
drag, startPoint x: 166, startPoint y: 479, endPoint x: 165, endPoint y: 501, distance: 22.0
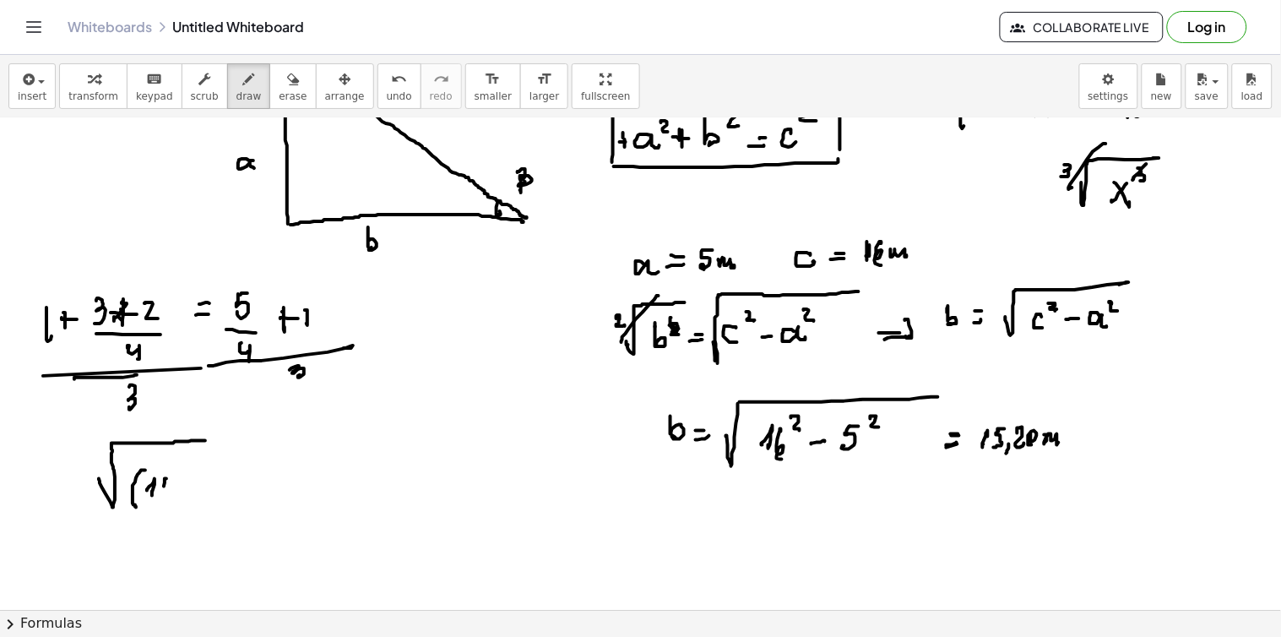
drag, startPoint x: 176, startPoint y: 469, endPoint x: 183, endPoint y: 481, distance: 14.8
drag, startPoint x: 192, startPoint y: 485, endPoint x: 203, endPoint y: 487, distance: 11.9
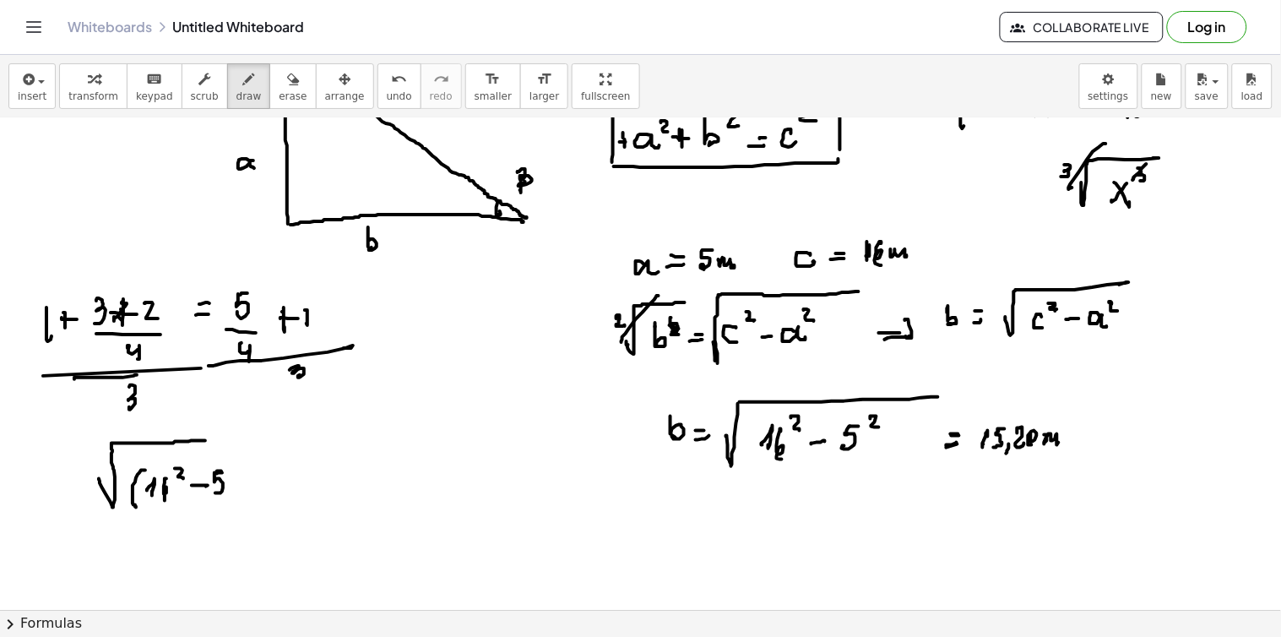
drag, startPoint x: 241, startPoint y: 457, endPoint x: 241, endPoint y: 496, distance: 39.7
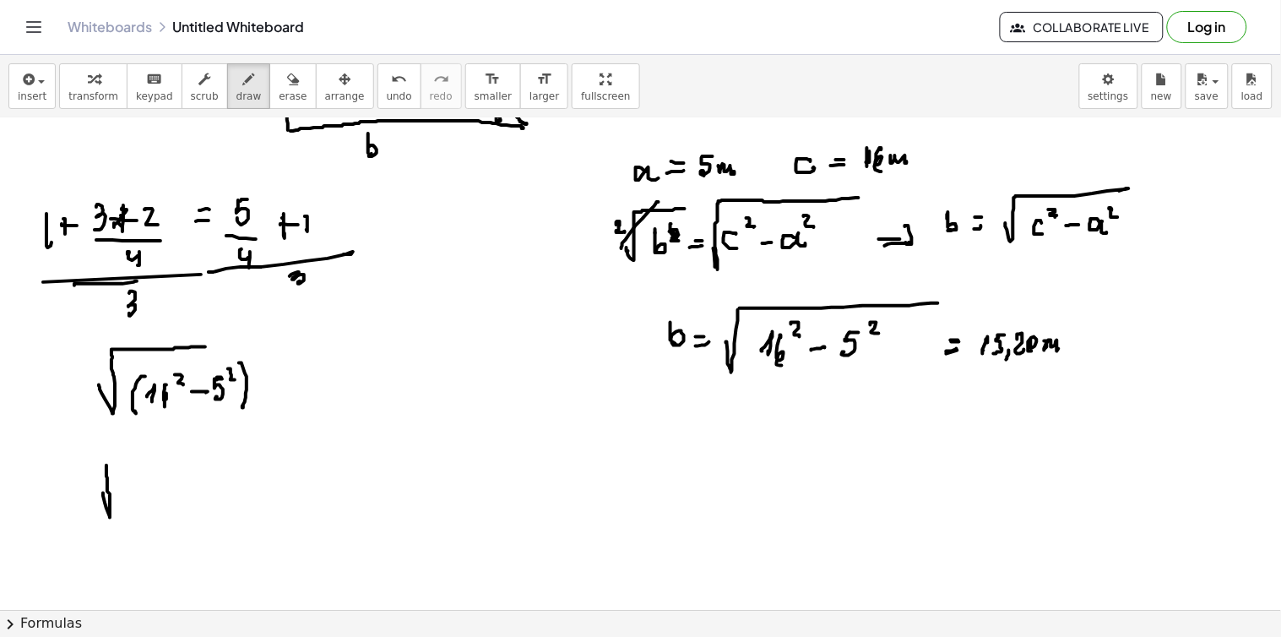
drag, startPoint x: 103, startPoint y: 494, endPoint x: 106, endPoint y: 465, distance: 28.9
drag, startPoint x: 110, startPoint y: 462, endPoint x: 175, endPoint y: 464, distance: 65.1
drag, startPoint x: 150, startPoint y: 483, endPoint x: 149, endPoint y: 498, distance: 15.3
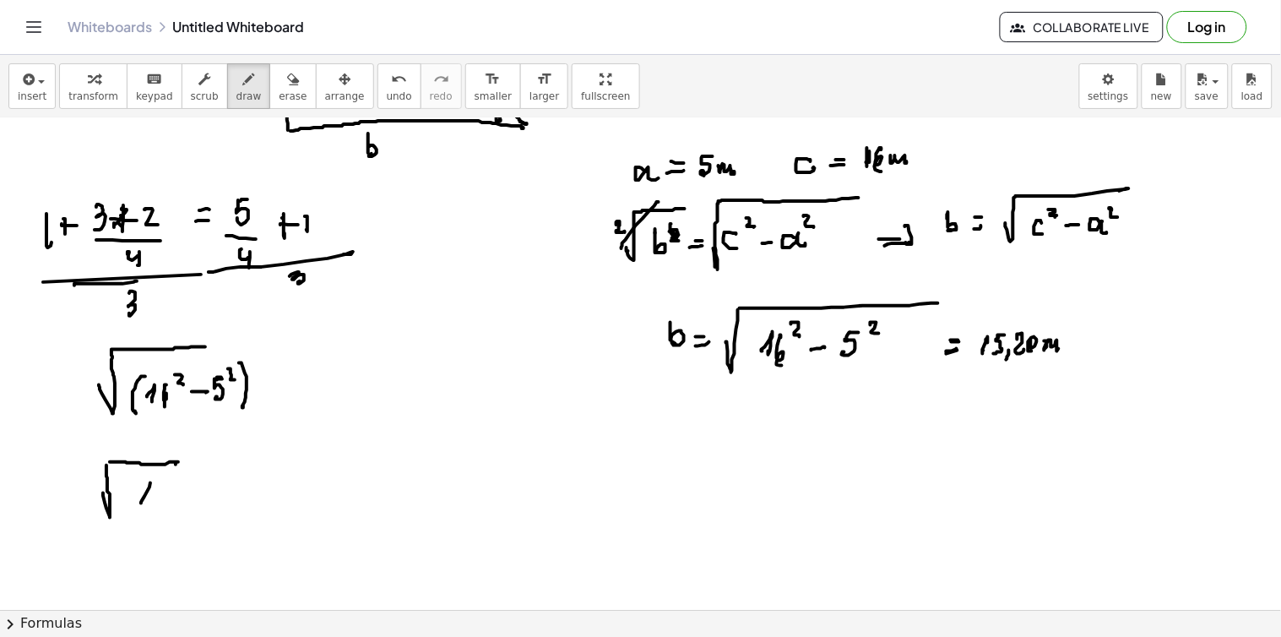
drag, startPoint x: 158, startPoint y: 485, endPoint x: 167, endPoint y: 495, distance: 13.7
drag, startPoint x: 174, startPoint y: 471, endPoint x: 187, endPoint y: 485, distance: 19.7
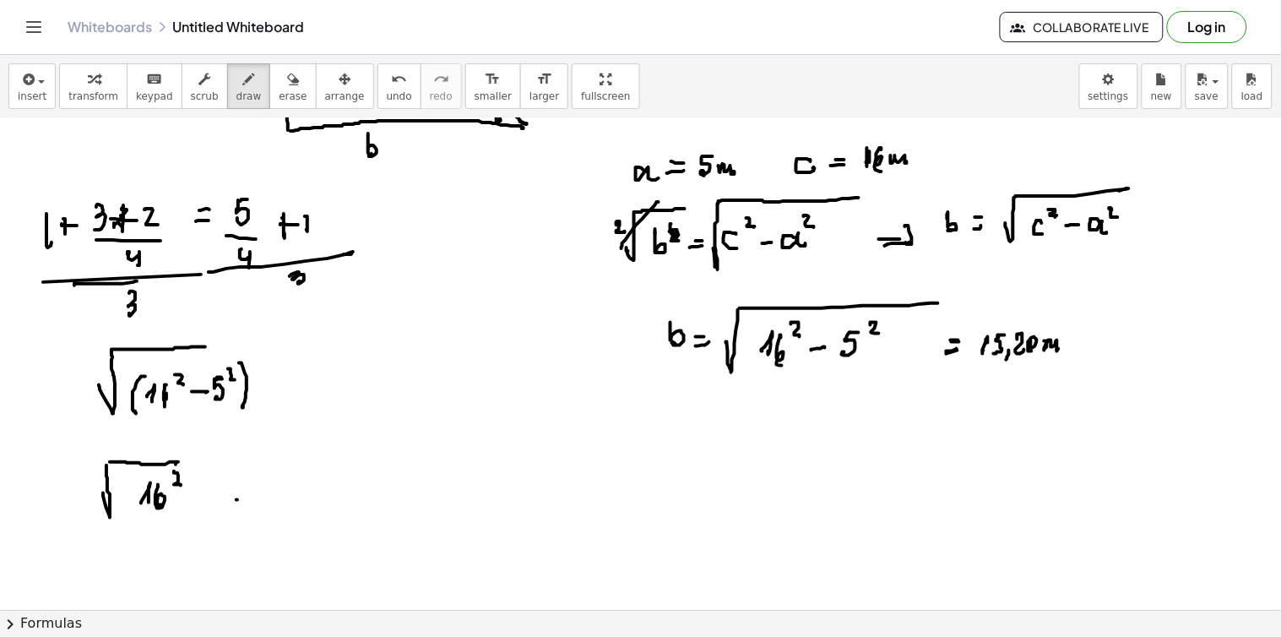
drag, startPoint x: 236, startPoint y: 500, endPoint x: 257, endPoint y: 496, distance: 20.7
drag, startPoint x: 279, startPoint y: 478, endPoint x: 279, endPoint y: 495, distance: 16.9
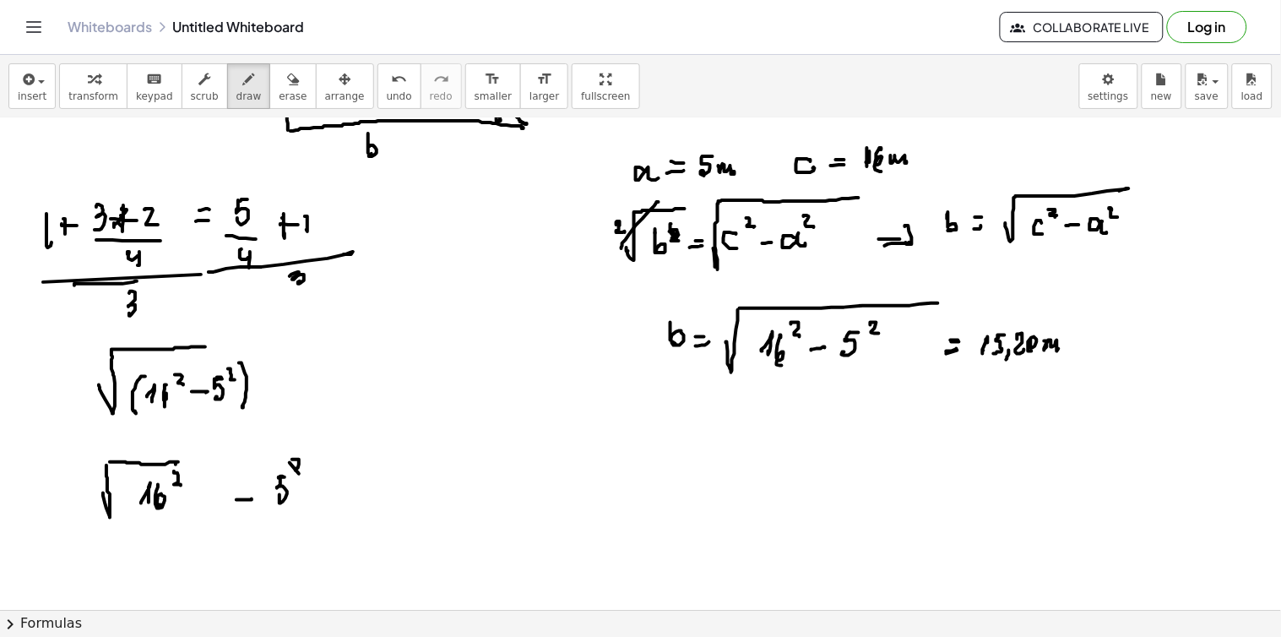
drag, startPoint x: 292, startPoint y: 459, endPoint x: 300, endPoint y: 474, distance: 16.2
drag, startPoint x: 174, startPoint y: 458, endPoint x: 192, endPoint y: 469, distance: 21.6
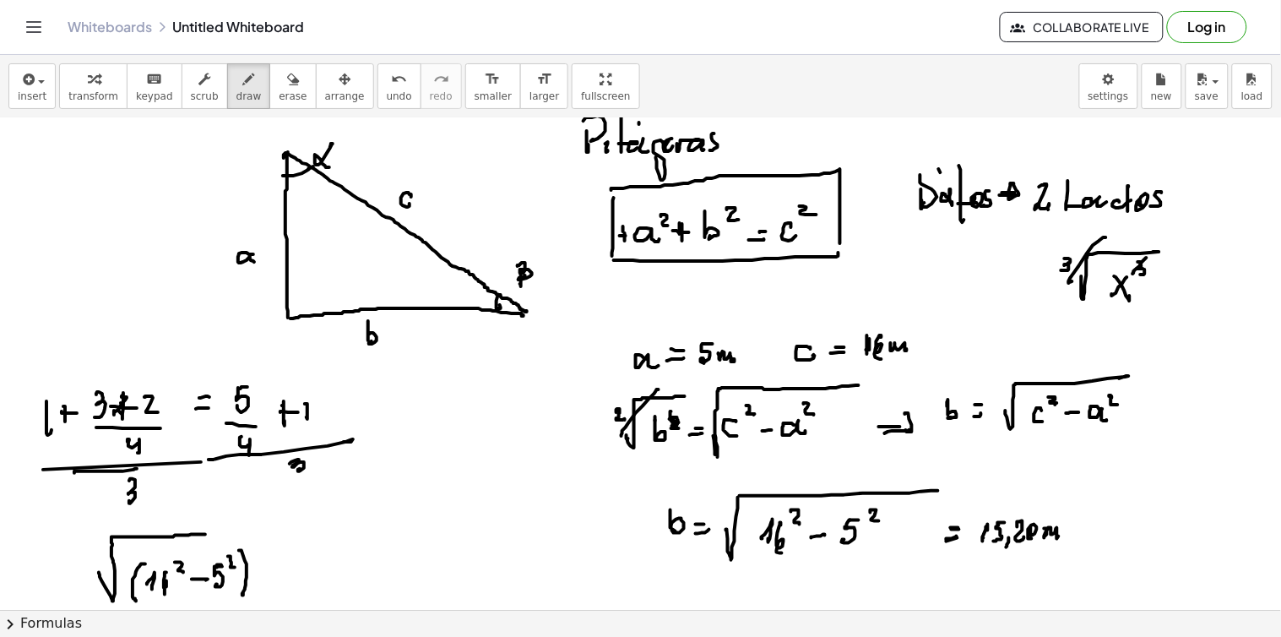
scroll to position [6575, 0]
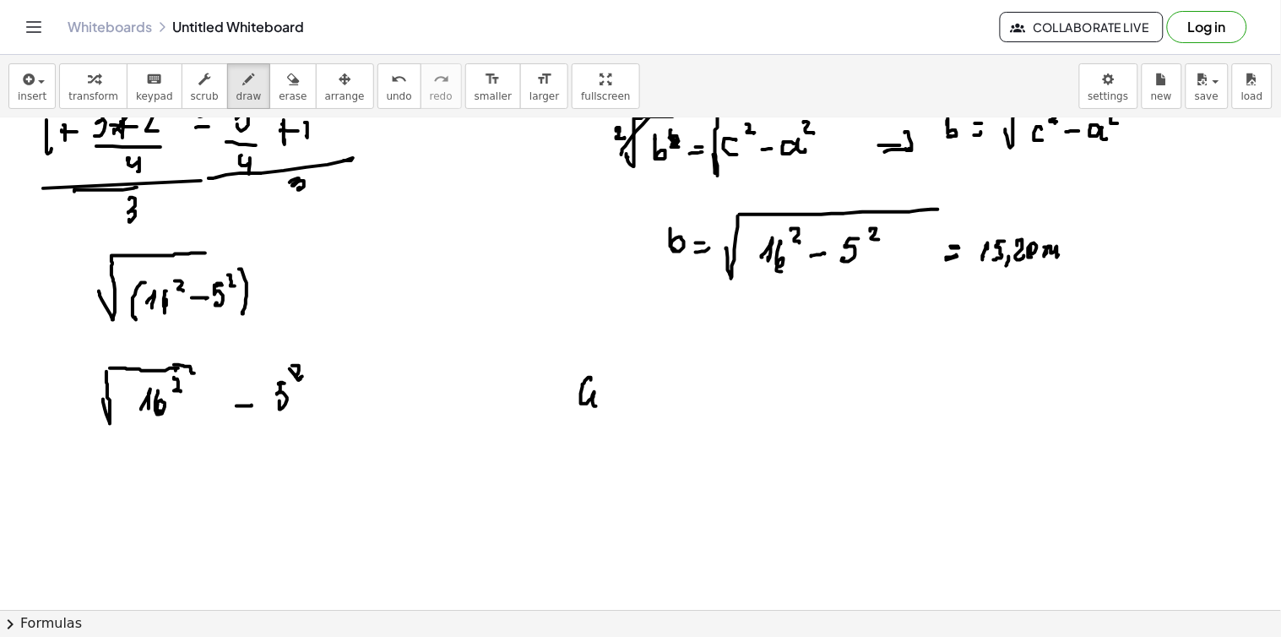
drag, startPoint x: 591, startPoint y: 380, endPoint x: 600, endPoint y: 402, distance: 23.8
drag, startPoint x: 617, startPoint y: 393, endPoint x: 615, endPoint y: 405, distance: 12.1
drag, startPoint x: 629, startPoint y: 408, endPoint x: 638, endPoint y: 402, distance: 11.0
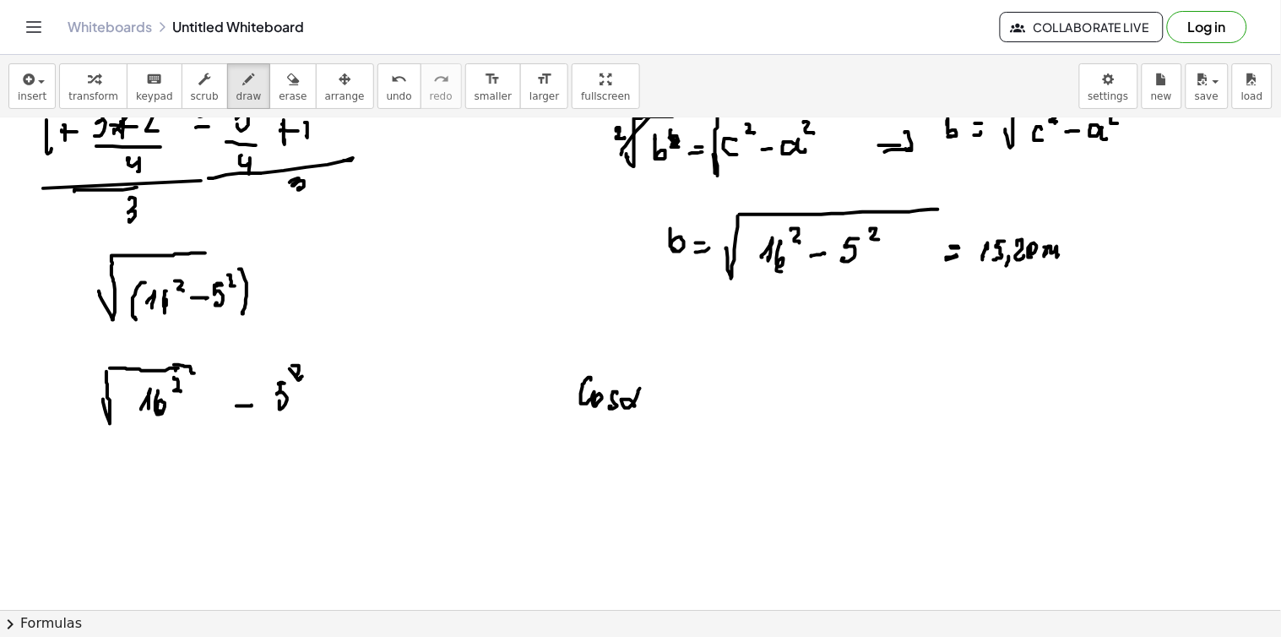
drag, startPoint x: 653, startPoint y: 401, endPoint x: 661, endPoint y: 397, distance: 8.7
drag, startPoint x: 691, startPoint y: 382, endPoint x: 693, endPoint y: 398, distance: 16.2
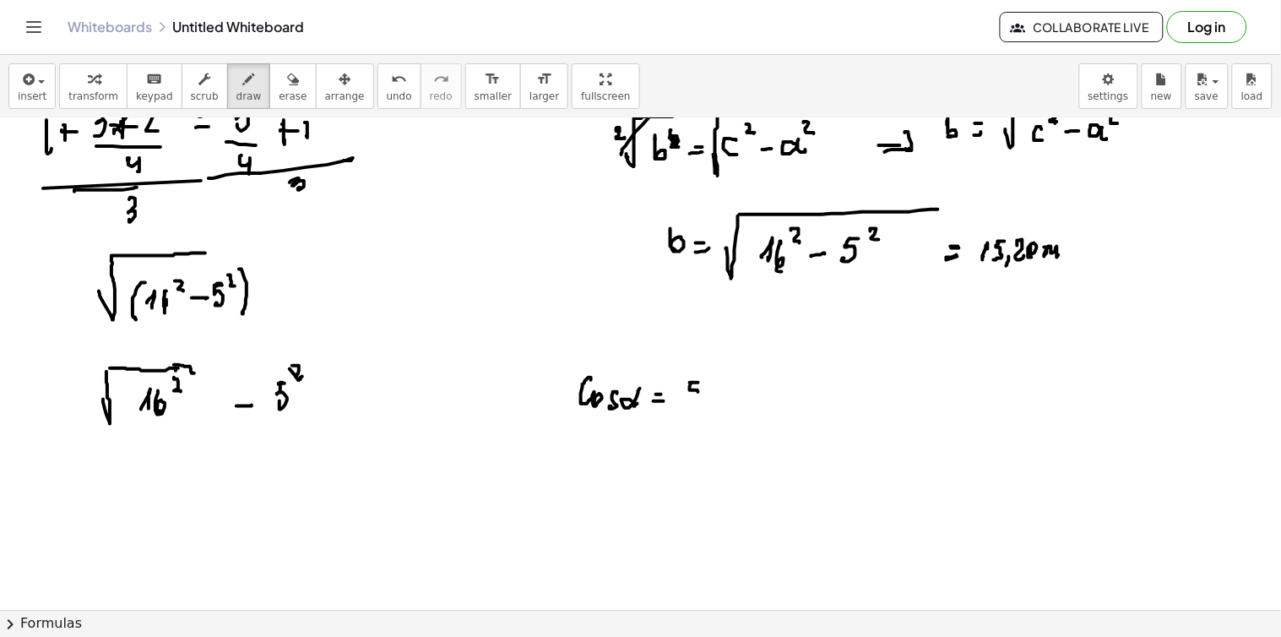
drag, startPoint x: 685, startPoint y: 402, endPoint x: 701, endPoint y: 402, distance: 16.0
drag, startPoint x: 691, startPoint y: 416, endPoint x: 701, endPoint y: 420, distance: 11.0
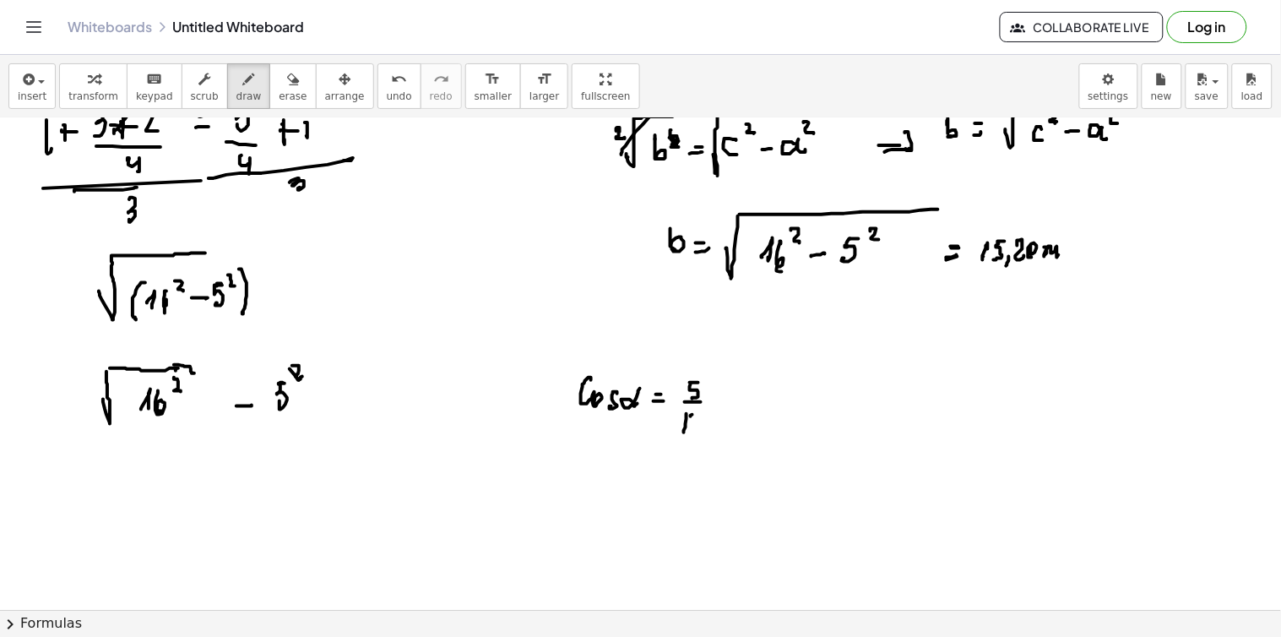
drag, startPoint x: 716, startPoint y: 398, endPoint x: 727, endPoint y: 394, distance: 11.8
drag, startPoint x: 743, startPoint y: 394, endPoint x: 751, endPoint y: 403, distance: 11.9
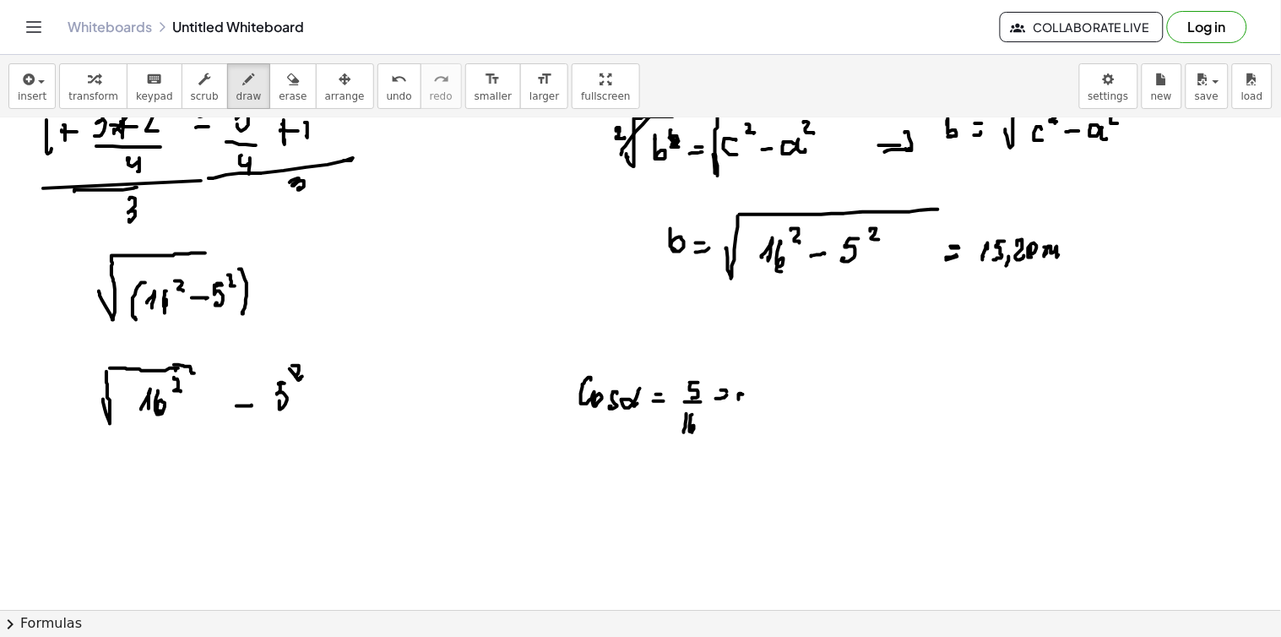
drag, startPoint x: 751, startPoint y: 403, endPoint x: 752, endPoint y: 411, distance: 8.5
drag, startPoint x: 761, startPoint y: 389, endPoint x: 761, endPoint y: 402, distance: 12.7
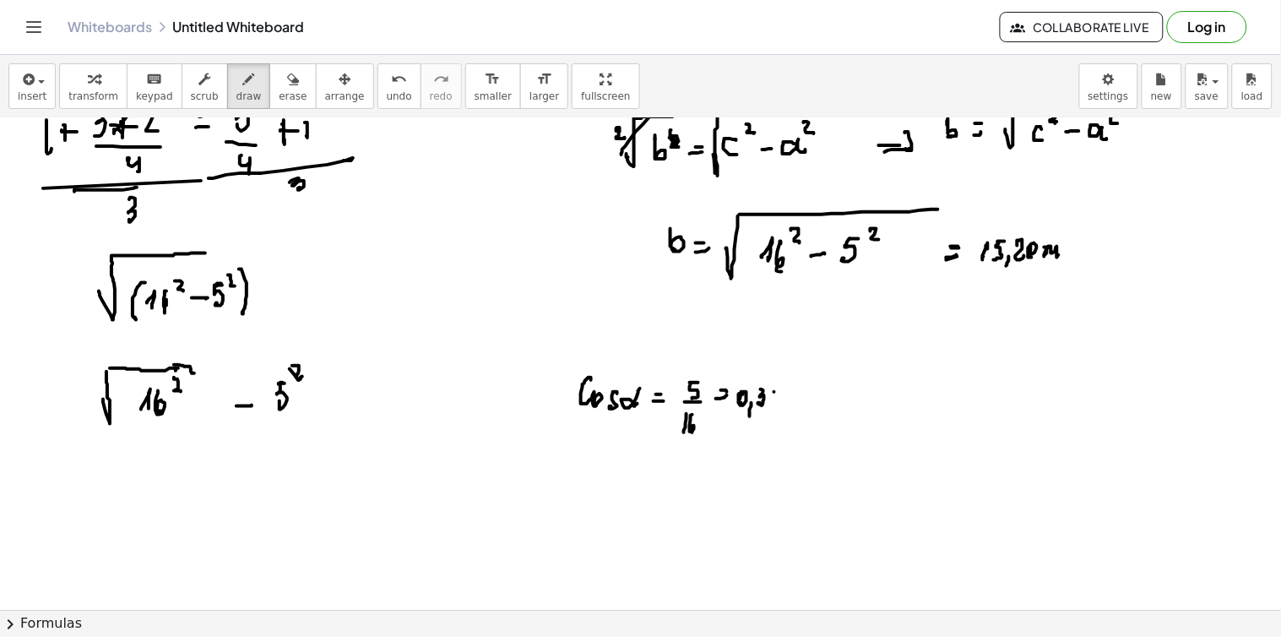
drag, startPoint x: 774, startPoint y: 392, endPoint x: 772, endPoint y: 401, distance: 9.4
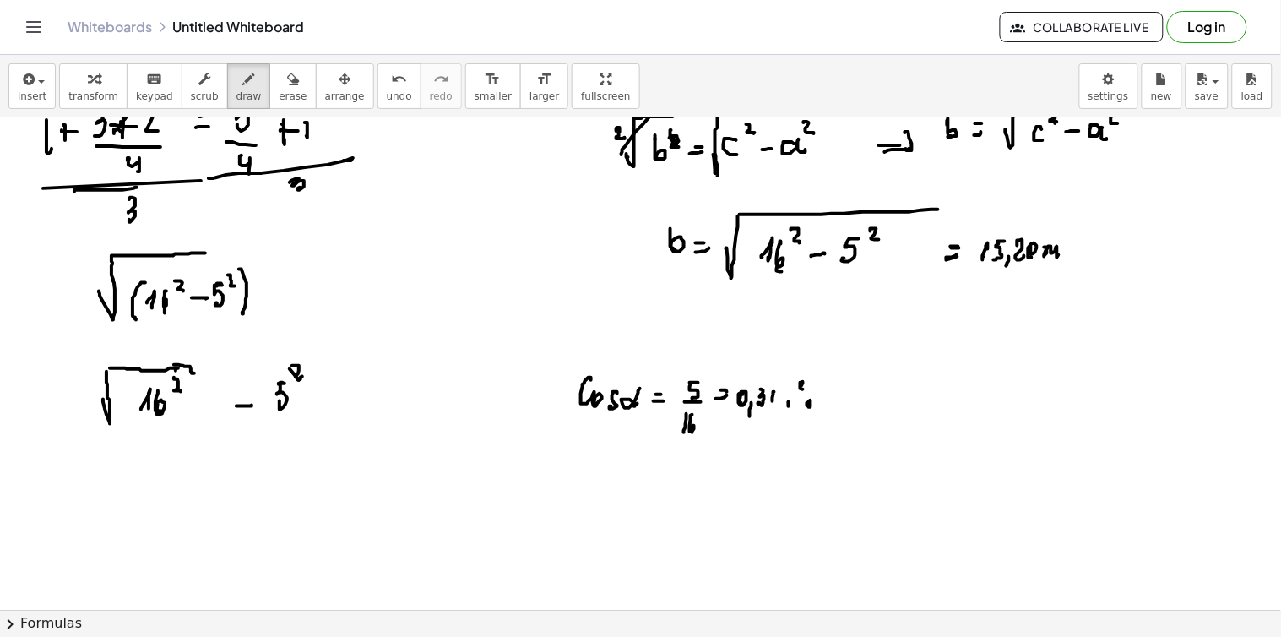
drag, startPoint x: 843, startPoint y: 385, endPoint x: 845, endPoint y: 405, distance: 20.4
drag, startPoint x: 859, startPoint y: 398, endPoint x: 870, endPoint y: 398, distance: 10.2
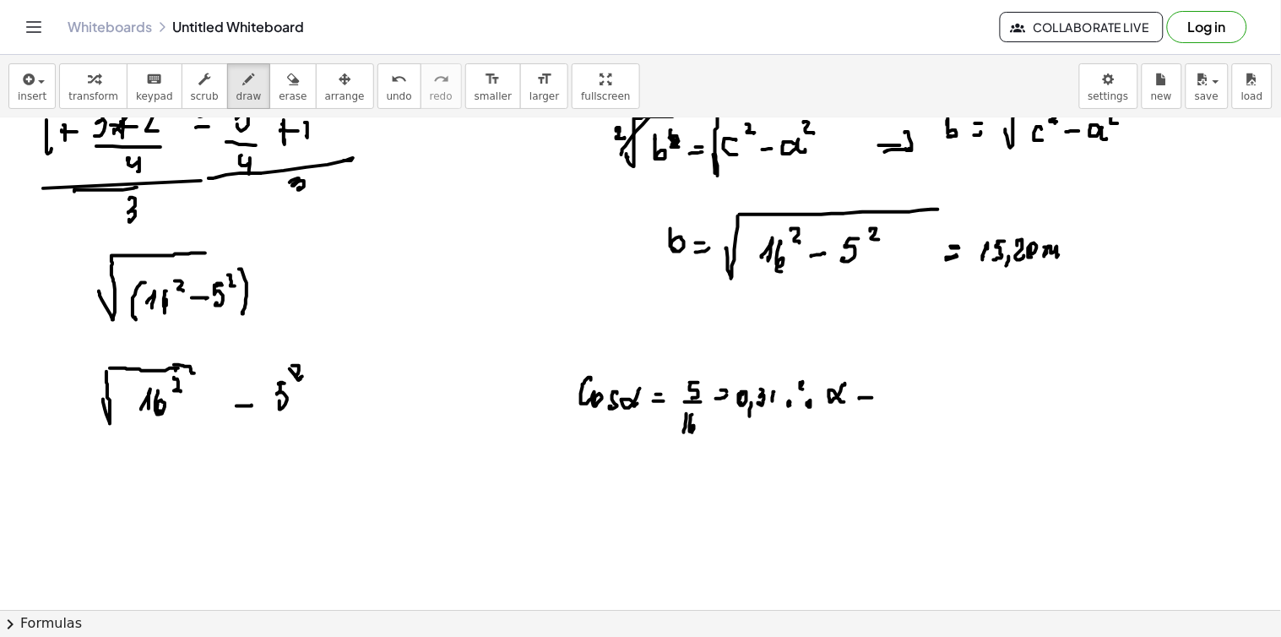
drag, startPoint x: 859, startPoint y: 393, endPoint x: 886, endPoint y: 393, distance: 27.0
drag, startPoint x: 895, startPoint y: 378, endPoint x: 888, endPoint y: 386, distance: 10.2
drag, startPoint x: 895, startPoint y: 372, endPoint x: 896, endPoint y: 397, distance: 24.5
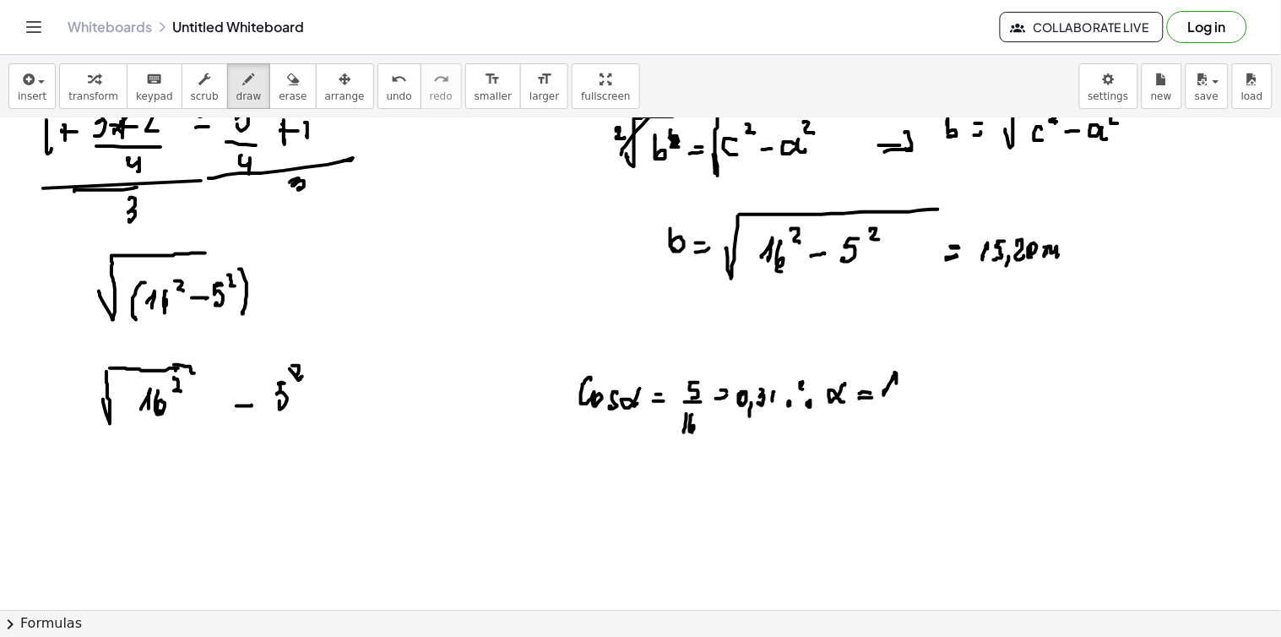
drag, startPoint x: 889, startPoint y: 390, endPoint x: 901, endPoint y: 387, distance: 12.3
drag, startPoint x: 902, startPoint y: 387, endPoint x: 914, endPoint y: 384, distance: 12.9
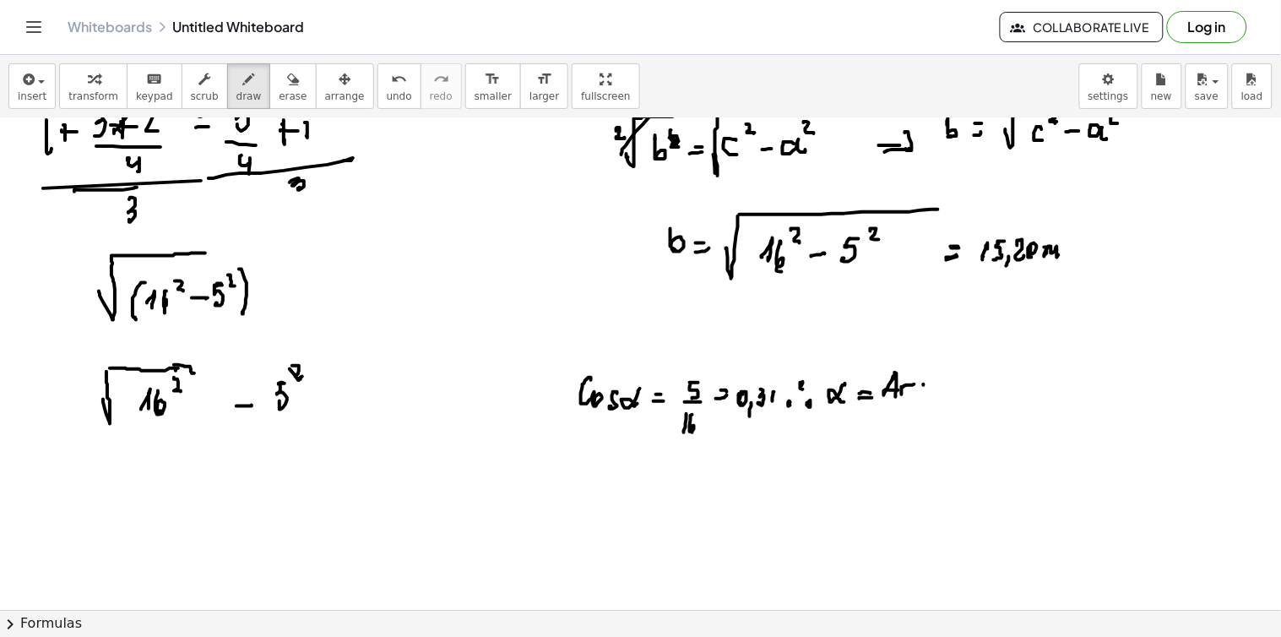
drag, startPoint x: 924, startPoint y: 385, endPoint x: 924, endPoint y: 397, distance: 11.8
drag, startPoint x: 972, startPoint y: 380, endPoint x: 965, endPoint y: 393, distance: 14.4
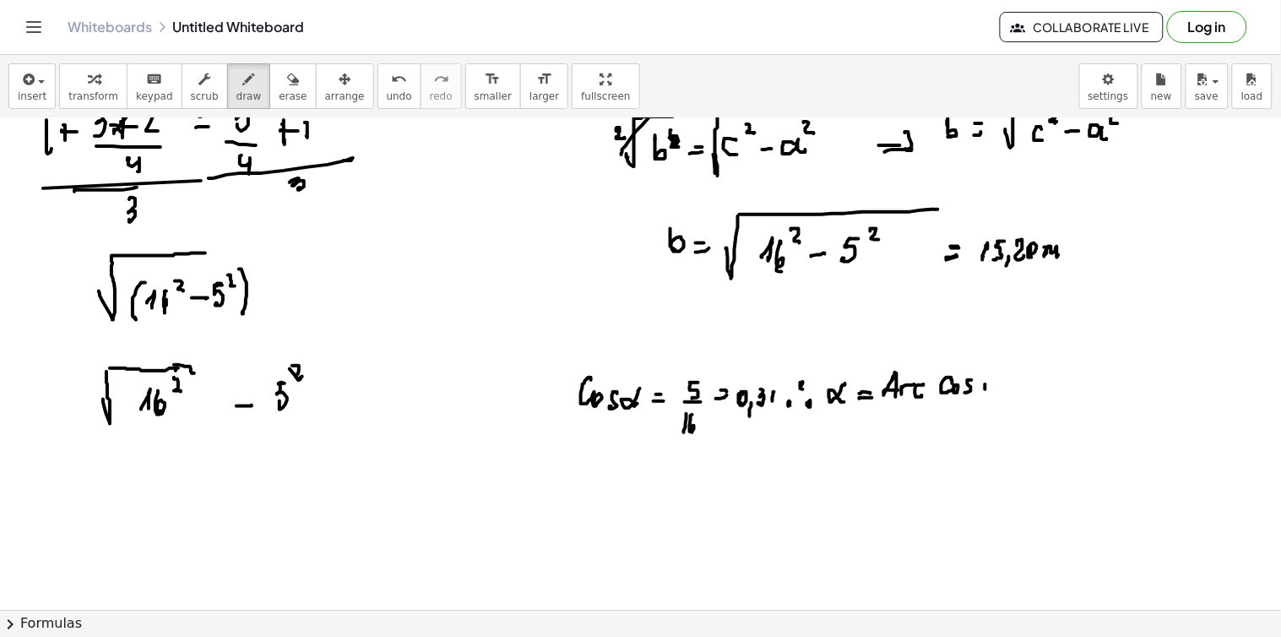
drag, startPoint x: 985, startPoint y: 384, endPoint x: 994, endPoint y: 386, distance: 9.4
drag, startPoint x: 1010, startPoint y: 377, endPoint x: 1016, endPoint y: 393, distance: 16.3
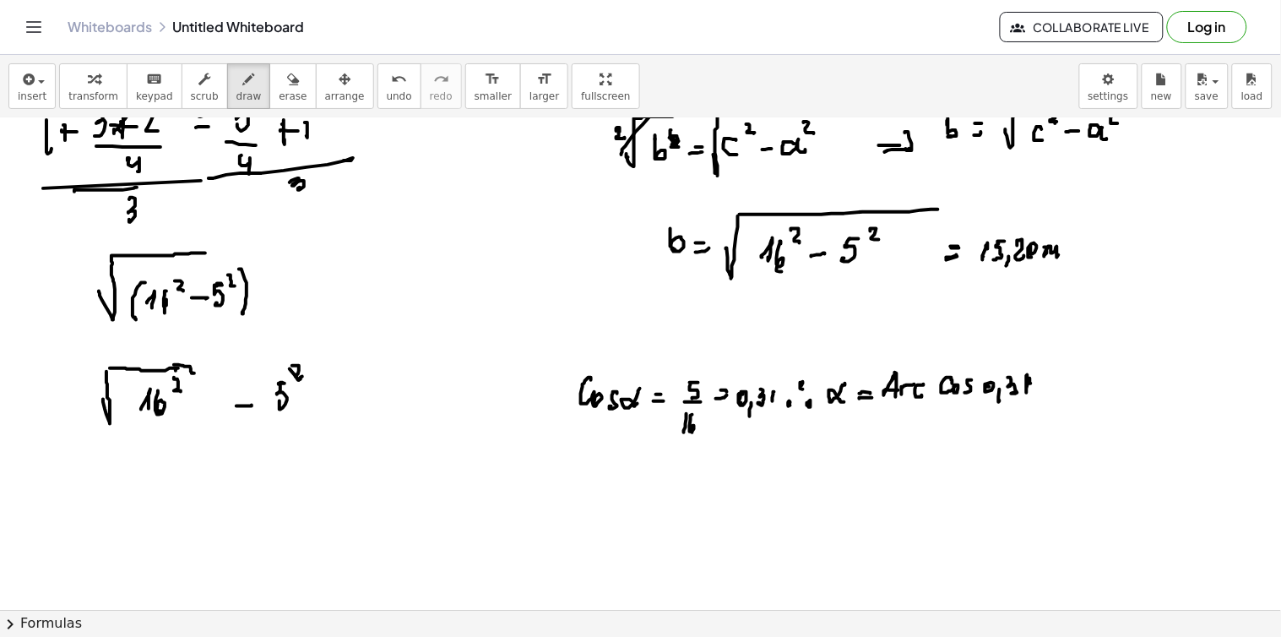
drag, startPoint x: 1030, startPoint y: 383, endPoint x: 1027, endPoint y: 392, distance: 8.8
drag, startPoint x: 1066, startPoint y: 377, endPoint x: 1075, endPoint y: 392, distance: 17.4
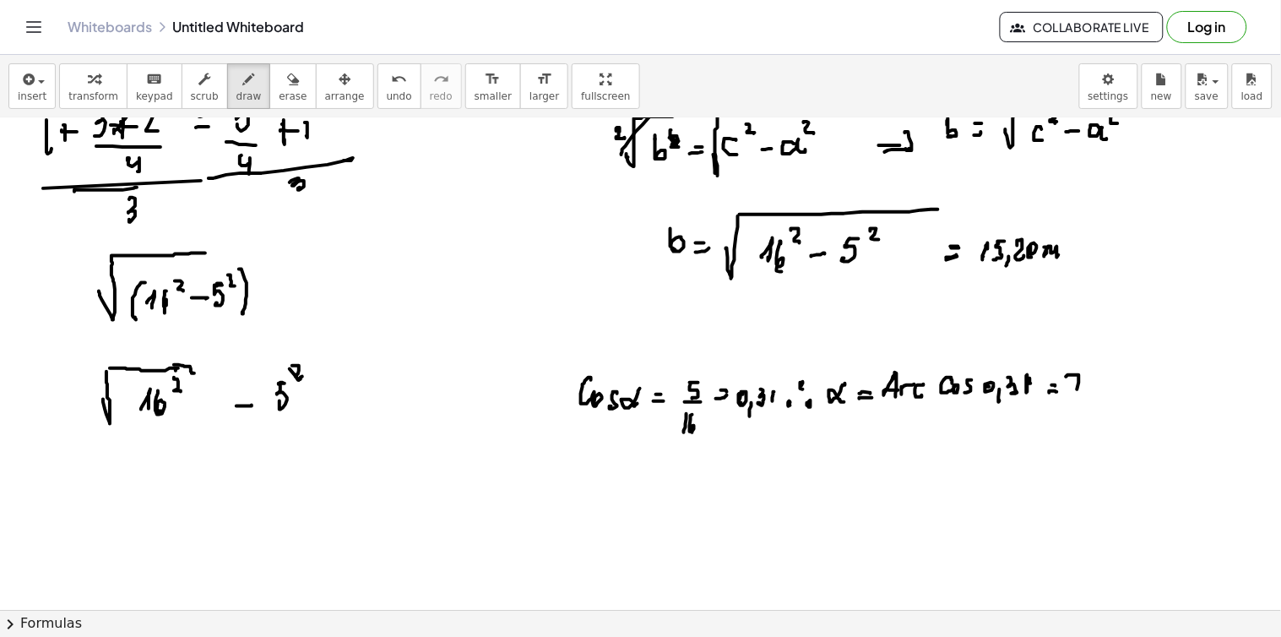
drag, startPoint x: 1074, startPoint y: 384, endPoint x: 1084, endPoint y: 384, distance: 10.1
drag, startPoint x: 1085, startPoint y: 383, endPoint x: 1086, endPoint y: 392, distance: 8.5
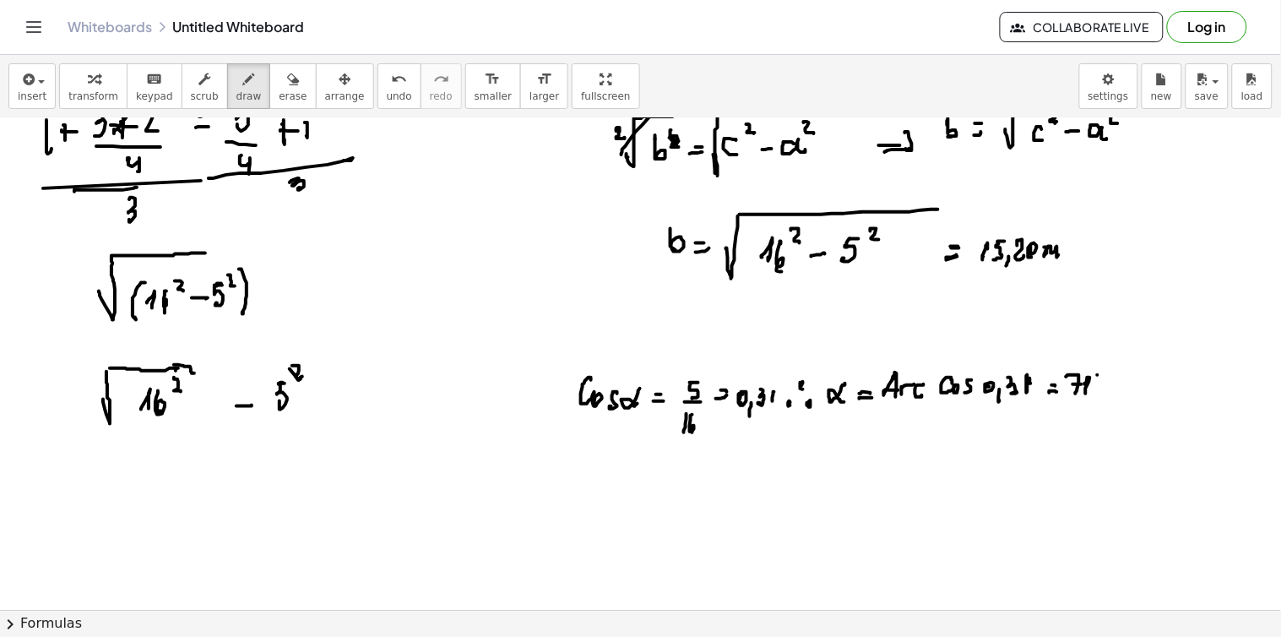
drag, startPoint x: 1117, startPoint y: 375, endPoint x: 1111, endPoint y: 390, distance: 16.3
drag, startPoint x: 1132, startPoint y: 374, endPoint x: 1136, endPoint y: 385, distance: 11.8
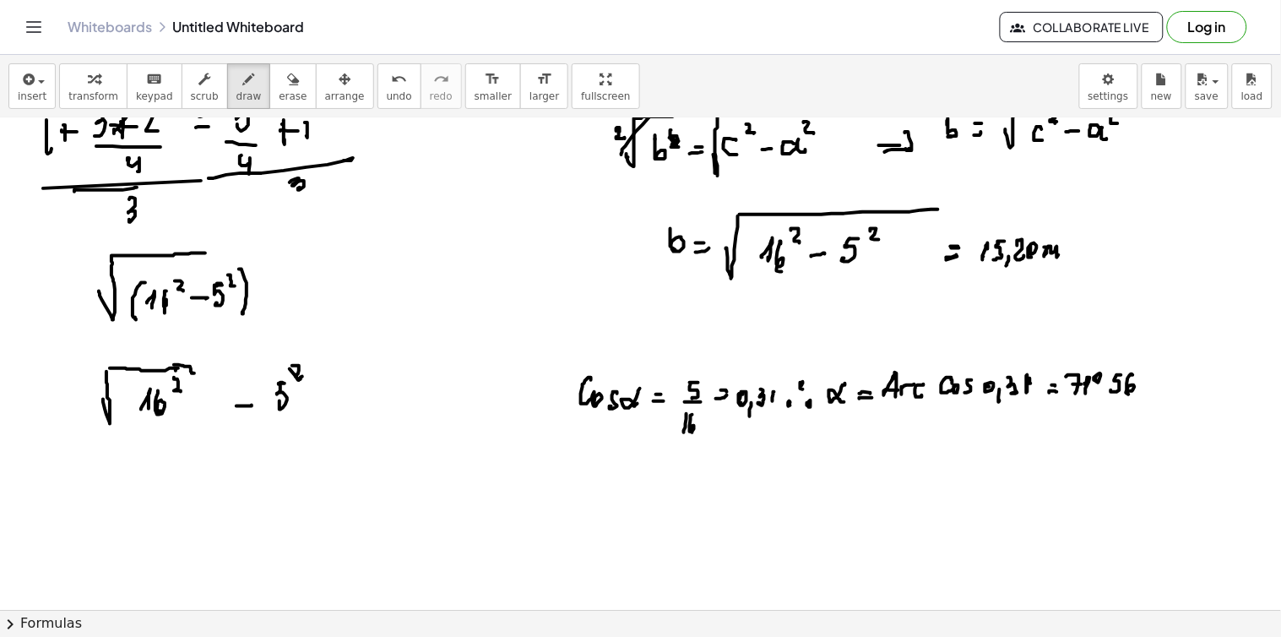
drag, startPoint x: 1146, startPoint y: 372, endPoint x: 1144, endPoint y: 382, distance: 10.3
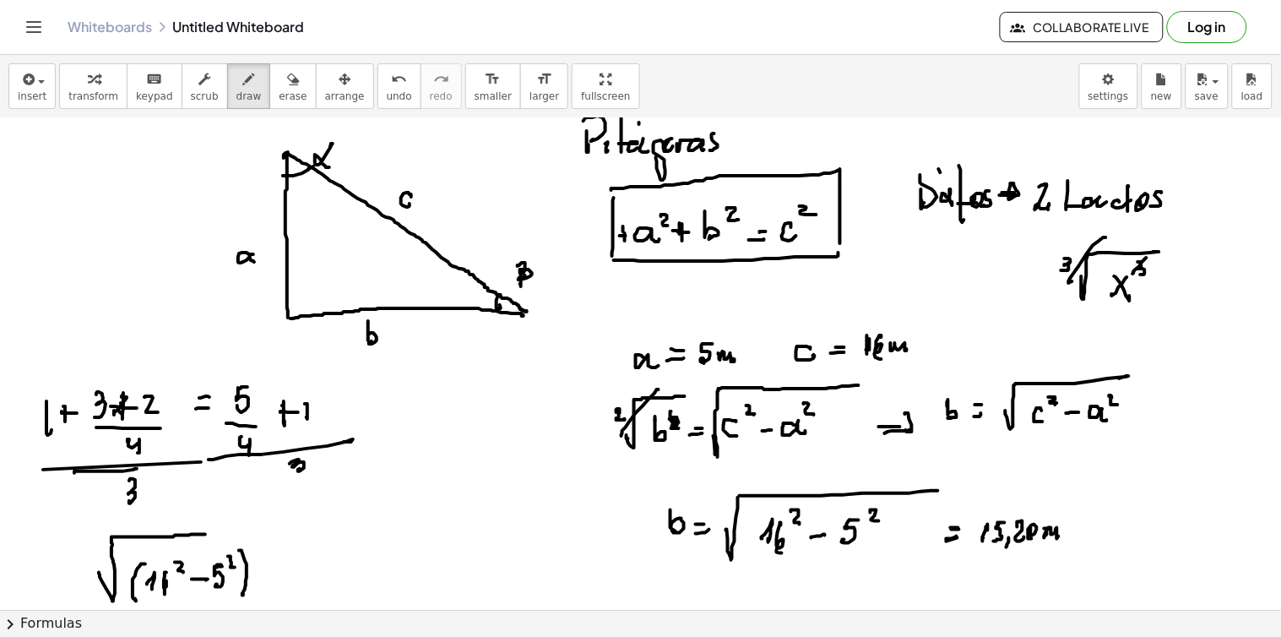
scroll to position [6200, 0]
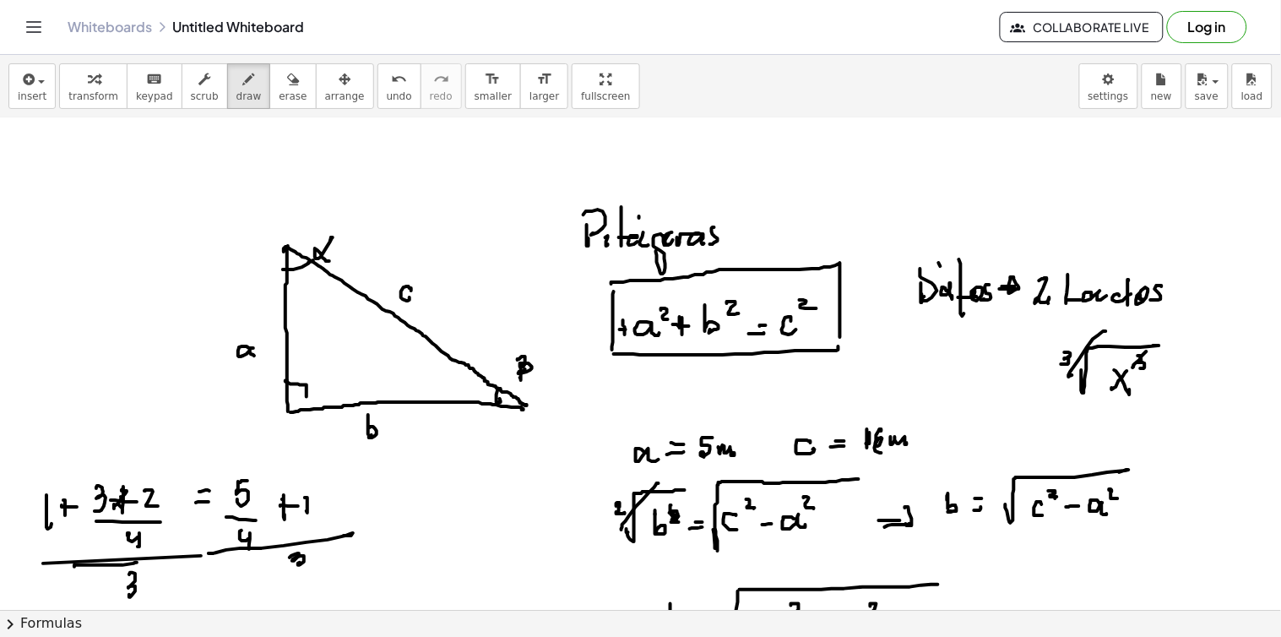
drag, startPoint x: 287, startPoint y: 381, endPoint x: 306, endPoint y: 398, distance: 25.7
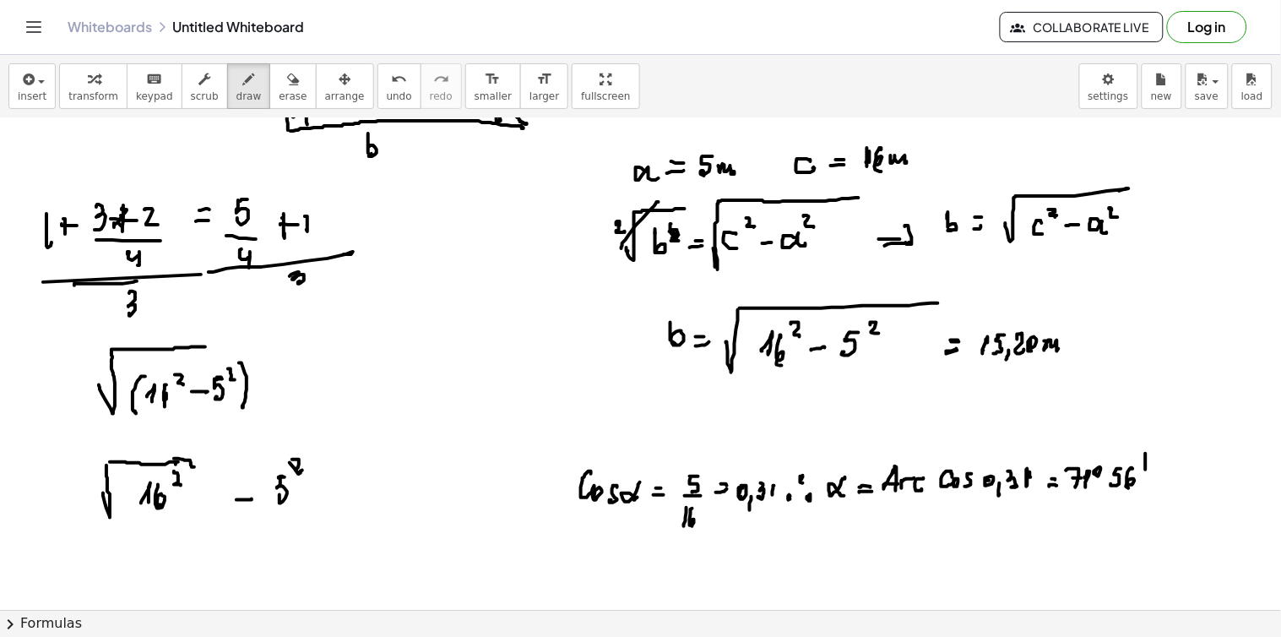
scroll to position [6669, 0]
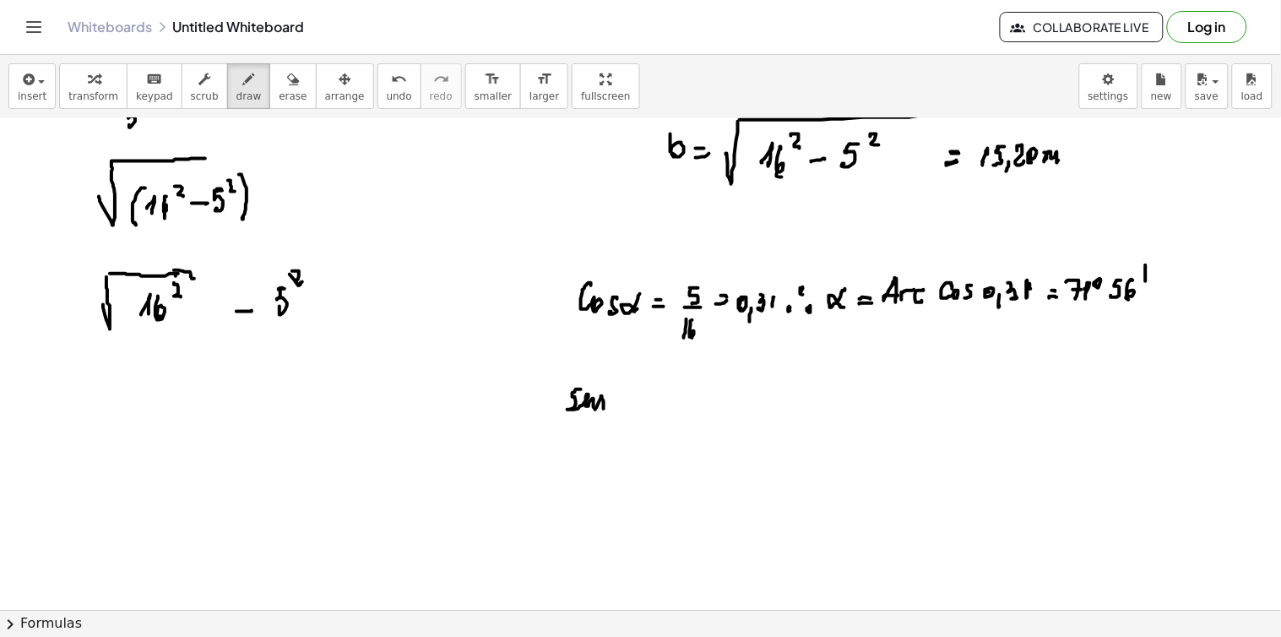
drag, startPoint x: 581, startPoint y: 390, endPoint x: 605, endPoint y: 409, distance: 31.2
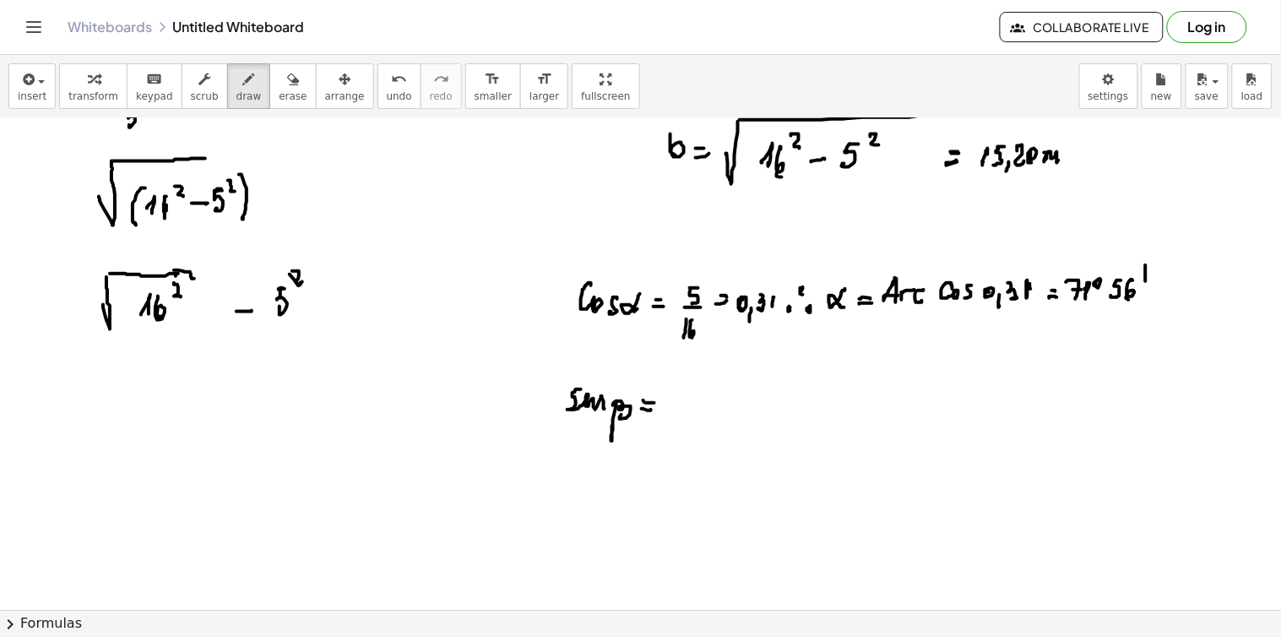
drag, startPoint x: 646, startPoint y: 404, endPoint x: 663, endPoint y: 402, distance: 17.0
drag, startPoint x: 680, startPoint y: 391, endPoint x: 678, endPoint y: 409, distance: 17.9
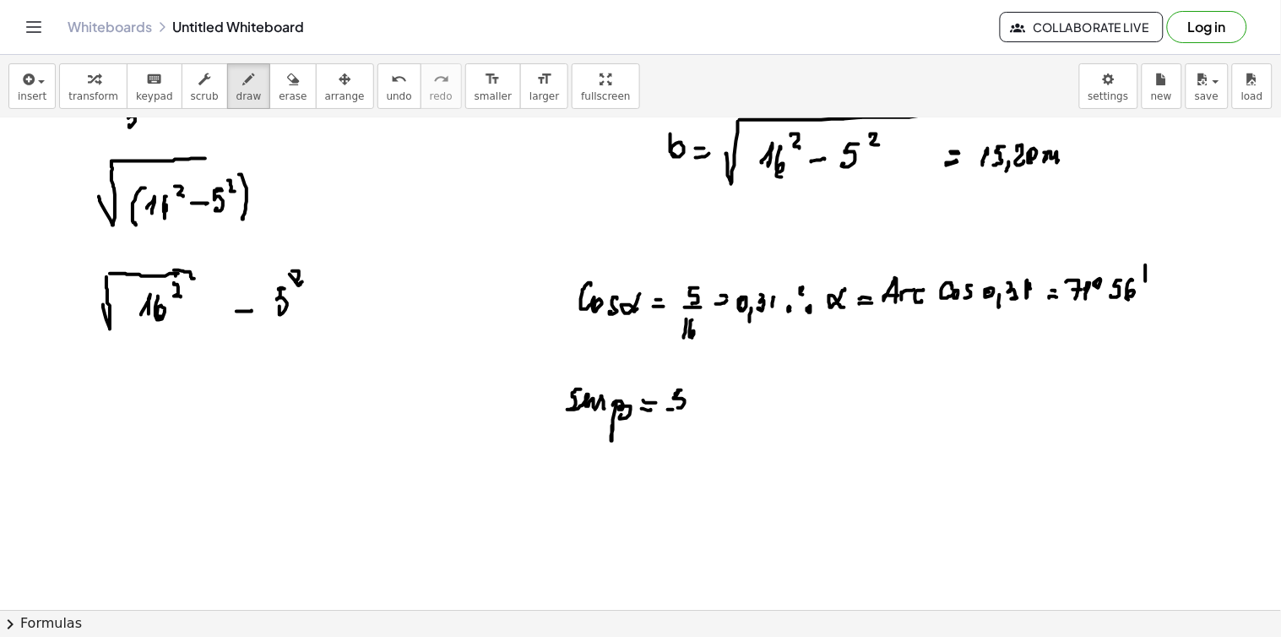
drag, startPoint x: 668, startPoint y: 410, endPoint x: 680, endPoint y: 415, distance: 12.6
drag, startPoint x: 676, startPoint y: 417, endPoint x: 672, endPoint y: 431, distance: 14.2
drag, startPoint x: 680, startPoint y: 429, endPoint x: 699, endPoint y: 414, distance: 24.0
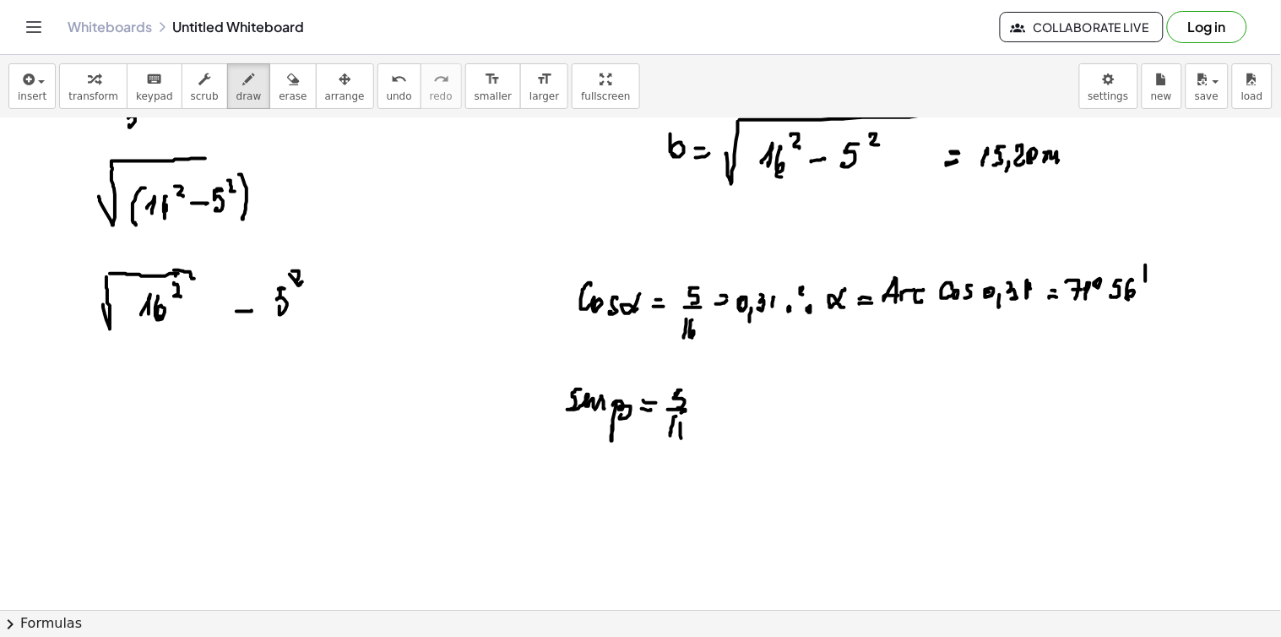
drag, startPoint x: 699, startPoint y: 410, endPoint x: 701, endPoint y: 401, distance: 9.4
drag, startPoint x: 701, startPoint y: 401, endPoint x: 732, endPoint y: 399, distance: 31.3
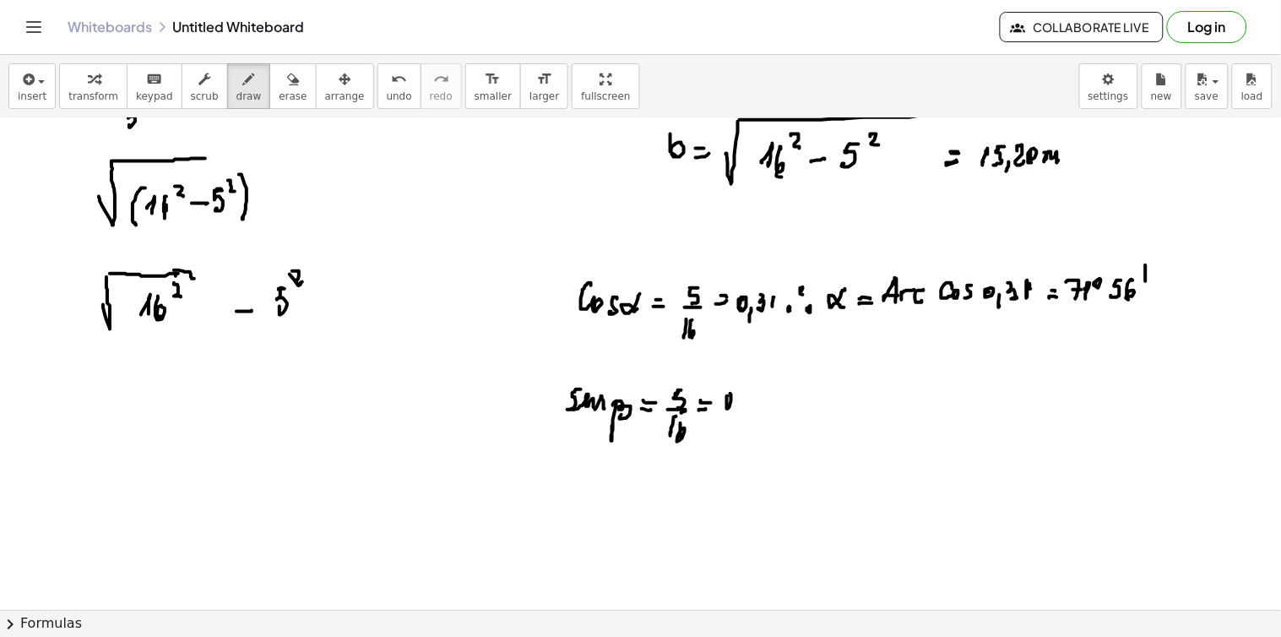
drag, startPoint x: 728, startPoint y: 397, endPoint x: 734, endPoint y: 404, distance: 9.6
drag, startPoint x: 737, startPoint y: 414, endPoint x: 735, endPoint y: 422, distance: 8.6
drag, startPoint x: 744, startPoint y: 393, endPoint x: 765, endPoint y: 393, distance: 21.1
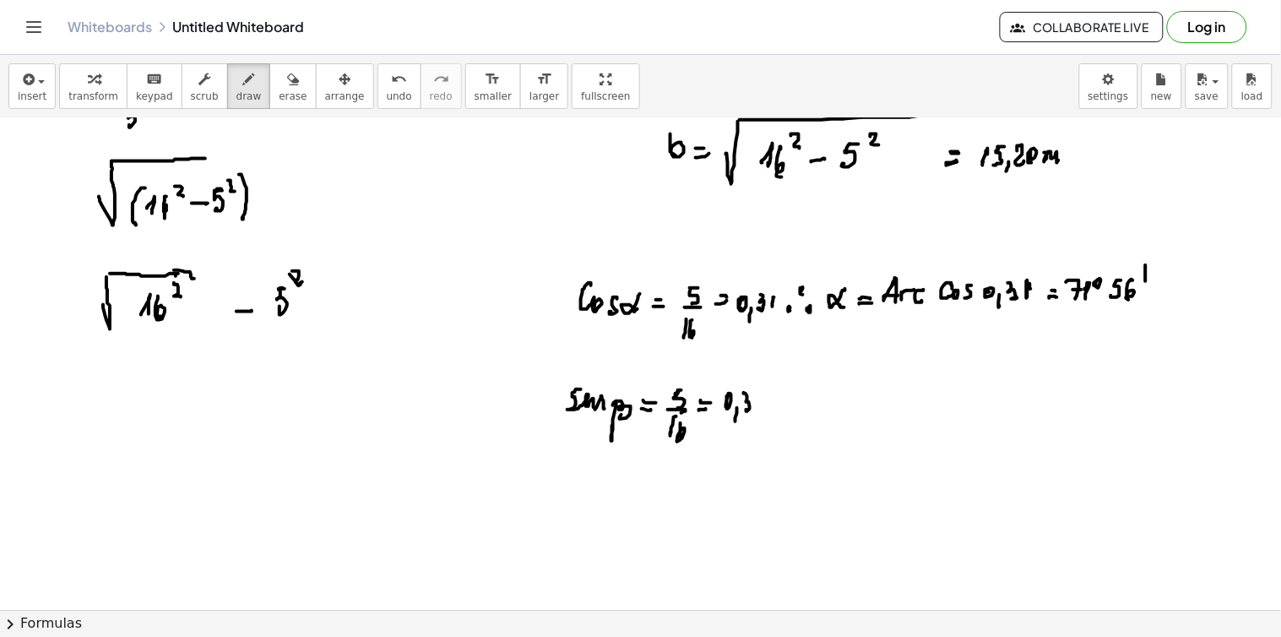
drag, startPoint x: 765, startPoint y: 393, endPoint x: 766, endPoint y: 405, distance: 11.8
drag, startPoint x: 782, startPoint y: 409, endPoint x: 785, endPoint y: 401, distance: 9.1
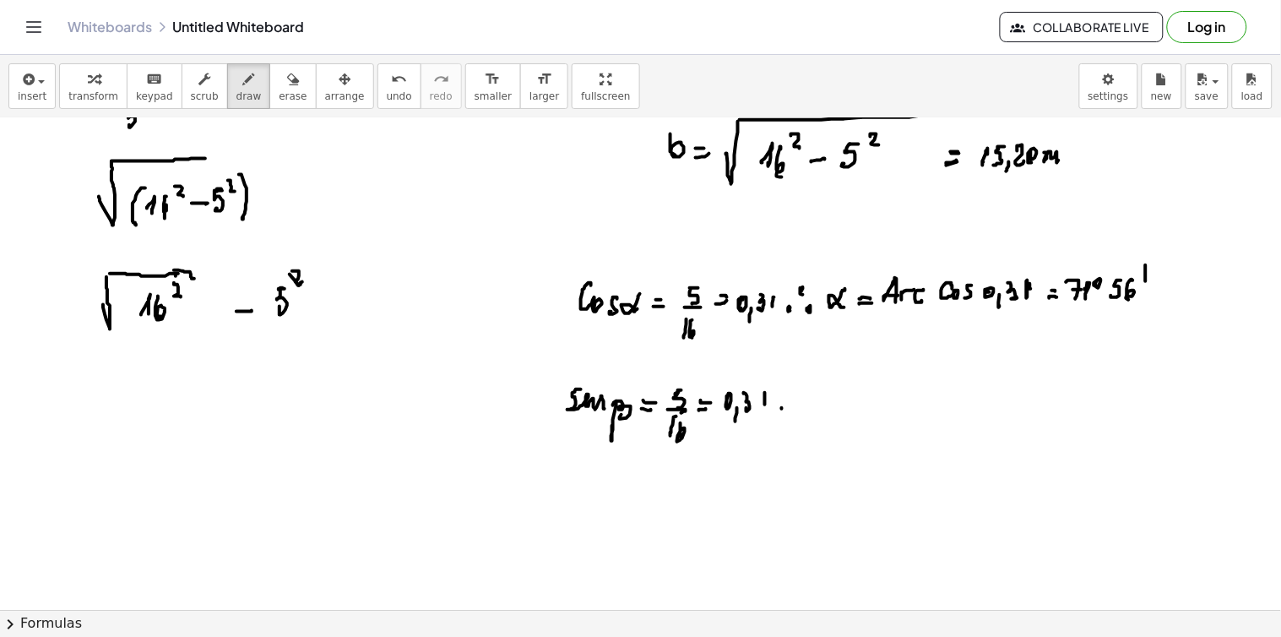
drag, startPoint x: 791, startPoint y: 392, endPoint x: 796, endPoint y: 402, distance: 11.3
drag, startPoint x: 826, startPoint y: 393, endPoint x: 824, endPoint y: 415, distance: 22.0
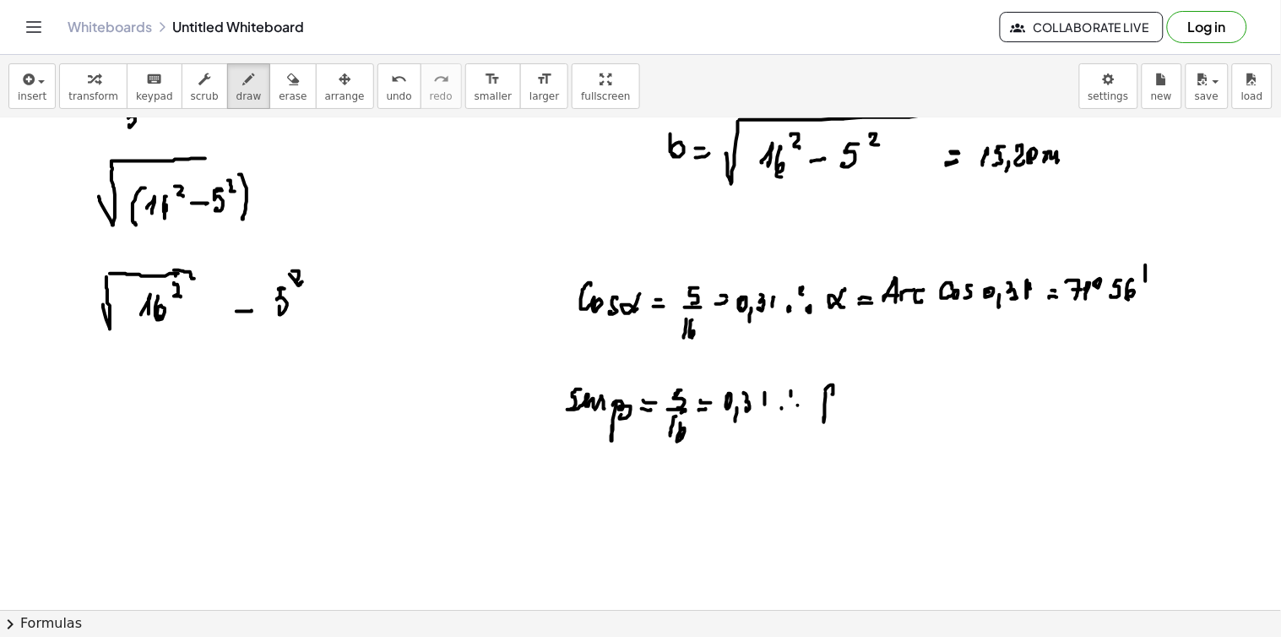
drag, startPoint x: 833, startPoint y: 386, endPoint x: 830, endPoint y: 403, distance: 17.2
drag, startPoint x: 882, startPoint y: 397, endPoint x: 892, endPoint y: 366, distance: 32.0
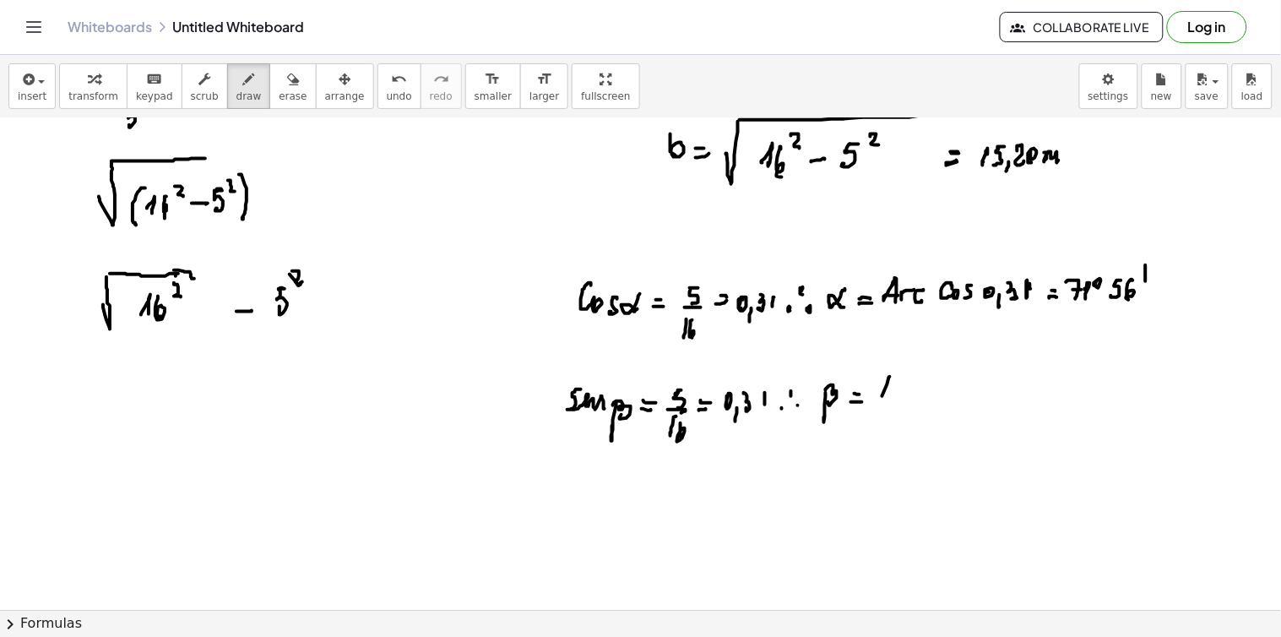
drag, startPoint x: 892, startPoint y: 366, endPoint x: 891, endPoint y: 394, distance: 27.9
drag, startPoint x: 902, startPoint y: 388, endPoint x: 925, endPoint y: 389, distance: 23.7
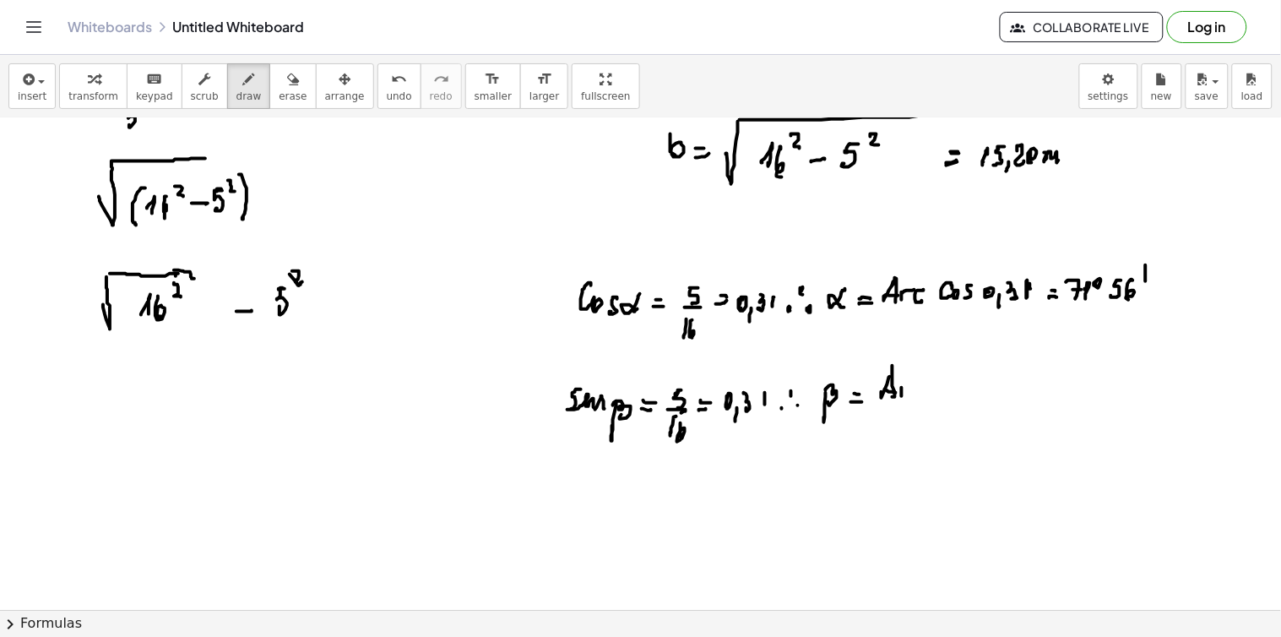
drag, startPoint x: 927, startPoint y: 389, endPoint x: 929, endPoint y: 398, distance: 9.6
drag, startPoint x: 962, startPoint y: 378, endPoint x: 994, endPoint y: 394, distance: 35.1
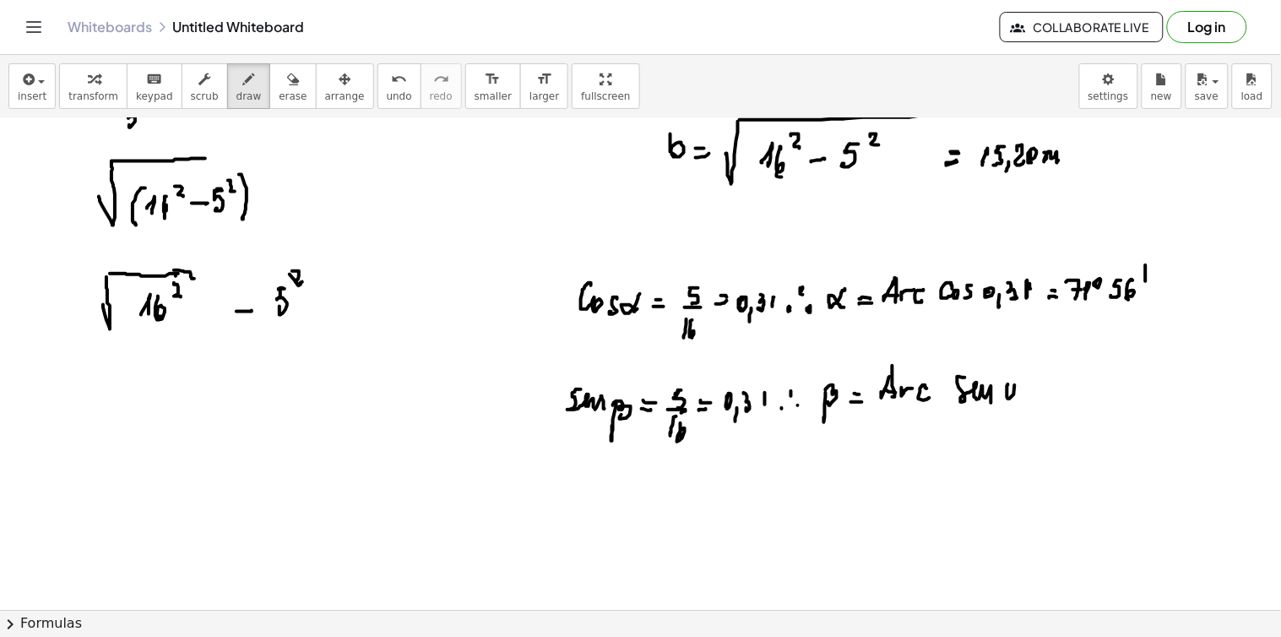
drag, startPoint x: 1008, startPoint y: 385, endPoint x: 1018, endPoint y: 394, distance: 13.7
drag, startPoint x: 1027, startPoint y: 382, endPoint x: 1040, endPoint y: 378, distance: 13.9
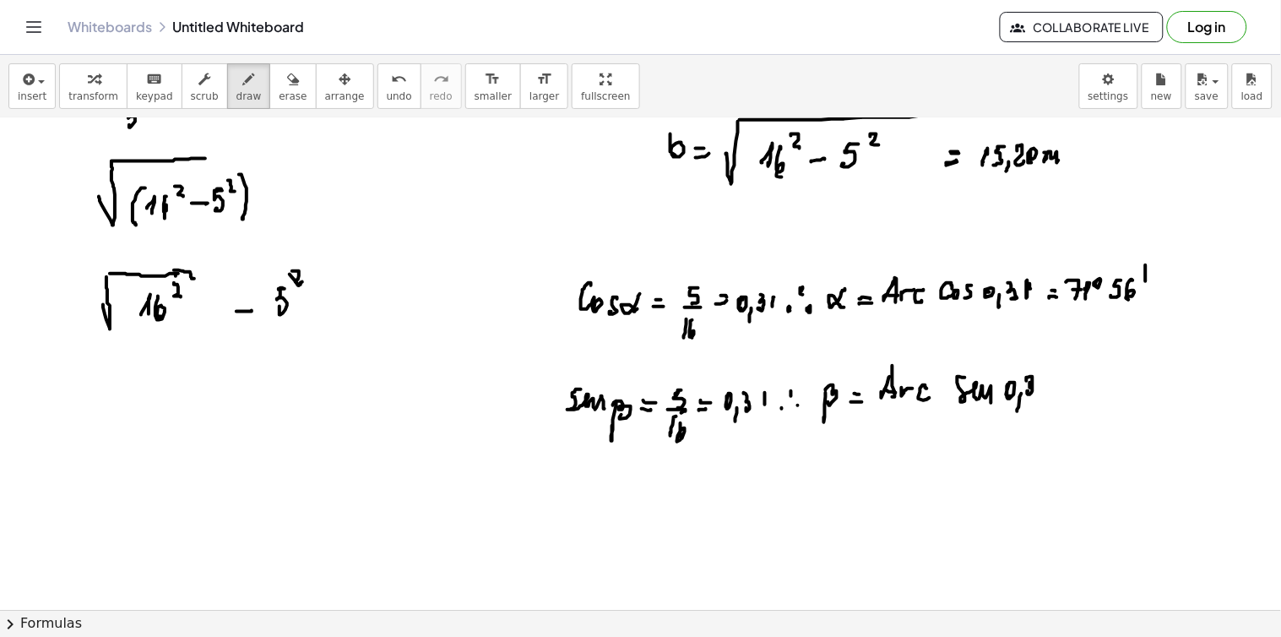
drag, startPoint x: 1055, startPoint y: 393, endPoint x: 1065, endPoint y: 393, distance: 10.1
drag, startPoint x: 1081, startPoint y: 385, endPoint x: 1090, endPoint y: 382, distance: 9.6
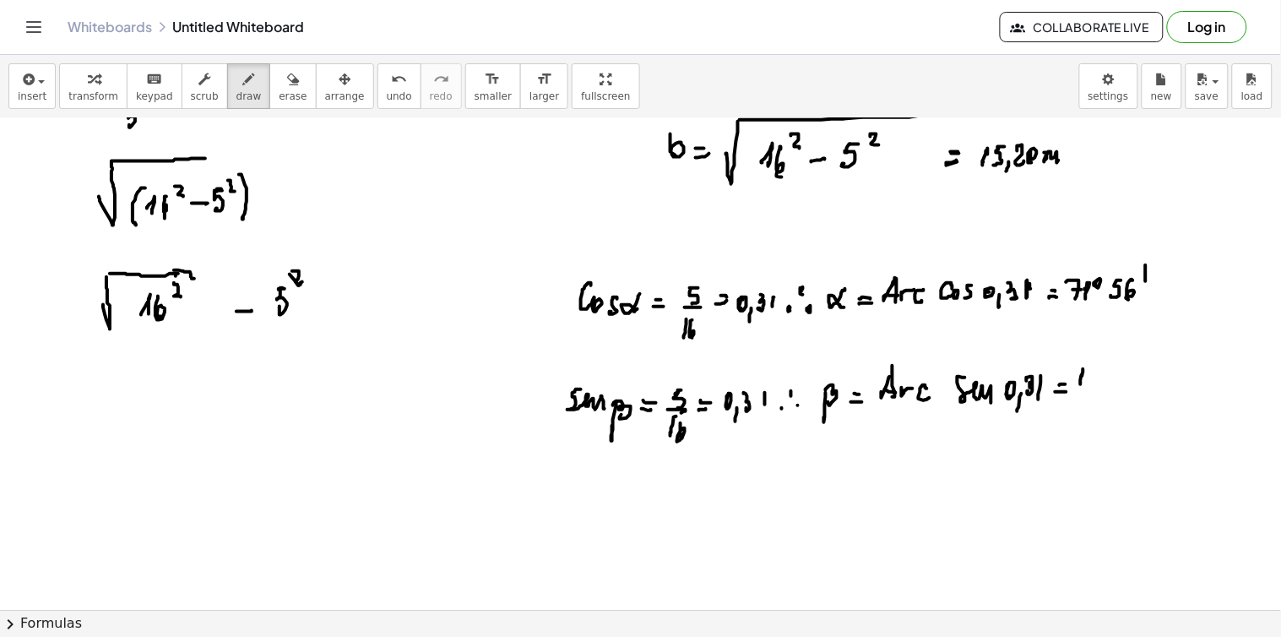
drag, startPoint x: 1094, startPoint y: 376, endPoint x: 1103, endPoint y: 376, distance: 9.3
drag, startPoint x: 1104, startPoint y: 365, endPoint x: 1112, endPoint y: 375, distance: 12.7
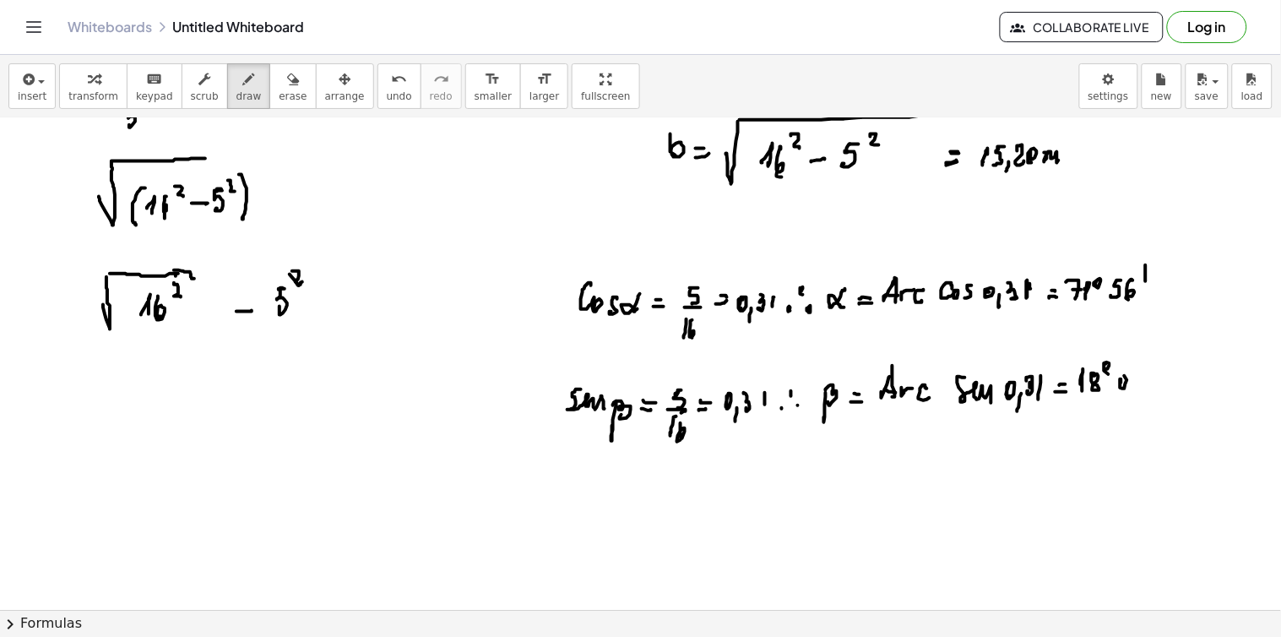
drag, startPoint x: 1120, startPoint y: 382, endPoint x: 1130, endPoint y: 377, distance: 10.6
drag, startPoint x: 1136, startPoint y: 375, endPoint x: 1136, endPoint y: 384, distance: 9.3
drag, startPoint x: 1145, startPoint y: 358, endPoint x: 1143, endPoint y: 377, distance: 19.5
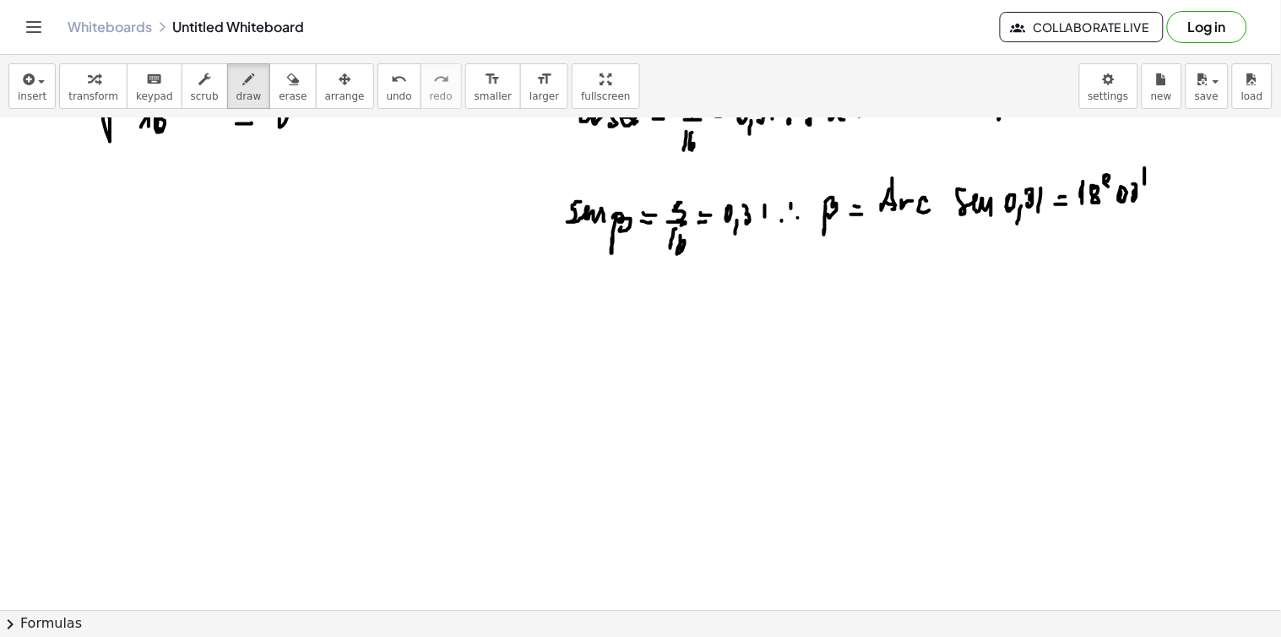
scroll to position [6879, 0]
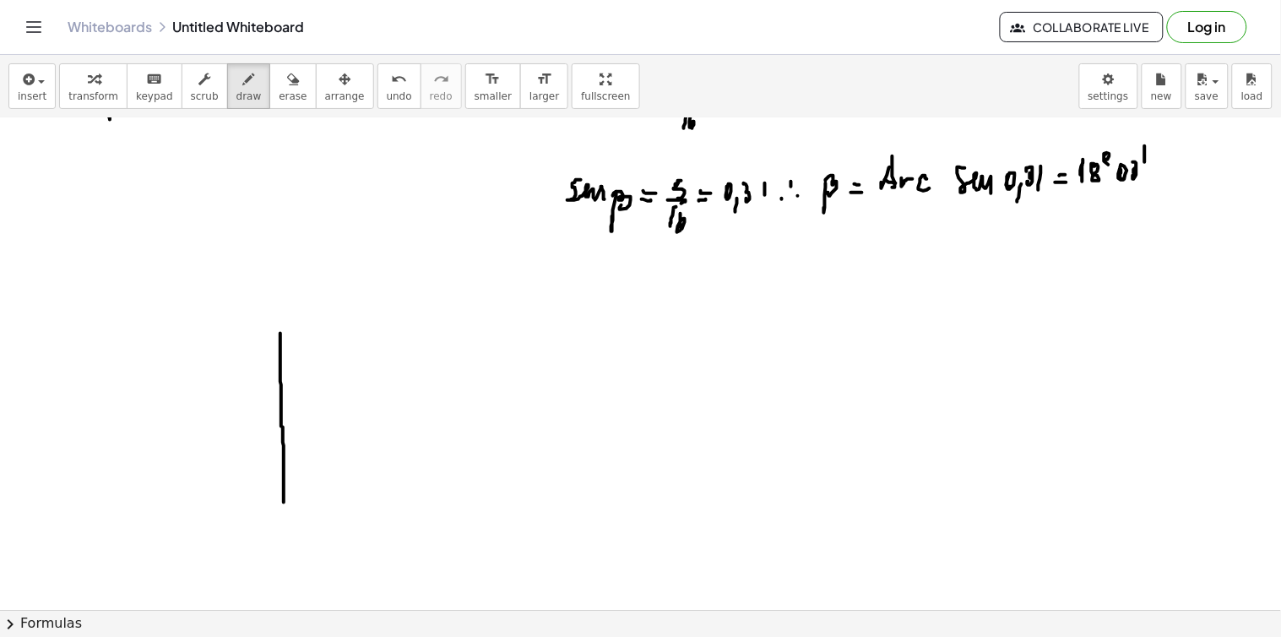
drag, startPoint x: 280, startPoint y: 334, endPoint x: 282, endPoint y: 504, distance: 169.7
drag, startPoint x: 285, startPoint y: 507, endPoint x: 401, endPoint y: 469, distance: 122.8
drag, startPoint x: 281, startPoint y: 331, endPoint x: 458, endPoint y: 499, distance: 244.2
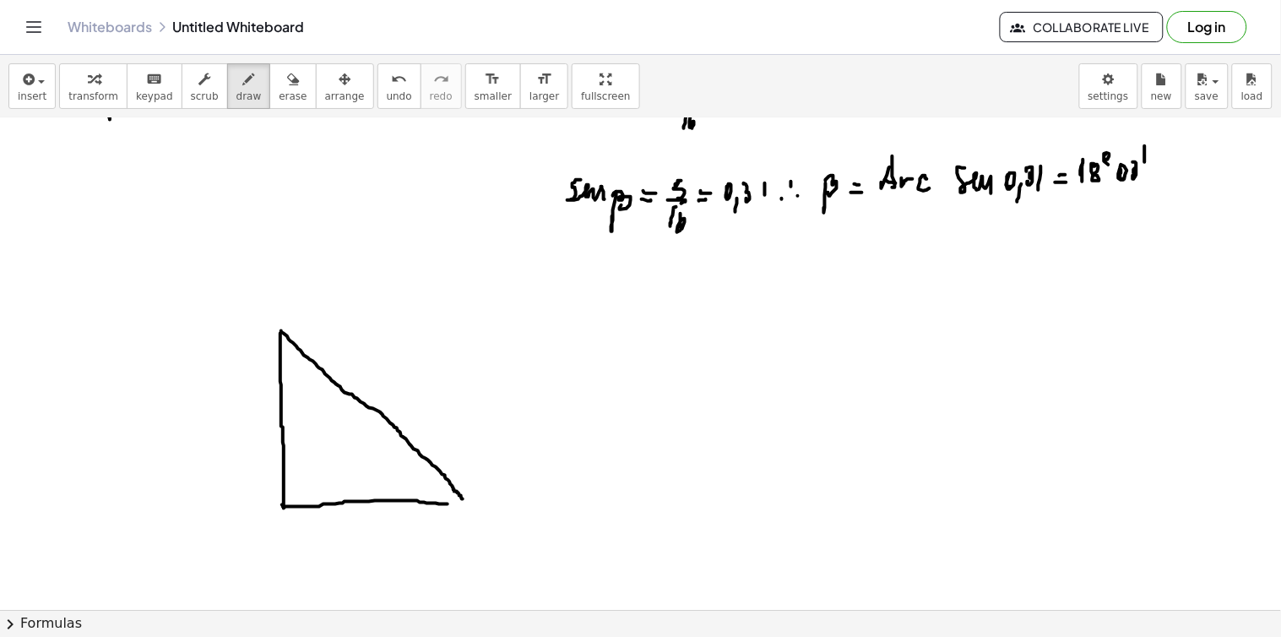
drag, startPoint x: 442, startPoint y: 501, endPoint x: 464, endPoint y: 500, distance: 22.0
drag, startPoint x: 432, startPoint y: 465, endPoint x: 428, endPoint y: 493, distance: 28.2
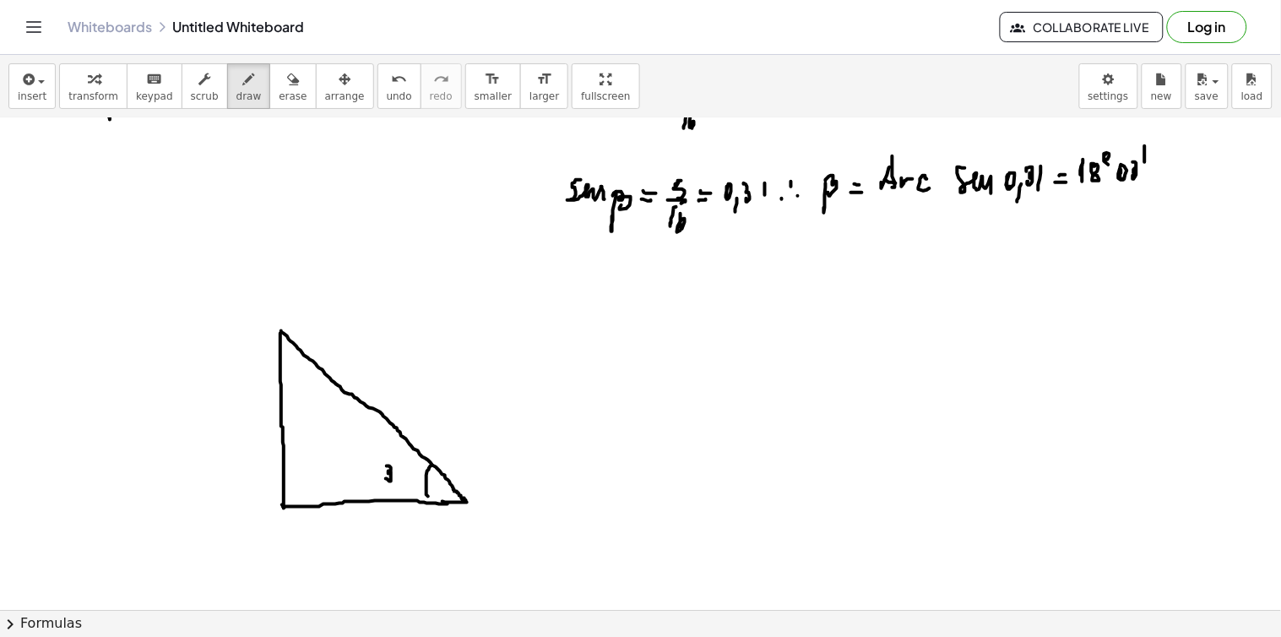
drag, startPoint x: 388, startPoint y: 466, endPoint x: 392, endPoint y: 476, distance: 10.7
drag, startPoint x: 230, startPoint y: 417, endPoint x: 232, endPoint y: 432, distance: 15.4
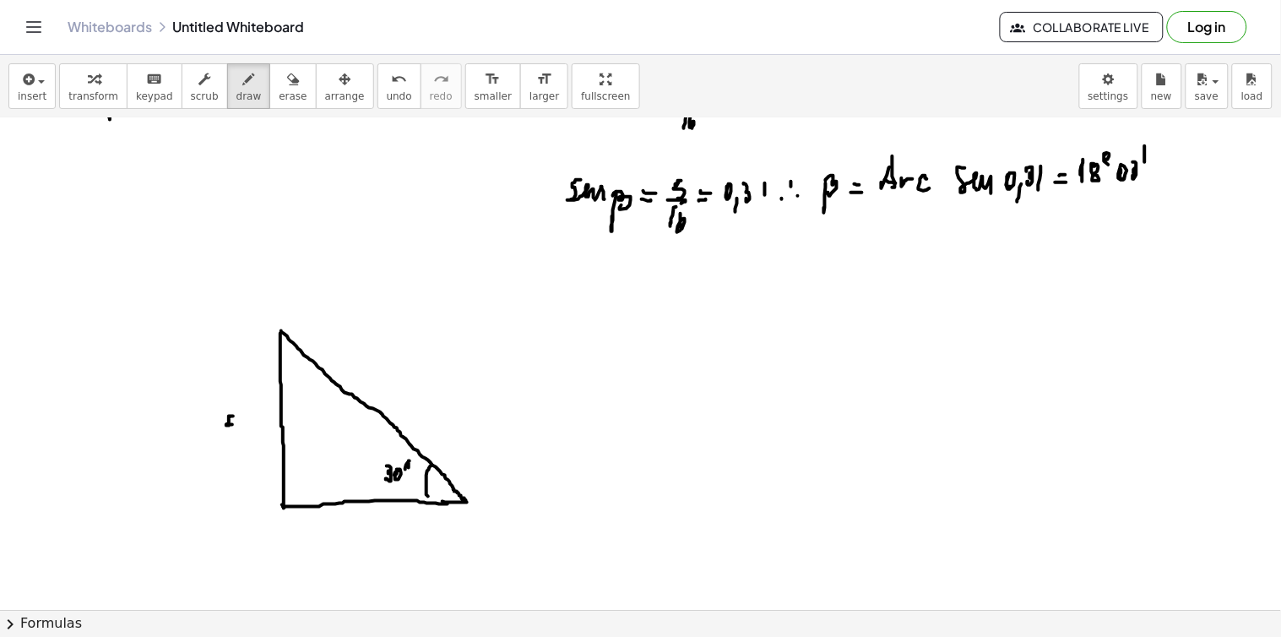
drag, startPoint x: 241, startPoint y: 425, endPoint x: 262, endPoint y: 428, distance: 21.3
drag, startPoint x: 465, startPoint y: 498, endPoint x: 572, endPoint y: 359, distance: 175.8
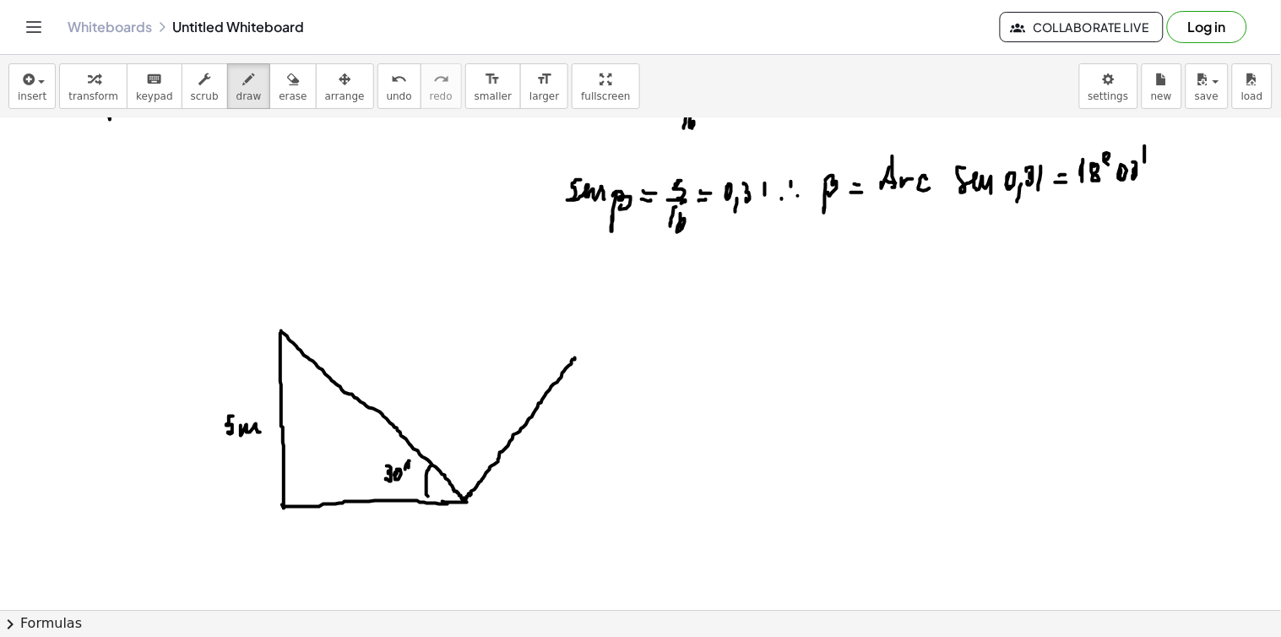
drag, startPoint x: 284, startPoint y: 331, endPoint x: 550, endPoint y: 366, distance: 268.3
drag, startPoint x: 448, startPoint y: 480, endPoint x: 473, endPoint y: 481, distance: 24.5
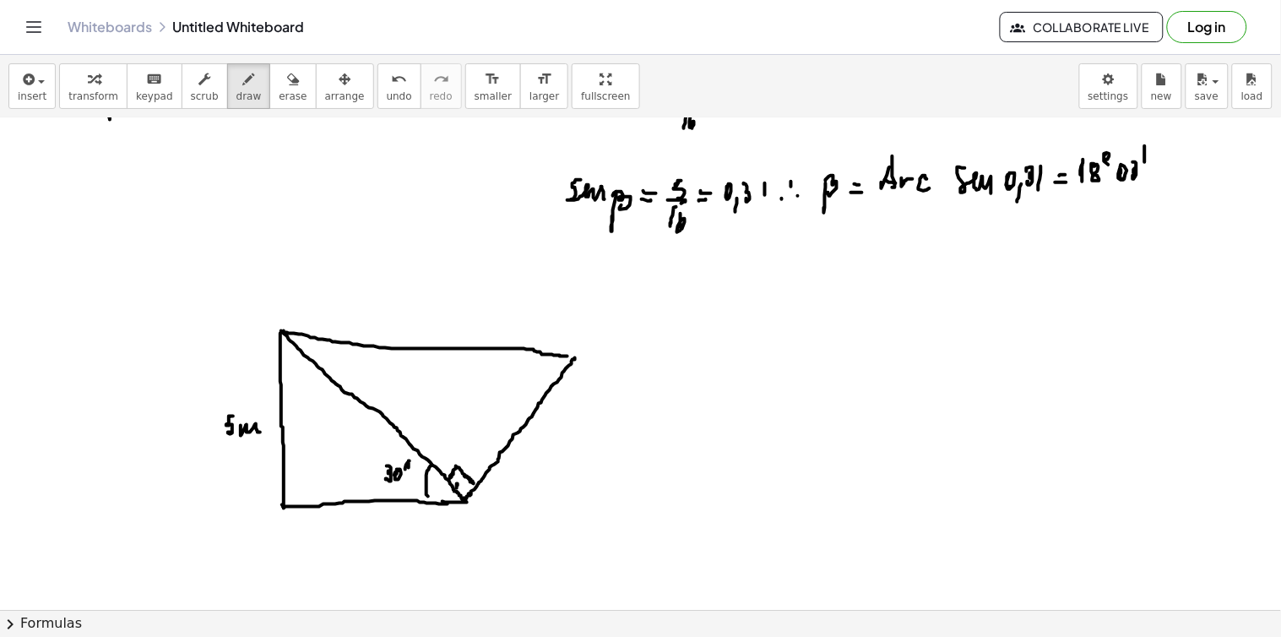
drag, startPoint x: 457, startPoint y: 484, endPoint x: 450, endPoint y: 490, distance: 9.0
drag, startPoint x: 285, startPoint y: 474, endPoint x: 301, endPoint y: 501, distance: 31.1
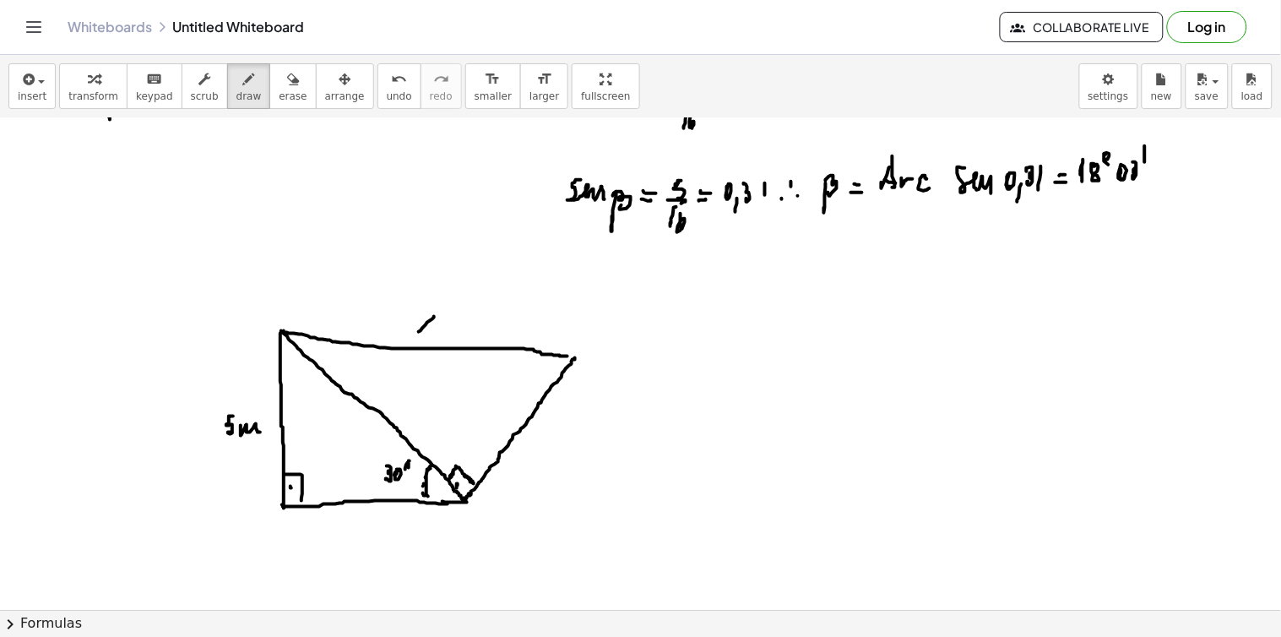
drag, startPoint x: 434, startPoint y: 317, endPoint x: 420, endPoint y: 317, distance: 14.4
drag, startPoint x: 420, startPoint y: 316, endPoint x: 435, endPoint y: 331, distance: 21.5
drag, startPoint x: 534, startPoint y: 441, endPoint x: 547, endPoint y: 440, distance: 12.7
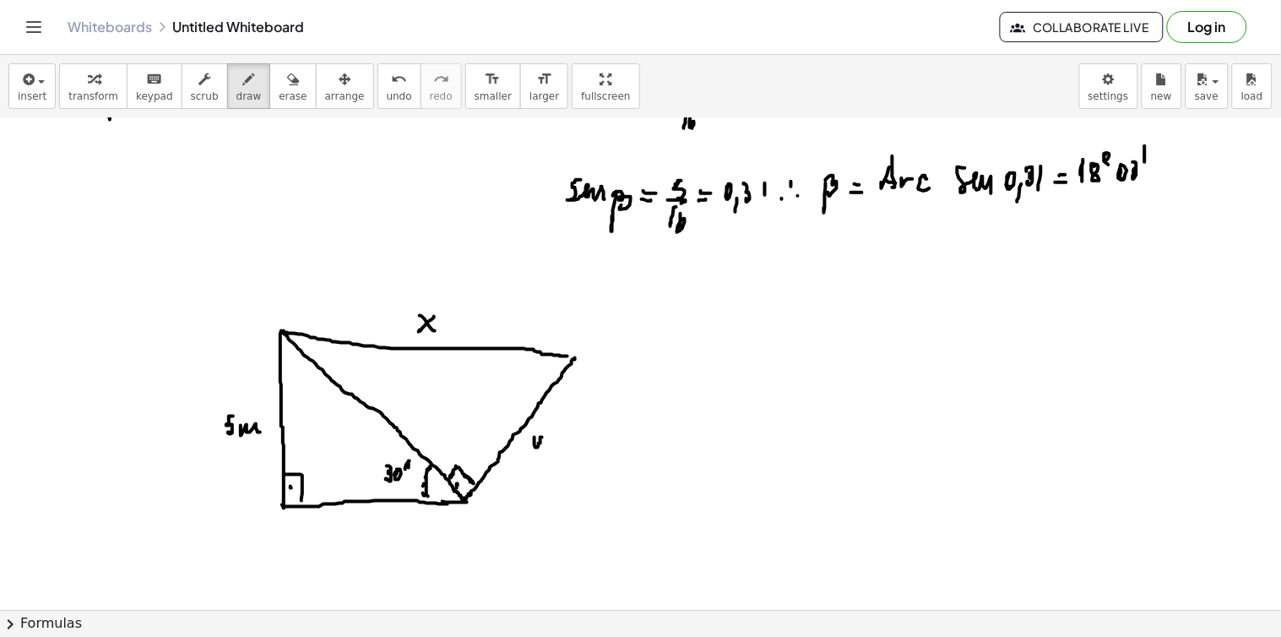
drag, startPoint x: 339, startPoint y: 436, endPoint x: 352, endPoint y: 440, distance: 13.1
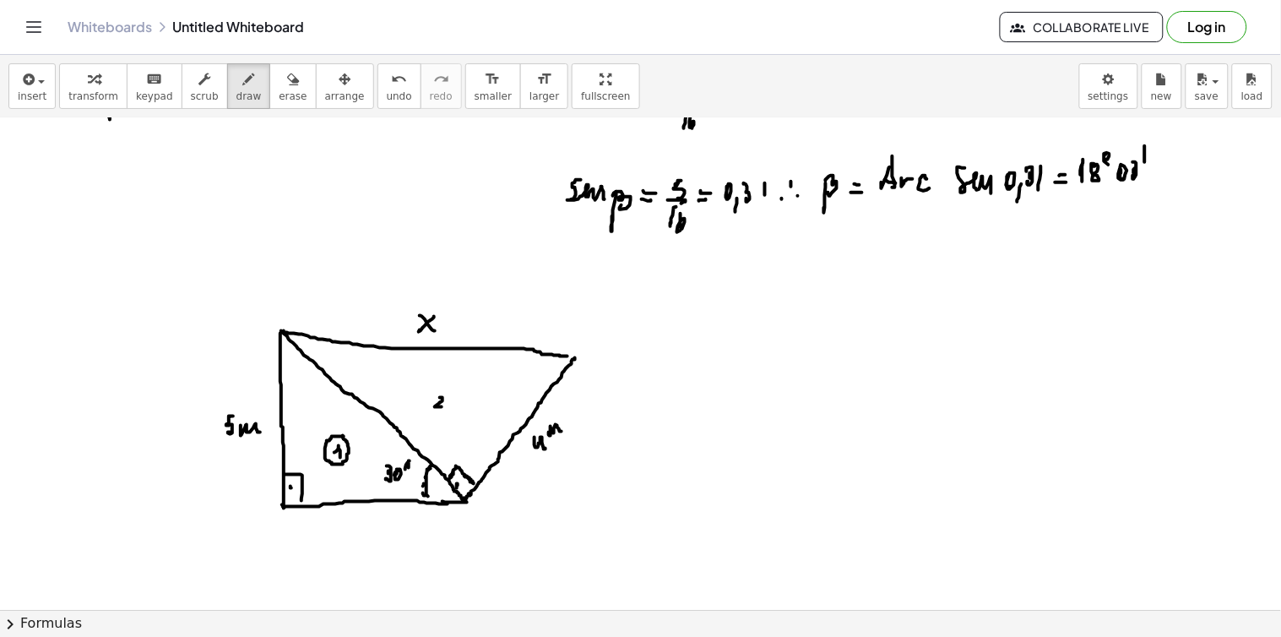
drag, startPoint x: 440, startPoint y: 398, endPoint x: 444, endPoint y: 406, distance: 9.4
drag, startPoint x: 436, startPoint y: 387, endPoint x: 445, endPoint y: 400, distance: 15.9
drag, startPoint x: 285, startPoint y: 540, endPoint x: 287, endPoint y: 550, distance: 9.4
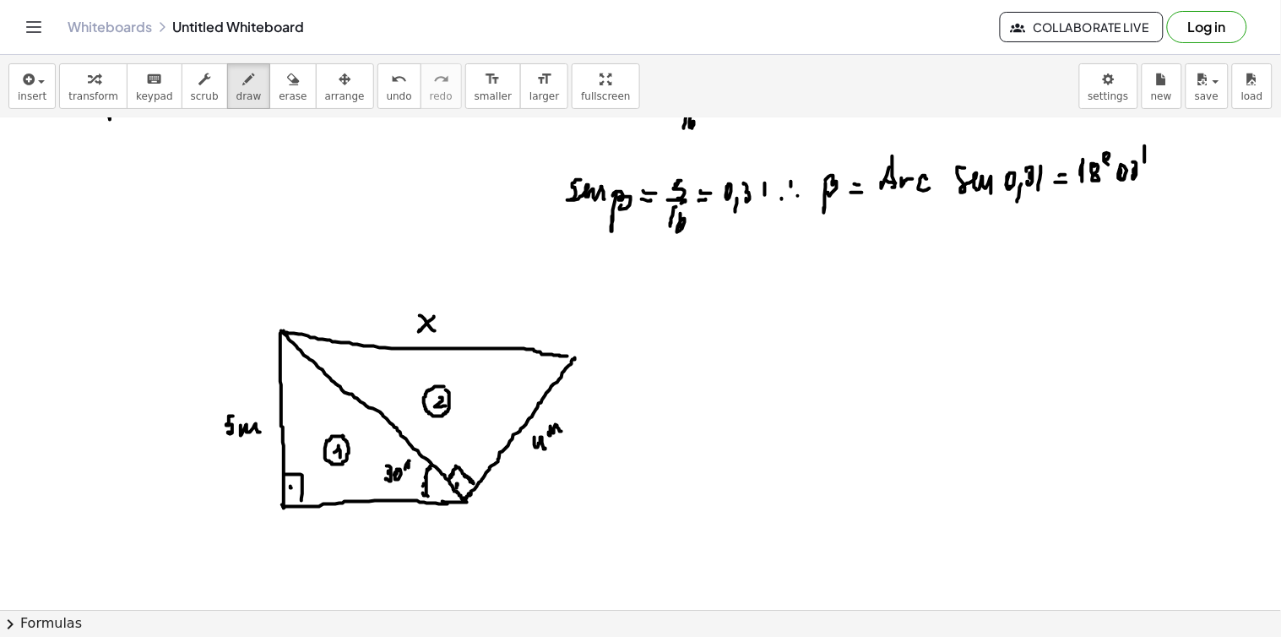
drag, startPoint x: 293, startPoint y: 546, endPoint x: 466, endPoint y: 537, distance: 173.3
drag, startPoint x: 460, startPoint y: 529, endPoint x: 461, endPoint y: 550, distance: 20.3
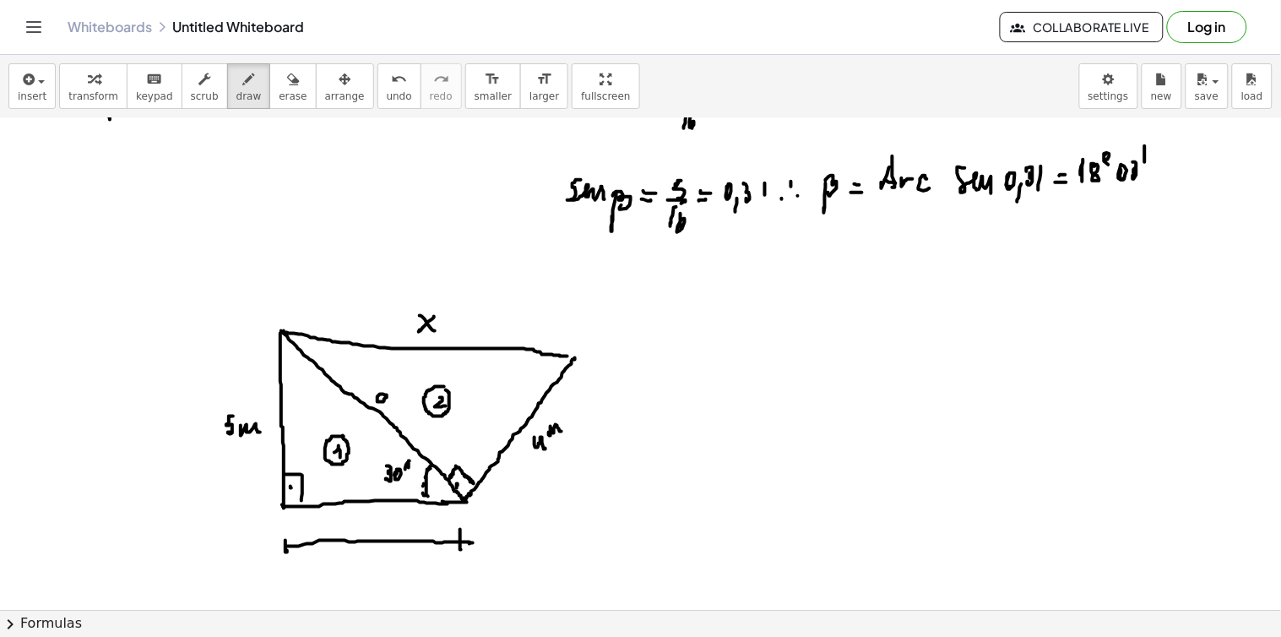
drag, startPoint x: 387, startPoint y: 395, endPoint x: 388, endPoint y: 412, distance: 17.0
drag, startPoint x: 667, startPoint y: 333, endPoint x: 694, endPoint y: 346, distance: 29.8
drag, startPoint x: 703, startPoint y: 341, endPoint x: 707, endPoint y: 357, distance: 16.4
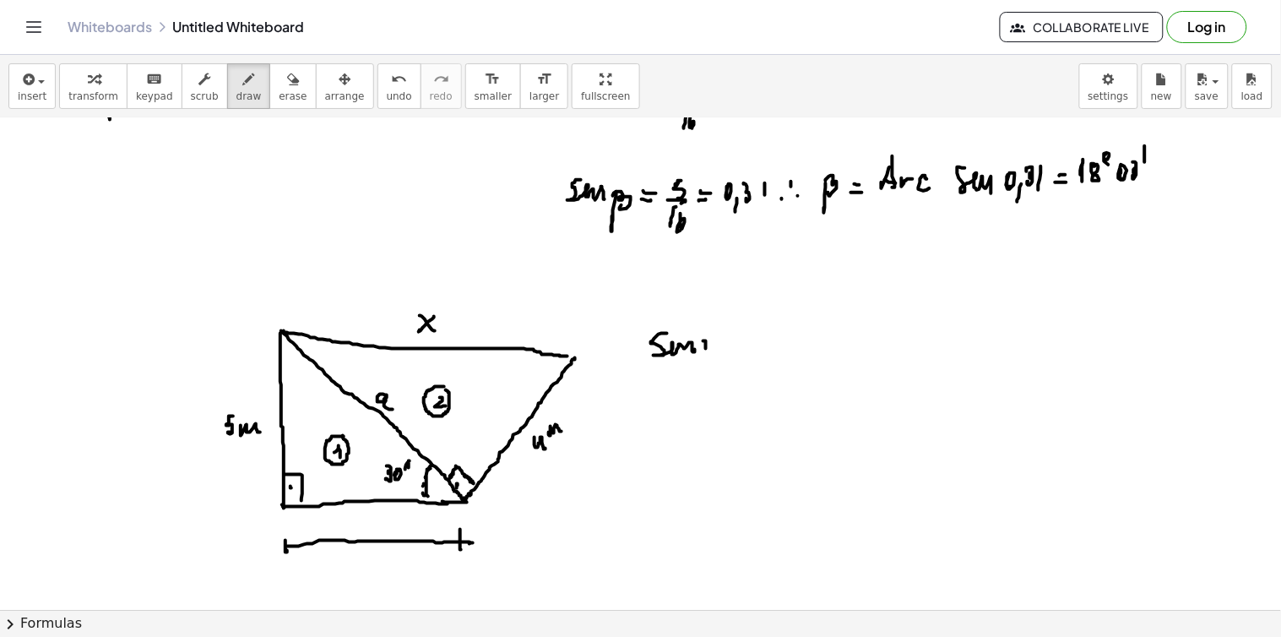
drag, startPoint x: 729, startPoint y: 334, endPoint x: 736, endPoint y: 341, distance: 9.6
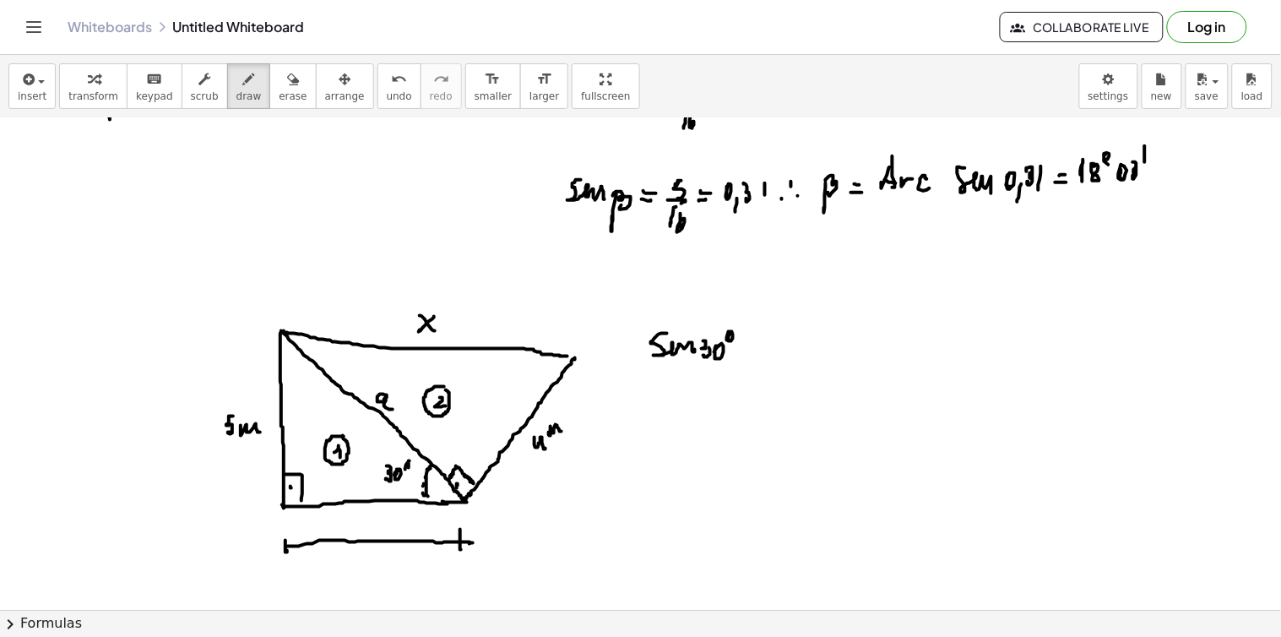
drag, startPoint x: 770, startPoint y: 329, endPoint x: 766, endPoint y: 344, distance: 15.8
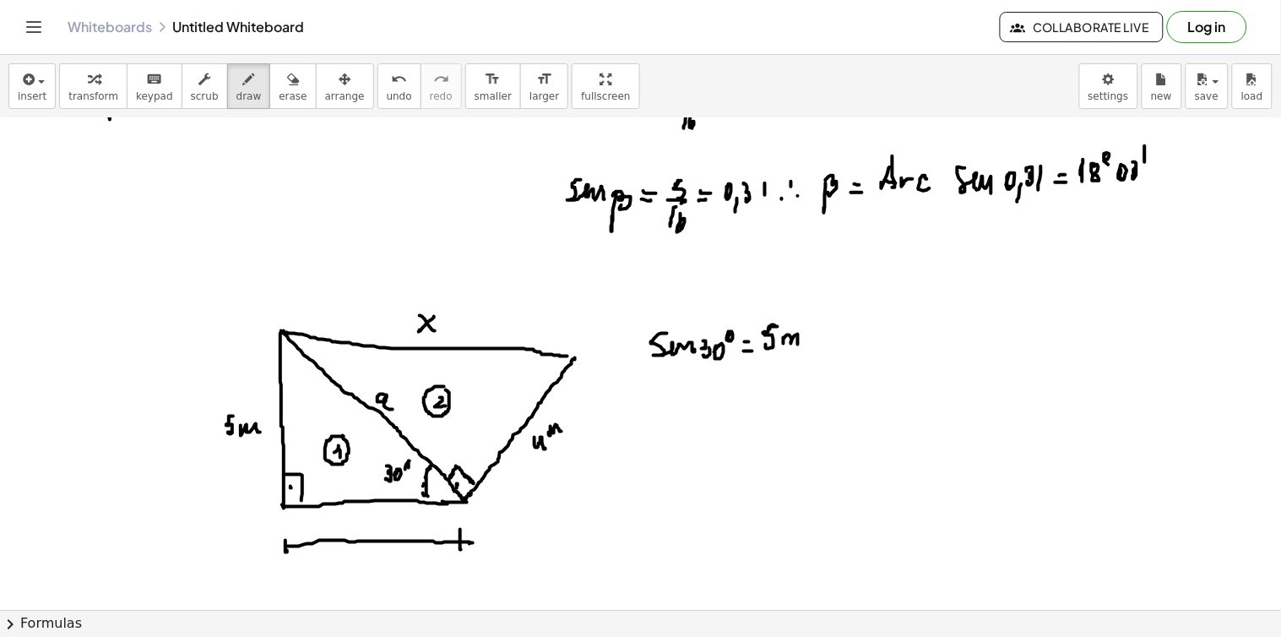
drag, startPoint x: 783, startPoint y: 338, endPoint x: 798, endPoint y: 344, distance: 15.9
drag, startPoint x: 772, startPoint y: 353, endPoint x: 803, endPoint y: 352, distance: 30.4
drag, startPoint x: 790, startPoint y: 366, endPoint x: 799, endPoint y: 377, distance: 14.4
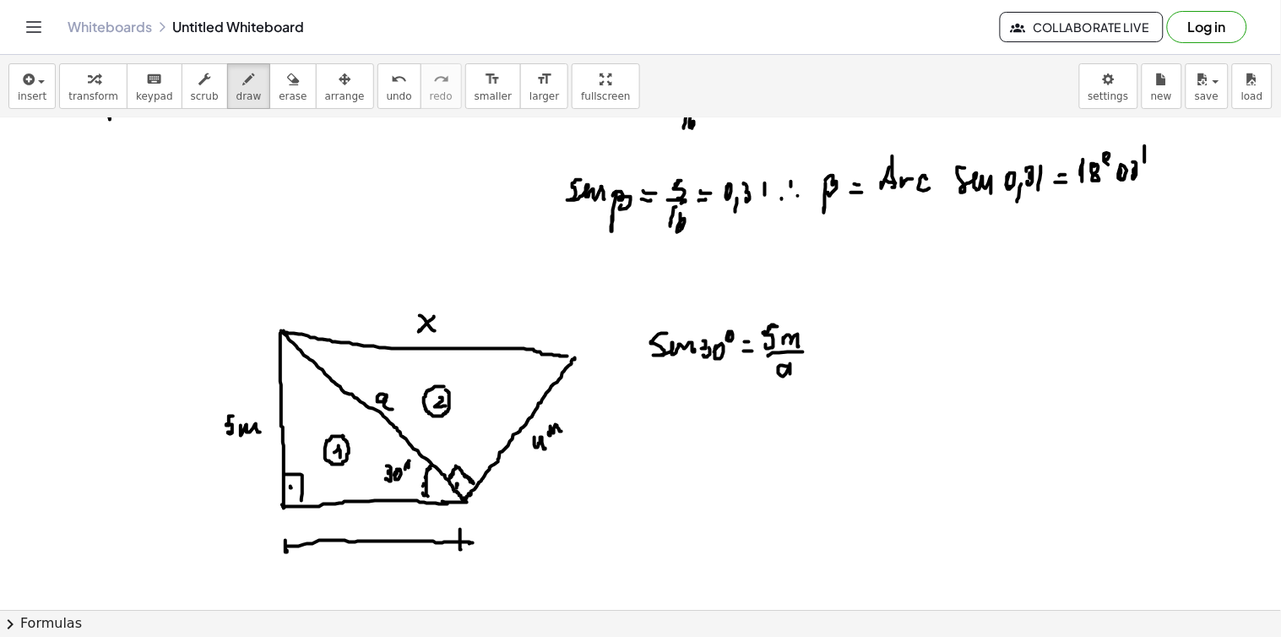
drag, startPoint x: 826, startPoint y: 348, endPoint x: 836, endPoint y: 350, distance: 10.4
drag, startPoint x: 836, startPoint y: 352, endPoint x: 848, endPoint y: 346, distance: 14.0
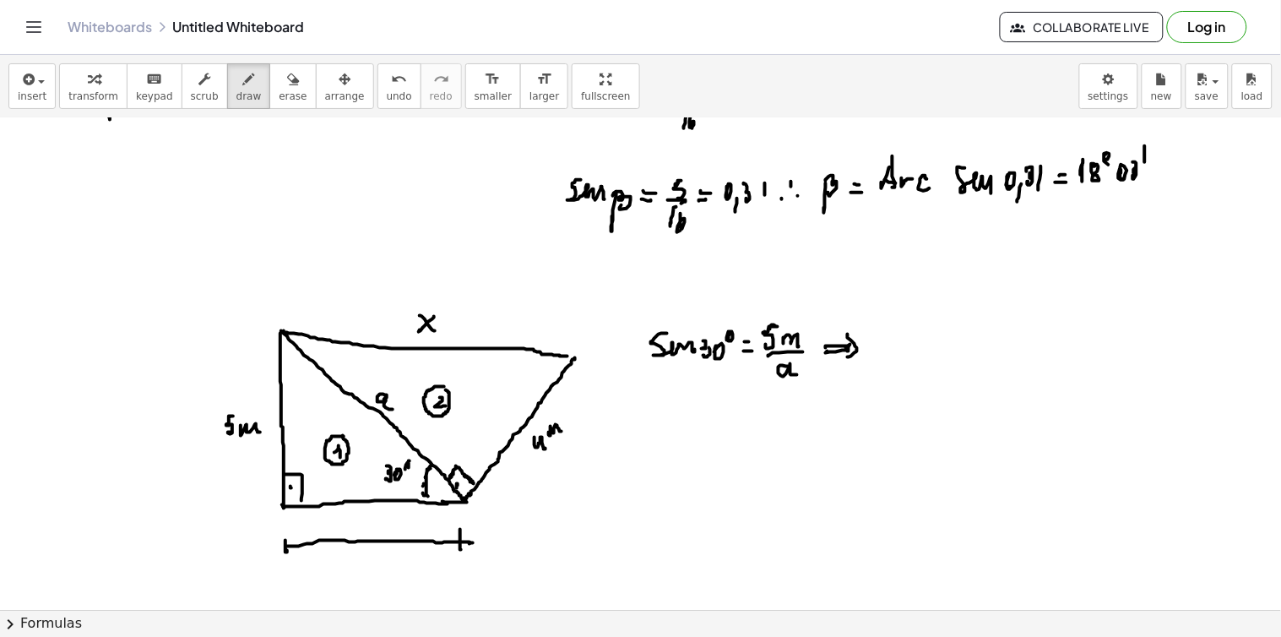
drag, startPoint x: 848, startPoint y: 334, endPoint x: 849, endPoint y: 350, distance: 15.3
drag, startPoint x: 897, startPoint y: 344, endPoint x: 902, endPoint y: 355, distance: 12.9
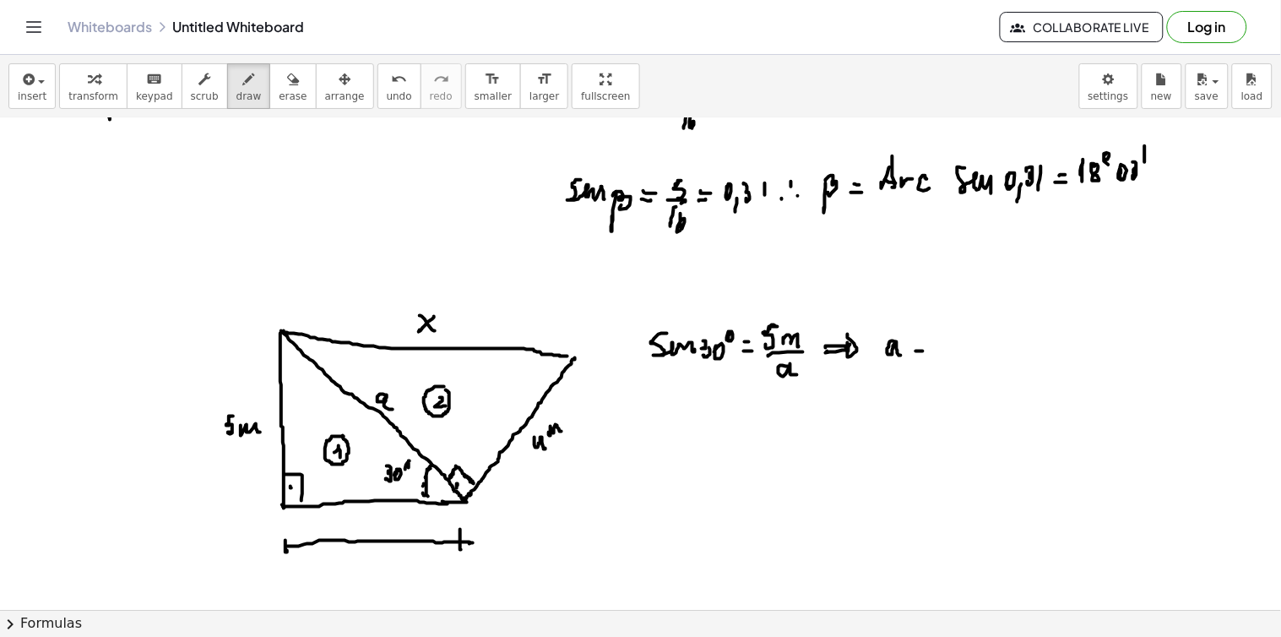
drag, startPoint x: 920, startPoint y: 341, endPoint x: 926, endPoint y: 350, distance: 10.3
drag, startPoint x: 946, startPoint y: 330, endPoint x: 946, endPoint y: 350, distance: 19.4
drag, startPoint x: 952, startPoint y: 340, endPoint x: 965, endPoint y: 339, distance: 12.8
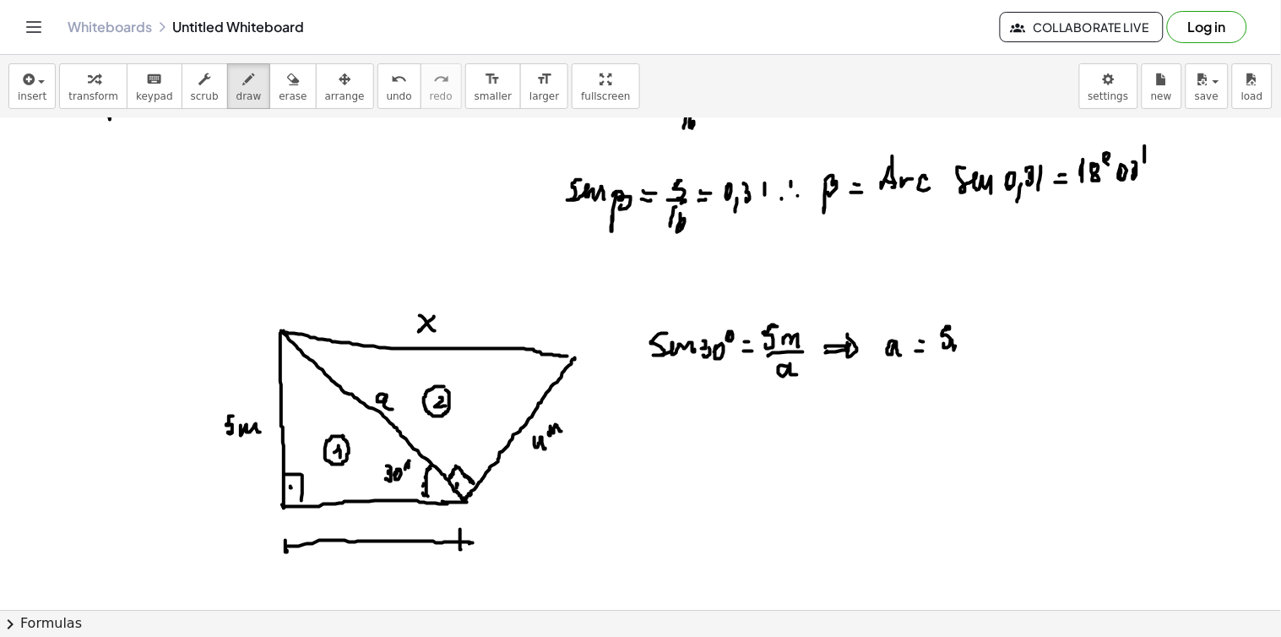
drag, startPoint x: 967, startPoint y: 339, endPoint x: 967, endPoint y: 350, distance: 10.1
drag, startPoint x: 940, startPoint y: 356, endPoint x: 968, endPoint y: 360, distance: 29.0
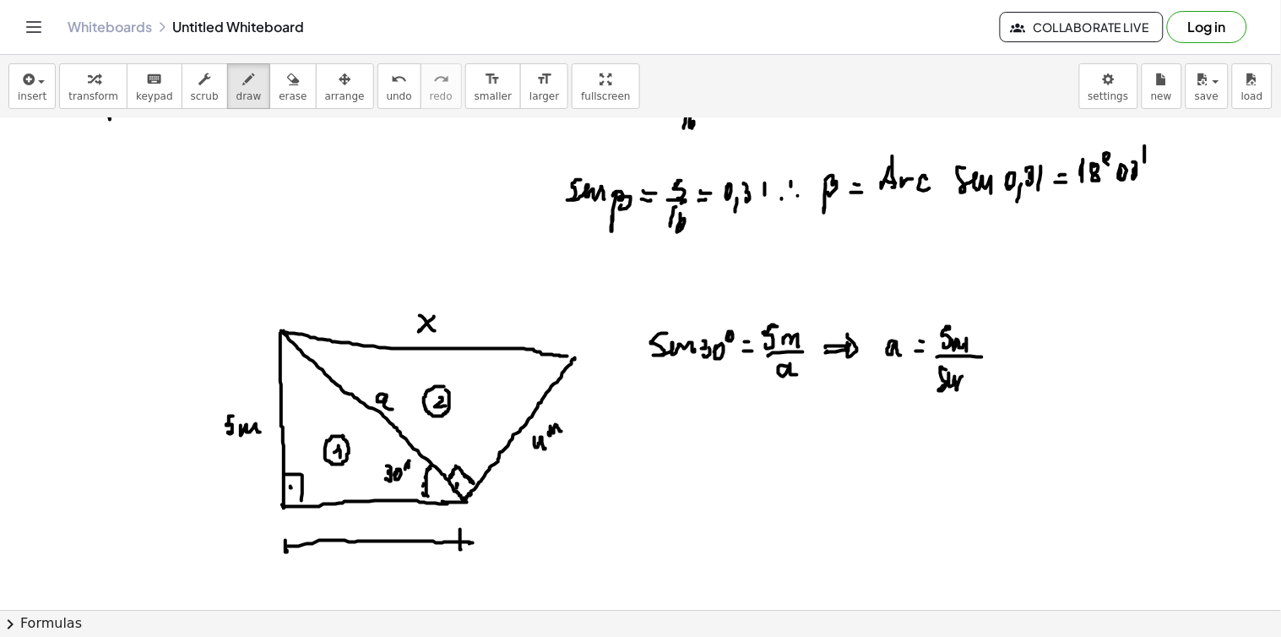
drag, startPoint x: 946, startPoint y: 370, endPoint x: 963, endPoint y: 385, distance: 22.7
drag, startPoint x: 968, startPoint y: 375, endPoint x: 976, endPoint y: 388, distance: 15.5
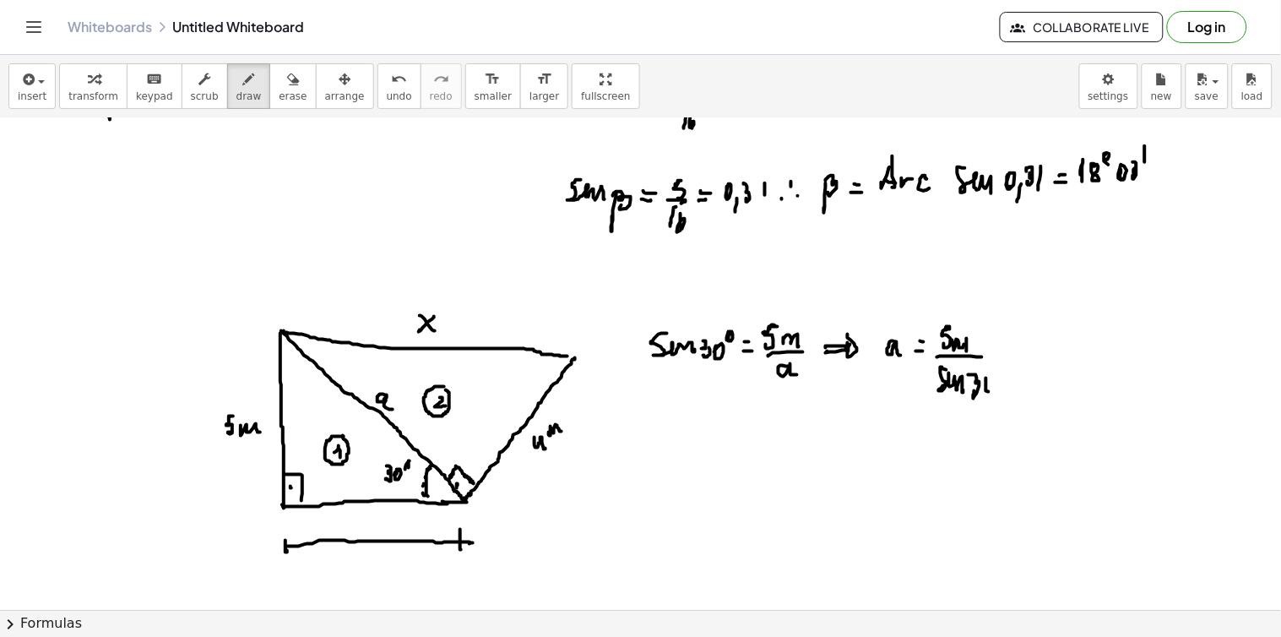
drag, startPoint x: 999, startPoint y: 368, endPoint x: 1009, endPoint y: 355, distance: 16.2
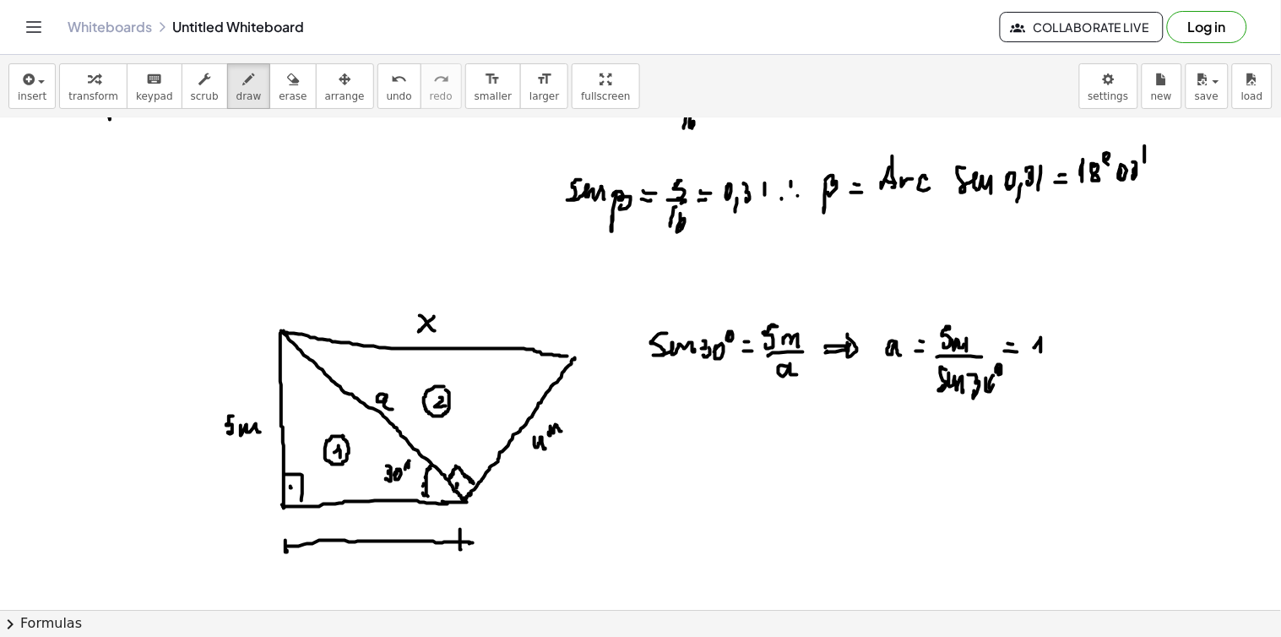
drag, startPoint x: 1035, startPoint y: 348, endPoint x: 1045, endPoint y: 347, distance: 10.2
drag, startPoint x: 1049, startPoint y: 343, endPoint x: 1059, endPoint y: 348, distance: 11.3
drag, startPoint x: 1065, startPoint y: 342, endPoint x: 1076, endPoint y: 349, distance: 13.6
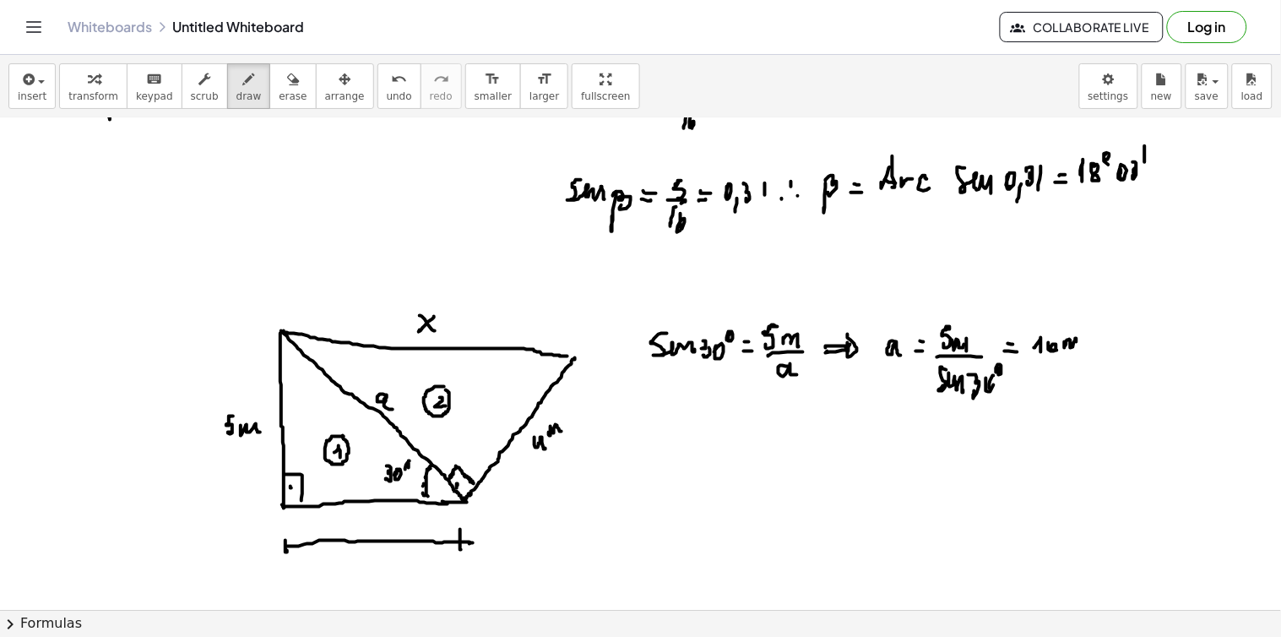
drag, startPoint x: 417, startPoint y: 425, endPoint x: 414, endPoint y: 437, distance: 12.3
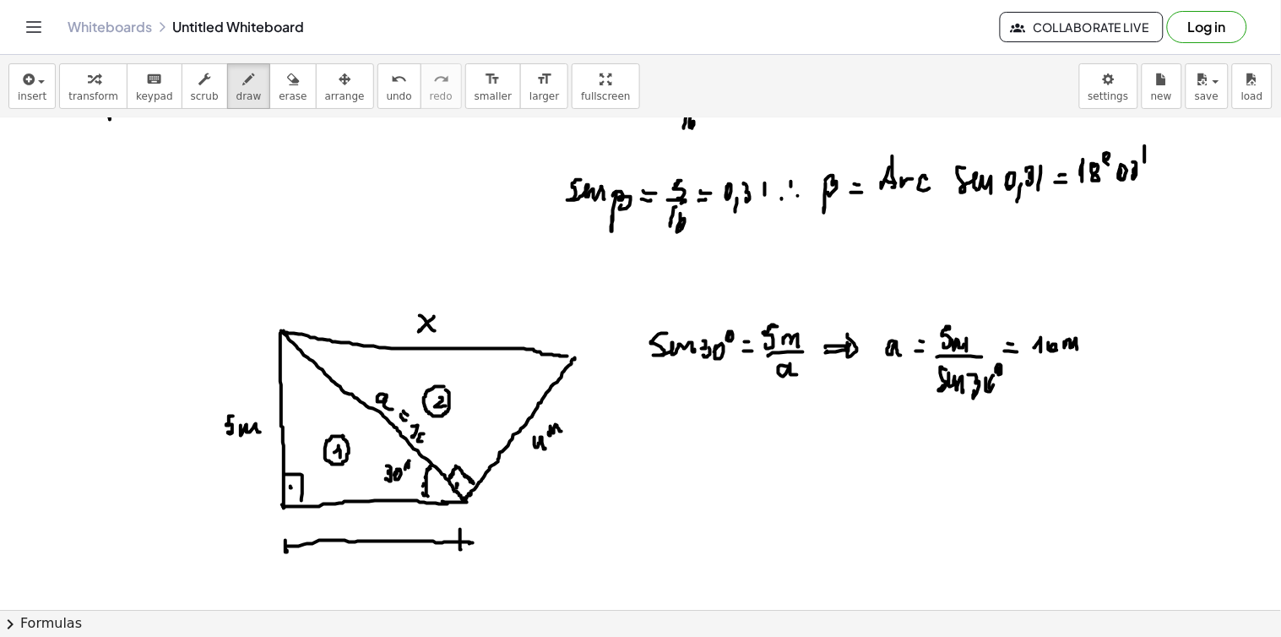
drag, startPoint x: 428, startPoint y: 442, endPoint x: 432, endPoint y: 460, distance: 18.2
drag, startPoint x: 650, startPoint y: 416, endPoint x: 648, endPoint y: 535, distance: 119.1
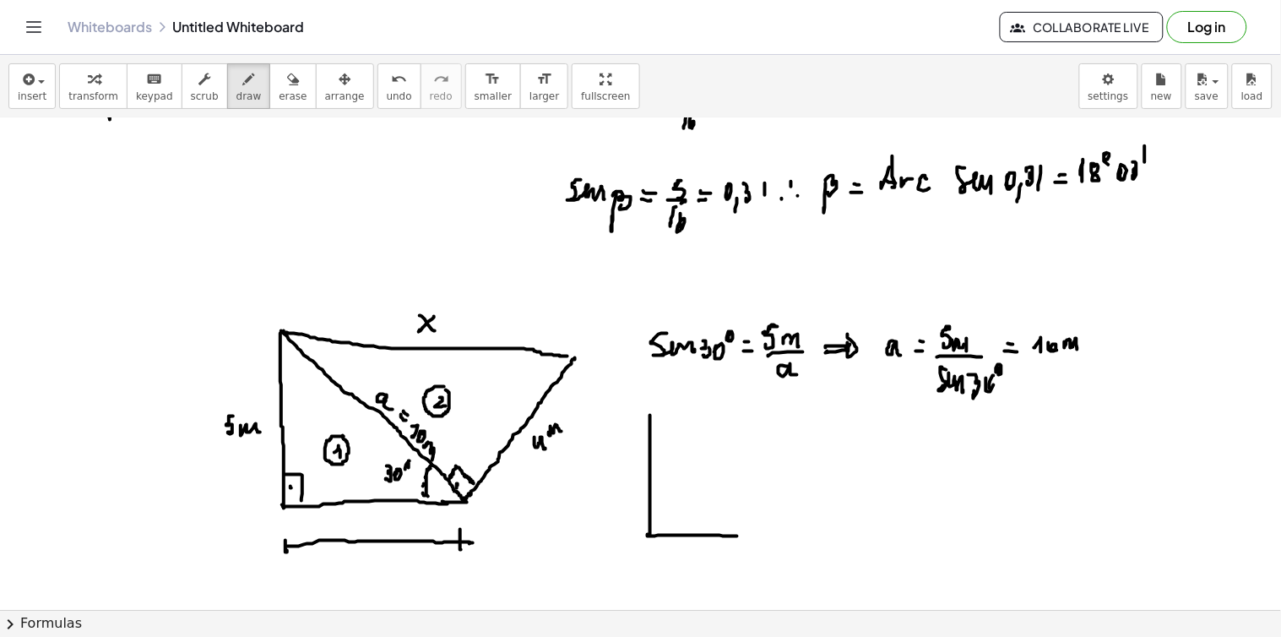
drag, startPoint x: 648, startPoint y: 536, endPoint x: 741, endPoint y: 537, distance: 93.7
drag, startPoint x: 652, startPoint y: 415, endPoint x: 692, endPoint y: 503, distance: 97.5
drag, startPoint x: 609, startPoint y: 474, endPoint x: 620, endPoint y: 474, distance: 11.8
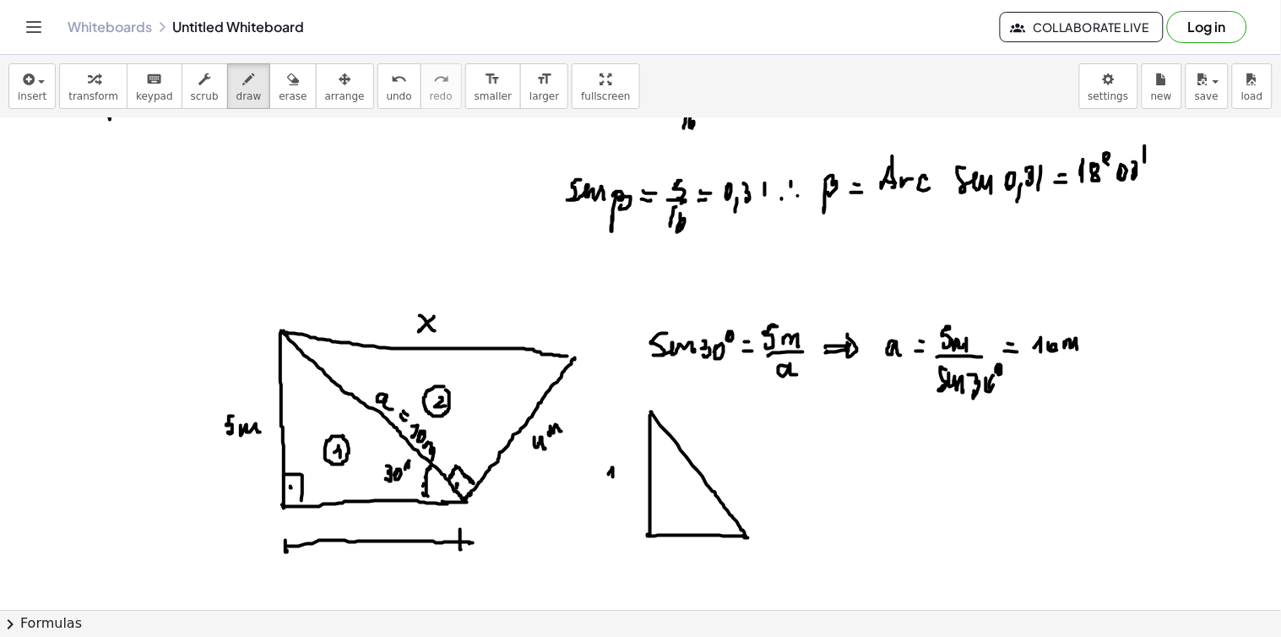
drag, startPoint x: 636, startPoint y: 468, endPoint x: 653, endPoint y: 478, distance: 20.4
drag, startPoint x: 677, startPoint y: 545, endPoint x: 689, endPoint y: 551, distance: 13.2
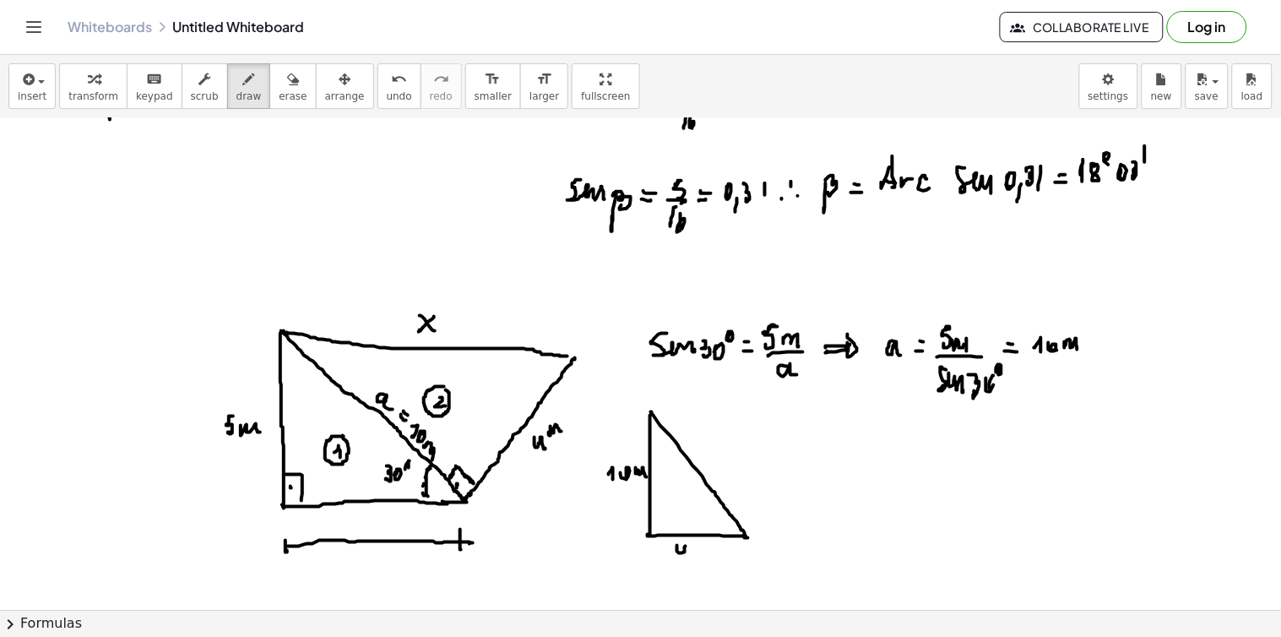
drag, startPoint x: 696, startPoint y: 549, endPoint x: 706, endPoint y: 550, distance: 10.2
drag, startPoint x: 727, startPoint y: 467, endPoint x: 719, endPoint y: 474, distance: 10.2
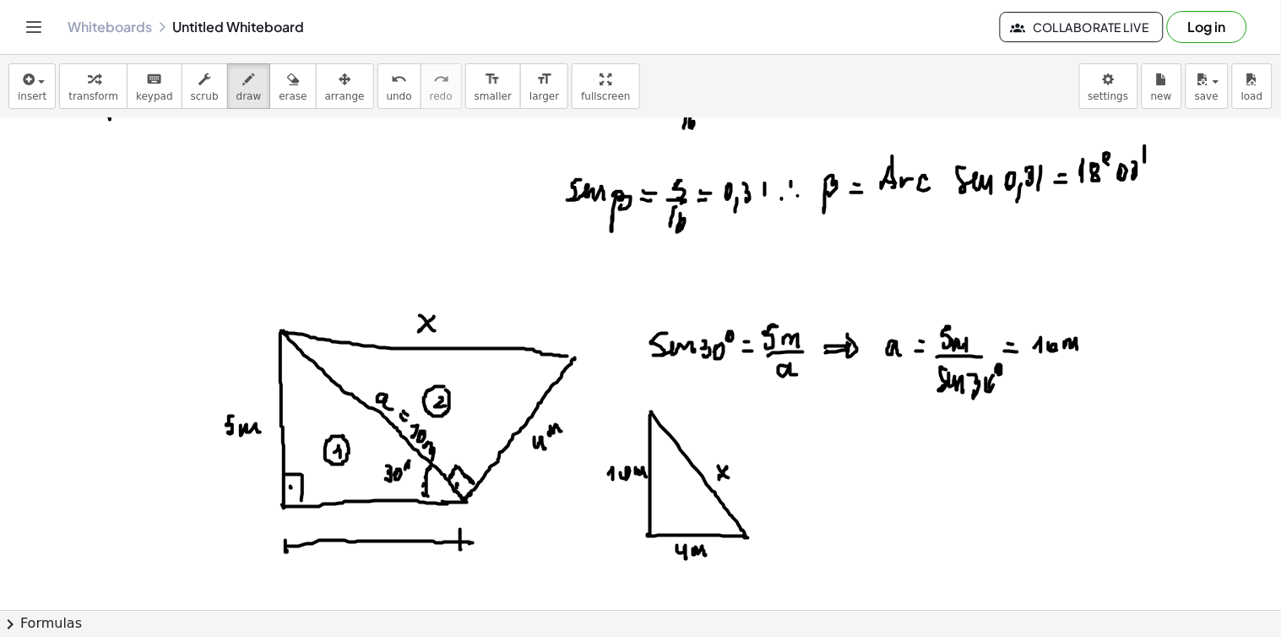
drag, startPoint x: 650, startPoint y: 516, endPoint x: 663, endPoint y: 529, distance: 18.5
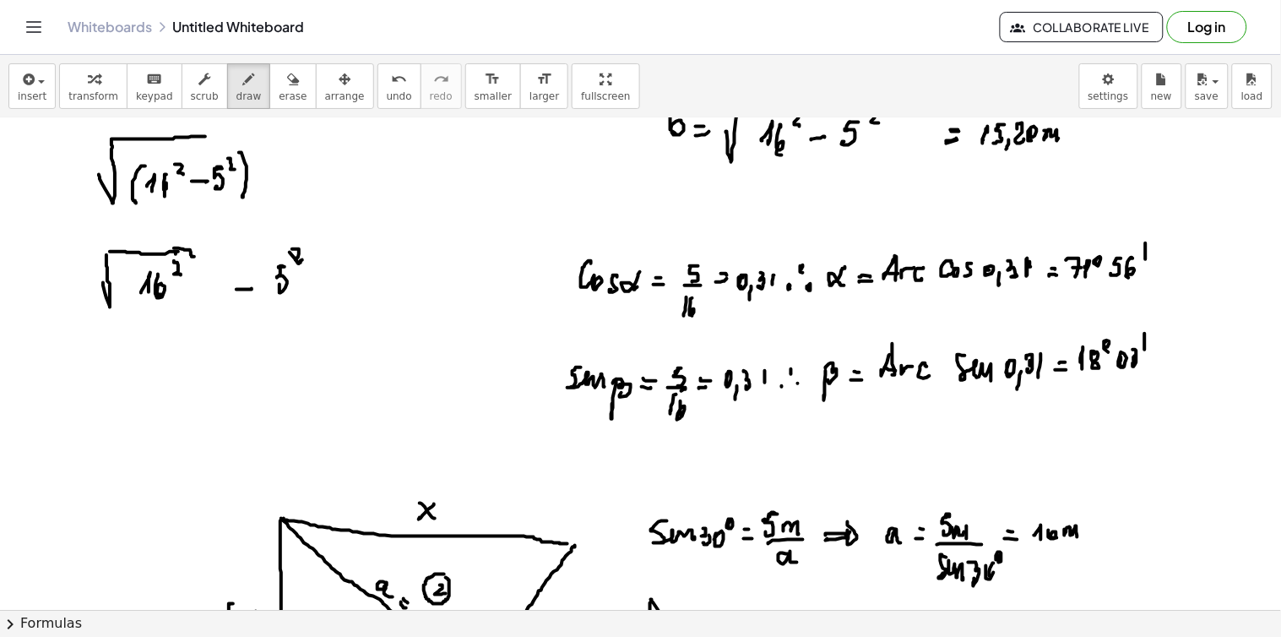
scroll to position [6973, 0]
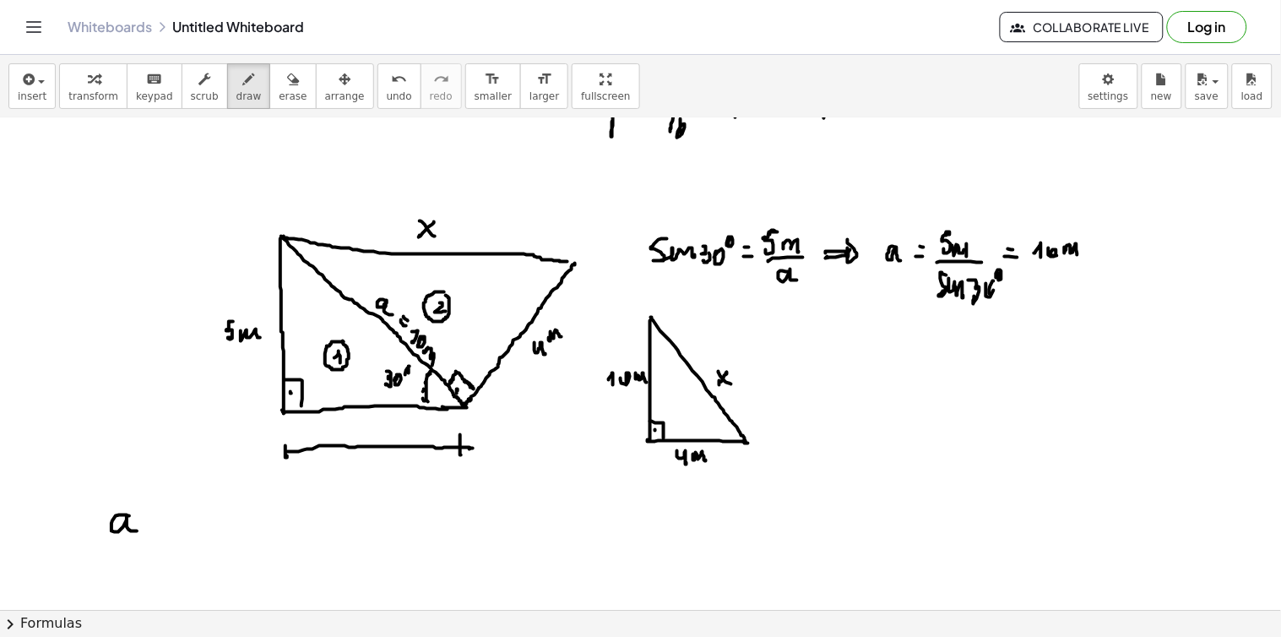
drag, startPoint x: 127, startPoint y: 517, endPoint x: 138, endPoint y: 499, distance: 20.4
drag, startPoint x: 133, startPoint y: 496, endPoint x: 144, endPoint y: 512, distance: 19.7
drag, startPoint x: 154, startPoint y: 534, endPoint x: 165, endPoint y: 528, distance: 12.2
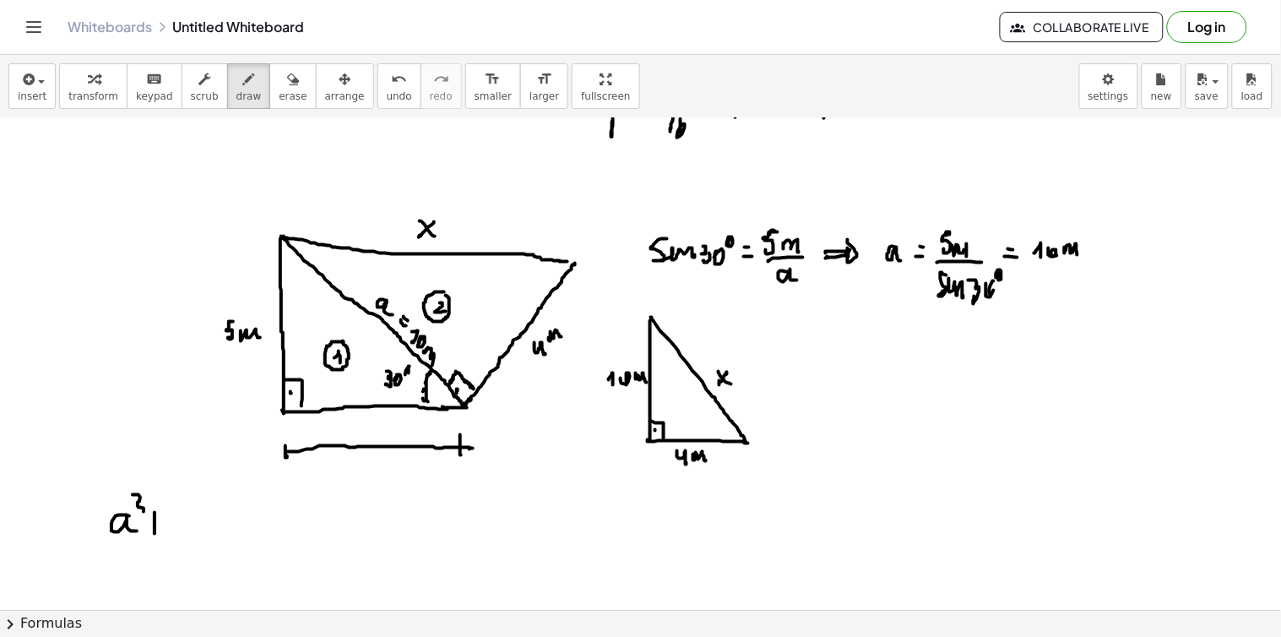
drag, startPoint x: 175, startPoint y: 513, endPoint x: 186, endPoint y: 519, distance: 12.5
drag, startPoint x: 194, startPoint y: 496, endPoint x: 208, endPoint y: 522, distance: 28.7
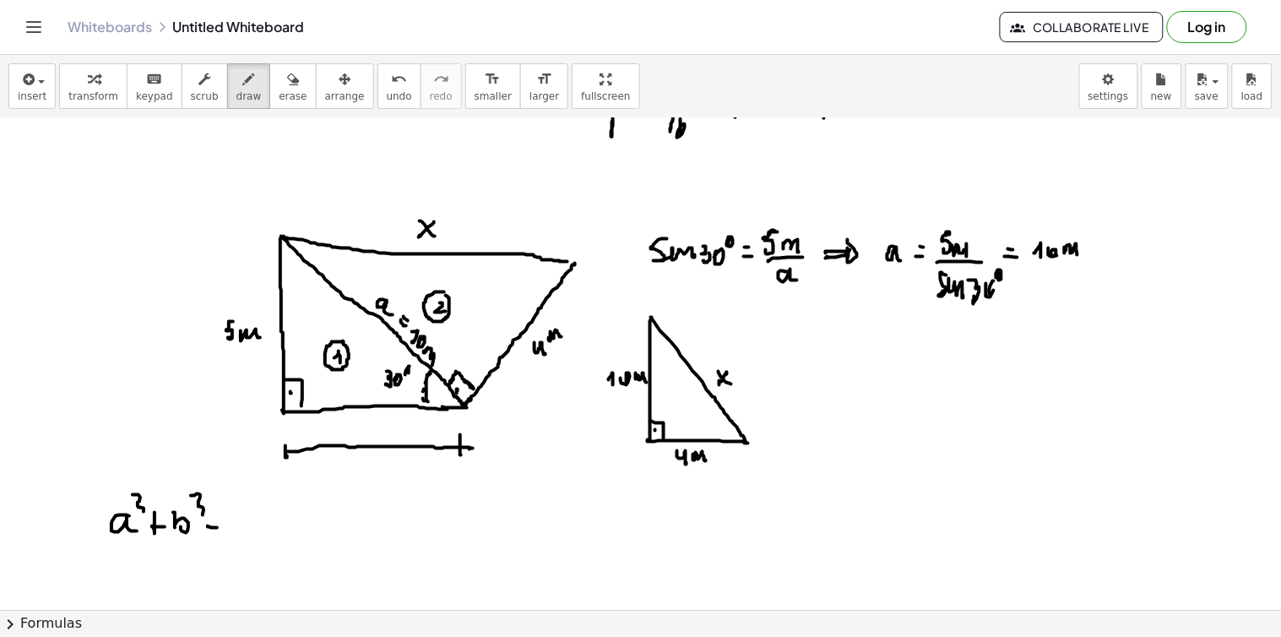
drag, startPoint x: 236, startPoint y: 515, endPoint x: 243, endPoint y: 509, distance: 9.0
drag, startPoint x: 245, startPoint y: 500, endPoint x: 247, endPoint y: 518, distance: 18.6
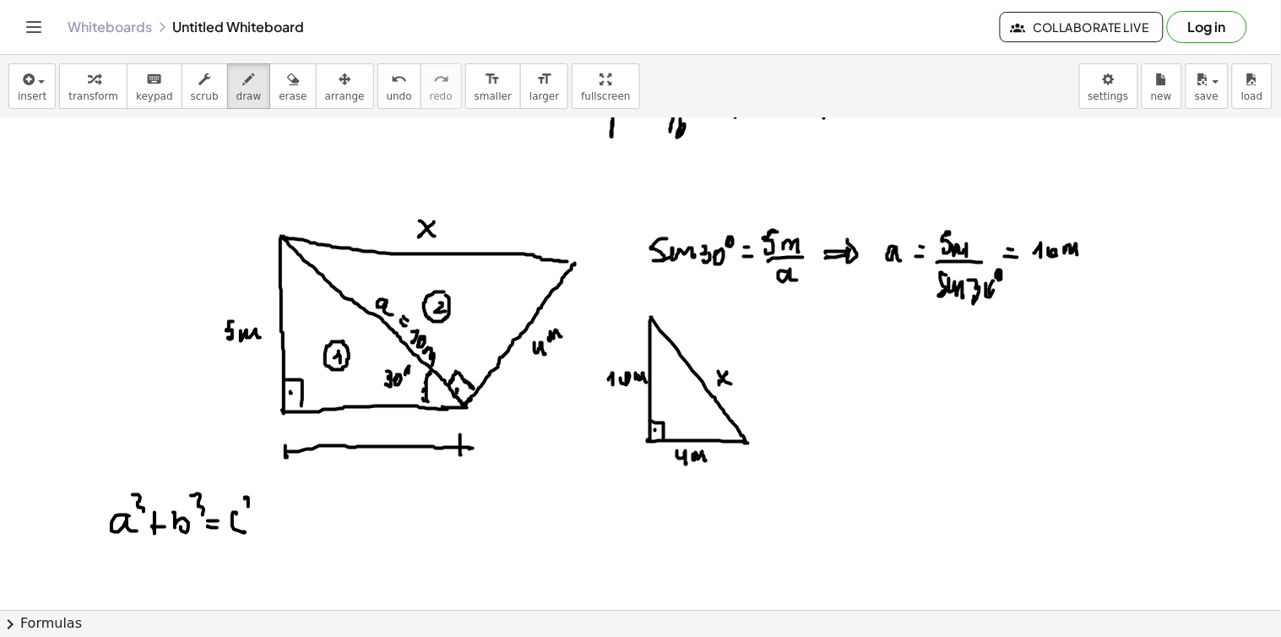
drag, startPoint x: 93, startPoint y: 476, endPoint x: 292, endPoint y: 469, distance: 199.3
drag, startPoint x: 294, startPoint y: 468, endPoint x: 225, endPoint y: 555, distance: 111.1
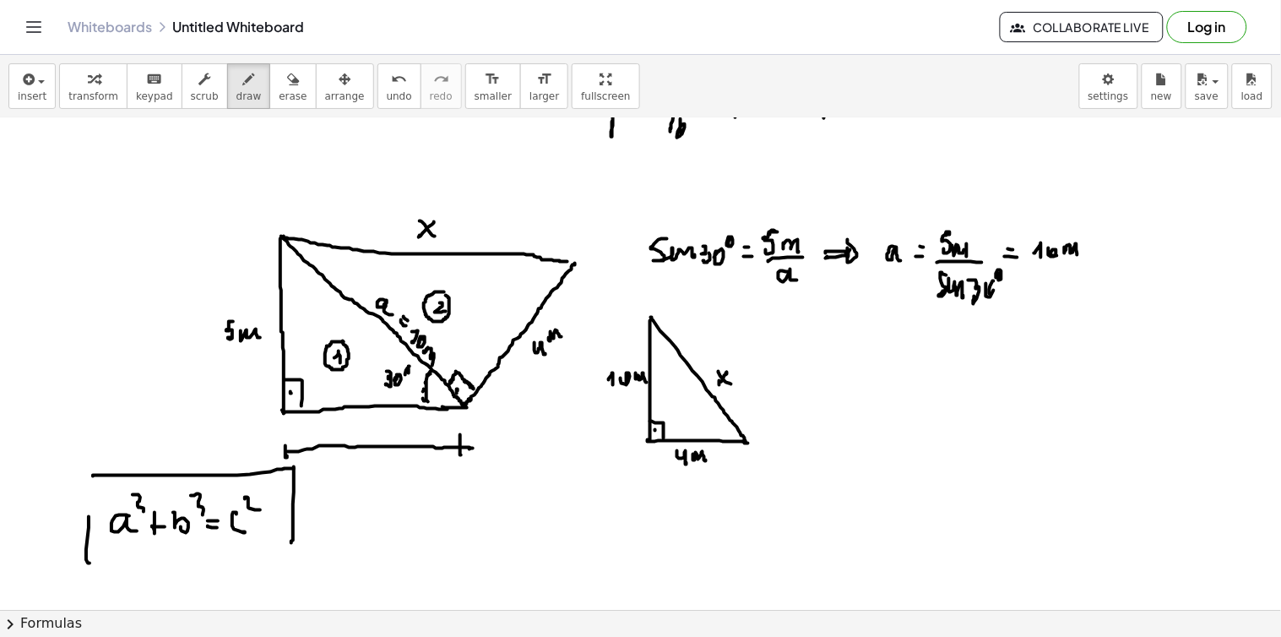
drag, startPoint x: 86, startPoint y: 566, endPoint x: 287, endPoint y: 562, distance: 201.0
drag, startPoint x: 296, startPoint y: 536, endPoint x: 281, endPoint y: 562, distance: 30.3
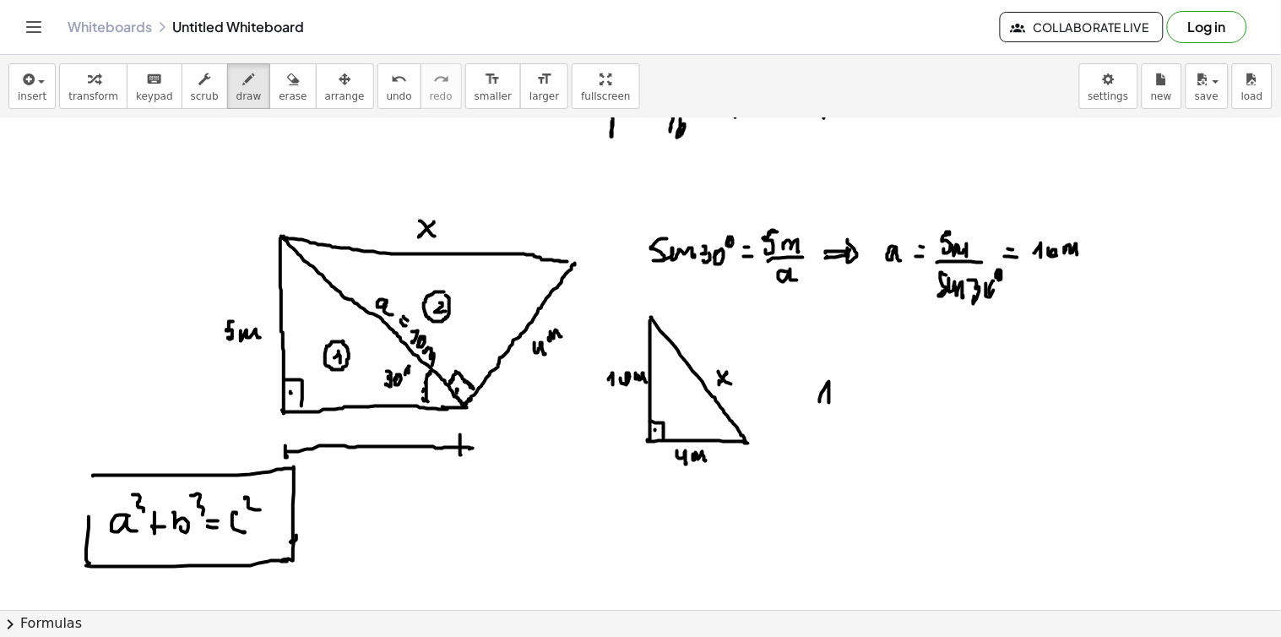
drag, startPoint x: 820, startPoint y: 402, endPoint x: 837, endPoint y: 394, distance: 18.5
drag, startPoint x: 837, startPoint y: 393, endPoint x: 857, endPoint y: 393, distance: 20.3
drag, startPoint x: 854, startPoint y: 393, endPoint x: 867, endPoint y: 393, distance: 13.5
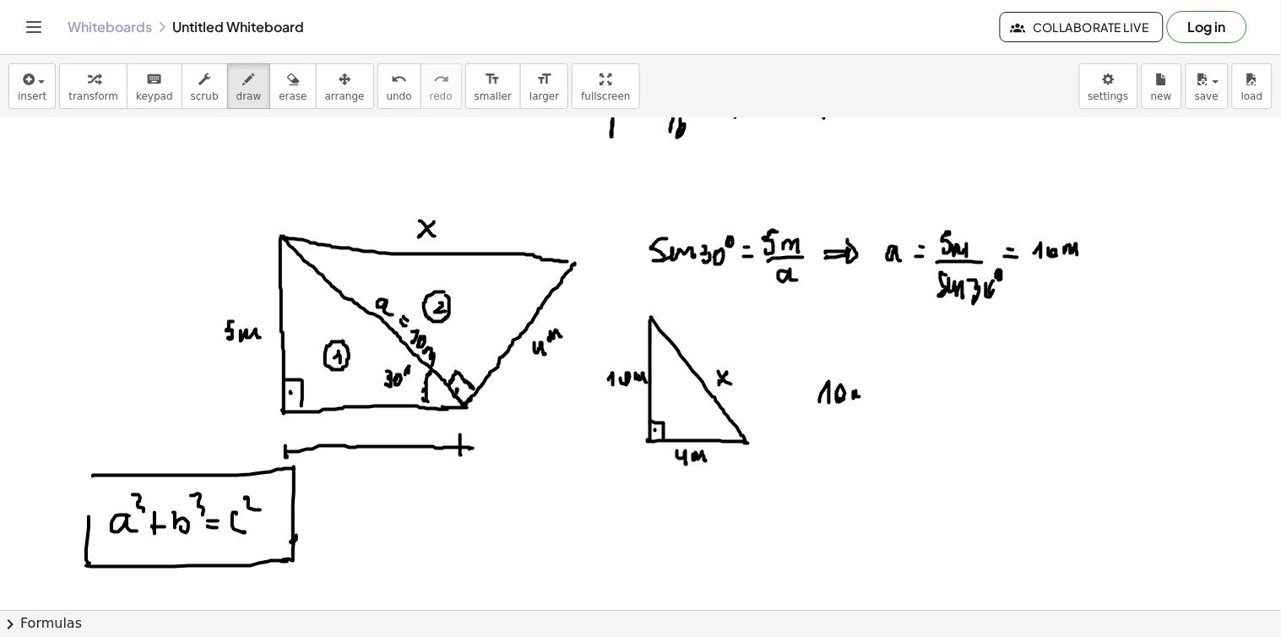
drag, startPoint x: 804, startPoint y: 385, endPoint x: 821, endPoint y: 406, distance: 27.0
click at [243, 88] on icon "button" at bounding box center [249, 79] width 12 height 20
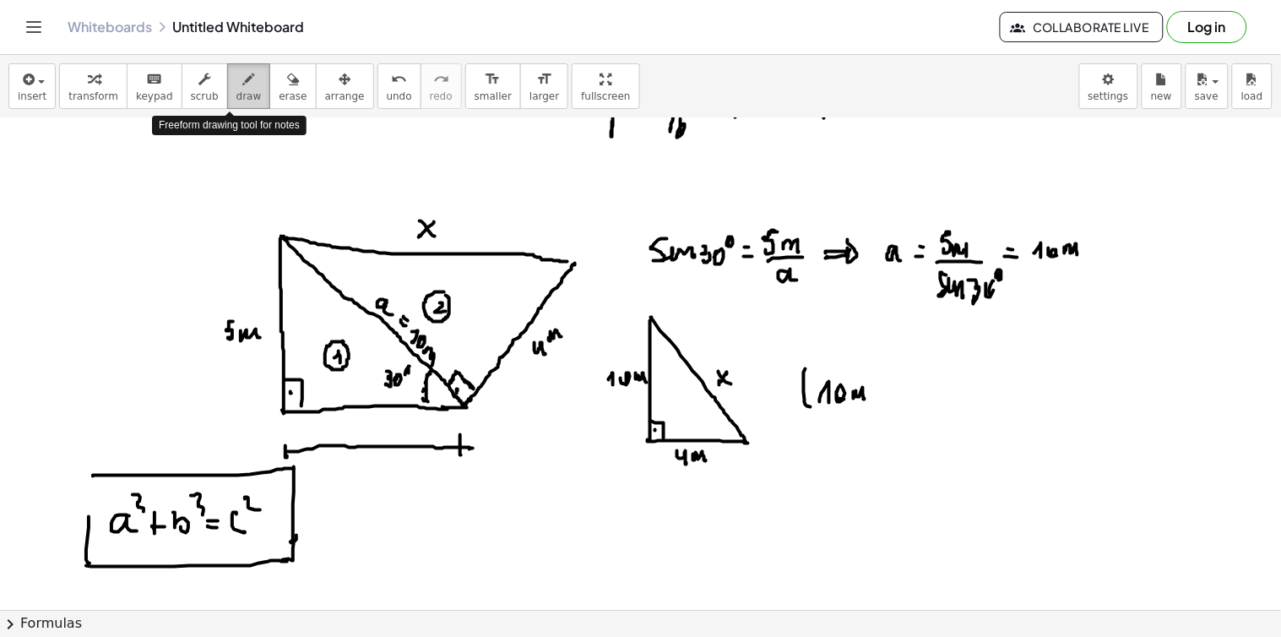
click at [243, 88] on icon "button" at bounding box center [249, 79] width 12 height 20
click at [391, 83] on icon "undo" at bounding box center [399, 79] width 16 height 20
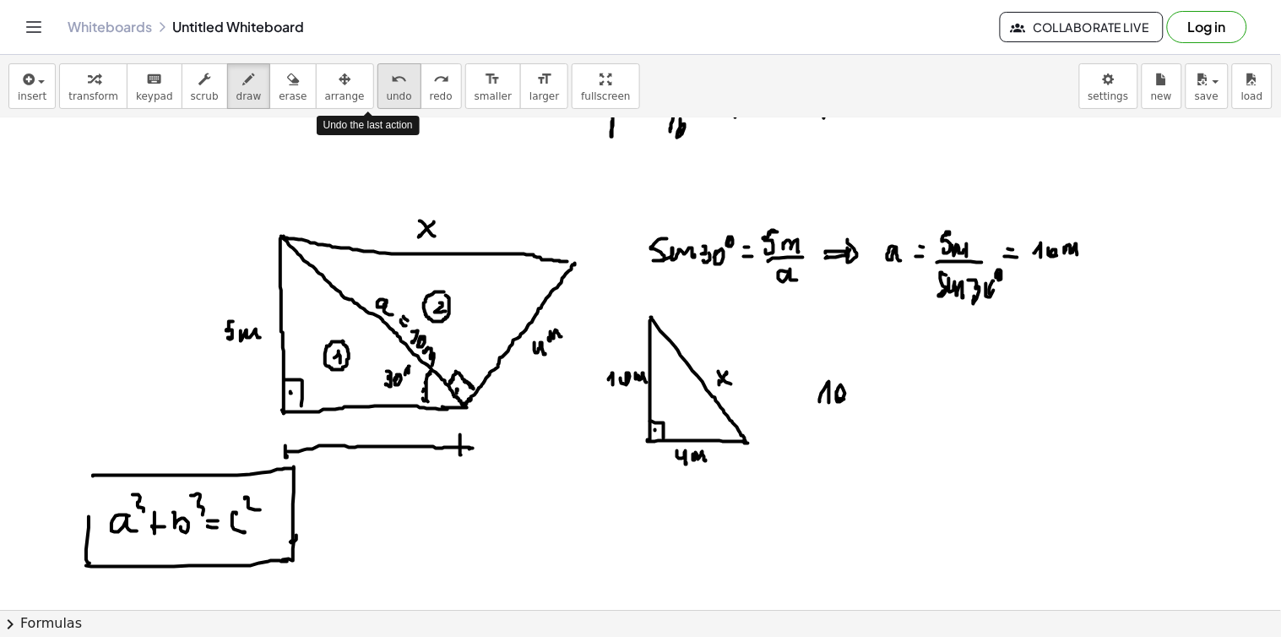
click at [391, 83] on icon "undo" at bounding box center [399, 79] width 16 height 20
drag, startPoint x: 848, startPoint y: 376, endPoint x: 855, endPoint y: 382, distance: 10.2
drag, startPoint x: 866, startPoint y: 393, endPoint x: 876, endPoint y: 393, distance: 10.2
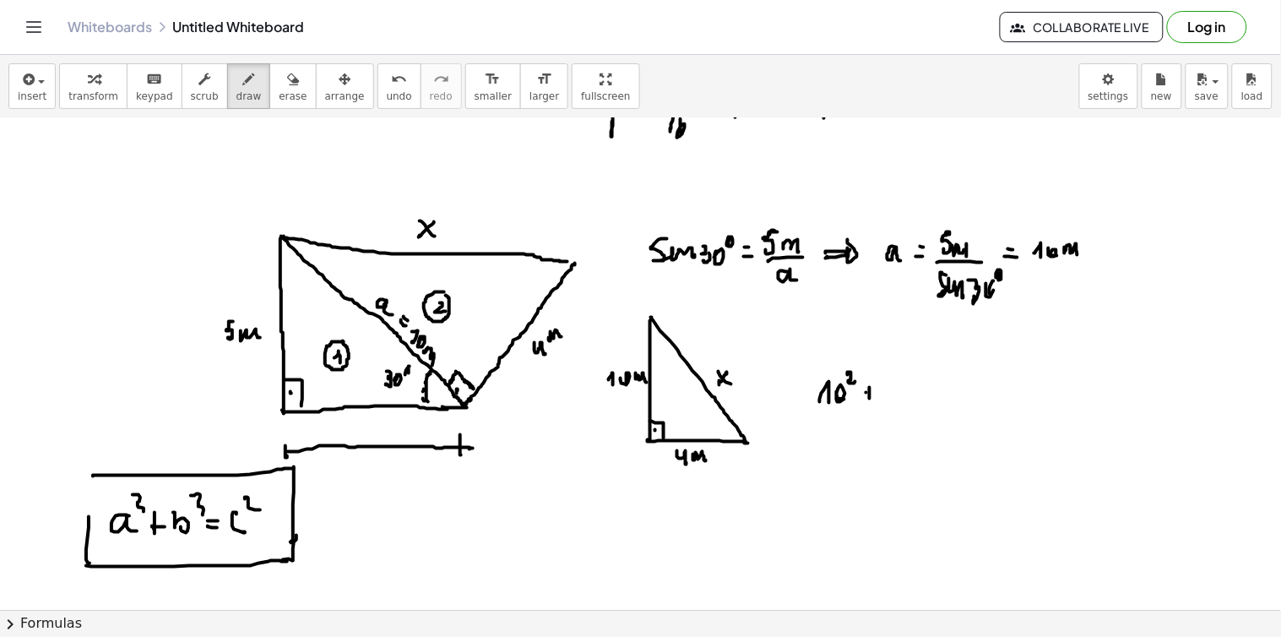
drag, startPoint x: 889, startPoint y: 381, endPoint x: 896, endPoint y: 401, distance: 21.4
drag, startPoint x: 902, startPoint y: 369, endPoint x: 914, endPoint y: 380, distance: 16.8
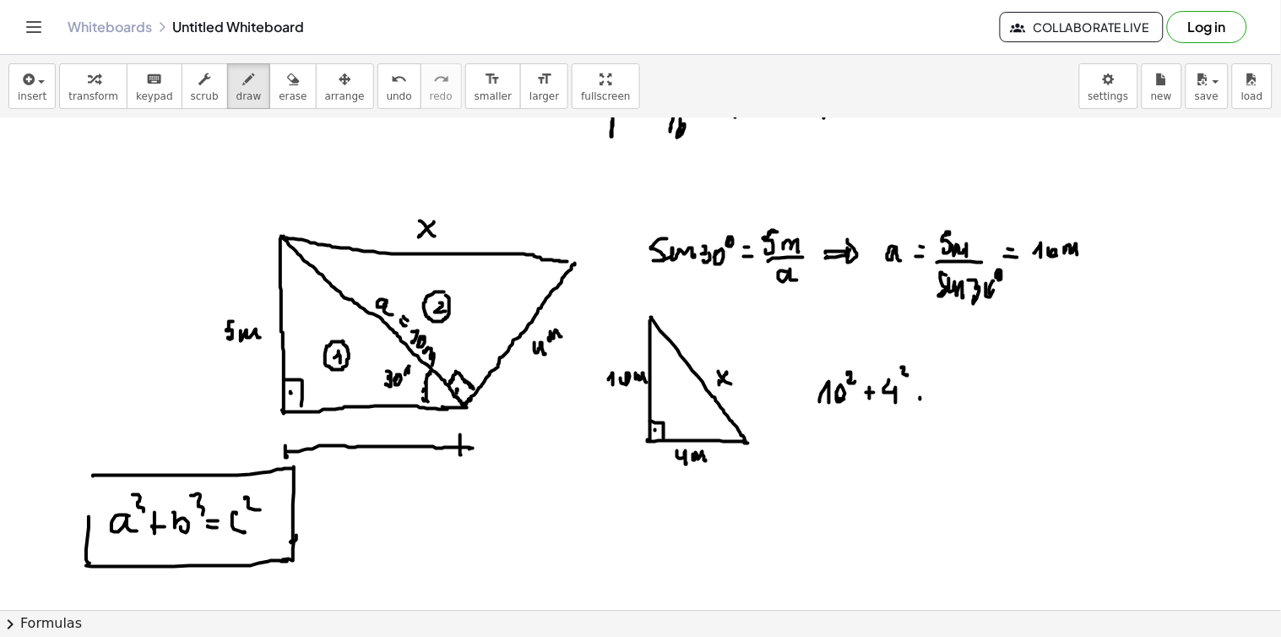
drag, startPoint x: 923, startPoint y: 390, endPoint x: 942, endPoint y: 389, distance: 19.4
drag, startPoint x: 240, startPoint y: 512, endPoint x: 251, endPoint y: 528, distance: 19.4
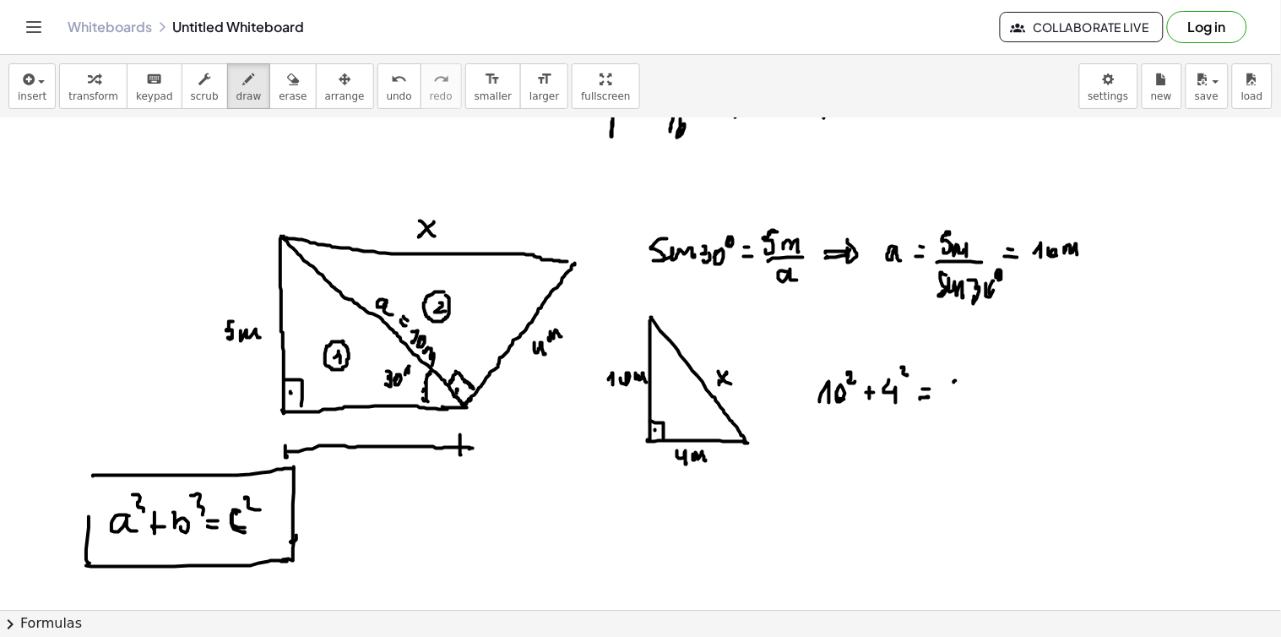
drag, startPoint x: 954, startPoint y: 382, endPoint x: 940, endPoint y: 393, distance: 17.4
drag, startPoint x: 962, startPoint y: 361, endPoint x: 973, endPoint y: 378, distance: 19.7
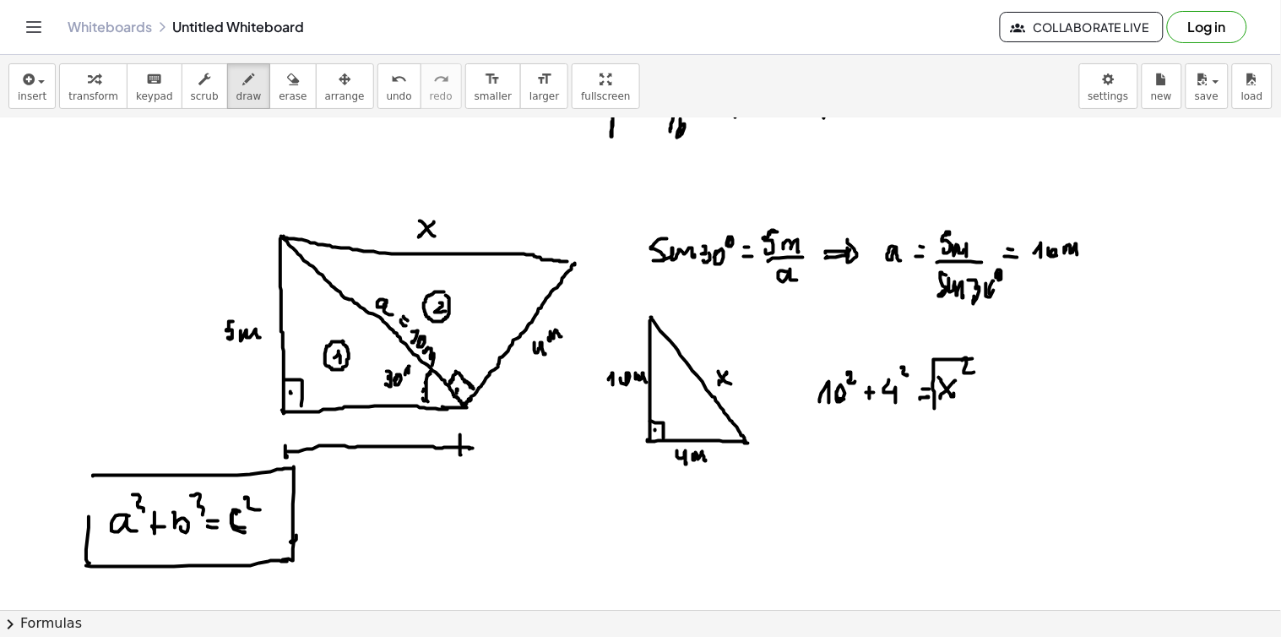
drag, startPoint x: 935, startPoint y: 401, endPoint x: 973, endPoint y: 358, distance: 58.0
drag, startPoint x: 804, startPoint y: 404, endPoint x: 897, endPoint y: 351, distance: 106.6
drag, startPoint x: 961, startPoint y: 366, endPoint x: 974, endPoint y: 368, distance: 13.6
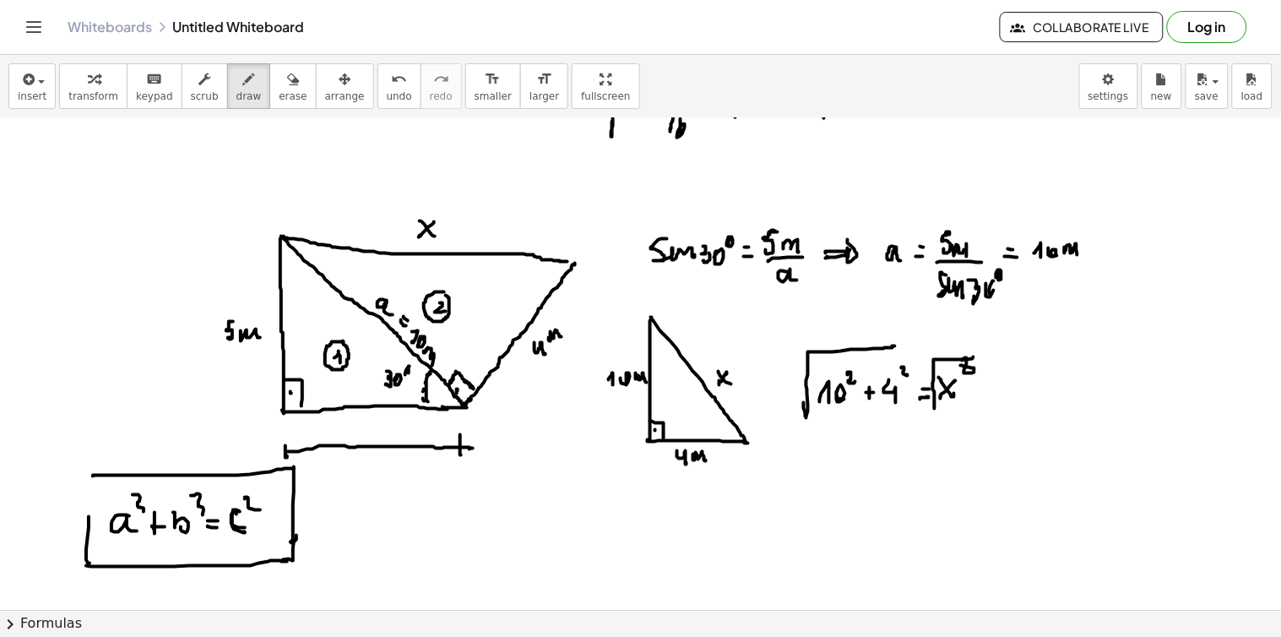
drag, startPoint x: 950, startPoint y: 346, endPoint x: 935, endPoint y: 392, distance: 48.1
drag, startPoint x: 823, startPoint y: 462, endPoint x: 806, endPoint y: 478, distance: 23.3
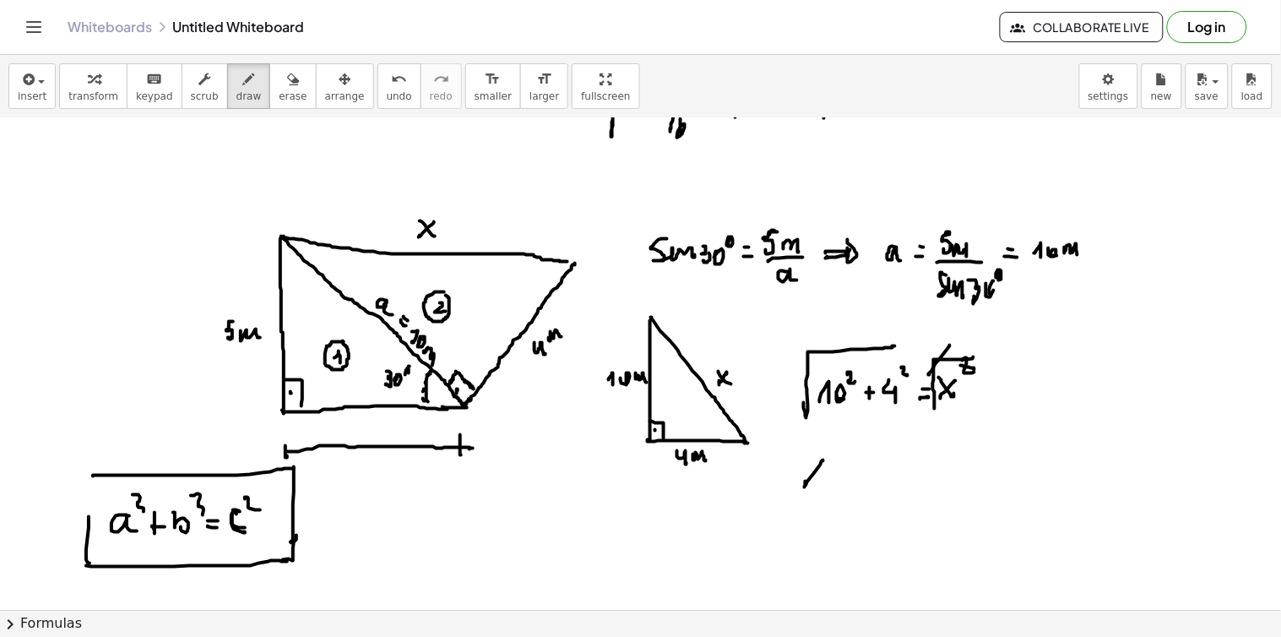
drag, startPoint x: 815, startPoint y: 463, endPoint x: 826, endPoint y: 483, distance: 23.0
drag, startPoint x: 840, startPoint y: 480, endPoint x: 849, endPoint y: 480, distance: 9.3
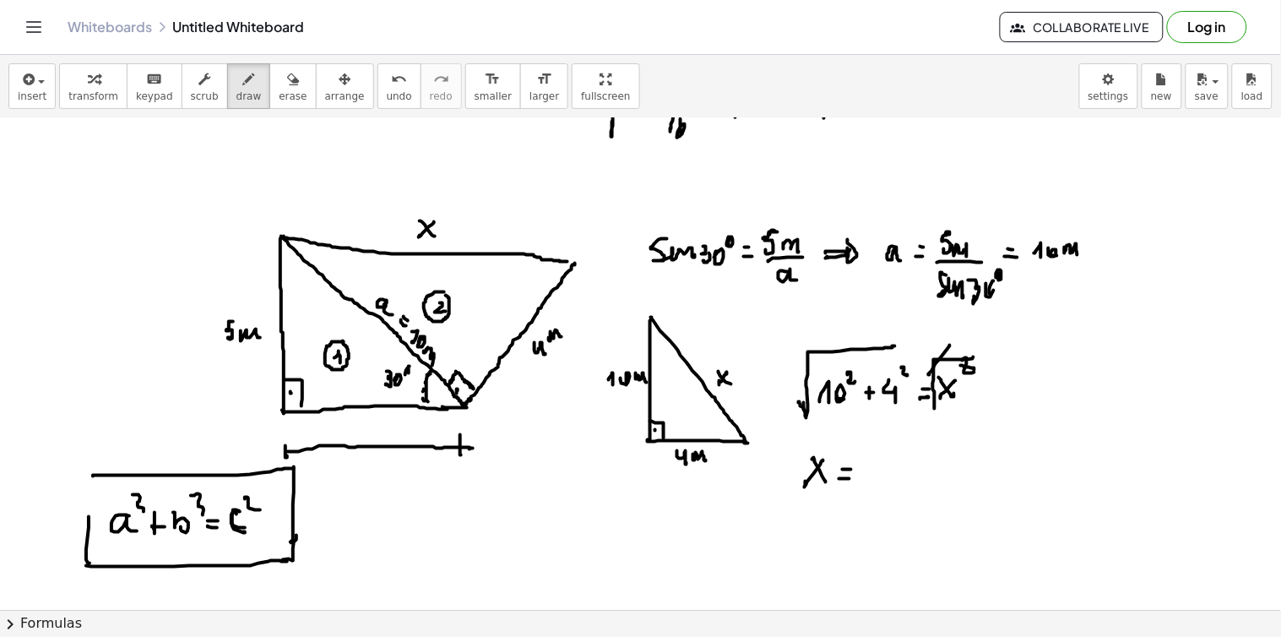
drag, startPoint x: 799, startPoint y: 404, endPoint x: 805, endPoint y: 412, distance: 10.8
drag, startPoint x: 866, startPoint y: 474, endPoint x: 957, endPoint y: 435, distance: 99.4
drag, startPoint x: 890, startPoint y: 452, endPoint x: 887, endPoint y: 470, distance: 17.9
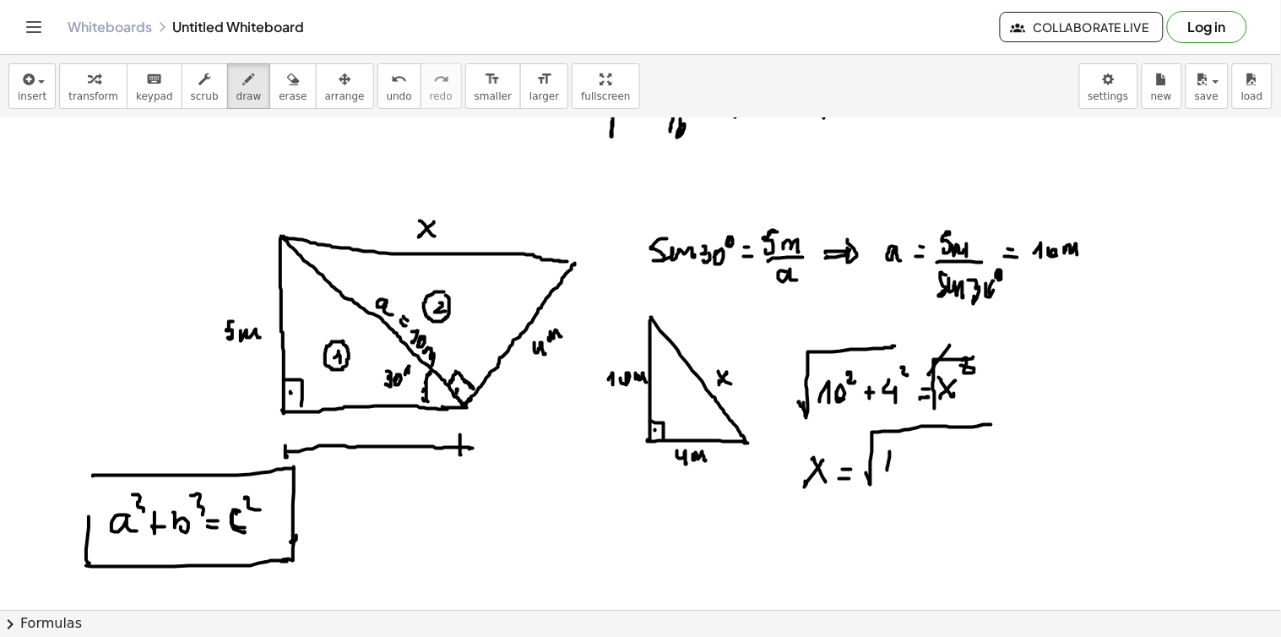
drag, startPoint x: 893, startPoint y: 458, endPoint x: 908, endPoint y: 452, distance: 15.5
drag, startPoint x: 913, startPoint y: 444, endPoint x: 916, endPoint y: 453, distance: 9.9
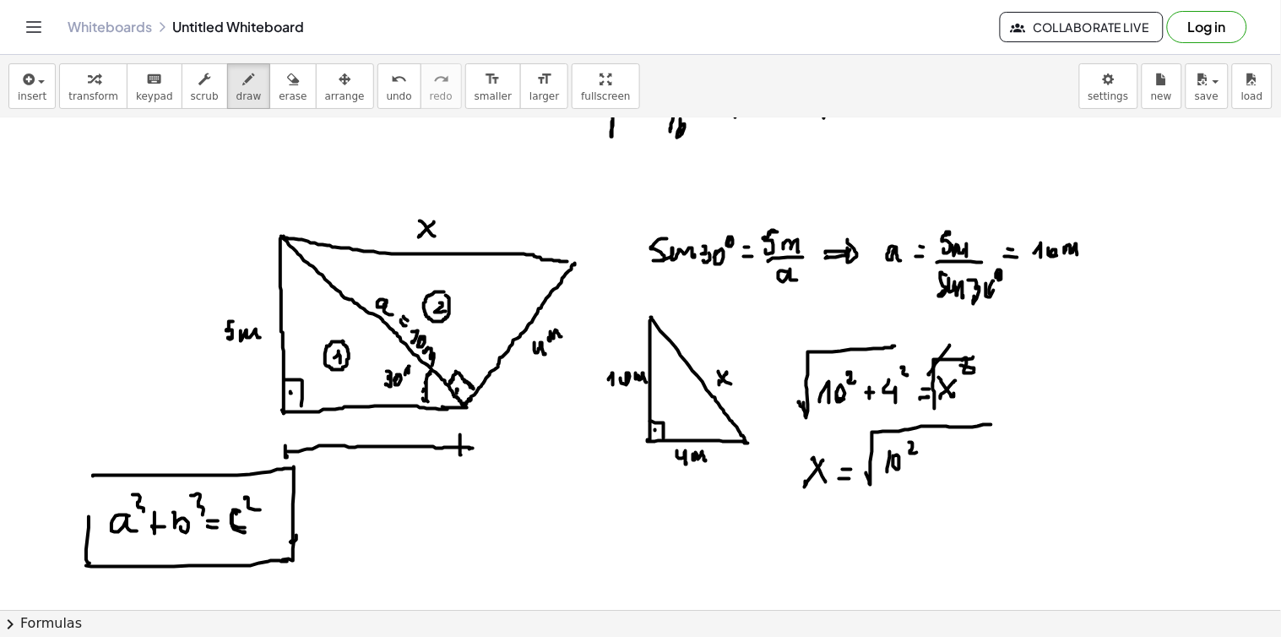
drag, startPoint x: 897, startPoint y: 456, endPoint x: 898, endPoint y: 464, distance: 8.5
drag, startPoint x: 930, startPoint y: 458, endPoint x: 930, endPoint y: 469, distance: 11.0
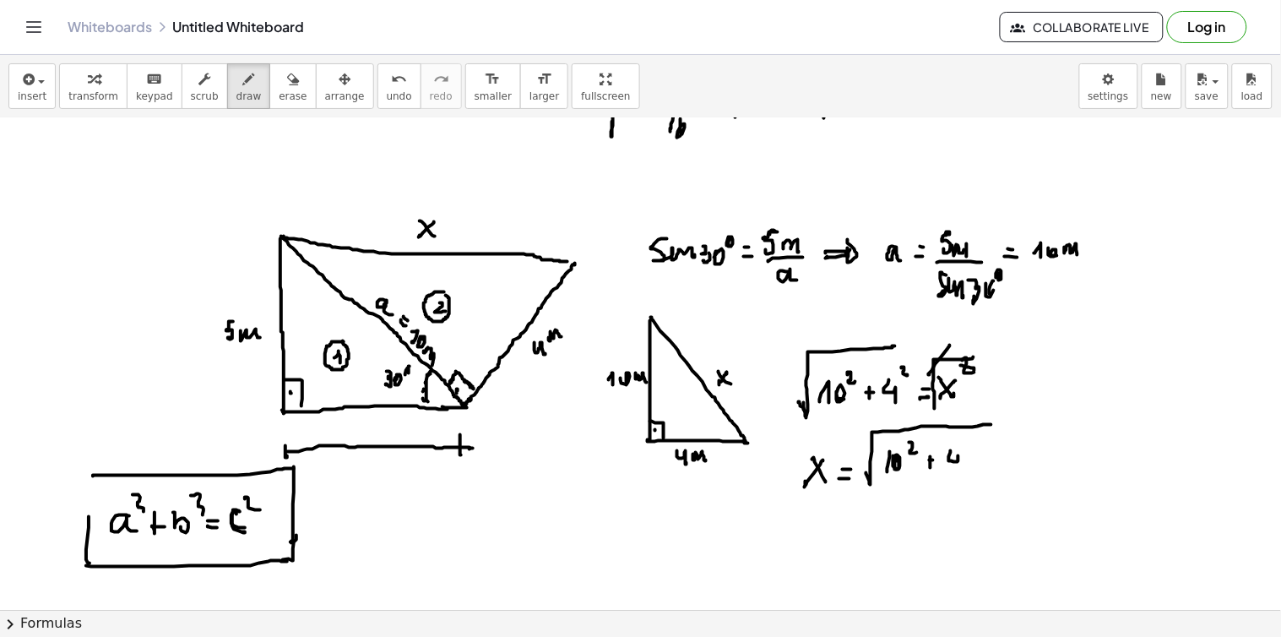
drag, startPoint x: 951, startPoint y: 453, endPoint x: 960, endPoint y: 458, distance: 10.2
drag, startPoint x: 965, startPoint y: 444, endPoint x: 972, endPoint y: 454, distance: 12.2
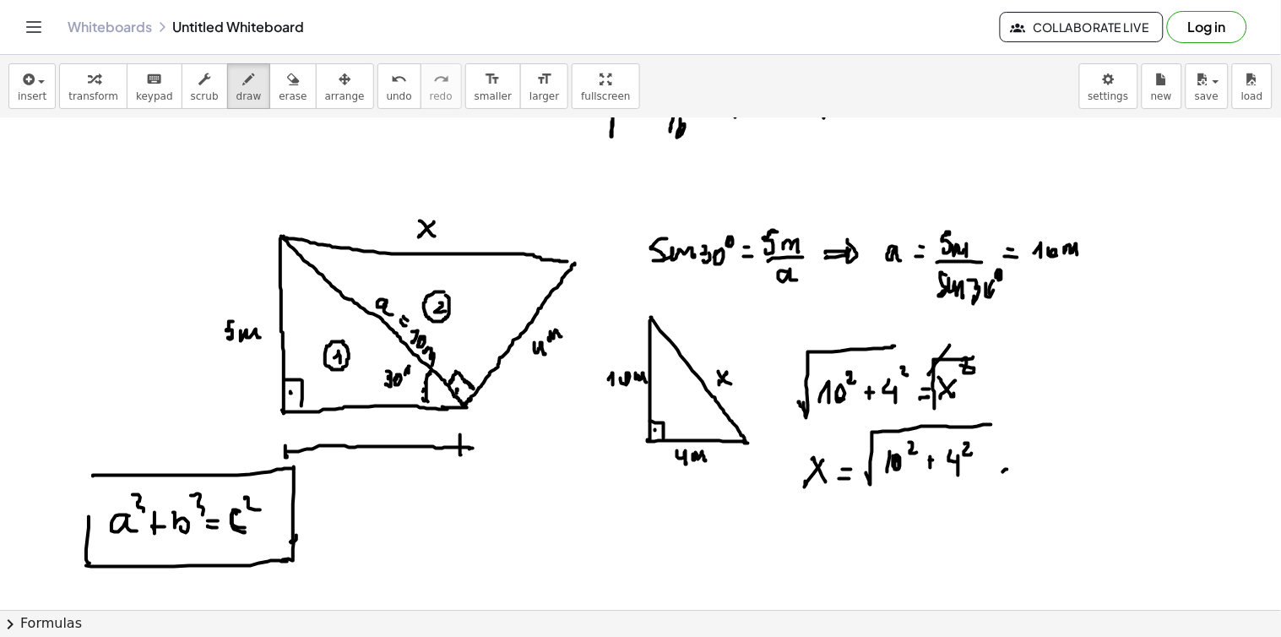
drag, startPoint x: 1022, startPoint y: 469, endPoint x: 1032, endPoint y: 468, distance: 9.3
drag, startPoint x: 1043, startPoint y: 459, endPoint x: 1053, endPoint y: 467, distance: 12.7
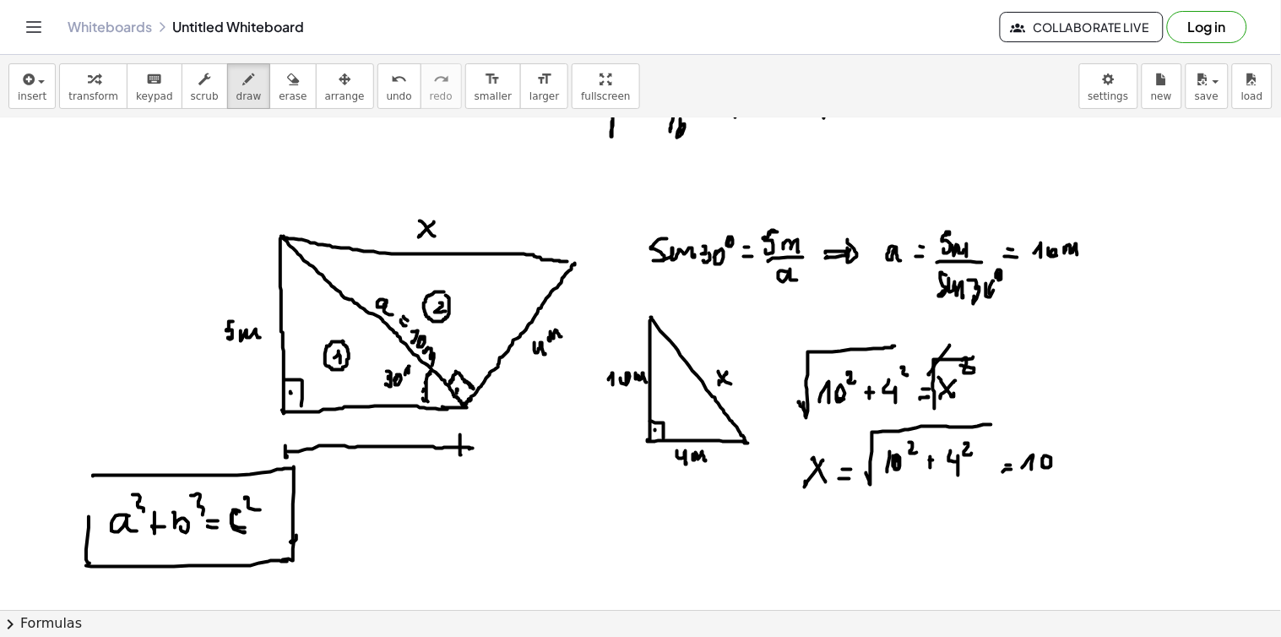
drag, startPoint x: 1085, startPoint y: 458, endPoint x: 1101, endPoint y: 458, distance: 16.0
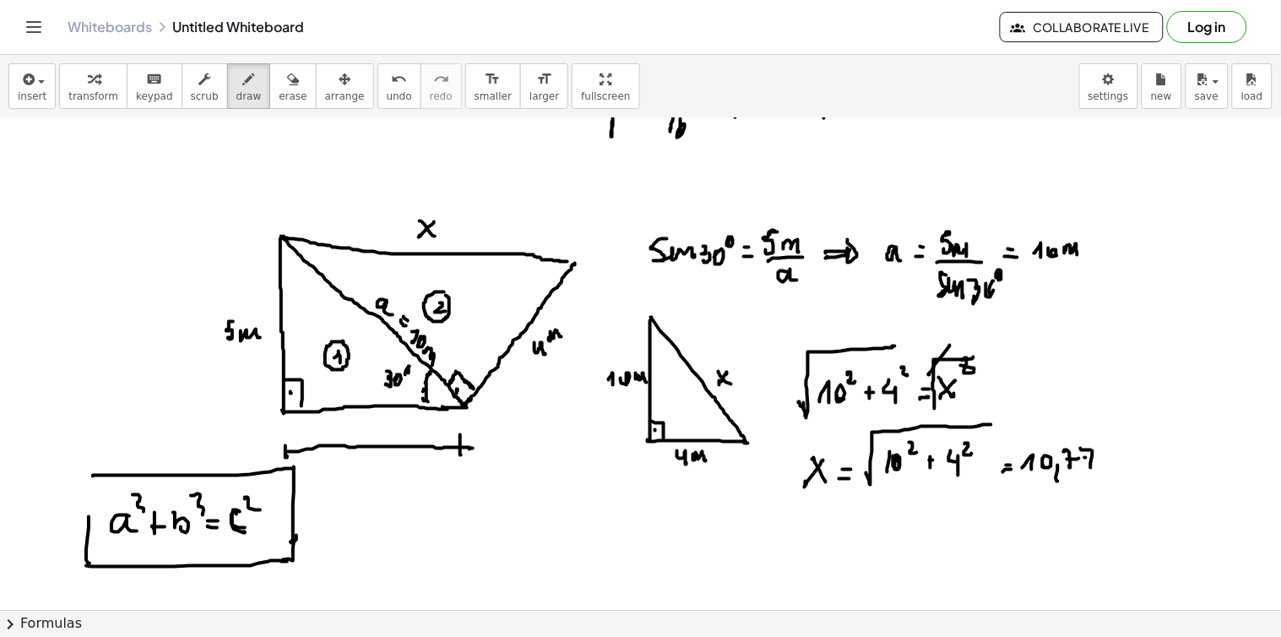
drag, startPoint x: 1102, startPoint y: 460, endPoint x: 1115, endPoint y: 465, distance: 14.4
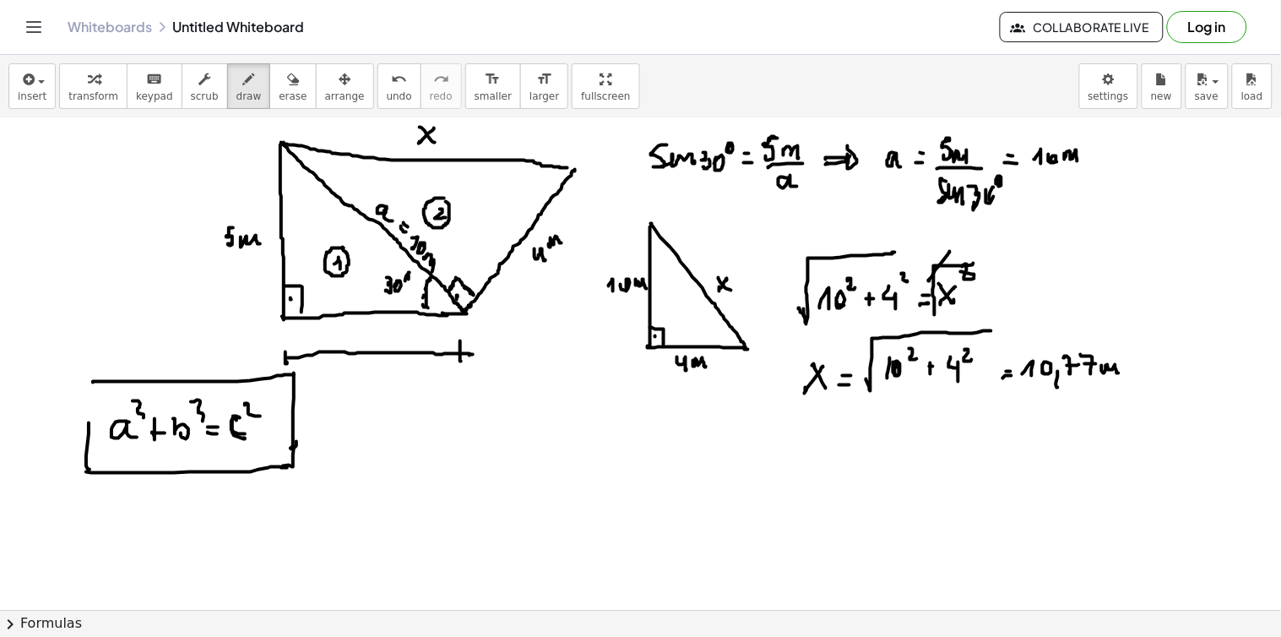
scroll to position [7161, 0]
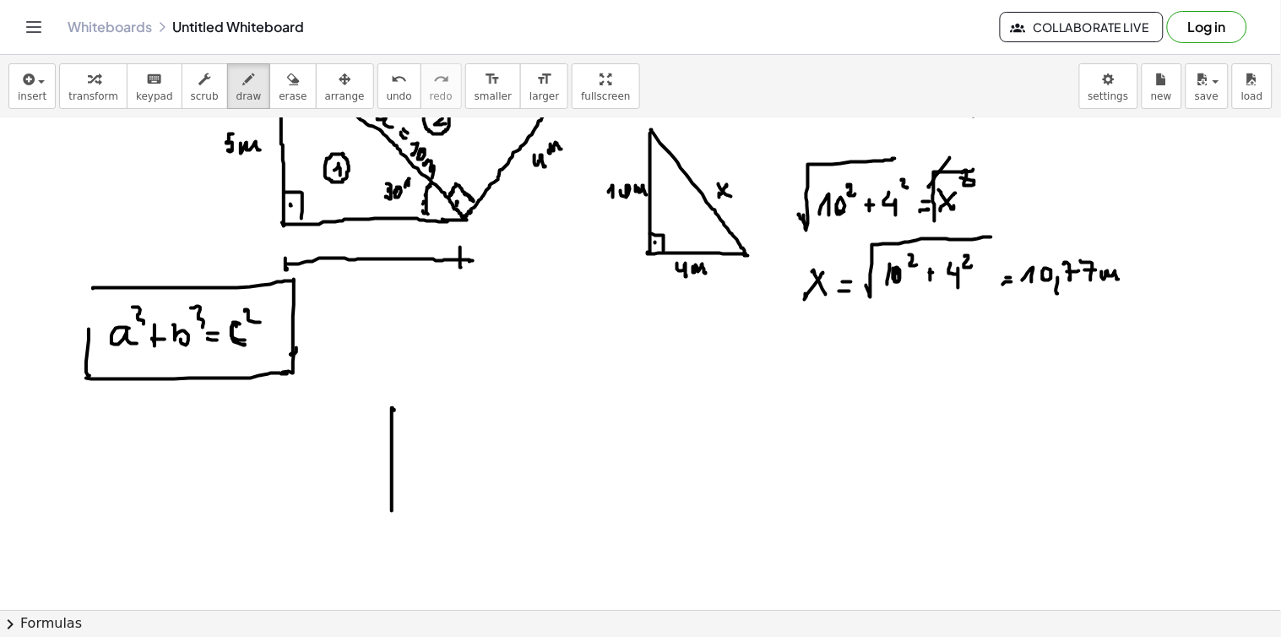
drag, startPoint x: 394, startPoint y: 410, endPoint x: 393, endPoint y: 534, distance: 123.3
drag, startPoint x: 393, startPoint y: 534, endPoint x: 501, endPoint y: 515, distance: 109.6
drag, startPoint x: 398, startPoint y: 412, endPoint x: 500, endPoint y: 511, distance: 142.1
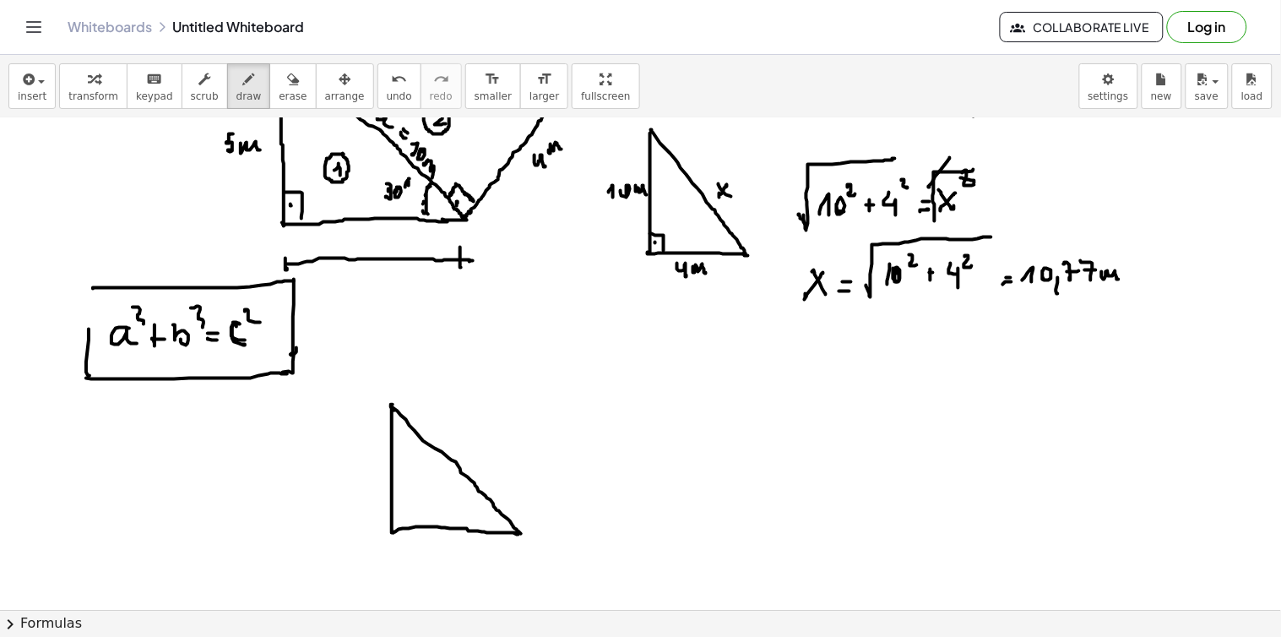
drag, startPoint x: 360, startPoint y: 459, endPoint x: 365, endPoint y: 479, distance: 19.9
drag, startPoint x: 371, startPoint y: 471, endPoint x: 387, endPoint y: 475, distance: 15.8
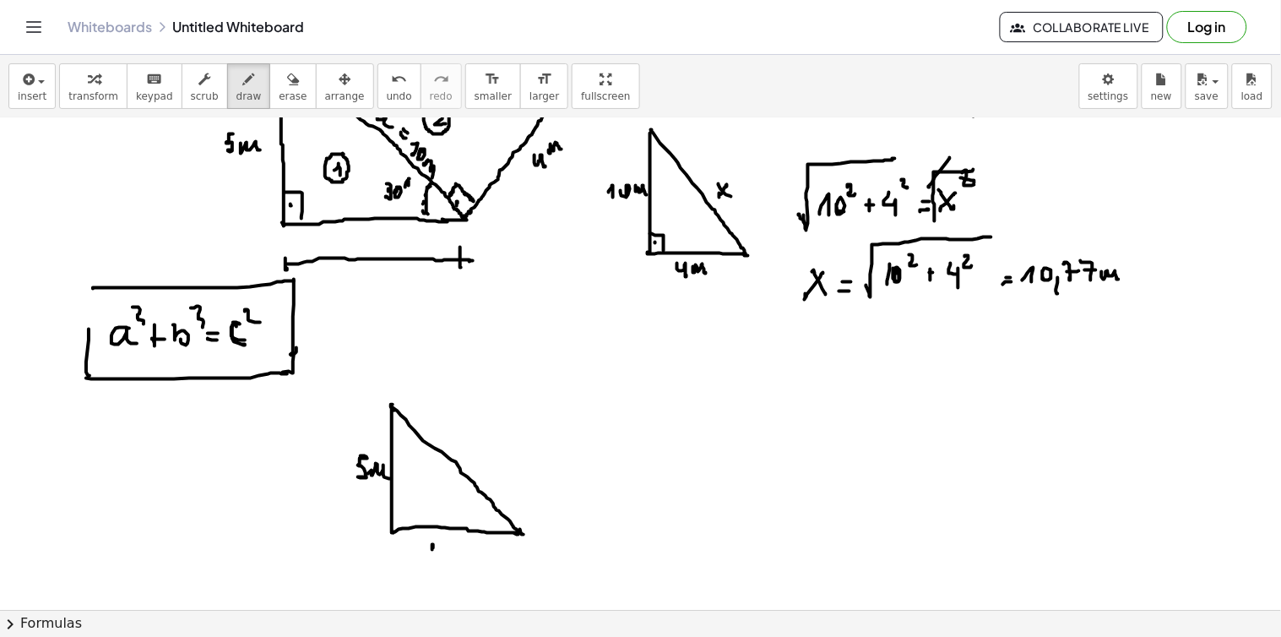
drag, startPoint x: 433, startPoint y: 545, endPoint x: 437, endPoint y: 566, distance: 21.5
drag, startPoint x: 446, startPoint y: 555, endPoint x: 458, endPoint y: 554, distance: 11.8
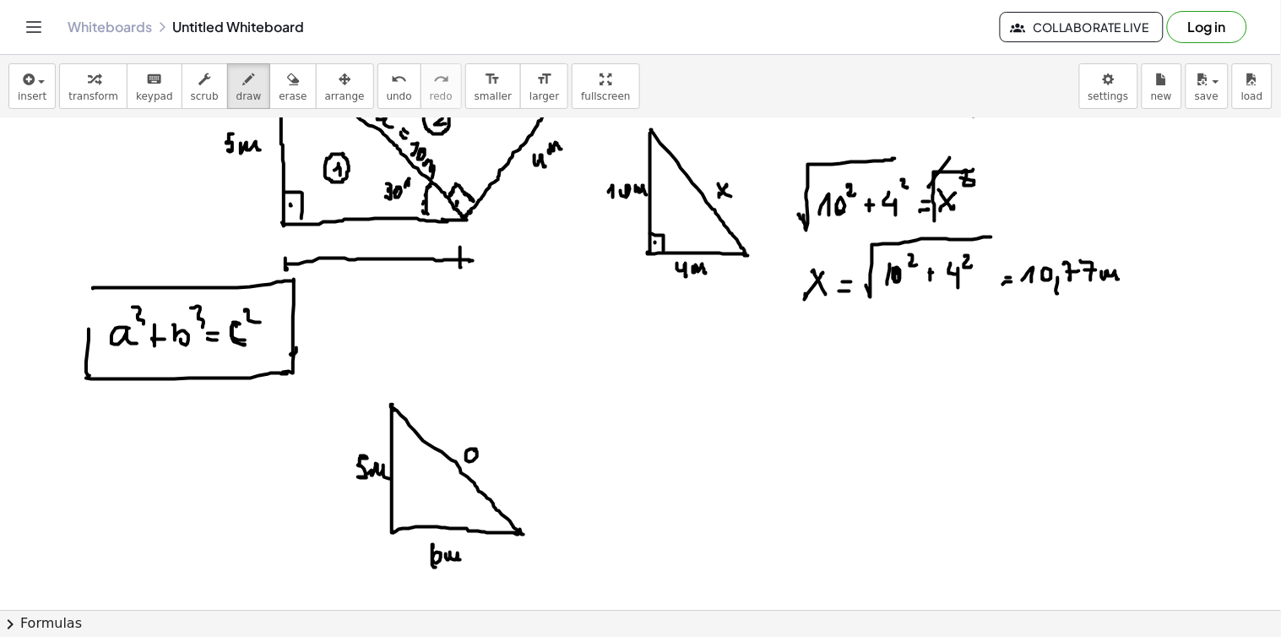
drag, startPoint x: 474, startPoint y: 452, endPoint x: 484, endPoint y: 474, distance: 24.6
drag, startPoint x: 484, startPoint y: 477, endPoint x: 488, endPoint y: 467, distance: 11.0
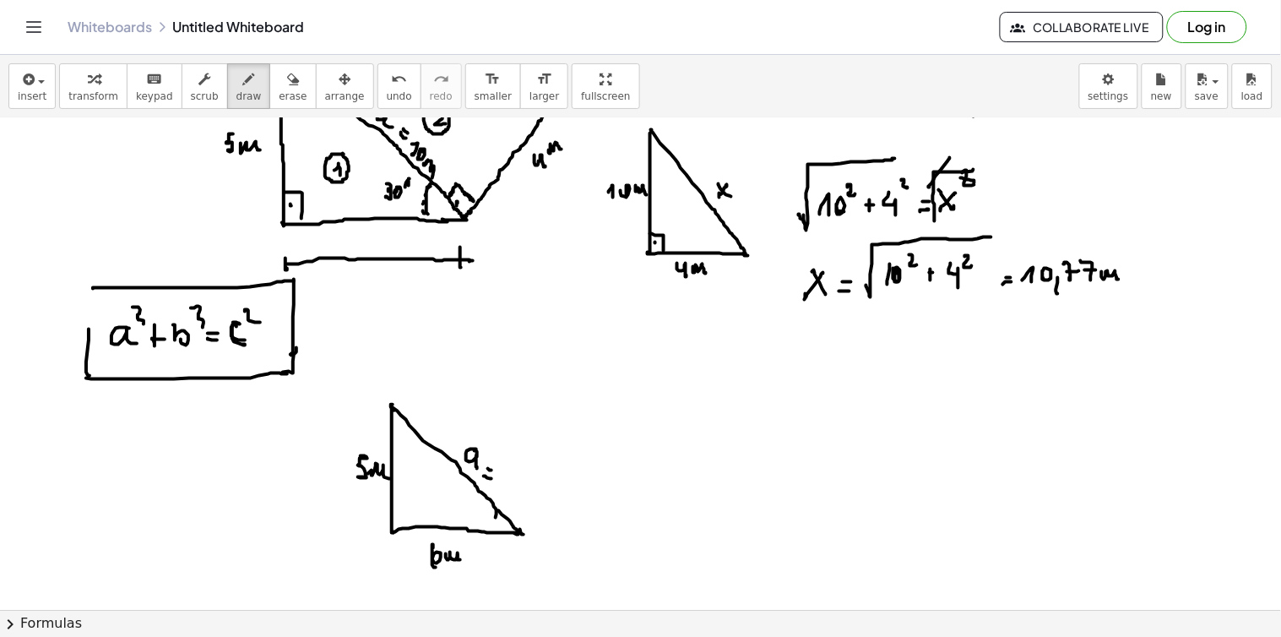
drag, startPoint x: 498, startPoint y: 512, endPoint x: 498, endPoint y: 530, distance: 18.6
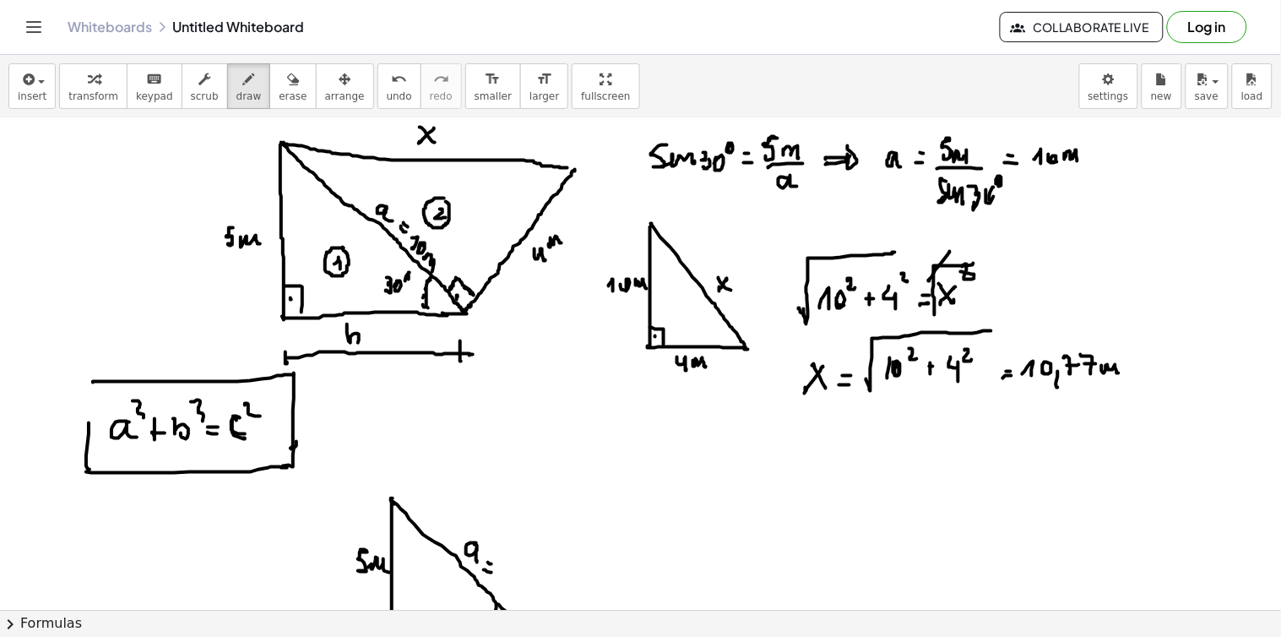
drag, startPoint x: 347, startPoint y: 325, endPoint x: 353, endPoint y: 346, distance: 21.9
drag, startPoint x: 367, startPoint y: 344, endPoint x: 368, endPoint y: 335, distance: 9.3
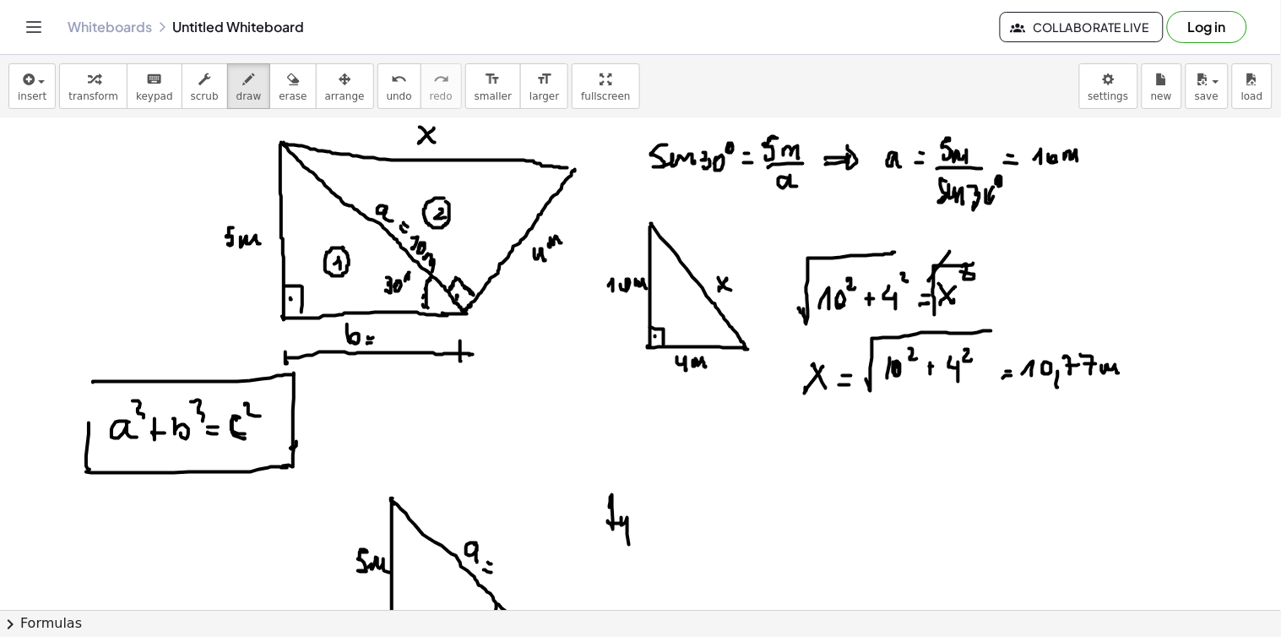
drag, startPoint x: 612, startPoint y: 496, endPoint x: 631, endPoint y: 537, distance: 45.7
drag, startPoint x: 639, startPoint y: 512, endPoint x: 646, endPoint y: 523, distance: 12.9
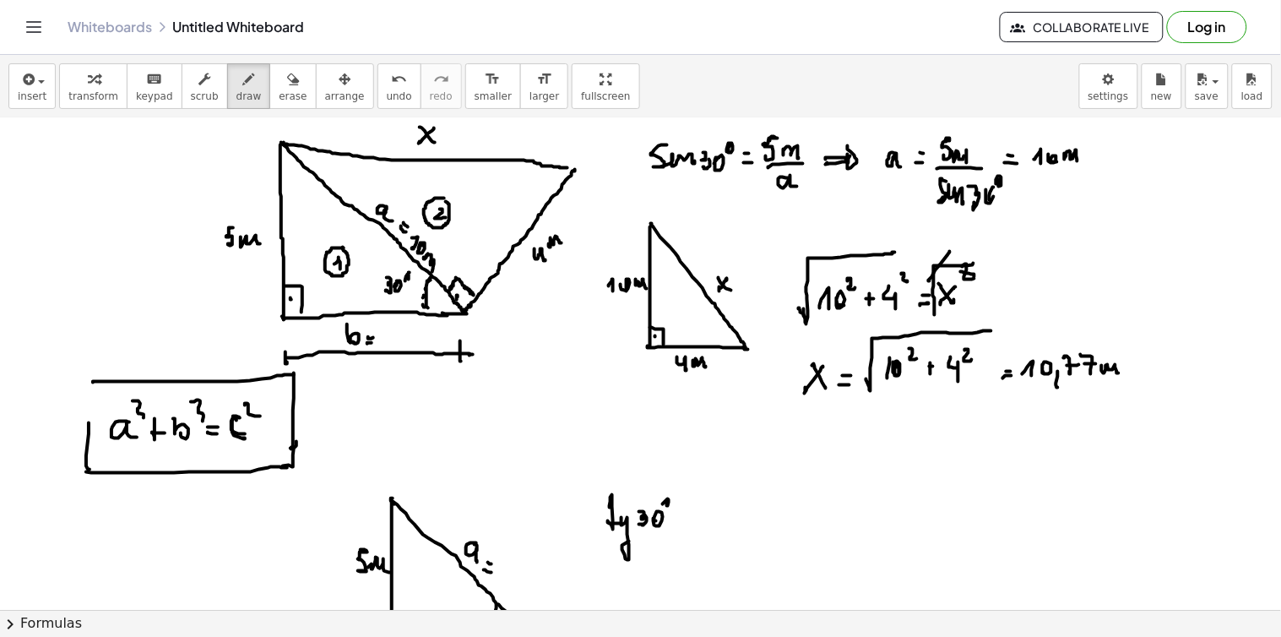
drag, startPoint x: 667, startPoint y: 503, endPoint x: 697, endPoint y: 513, distance: 32.0
drag, startPoint x: 693, startPoint y: 521, endPoint x: 702, endPoint y: 508, distance: 15.2
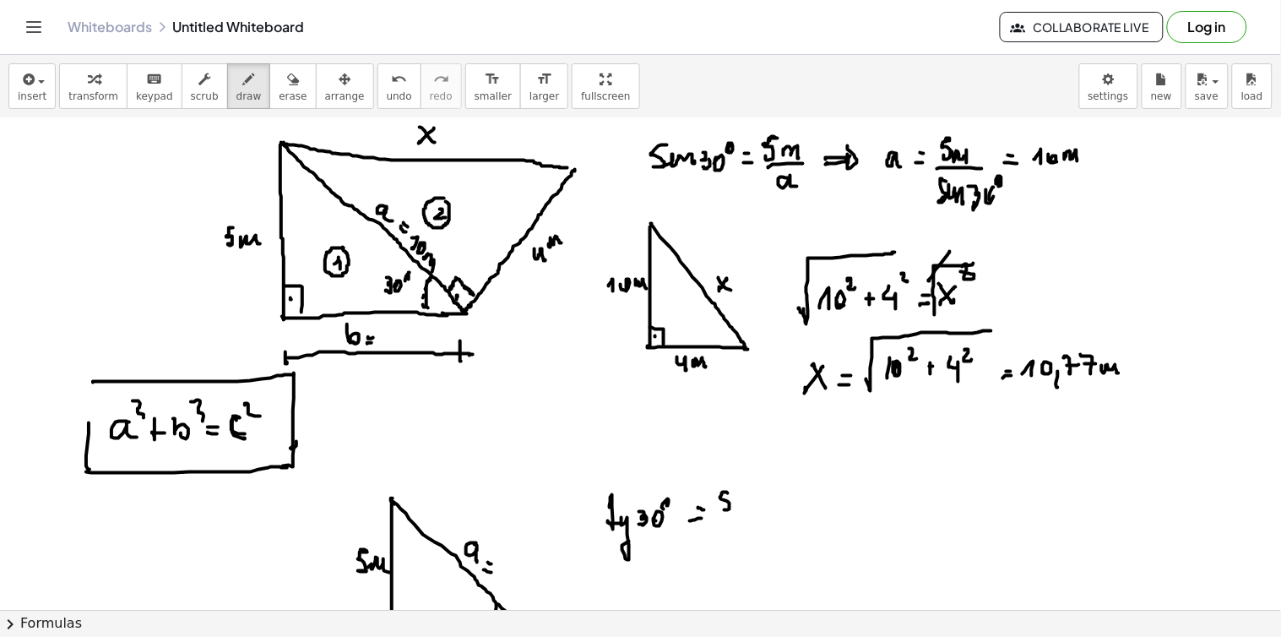
drag, startPoint x: 728, startPoint y: 494, endPoint x: 723, endPoint y: 509, distance: 16.0
drag, startPoint x: 740, startPoint y: 504, endPoint x: 757, endPoint y: 507, distance: 17.9
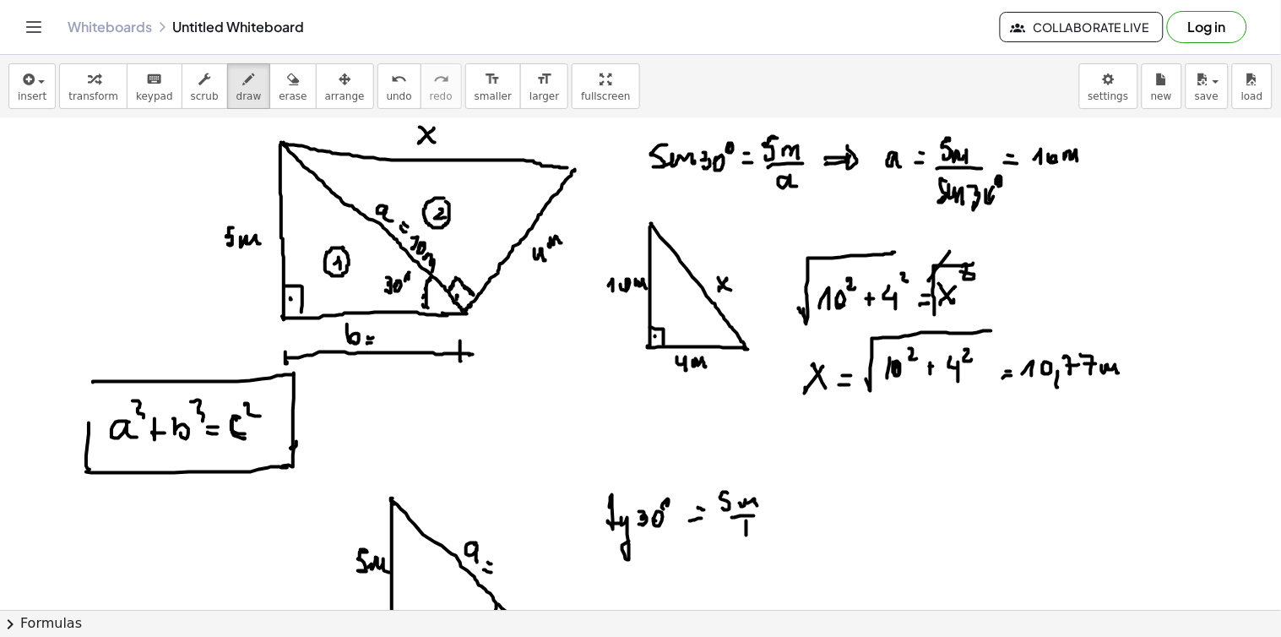
drag, startPoint x: 746, startPoint y: 526, endPoint x: 756, endPoint y: 526, distance: 9.3
drag, startPoint x: 788, startPoint y: 517, endPoint x: 807, endPoint y: 495, distance: 28.8
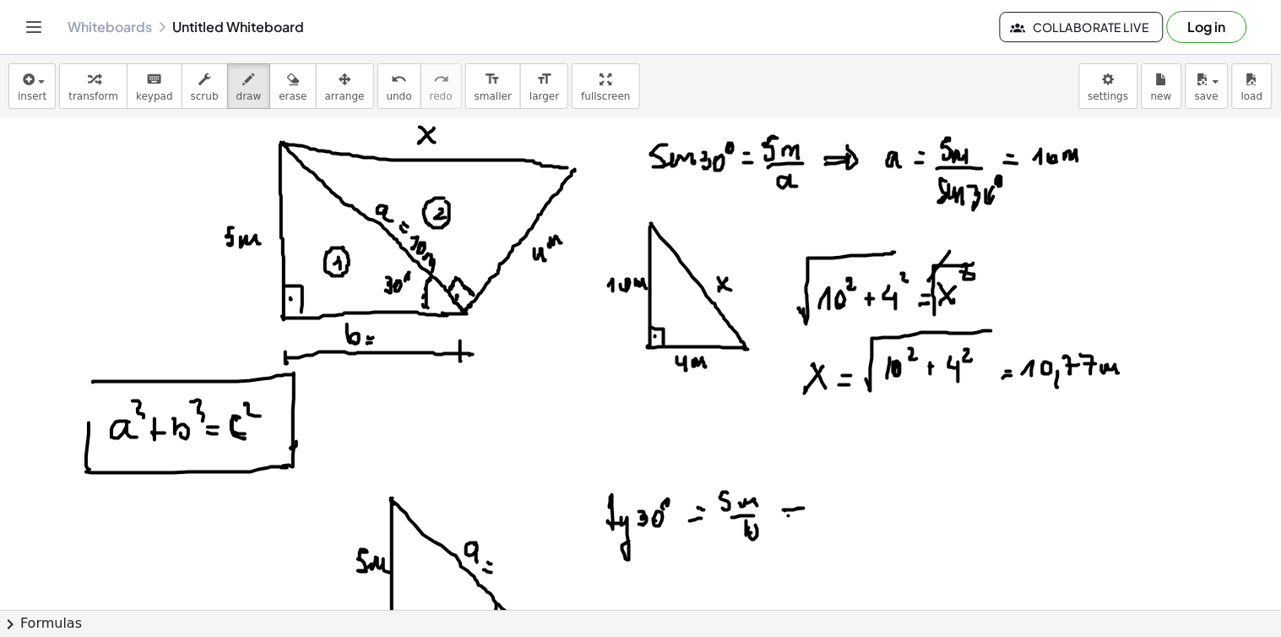
drag, startPoint x: 808, startPoint y: 495, endPoint x: 826, endPoint y: 503, distance: 19.6
drag, startPoint x: 833, startPoint y: 495, endPoint x: 857, endPoint y: 511, distance: 28.6
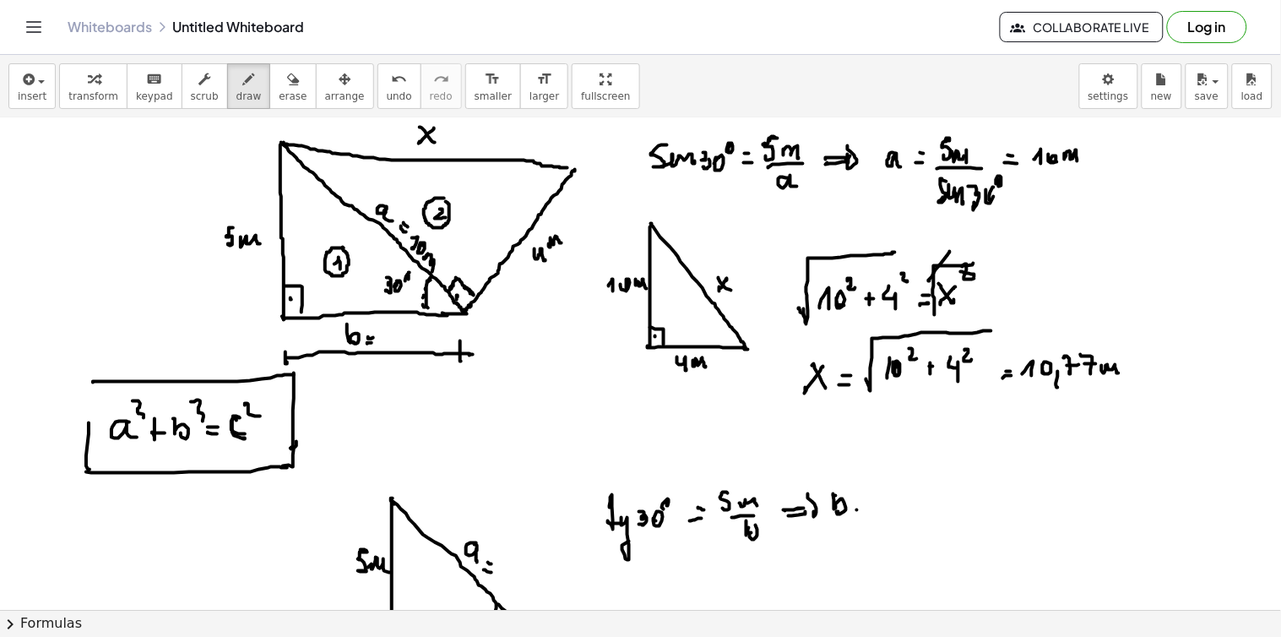
drag, startPoint x: 857, startPoint y: 511, endPoint x: 861, endPoint y: 501, distance: 11.0
drag, startPoint x: 862, startPoint y: 501, endPoint x: 893, endPoint y: 499, distance: 31.3
drag, startPoint x: 885, startPoint y: 488, endPoint x: 887, endPoint y: 508, distance: 20.4
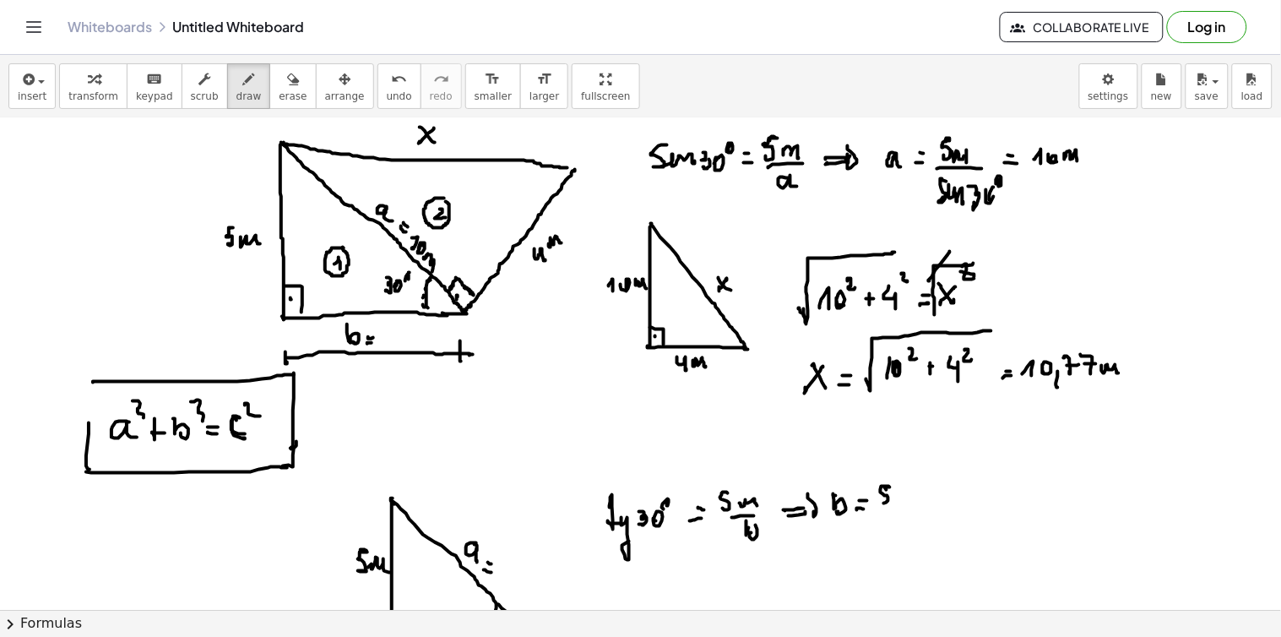
drag, startPoint x: 878, startPoint y: 508, endPoint x: 897, endPoint y: 508, distance: 18.6
drag, startPoint x: 881, startPoint y: 520, endPoint x: 906, endPoint y: 549, distance: 38.3
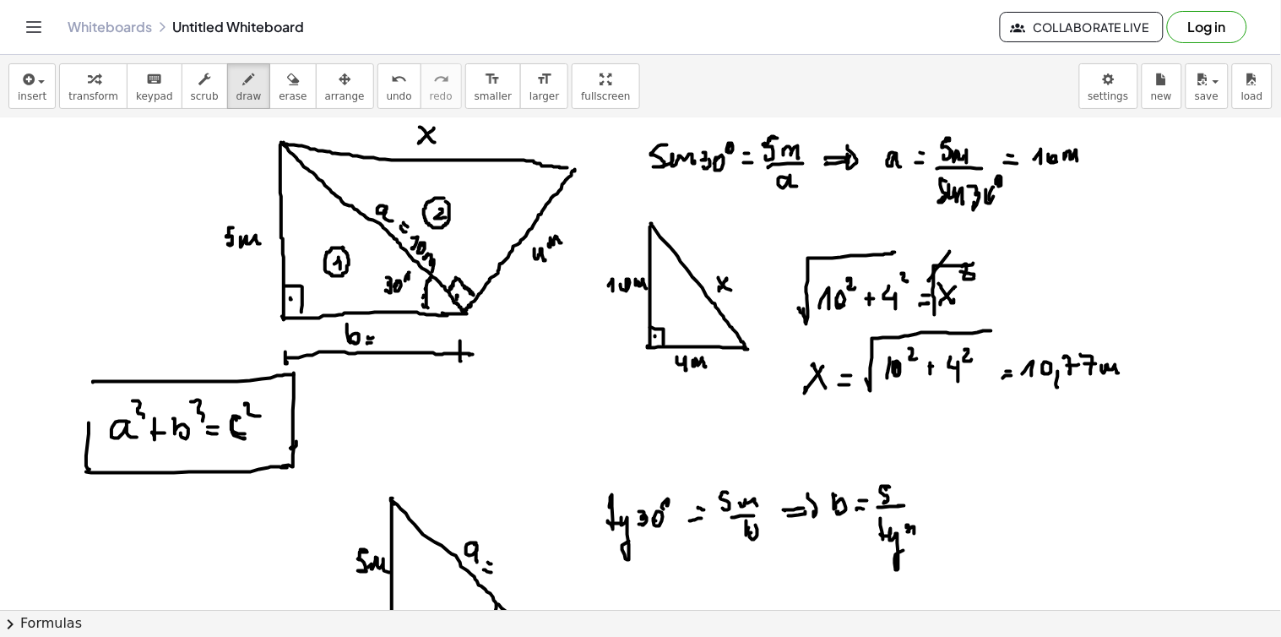
drag, startPoint x: 924, startPoint y: 505, endPoint x: 924, endPoint y: 495, distance: 10.2
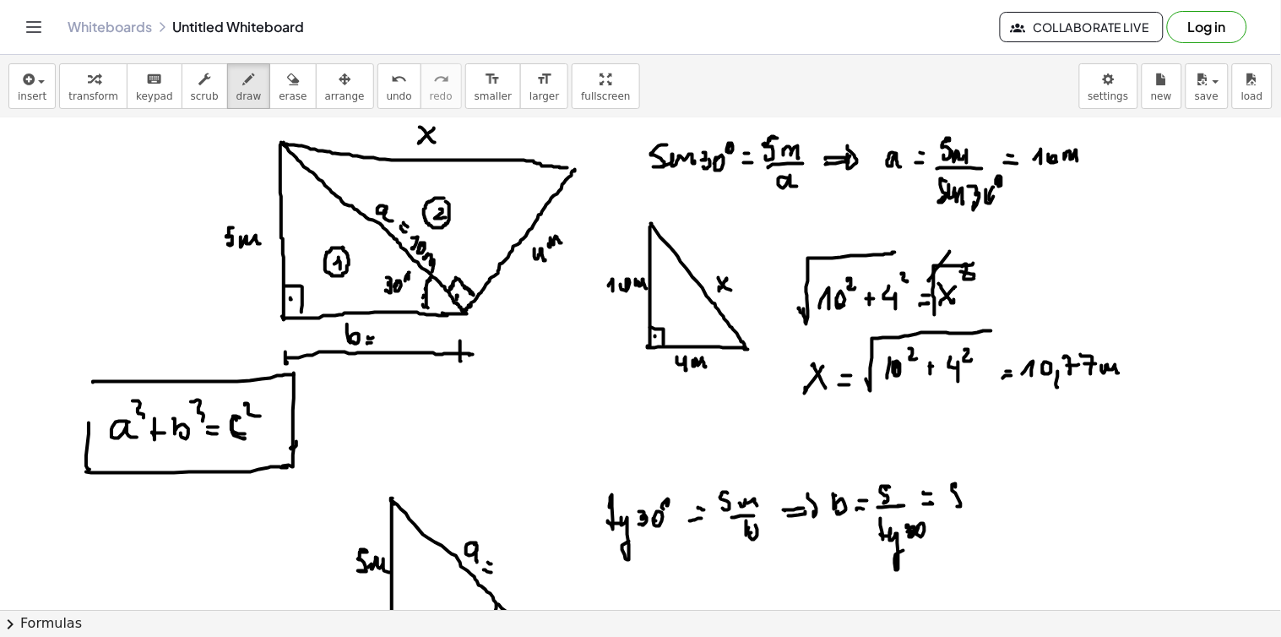
drag, startPoint x: 956, startPoint y: 488, endPoint x: 960, endPoint y: 496, distance: 8.7
drag, startPoint x: 968, startPoint y: 505, endPoint x: 974, endPoint y: 490, distance: 15.5
drag, startPoint x: 975, startPoint y: 493, endPoint x: 989, endPoint y: 487, distance: 15.5
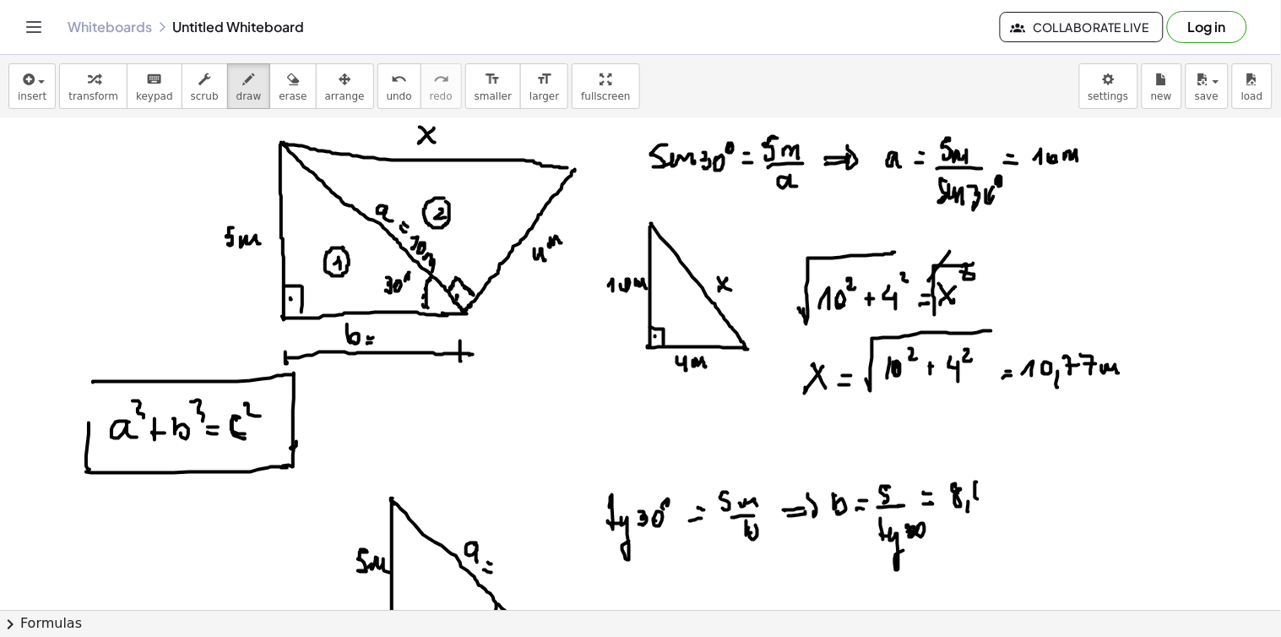
drag, startPoint x: 991, startPoint y: 480, endPoint x: 1000, endPoint y: 495, distance: 17.8
drag, startPoint x: 1009, startPoint y: 490, endPoint x: 1022, endPoint y: 498, distance: 15.5
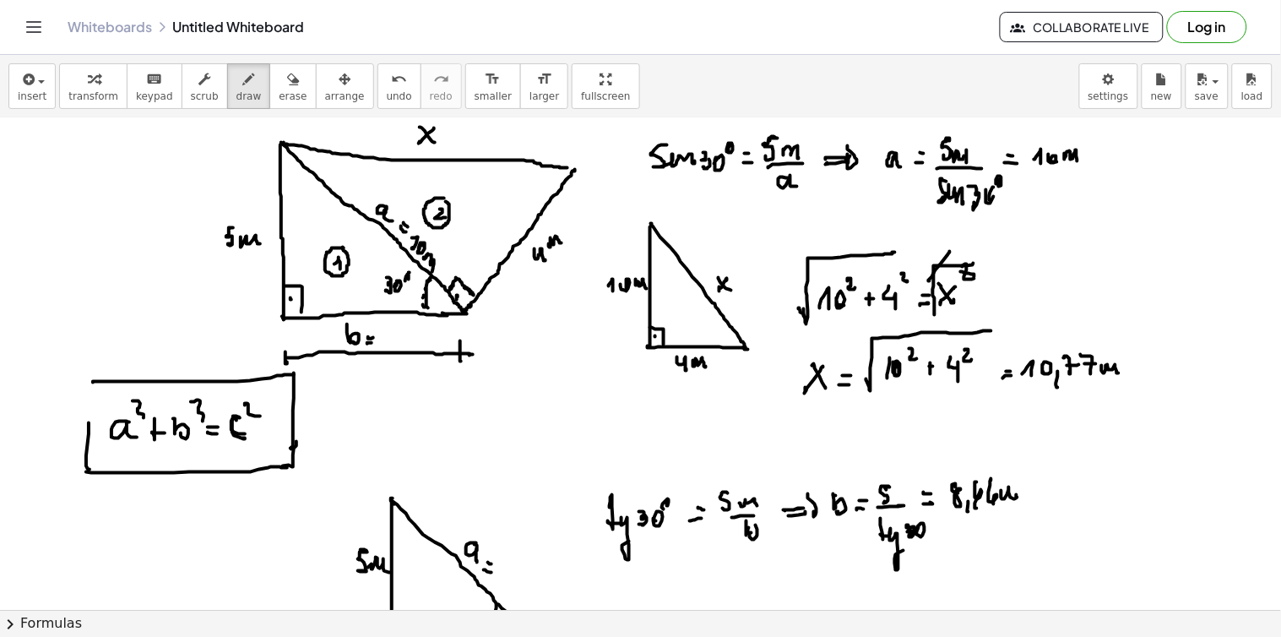
scroll to position [7348, 0]
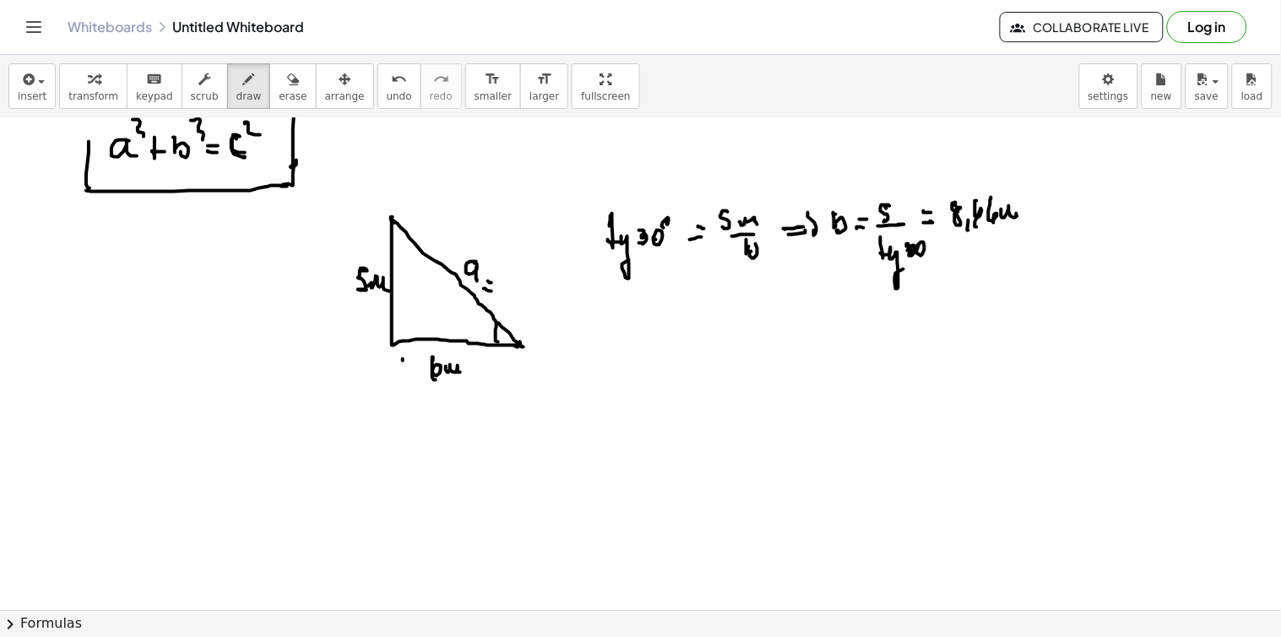
drag, startPoint x: 415, startPoint y: 355, endPoint x: 419, endPoint y: 371, distance: 16.4
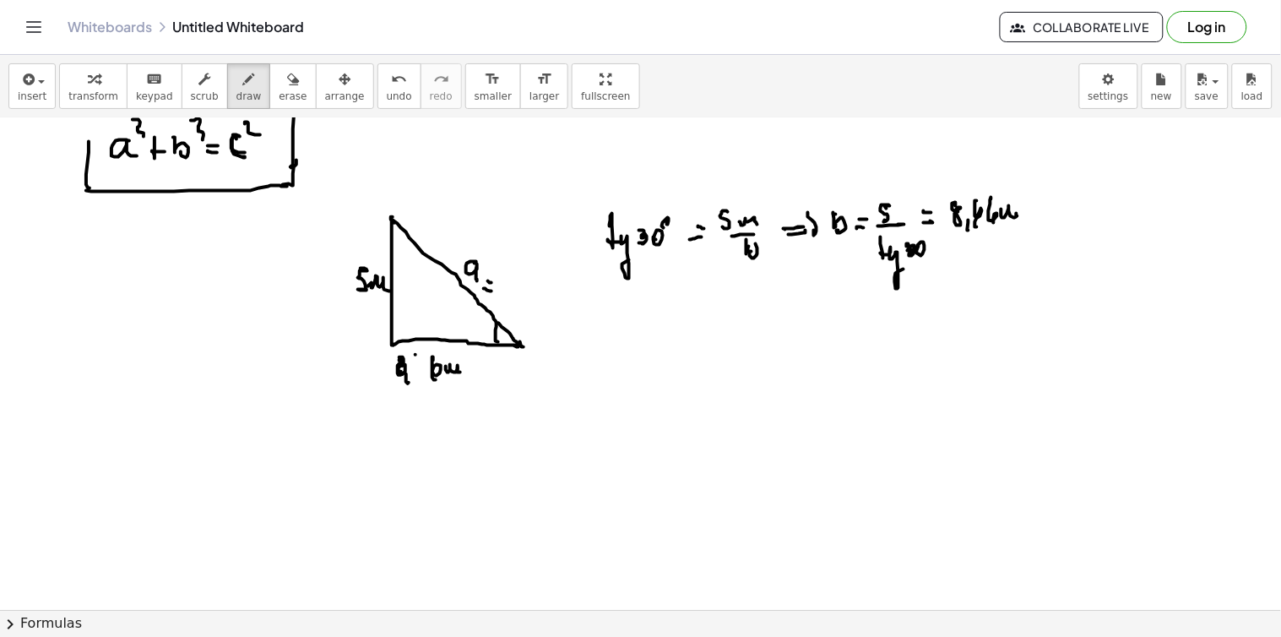
drag, startPoint x: 648, startPoint y: 348, endPoint x: 663, endPoint y: 357, distance: 17.8
drag, startPoint x: 676, startPoint y: 358, endPoint x: 678, endPoint y: 347, distance: 11.1
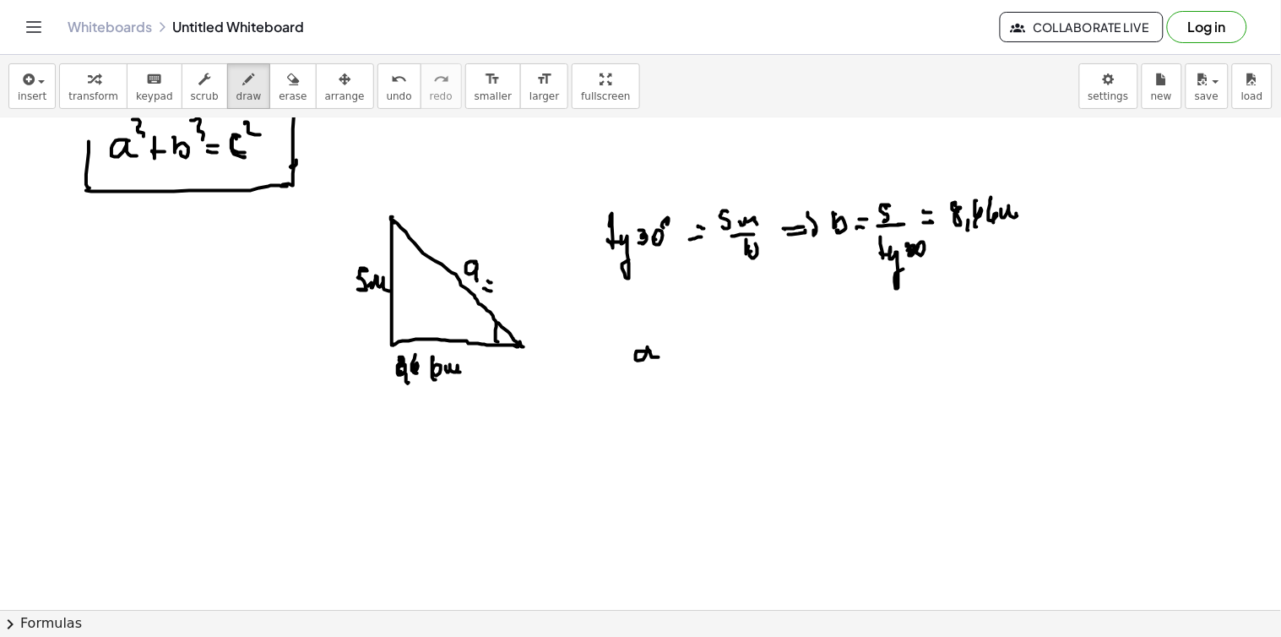
drag, startPoint x: 697, startPoint y: 363, endPoint x: 703, endPoint y: 335, distance: 28.5
drag, startPoint x: 703, startPoint y: 350, endPoint x: 703, endPoint y: 374, distance: 24.5
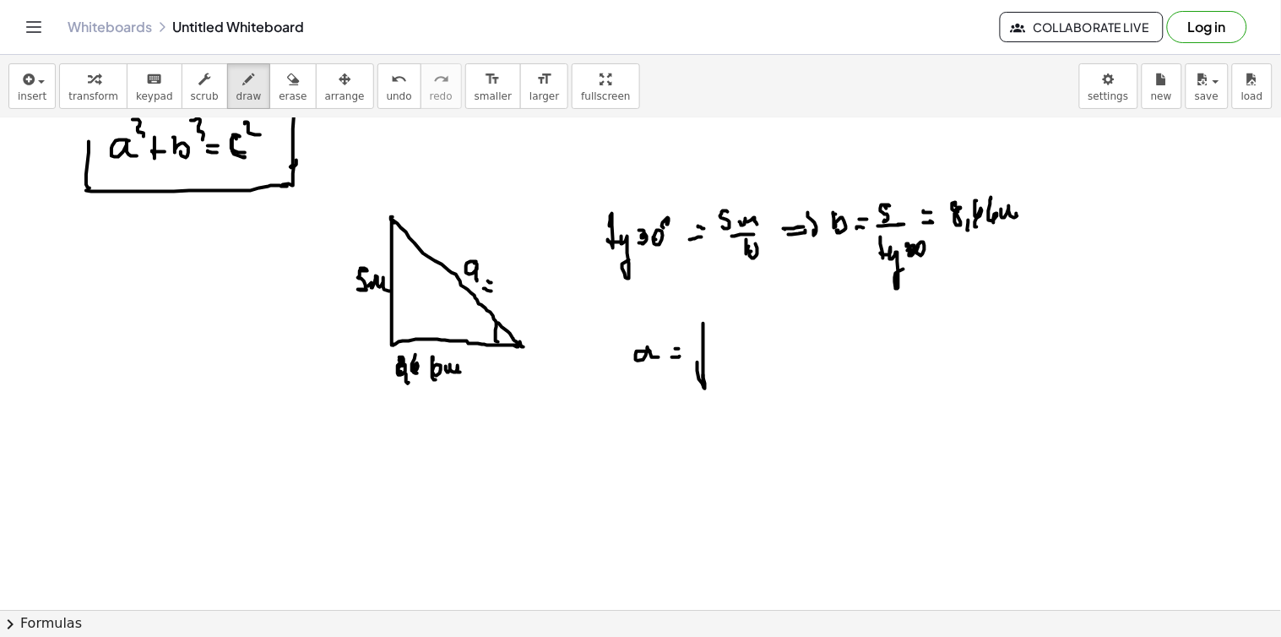
drag, startPoint x: 706, startPoint y: 325, endPoint x: 834, endPoint y: 322, distance: 128.4
drag, startPoint x: 730, startPoint y: 350, endPoint x: 737, endPoint y: 358, distance: 10.2
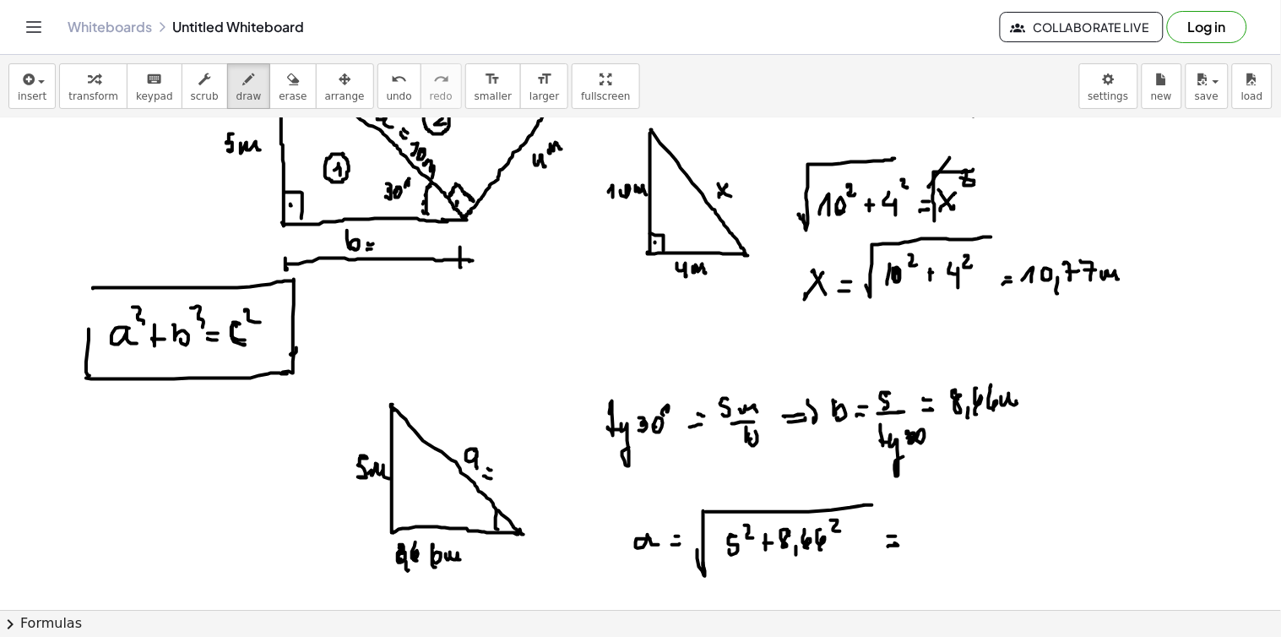
scroll to position [7254, 0]
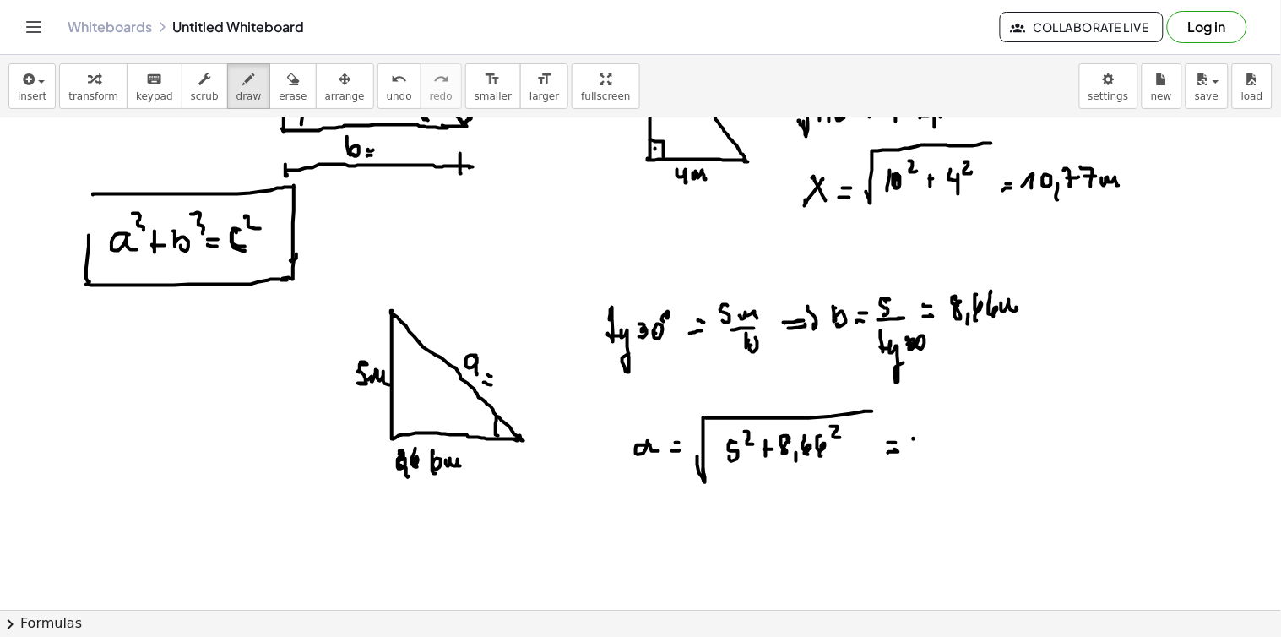
drag, startPoint x: 913, startPoint y: 440, endPoint x: 913, endPoint y: 452, distance: 11.8
drag, startPoint x: 918, startPoint y: 452, endPoint x: 926, endPoint y: 448, distance: 9.1
drag, startPoint x: 927, startPoint y: 448, endPoint x: 951, endPoint y: 447, distance: 23.7
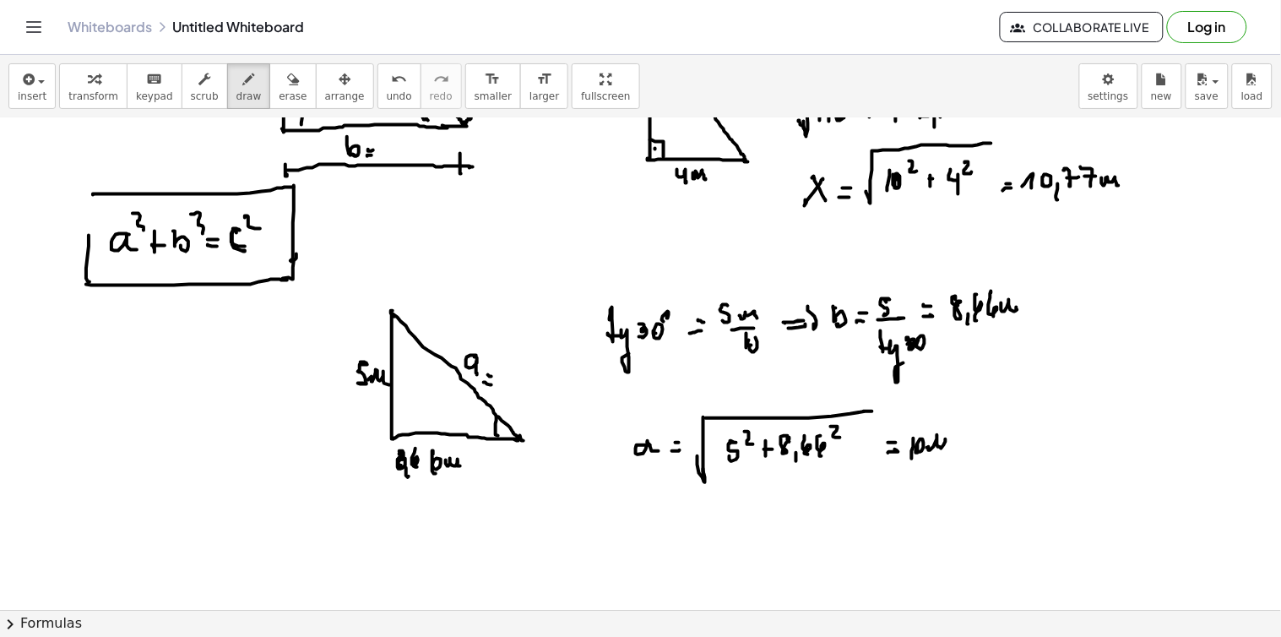
drag, startPoint x: 702, startPoint y: 263, endPoint x: 733, endPoint y: 265, distance: 30.5
drag, startPoint x: 745, startPoint y: 263, endPoint x: 811, endPoint y: 262, distance: 65.9
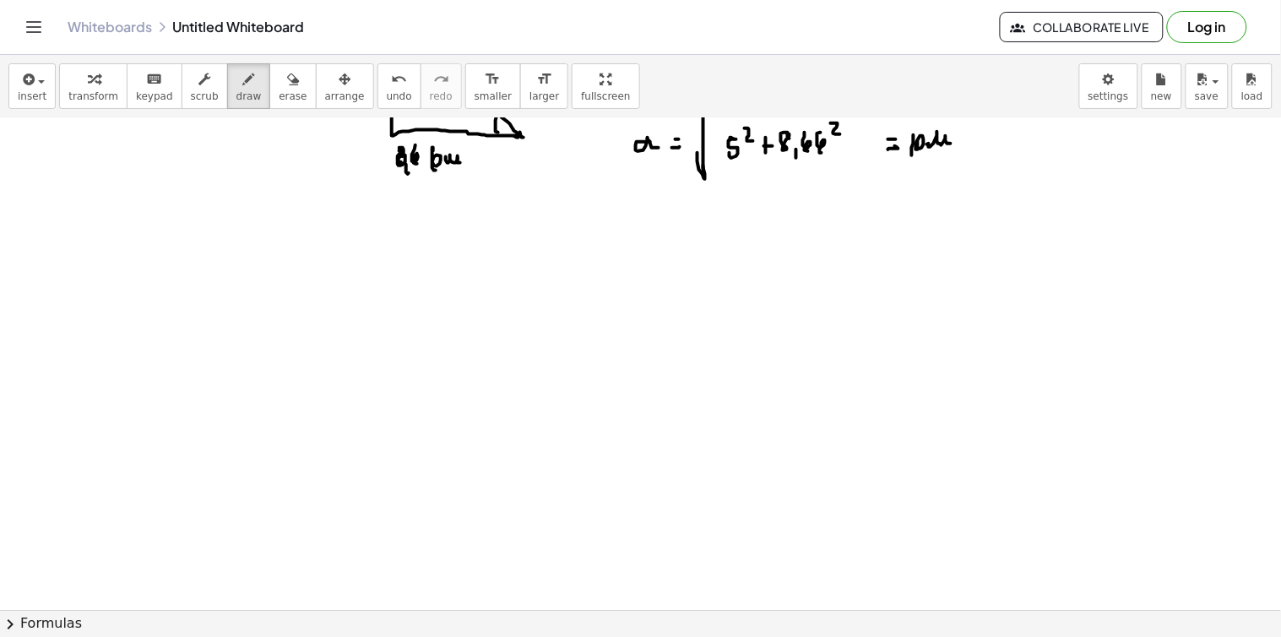
scroll to position [7652, 0]
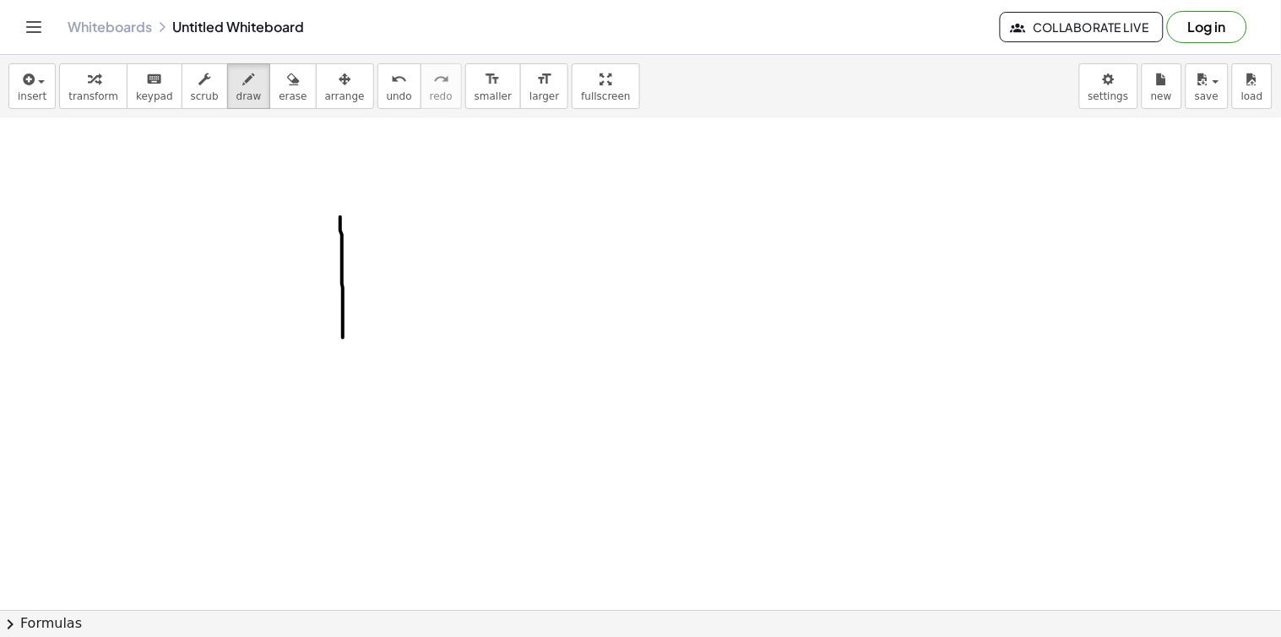
drag, startPoint x: 340, startPoint y: 218, endPoint x: 348, endPoint y: 342, distance: 124.3
drag, startPoint x: 366, startPoint y: 217, endPoint x: 367, endPoint y: 349, distance: 131.7
drag, startPoint x: 339, startPoint y: 215, endPoint x: 357, endPoint y: 221, distance: 18.7
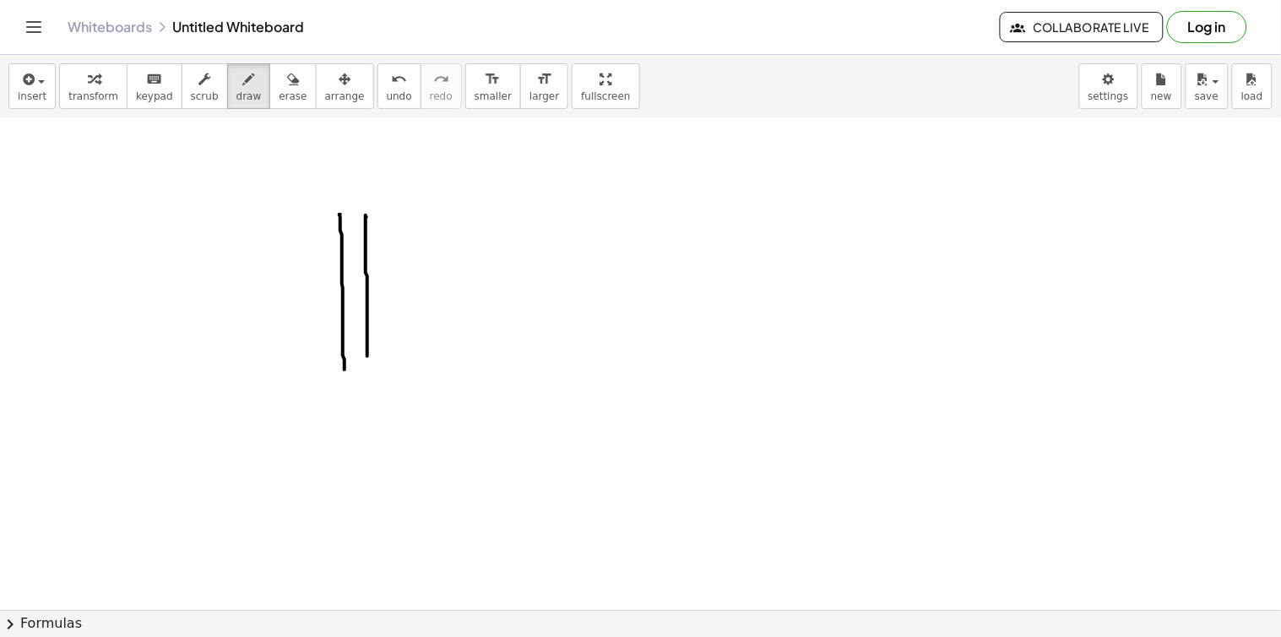
drag, startPoint x: 349, startPoint y: 363, endPoint x: 367, endPoint y: 363, distance: 18.6
drag, startPoint x: 296, startPoint y: 220, endPoint x: 300, endPoint y: 274, distance: 54.1
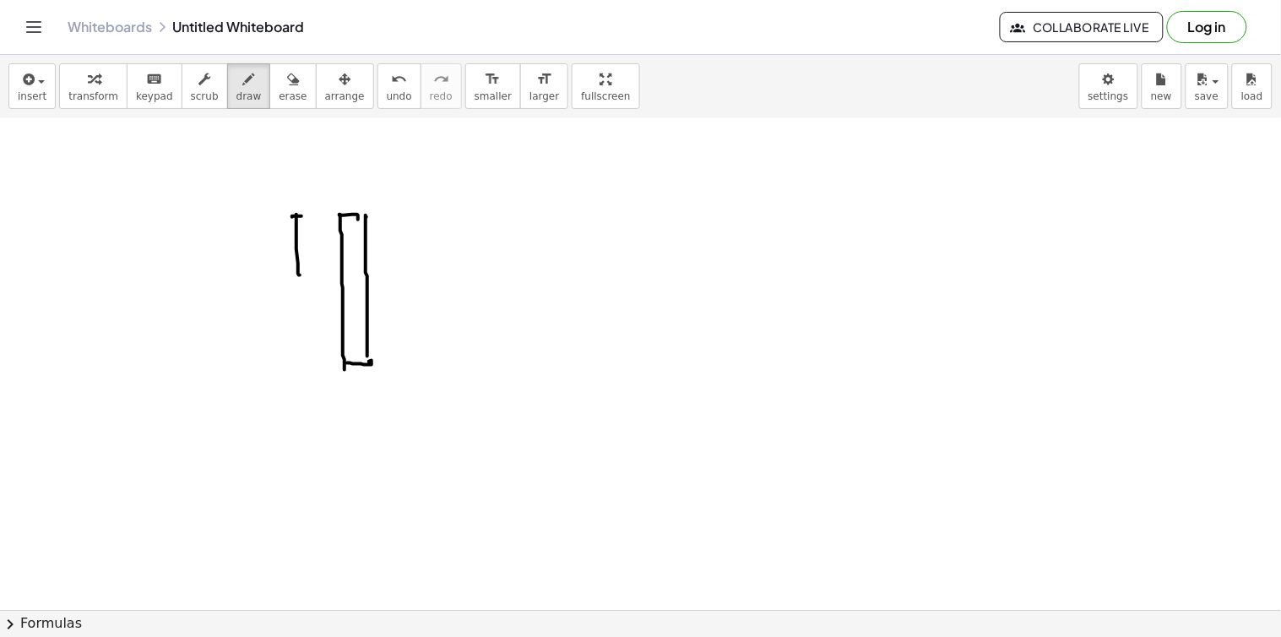
drag, startPoint x: 254, startPoint y: 289, endPoint x: 263, endPoint y: 290, distance: 8.6
drag, startPoint x: 268, startPoint y: 287, endPoint x: 279, endPoint y: 290, distance: 11.3
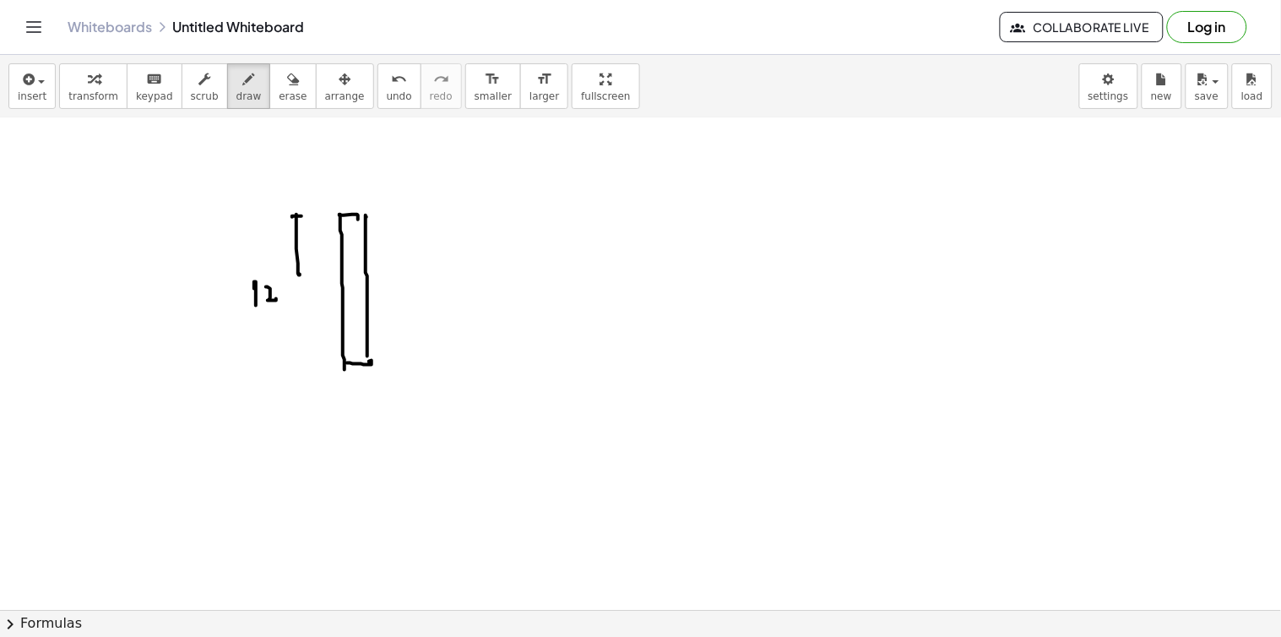
drag, startPoint x: 279, startPoint y: 289, endPoint x: 287, endPoint y: 294, distance: 9.1
drag, startPoint x: 371, startPoint y: 360, endPoint x: 390, endPoint y: 359, distance: 18.6
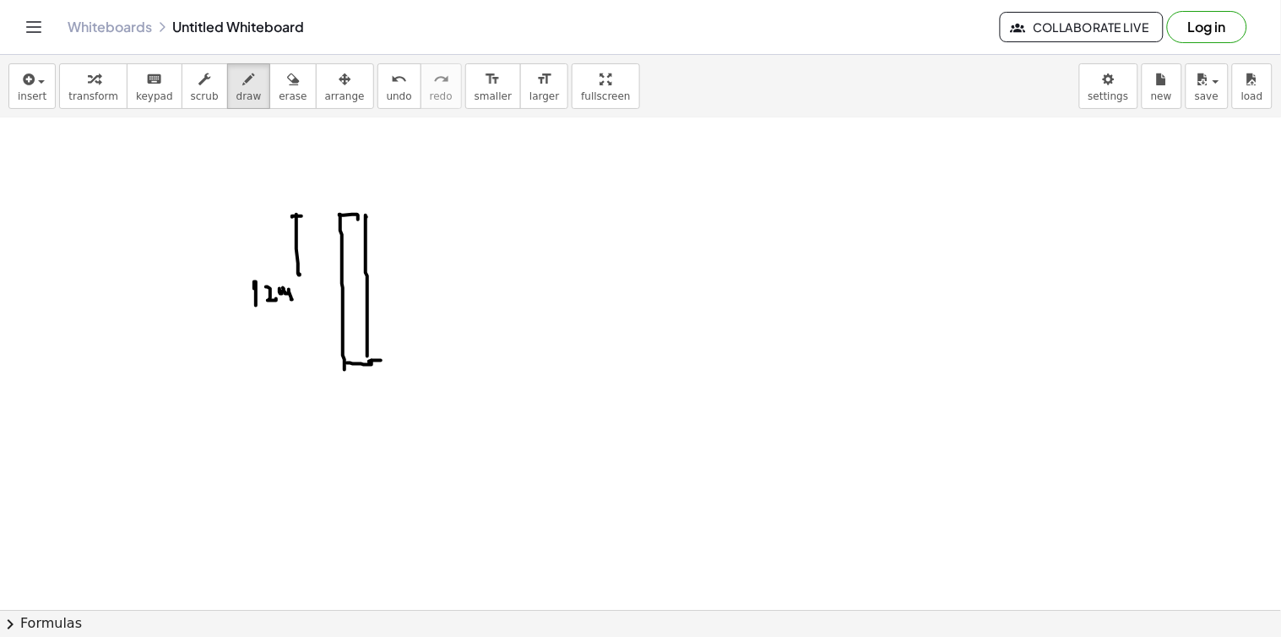
drag, startPoint x: 463, startPoint y: 350, endPoint x: 480, endPoint y: 350, distance: 16.9
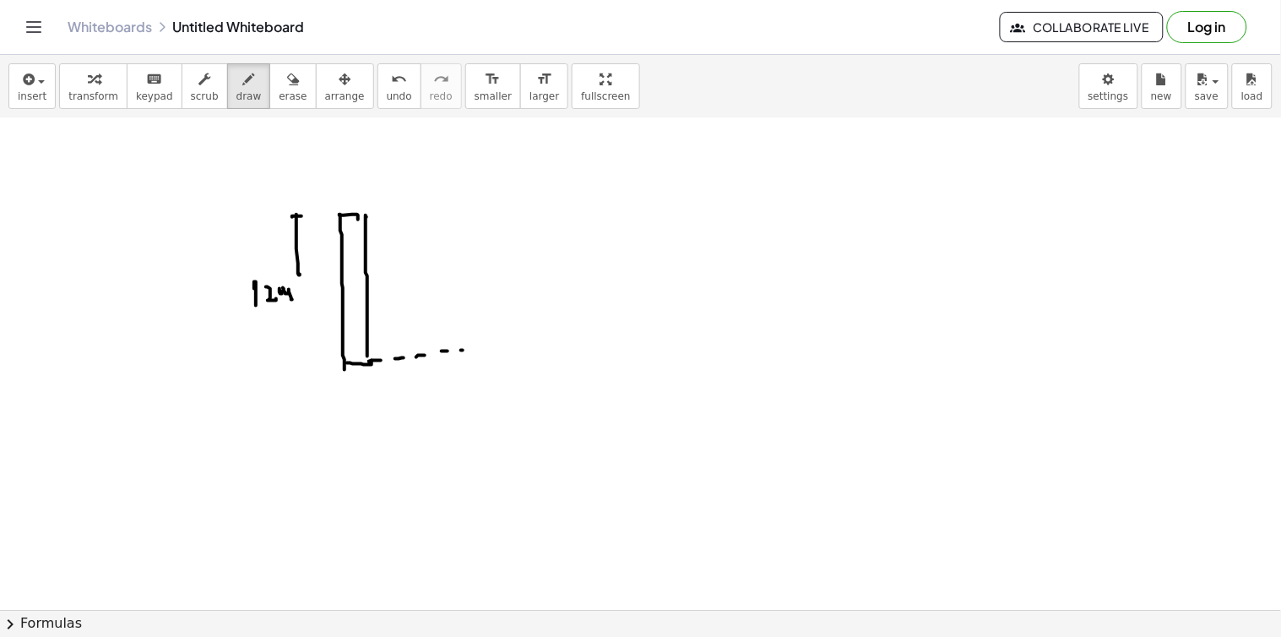
drag, startPoint x: 549, startPoint y: 350, endPoint x: 562, endPoint y: 349, distance: 13.6
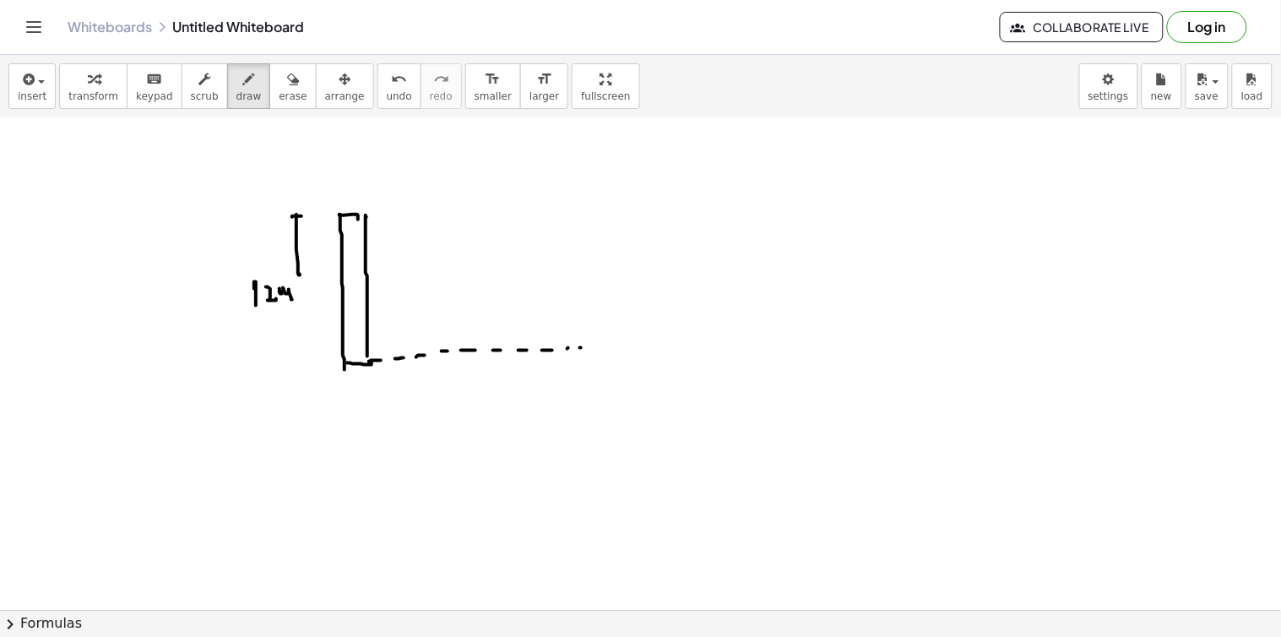
drag, startPoint x: 581, startPoint y: 348, endPoint x: 593, endPoint y: 350, distance: 12.1
drag, startPoint x: 593, startPoint y: 350, endPoint x: 583, endPoint y: 350, distance: 10.2
drag, startPoint x: 369, startPoint y: 216, endPoint x: 391, endPoint y: 230, distance: 26.2
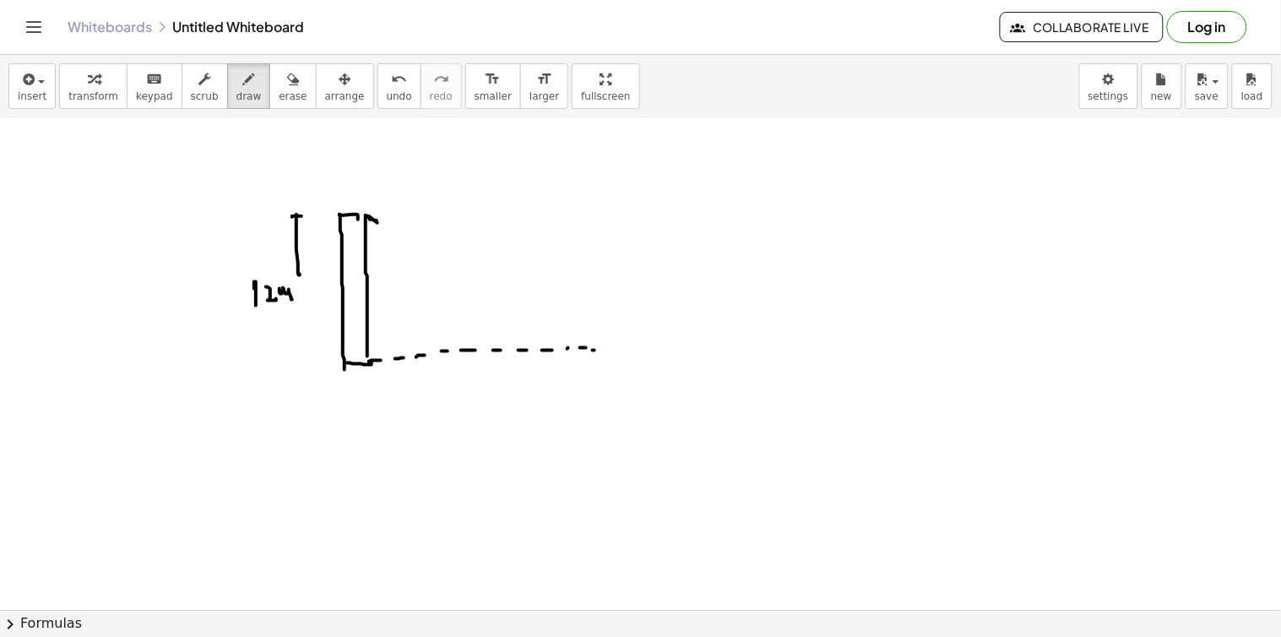
drag, startPoint x: 453, startPoint y: 262, endPoint x: 467, endPoint y: 267, distance: 14.4
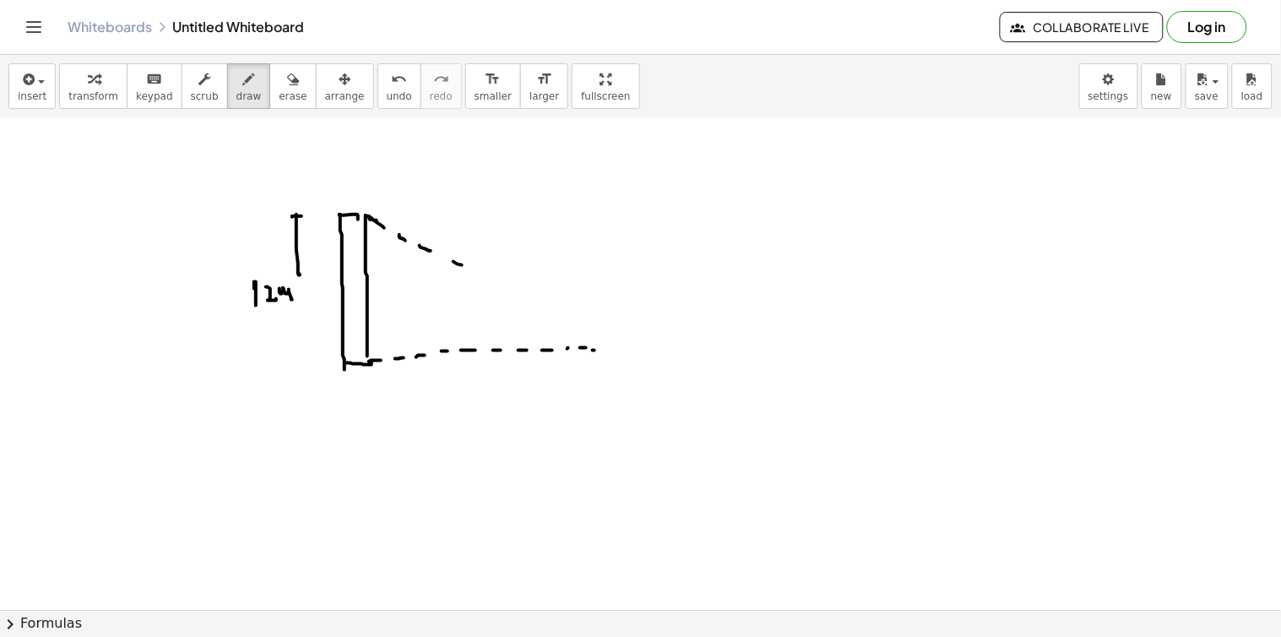
drag, startPoint x: 549, startPoint y: 313, endPoint x: 558, endPoint y: 317, distance: 9.9
drag, startPoint x: 555, startPoint y: 323, endPoint x: 566, endPoint y: 317, distance: 11.7
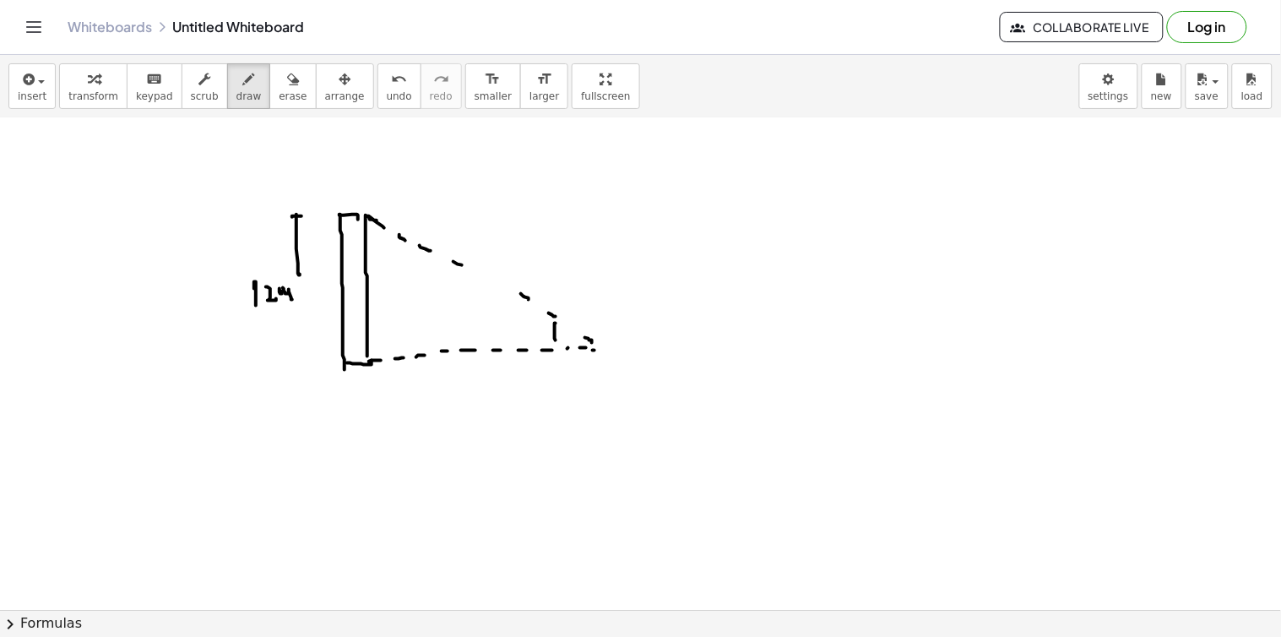
drag, startPoint x: 583, startPoint y: 307, endPoint x: 585, endPoint y: 317, distance: 10.3
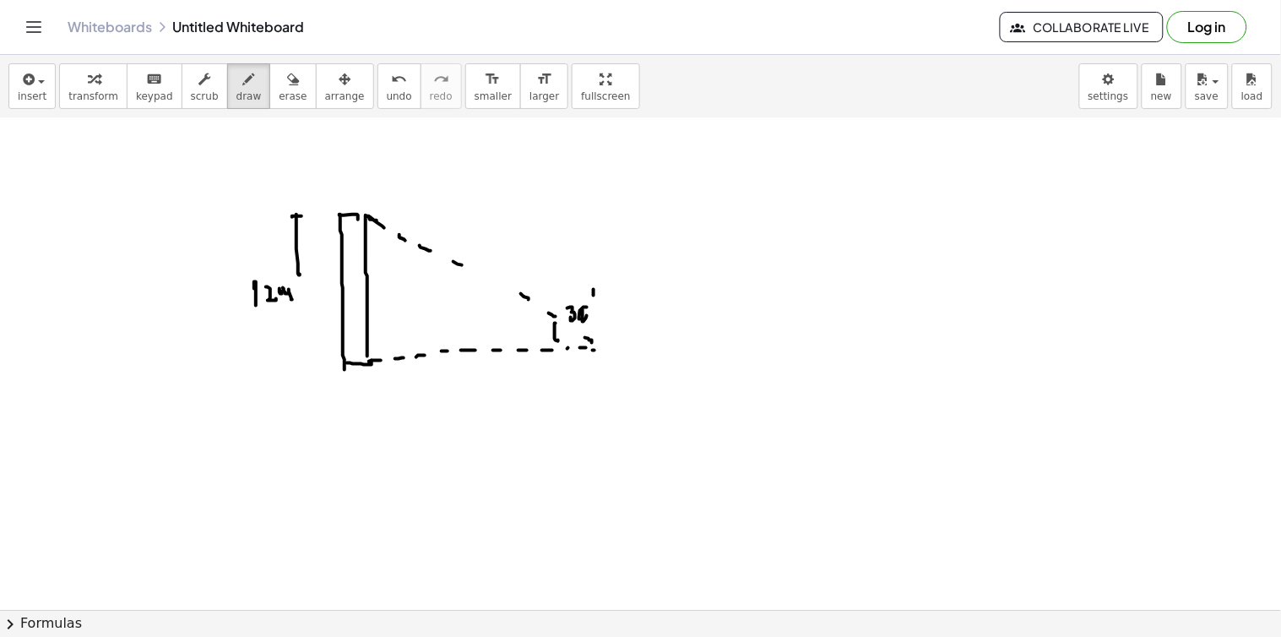
drag, startPoint x: 593, startPoint y: 291, endPoint x: 602, endPoint y: 305, distance: 15.9
drag, startPoint x: 375, startPoint y: 400, endPoint x: 378, endPoint y: 417, distance: 17.2
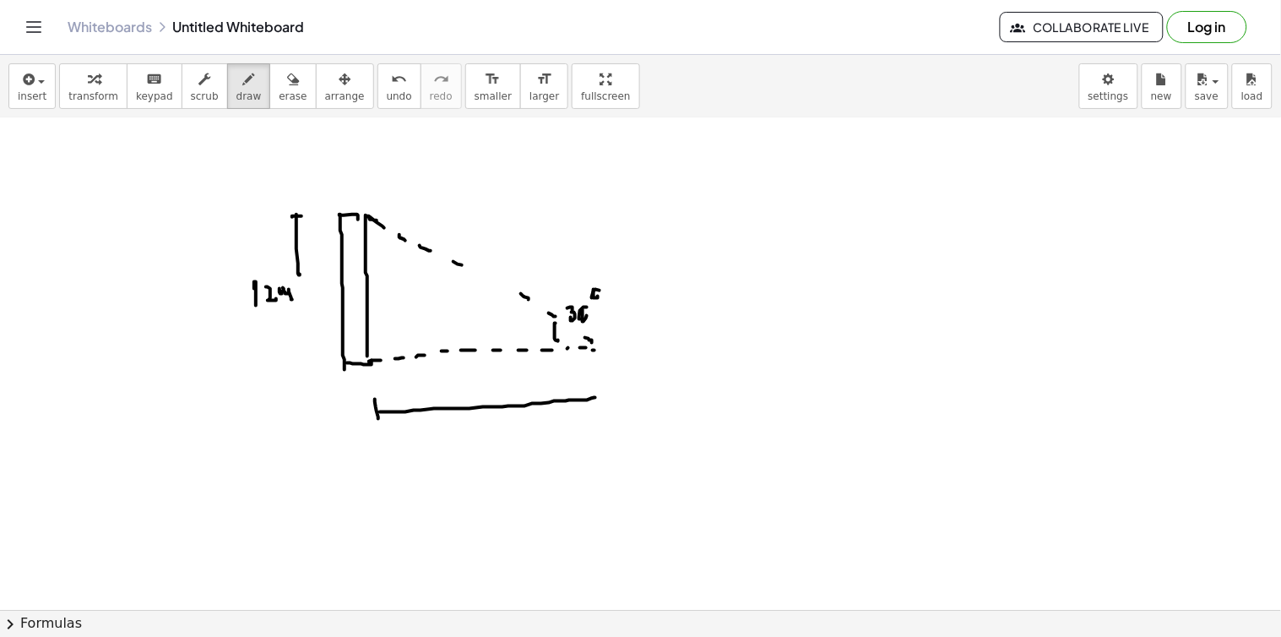
drag, startPoint x: 382, startPoint y: 412, endPoint x: 603, endPoint y: 394, distance: 221.1
drag, startPoint x: 594, startPoint y: 380, endPoint x: 591, endPoint y: 401, distance: 21.4
drag, startPoint x: 478, startPoint y: 384, endPoint x: 487, endPoint y: 392, distance: 12.0
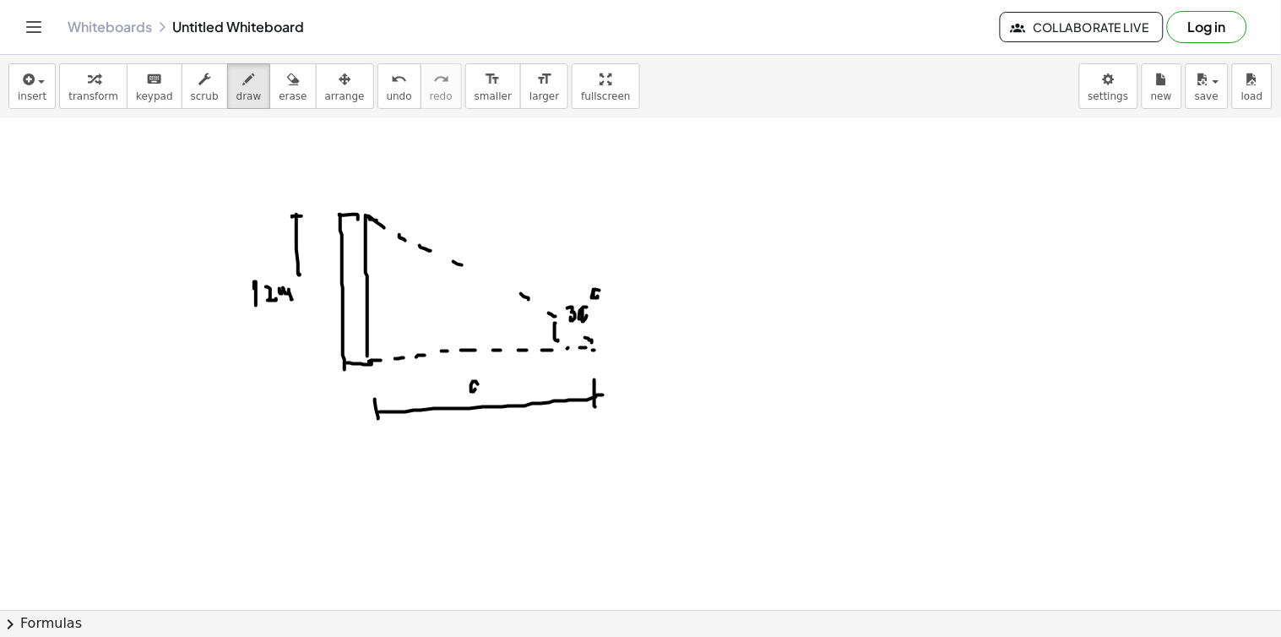
drag, startPoint x: 496, startPoint y: 384, endPoint x: 512, endPoint y: 381, distance: 16.4
drag, startPoint x: 521, startPoint y: 373, endPoint x: 522, endPoint y: 386, distance: 12.7
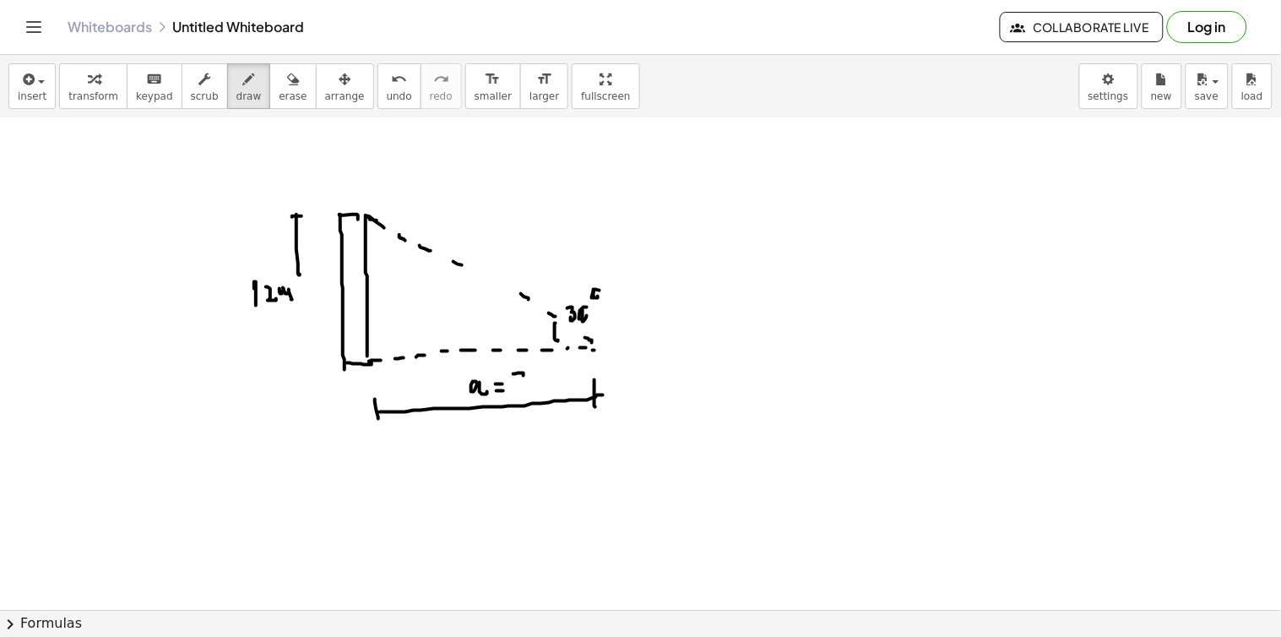
drag, startPoint x: 350, startPoint y: 250, endPoint x: 355, endPoint y: 241, distance: 10.6
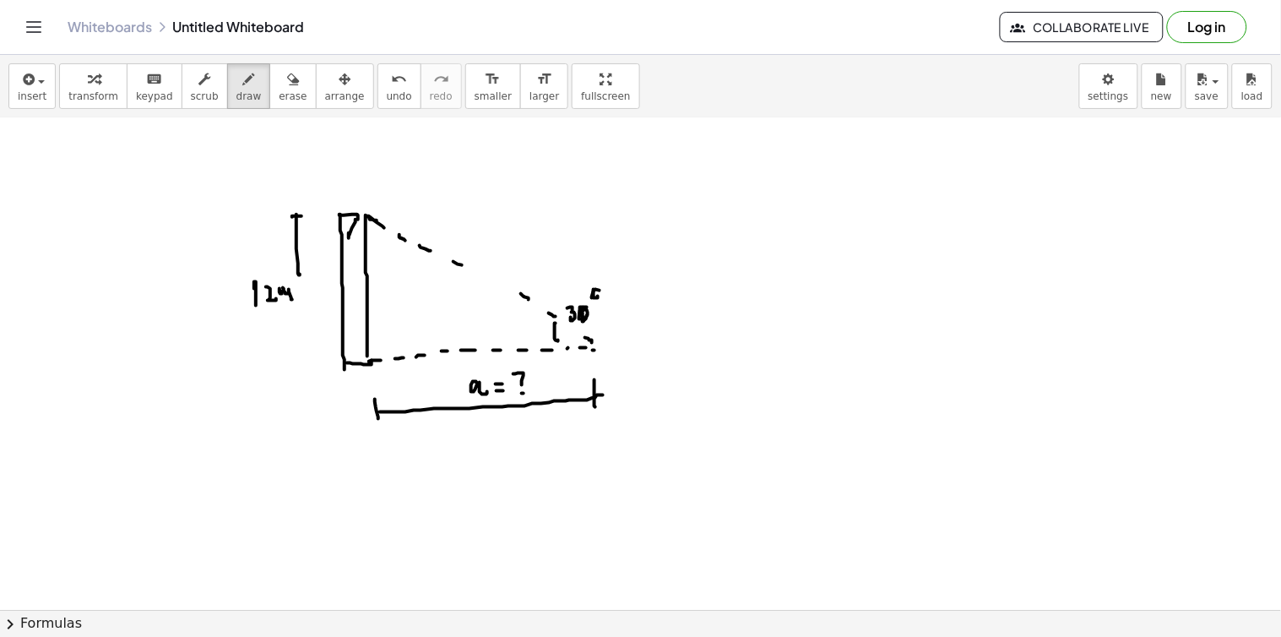
drag, startPoint x: 355, startPoint y: 241, endPoint x: 350, endPoint y: 262, distance: 21.7
drag, startPoint x: 349, startPoint y: 280, endPoint x: 356, endPoint y: 271, distance: 12.0
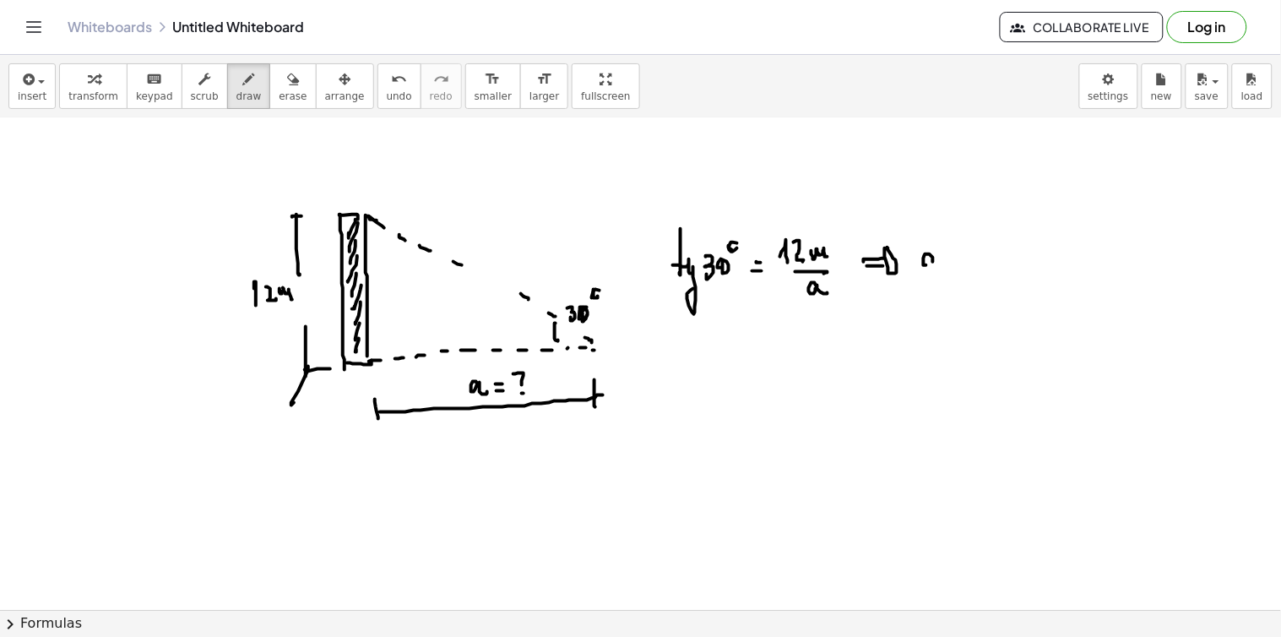
drag, startPoint x: 964, startPoint y: 257, endPoint x: 989, endPoint y: 253, distance: 24.7
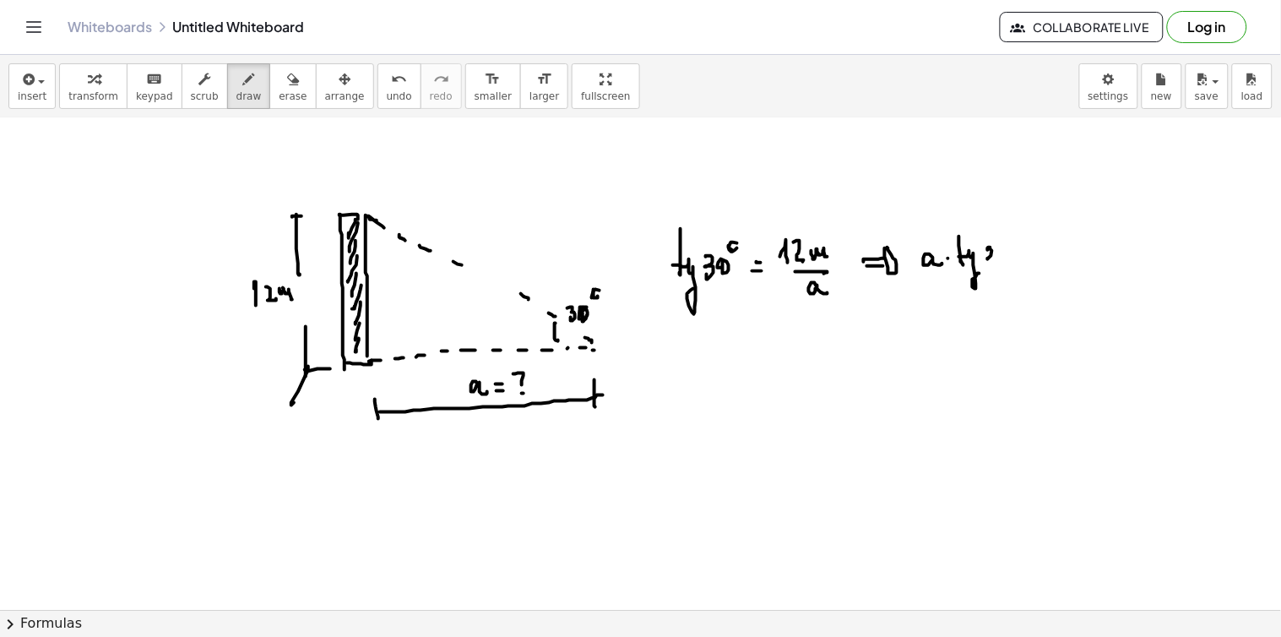
drag, startPoint x: 989, startPoint y: 247, endPoint x: 993, endPoint y: 257, distance: 10.7
drag, startPoint x: 1014, startPoint y: 241, endPoint x: 1048, endPoint y: 253, distance: 36.1
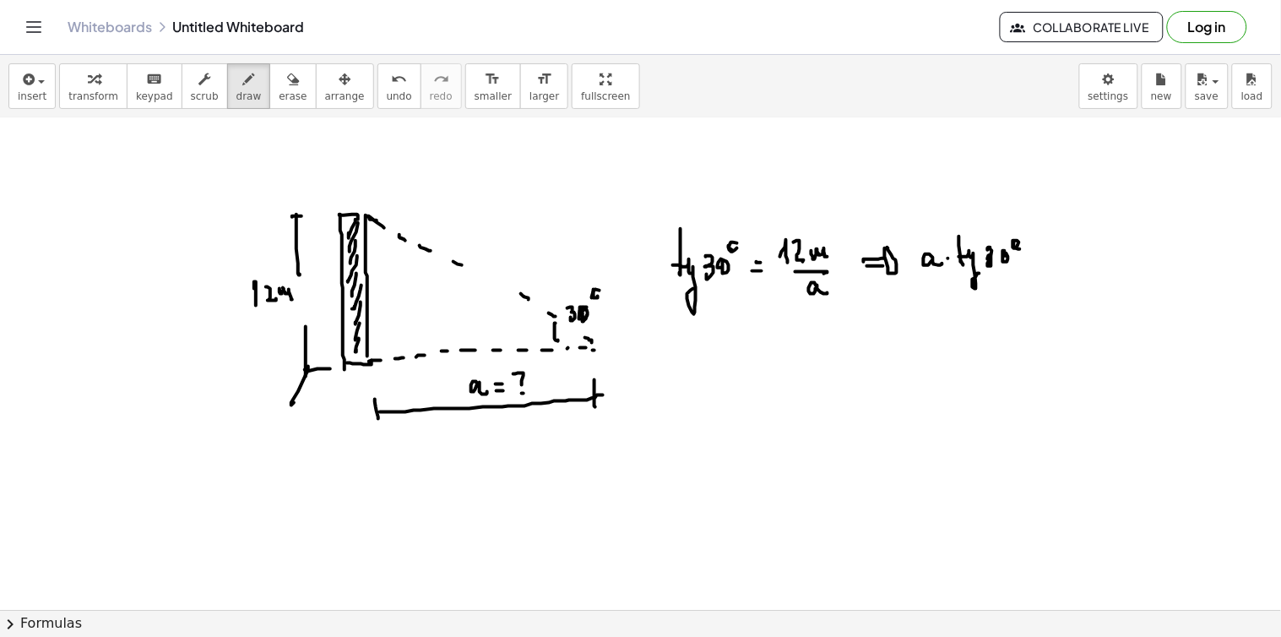
drag, startPoint x: 1078, startPoint y: 248, endPoint x: 1087, endPoint y: 250, distance: 9.4
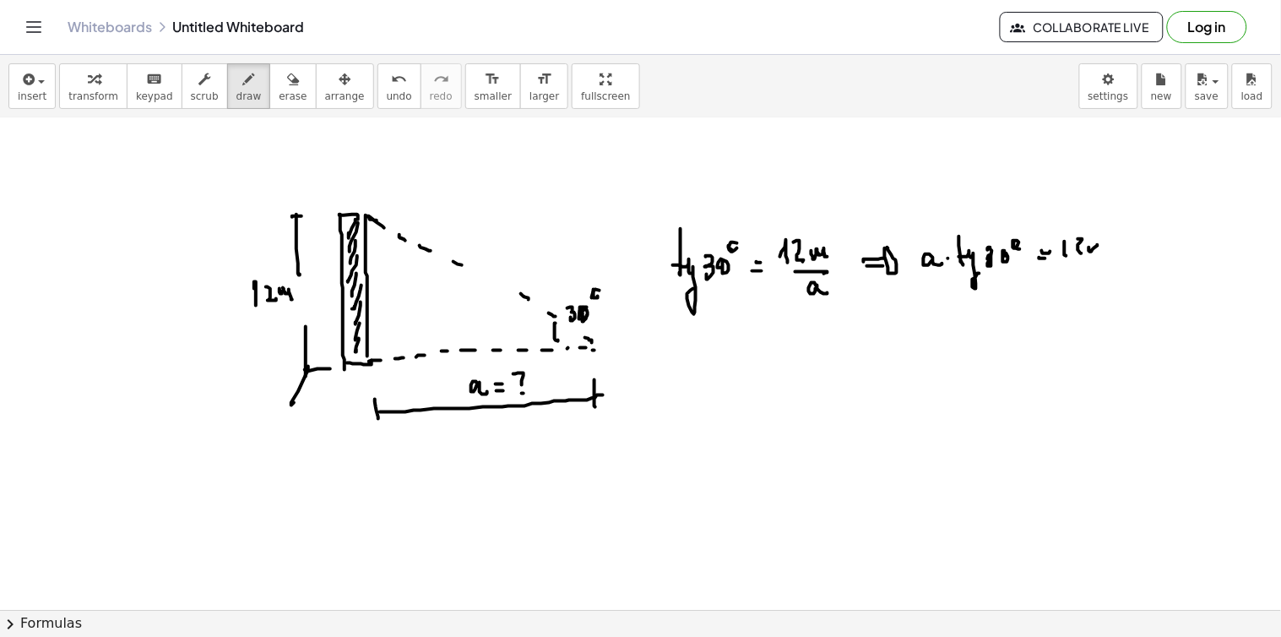
drag, startPoint x: 1089, startPoint y: 247, endPoint x: 1113, endPoint y: 253, distance: 24.4
drag, startPoint x: 935, startPoint y: 319, endPoint x: 947, endPoint y: 331, distance: 16.7
drag, startPoint x: 965, startPoint y: 332, endPoint x: 969, endPoint y: 324, distance: 8.7
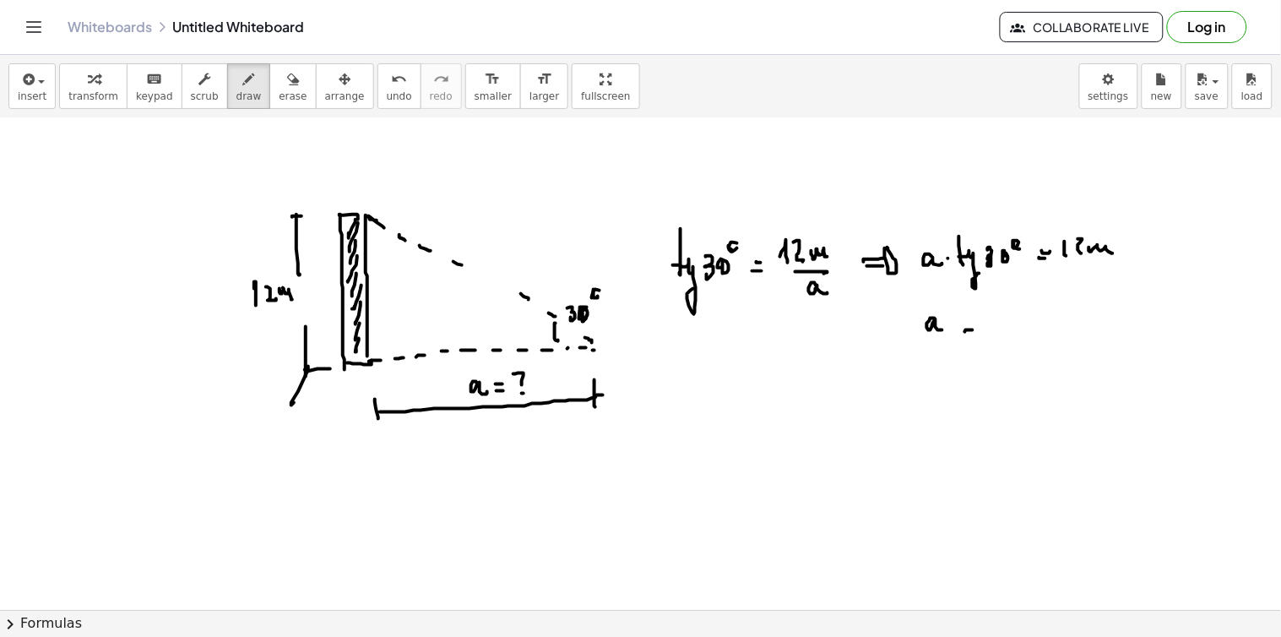
drag, startPoint x: 1019, startPoint y: 312, endPoint x: 1030, endPoint y: 322, distance: 14.4
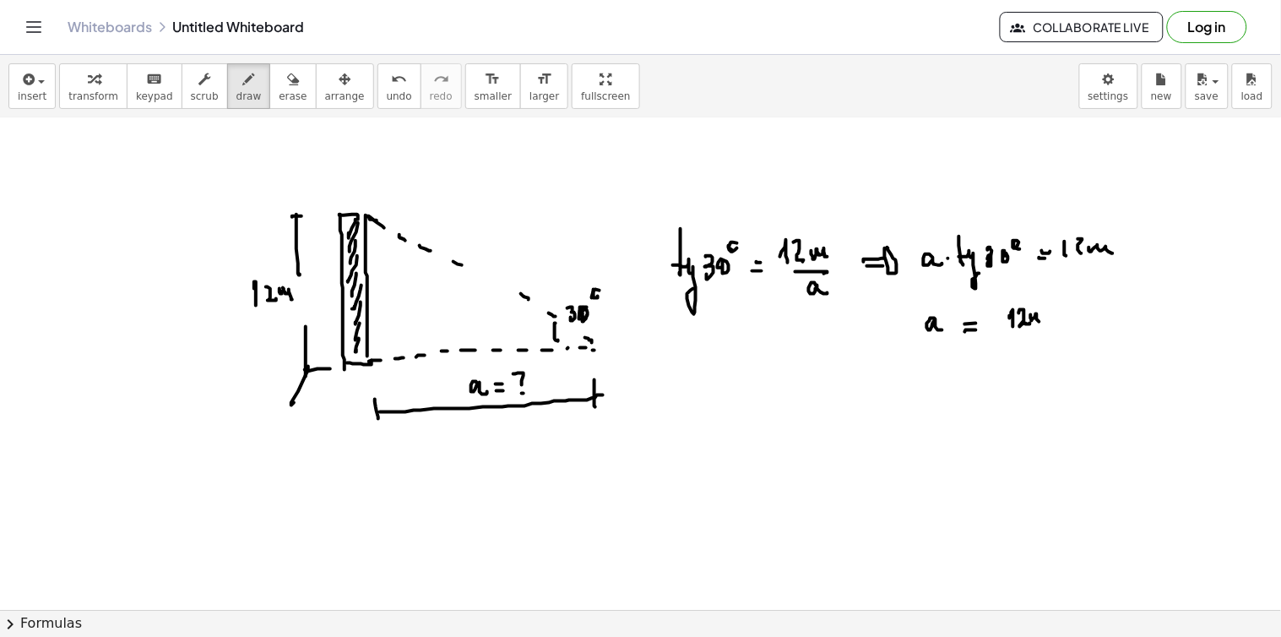
drag, startPoint x: 1031, startPoint y: 315, endPoint x: 1048, endPoint y: 322, distance: 18.2
drag, startPoint x: 1050, startPoint y: 327, endPoint x: 1049, endPoint y: 336, distance: 9.3
drag, startPoint x: 1034, startPoint y: 346, endPoint x: 1035, endPoint y: 355, distance: 9.3
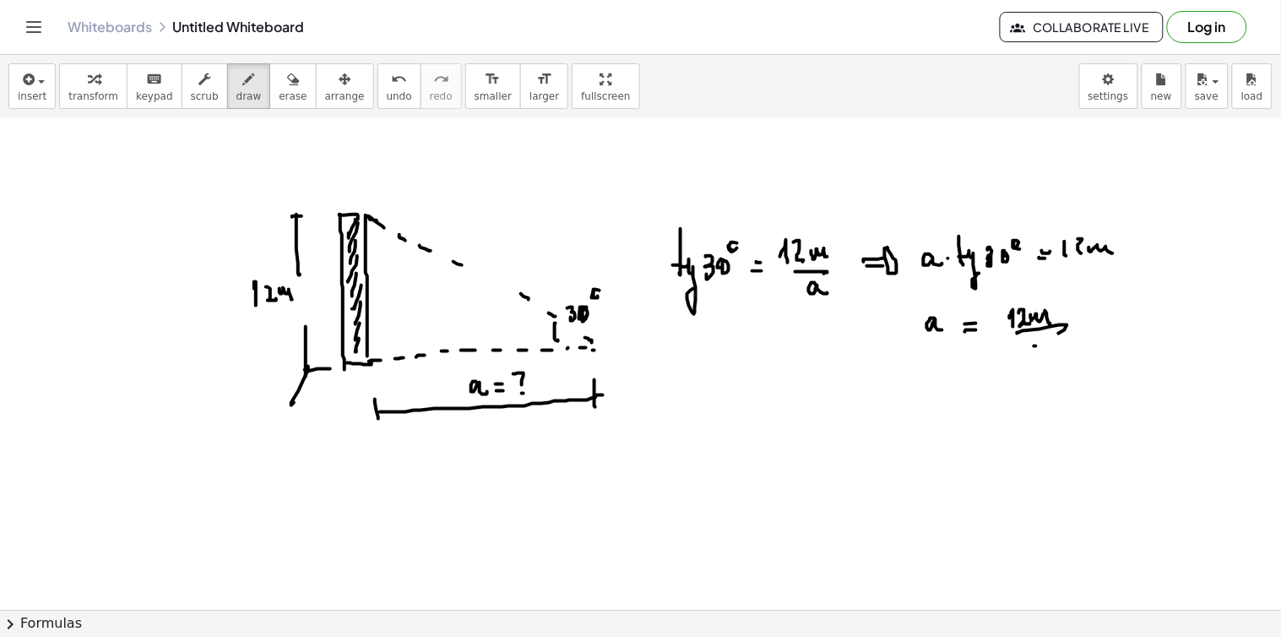
drag, startPoint x: 1036, startPoint y: 352, endPoint x: 1065, endPoint y: 346, distance: 30.1
drag, startPoint x: 1066, startPoint y: 347, endPoint x: 1065, endPoint y: 364, distance: 17.0
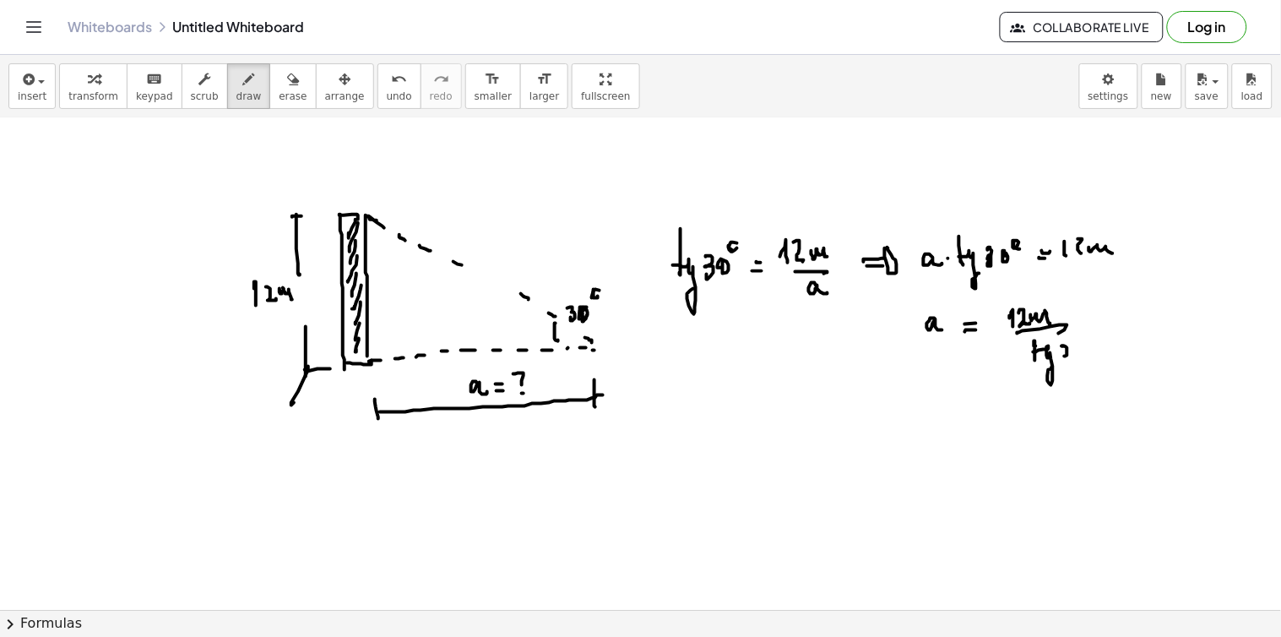
drag, startPoint x: 1074, startPoint y: 355, endPoint x: 1083, endPoint y: 343, distance: 15.0
drag, startPoint x: 1082, startPoint y: 328, endPoint x: 1084, endPoint y: 316, distance: 11.9
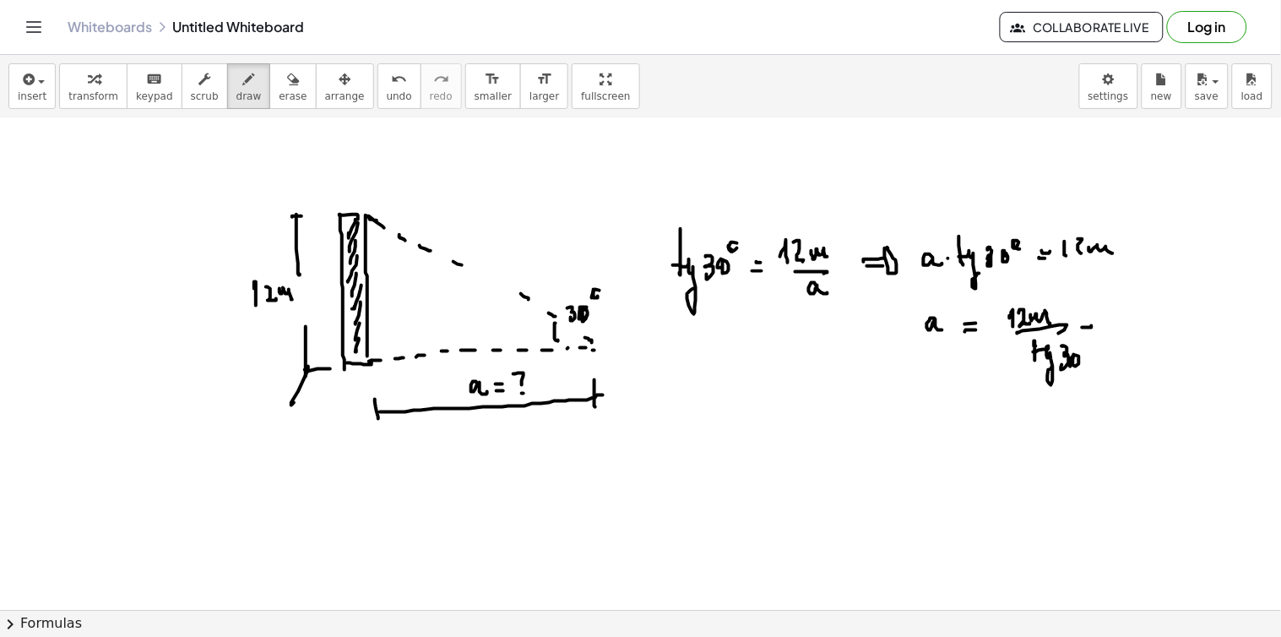
drag, startPoint x: 1084, startPoint y: 316, endPoint x: 1089, endPoint y: 323, distance: 9.1
drag, startPoint x: 1116, startPoint y: 310, endPoint x: 1125, endPoint y: 322, distance: 15.7
drag, startPoint x: 1131, startPoint y: 326, endPoint x: 1141, endPoint y: 317, distance: 13.7
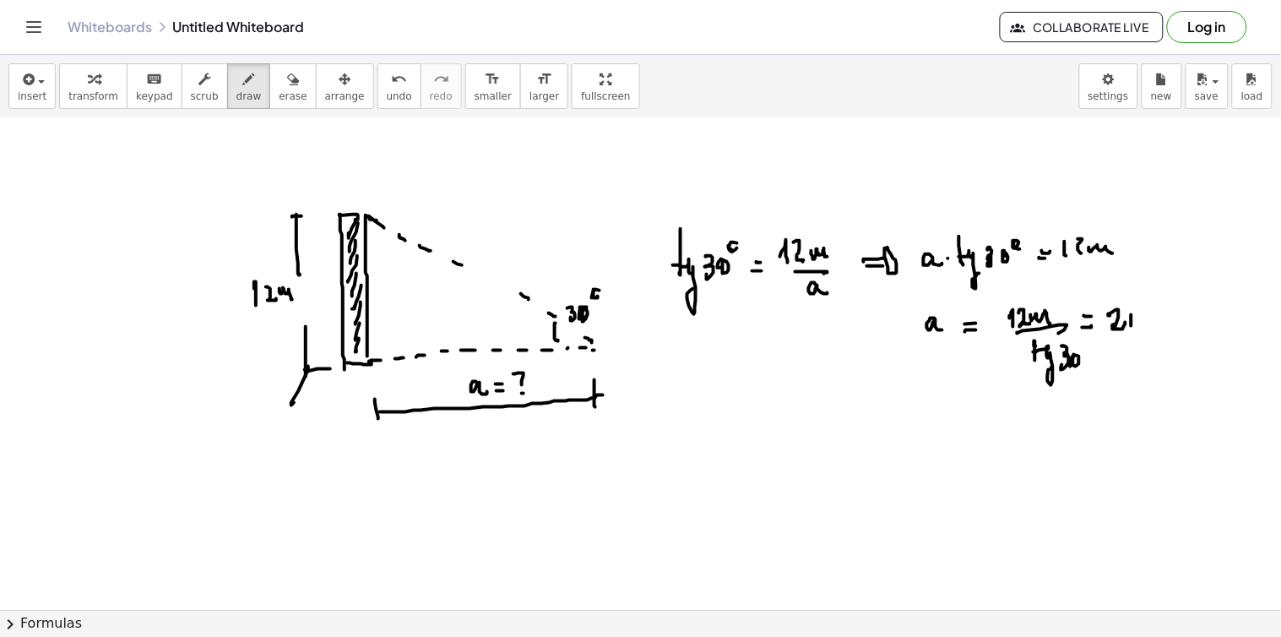
drag, startPoint x: 1144, startPoint y: 312, endPoint x: 1150, endPoint y: 330, distance: 18.7
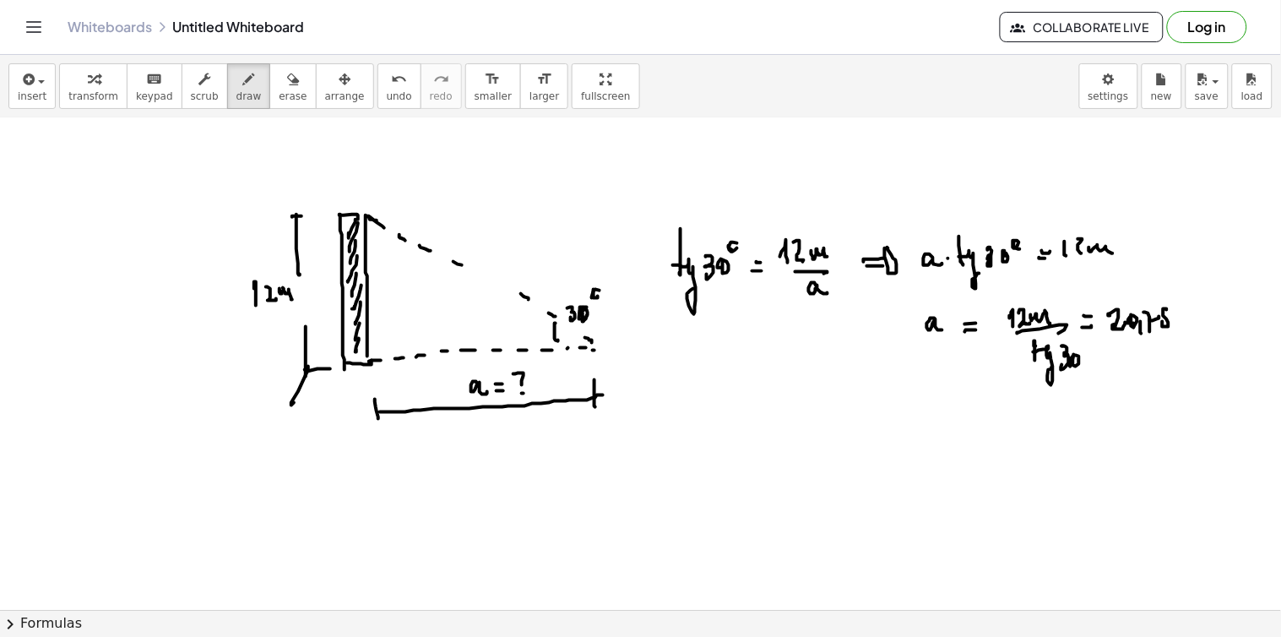
drag, startPoint x: 1167, startPoint y: 309, endPoint x: 1177, endPoint y: 315, distance: 11.7
drag, startPoint x: 1179, startPoint y: 323, endPoint x: 1195, endPoint y: 322, distance: 16.1
drag, startPoint x: 1154, startPoint y: 290, endPoint x: 1171, endPoint y: 300, distance: 19.7
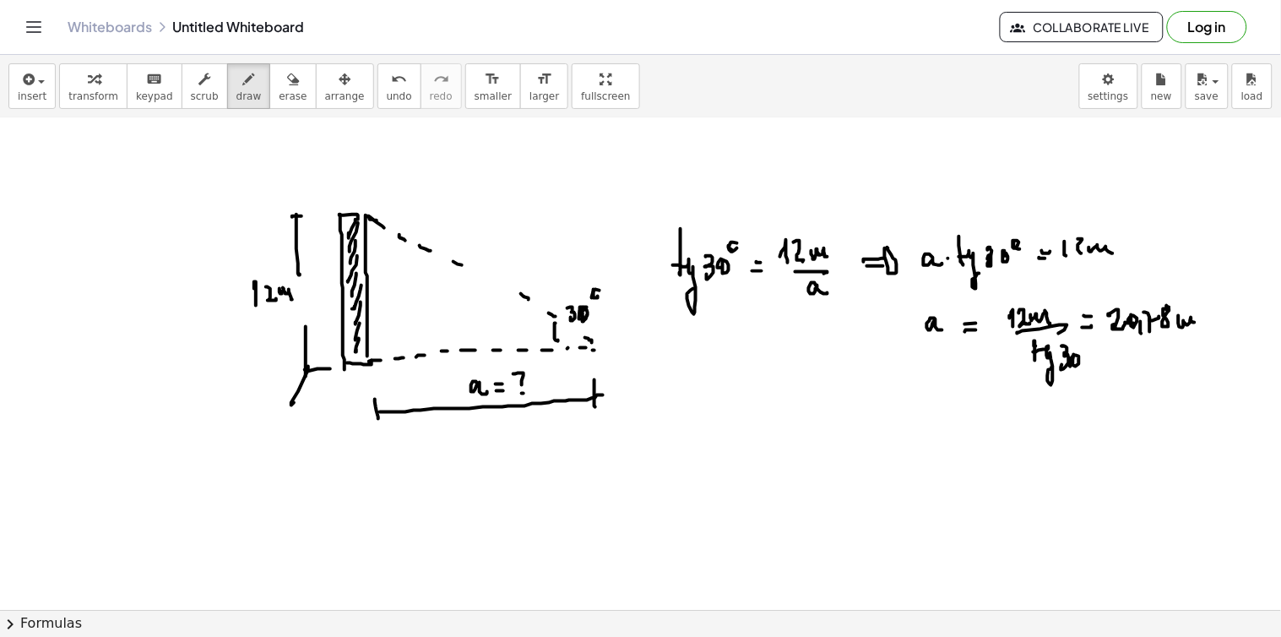
drag, startPoint x: 1163, startPoint y: 349, endPoint x: 1184, endPoint y: 349, distance: 21.1
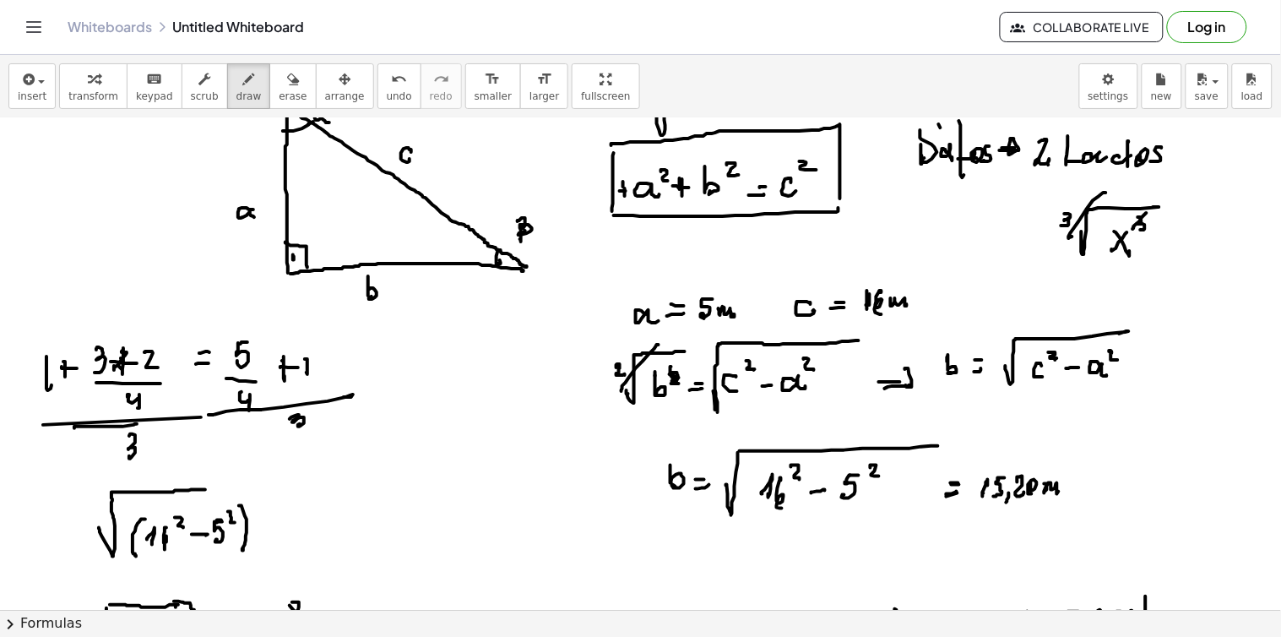
scroll to position [6527, 0]
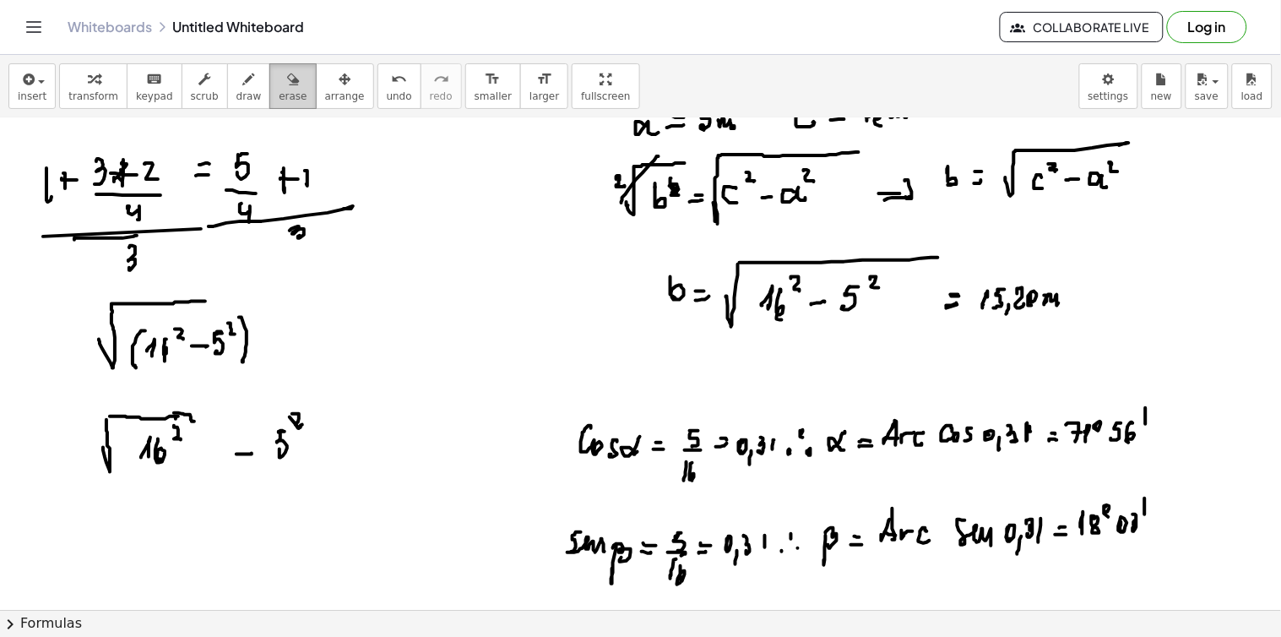
drag, startPoint x: 274, startPoint y: 78, endPoint x: 266, endPoint y: 106, distance: 29.7
click at [287, 84] on icon "button" at bounding box center [293, 79] width 12 height 20
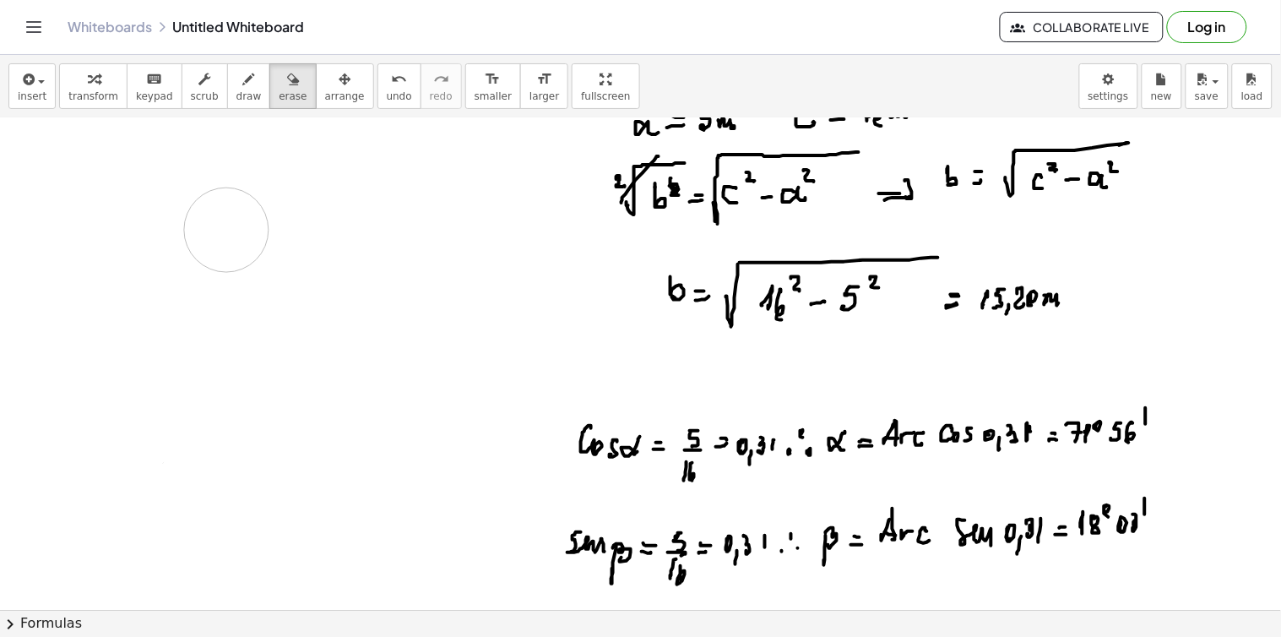
drag, startPoint x: 276, startPoint y: 155, endPoint x: 247, endPoint y: 230, distance: 80.0
click at [236, 94] on span "draw" at bounding box center [248, 96] width 25 height 12
